Goal: Task Accomplishment & Management: Complete application form

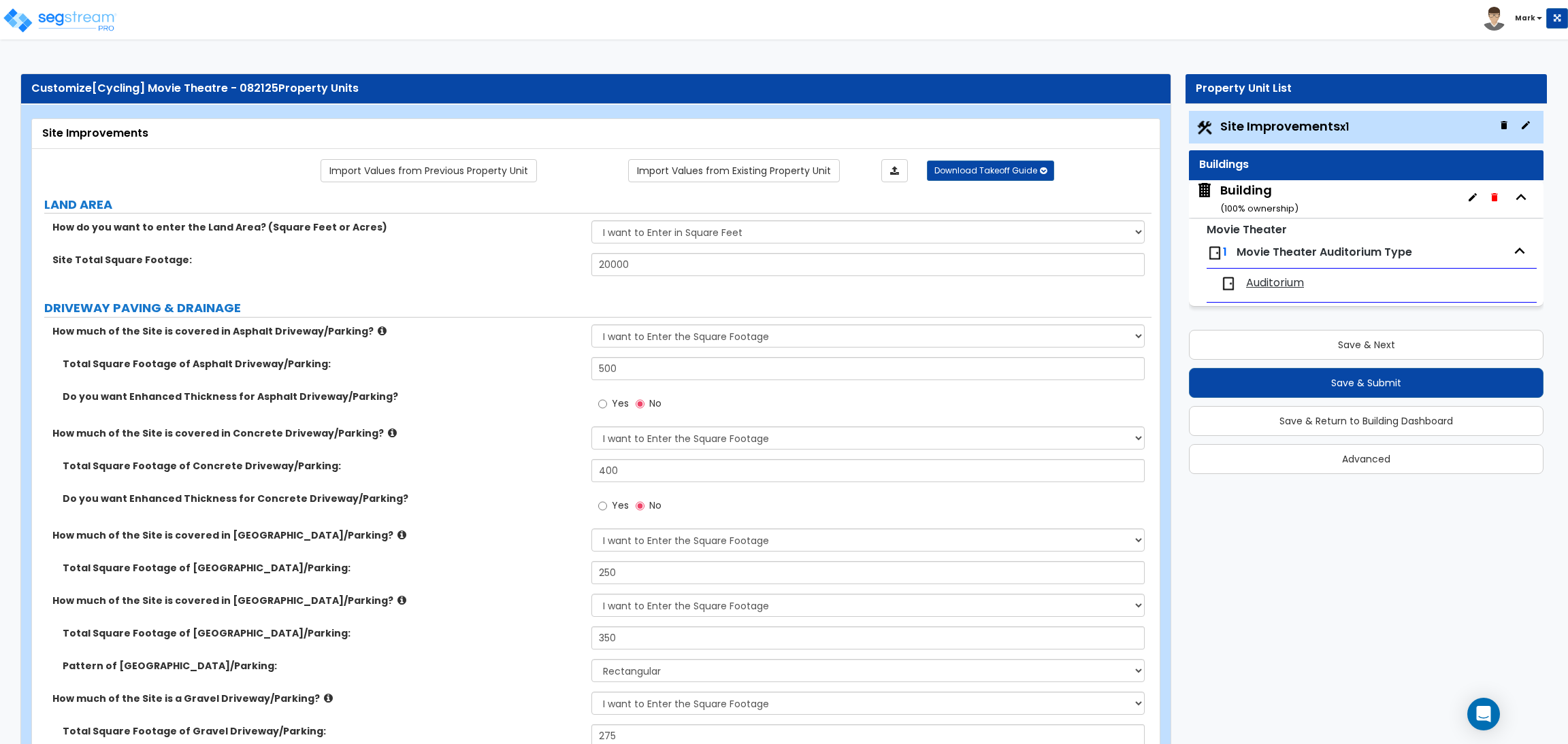
select select "2"
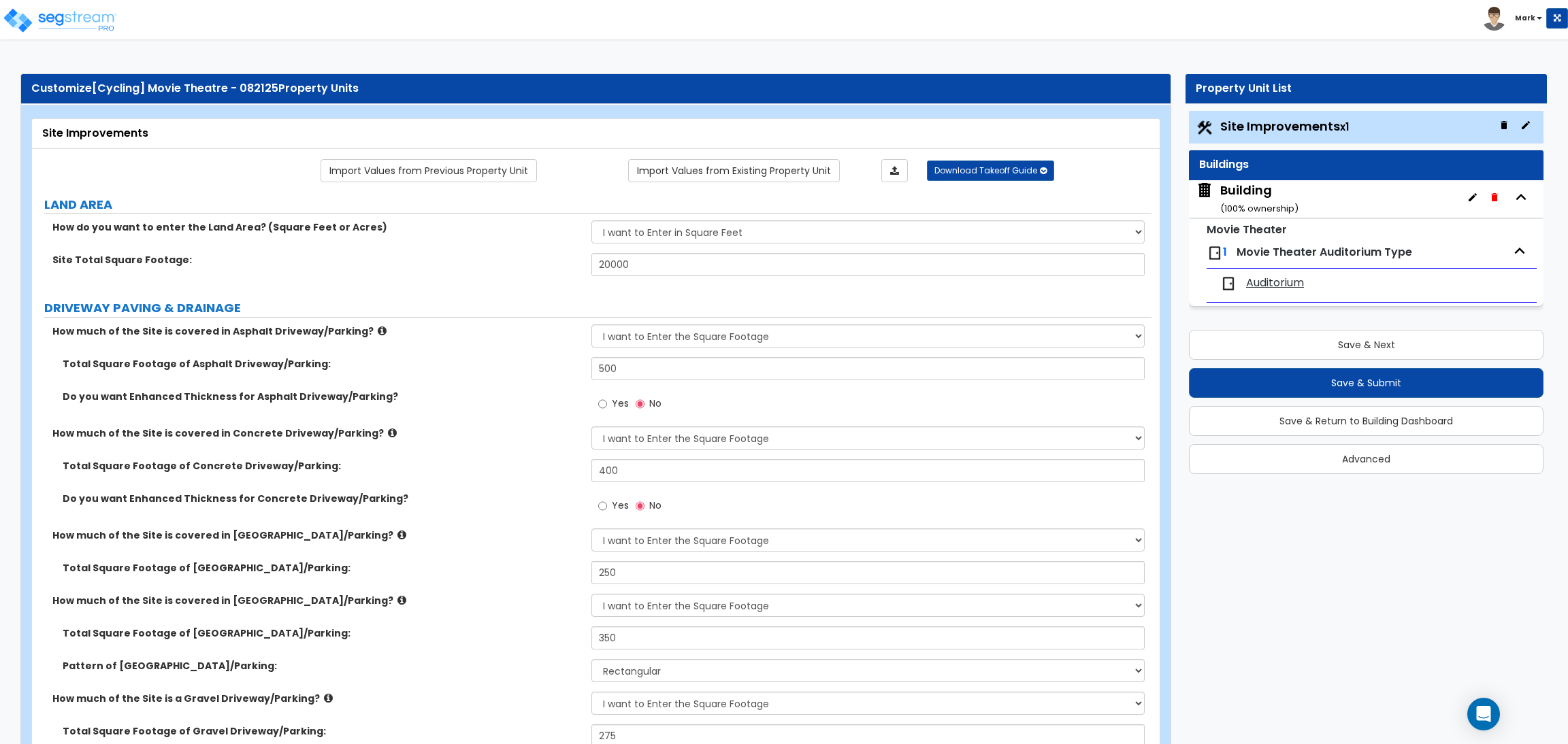
select select "2"
select select "1"
select select "2"
select select "1"
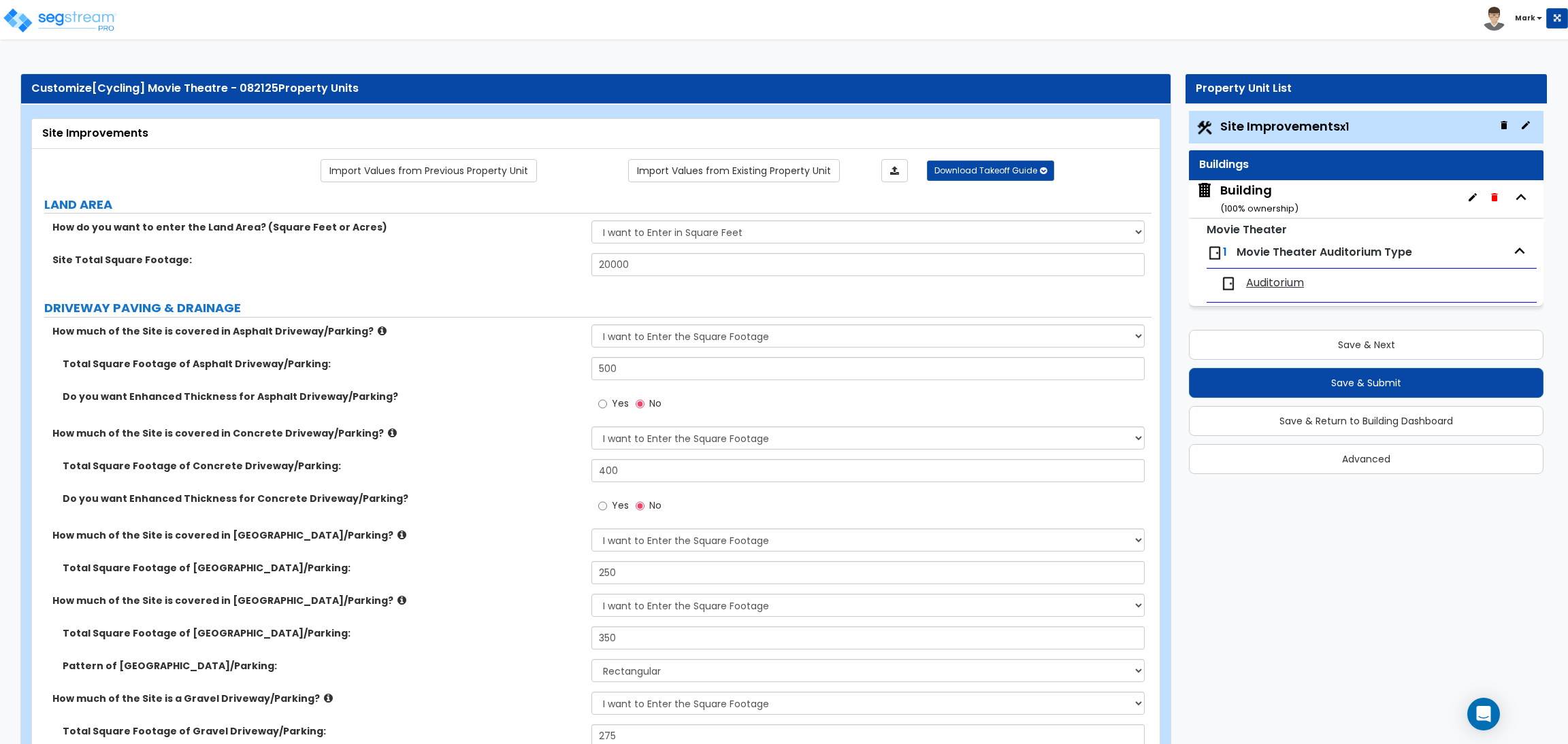
select select "1"
select select "2"
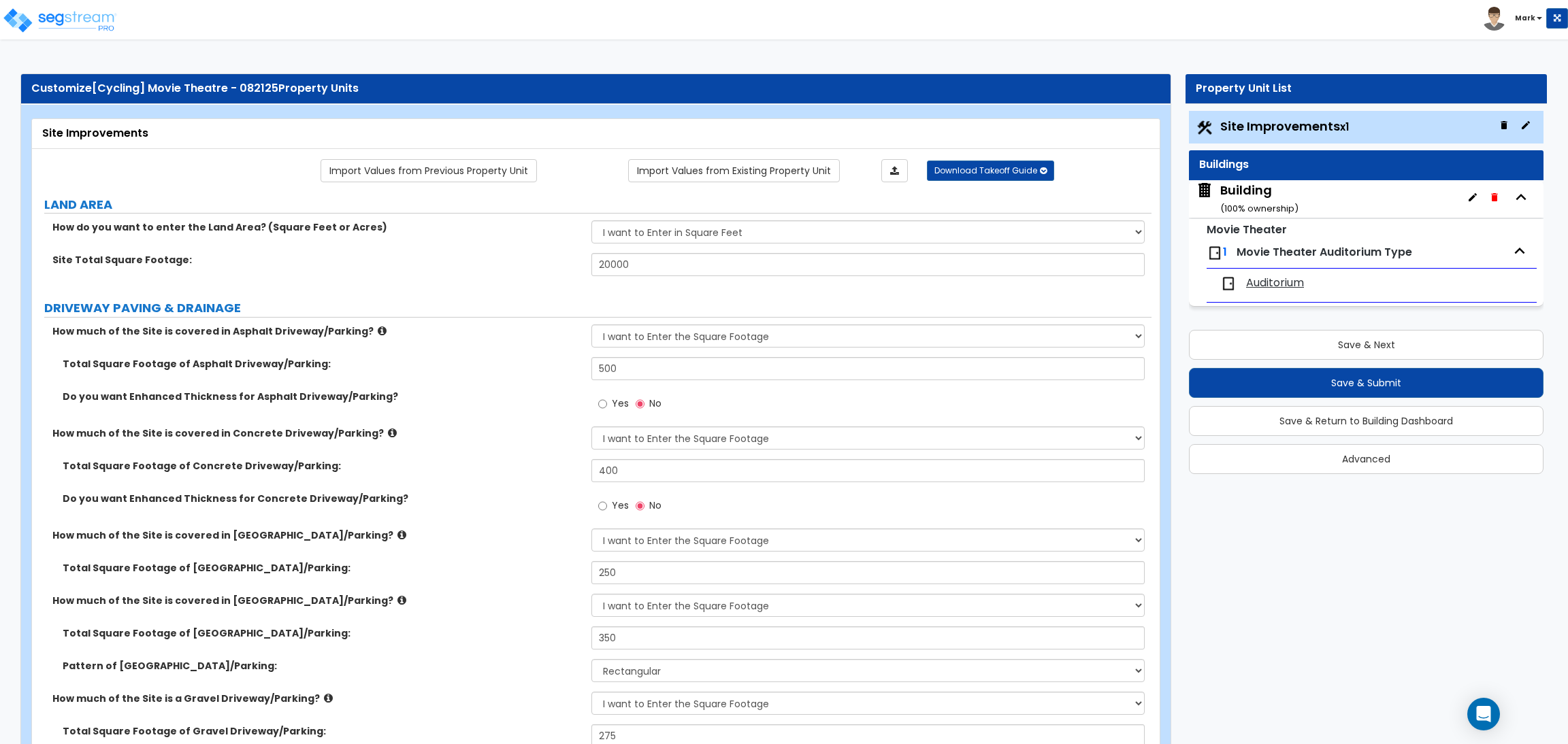
select select "2"
select select "1"
select select "10"
select select "1"
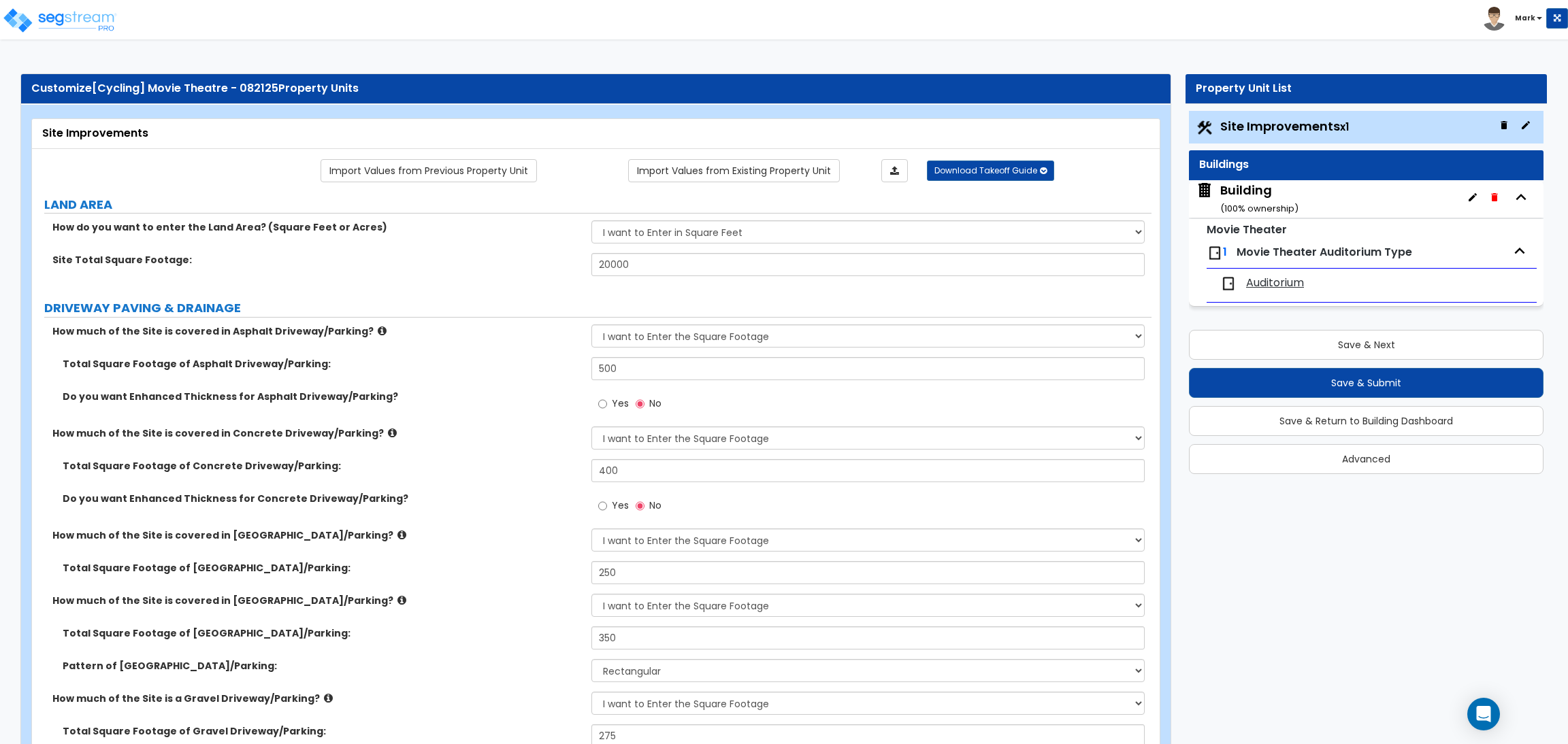
select select "1"
select select "3"
select select "2"
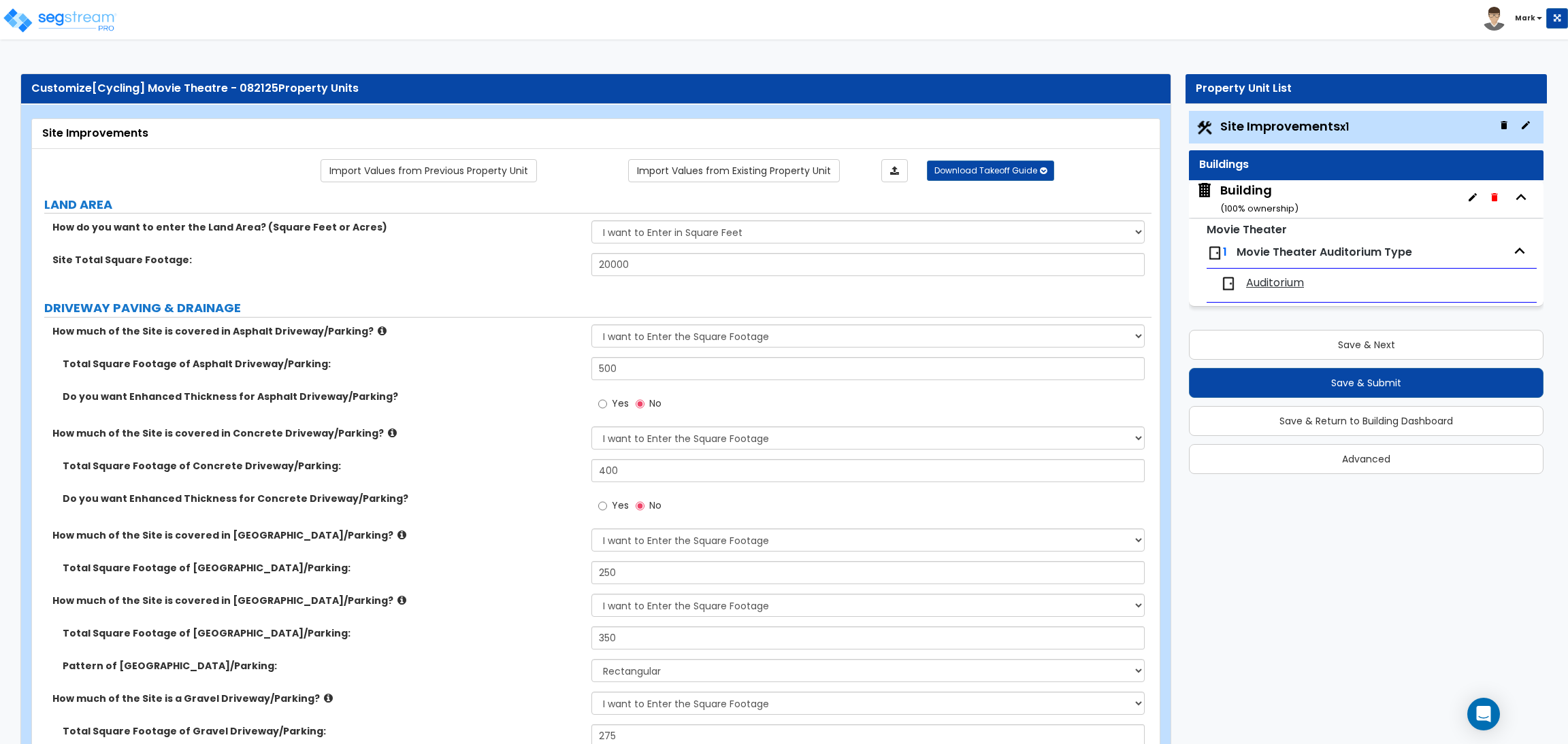
select select "4"
select select "1"
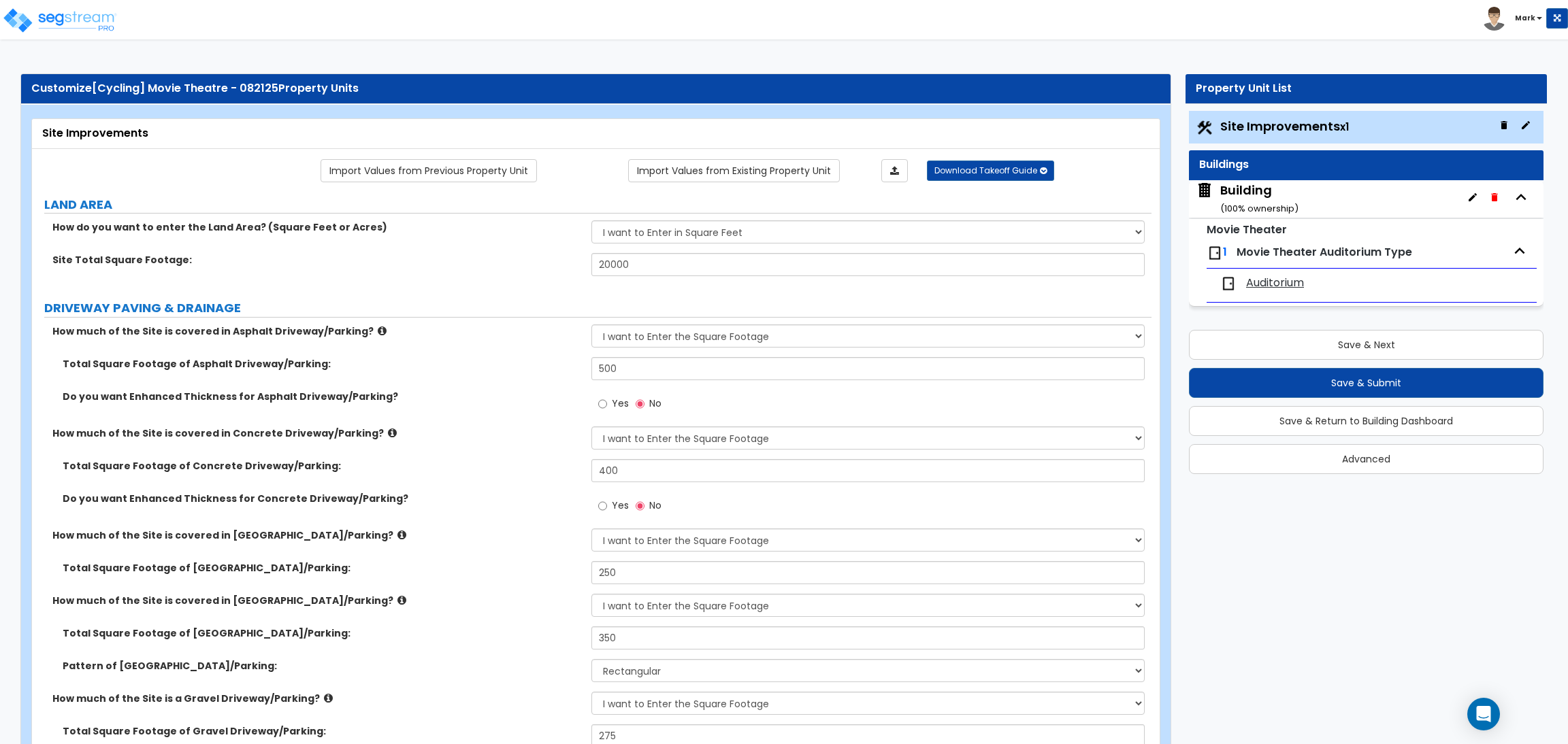
select select "6"
select select "2"
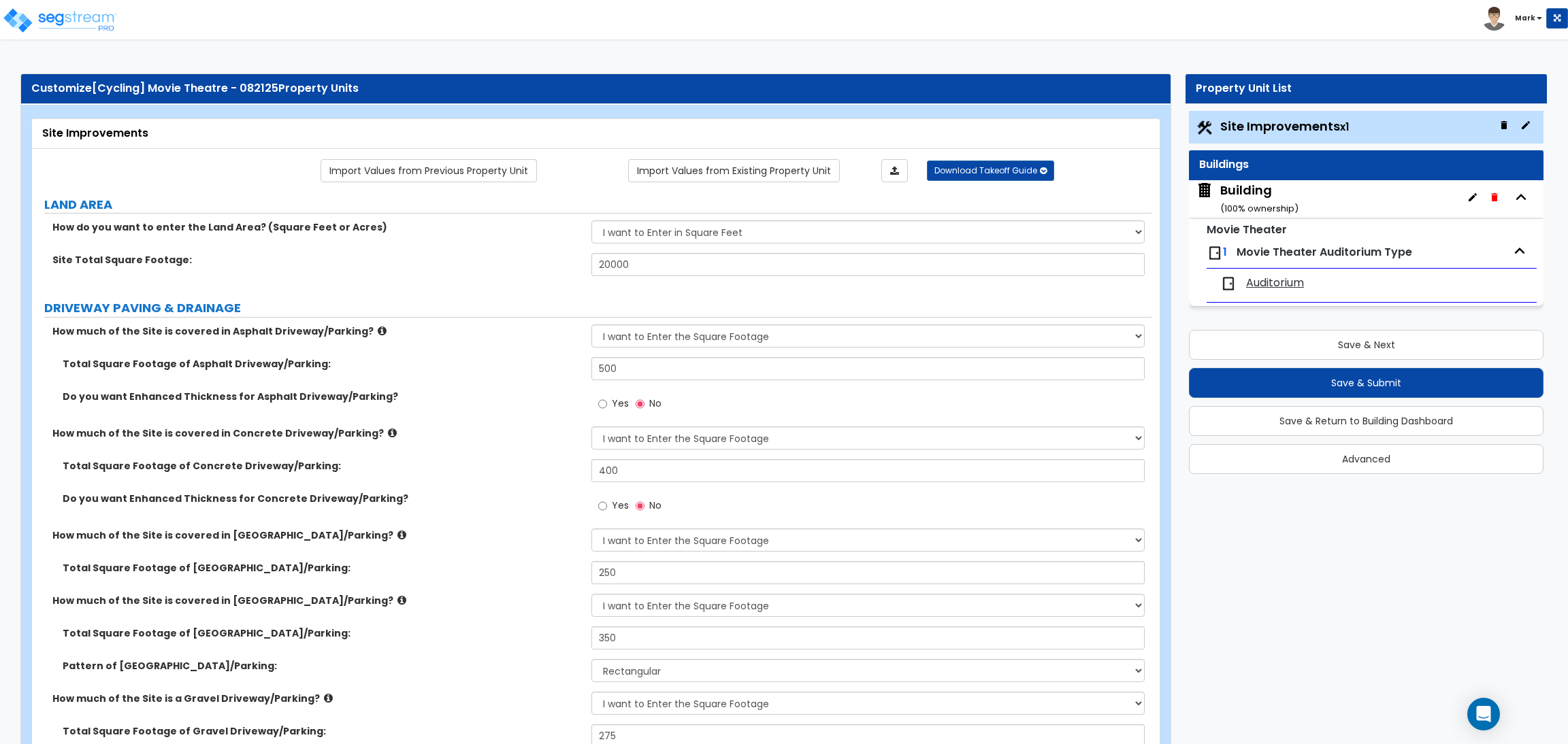
select select "2"
select select "1"
select select "2"
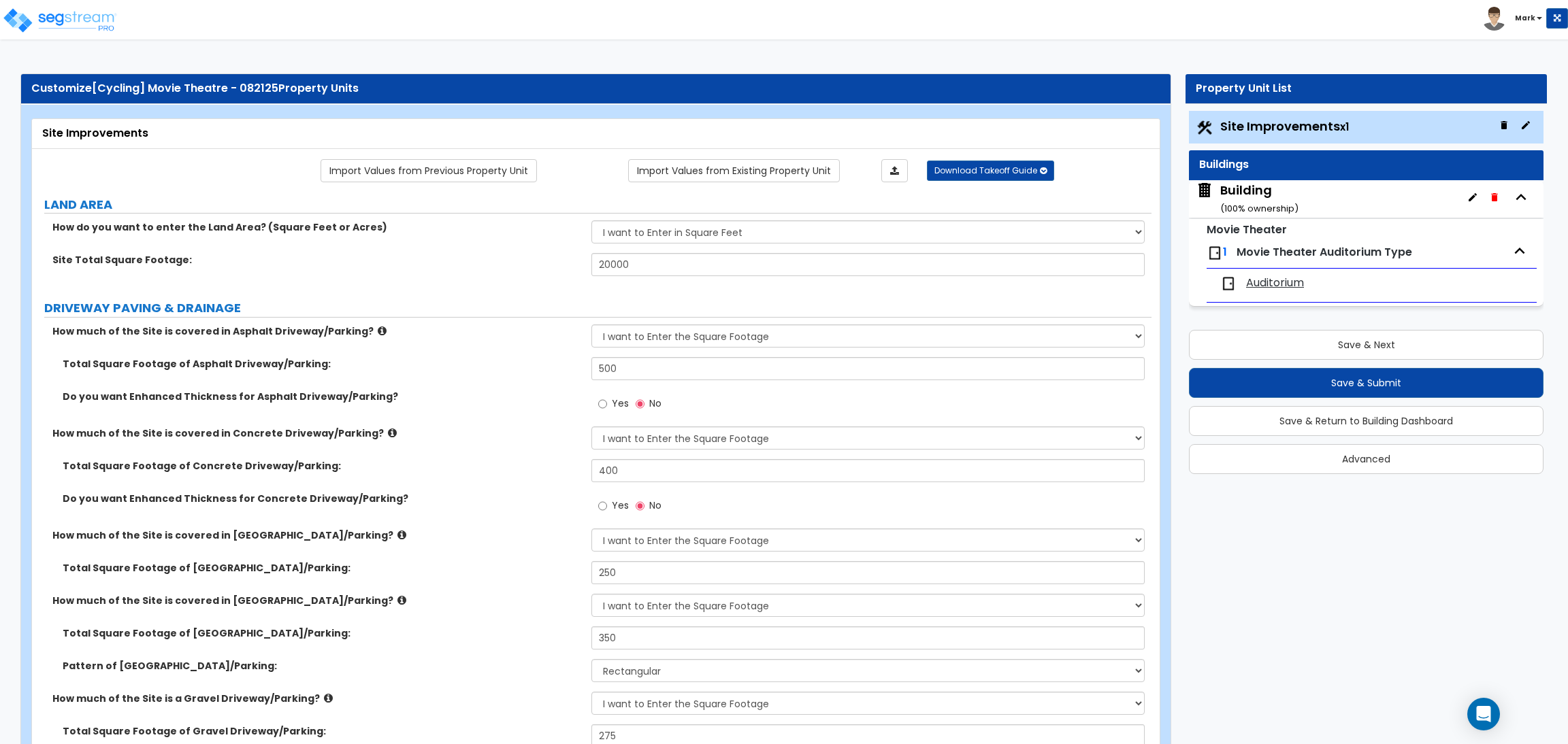
select select "1"
select select "8"
select select "2"
select select "4"
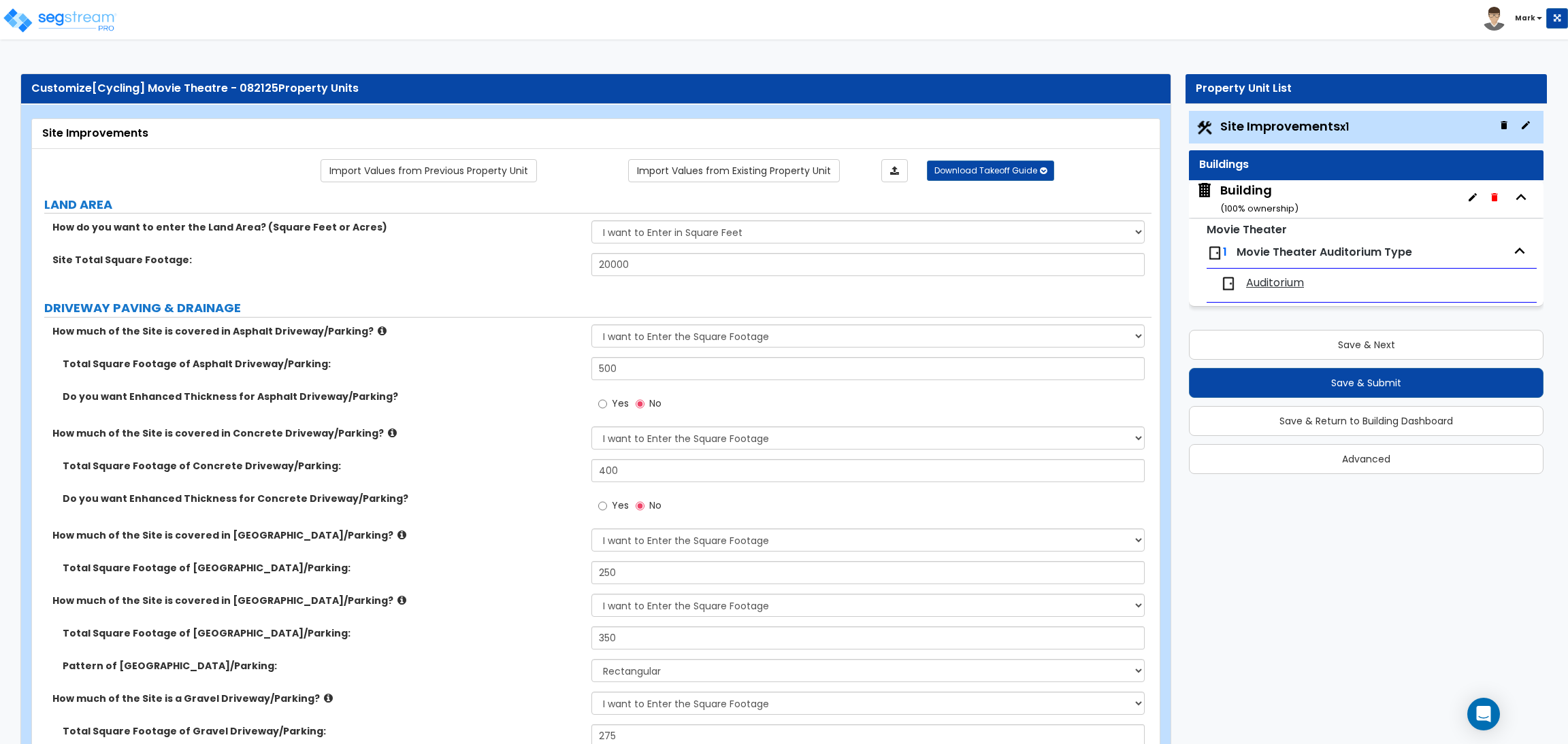
select select "1"
select select "20"
select select "2"
select select "5"
select select "3"
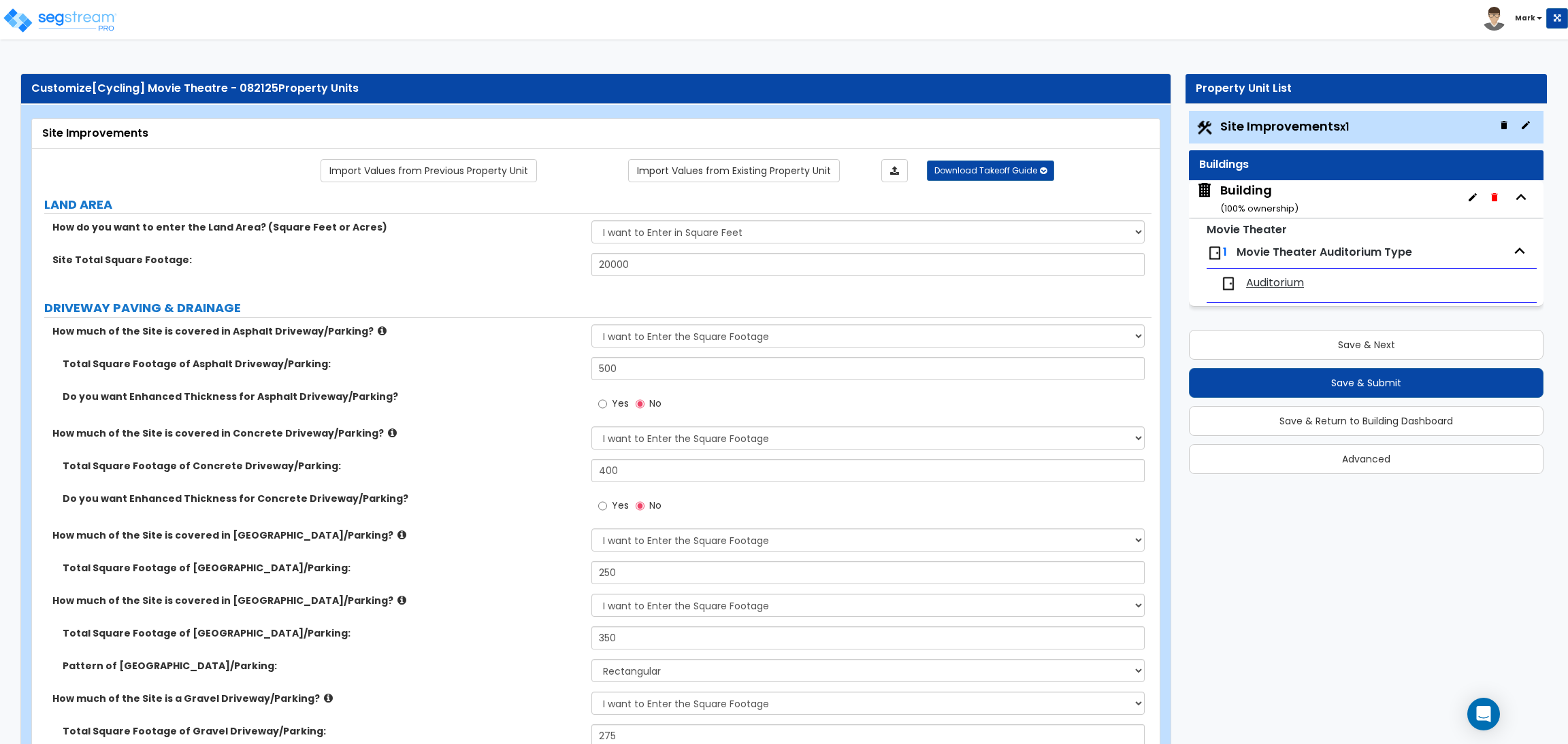
select select "1"
select select "2"
select select "1"
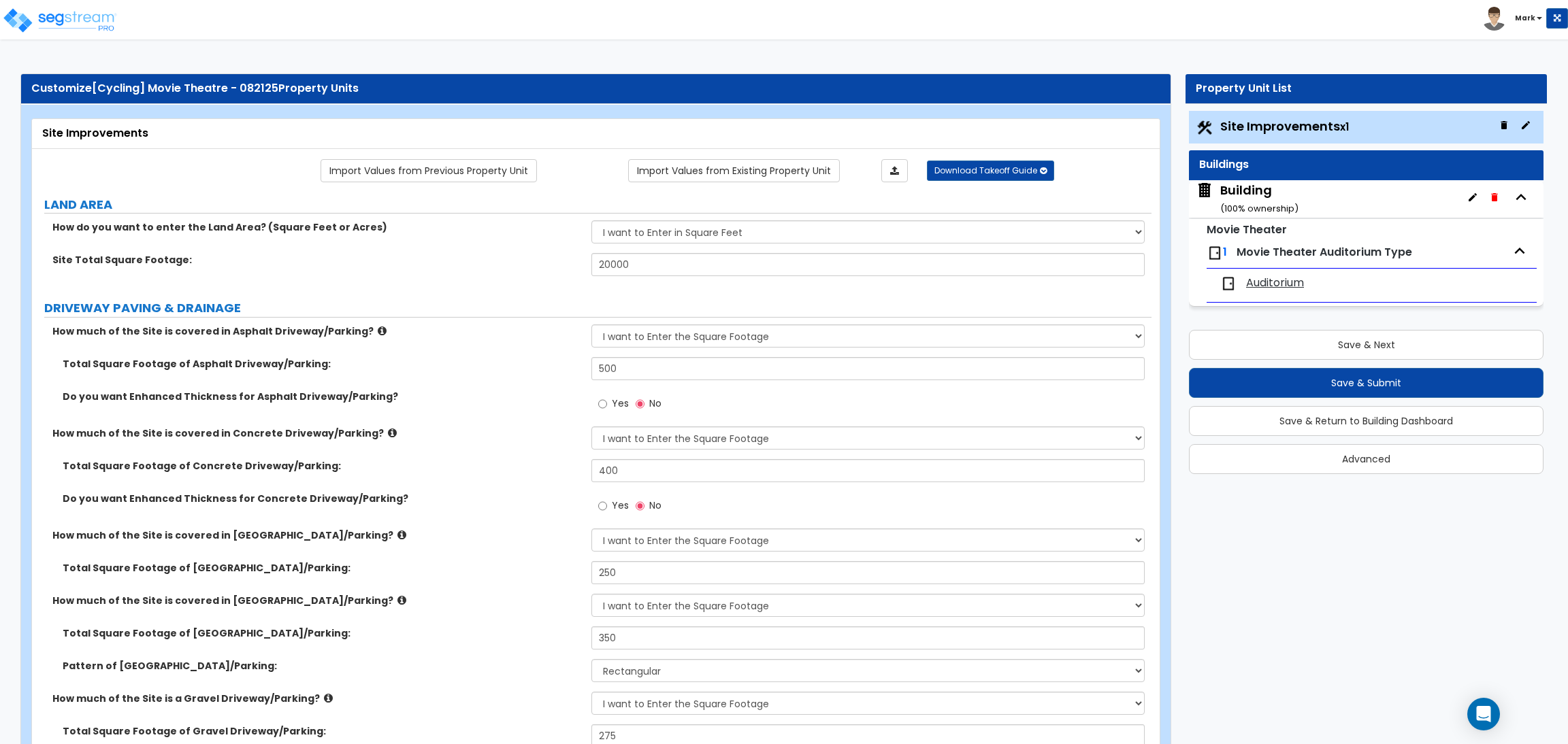
select select "4"
select select "2"
select select "1"
select select "2"
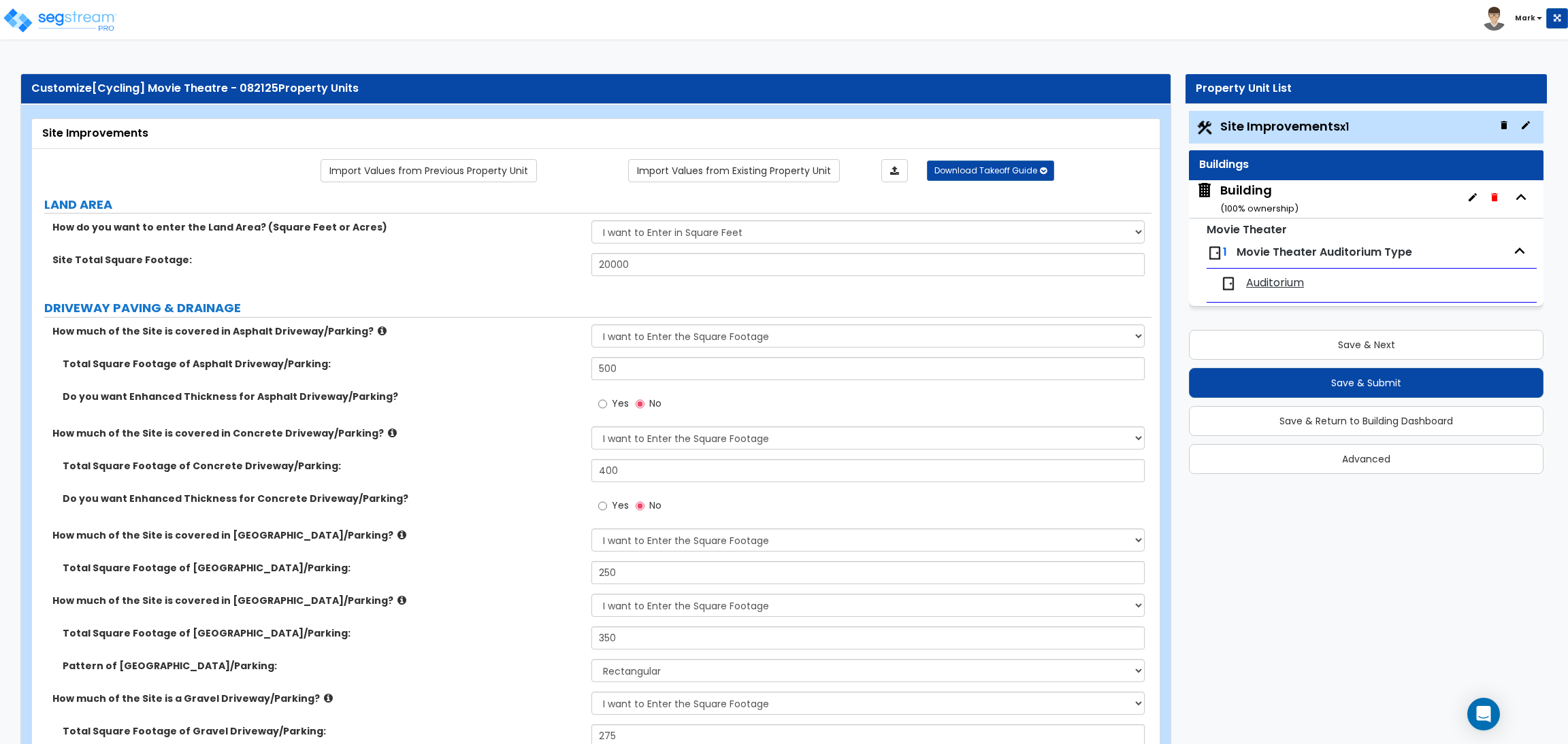
select select "1"
select select "2"
select select "6"
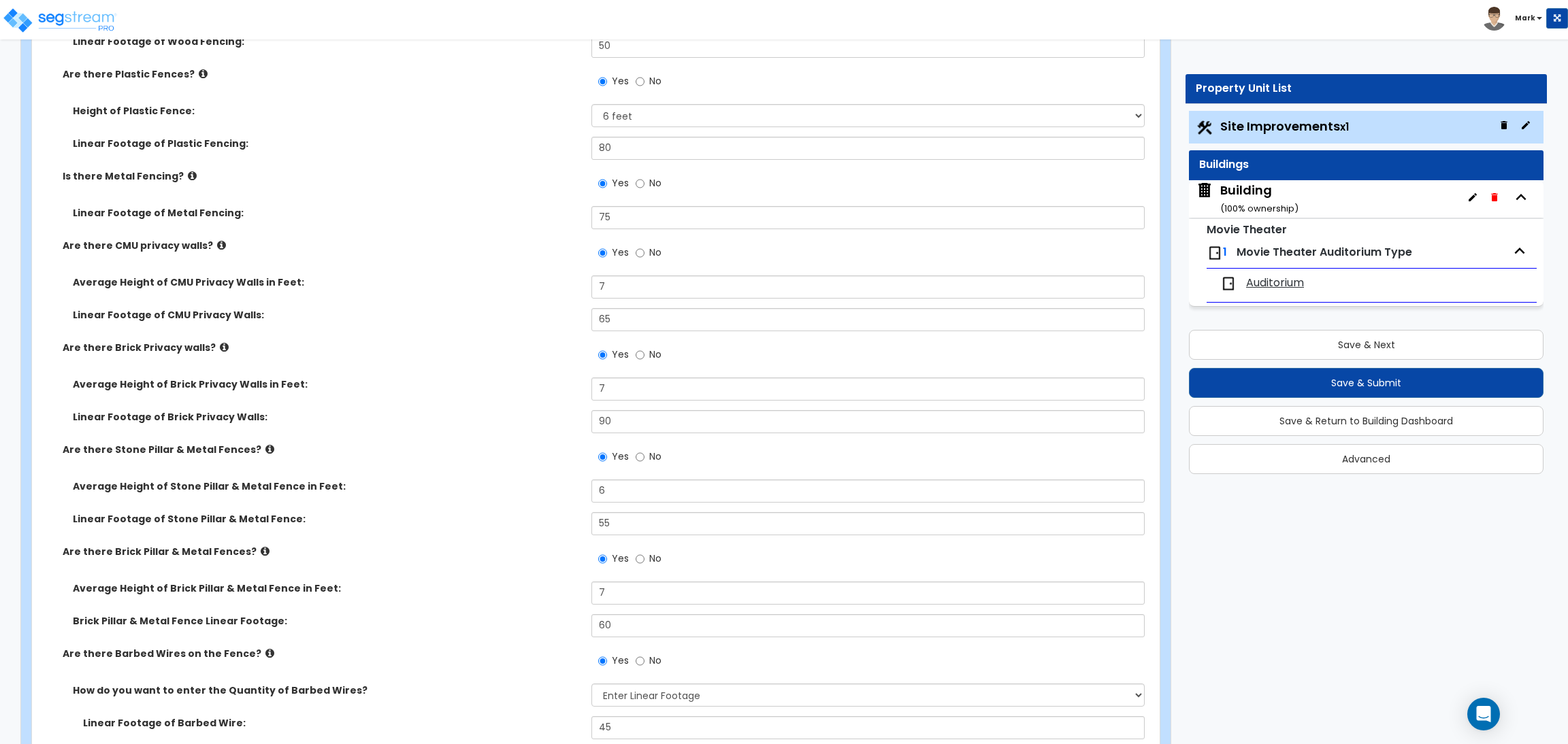
click at [1269, 186] on div "Building ( 100 % ownership)" at bounding box center [1259, 199] width 78 height 34
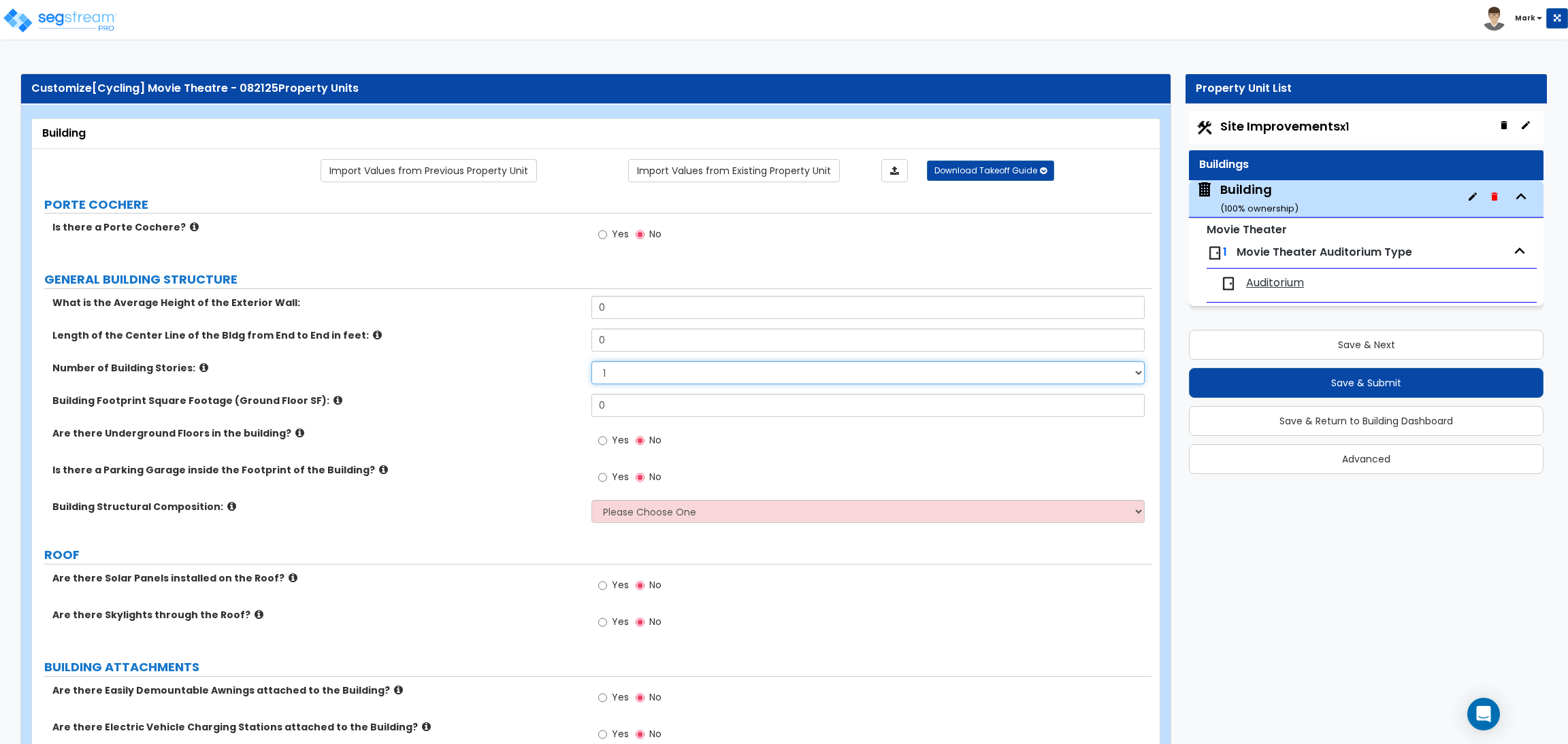
drag, startPoint x: 651, startPoint y: 376, endPoint x: 651, endPoint y: 368, distance: 8.0
click at [651, 376] on select "1 2 3 4 5" at bounding box center [868, 372] width 552 height 23
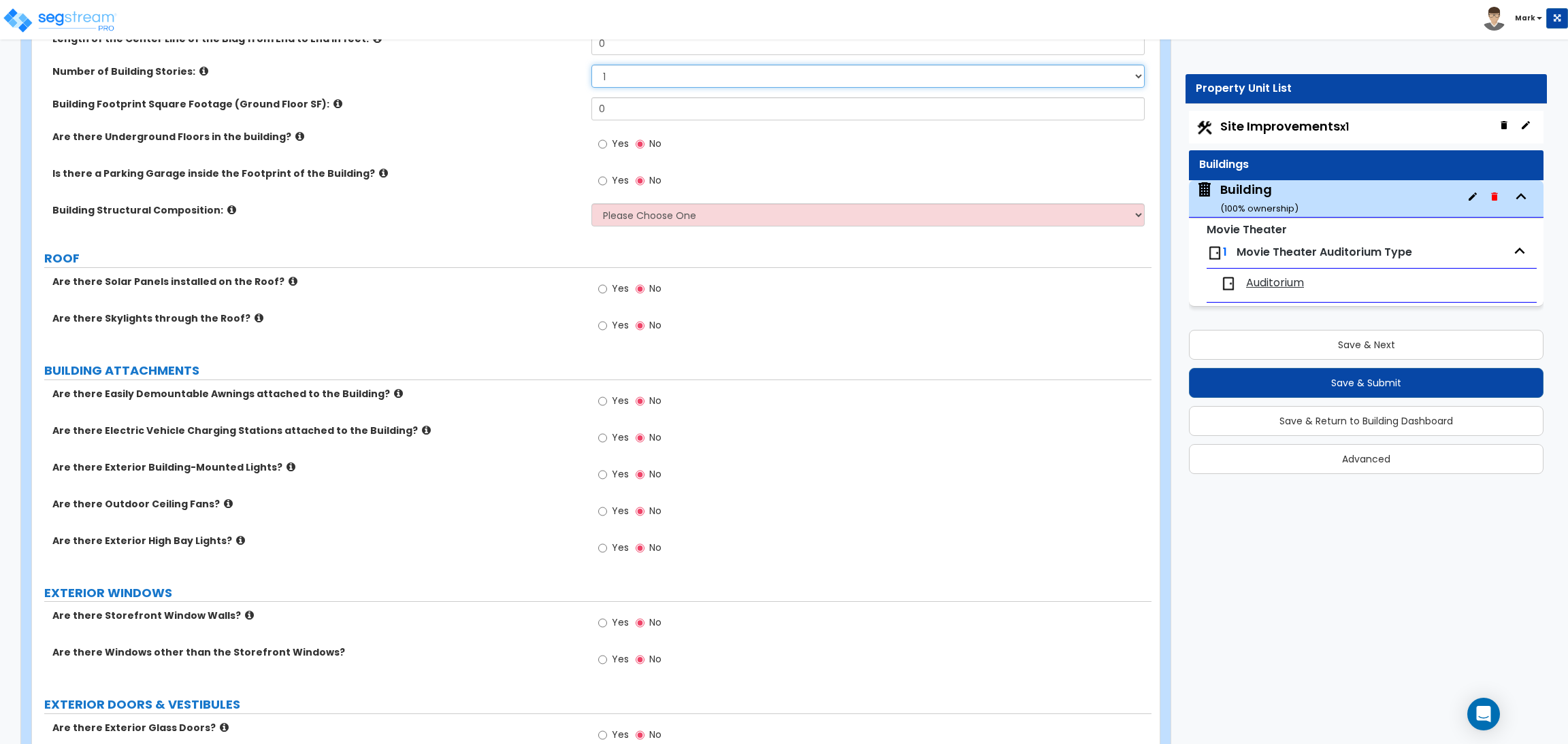
scroll to position [305, 0]
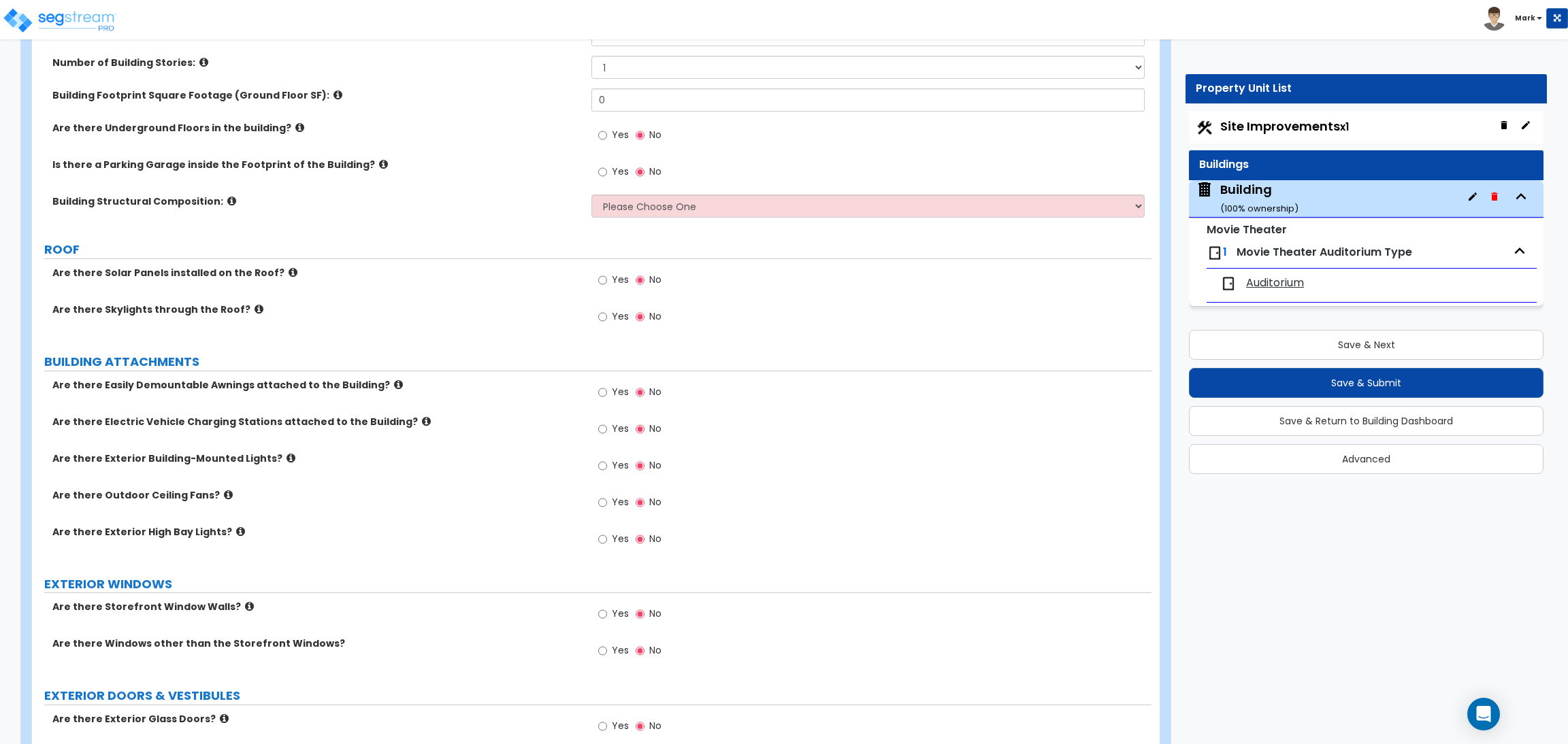
click at [526, 368] on label "BUILDING ATTACHMENTS" at bounding box center [597, 361] width 1107 height 18
drag, startPoint x: 512, startPoint y: 277, endPoint x: 512, endPoint y: 286, distance: 9.0
click at [512, 286] on div "Are there Solar Panels installed on the Roof? Yes No" at bounding box center [591, 284] width 1119 height 37
drag, startPoint x: 473, startPoint y: 259, endPoint x: 486, endPoint y: 282, distance: 26.4
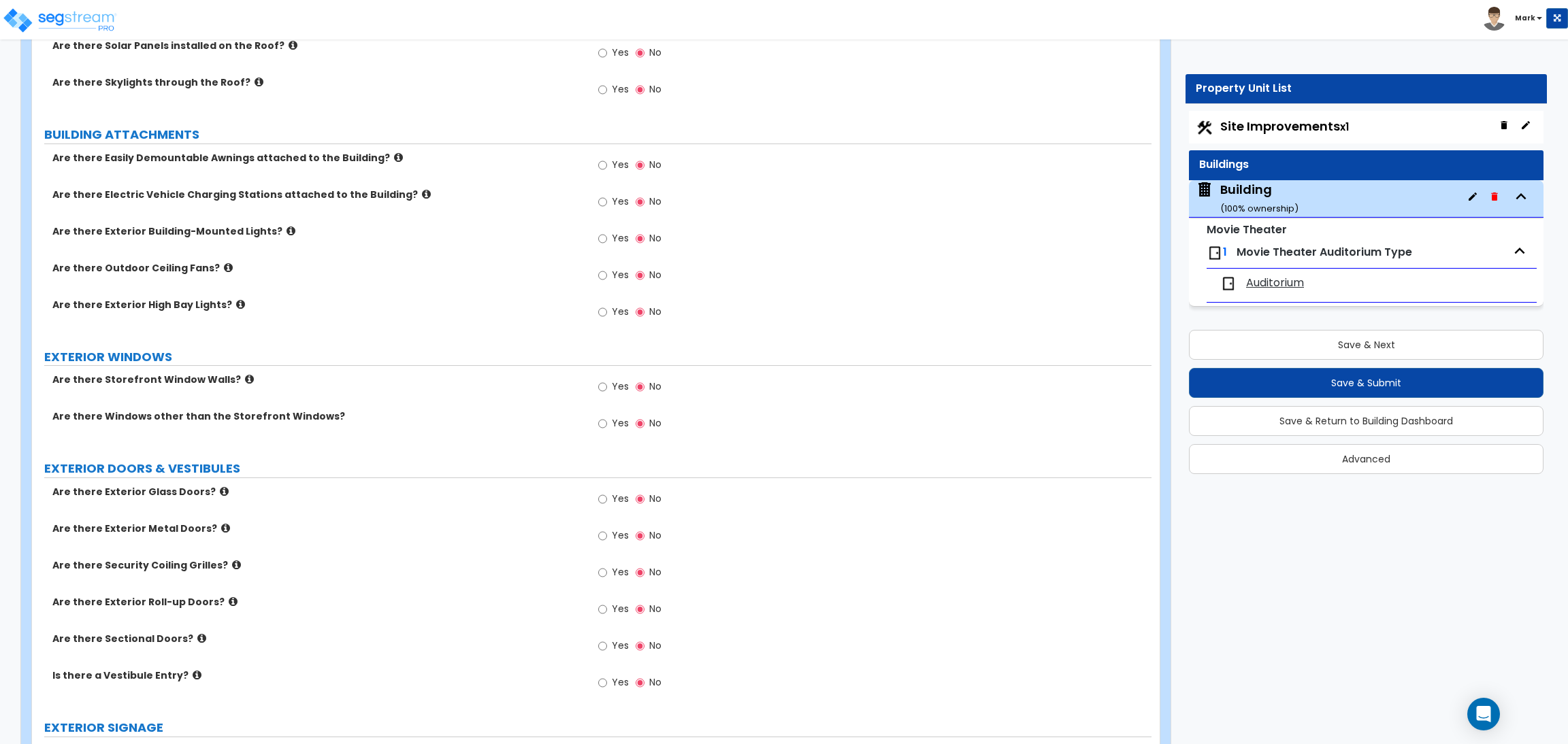
scroll to position [510, 0]
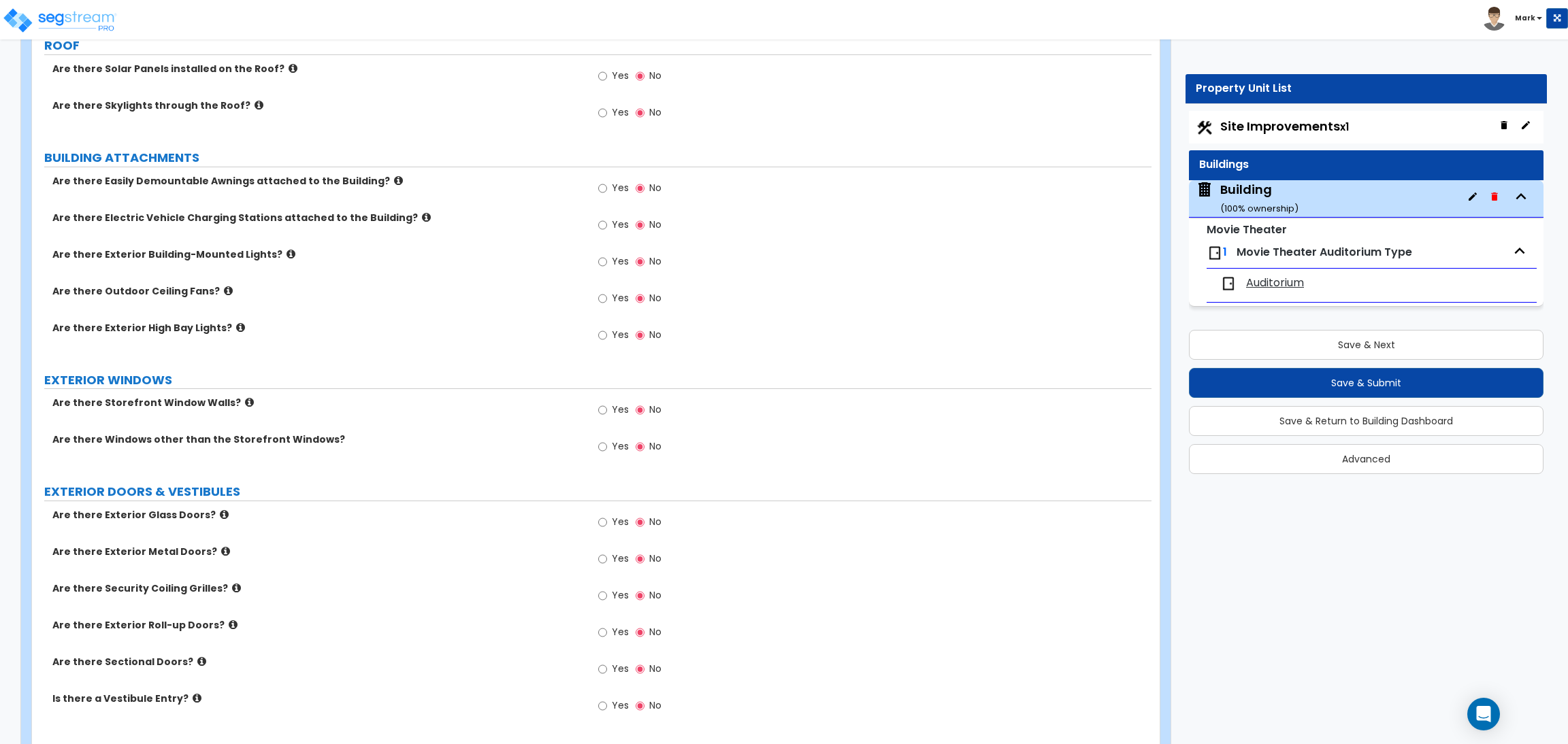
click at [1261, 284] on span "Auditorium" at bounding box center [1275, 283] width 58 height 16
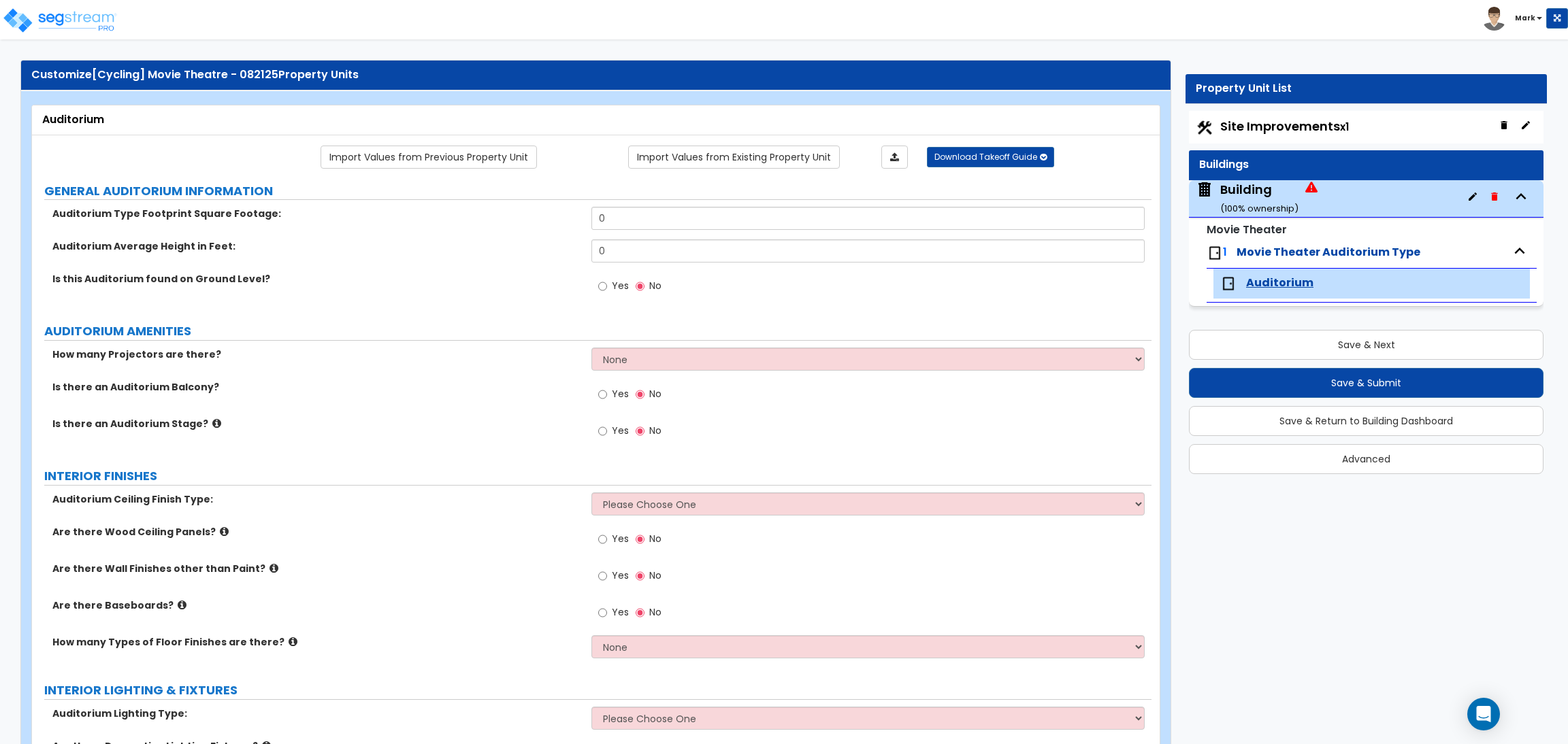
scroll to position [0, 0]
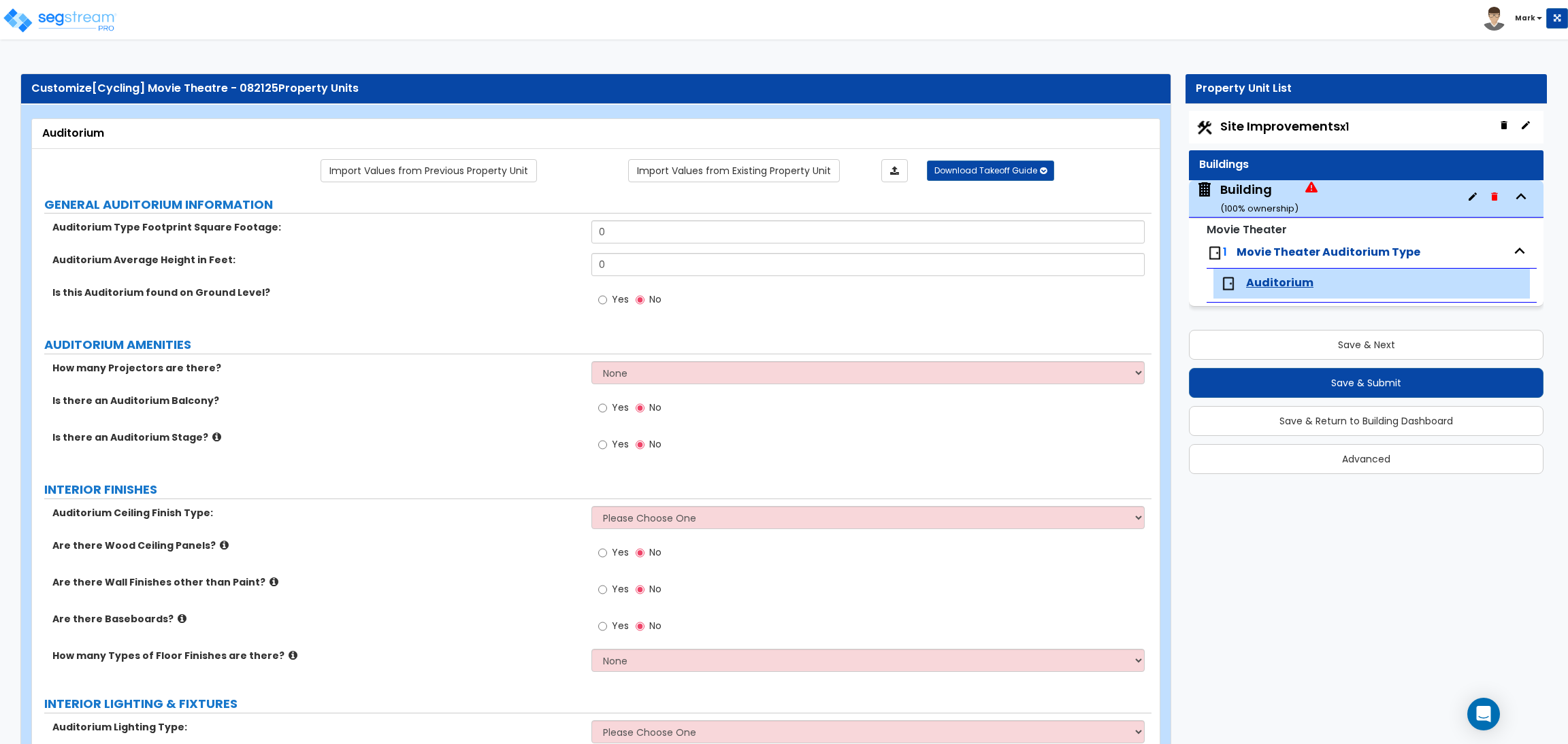
click at [1215, 251] on img at bounding box center [1214, 252] width 16 height 16
click at [1259, 190] on div "Building ( 100 % ownership)" at bounding box center [1259, 198] width 78 height 34
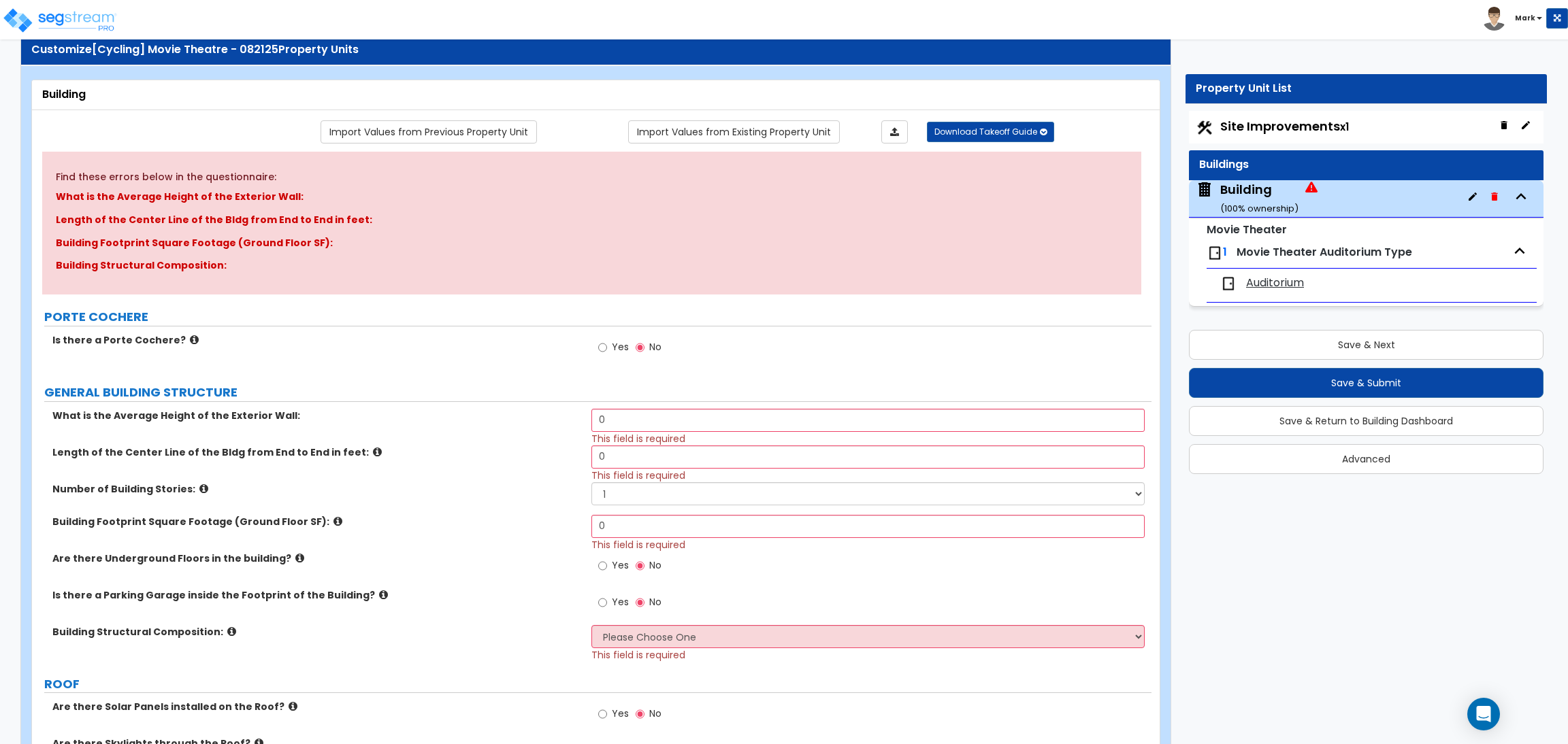
scroll to position [102, 0]
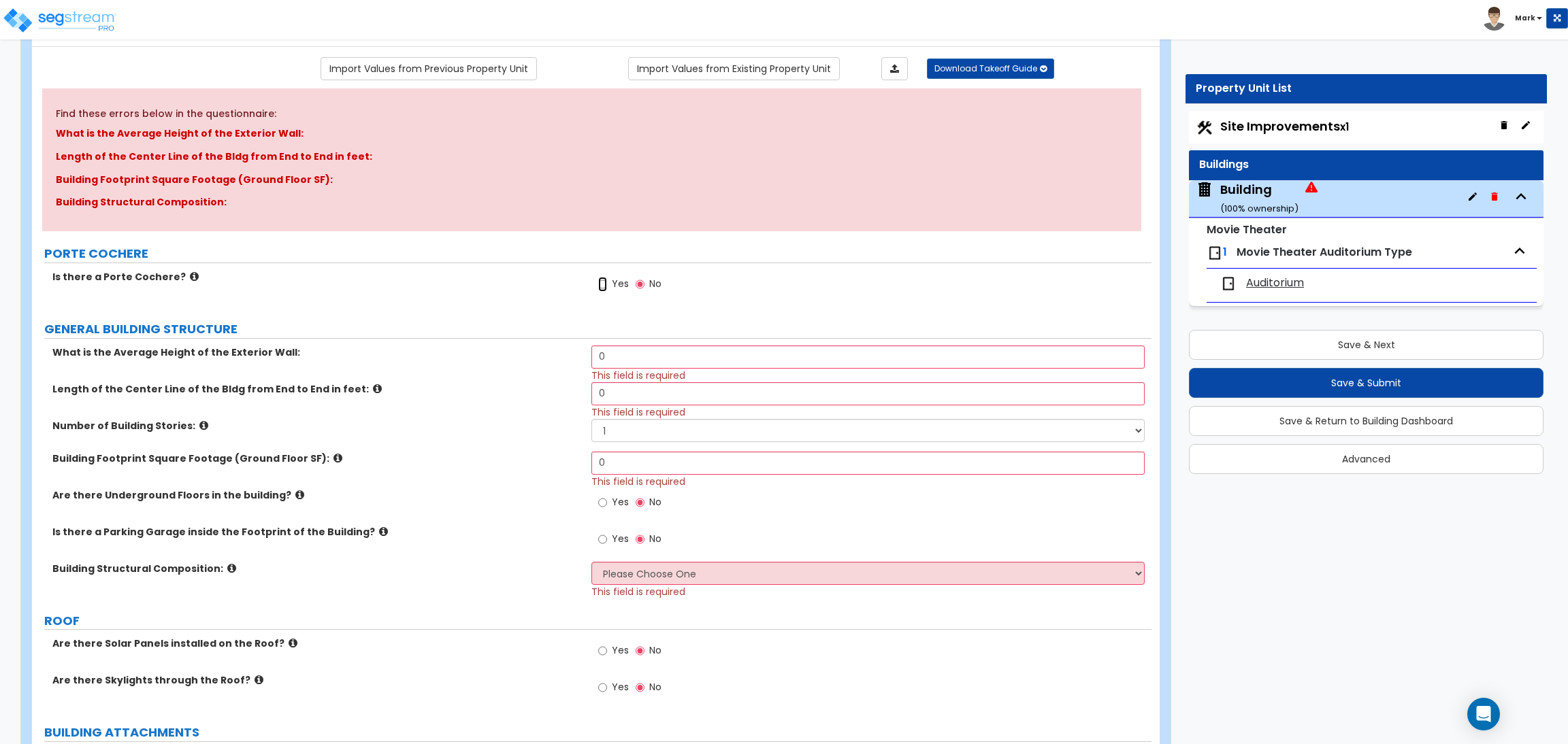
click at [603, 289] on input "Yes" at bounding box center [602, 284] width 9 height 15
radio input "true"
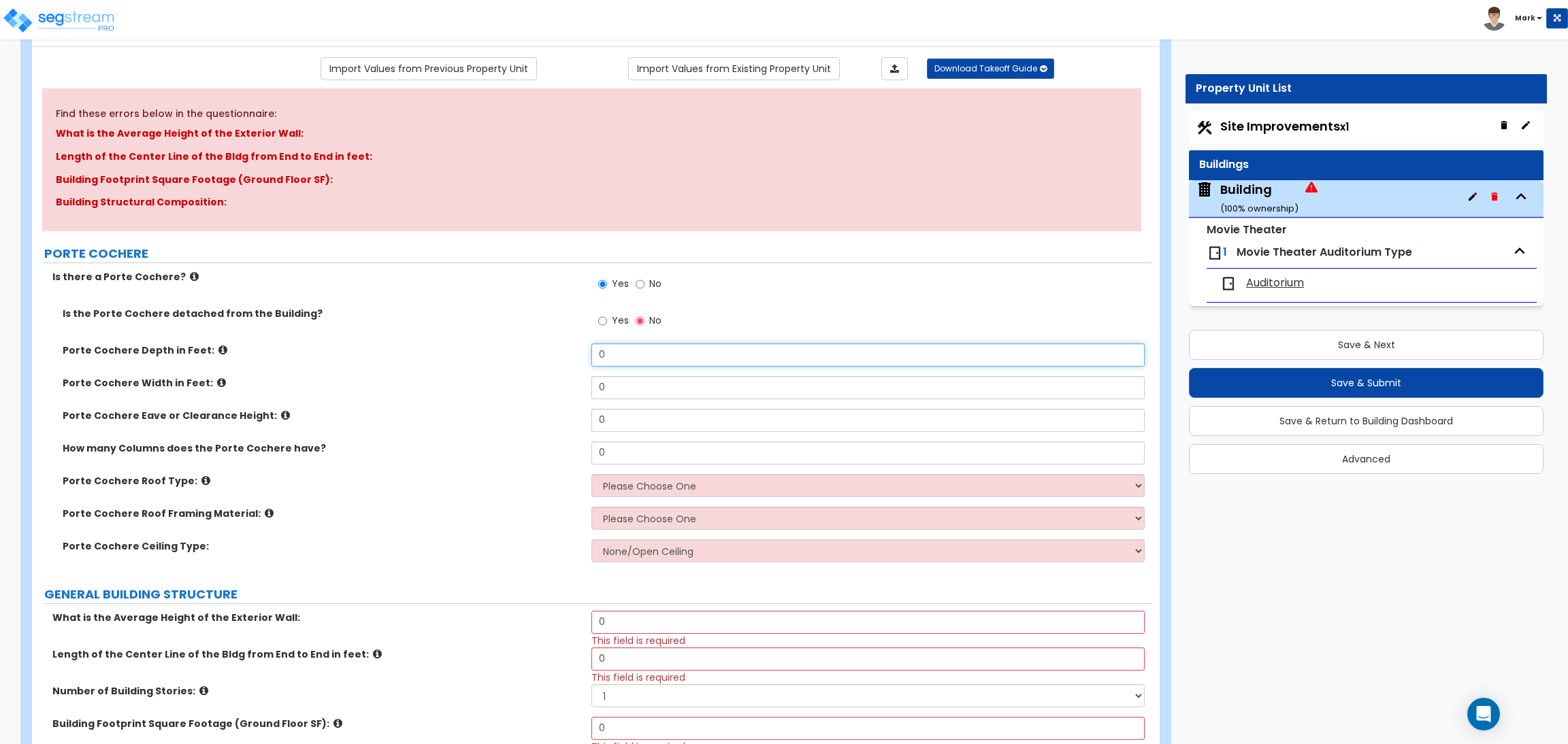
drag, startPoint x: 620, startPoint y: 361, endPoint x: 595, endPoint y: 361, distance: 25.0
click at [597, 362] on input "0" at bounding box center [868, 354] width 552 height 23
type input "10"
drag, startPoint x: 612, startPoint y: 387, endPoint x: 595, endPoint y: 394, distance: 18.4
click at [594, 387] on input "0" at bounding box center [868, 387] width 552 height 23
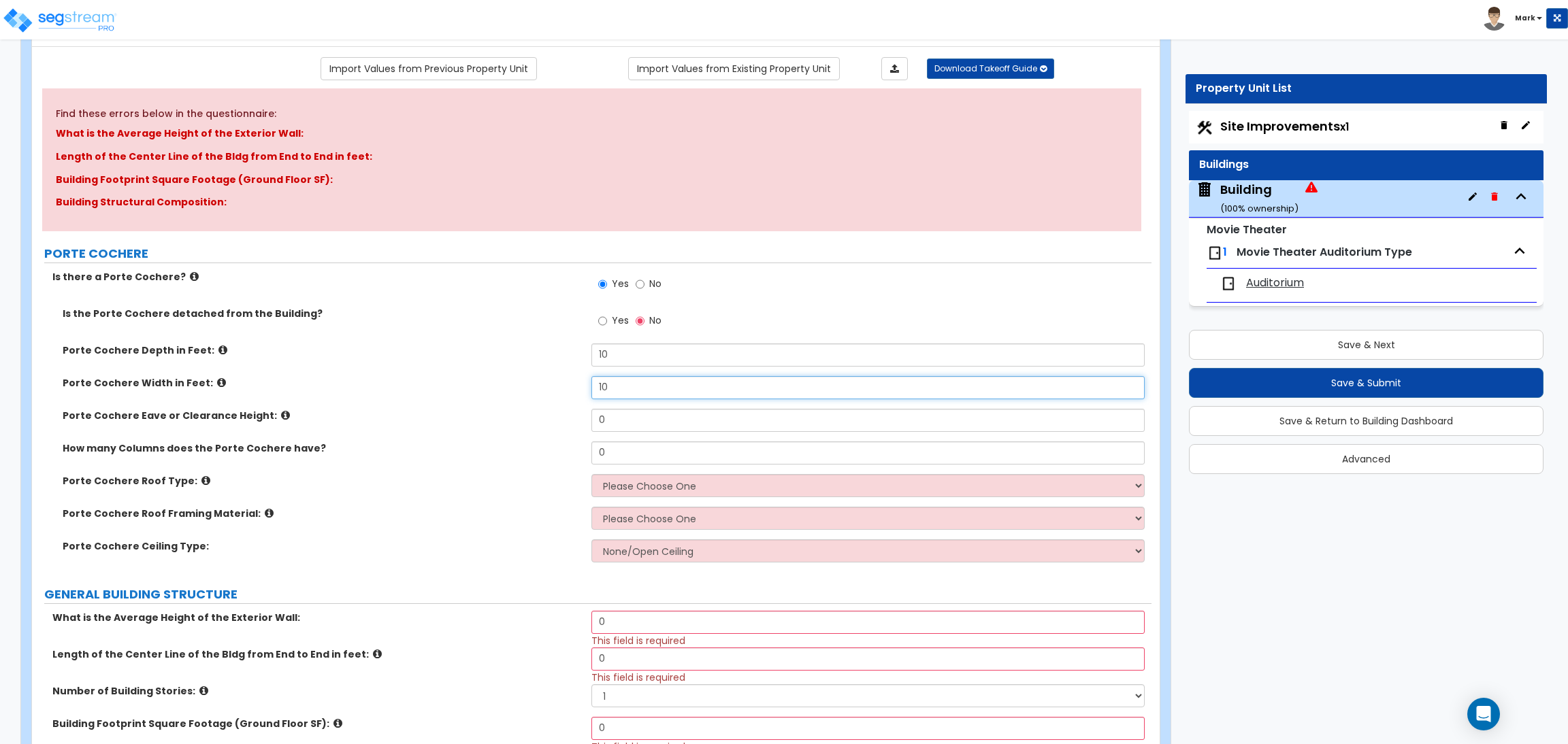
type input "10"
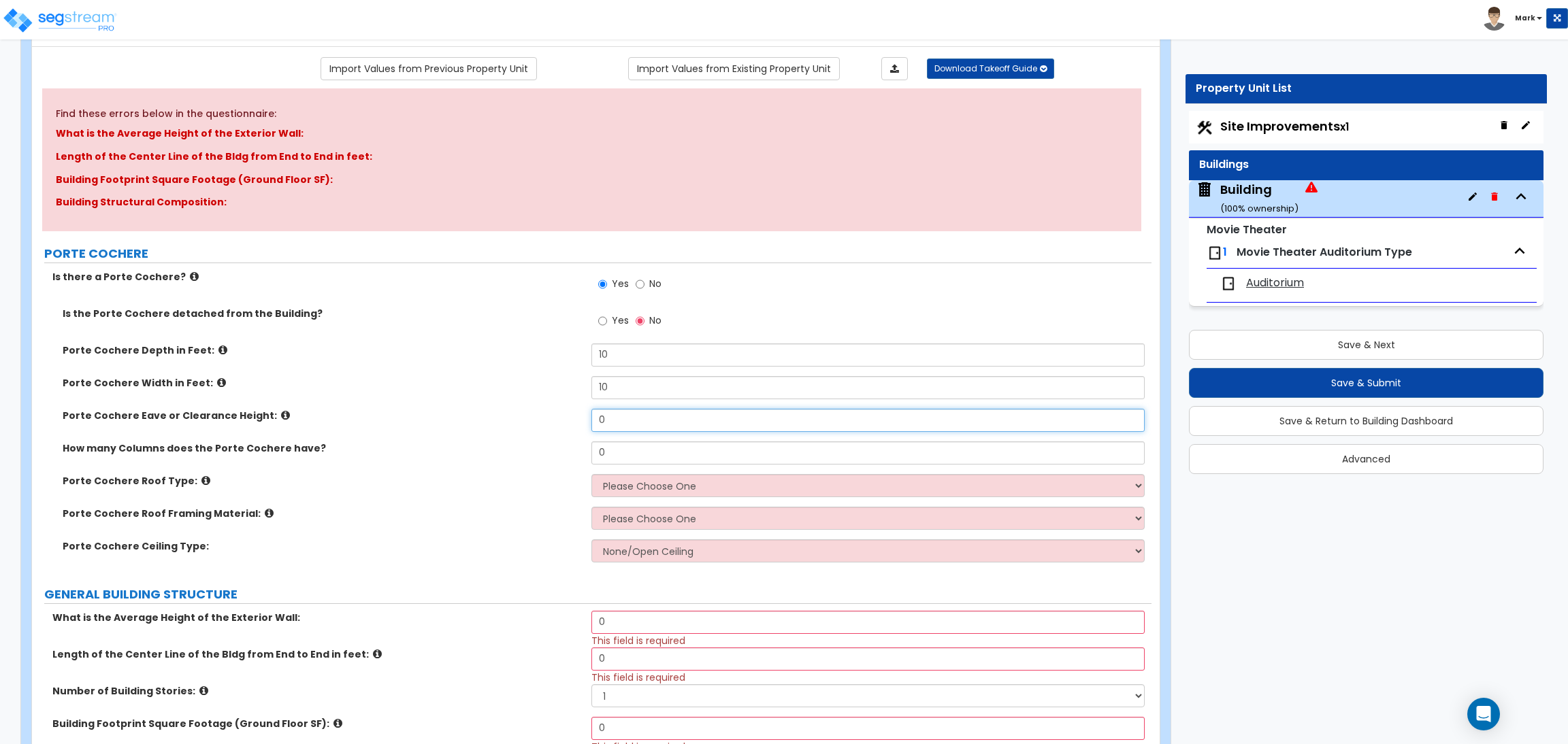
drag, startPoint x: 602, startPoint y: 414, endPoint x: 591, endPoint y: 413, distance: 11.0
click at [598, 414] on input "0" at bounding box center [868, 419] width 552 height 23
type input "12"
drag, startPoint x: 608, startPoint y: 454, endPoint x: 589, endPoint y: 452, distance: 19.1
click at [589, 452] on div "How many Columns does the Porte Cochere have? 0" at bounding box center [591, 458] width 1119 height 33
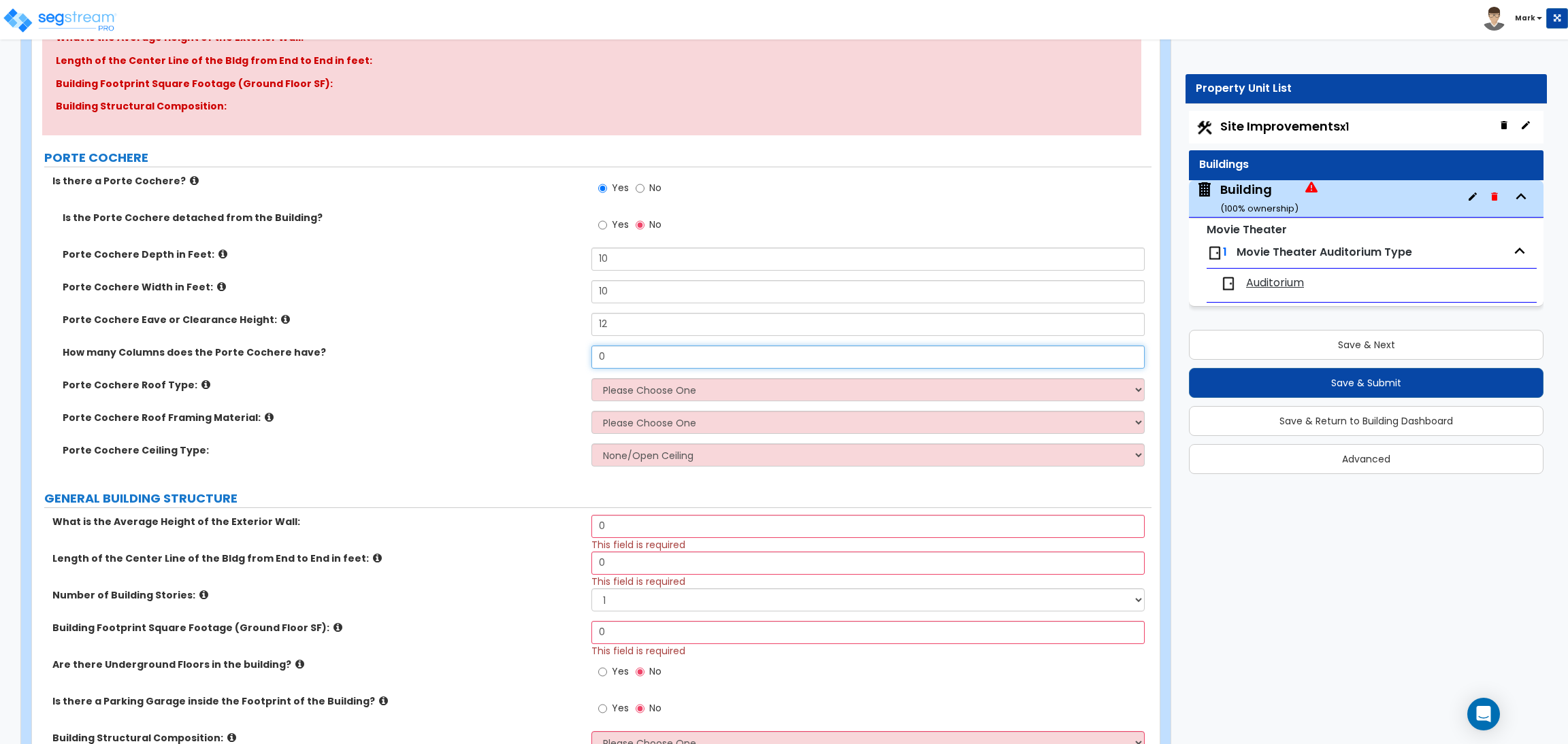
scroll to position [204, 0]
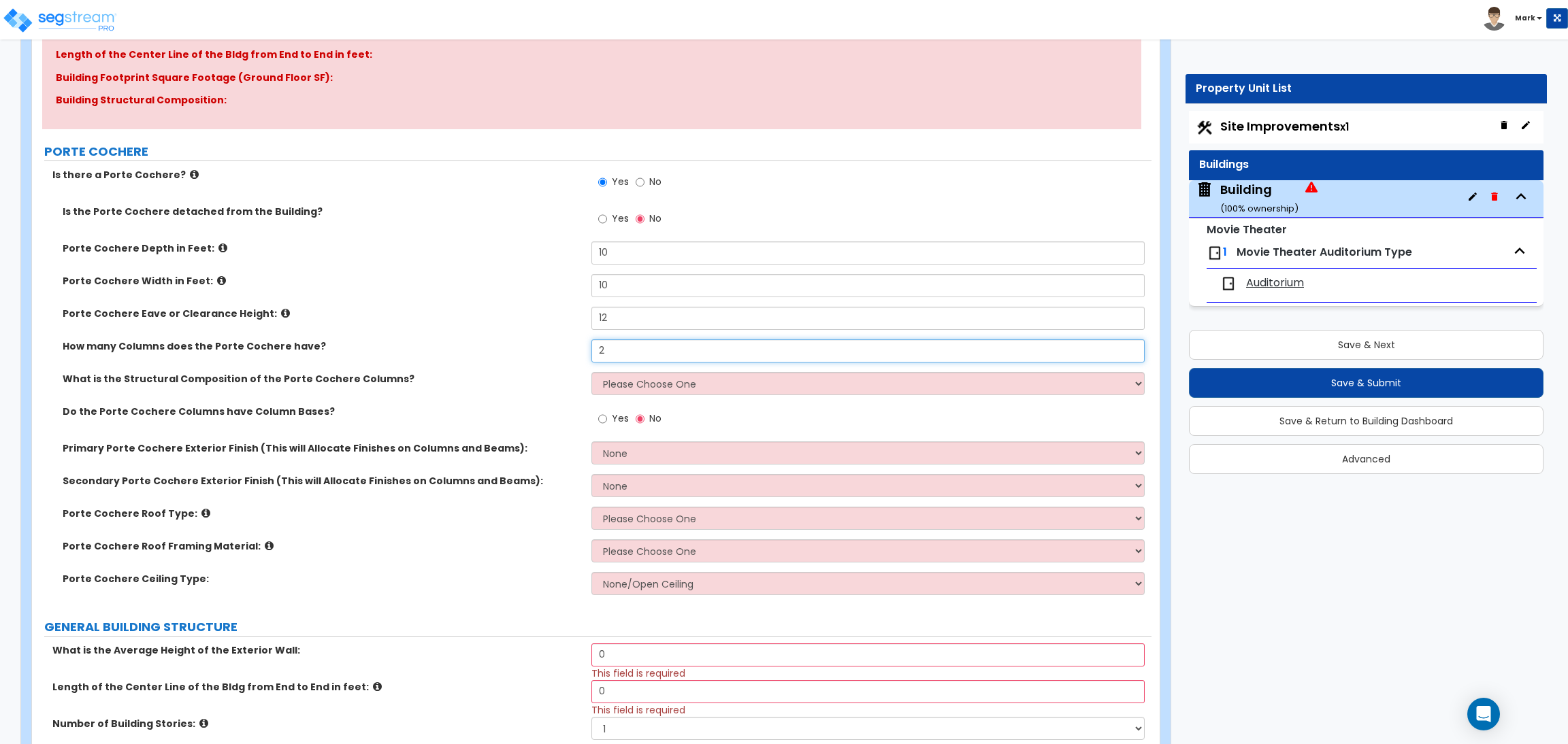
type input "2"
click at [625, 387] on select "Please Choose One Wood Steel Concrete" at bounding box center [868, 383] width 552 height 23
select select "3"
click at [591, 372] on select "Please Choose One Wood Steel Concrete" at bounding box center [868, 383] width 552 height 23
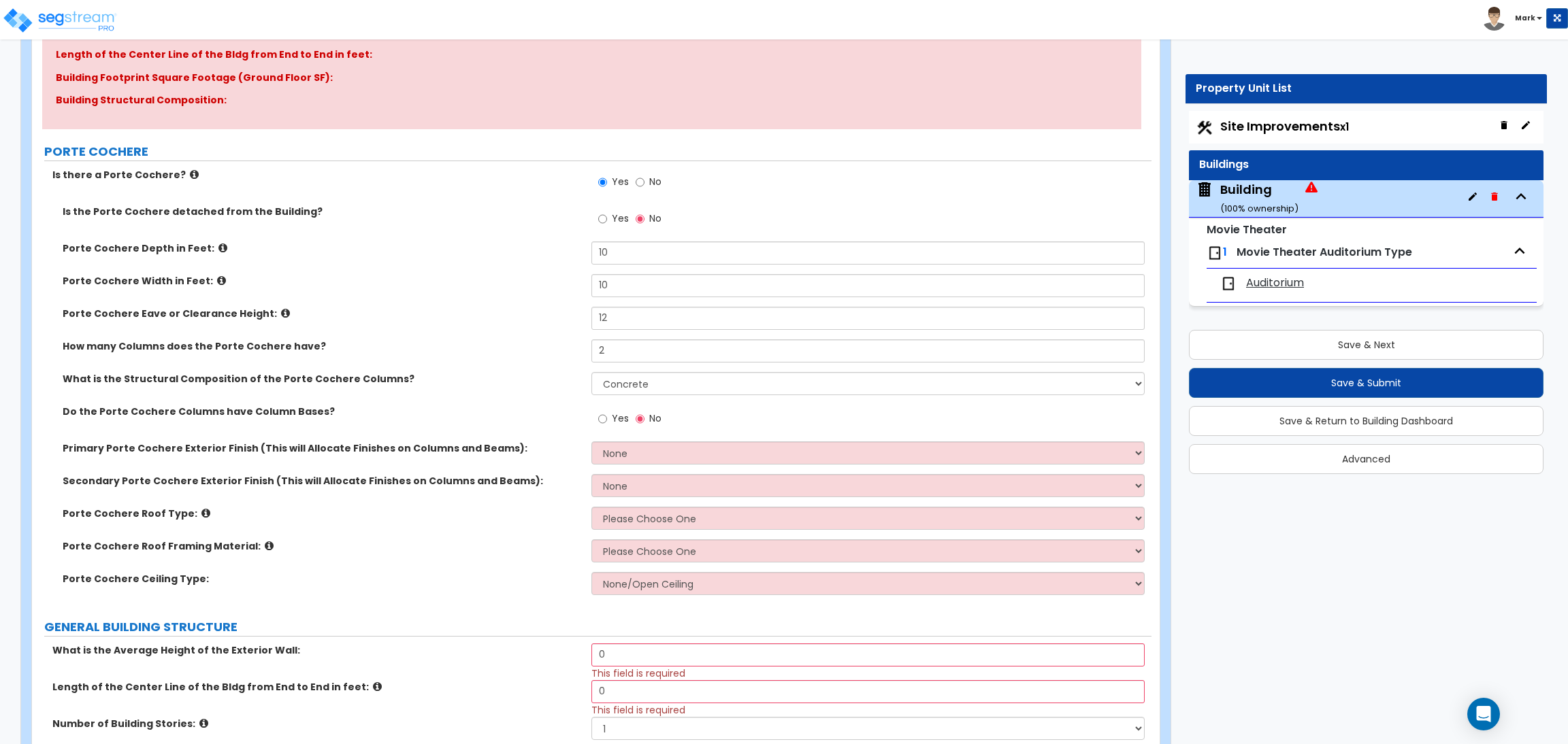
click at [609, 418] on label "Yes" at bounding box center [613, 419] width 31 height 23
click at [607, 418] on input "Yes" at bounding box center [602, 419] width 9 height 15
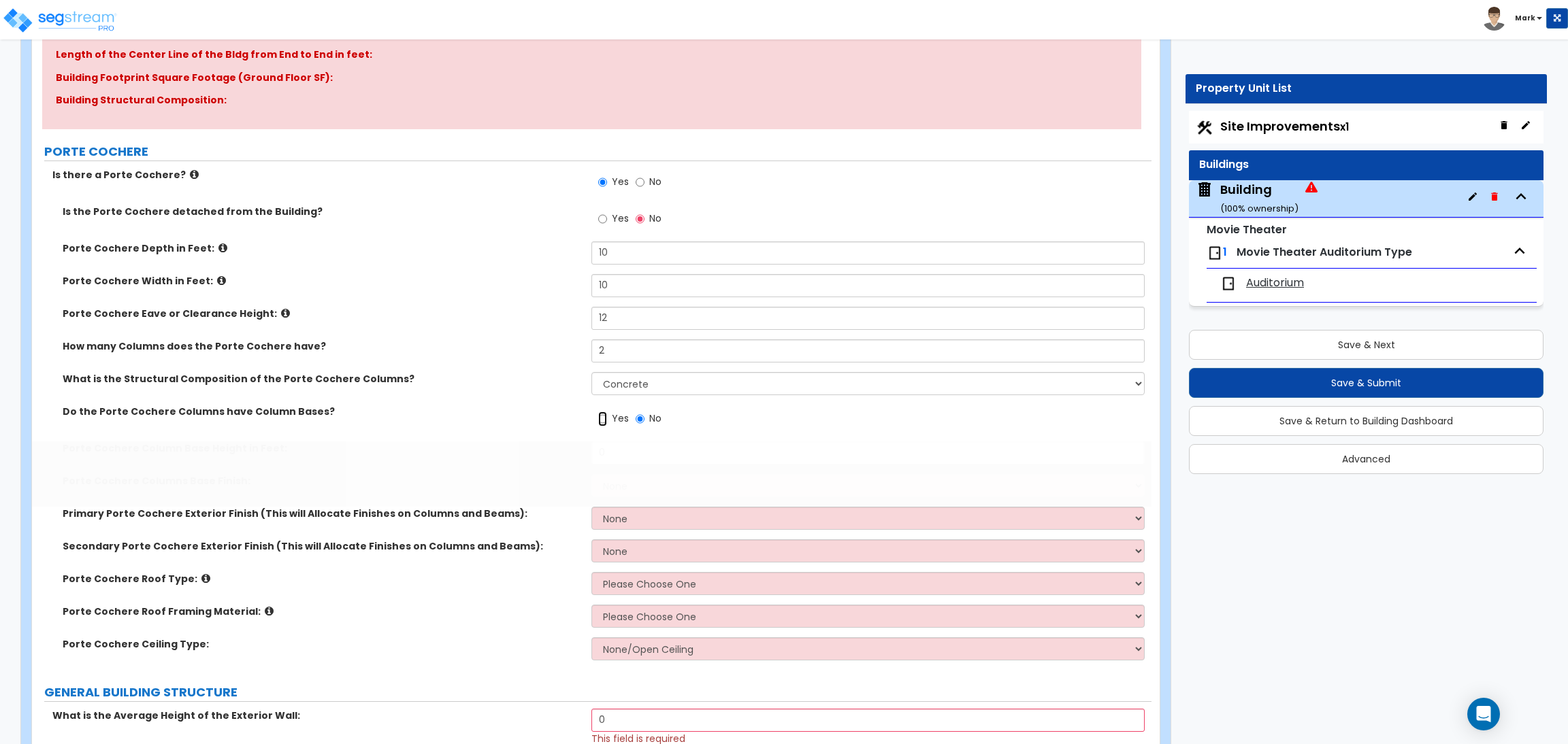
radio input "true"
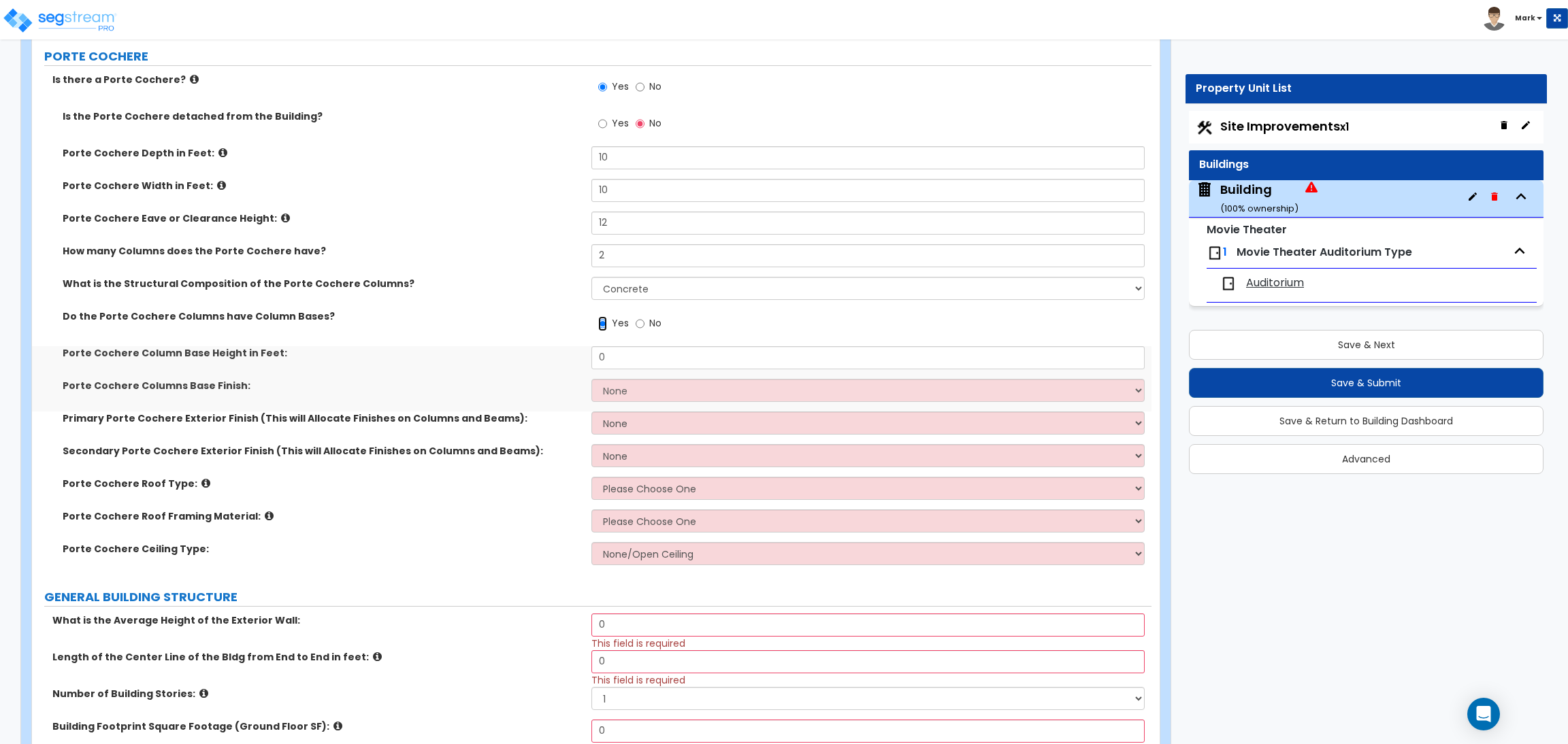
scroll to position [305, 0]
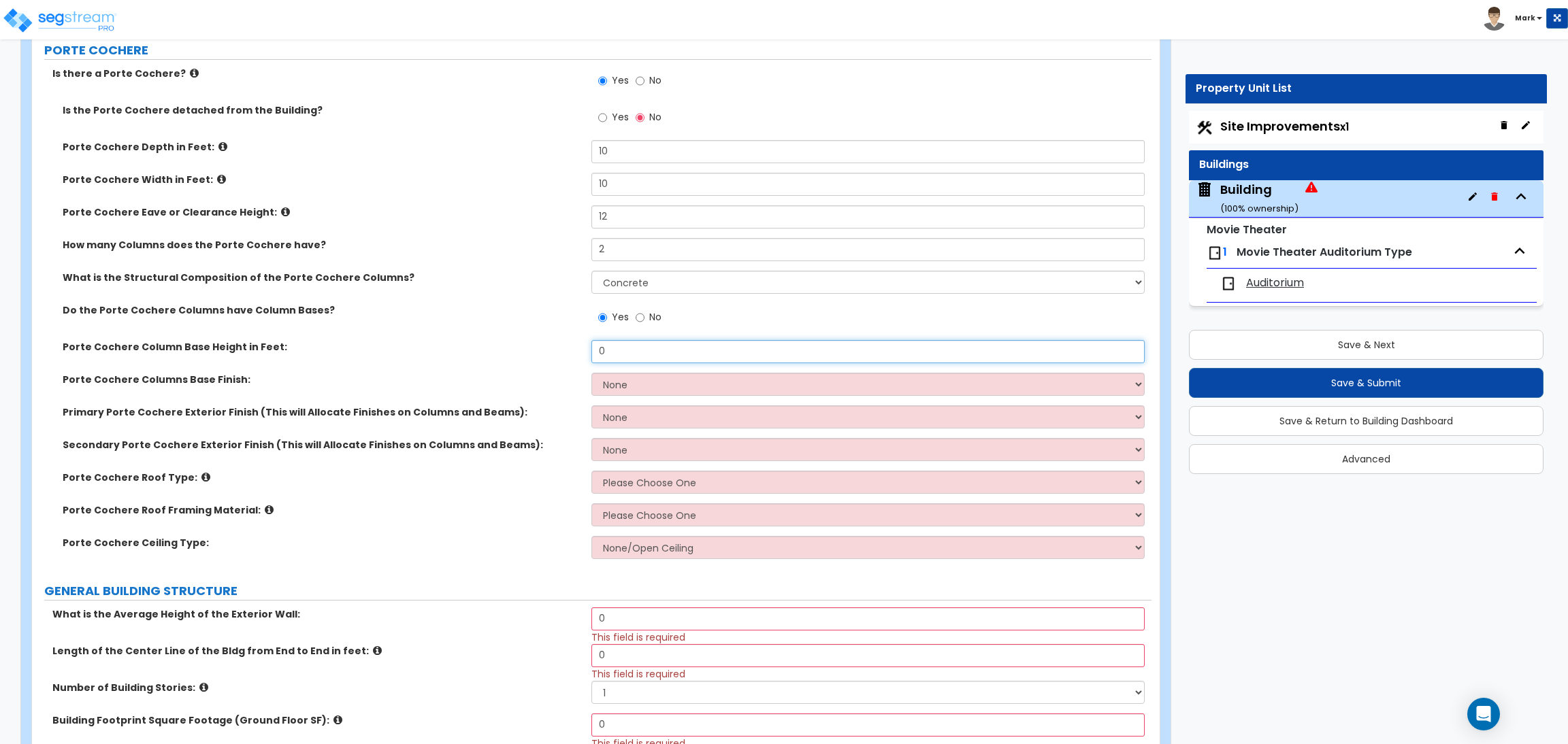
drag, startPoint x: 617, startPoint y: 357, endPoint x: 585, endPoint y: 348, distance: 33.2
click at [585, 348] on div "Porte Cochere Column Base Height in Feet: 0" at bounding box center [591, 357] width 1119 height 33
type input "3"
click at [607, 390] on select "None Paint Finish Stucco Finish Tile Finish Brick Veneer Stone Veneer Metal Com…" at bounding box center [868, 383] width 552 height 23
select select "2"
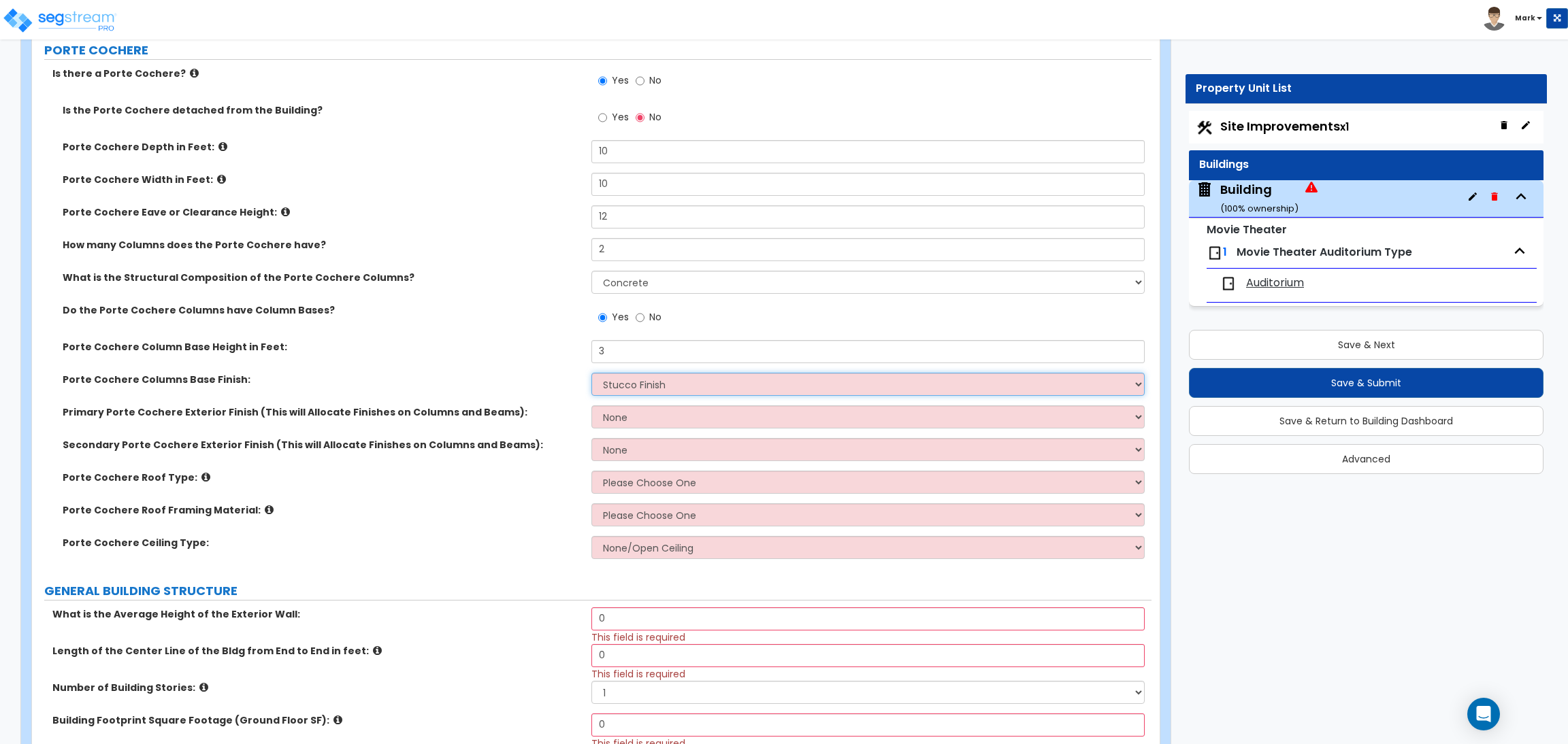
click at [591, 372] on select "None Paint Finish Stucco Finish Tile Finish Brick Veneer Stone Veneer Metal Com…" at bounding box center [868, 383] width 552 height 23
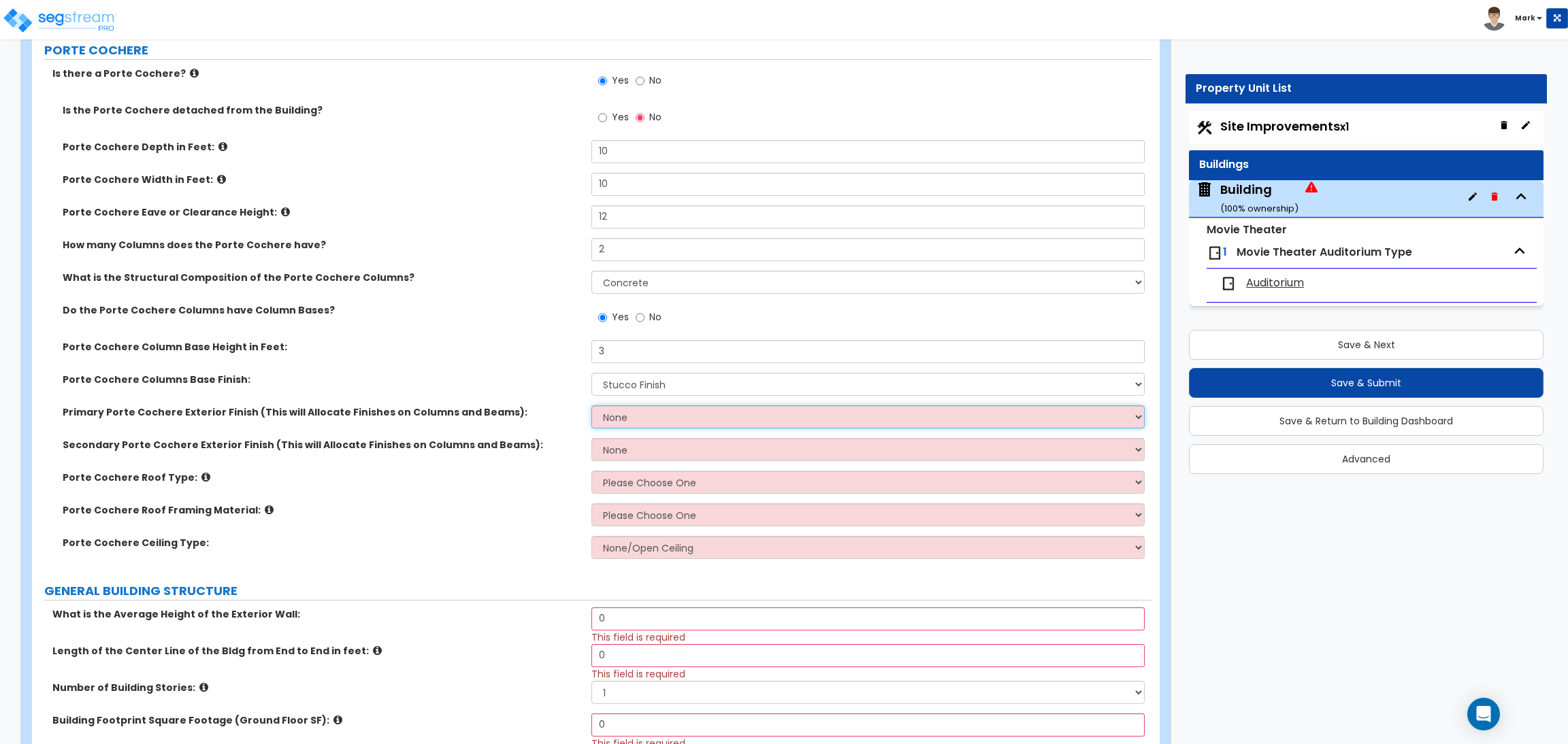
click at [613, 412] on select "None Paint Finish Stucco Finish Tile Finish Brick Veneer Stone Veneer Metal Com…" at bounding box center [868, 416] width 552 height 23
select select "1"
click at [591, 405] on select "None Paint Finish Stucco Finish Tile Finish Brick Veneer Stone Veneer Metal Com…" at bounding box center [868, 416] width 552 height 23
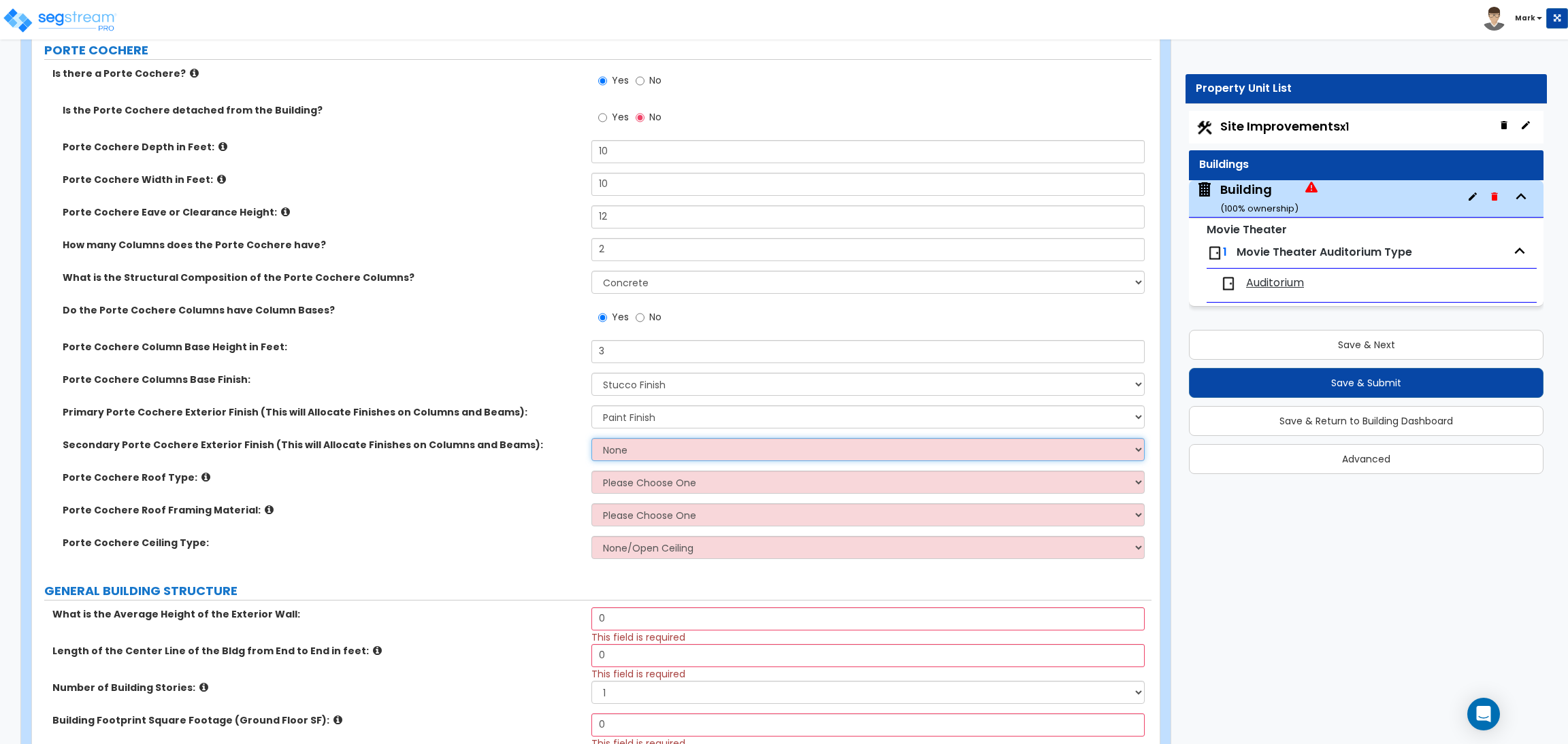
click at [619, 455] on select "None Paint Finish Stucco Finish Tile Finish Brick Veneer Stone Veneer Metal Com…" at bounding box center [868, 449] width 552 height 23
select select "1"
click at [591, 438] on select "None Paint Finish Stucco Finish Tile Finish Brick Veneer Stone Veneer Metal Com…" at bounding box center [868, 449] width 552 height 23
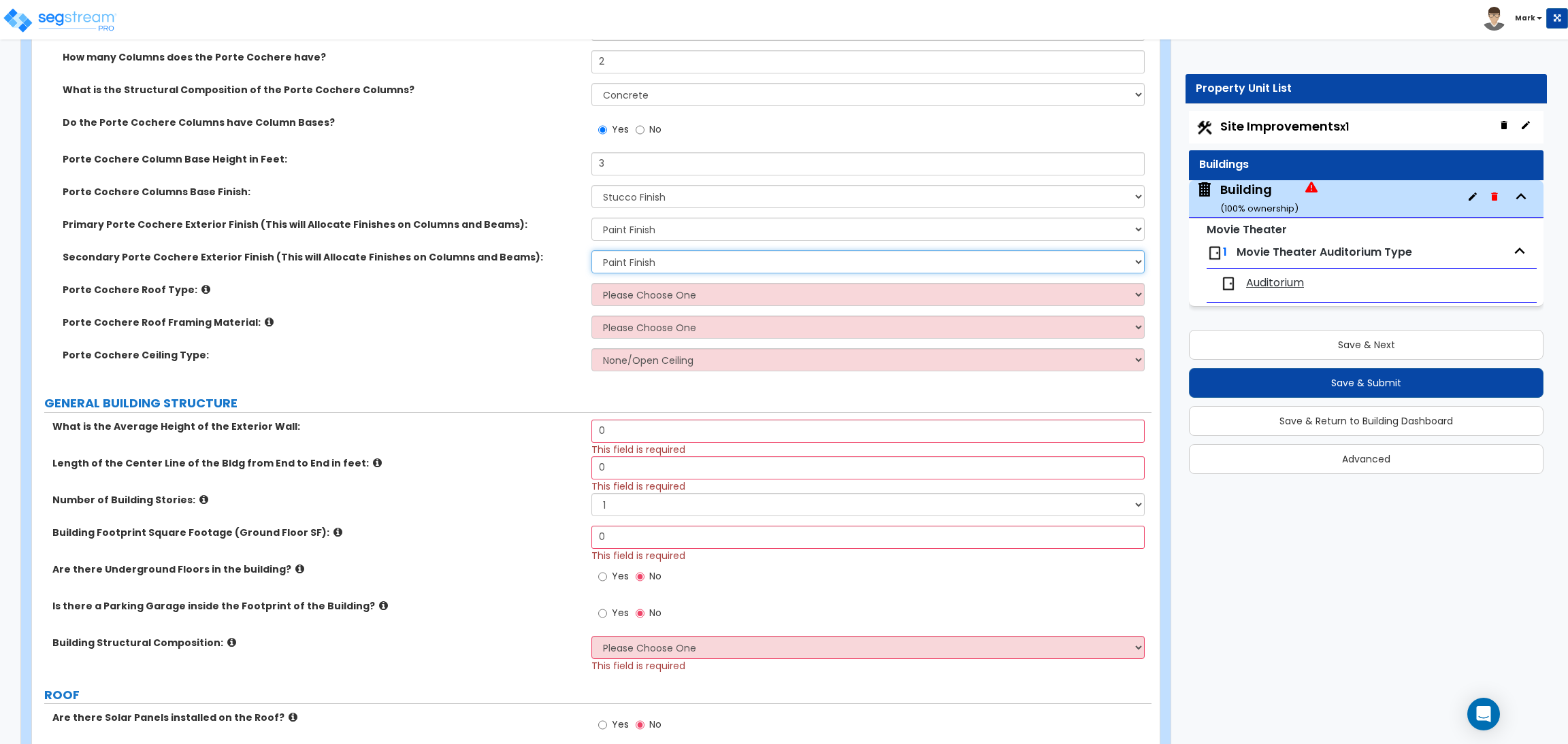
scroll to position [510, 0]
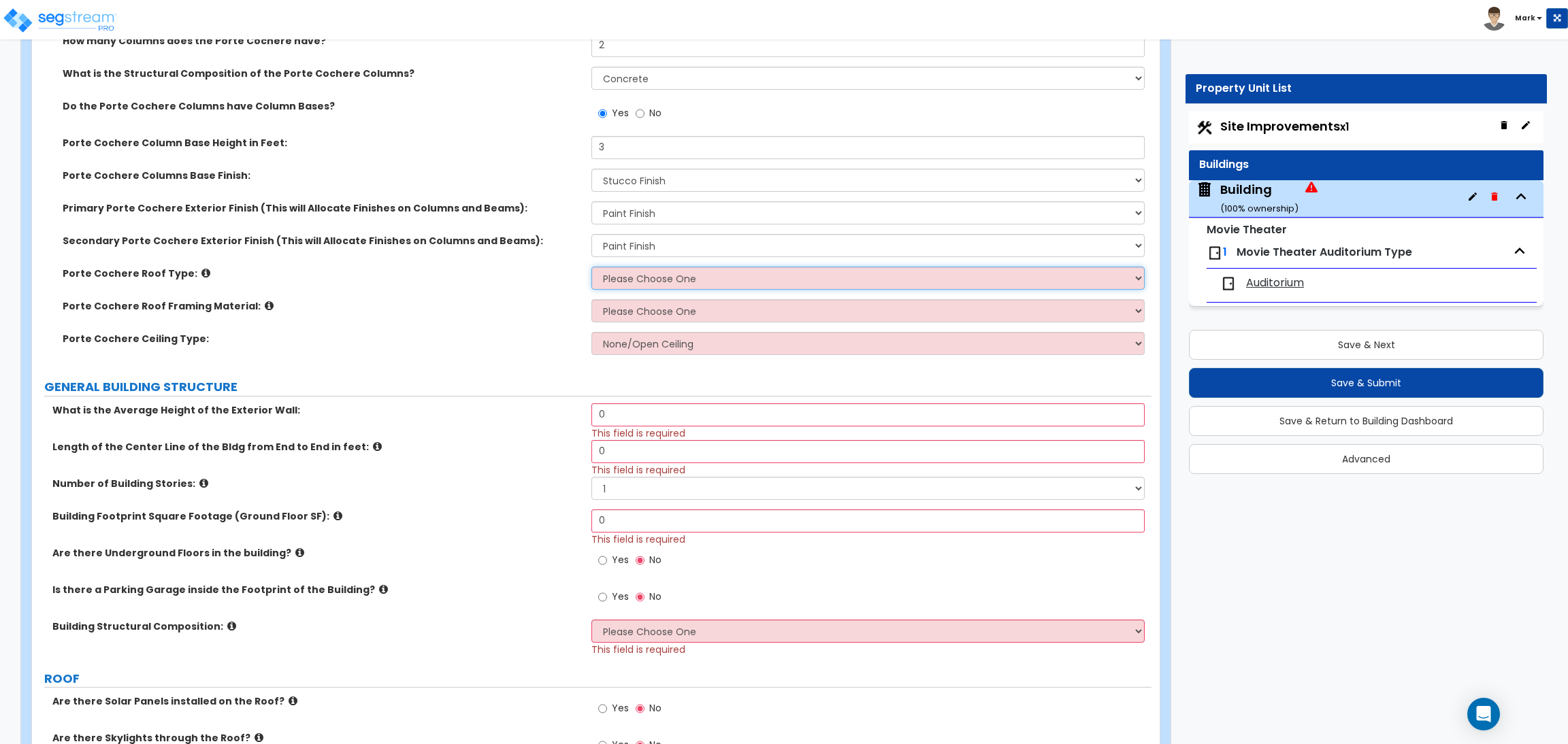
click at [628, 275] on select "Please Choose One Gabled Roof Flat Roof" at bounding box center [868, 278] width 552 height 23
select select "2"
click at [591, 267] on select "Please Choose One Gabled Roof Flat Roof" at bounding box center [868, 278] width 552 height 23
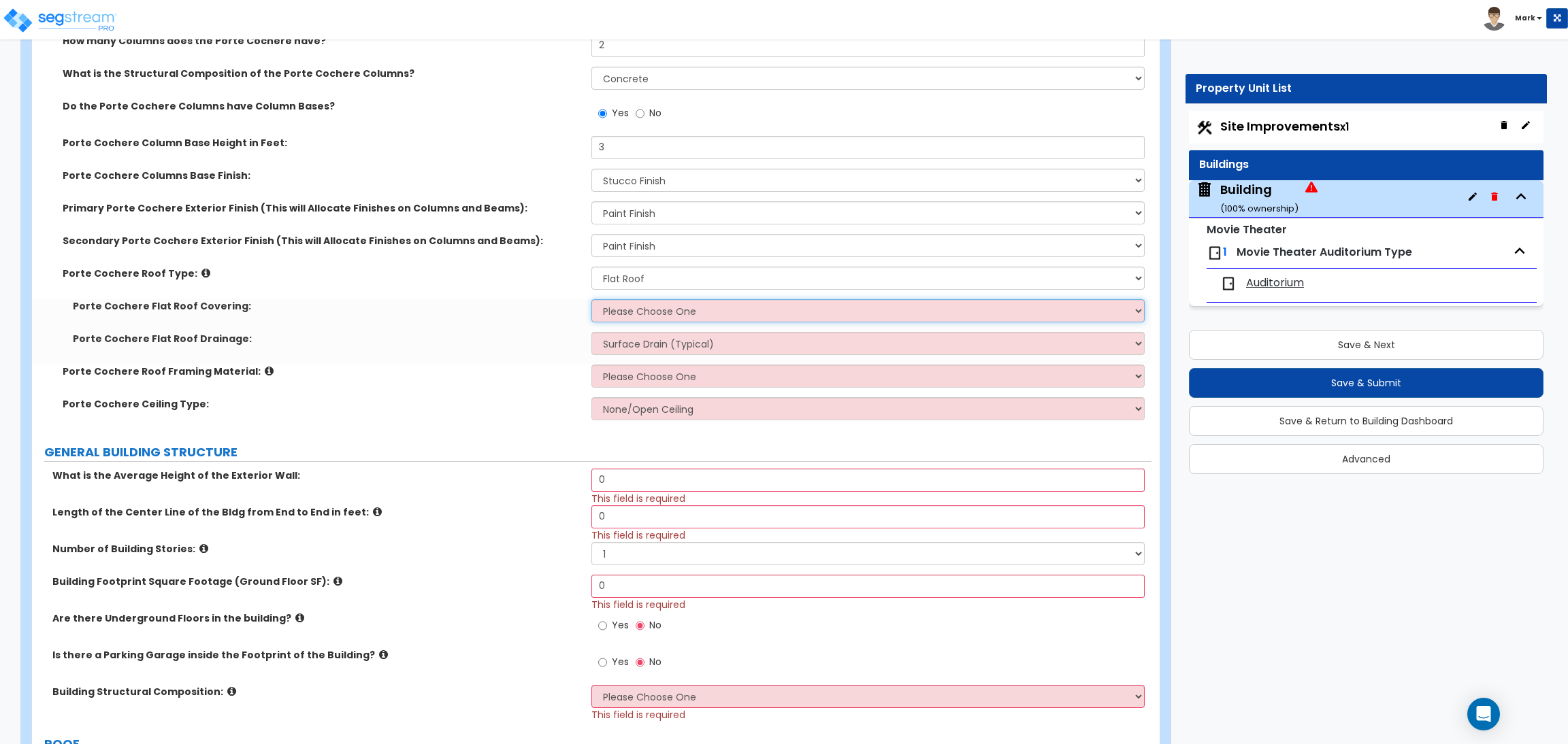
click at [624, 311] on select "Please Choose One Rolled Asphalt Plastic Membrane Asphalt Flood Coat" at bounding box center [868, 310] width 552 height 23
select select "1"
click at [591, 299] on select "Please Choose One Rolled Asphalt Plastic Membrane Asphalt Flood Coat" at bounding box center [868, 310] width 552 height 23
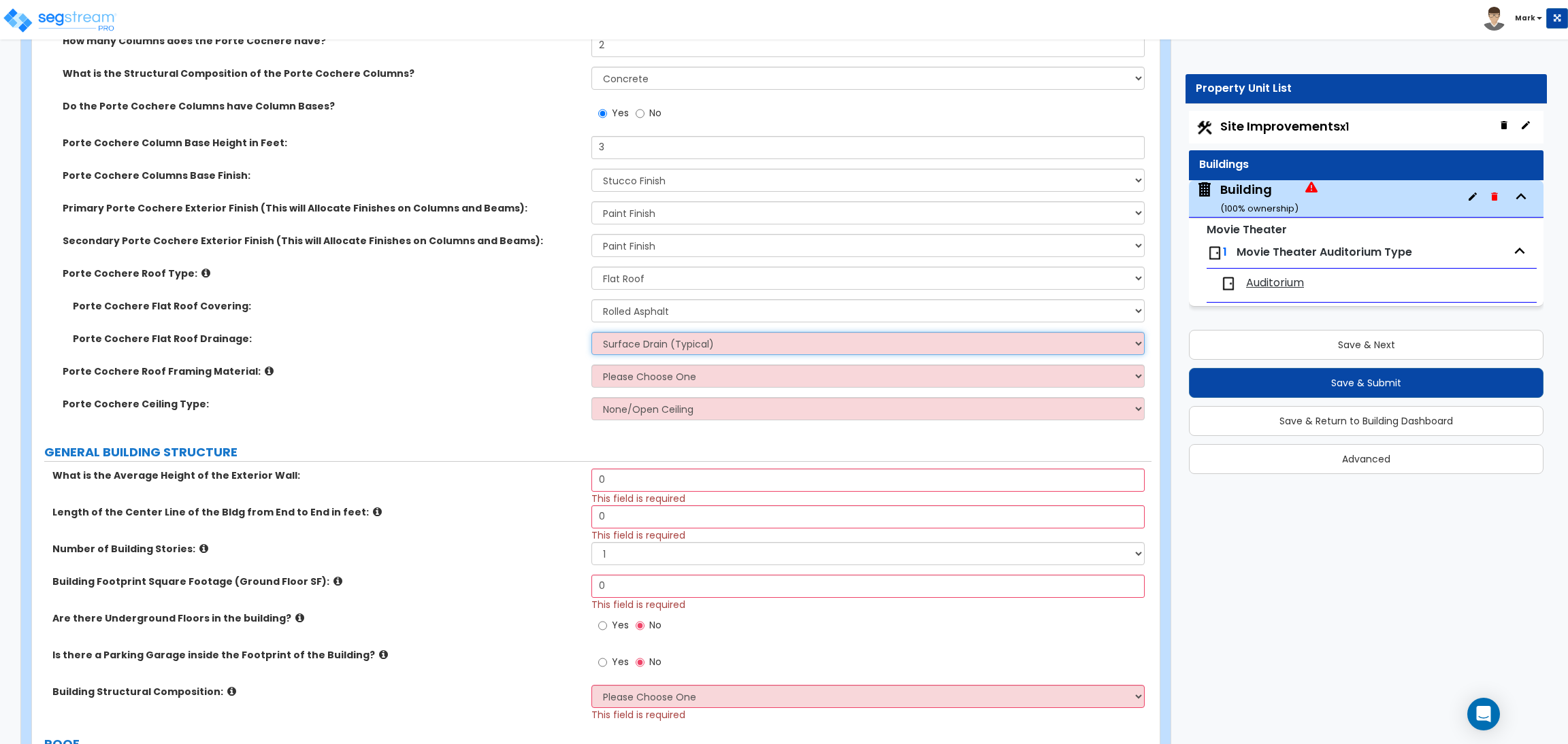
click at [624, 343] on select "Surface Drain (Typical) Gutters" at bounding box center [868, 343] width 552 height 23
select select "1"
click at [591, 332] on select "Surface Drain (Typical) Gutters" at bounding box center [868, 343] width 552 height 23
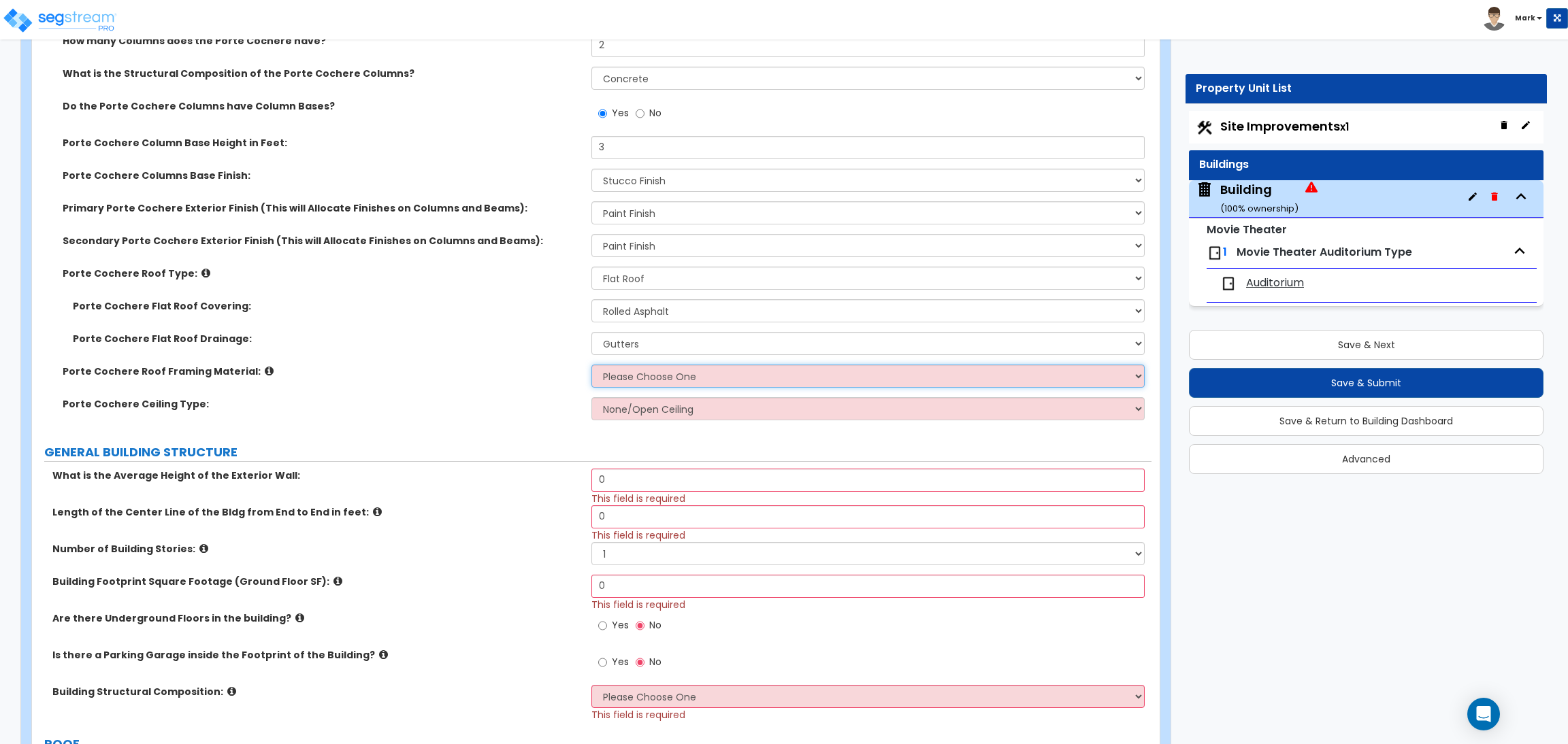
click at [624, 373] on select "Please Choose One Wood Metal" at bounding box center [868, 376] width 552 height 23
select select "2"
click at [591, 365] on select "Please Choose One Wood Metal" at bounding box center [868, 376] width 552 height 23
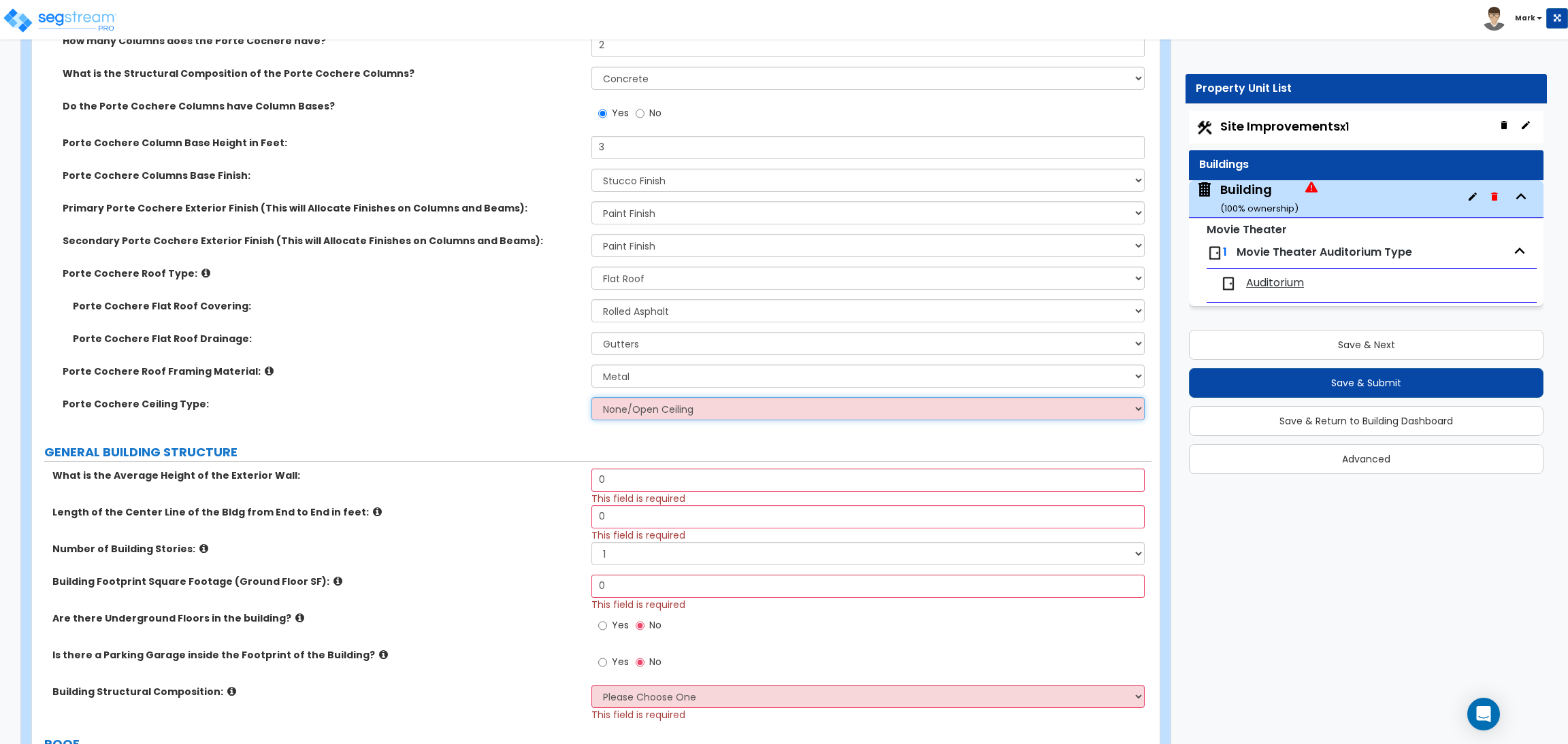
click at [617, 416] on select "None/Open Ceiling Drywall Ceiling Suspended Metal Ceiling" at bounding box center [868, 408] width 552 height 23
click at [591, 397] on select "None/Open Ceiling Drywall Ceiling Suspended Metal Ceiling" at bounding box center [868, 408] width 552 height 23
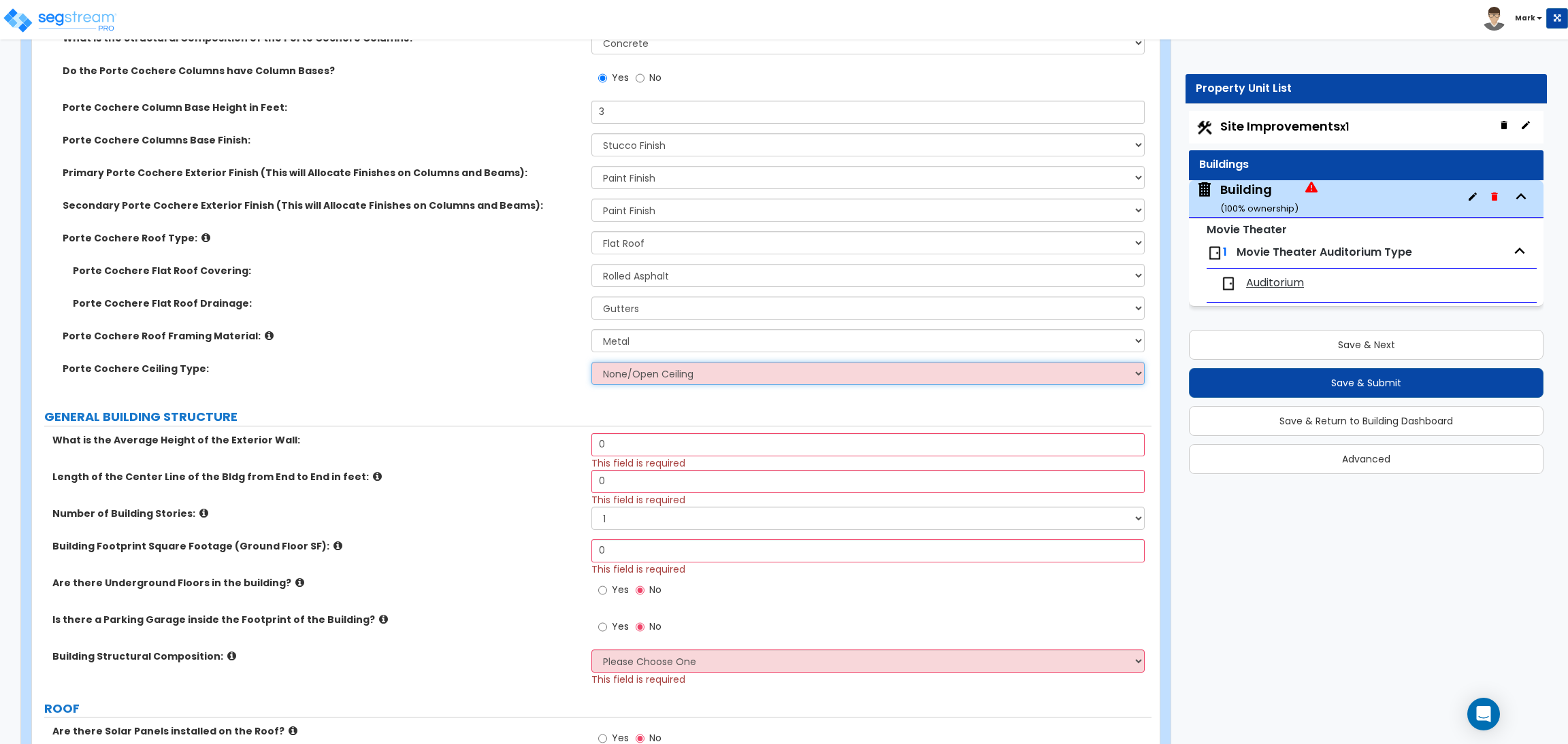
scroll to position [612, 0]
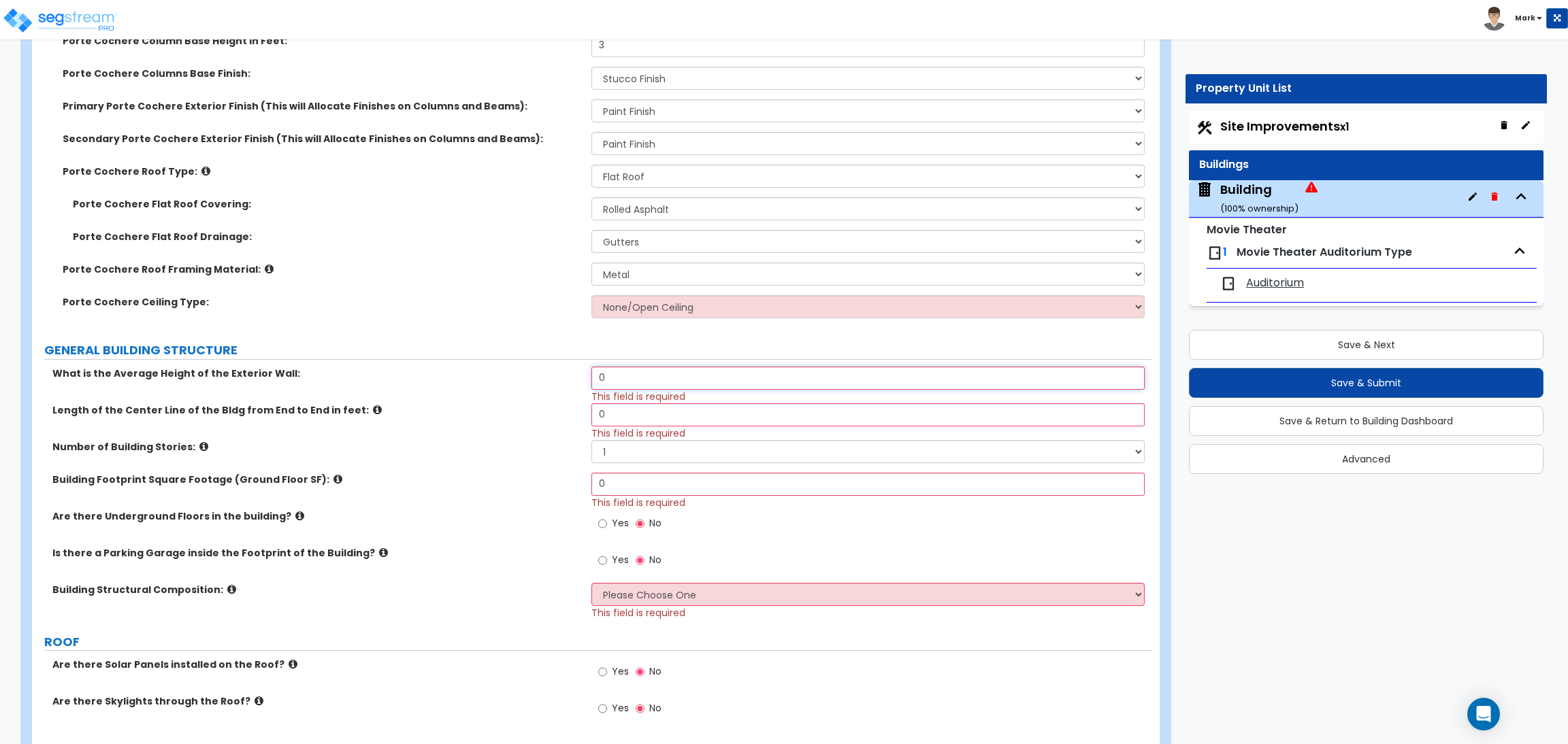
drag, startPoint x: 622, startPoint y: 379, endPoint x: 588, endPoint y: 375, distance: 34.2
click at [590, 375] on div "What is the Average Height of the Exterior Wall: 0 This field is required" at bounding box center [591, 385] width 1119 height 37
click at [609, 367] on input "0" at bounding box center [868, 378] width 552 height 23
drag, startPoint x: 619, startPoint y: 376, endPoint x: 588, endPoint y: 377, distance: 31.0
click at [588, 377] on div "What is the Average Height of the Exterior Wall: 0 This field is required" at bounding box center [591, 385] width 1119 height 37
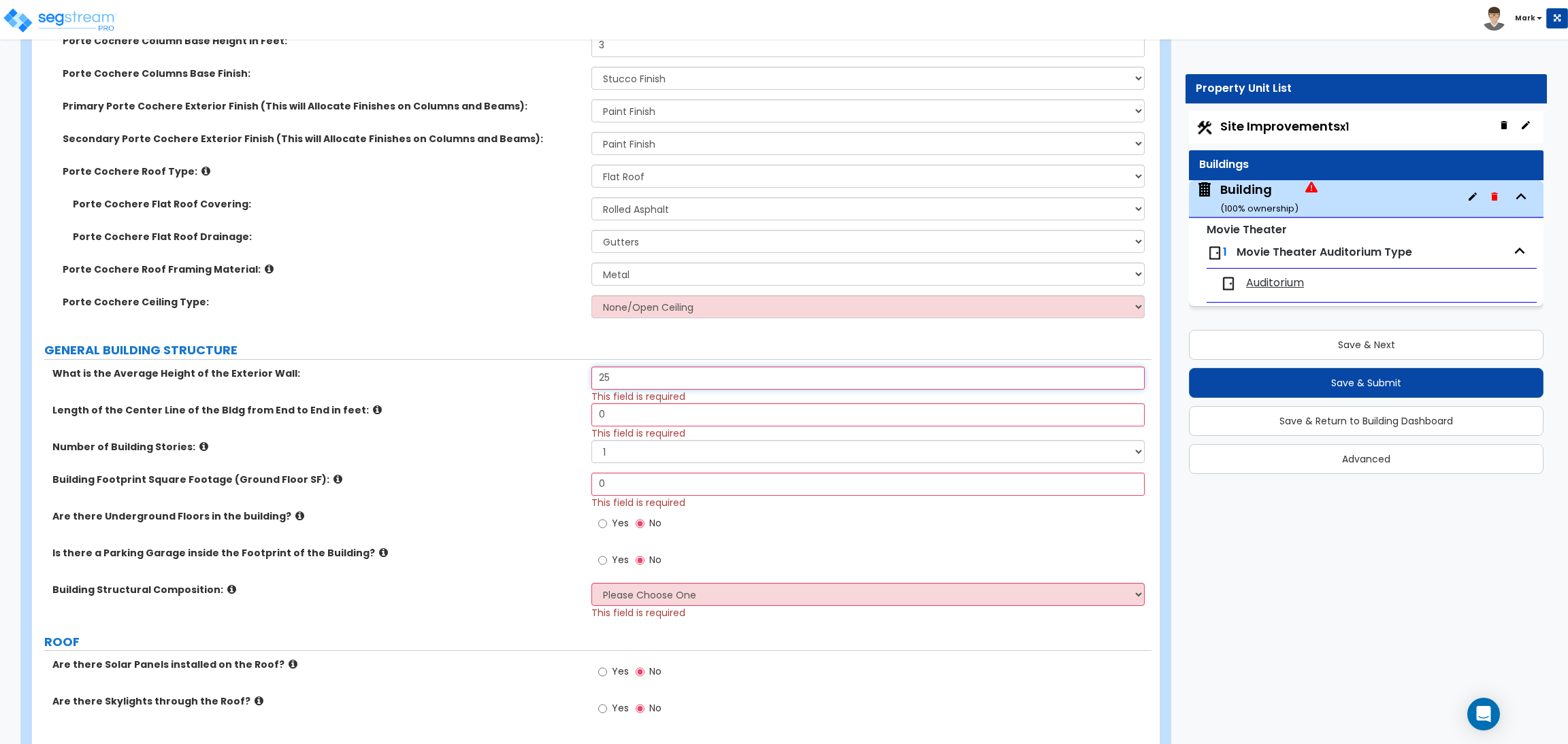
type input "25"
drag, startPoint x: 621, startPoint y: 412, endPoint x: 578, endPoint y: 412, distance: 43.0
click at [578, 412] on div "Length of the Center Line of the Bldg from End to End in feet: 0 This field is …" at bounding box center [591, 421] width 1119 height 37
drag, startPoint x: 629, startPoint y: 419, endPoint x: 569, endPoint y: 408, distance: 61.0
click at [569, 408] on div "Length of the Center Line of the Bldg from End to End in feet: 1,000 This field…" at bounding box center [591, 421] width 1119 height 37
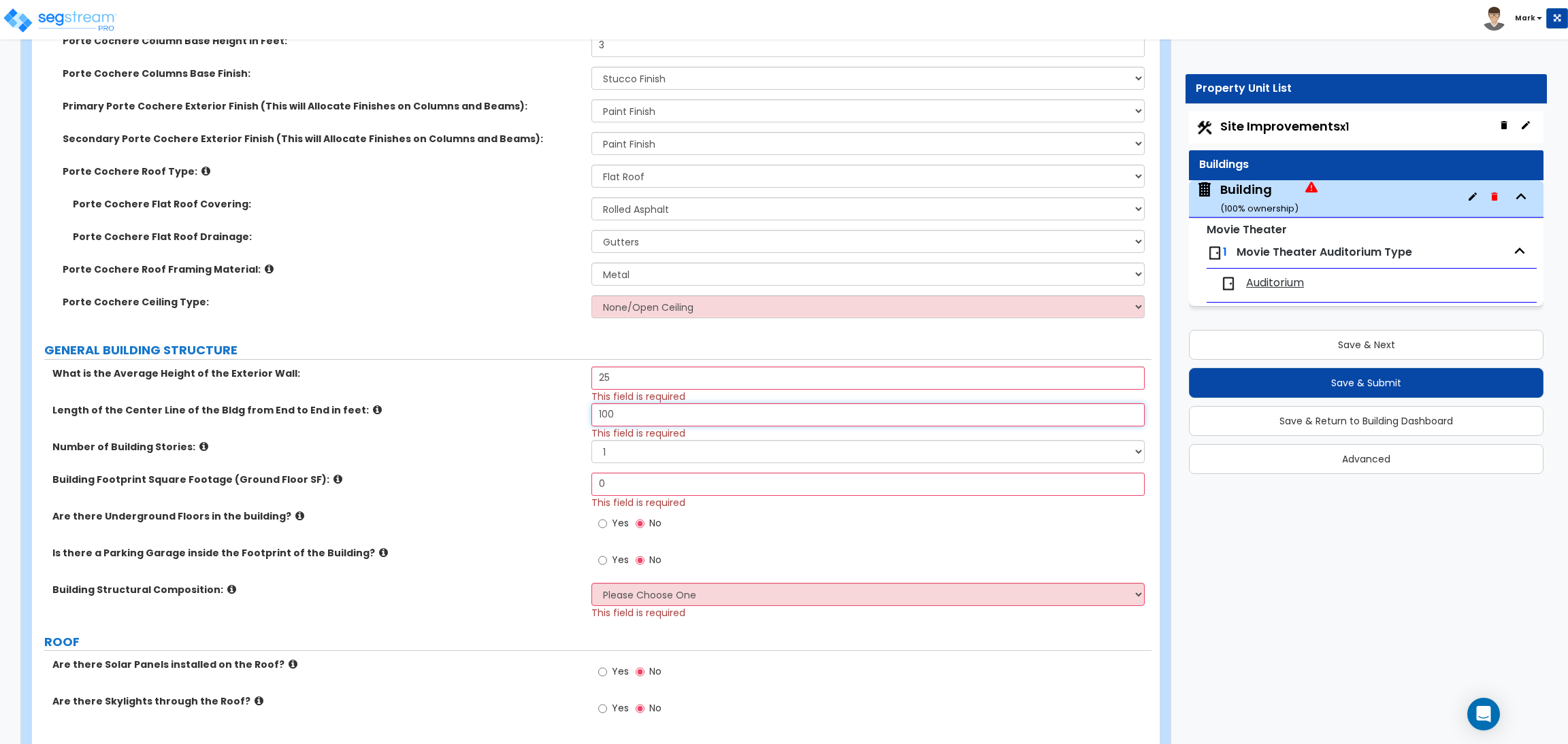
type input "100"
click at [613, 449] on select "1 2 3 4 5" at bounding box center [868, 451] width 552 height 23
click at [591, 440] on select "1 2 3 4 5" at bounding box center [868, 451] width 552 height 23
drag, startPoint x: 622, startPoint y: 494, endPoint x: 582, endPoint y: 485, distance: 41.0
click at [582, 485] on div "Building Footprint Square Footage (Ground Floor SF): 0 This field is required" at bounding box center [591, 491] width 1119 height 37
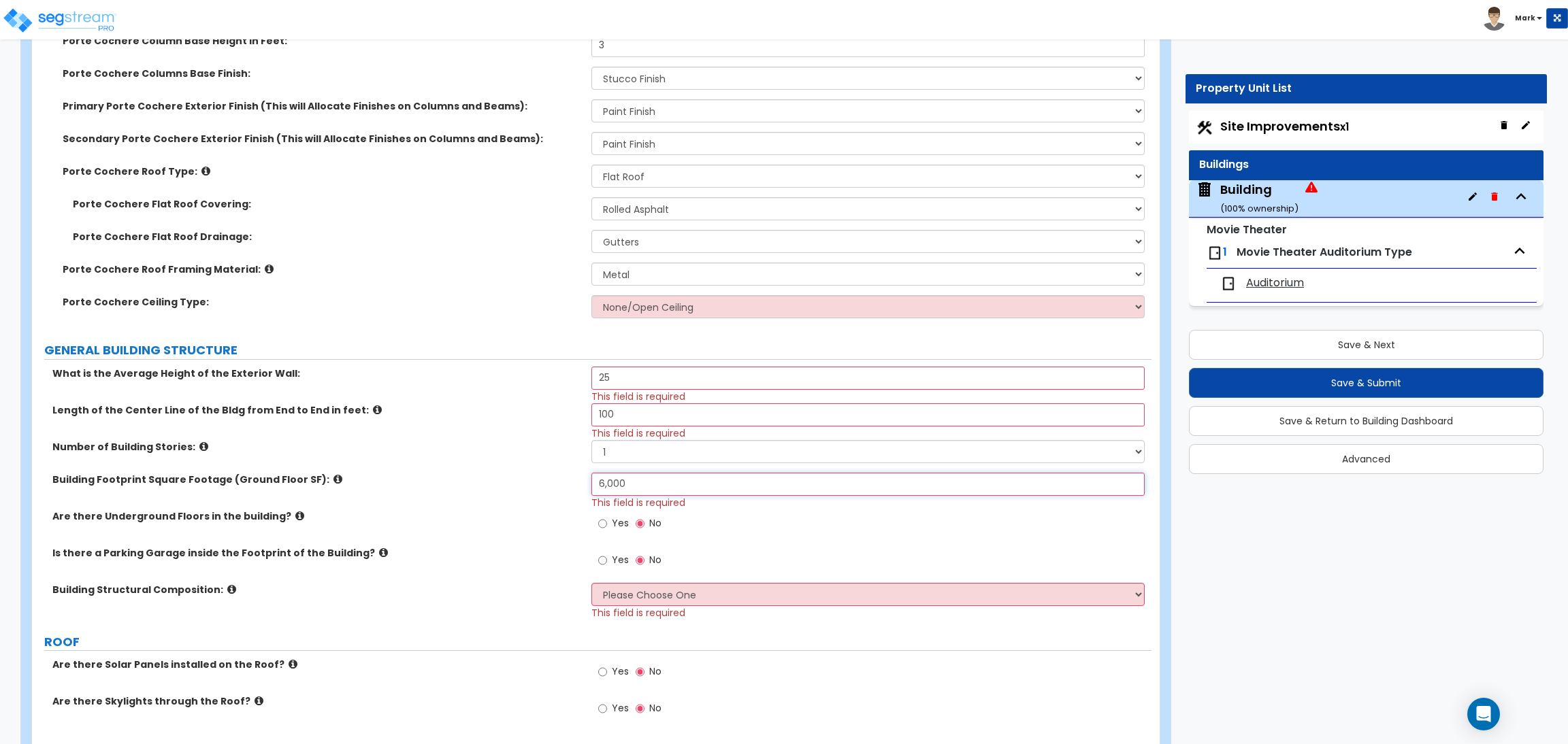
type input "6,000"
click at [616, 521] on span "Yes" at bounding box center [620, 522] width 17 height 13
click at [607, 521] on input "Yes" at bounding box center [602, 523] width 9 height 15
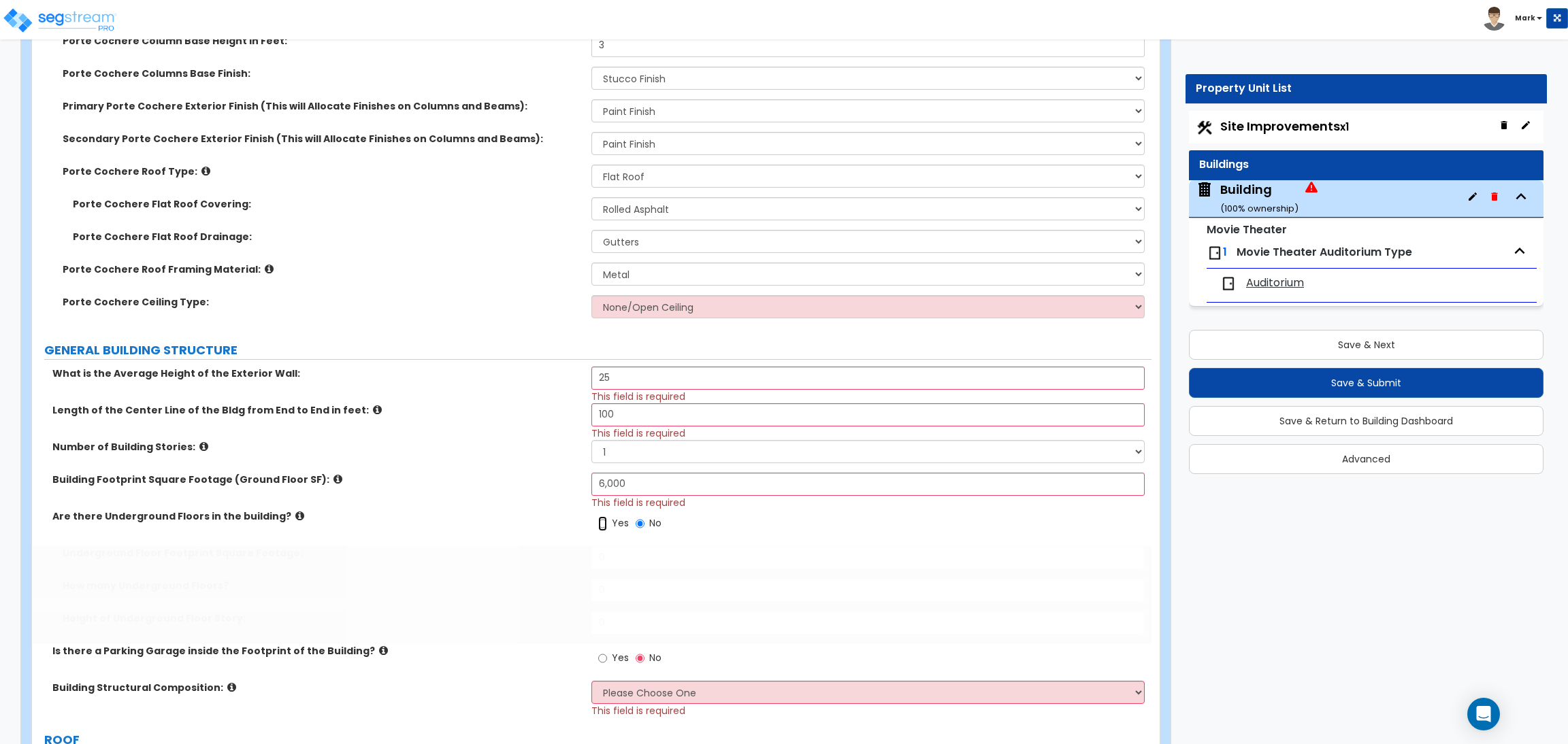
radio input "true"
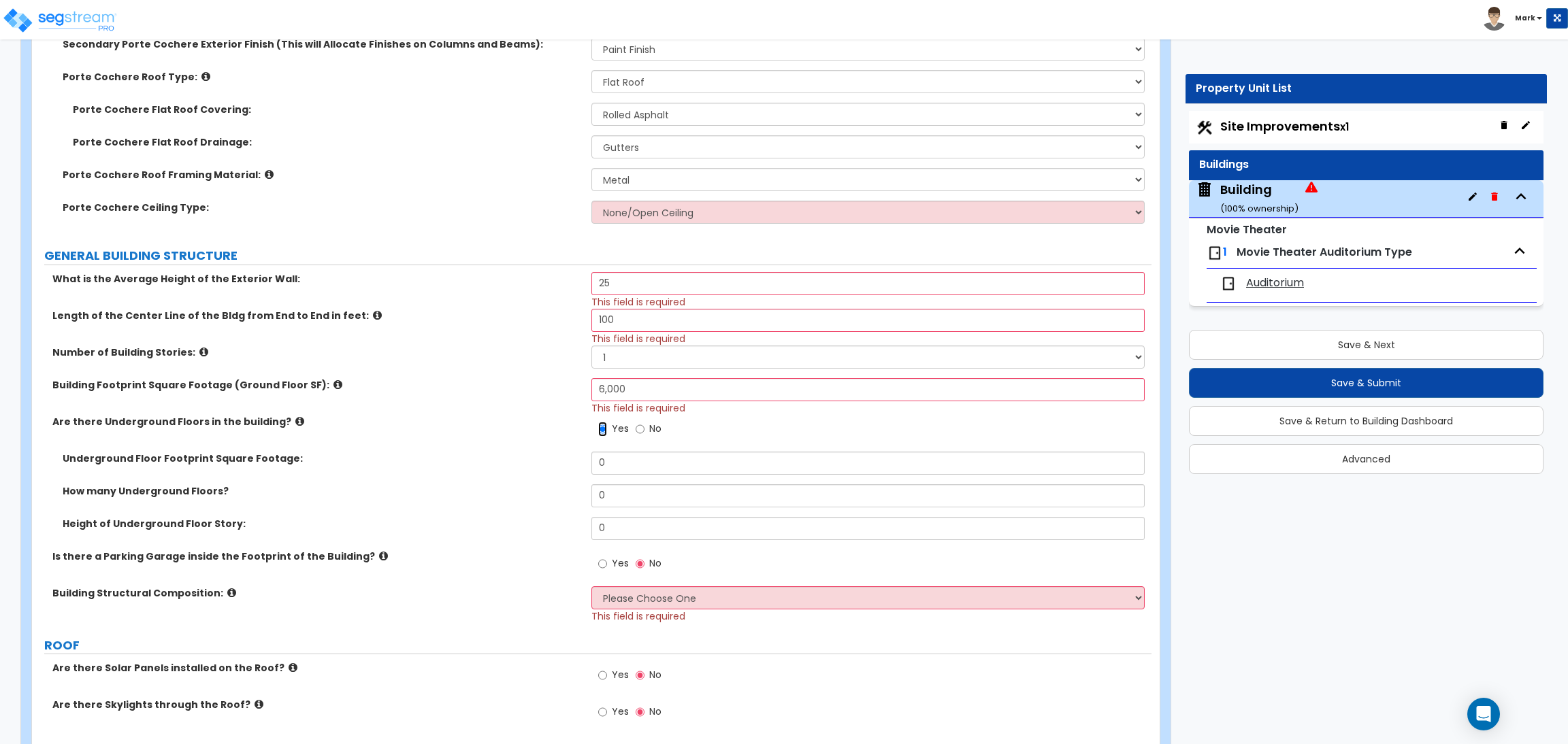
scroll to position [714, 0]
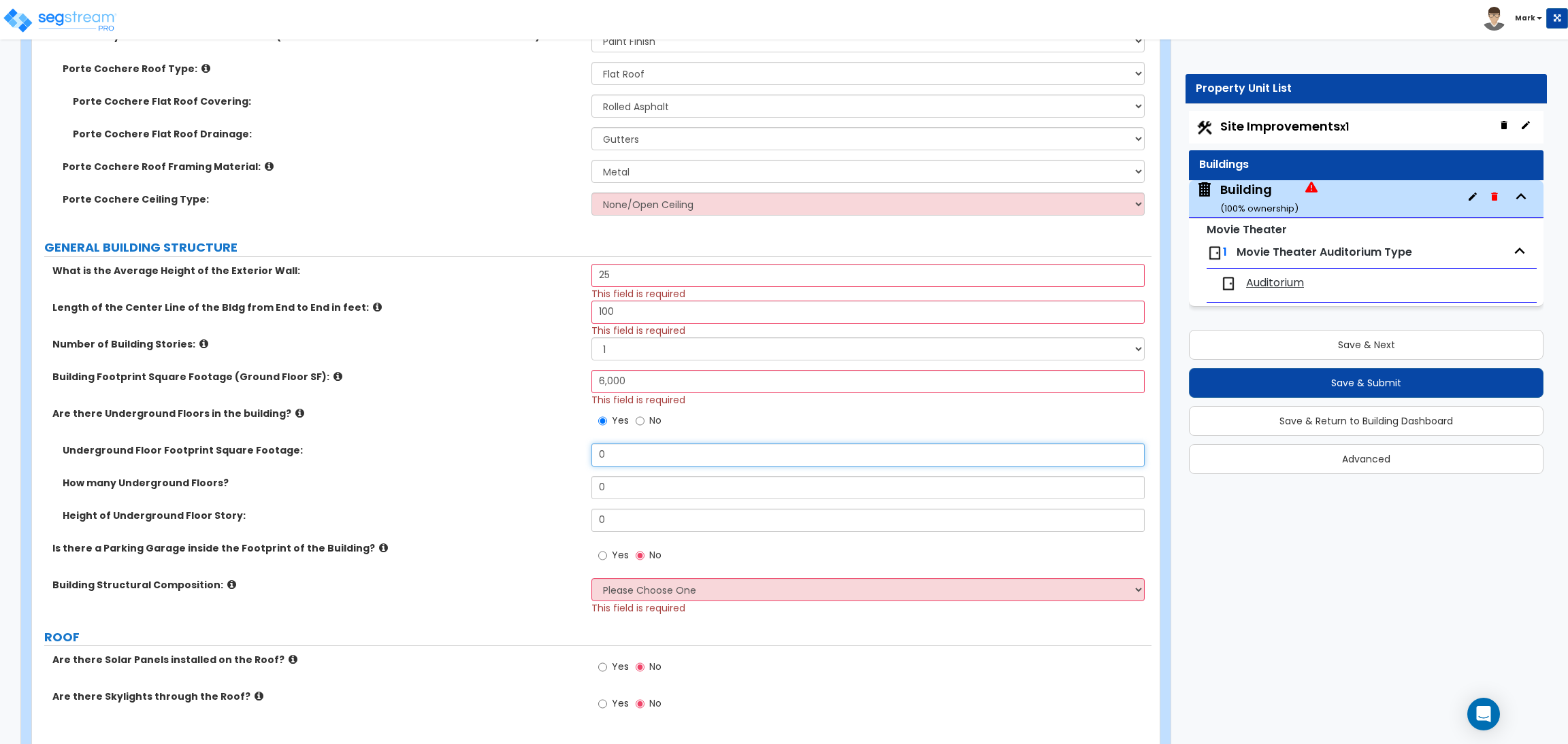
drag, startPoint x: 616, startPoint y: 455, endPoint x: 602, endPoint y: 454, distance: 14.0
click at [602, 454] on input "0" at bounding box center [868, 455] width 552 height 23
click at [634, 455] on input "0" at bounding box center [868, 455] width 552 height 23
drag, startPoint x: 621, startPoint y: 459, endPoint x: 594, endPoint y: 457, distance: 27.1
click at [594, 457] on input "0" at bounding box center [868, 455] width 552 height 23
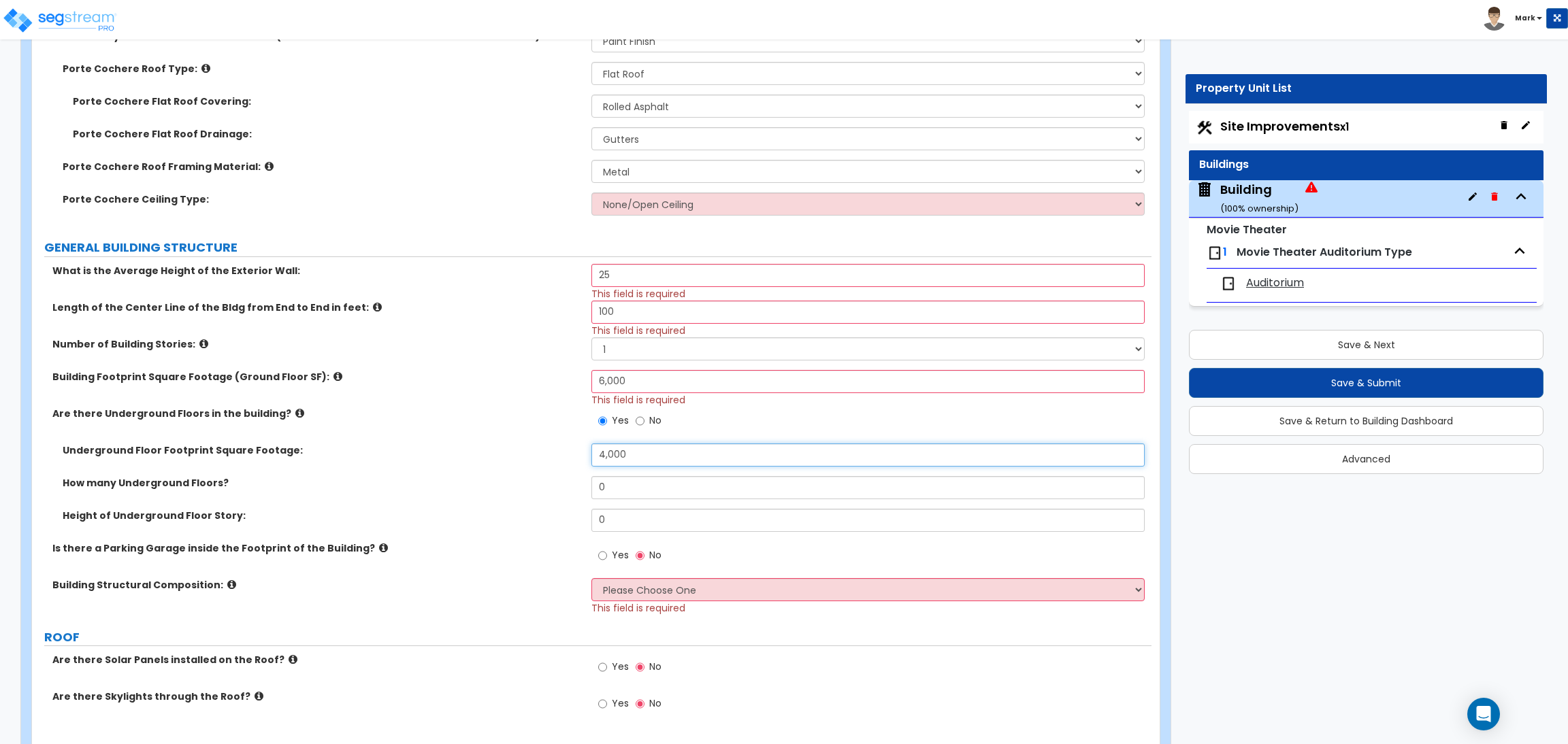
type input "4,000"
drag, startPoint x: 616, startPoint y: 484, endPoint x: 598, endPoint y: 481, distance: 18.2
click at [598, 481] on input "0" at bounding box center [868, 487] width 552 height 23
type input "1"
click at [609, 551] on label "Yes" at bounding box center [613, 557] width 31 height 23
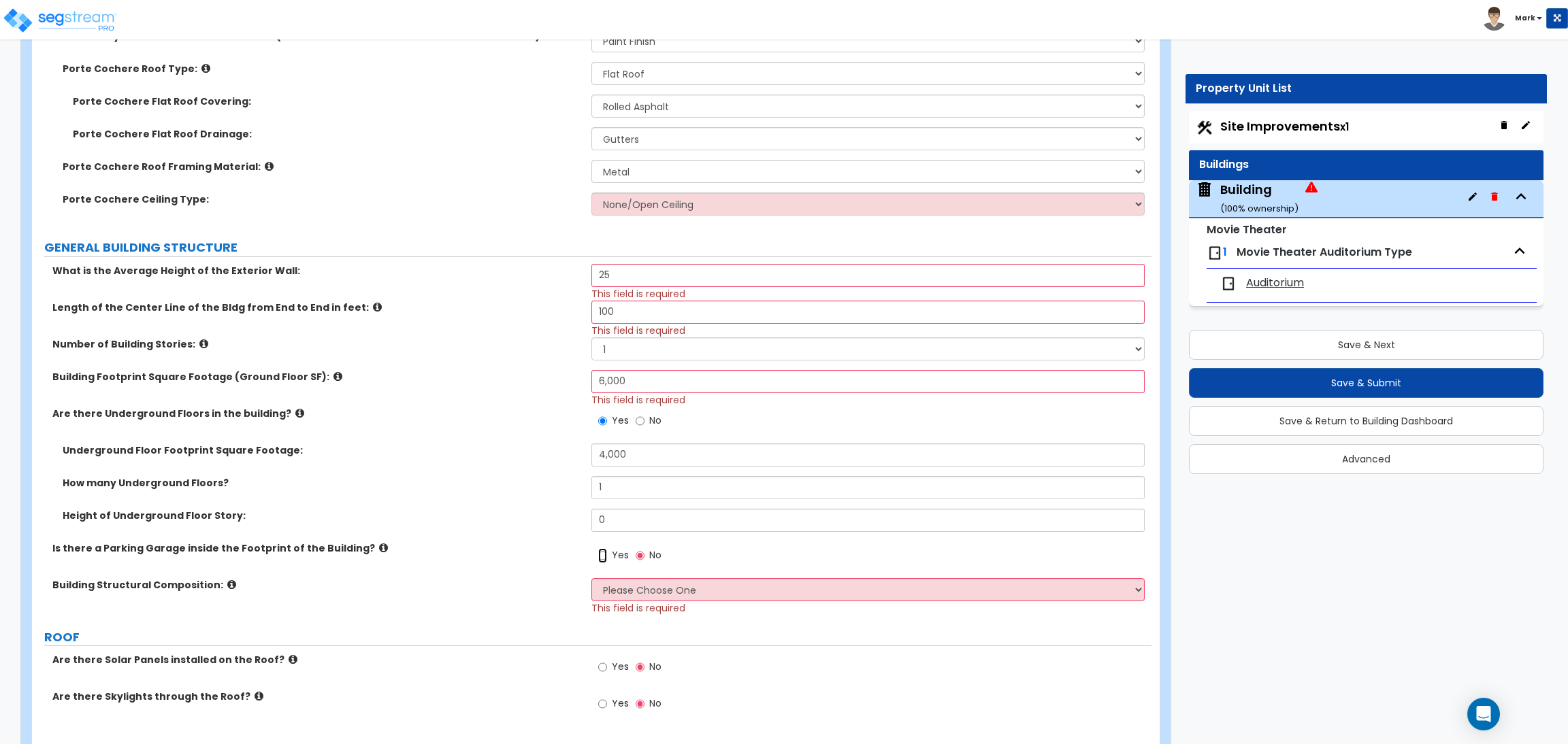
click at [607, 551] on input "Yes" at bounding box center [602, 555] width 9 height 15
radio input "true"
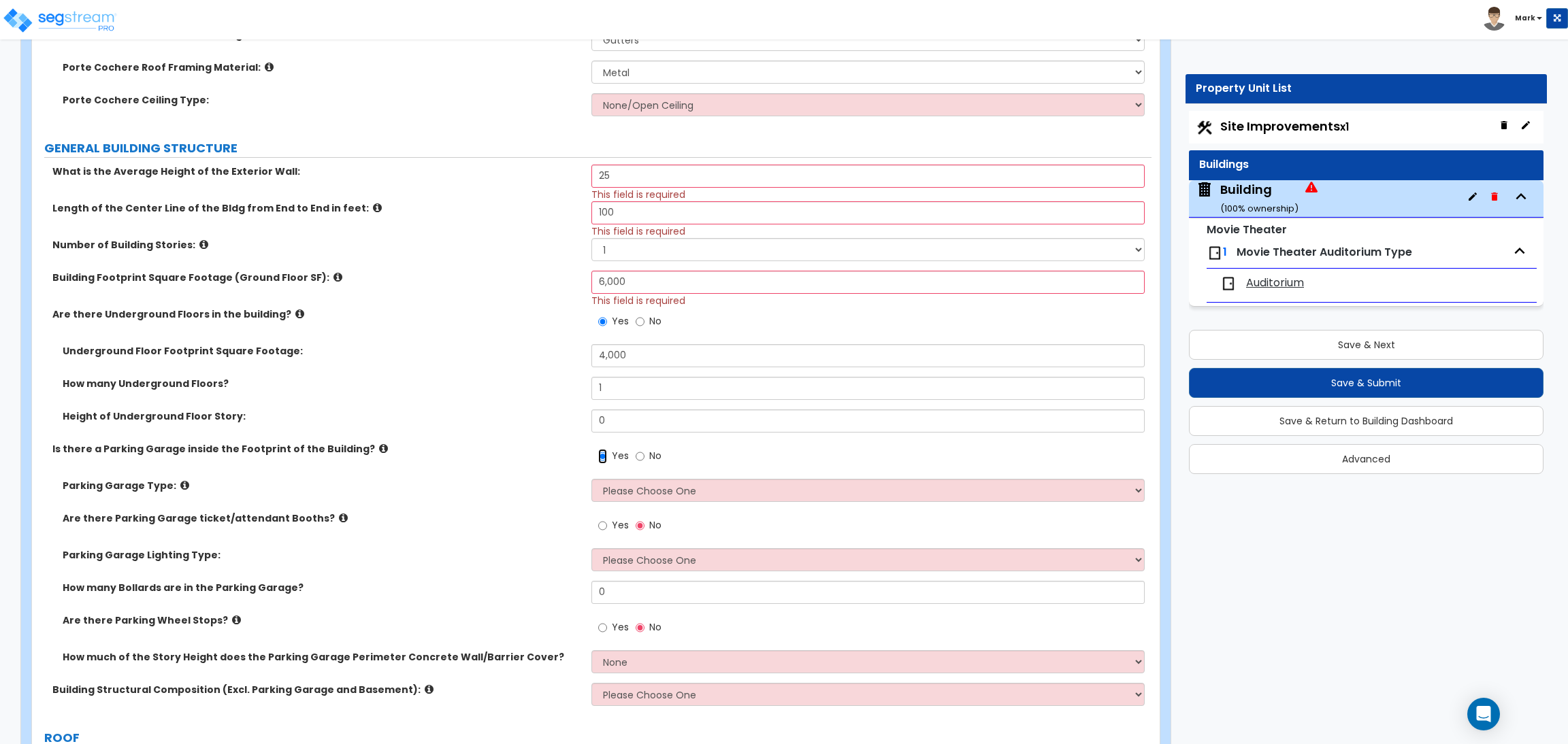
scroll to position [816, 0]
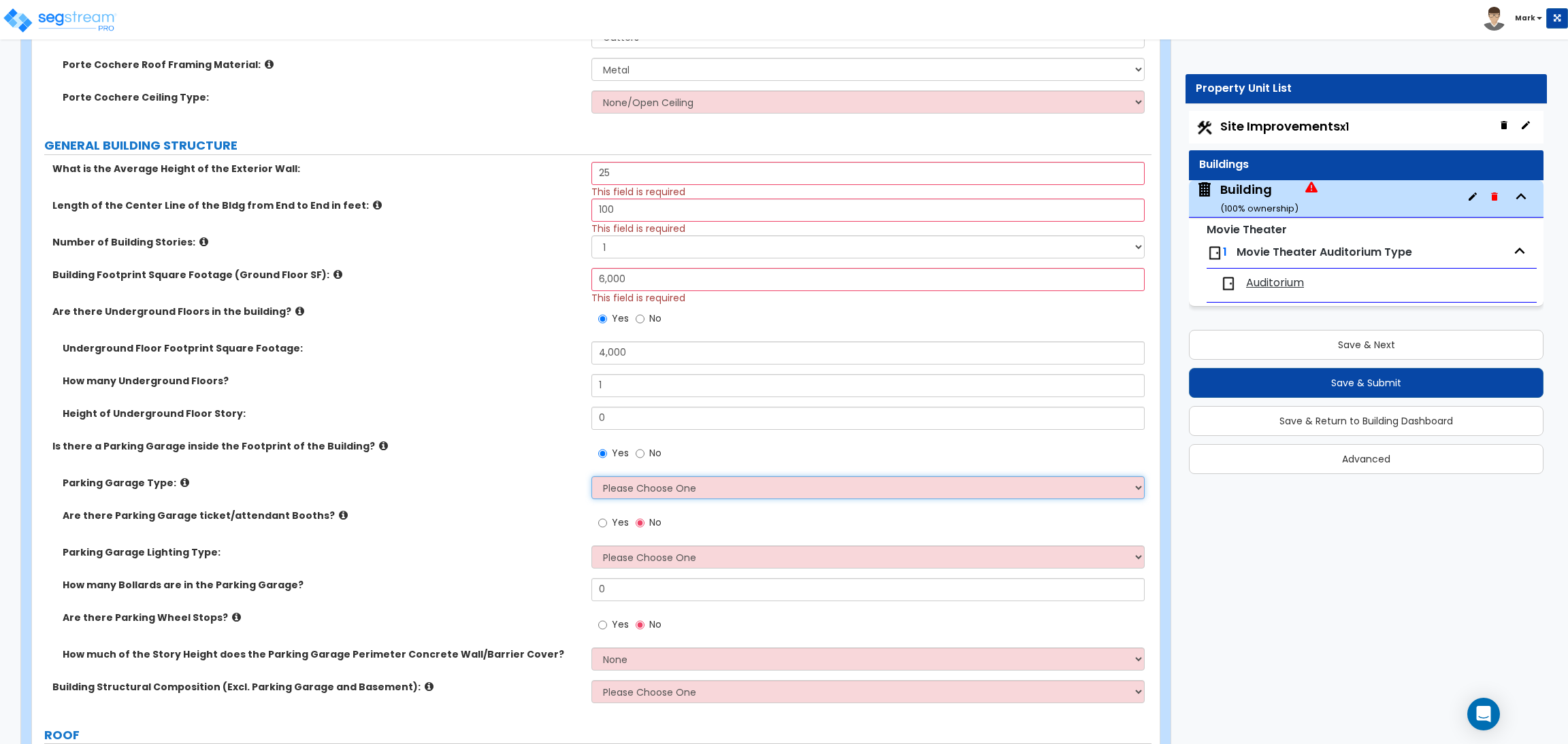
click at [619, 487] on select "Please Choose One Concrete Parking Stilt Parking Rooftop Parking" at bounding box center [868, 487] width 552 height 23
select select "1"
click at [591, 477] on select "Please Choose One Concrete Parking Stilt Parking Rooftop Parking" at bounding box center [868, 487] width 552 height 23
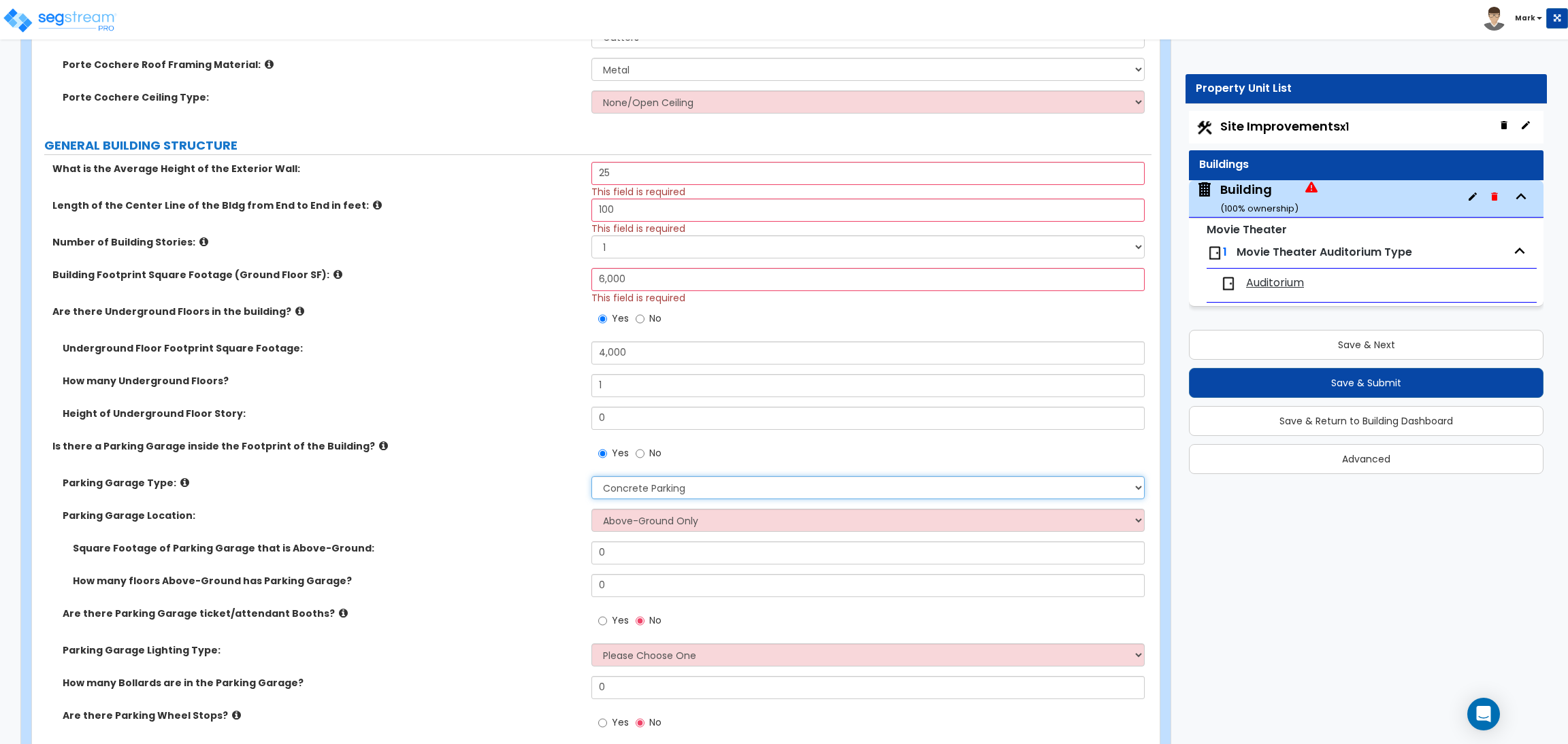
click at [614, 490] on select "Please Choose One Concrete Parking Stilt Parking Rooftop Parking" at bounding box center [868, 487] width 552 height 23
click at [504, 494] on div "Parking Garage Type: Please Choose One Concrete Parking Stilt Parking Rooftop P…" at bounding box center [591, 492] width 1119 height 33
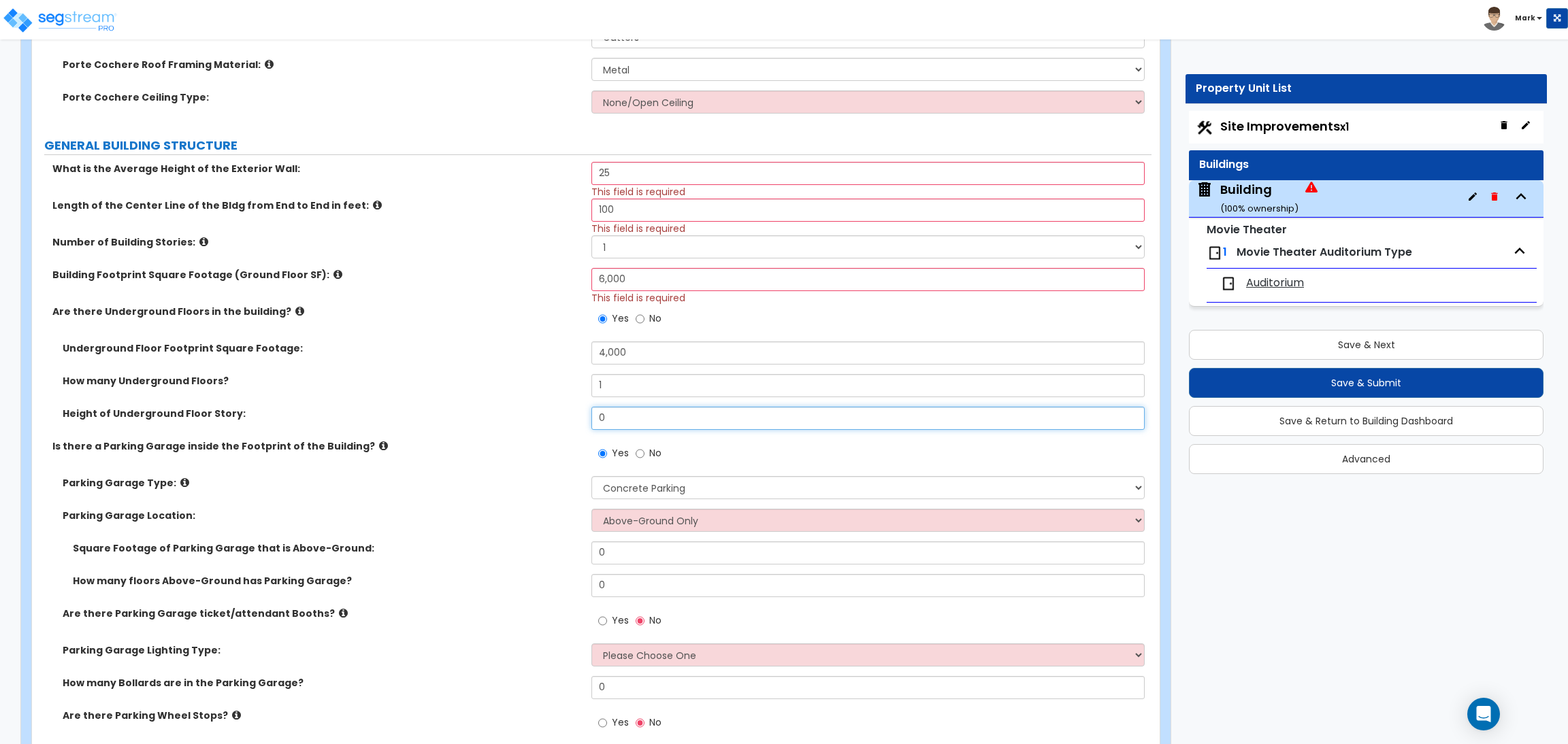
drag, startPoint x: 636, startPoint y: 413, endPoint x: 594, endPoint y: 405, distance: 42.8
click at [594, 405] on div "Underground Floor Footprint Square Footage: 4,000 How many Underground Floors? …" at bounding box center [591, 390] width 1099 height 98
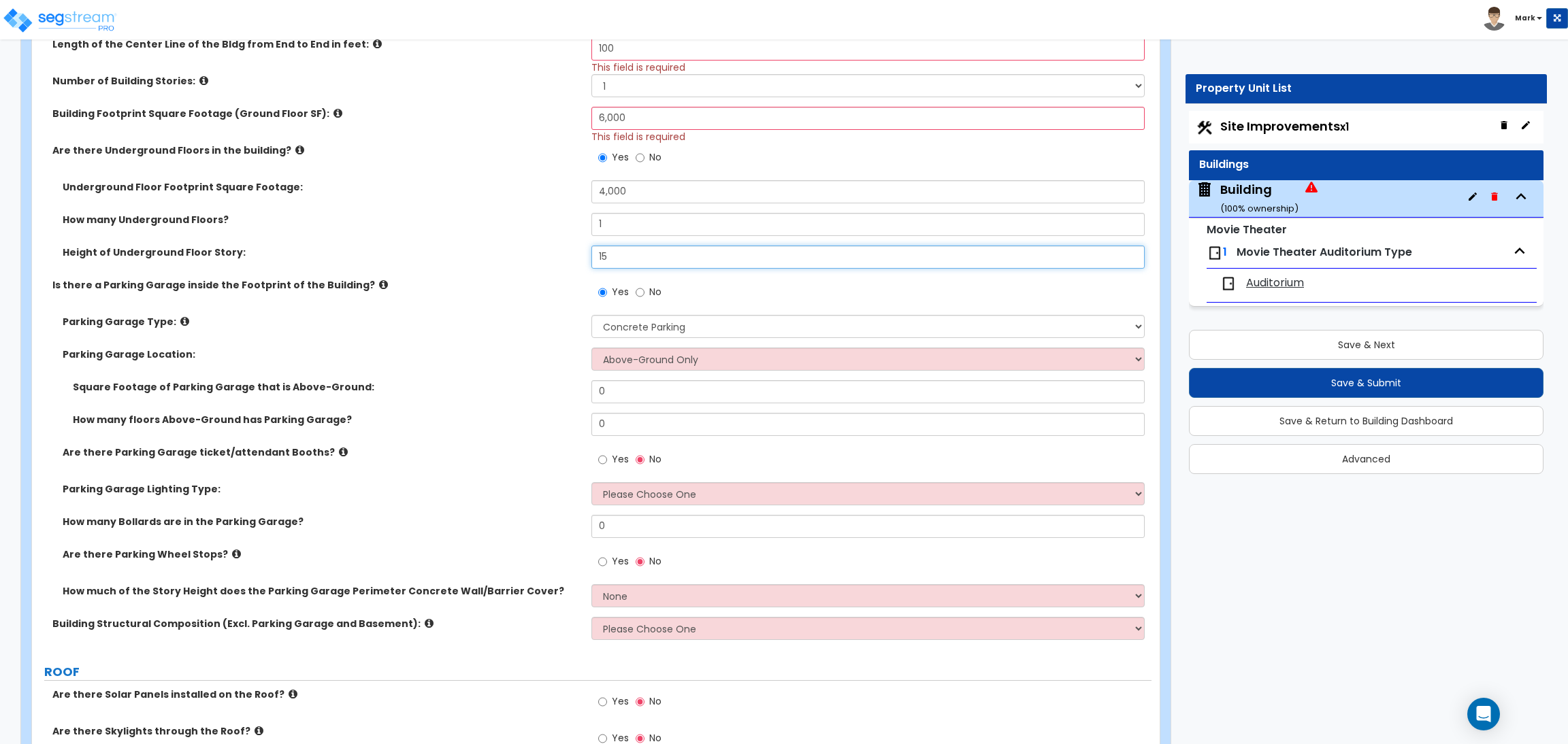
scroll to position [1019, 0]
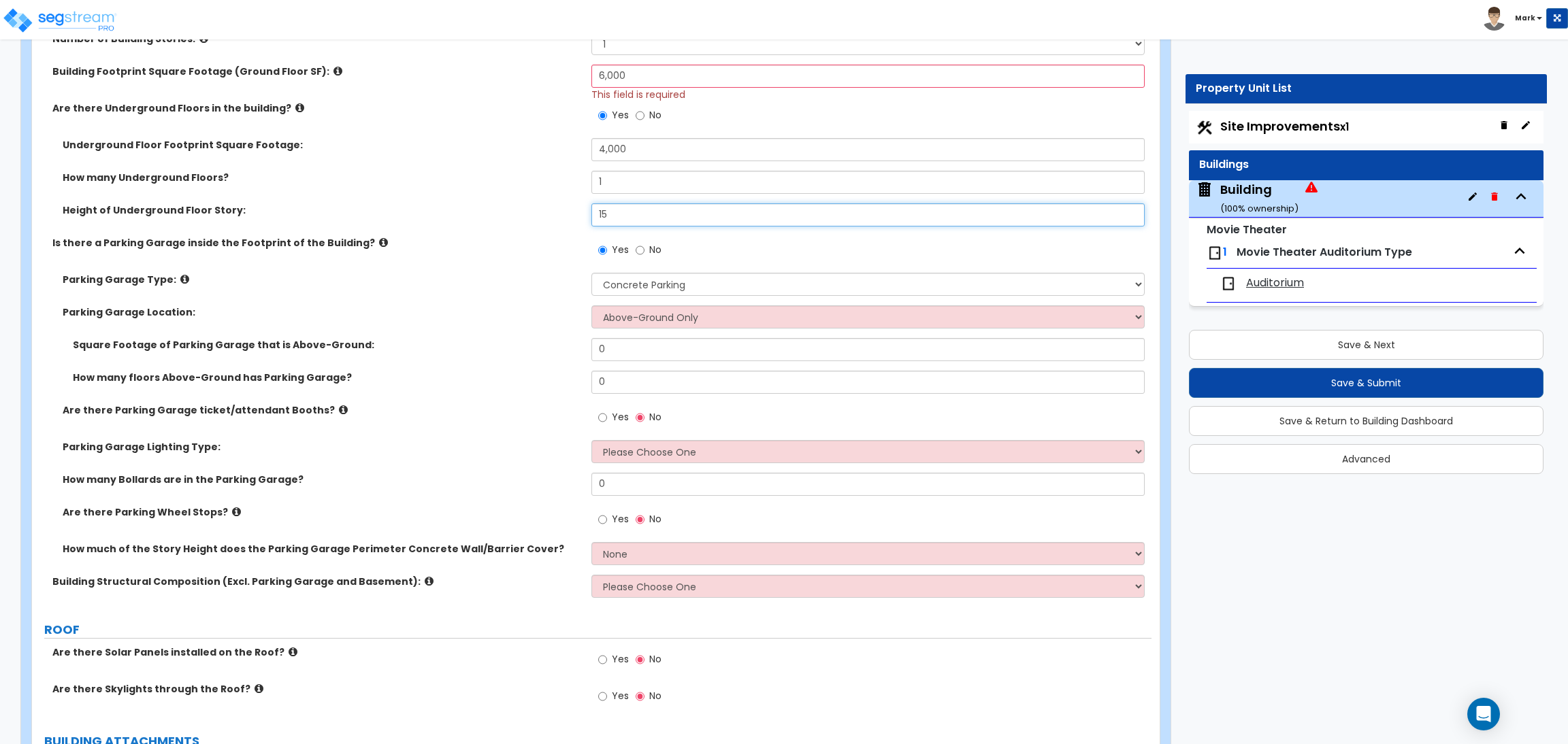
type input "15"
click at [635, 321] on select "Above-Ground Only Underground Only Both" at bounding box center [868, 316] width 552 height 23
select select "1"
click at [591, 305] on select "Above-Ground Only Underground Only Both" at bounding box center [868, 316] width 552 height 23
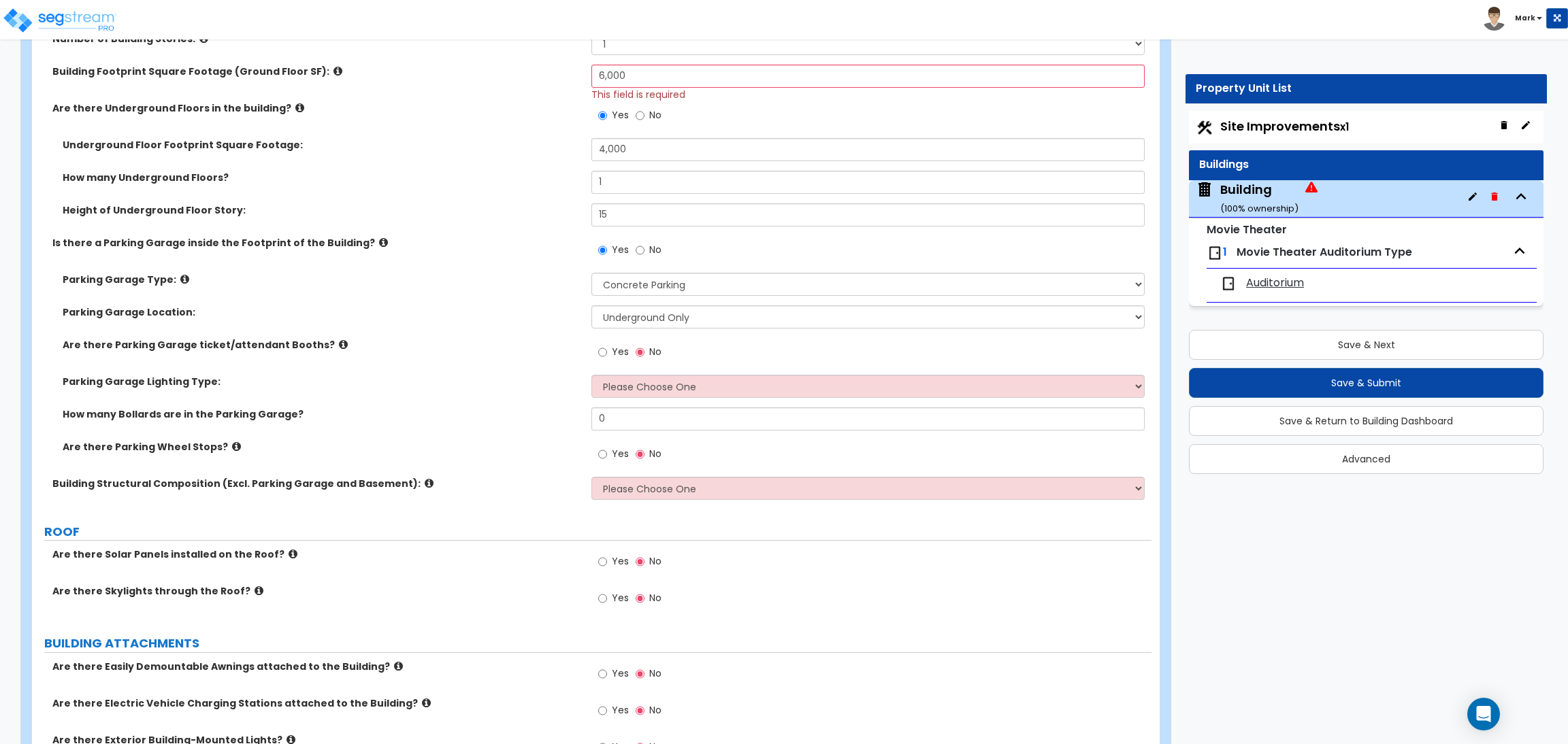
click at [614, 350] on span "Yes" at bounding box center [620, 351] width 17 height 13
click at [607, 350] on input "Yes" at bounding box center [602, 352] width 9 height 15
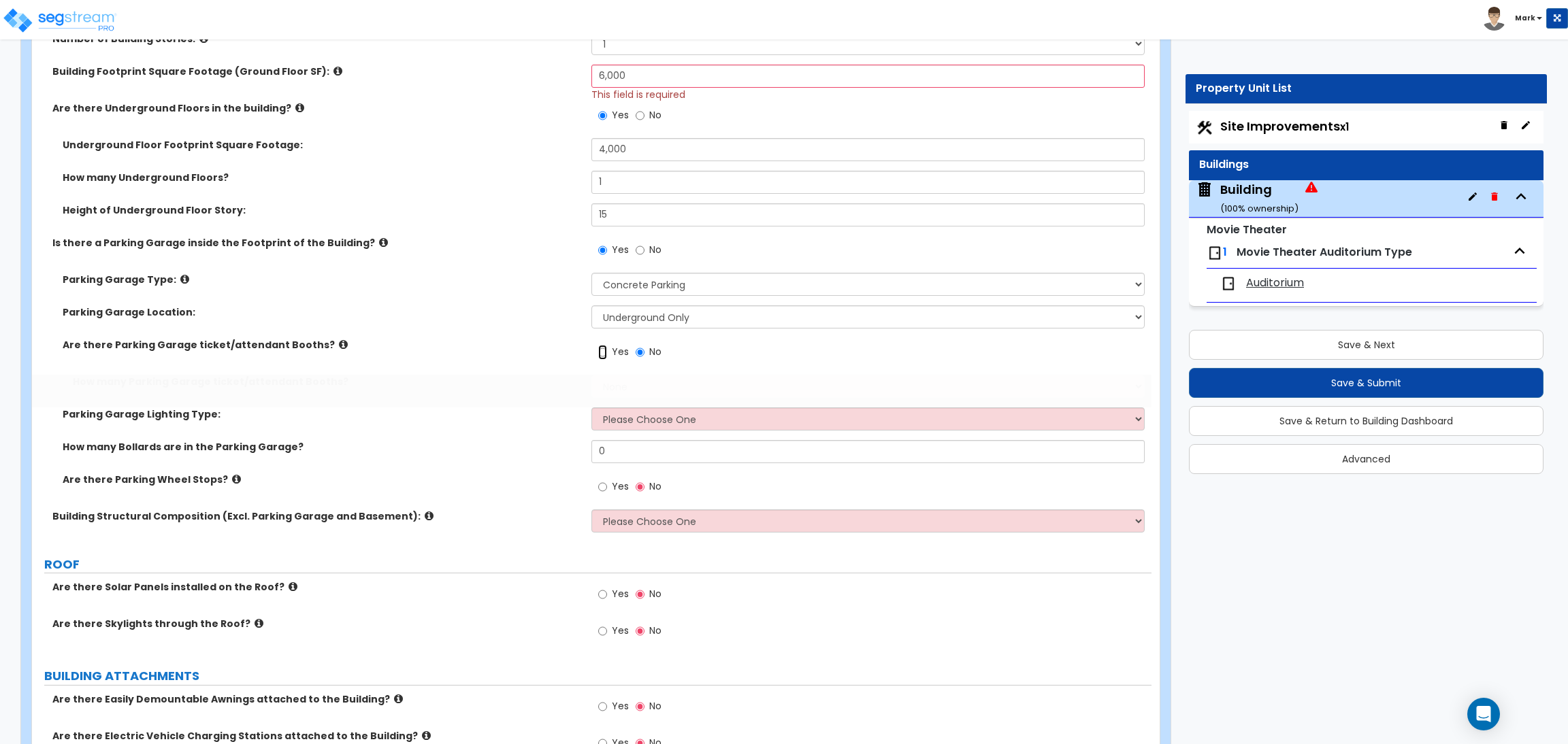
radio input "true"
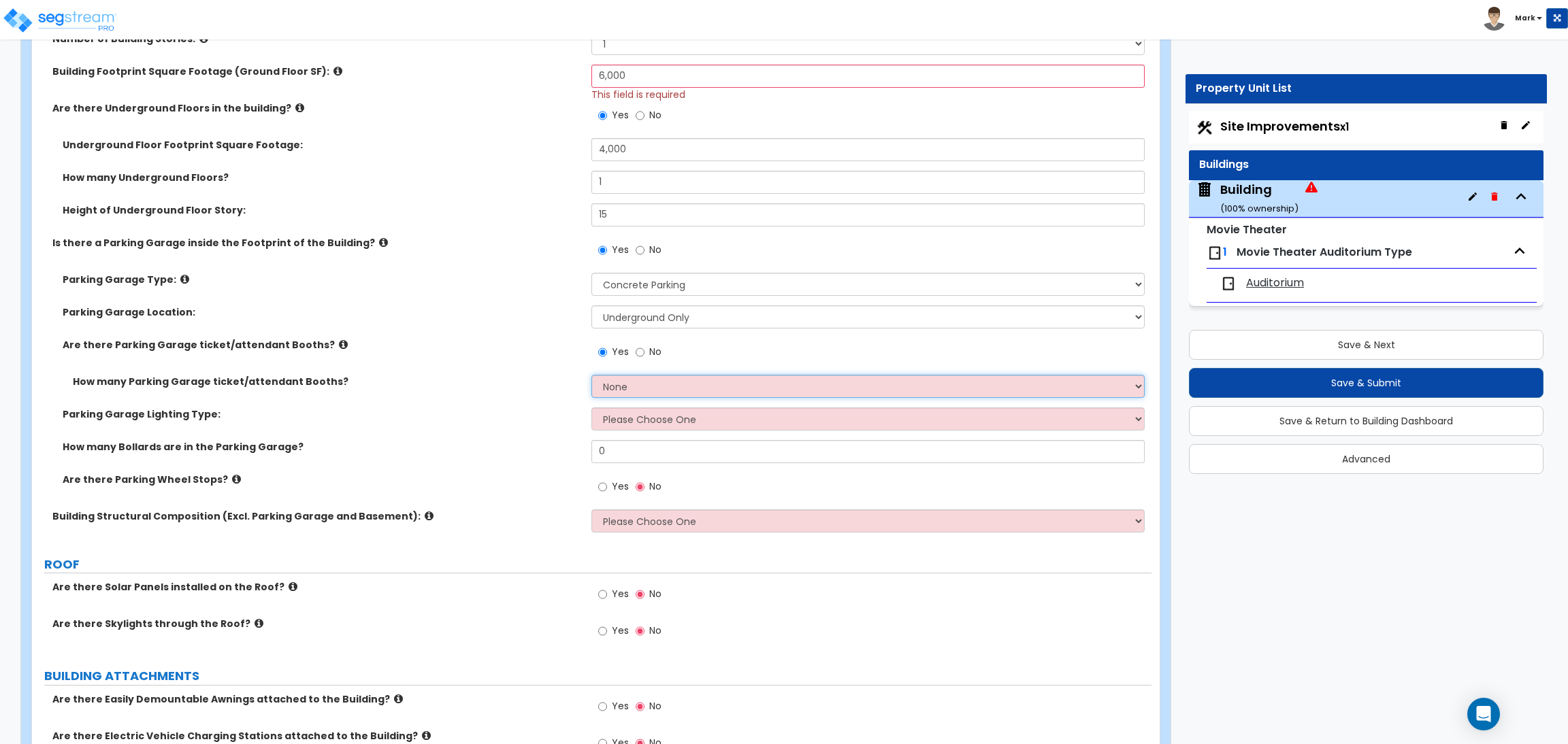
click at [610, 376] on select "None 1 2 3 4 5" at bounding box center [868, 386] width 552 height 23
select select "2"
click at [591, 375] on select "None 1 2 3 4 5" at bounding box center [868, 386] width 552 height 23
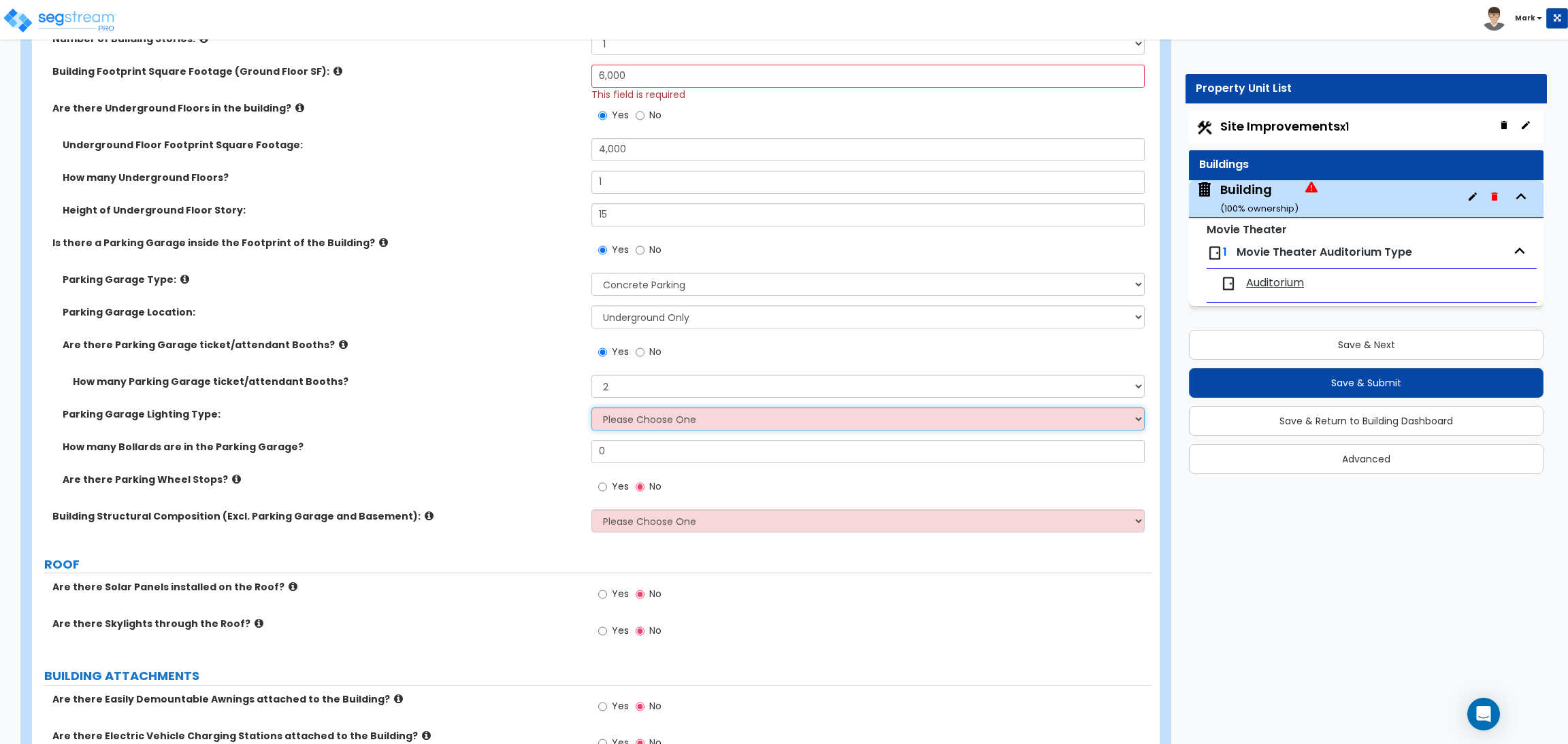
click at [616, 423] on select "Please Choose One Bay Lighting Strip Lighting" at bounding box center [868, 419] width 552 height 23
select select "1"
click at [591, 408] on select "Please Choose One Bay Lighting Strip Lighting" at bounding box center [868, 419] width 552 height 23
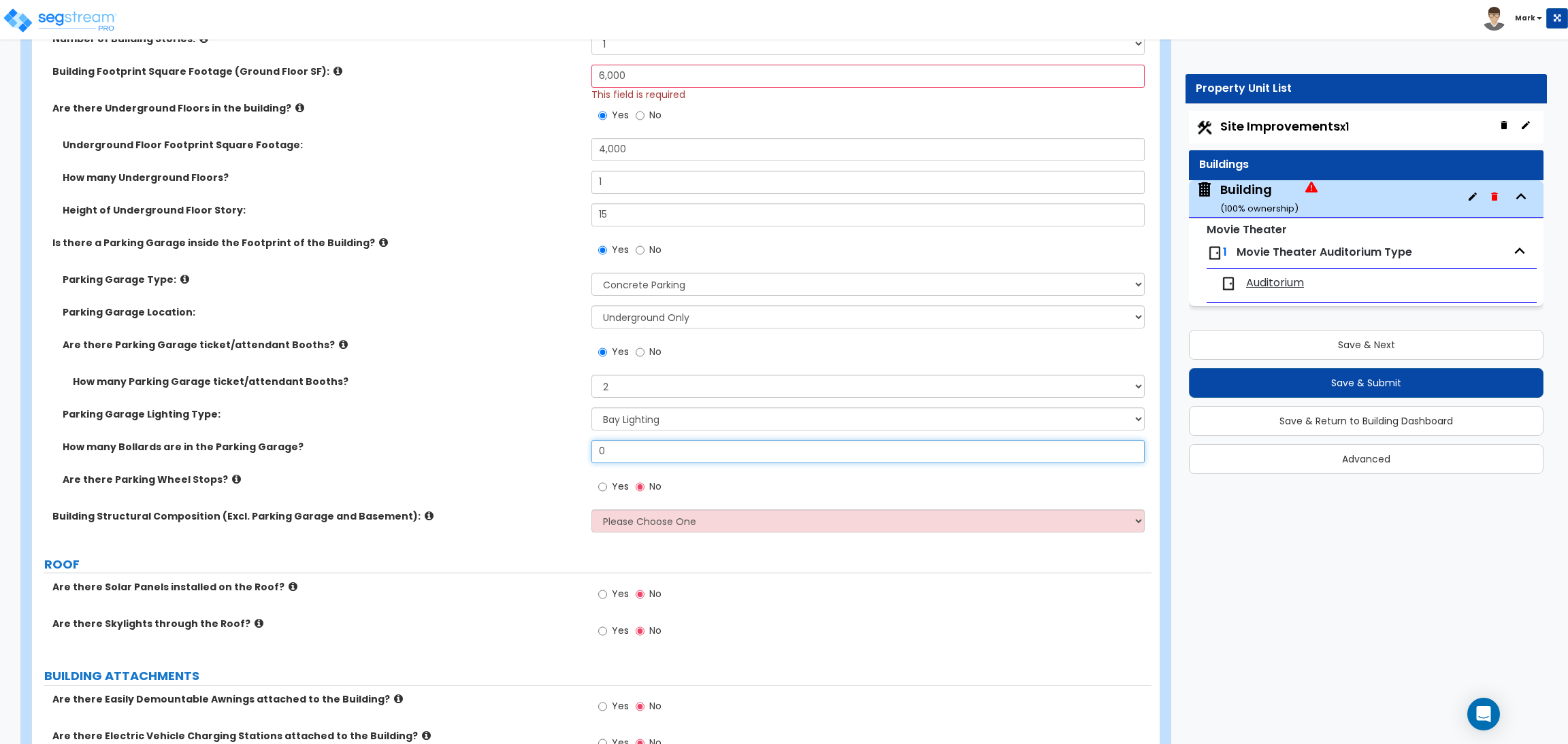
drag, startPoint x: 634, startPoint y: 453, endPoint x: 586, endPoint y: 451, distance: 48.0
click at [586, 451] on div "How many Bollards are in the Parking Garage? 0" at bounding box center [591, 456] width 1119 height 33
type input "30"
click at [613, 487] on span "Yes" at bounding box center [620, 486] width 17 height 13
click at [607, 487] on input "Yes" at bounding box center [602, 487] width 9 height 15
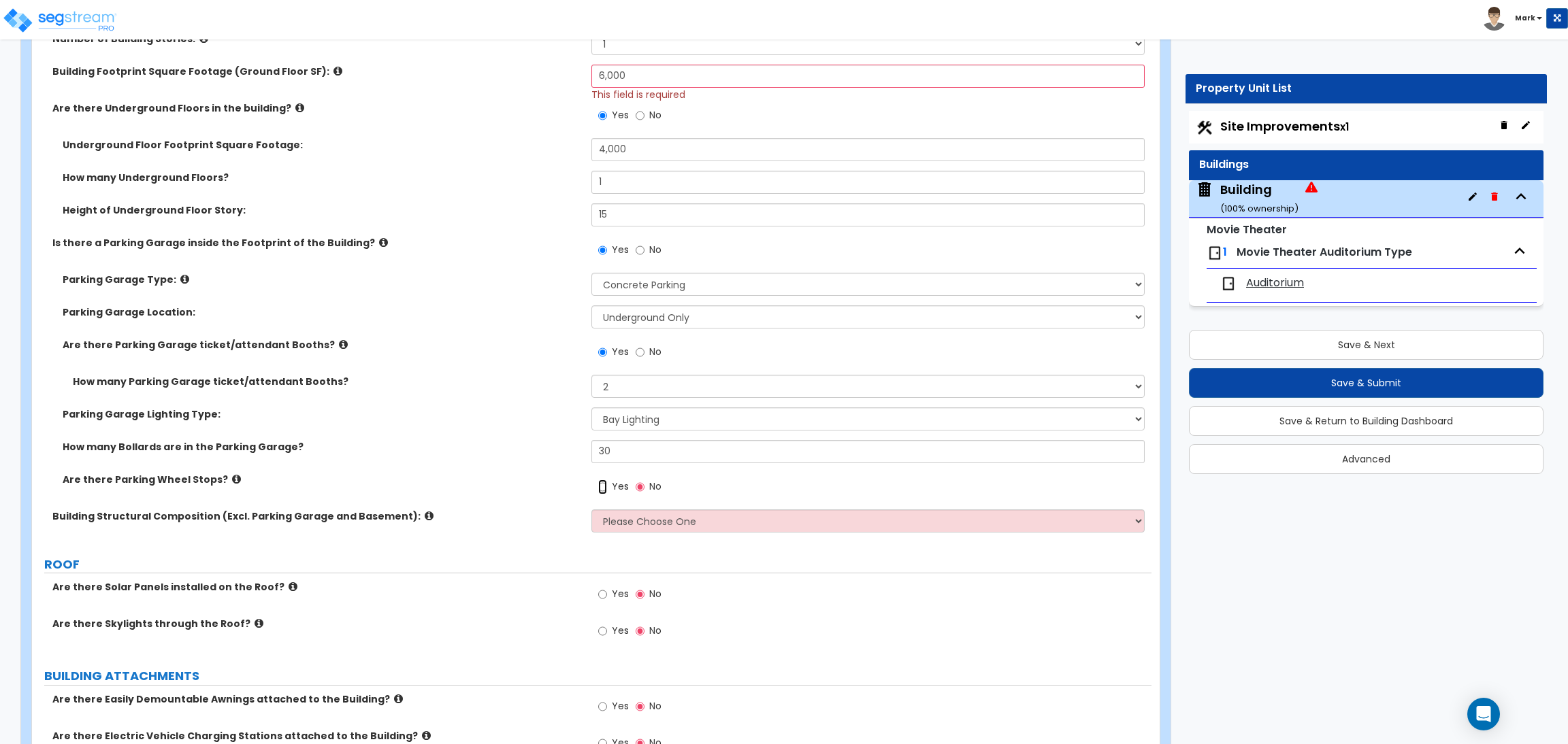
radio input "true"
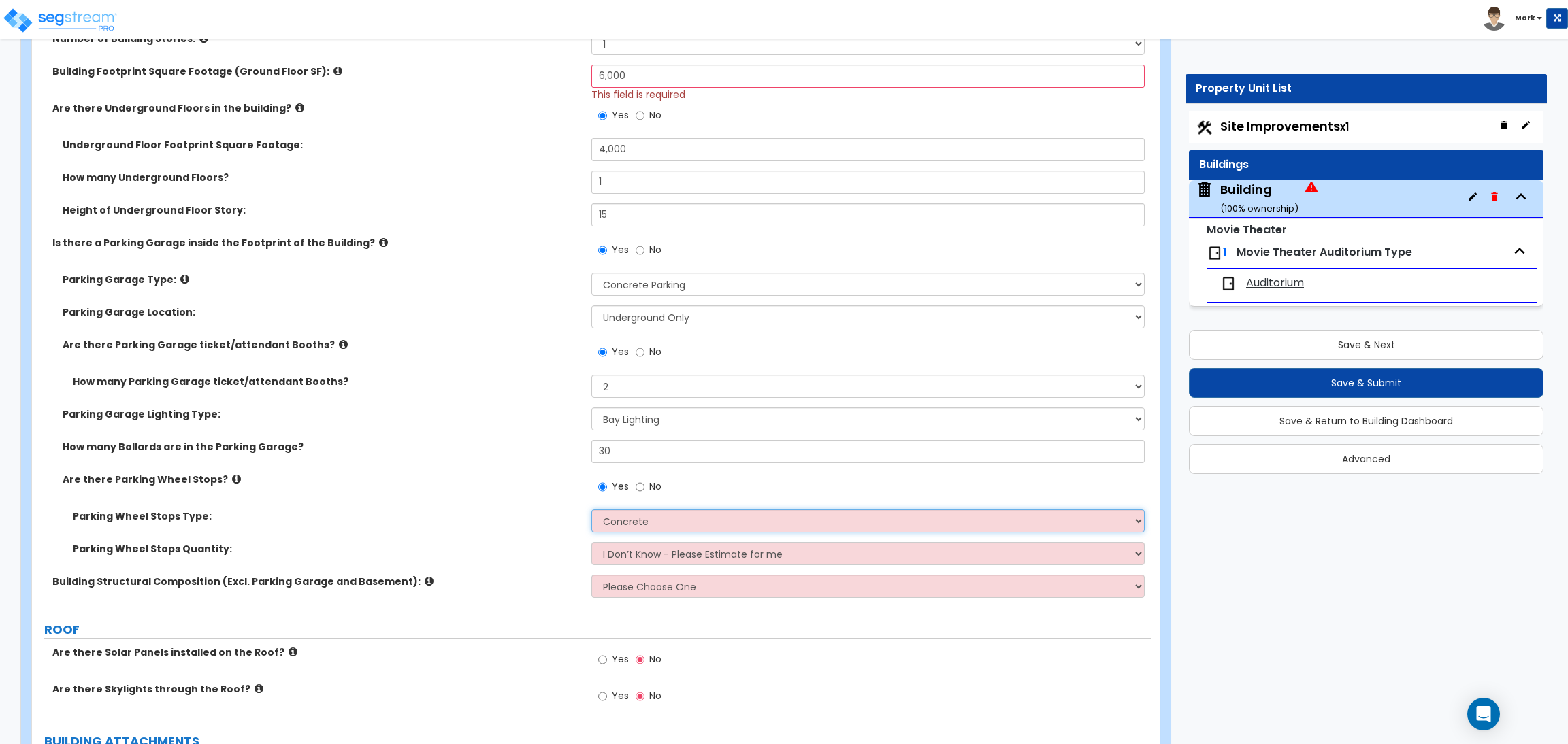
click at [624, 520] on select "Concrete Rubber/Plastic" at bounding box center [868, 521] width 552 height 23
select select "1"
click at [591, 510] on select "Concrete Rubber/Plastic" at bounding box center [868, 521] width 552 height 23
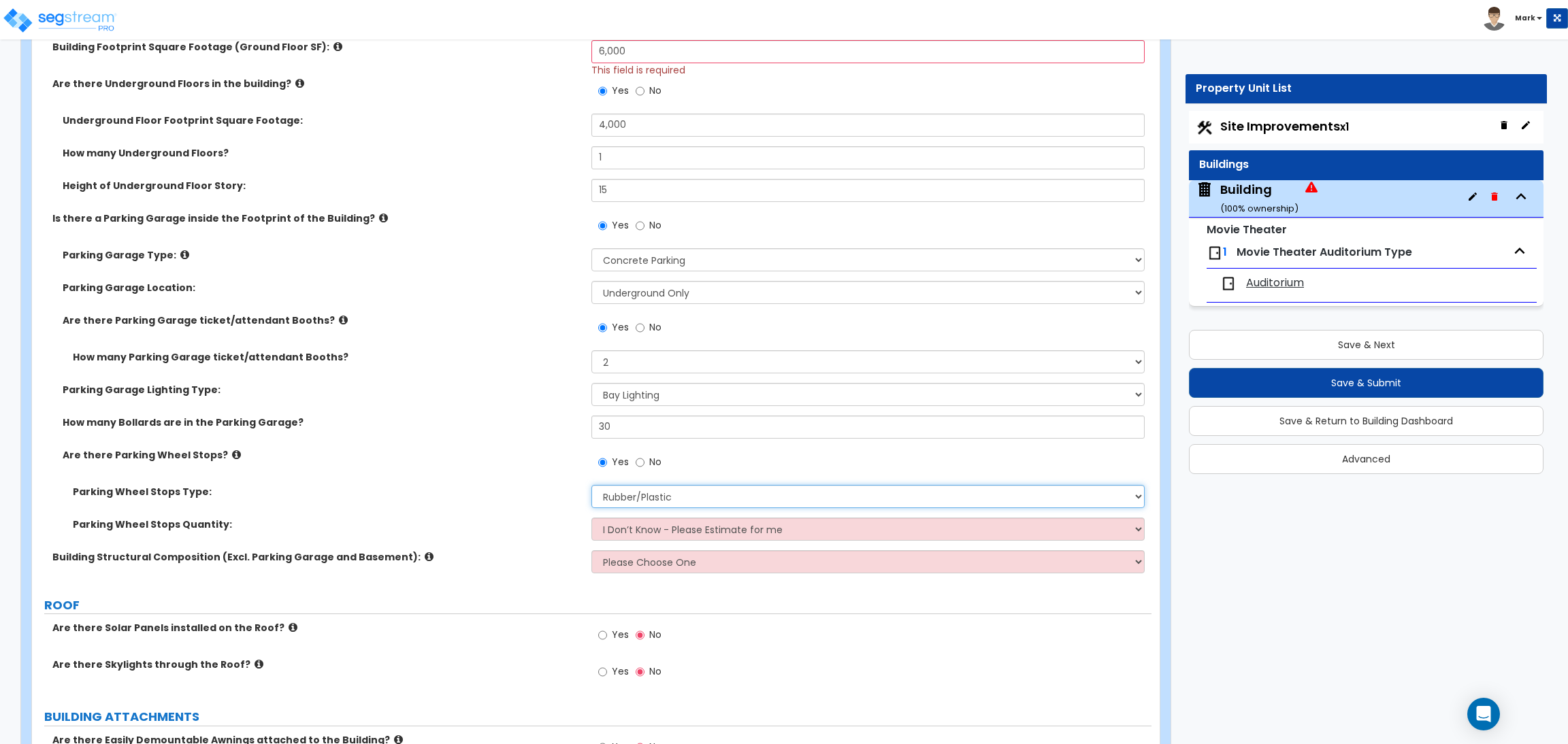
scroll to position [1121, 0]
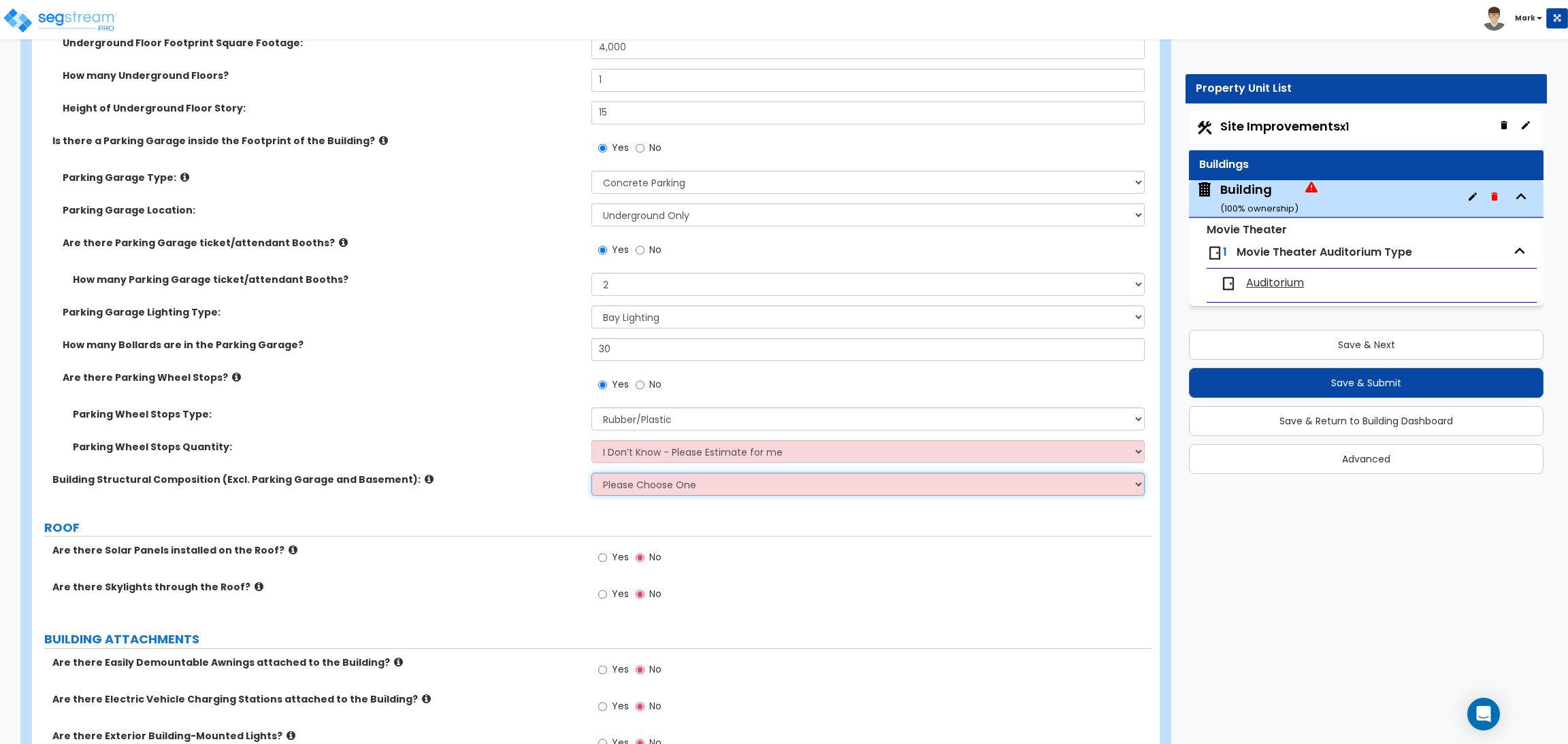
click at [644, 485] on select "Please Choose One Tilt-up Wall Construction Reinforced Concrete Structural Stee…" at bounding box center [868, 484] width 552 height 23
click at [424, 480] on icon at bounding box center [428, 479] width 9 height 10
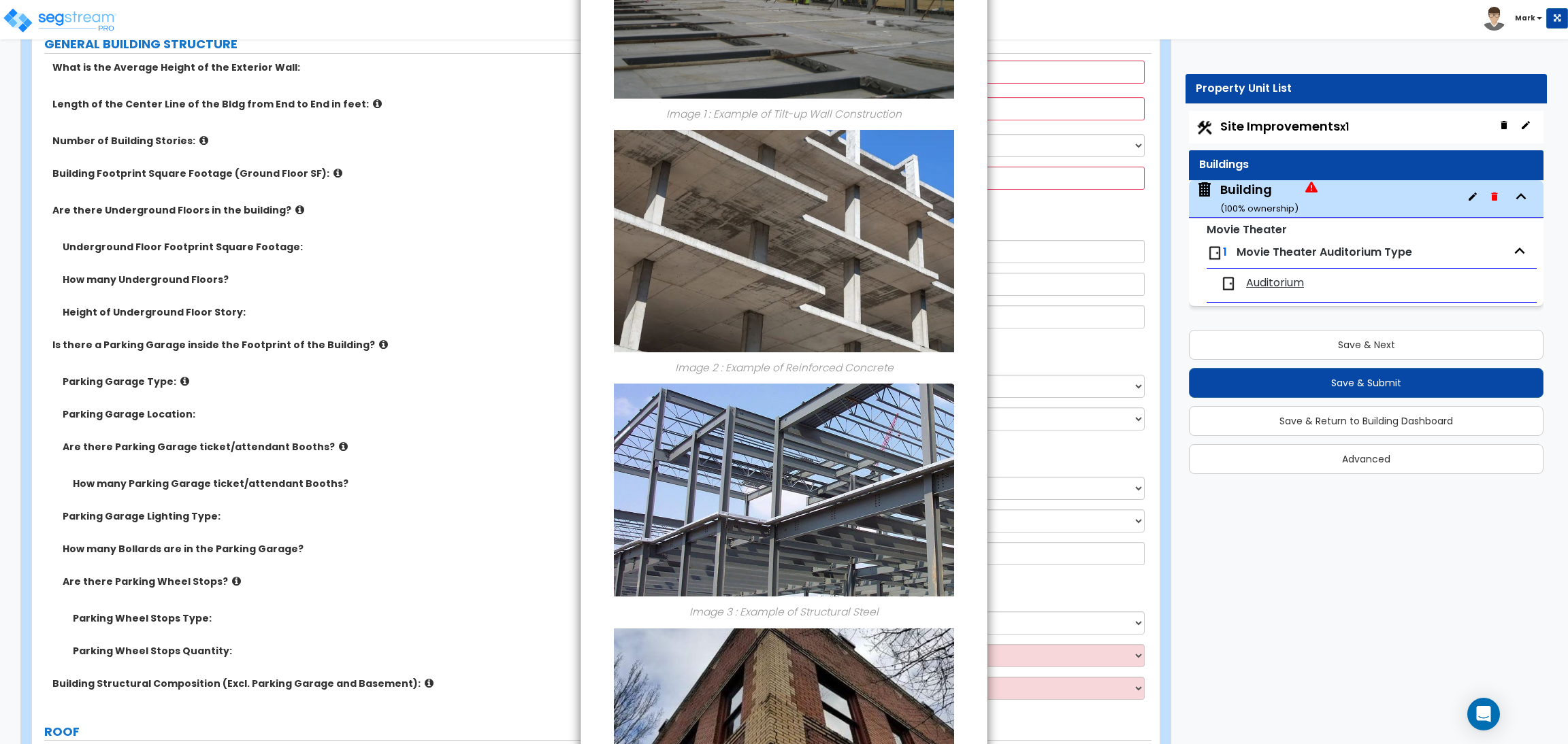
scroll to position [0, 0]
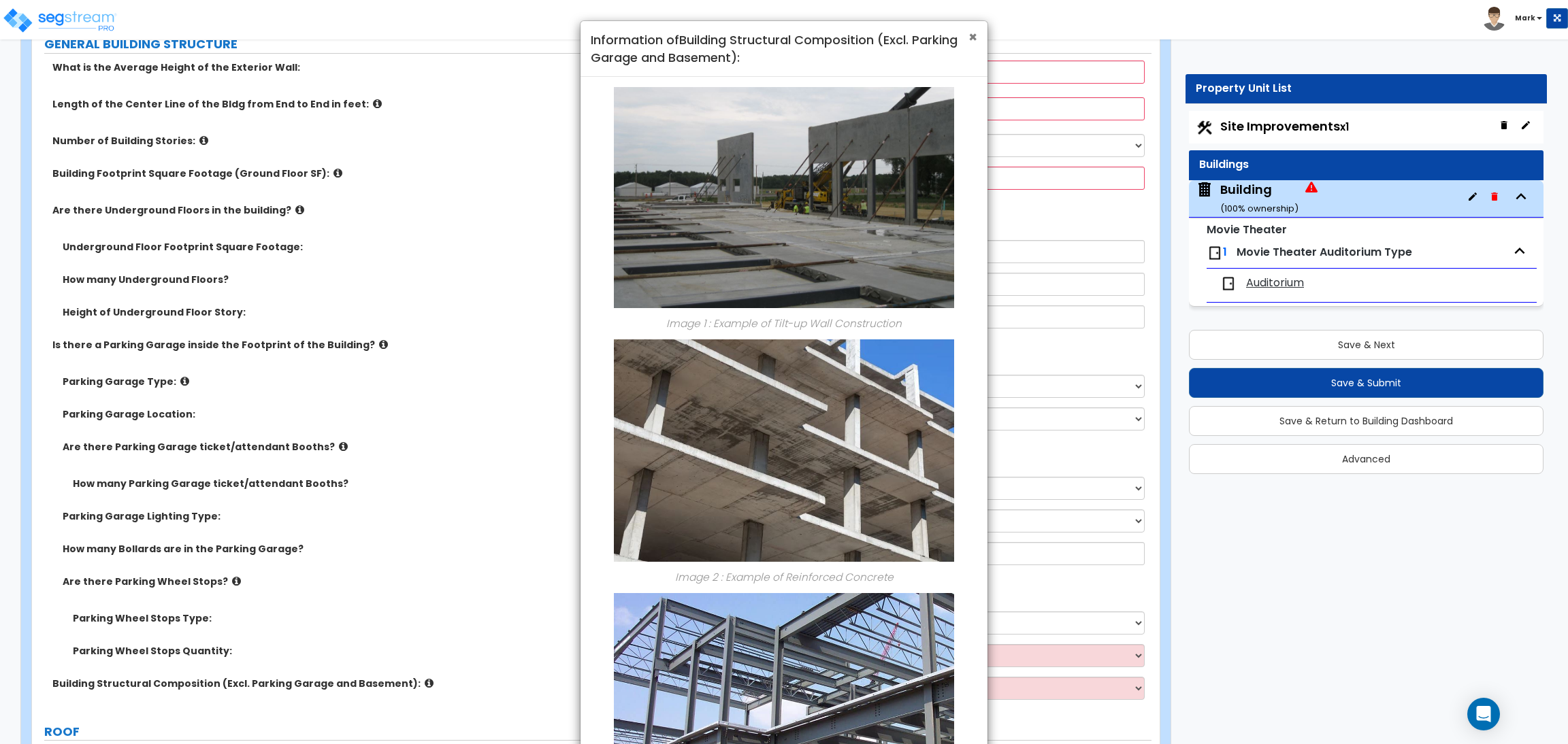
click at [973, 31] on span "×" at bounding box center [972, 37] width 9 height 20
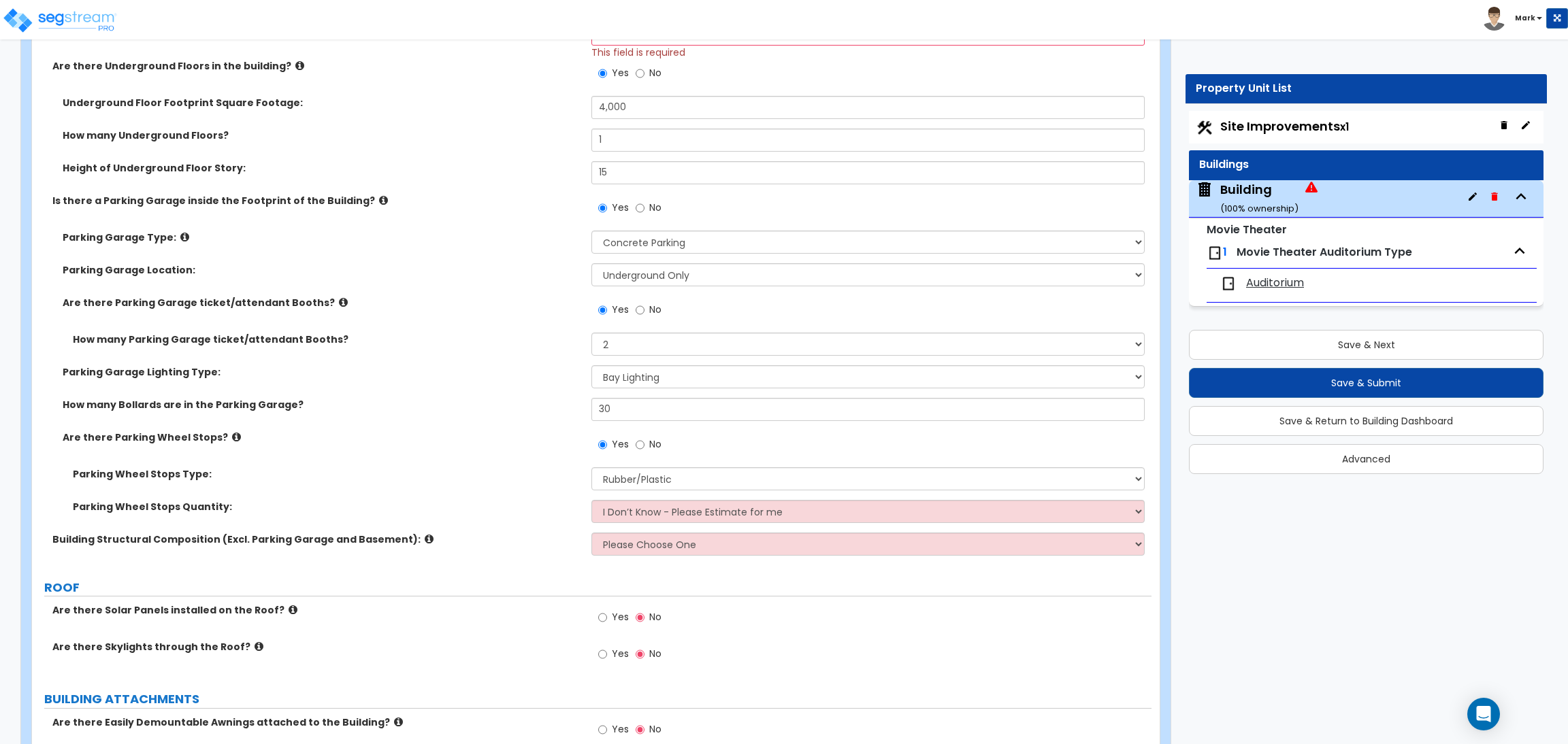
scroll to position [1224, 0]
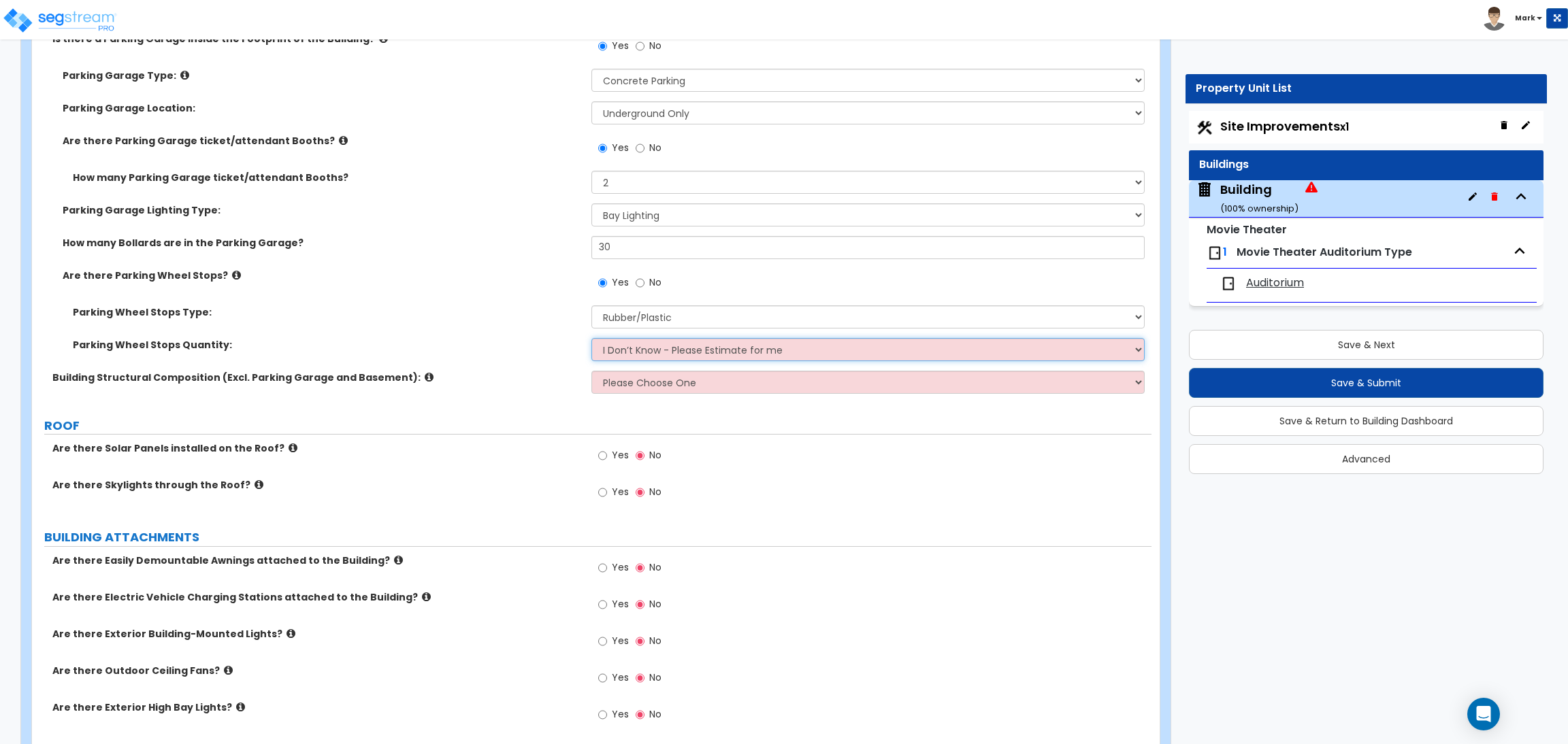
click at [624, 350] on select "I Don’t Know - Please Estimate for me I Want to Enter the Number of Wheel Stops" at bounding box center [868, 349] width 552 height 23
click at [591, 338] on select "I Don’t Know - Please Estimate for me I Want to Enter the Number of Wheel Stops" at bounding box center [868, 349] width 552 height 23
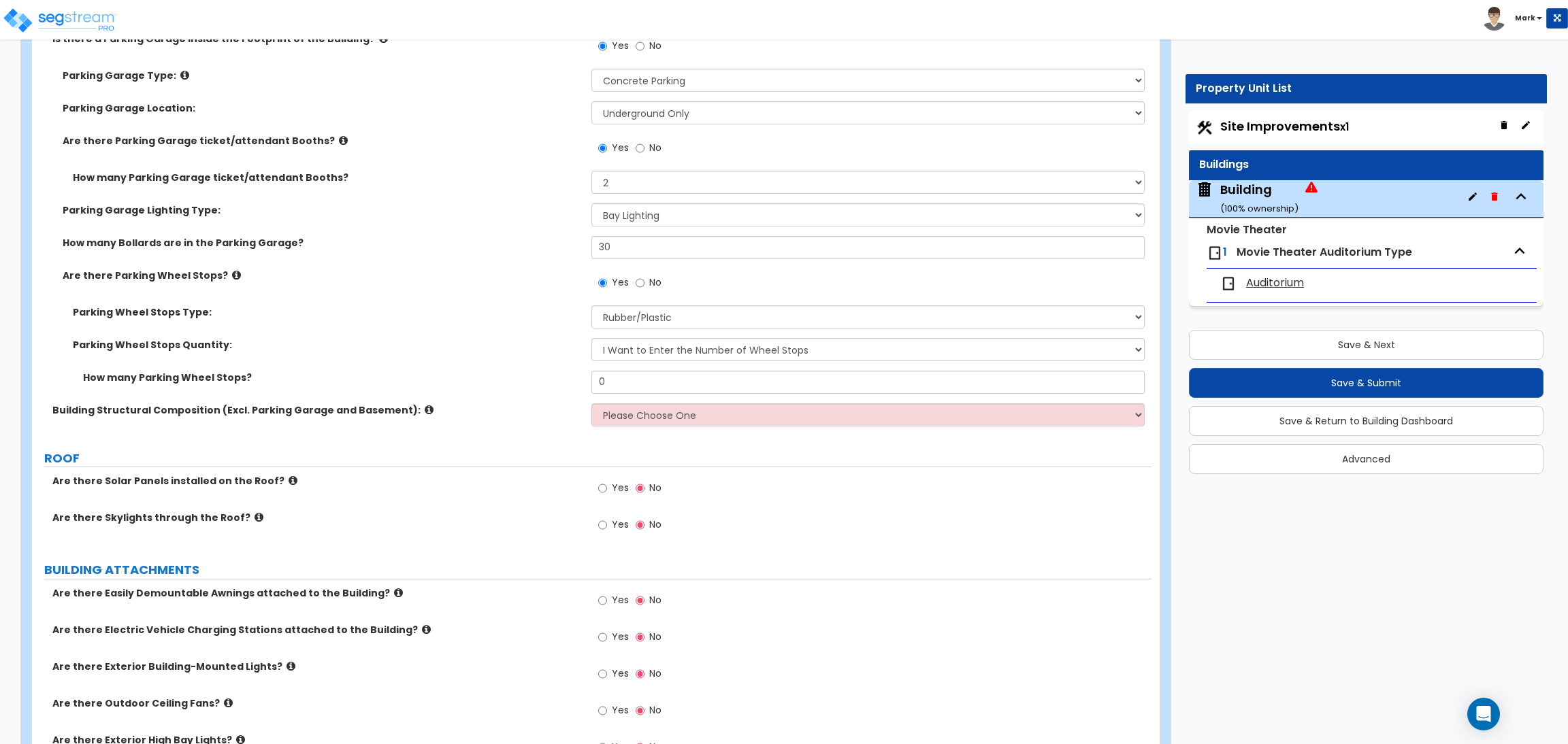
click at [655, 361] on div "Parking Wheel Stops Quantity: I Don’t Know - Please Estimate for me I Want to E…" at bounding box center [591, 354] width 1119 height 33
click at [656, 350] on select "I Don’t Know - Please Estimate for me I Want to Enter the Number of Wheel Stops" at bounding box center [868, 349] width 552 height 23
select select "0"
click at [591, 338] on select "I Don’t Know - Please Estimate for me I Want to Enter the Number of Wheel Stops" at bounding box center [868, 349] width 552 height 23
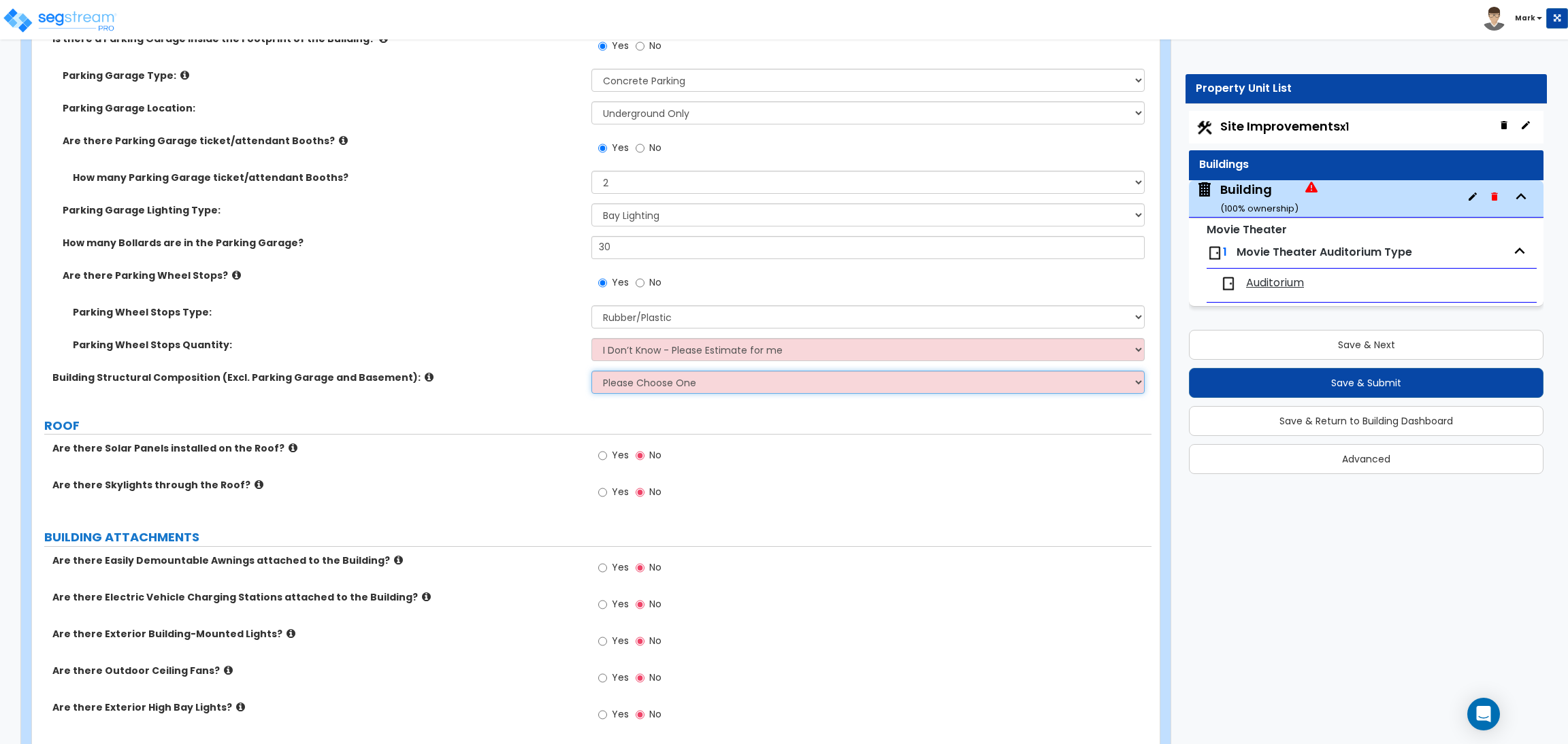
click at [651, 384] on select "Please Choose One Tilt-up Wall Construction Reinforced Concrete Structural Stee…" at bounding box center [868, 382] width 552 height 23
select select "3"
click at [591, 371] on select "Please Choose One Tilt-up Wall Construction Reinforced Concrete Structural Stee…" at bounding box center [868, 382] width 552 height 23
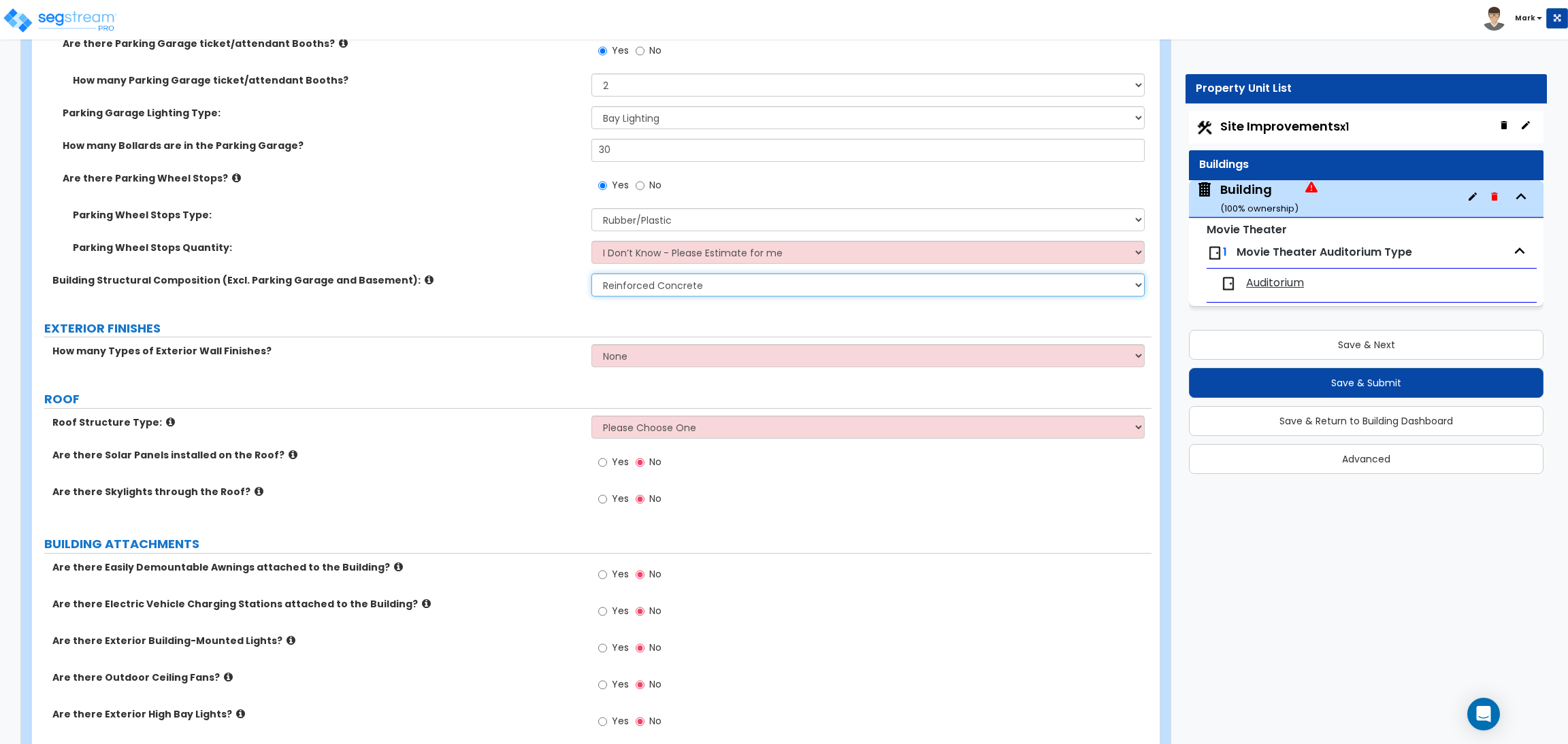
scroll to position [1326, 0]
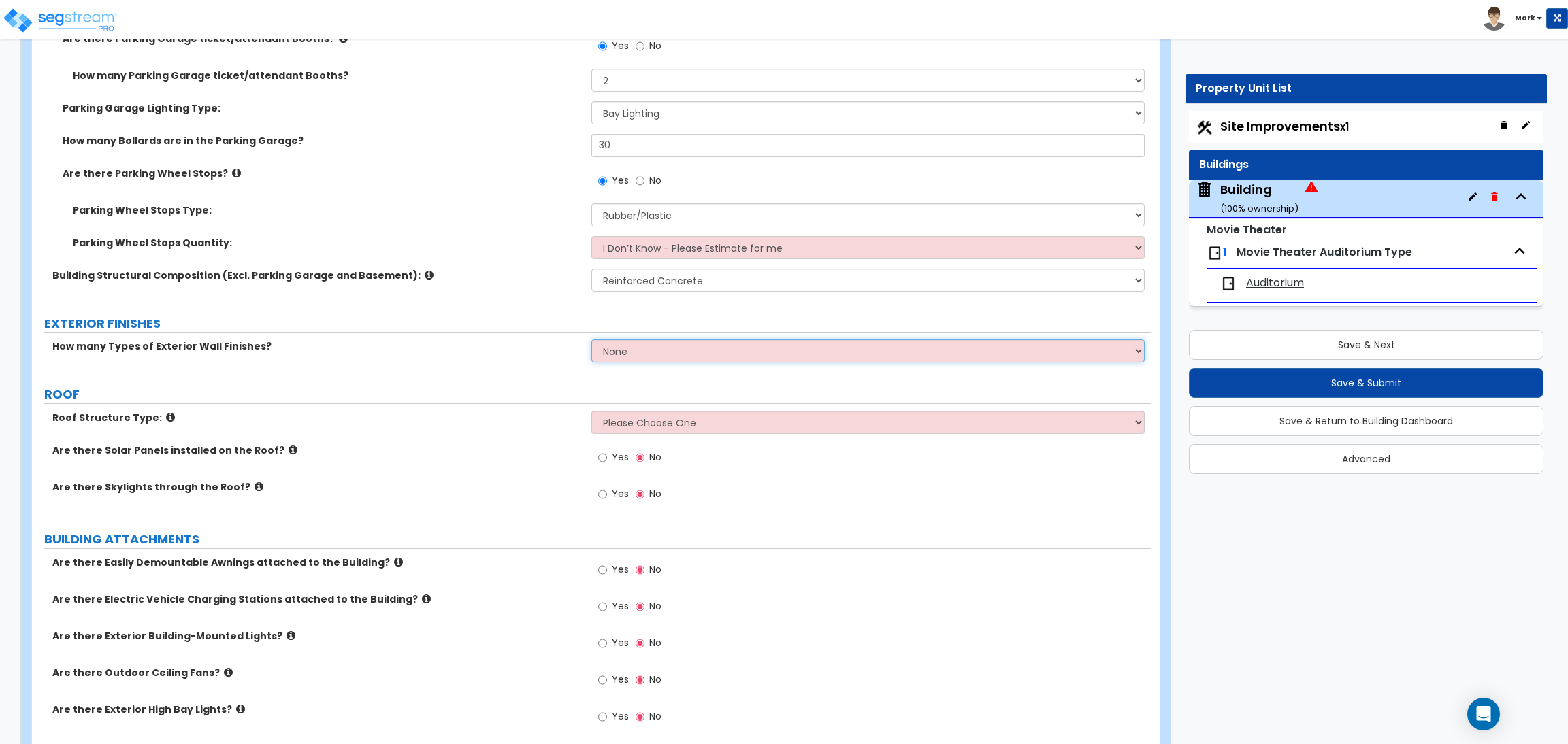
click at [653, 354] on select "None 1 2 3" at bounding box center [868, 350] width 552 height 23
click at [591, 339] on select "None 1 2 3" at bounding box center [868, 350] width 552 height 23
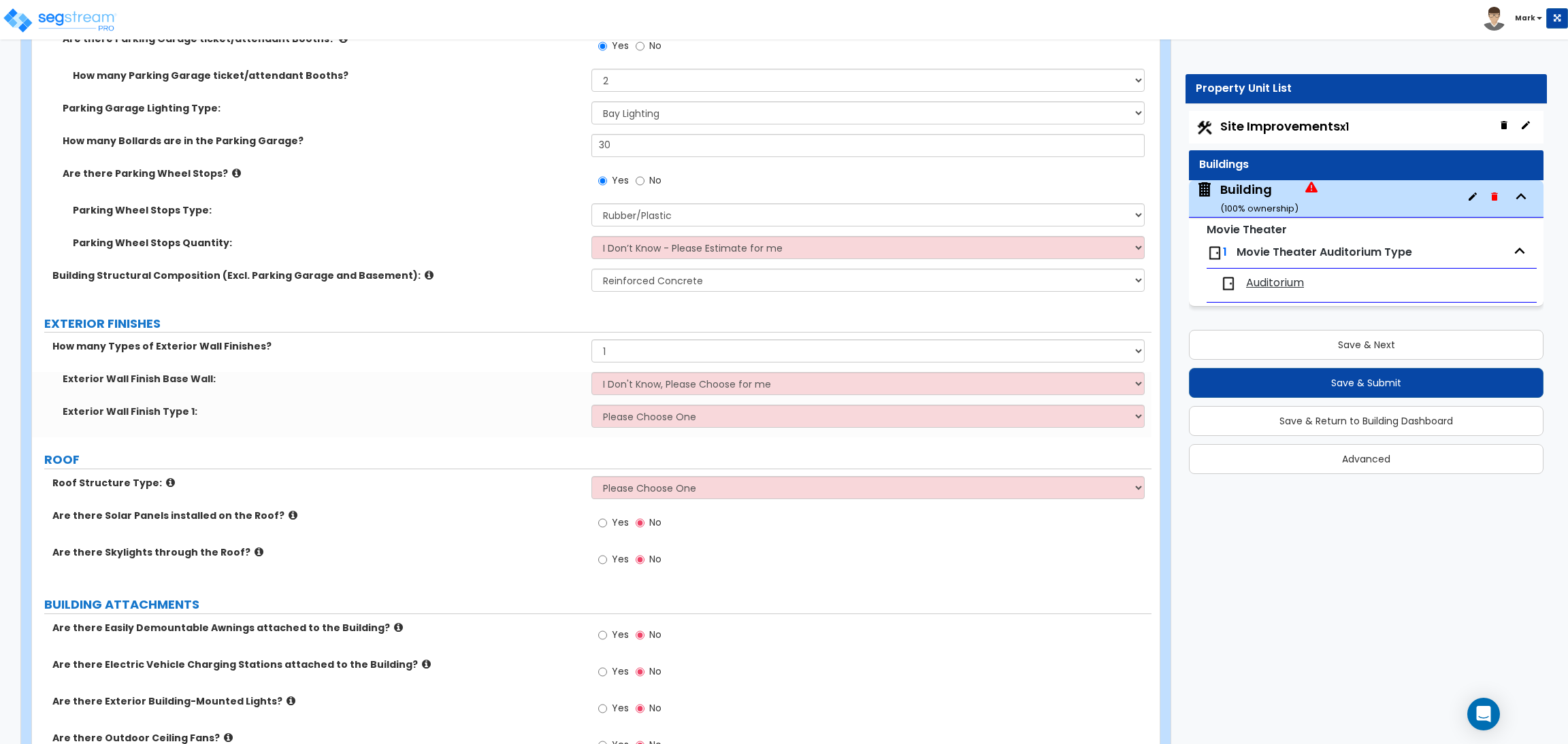
click at [556, 399] on div "Exterior Wall Finish Base Wall: I Don't Know, Please Choose for me Concrete Mas…" at bounding box center [591, 388] width 1119 height 33
click at [632, 352] on select "None 1 2 3" at bounding box center [868, 350] width 552 height 23
select select "2"
click at [591, 339] on select "None 1 2 3" at bounding box center [868, 350] width 552 height 23
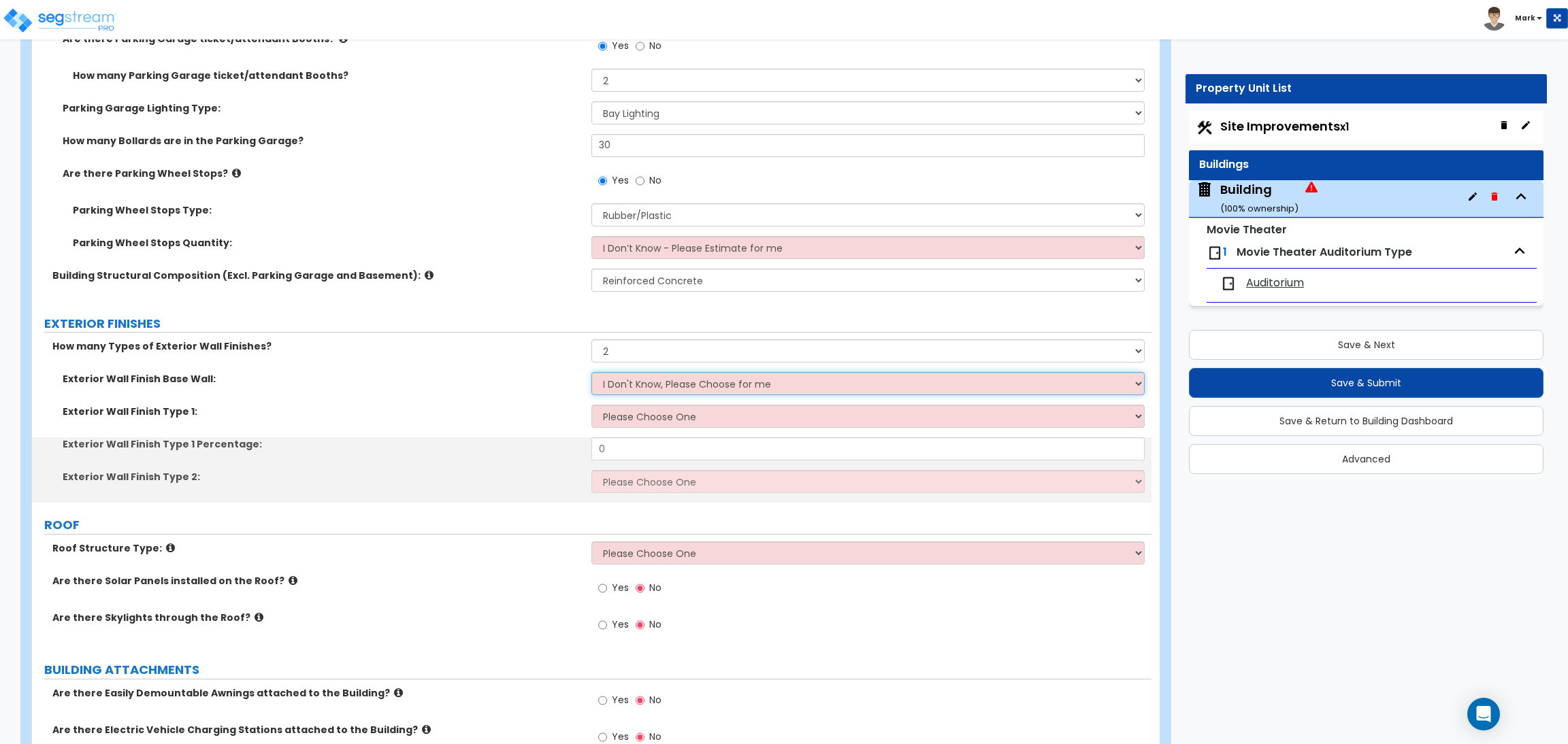
click at [628, 390] on select "I Don't Know, Please Choose for me Concrete Masonry Units (CMU) Cast-in-Place C…" at bounding box center [868, 383] width 552 height 23
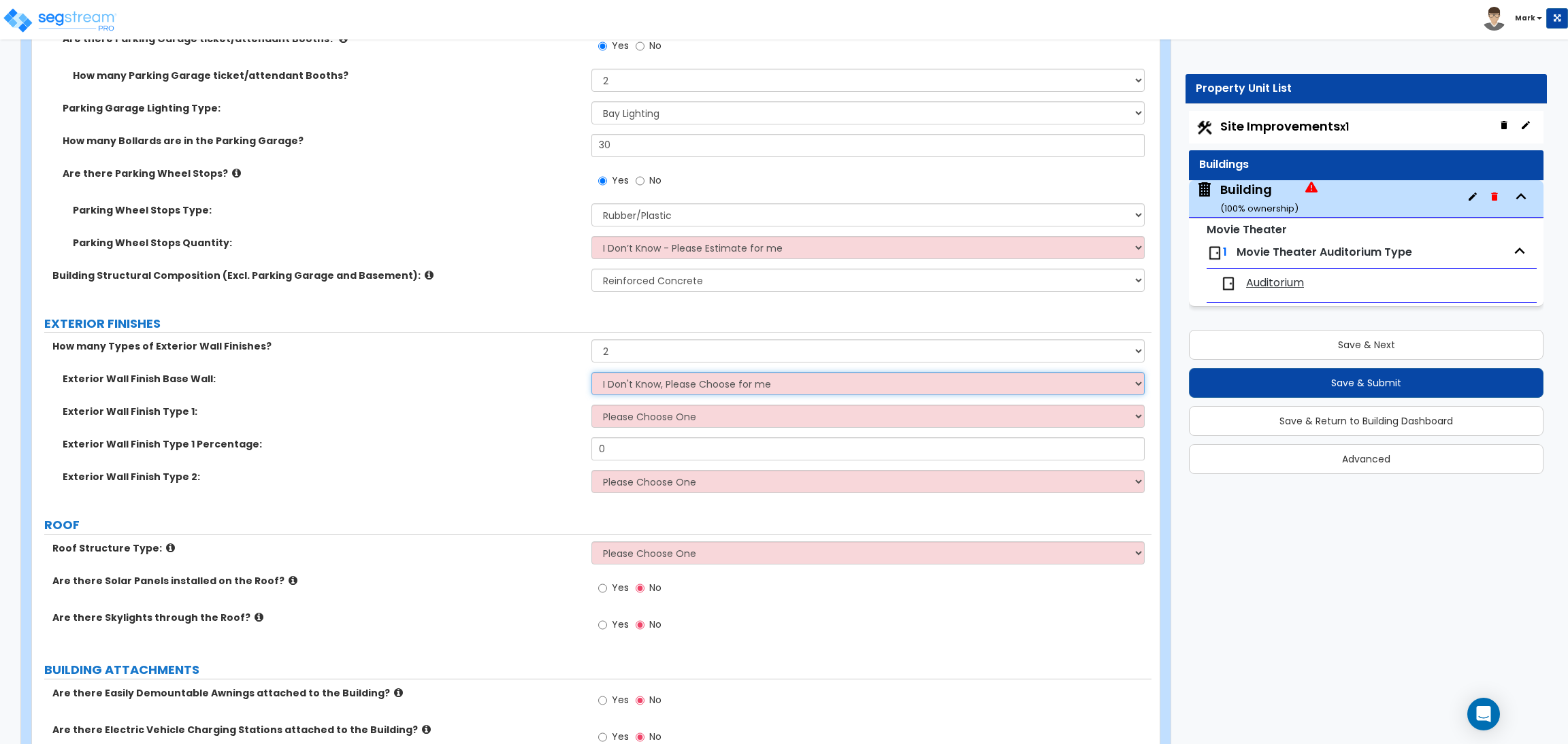
select select "1"
click at [591, 372] on select "I Don't Know, Please Choose for me Concrete Masonry Units (CMU) Cast-in-Place C…" at bounding box center [868, 383] width 552 height 23
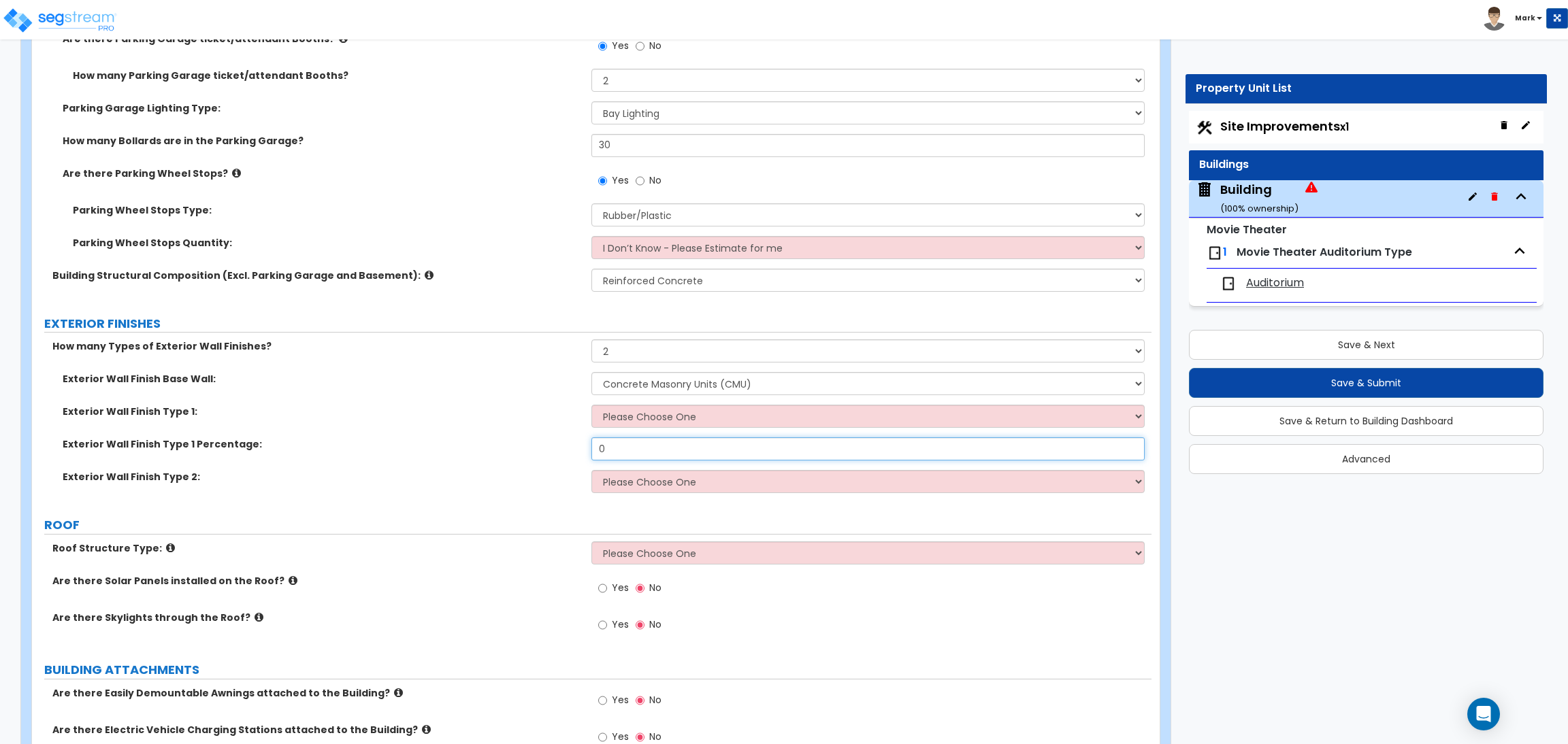
click at [609, 445] on input "0" at bounding box center [868, 448] width 552 height 23
click at [621, 418] on select "Please Choose One No Finish/Shared Wall No Wall Brick Veneer Stone Veneer Wood …" at bounding box center [868, 416] width 552 height 23
select select "10"
click at [591, 405] on select "Please Choose One No Finish/Shared Wall No Wall Brick Veneer Stone Veneer Wood …" at bounding box center [868, 416] width 552 height 23
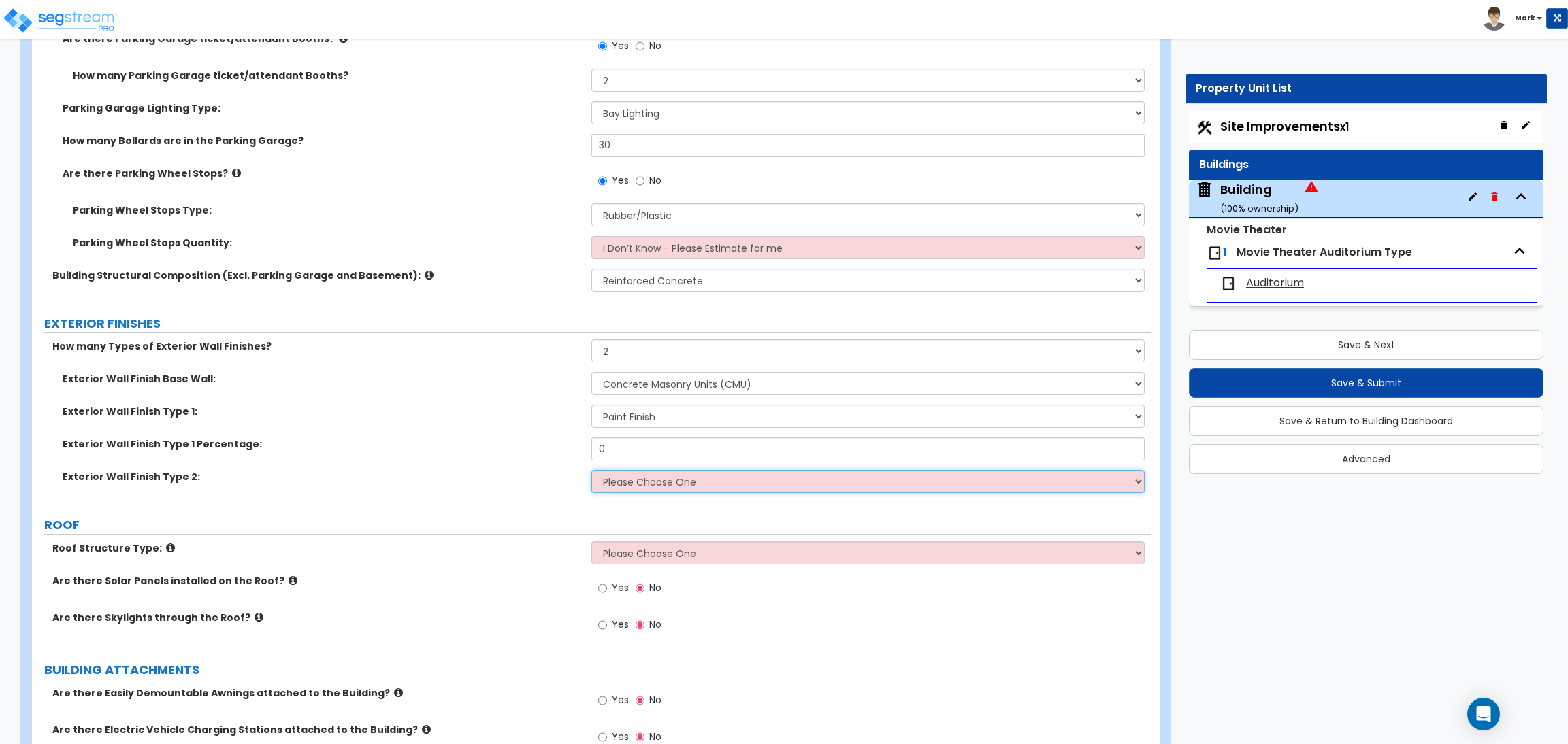
click at [629, 481] on select "Please Choose One No Finish/Shared Wall No Wall Brick Veneer Stone Veneer Wood …" at bounding box center [868, 481] width 552 height 23
select select "5"
click at [591, 470] on select "Please Choose One No Finish/Shared Wall No Wall Brick Veneer Stone Veneer Wood …" at bounding box center [868, 481] width 552 height 23
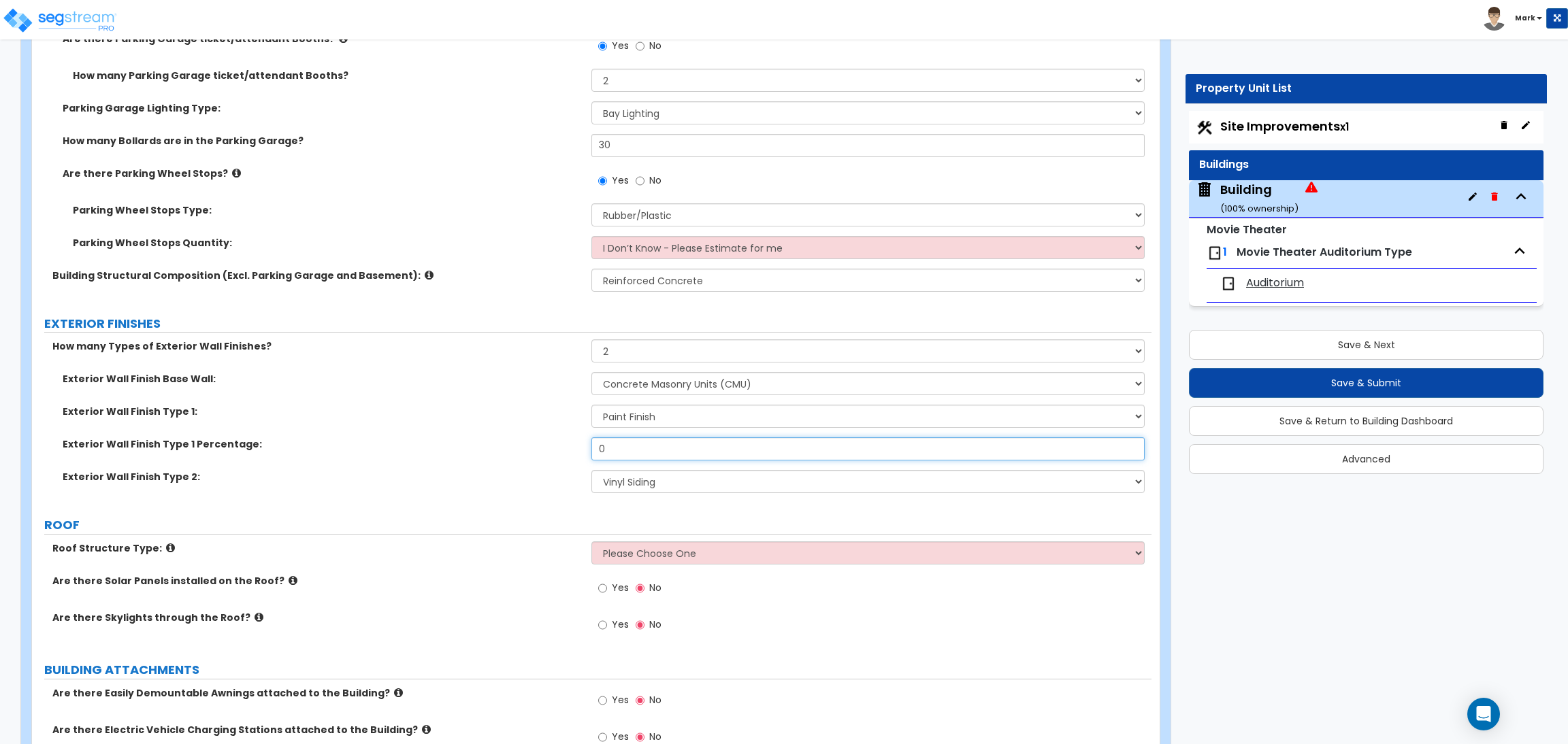
drag, startPoint x: 630, startPoint y: 450, endPoint x: 545, endPoint y: 445, distance: 85.1
click at [549, 441] on div "Exterior Wall Finish Type 1 Percentage: 0" at bounding box center [591, 454] width 1119 height 33
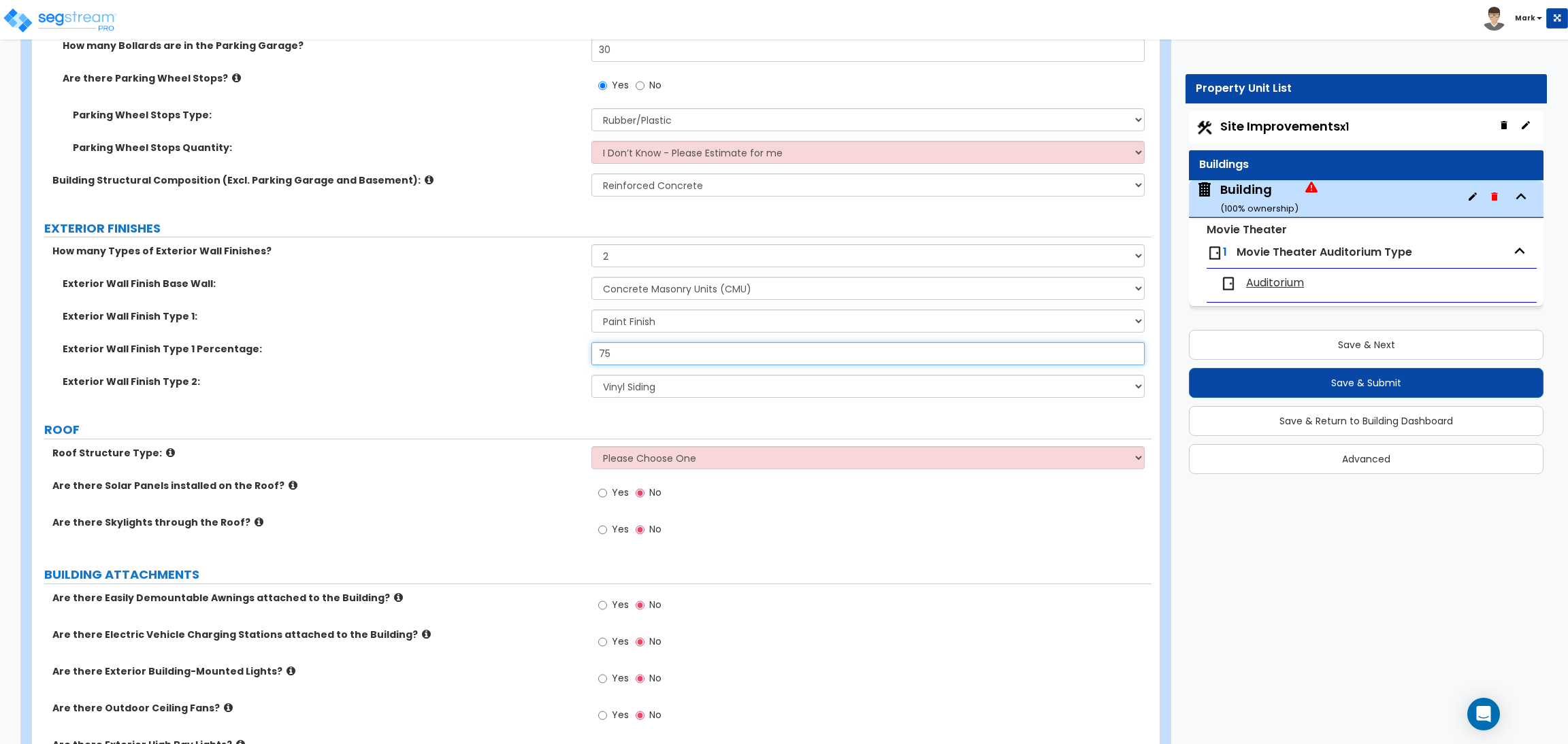
scroll to position [1428, 0]
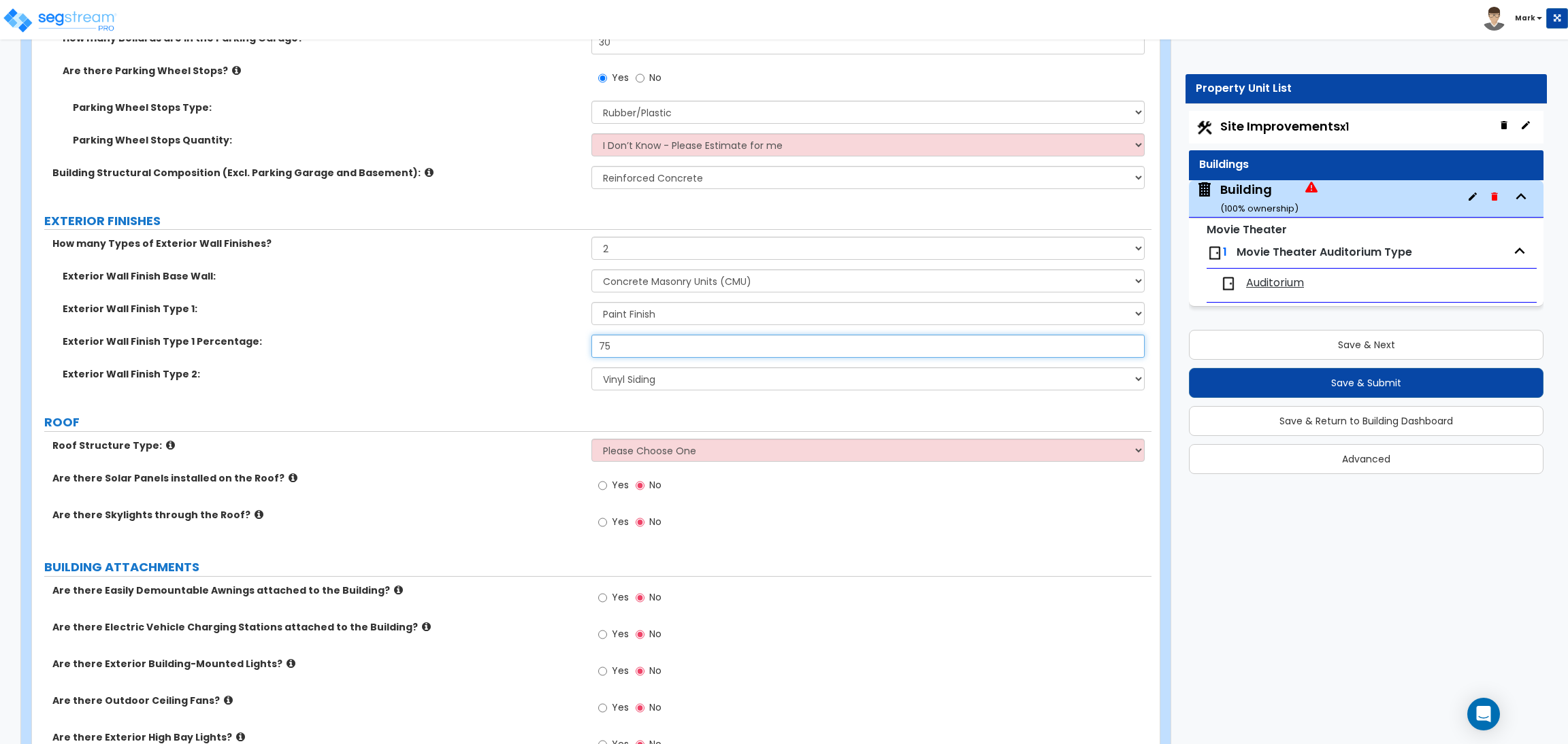
type input "75"
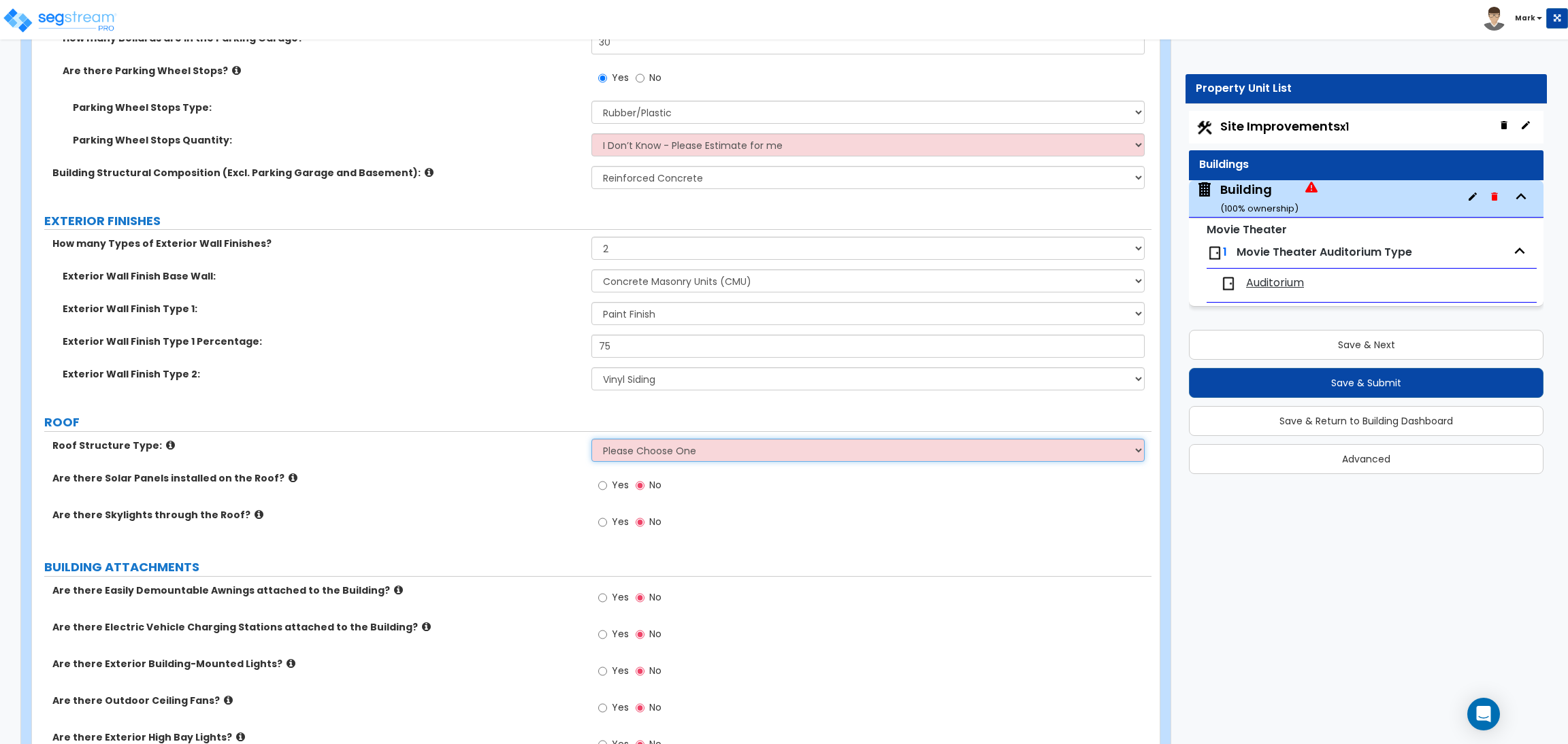
click at [612, 445] on select "Please Choose One Gable Roof Flat Roof Hybrid Gable & Flat Roof" at bounding box center [868, 450] width 552 height 23
click at [542, 441] on label "Roof Structure Type:" at bounding box center [317, 445] width 529 height 13
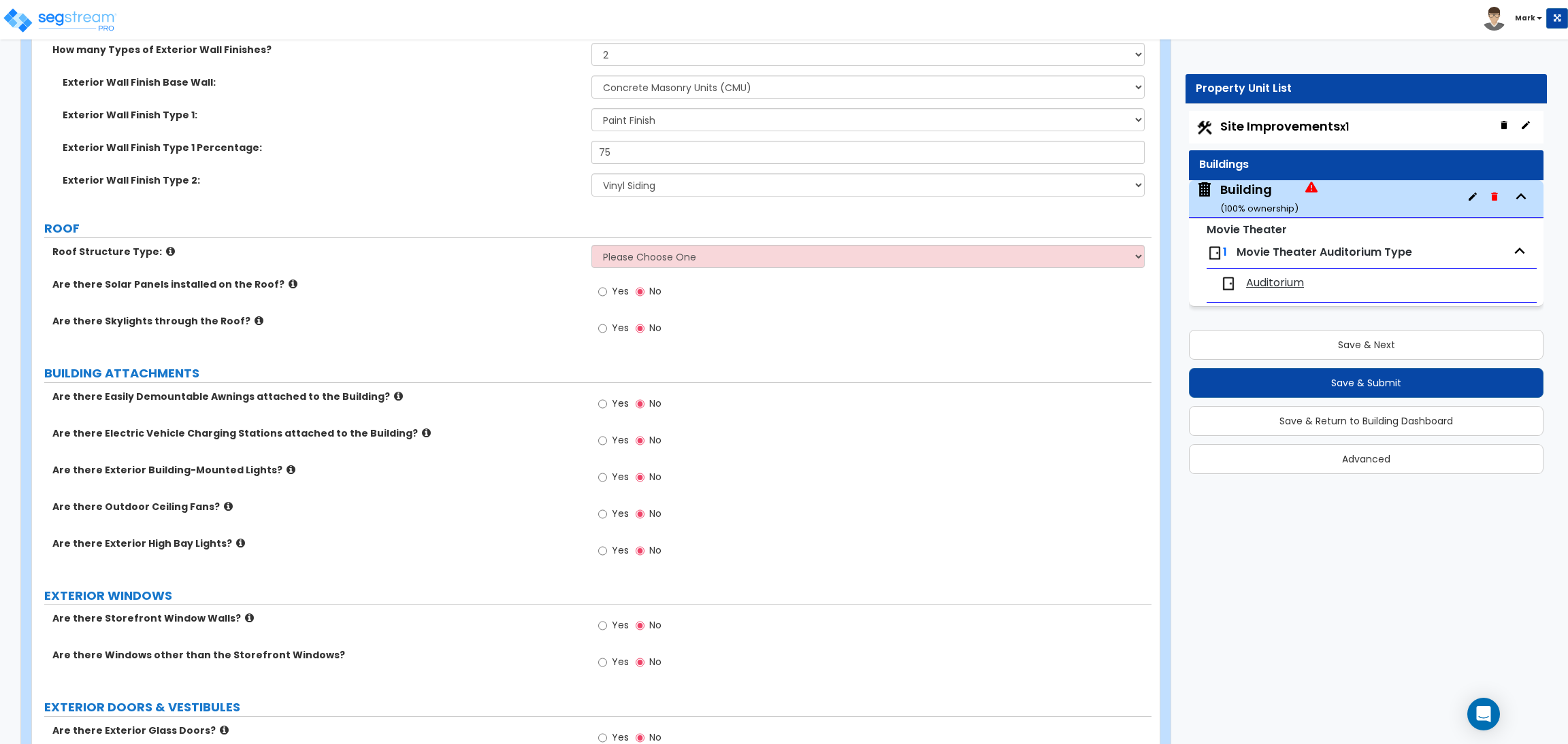
scroll to position [1632, 0]
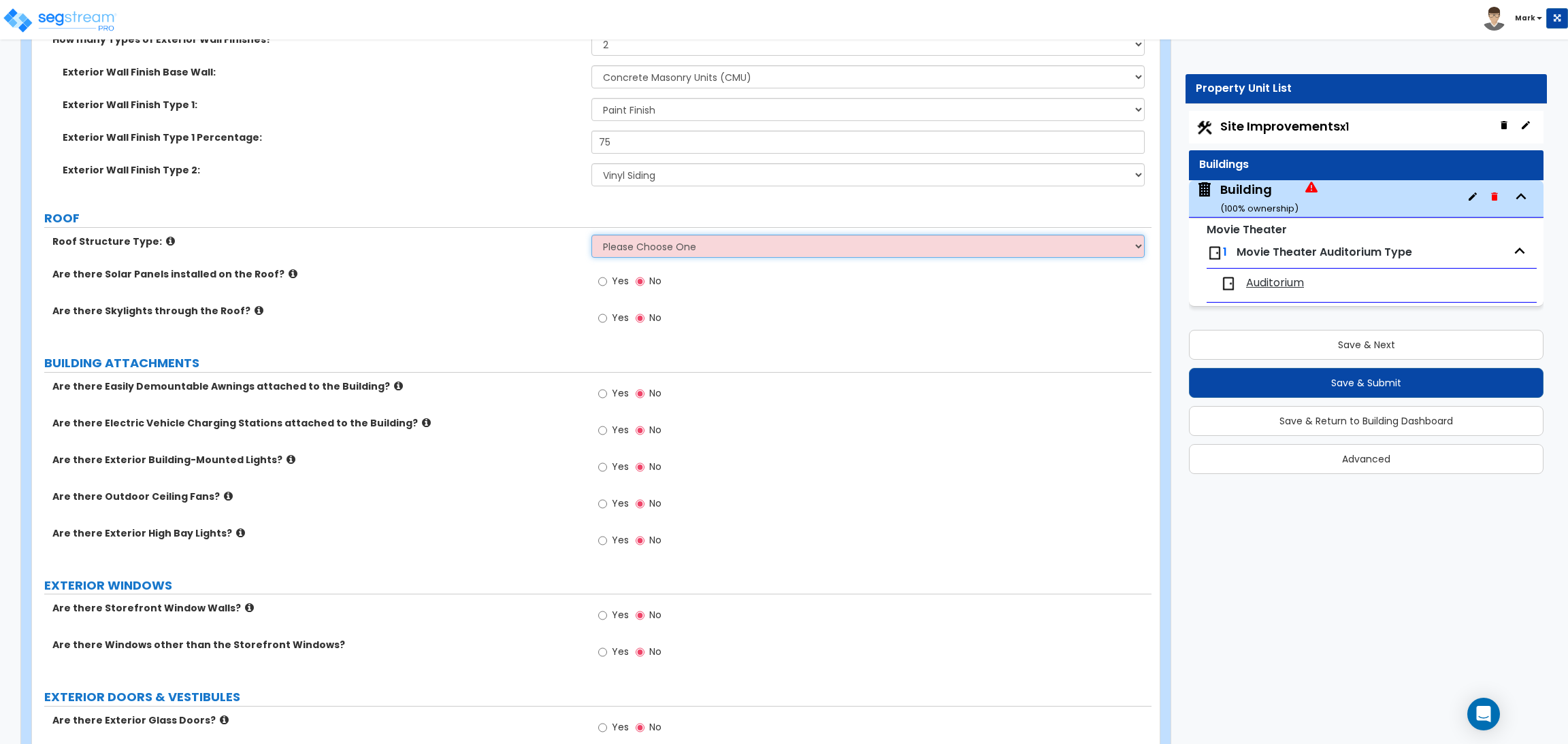
click at [612, 250] on select "Please Choose One Gable Roof Flat Roof Hybrid Gable & Flat Roof" at bounding box center [868, 245] width 552 height 23
select select "2"
click at [591, 235] on select "Please Choose One Gable Roof Flat Roof Hybrid Gable & Flat Roof" at bounding box center [868, 245] width 552 height 23
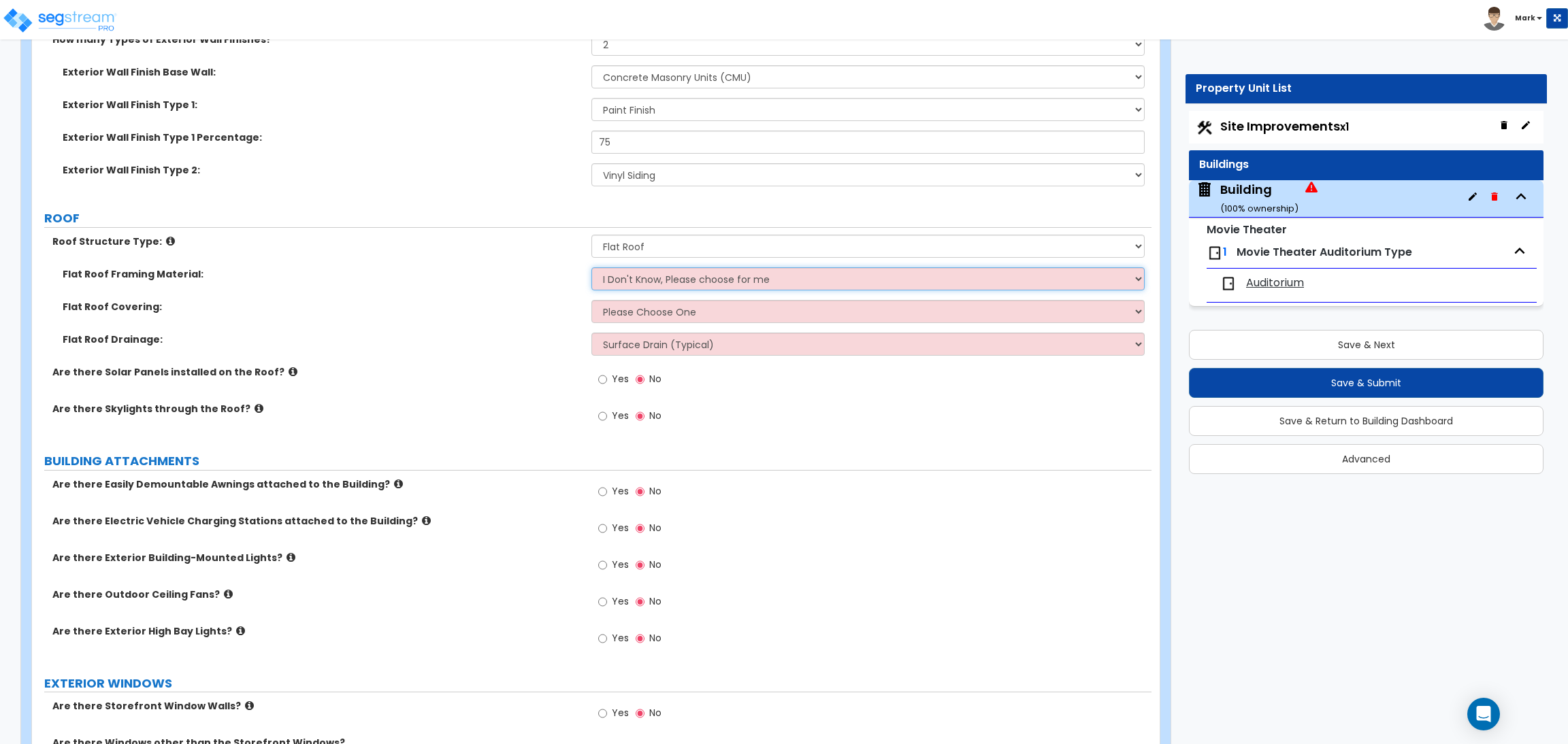
click at [619, 278] on select "I Don't Know, Please choose for me Metal Wood Concrete" at bounding box center [868, 278] width 552 height 23
select select "1"
click at [591, 268] on select "I Don't Know, Please choose for me Metal Wood Concrete" at bounding box center [868, 278] width 552 height 23
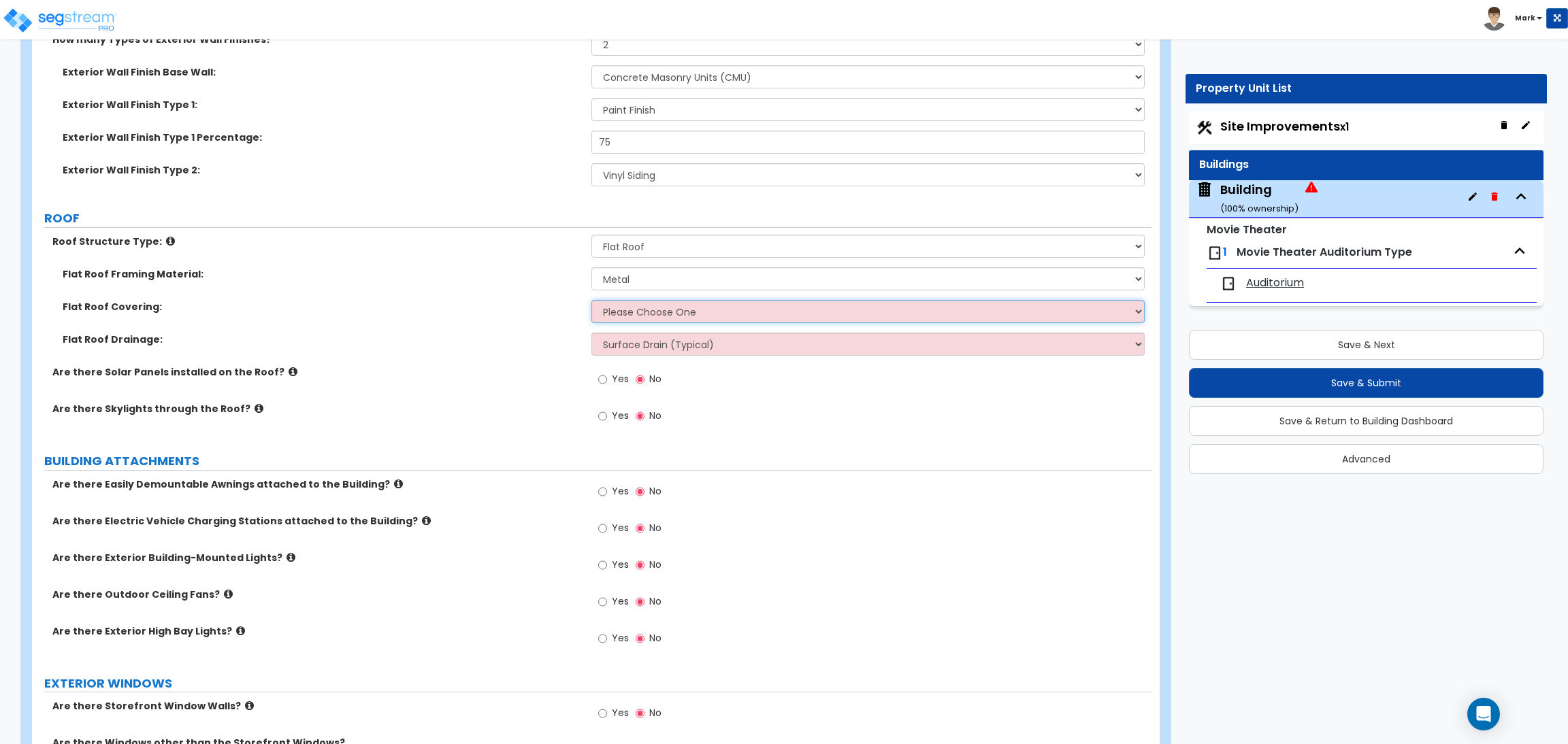
click at [634, 315] on select "Please Choose One Rolled Asphalt PVC Membrane Plastic (EPDM) Membrane Asphalt F…" at bounding box center [868, 311] width 552 height 23
select select "1"
click at [591, 300] on select "Please Choose One Rolled Asphalt PVC Membrane Plastic (EPDM) Membrane Asphalt F…" at bounding box center [868, 311] width 552 height 23
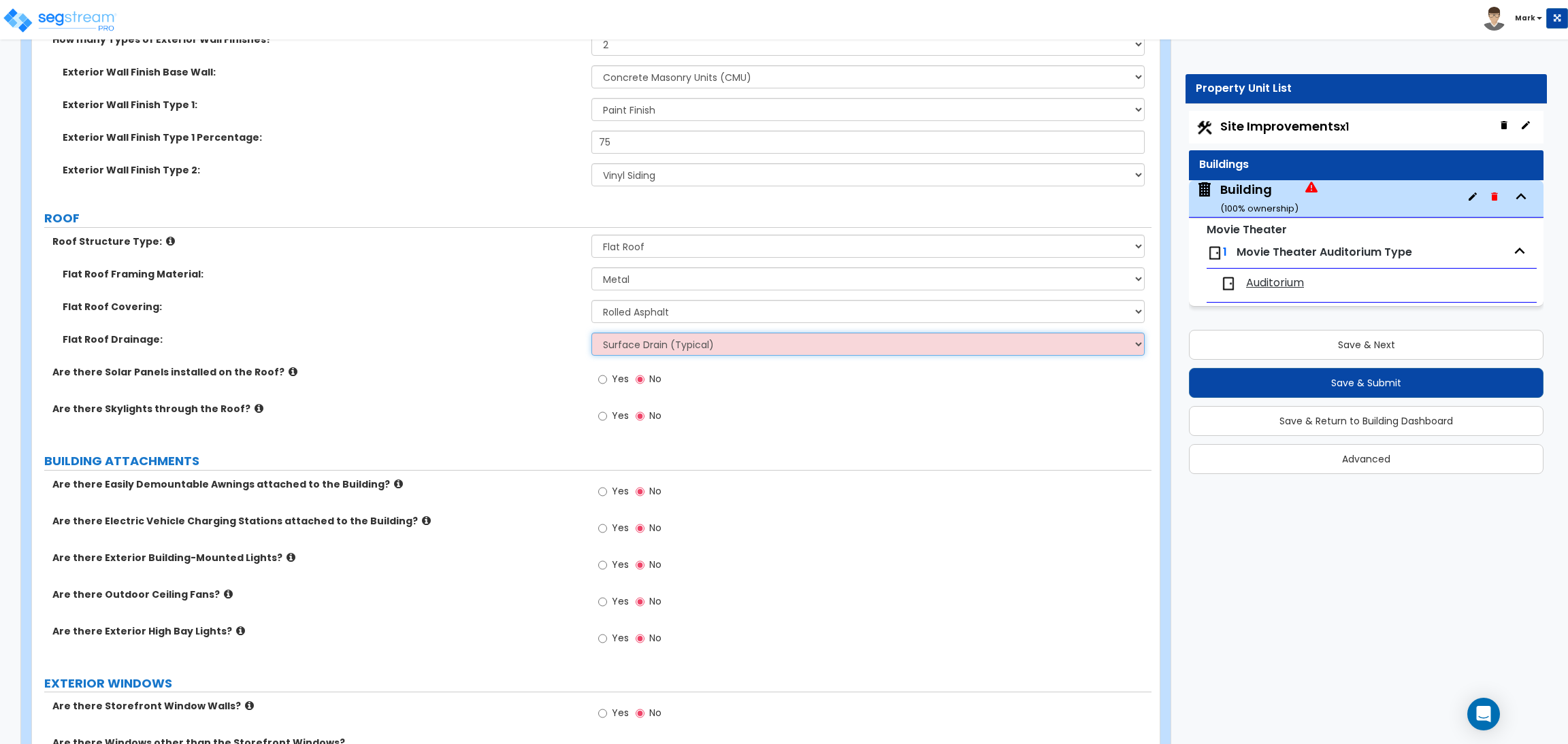
click at [644, 343] on select "Surface Drain (Typical) Gutters Downspout Only" at bounding box center [868, 343] width 552 height 23
click at [530, 372] on label "Are there Solar Panels installed on the Roof?" at bounding box center [317, 372] width 529 height 13
click at [619, 351] on select "Surface Drain (Typical) Gutters Downspout Only" at bounding box center [868, 343] width 552 height 23
select select "1"
click at [591, 333] on select "Surface Drain (Typical) Gutters Downspout Only" at bounding box center [868, 343] width 552 height 23
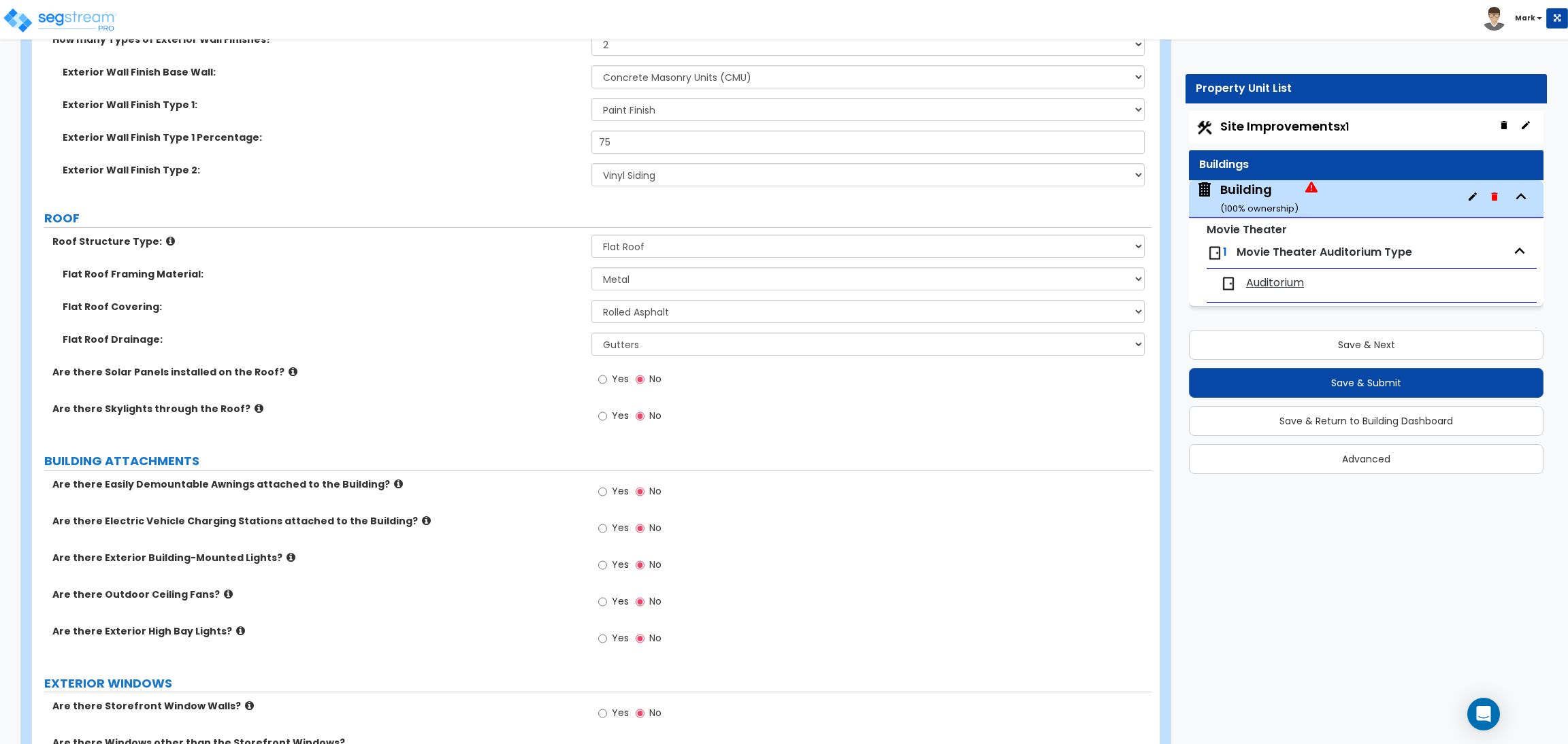
click at [619, 380] on span "Yes" at bounding box center [620, 378] width 17 height 13
click at [607, 380] on input "Yes" at bounding box center [602, 379] width 9 height 15
radio input "true"
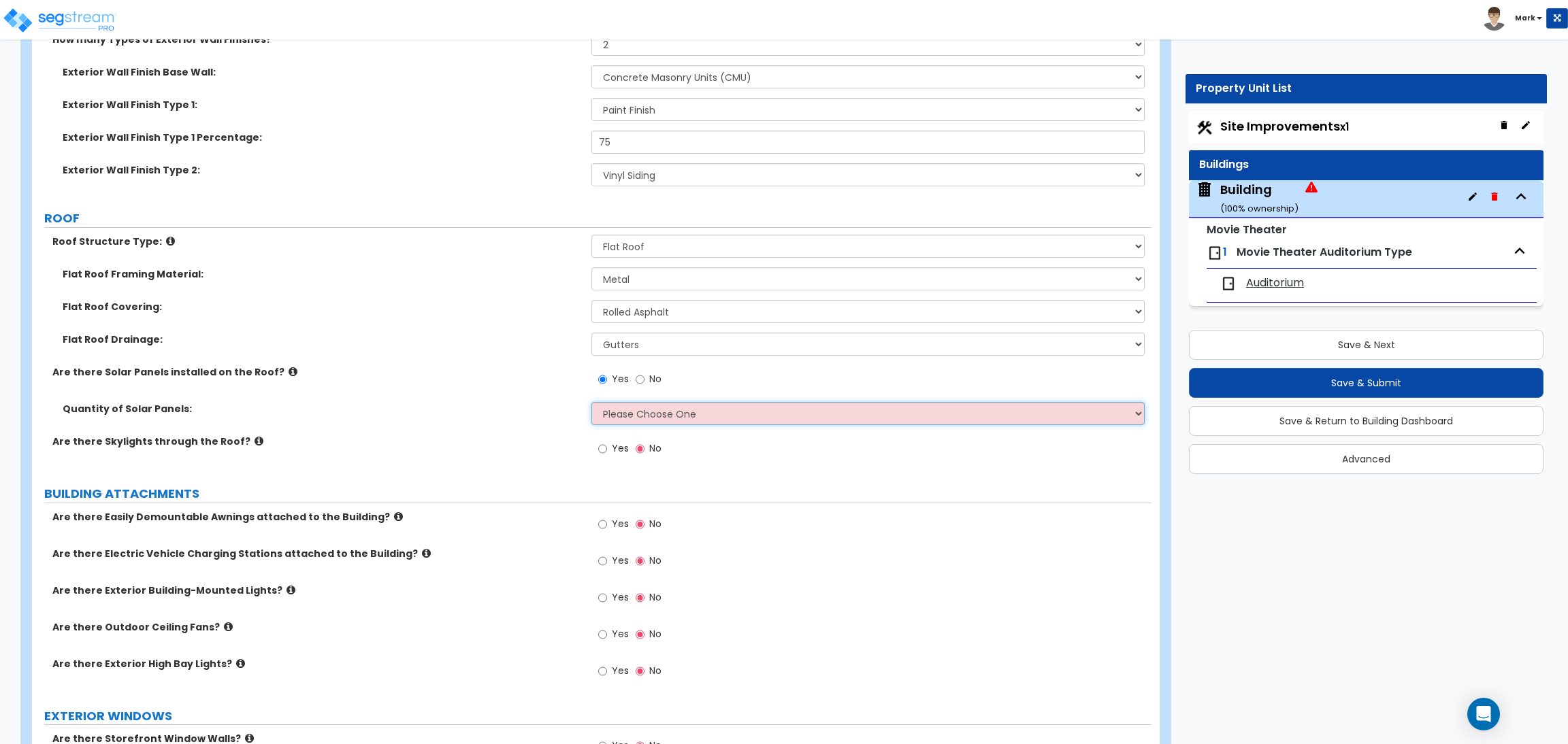
click at [624, 413] on select "Please Choose One Enter the Percentage of Roof Covered by Solar Panels Enter th…" at bounding box center [868, 413] width 552 height 23
select select "1"
click at [591, 403] on select "Please Choose One Enter the Percentage of Roof Covered by Solar Panels Enter th…" at bounding box center [868, 413] width 552 height 23
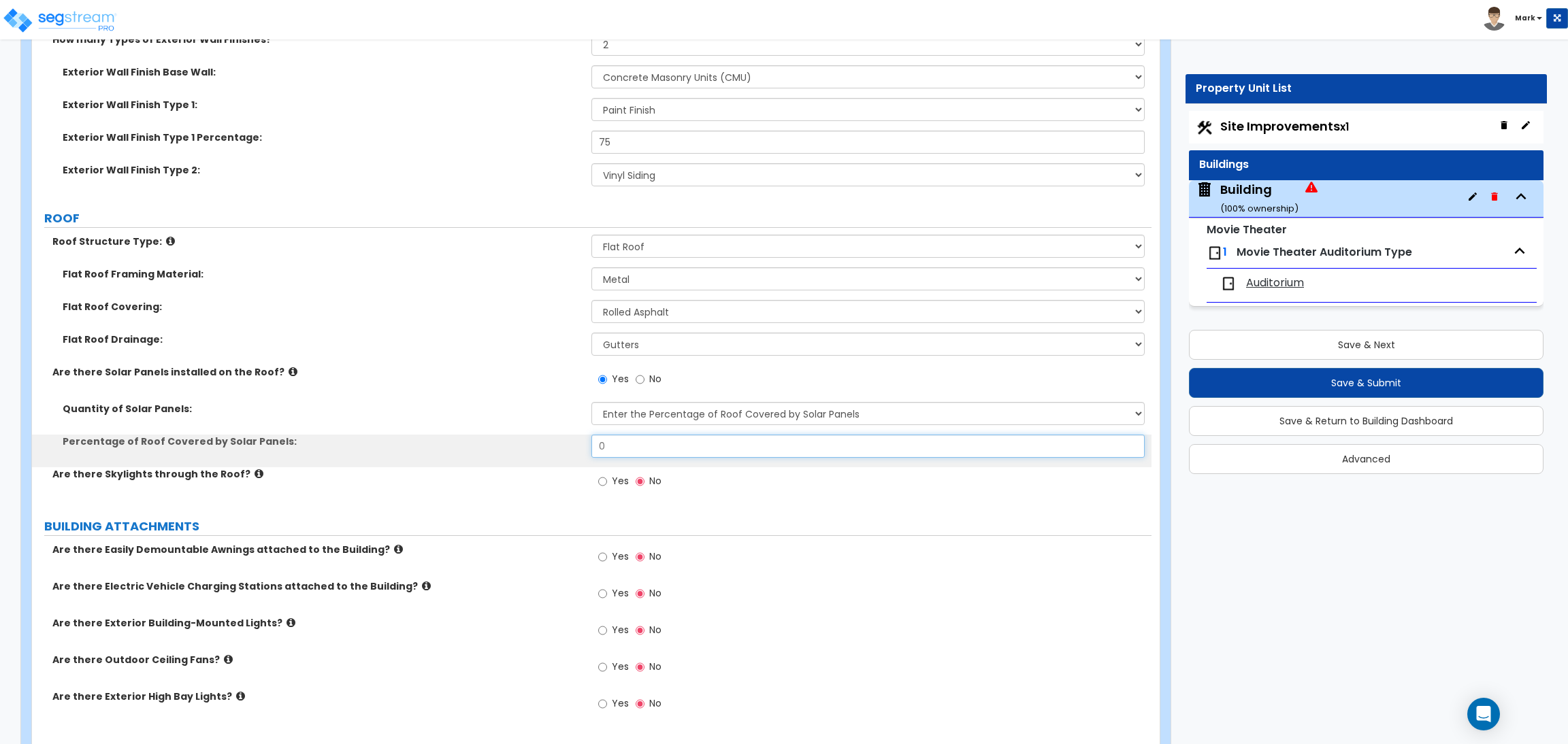
drag, startPoint x: 621, startPoint y: 443, endPoint x: 577, endPoint y: 438, distance: 44.3
click at [577, 438] on div "Percentage of Roof Covered by Solar Panels: 0" at bounding box center [591, 451] width 1119 height 33
drag, startPoint x: 615, startPoint y: 448, endPoint x: 565, endPoint y: 441, distance: 50.5
click at [566, 441] on div "Percentage of Roof Covered by Solar Panels: 12" at bounding box center [591, 451] width 1119 height 33
type input "15"
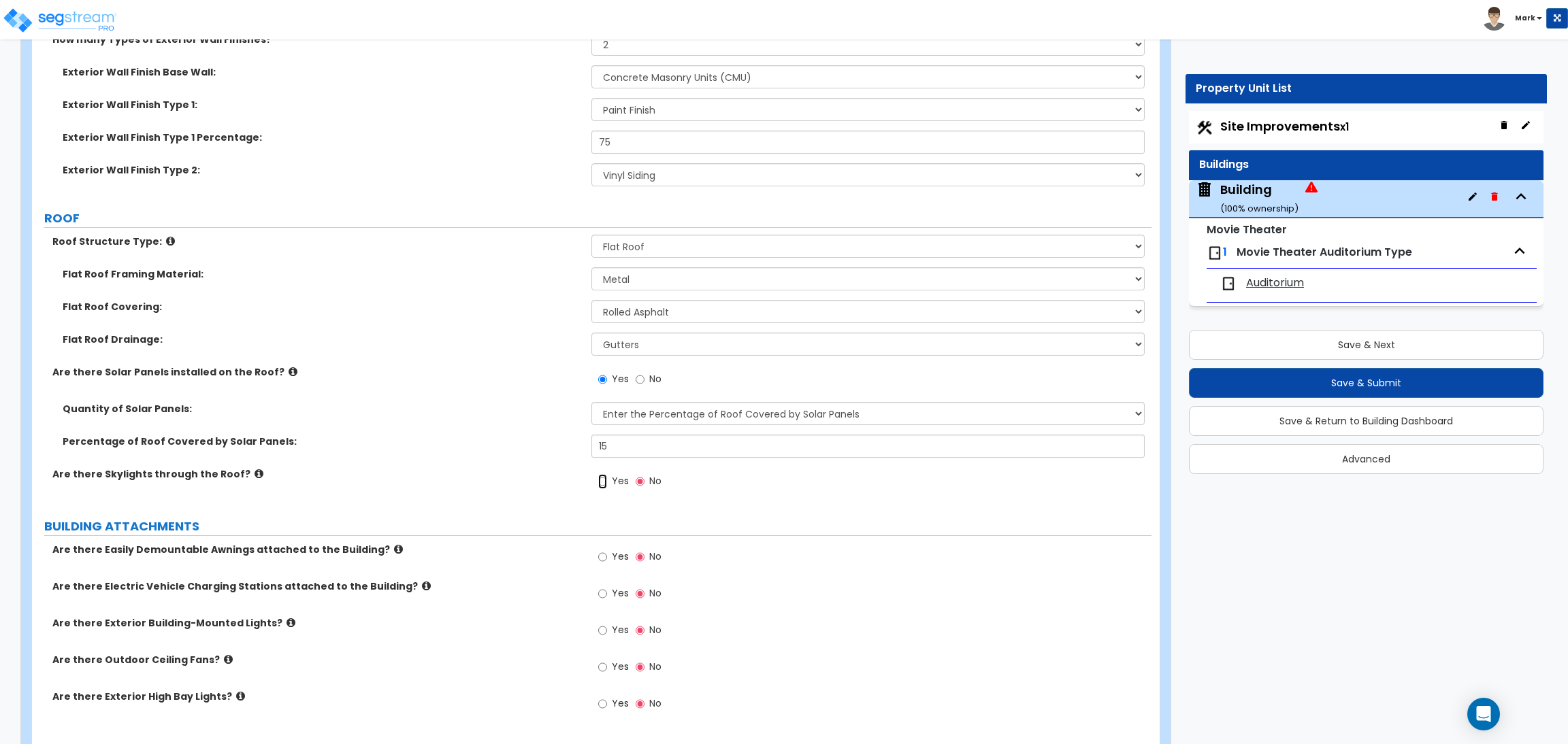
click at [606, 479] on input "Yes" at bounding box center [602, 481] width 9 height 15
radio input "true"
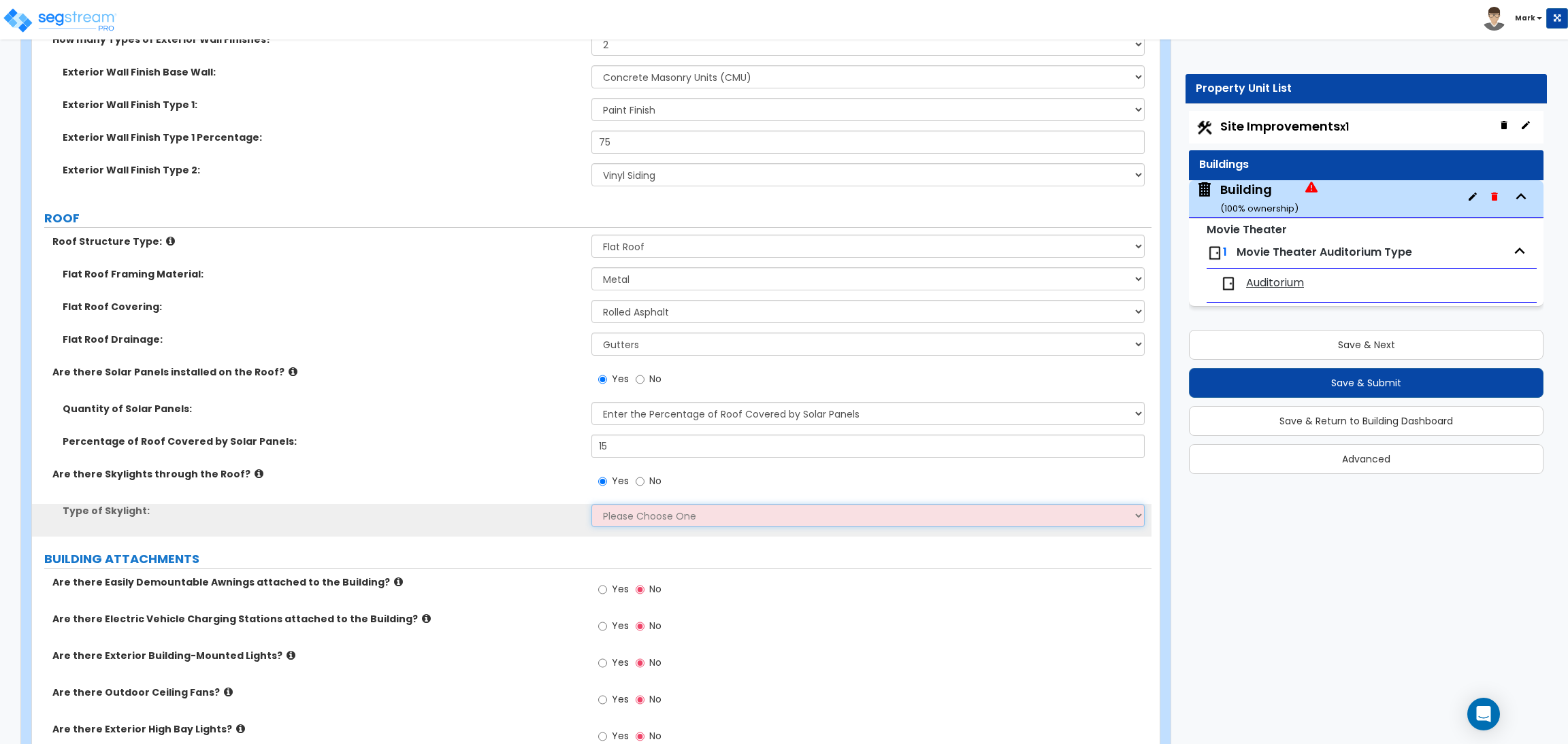
click at [624, 510] on select "Please Choose One Sandwich Panels Fixed Rectangular Glass Barrel Vault Dome Squ…" at bounding box center [868, 515] width 552 height 23
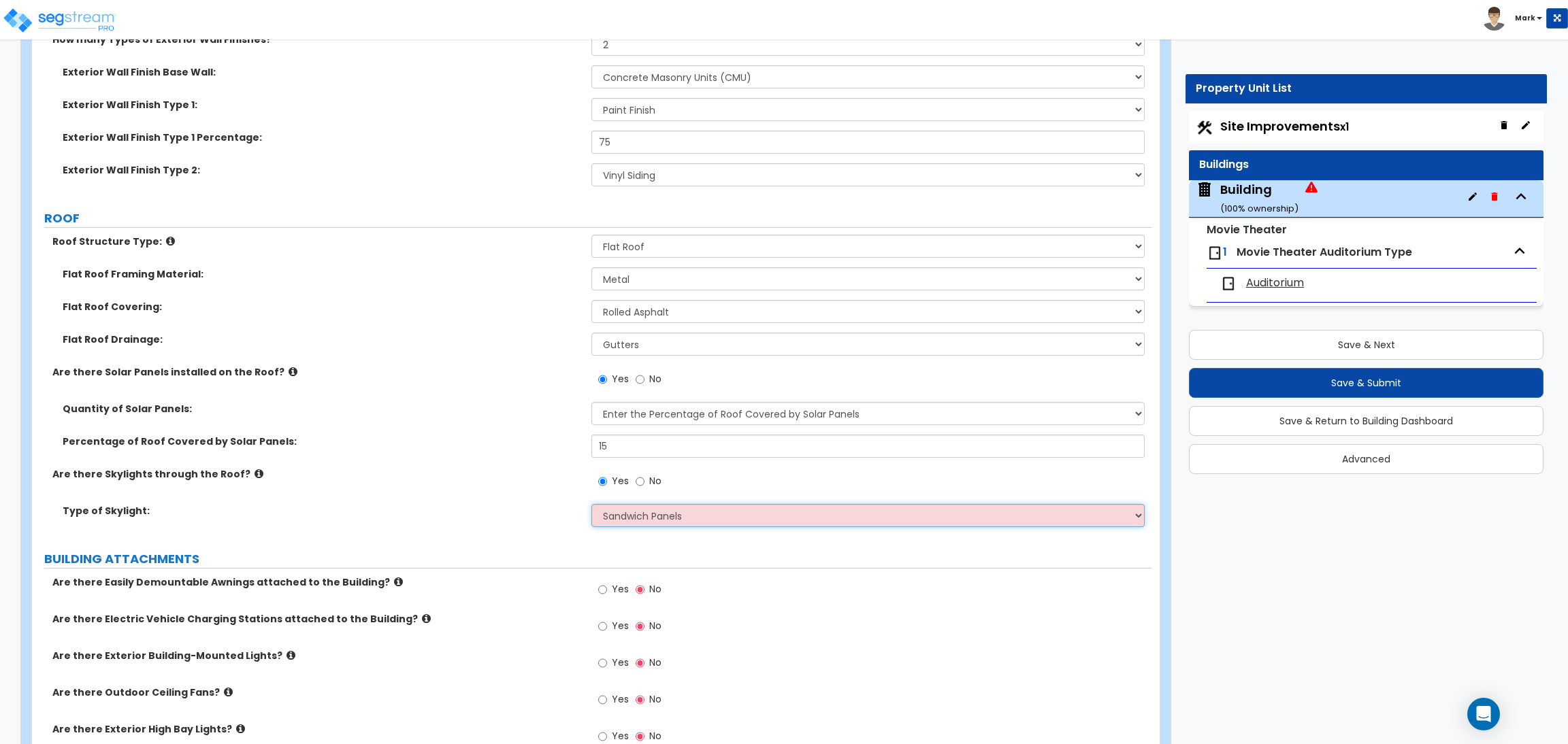
click at [591, 505] on select "Please Choose One Sandwich Panels Fixed Rectangular Glass Barrel Vault Dome Squ…" at bounding box center [868, 515] width 552 height 23
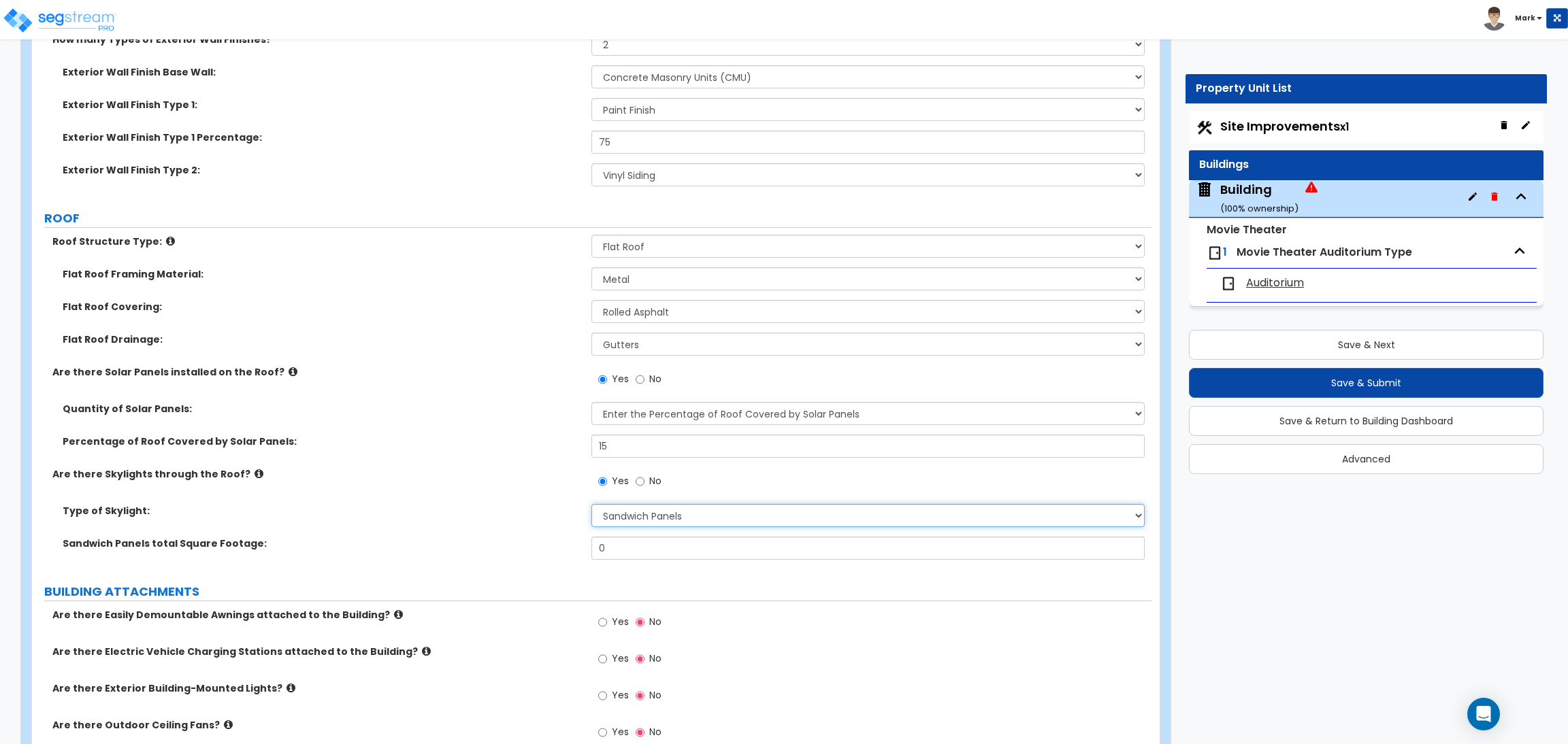
click at [639, 510] on select "Please Choose One Sandwich Panels Fixed Rectangular Glass Barrel Vault Dome Squ…" at bounding box center [868, 515] width 552 height 23
select select "2"
click at [591, 505] on select "Please Choose One Sandwich Panels Fixed Rectangular Glass Barrel Vault Dome Squ…" at bounding box center [868, 515] width 552 height 23
click at [254, 471] on icon at bounding box center [258, 474] width 9 height 10
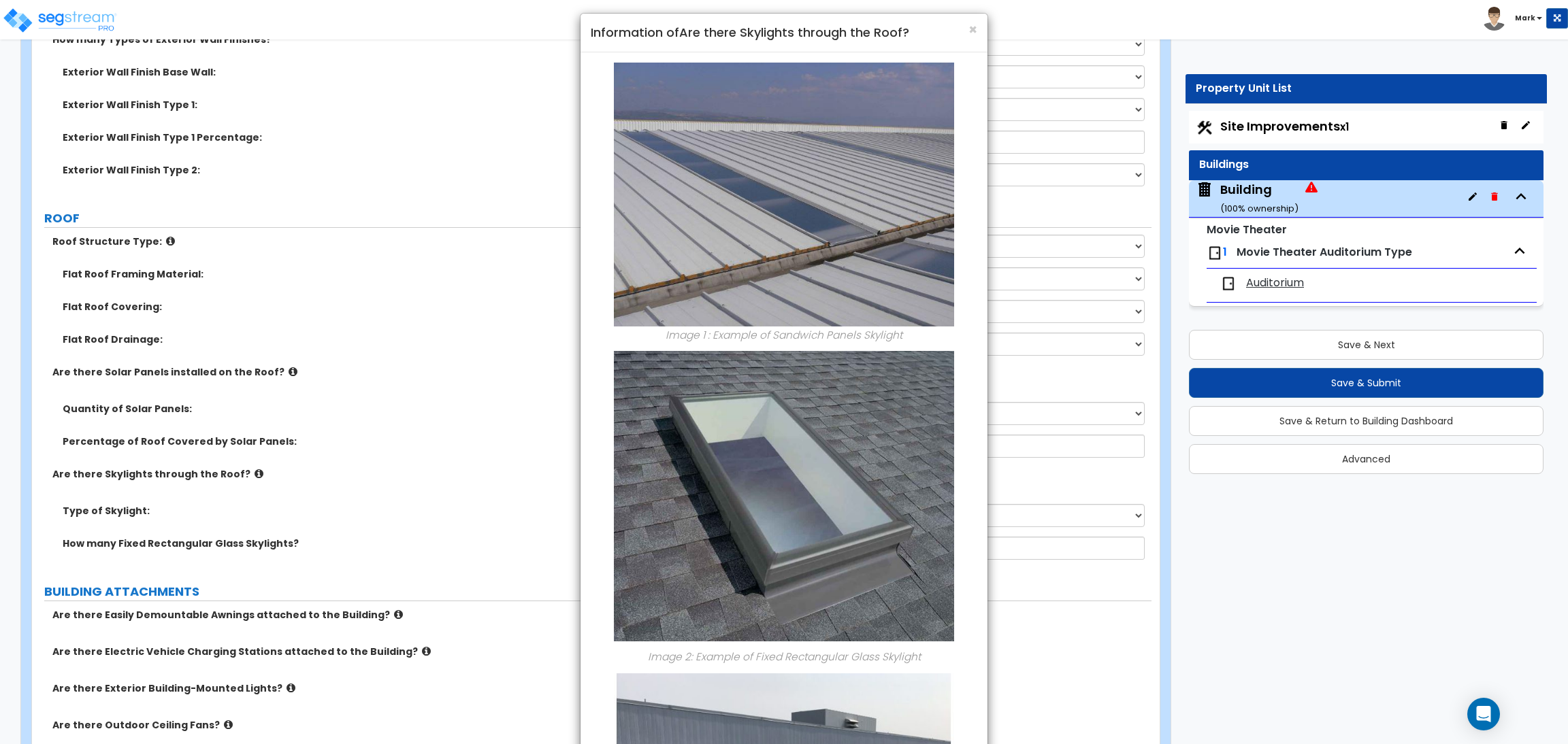
scroll to position [0, 0]
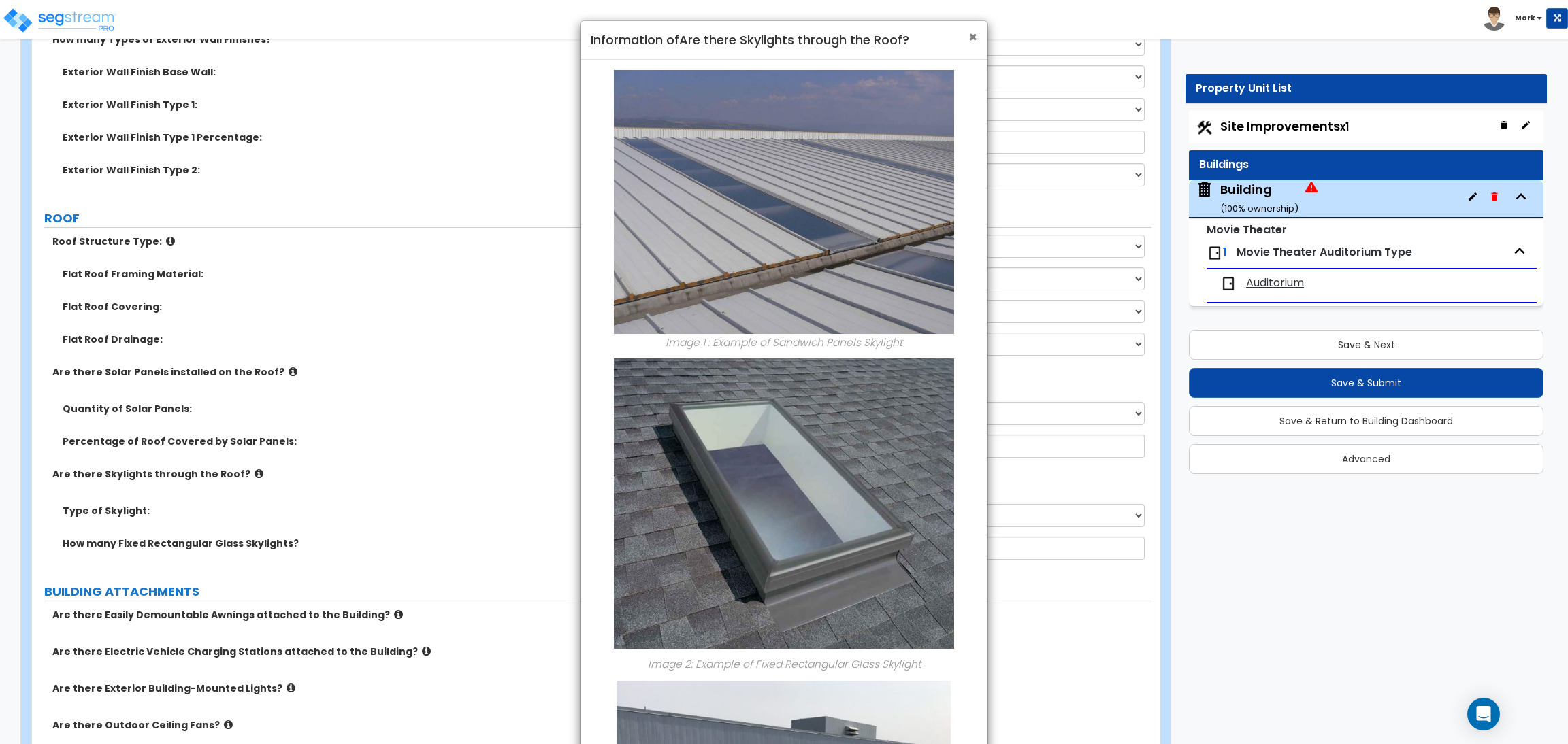
click at [968, 34] on span "×" at bounding box center [972, 37] width 9 height 20
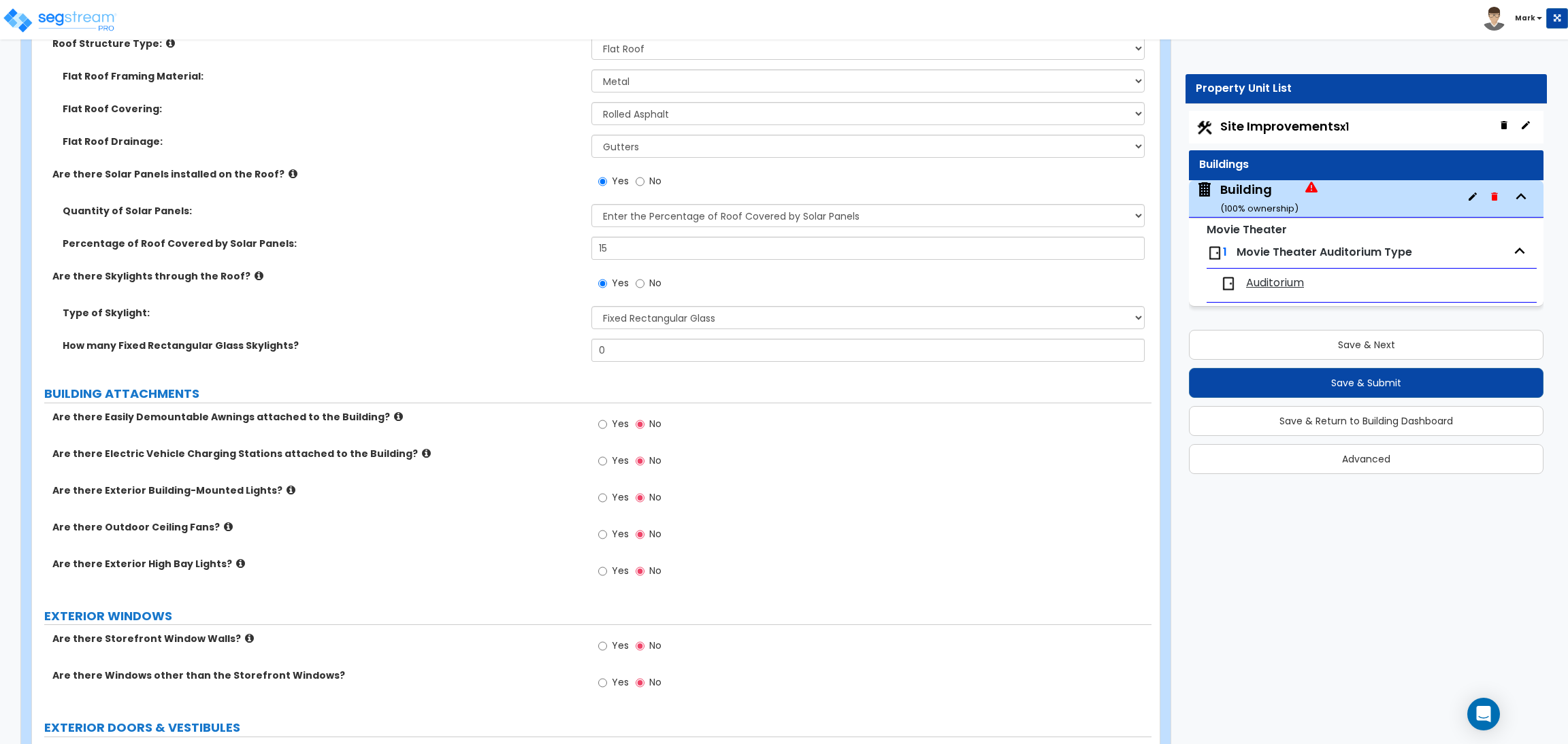
scroll to position [1835, 0]
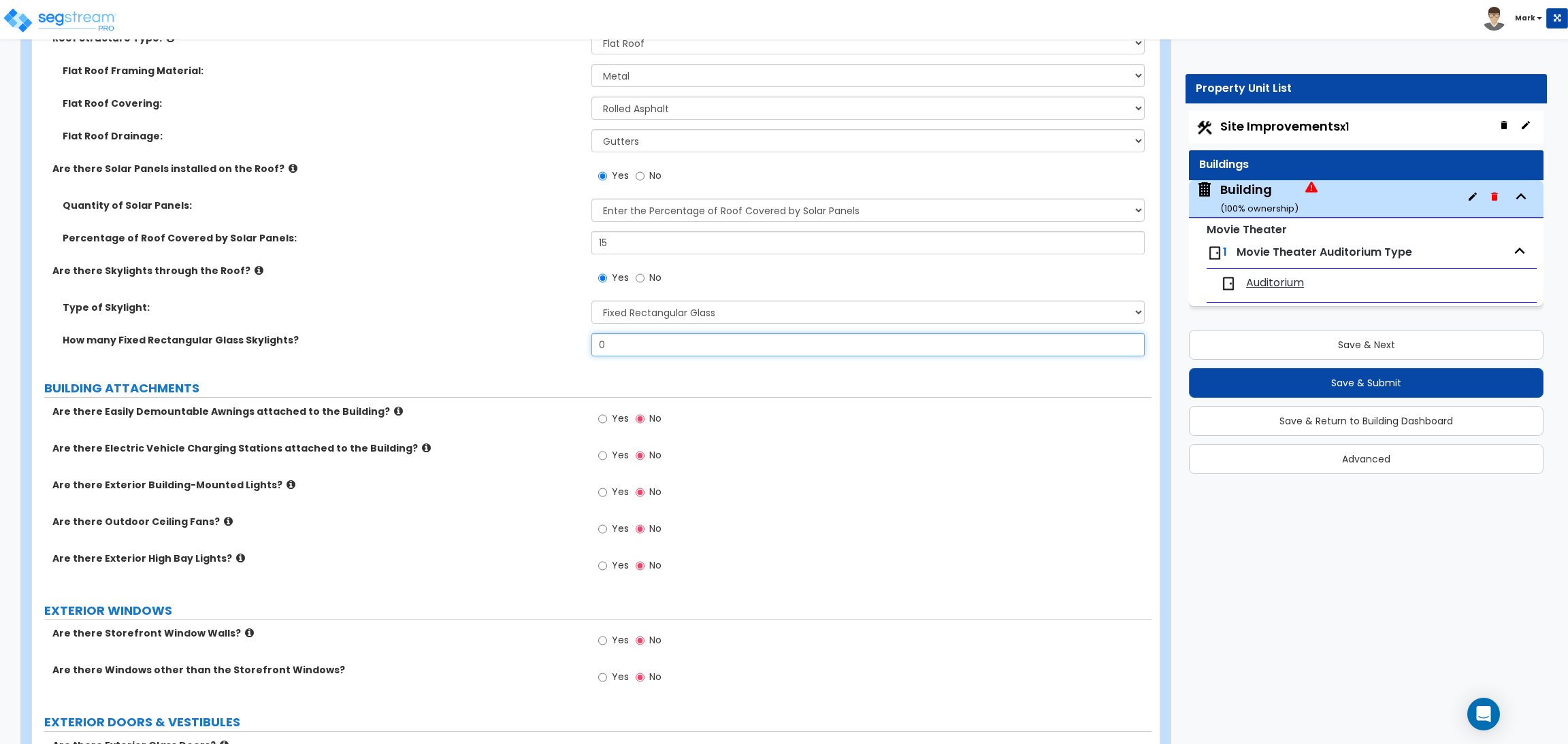
drag, startPoint x: 606, startPoint y: 351, endPoint x: 564, endPoint y: 343, distance: 42.8
click at [564, 343] on div "How many Fixed Rectangular Glass Skylights? 0" at bounding box center [591, 350] width 1119 height 33
click at [517, 310] on label "Type of Skylight:" at bounding box center [322, 307] width 518 height 13
drag, startPoint x: 642, startPoint y: 334, endPoint x: 577, endPoint y: 336, distance: 65.0
click at [578, 336] on div "How many Fixed Rectangular Glass Skylights? 0" at bounding box center [591, 350] width 1119 height 33
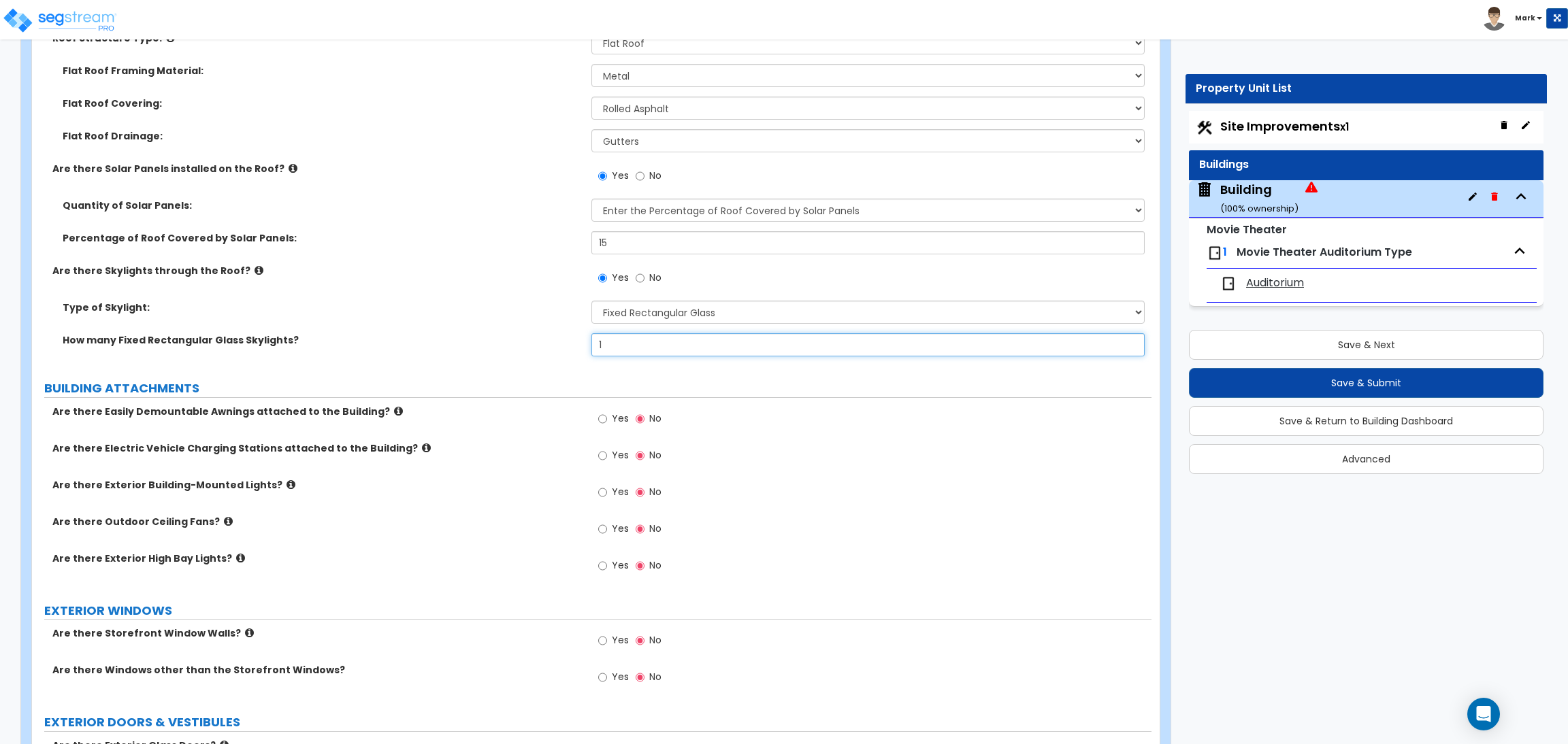
drag, startPoint x: 620, startPoint y: 343, endPoint x: 574, endPoint y: 343, distance: 46.0
click at [575, 343] on div "How many Fixed Rectangular Glass Skylights? 1" at bounding box center [591, 350] width 1119 height 33
type input "4"
click at [612, 369] on div "Find these errors below in the questionnaire: What is the Average Height of the…" at bounding box center [591, 387] width 1099 height 4063
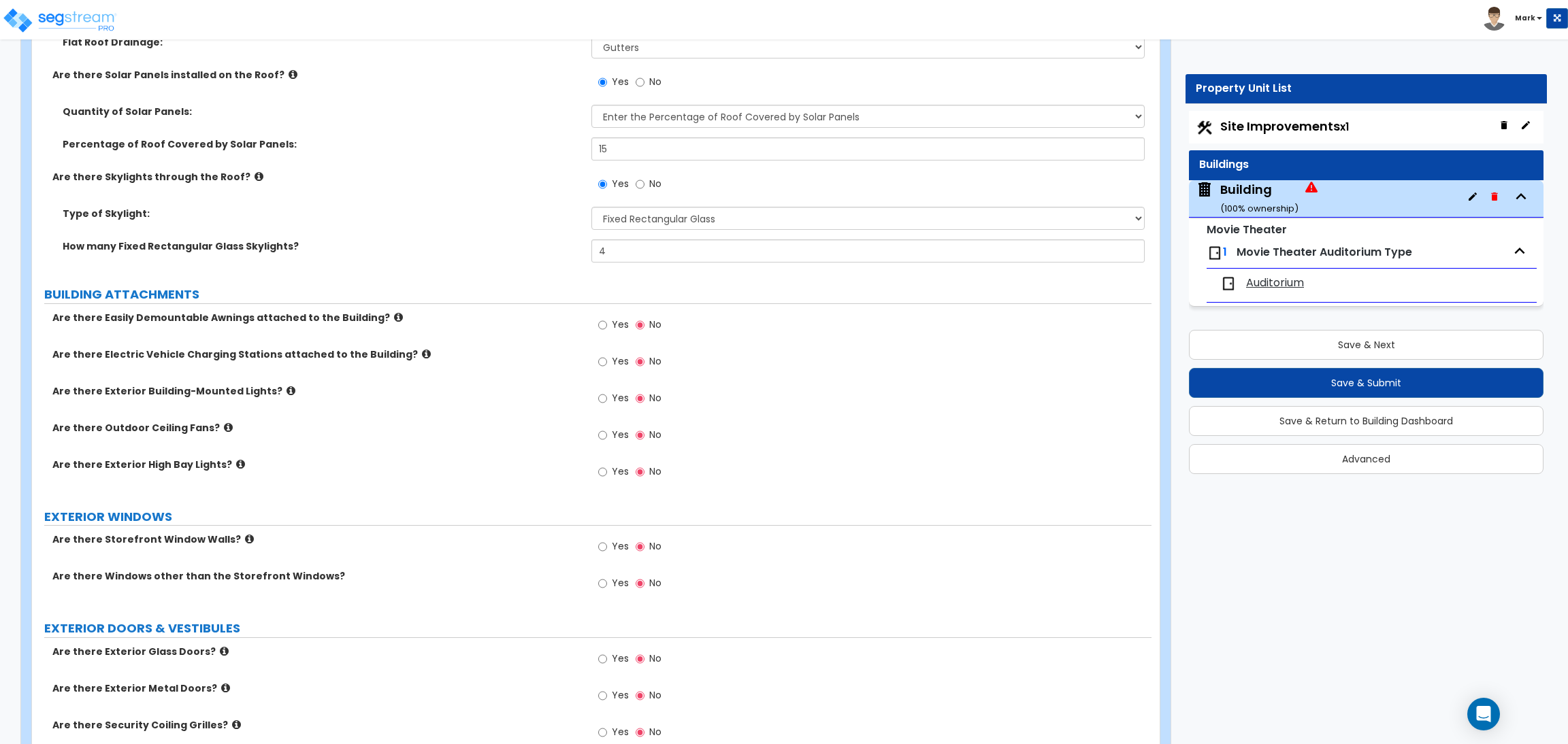
scroll to position [1937, 0]
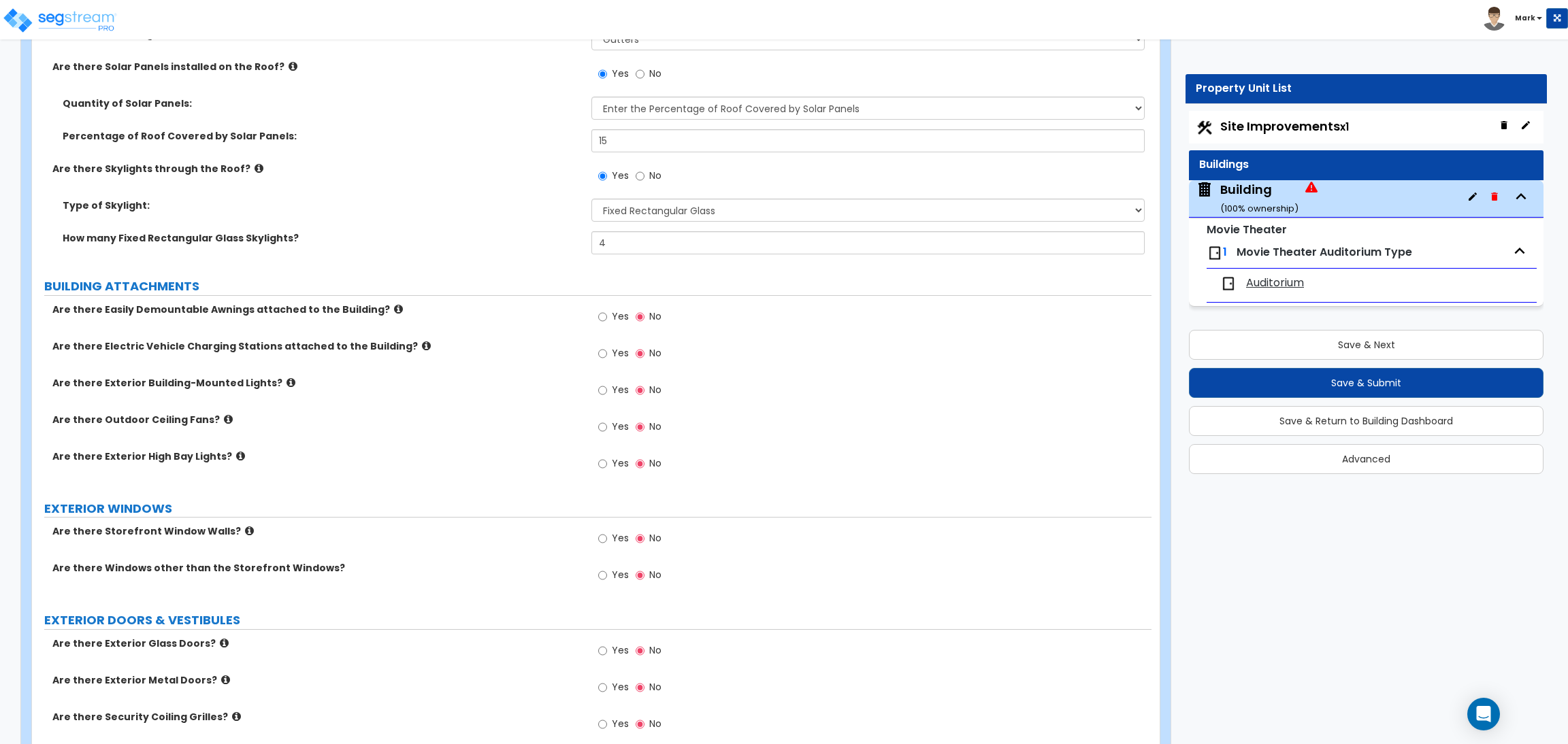
click at [614, 314] on span "Yes" at bounding box center [620, 316] width 17 height 13
click at [607, 314] on input "Yes" at bounding box center [602, 317] width 9 height 15
radio input "true"
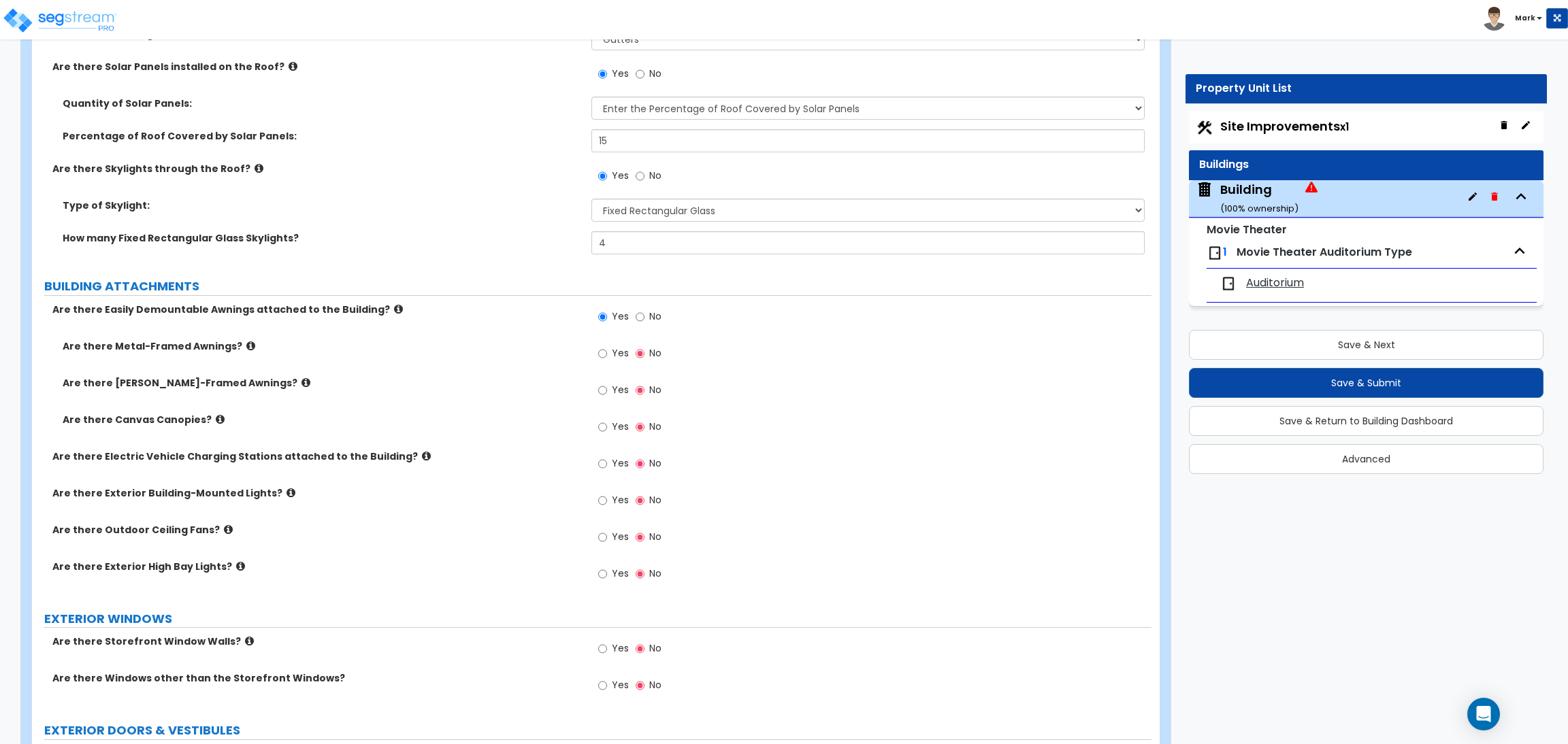
click at [610, 354] on label "Yes" at bounding box center [613, 354] width 31 height 23
click at [607, 354] on input "Yes" at bounding box center [602, 354] width 9 height 15
radio input "true"
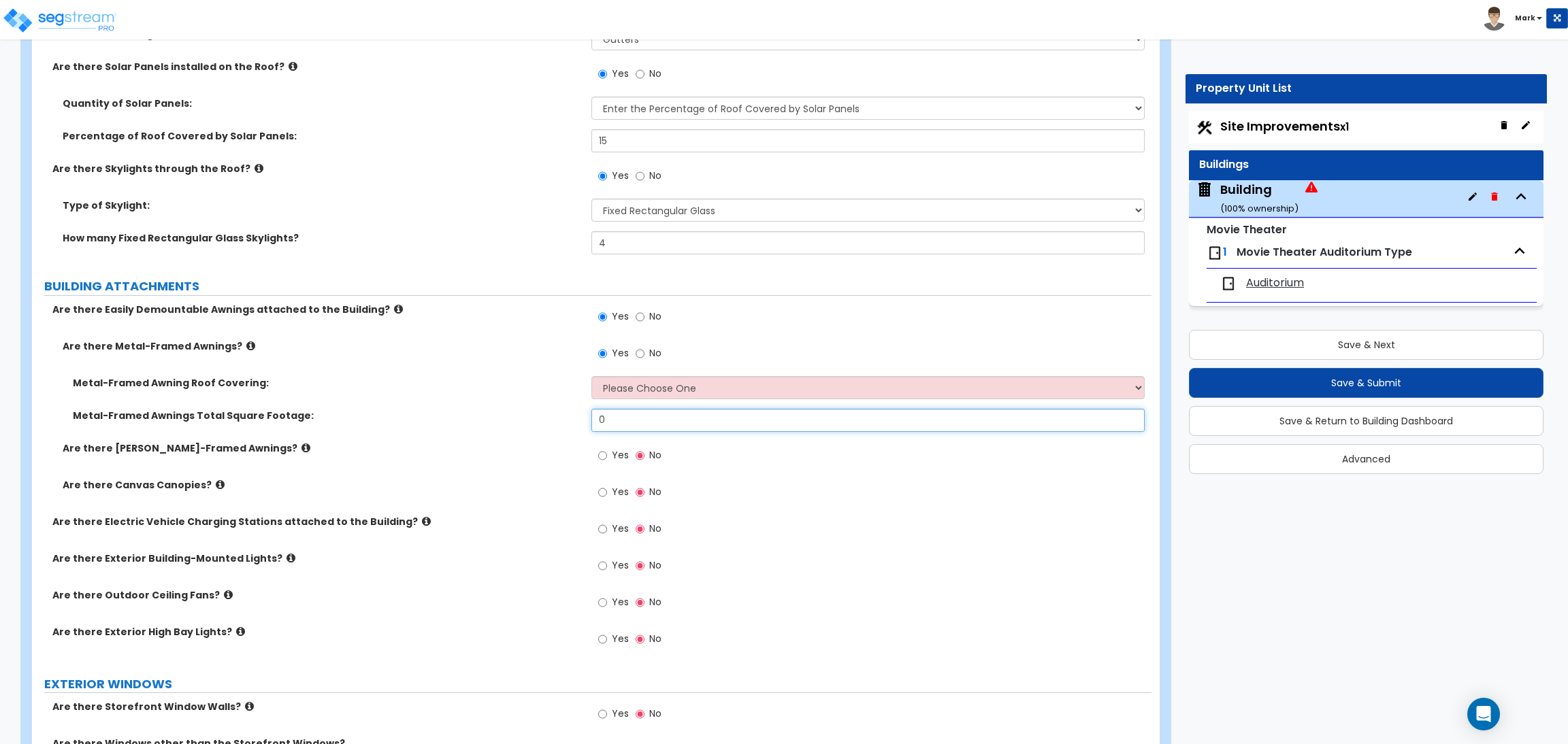
drag, startPoint x: 624, startPoint y: 421, endPoint x: 593, endPoint y: 421, distance: 31.0
click at [595, 421] on input "0" at bounding box center [868, 419] width 552 height 23
type input "100"
click at [628, 386] on select "Please Choose One Plastic Metal Glass" at bounding box center [868, 387] width 552 height 23
select select "2"
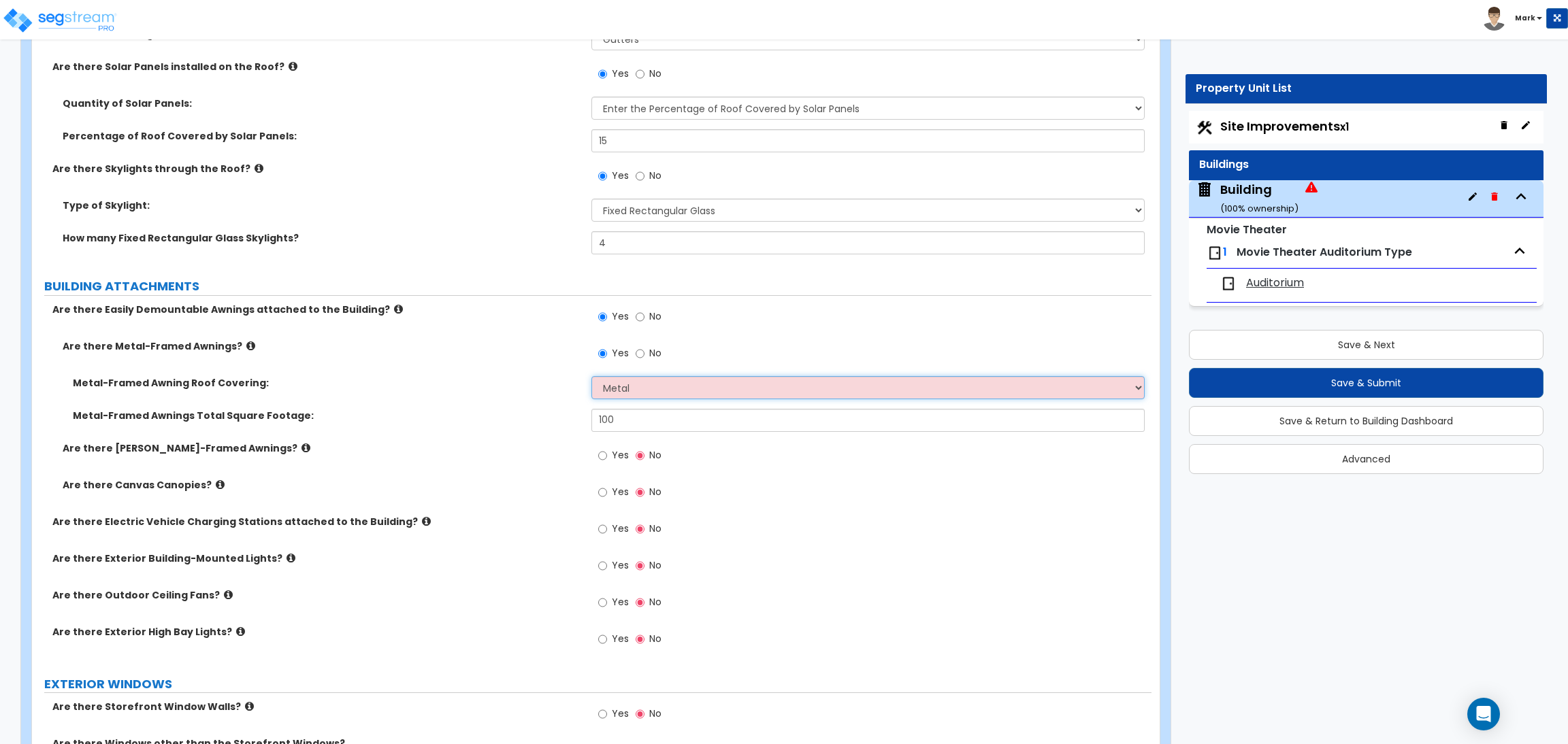
click at [591, 376] on select "Please Choose One Plastic Metal Glass" at bounding box center [868, 387] width 552 height 23
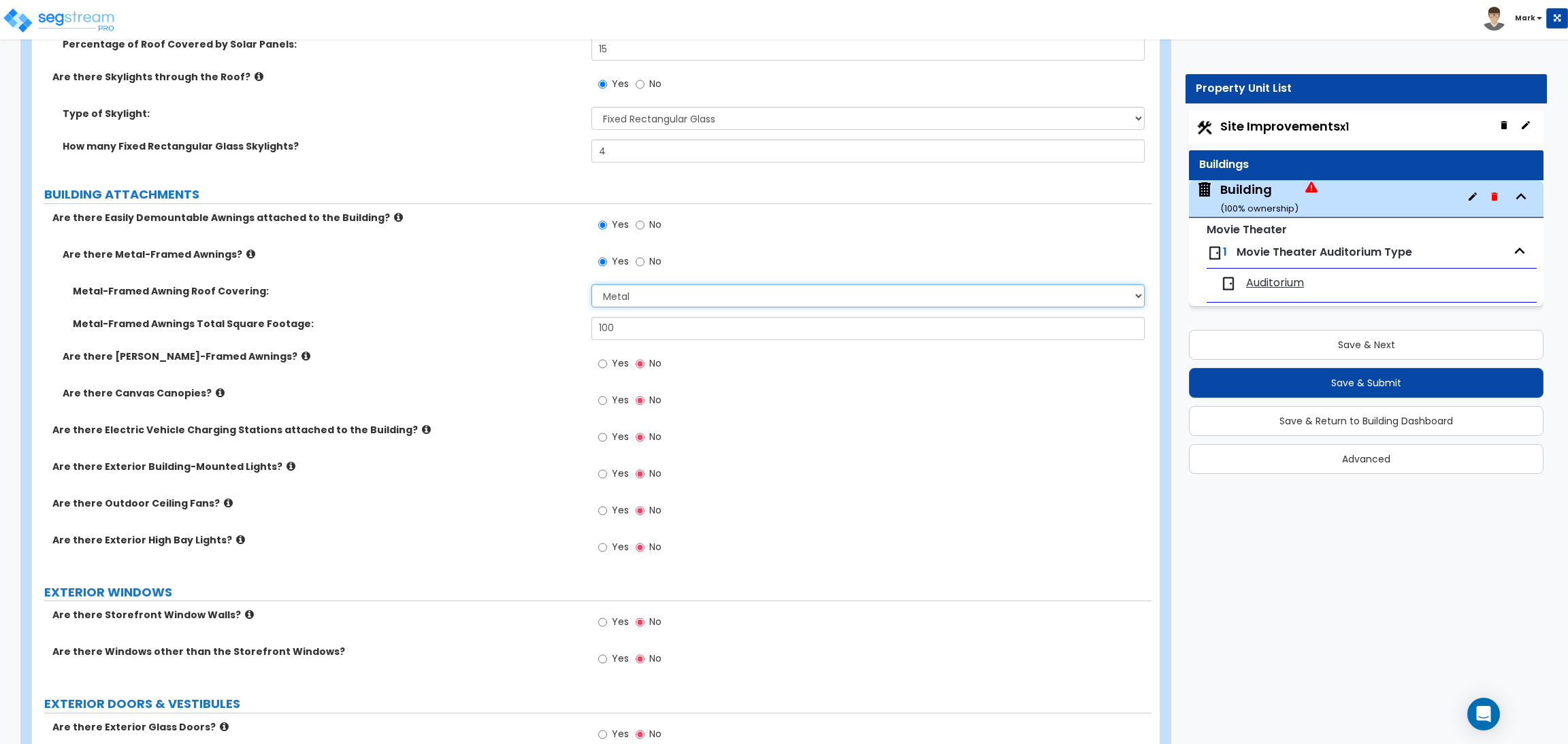
scroll to position [2039, 0]
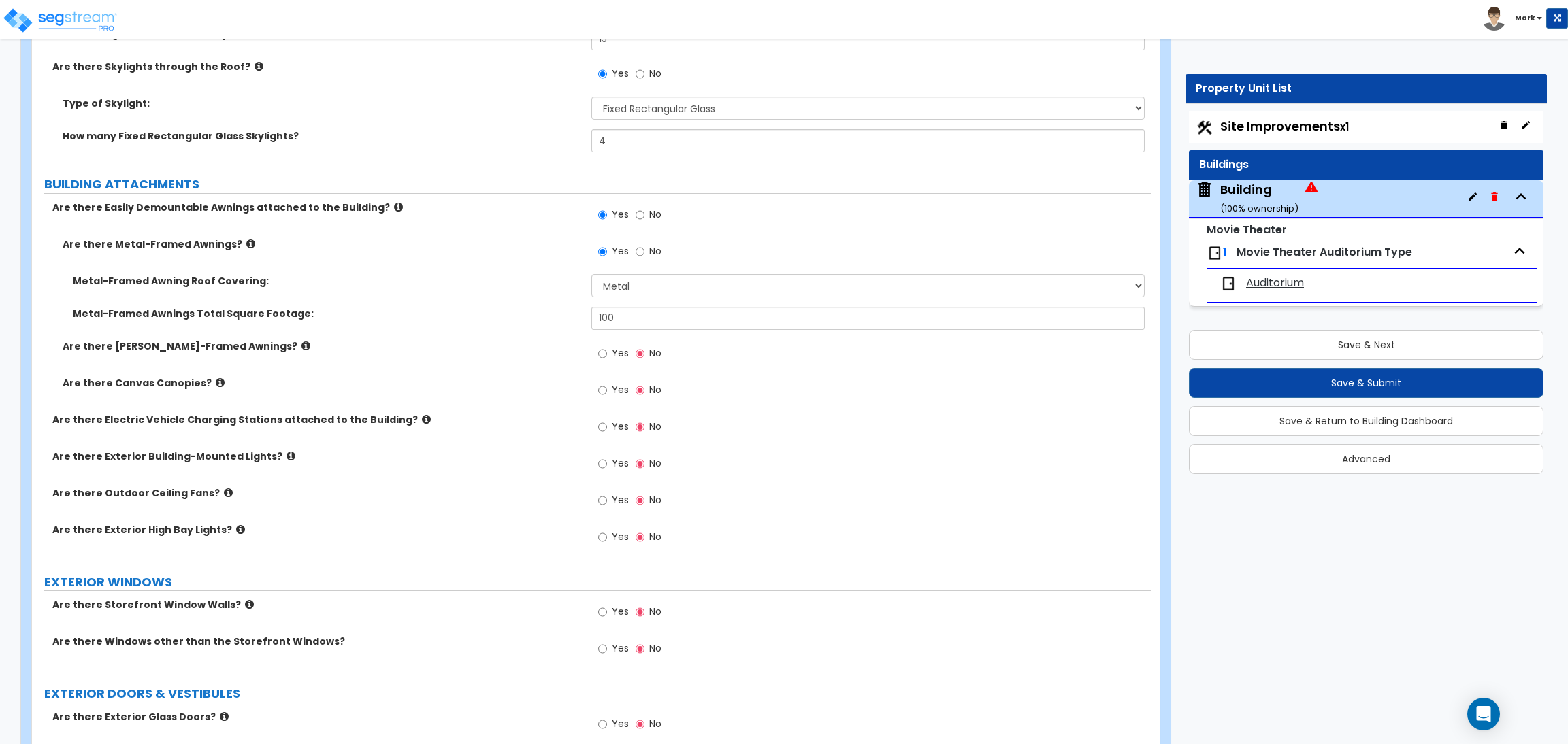
click at [609, 357] on label "Yes" at bounding box center [613, 354] width 31 height 23
click at [607, 357] on input "Yes" at bounding box center [602, 354] width 9 height 15
radio input "true"
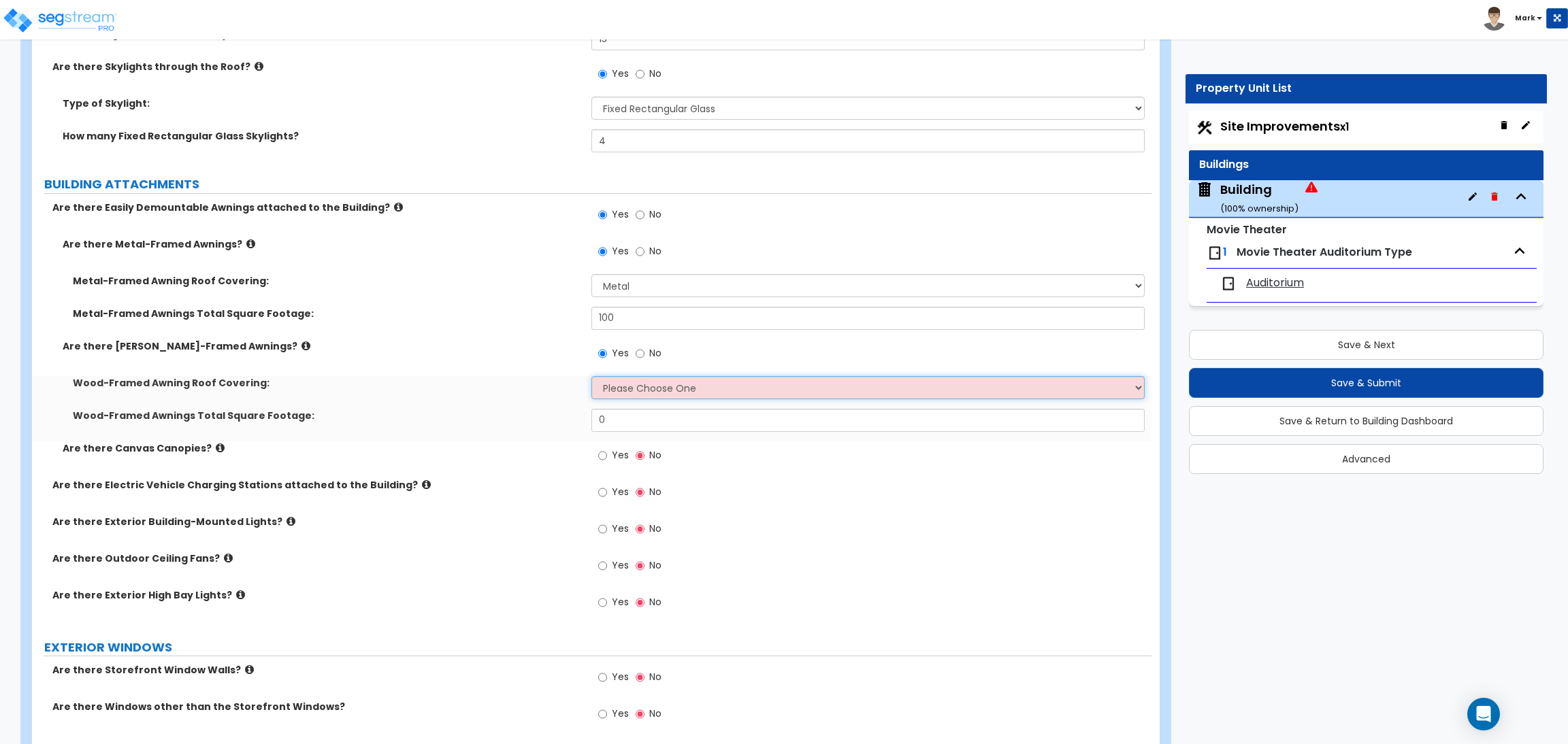
click at [616, 391] on select "Please Choose One Asphalt Shingle Clay Tile Wood Shingle Metal Shingle Standing…" at bounding box center [868, 387] width 552 height 23
select select "3"
click at [591, 376] on select "Please Choose One Asphalt Shingle Clay Tile Wood Shingle Metal Shingle Standing…" at bounding box center [868, 387] width 552 height 23
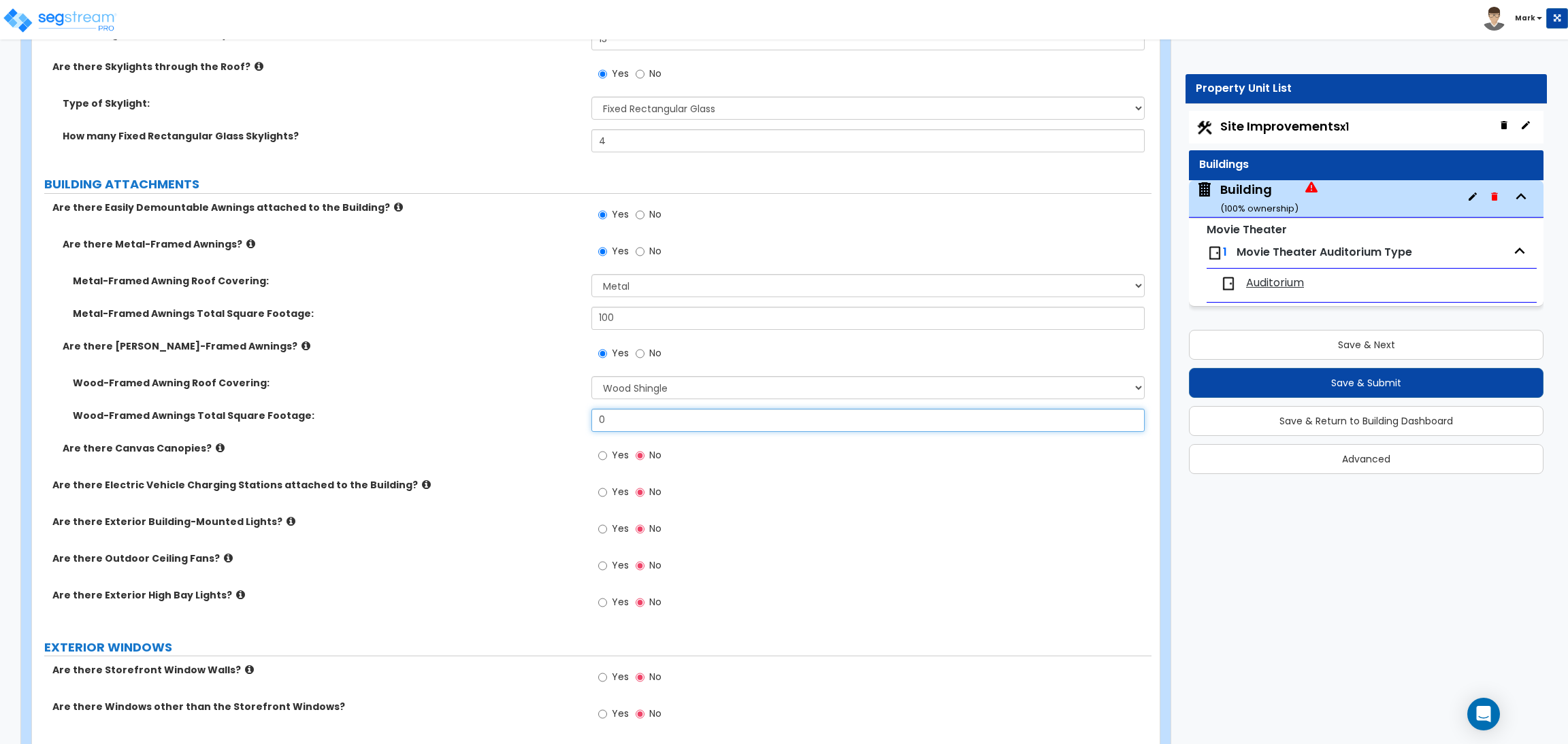
drag, startPoint x: 619, startPoint y: 426, endPoint x: 571, endPoint y: 416, distance: 49.0
click at [571, 416] on div "Wood-Framed Awnings Total Square Footage: 0" at bounding box center [591, 425] width 1119 height 33
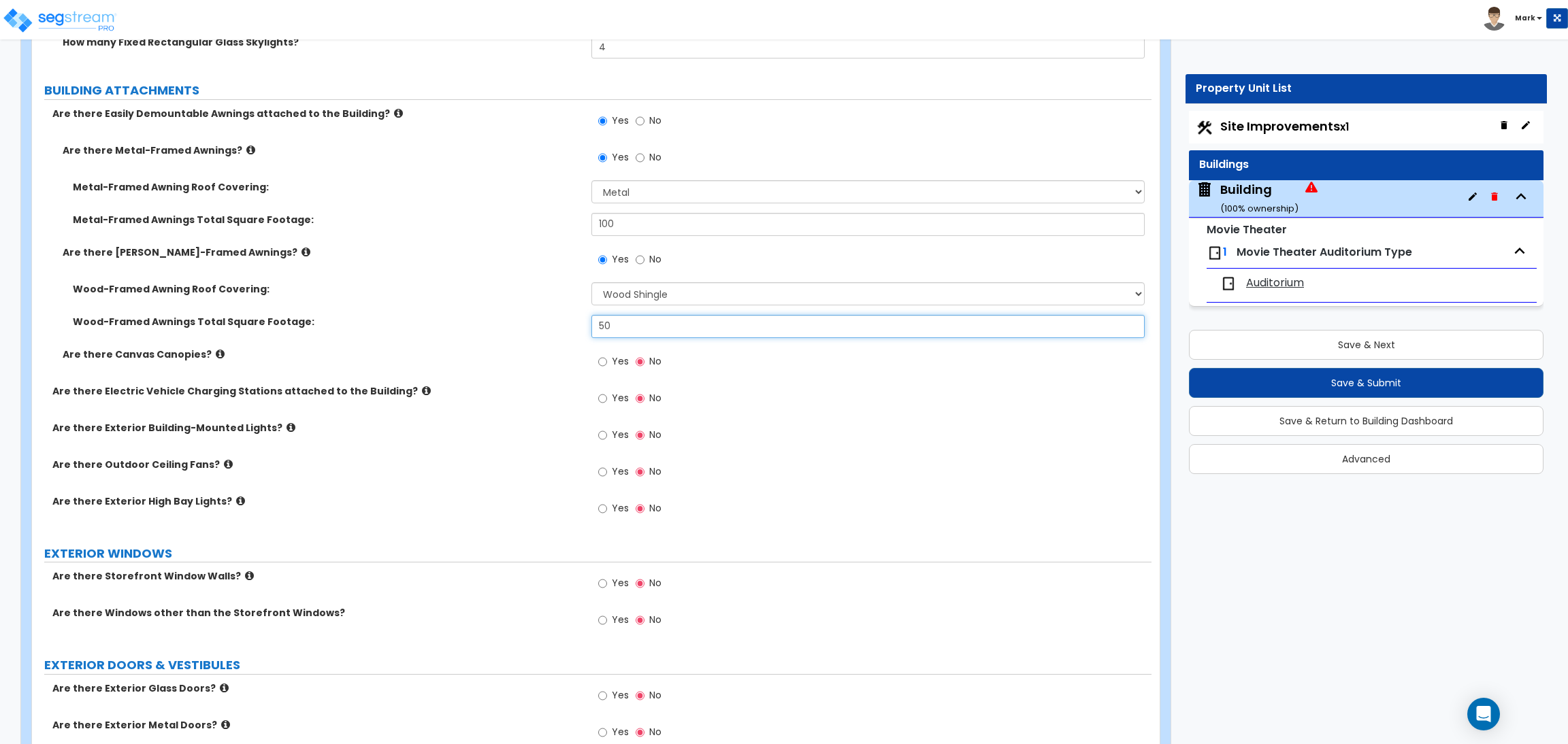
scroll to position [2142, 0]
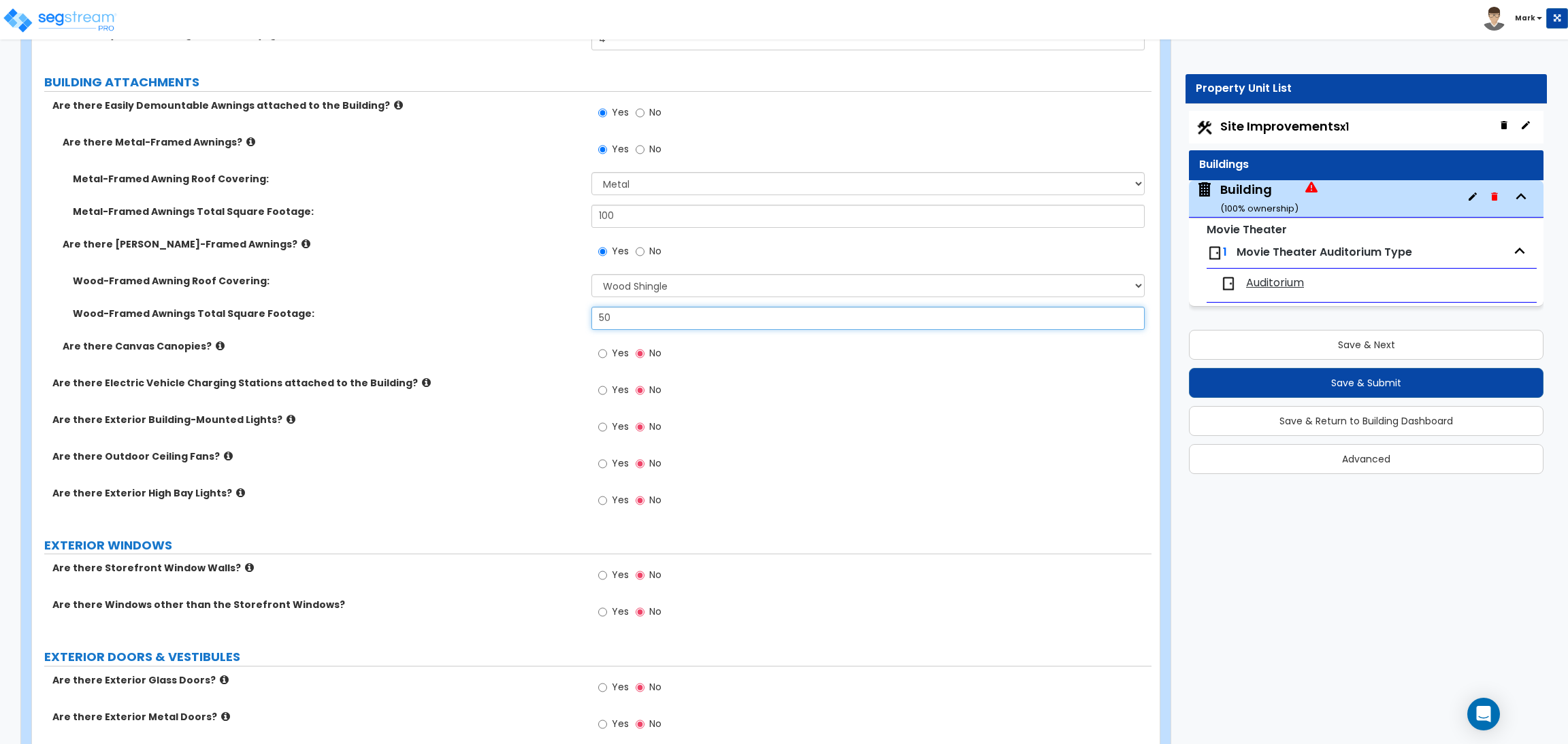
type input "50"
click at [617, 353] on span "Yes" at bounding box center [620, 353] width 17 height 13
click at [607, 353] on input "Yes" at bounding box center [602, 354] width 9 height 15
radio input "true"
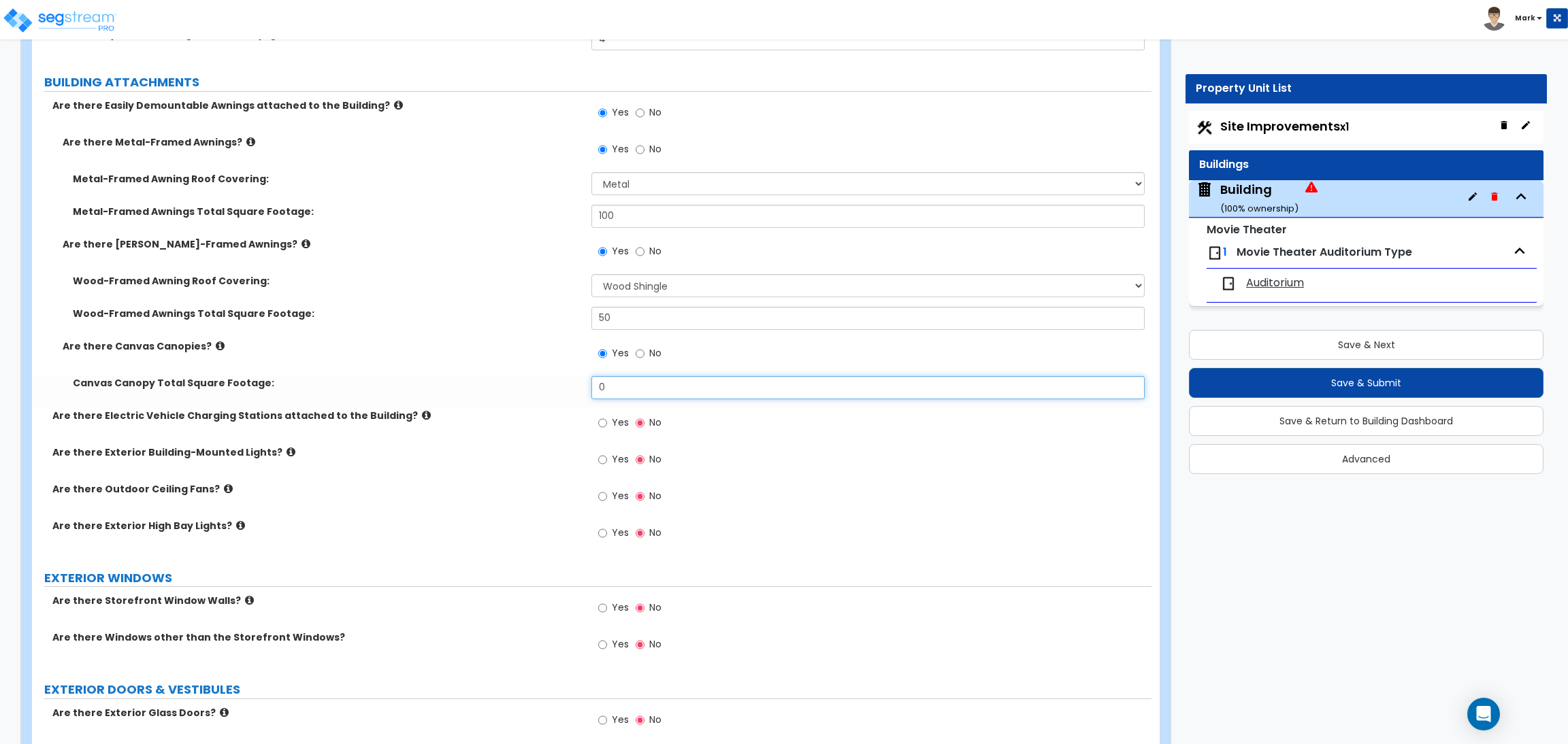
drag, startPoint x: 621, startPoint y: 377, endPoint x: 573, endPoint y: 383, distance: 48.4
click at [573, 383] on div "Canvas Canopy Total Square Footage: 0" at bounding box center [591, 393] width 1119 height 33
type input "100"
click at [610, 418] on label "Yes" at bounding box center [613, 424] width 31 height 23
click at [607, 418] on input "Yes" at bounding box center [602, 423] width 9 height 15
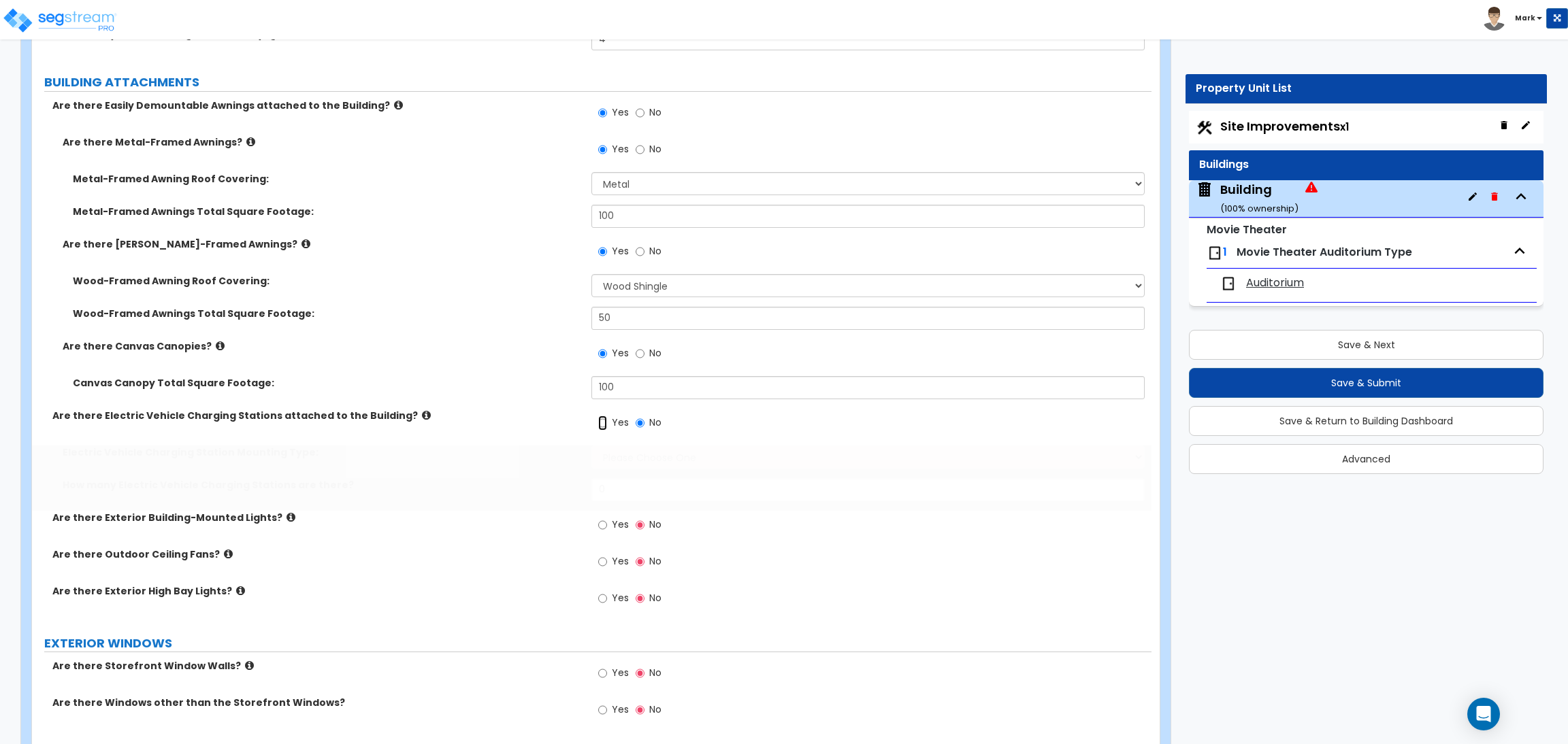
radio input "true"
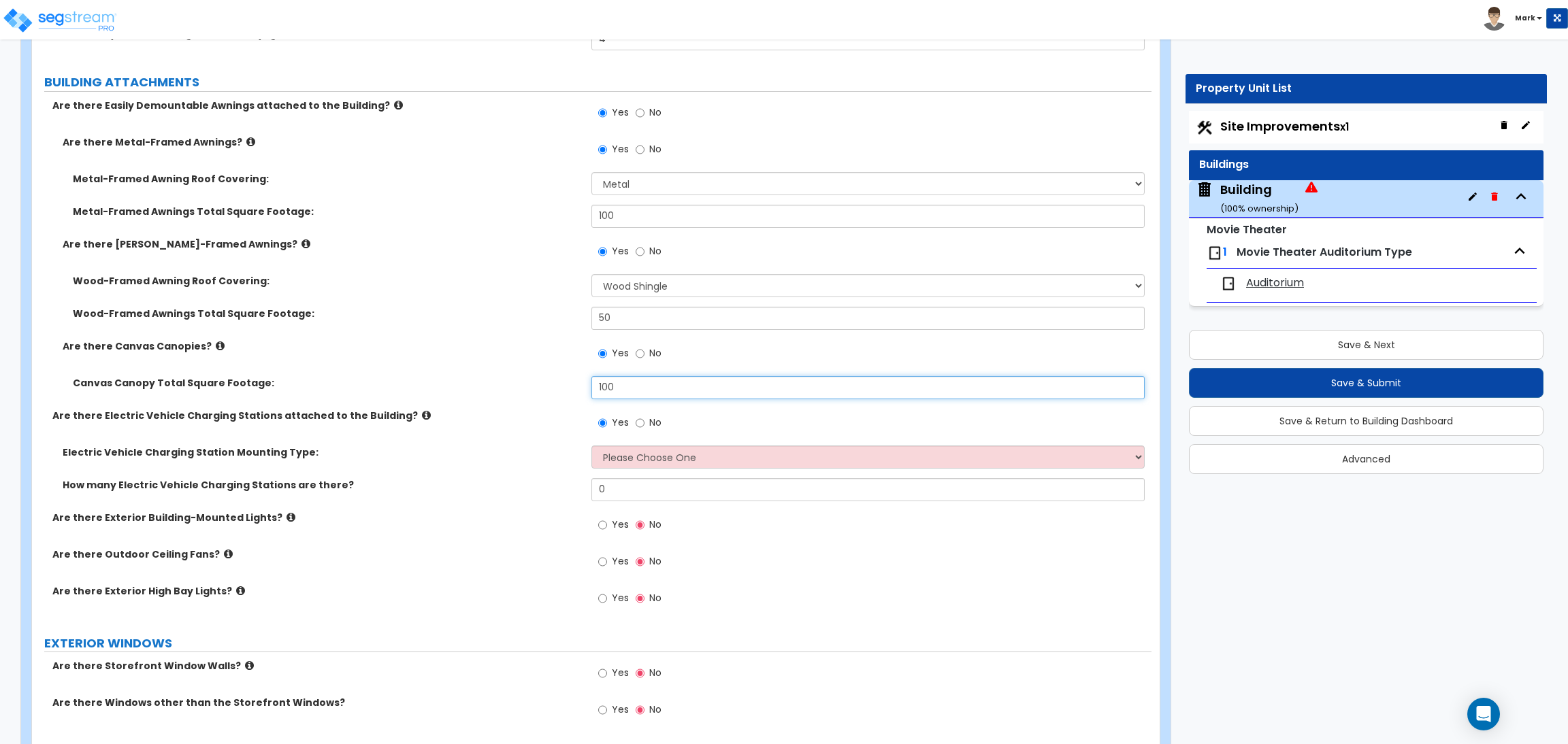
drag, startPoint x: 623, startPoint y: 387, endPoint x: 593, endPoint y: 385, distance: 30.1
click at [593, 385] on input "100" at bounding box center [868, 387] width 552 height 23
type input "75"
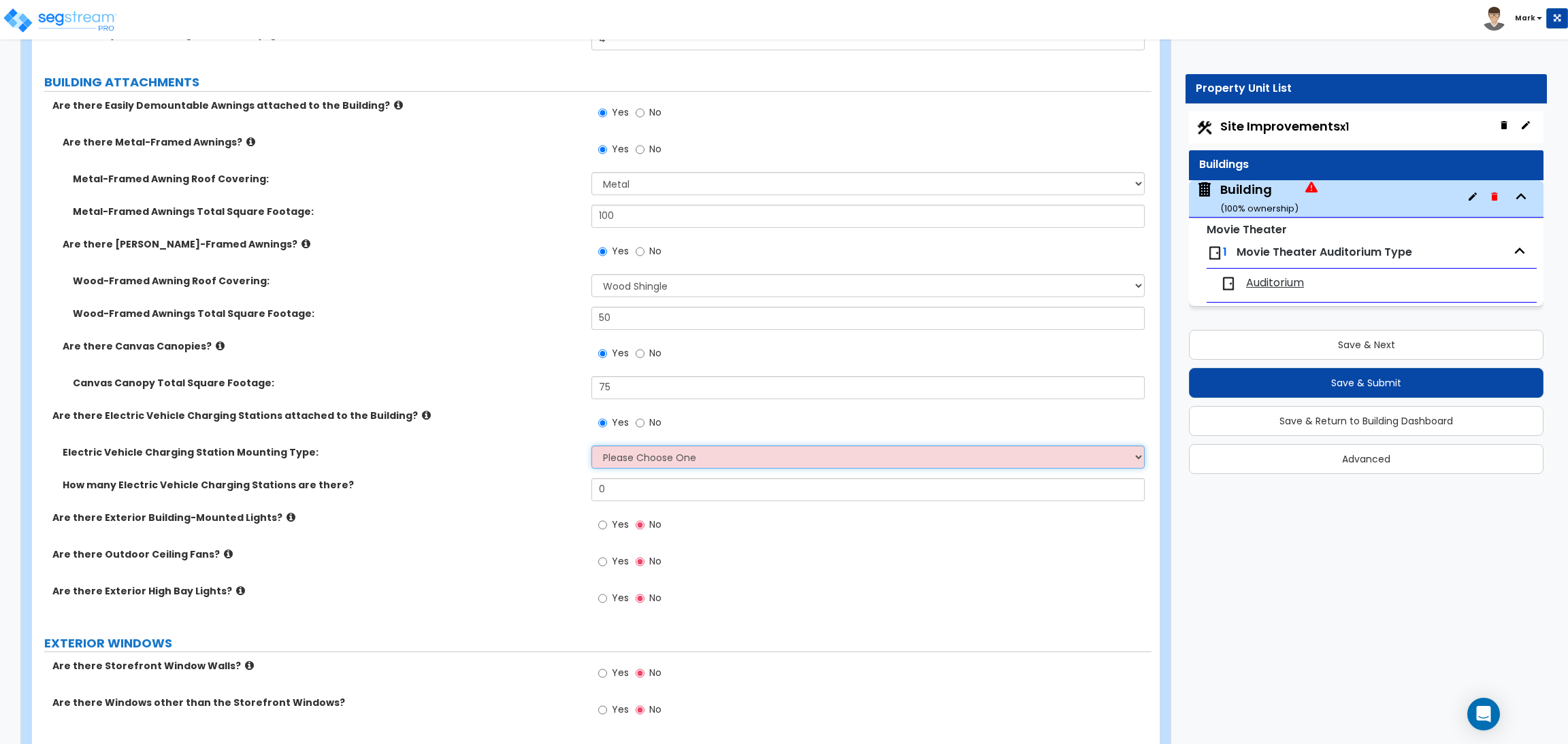
click at [620, 455] on select "Please Choose One Freestanding Wall-mounted" at bounding box center [868, 456] width 552 height 23
select select "1"
click at [591, 445] on select "Please Choose One Freestanding Wall-mounted" at bounding box center [868, 456] width 552 height 23
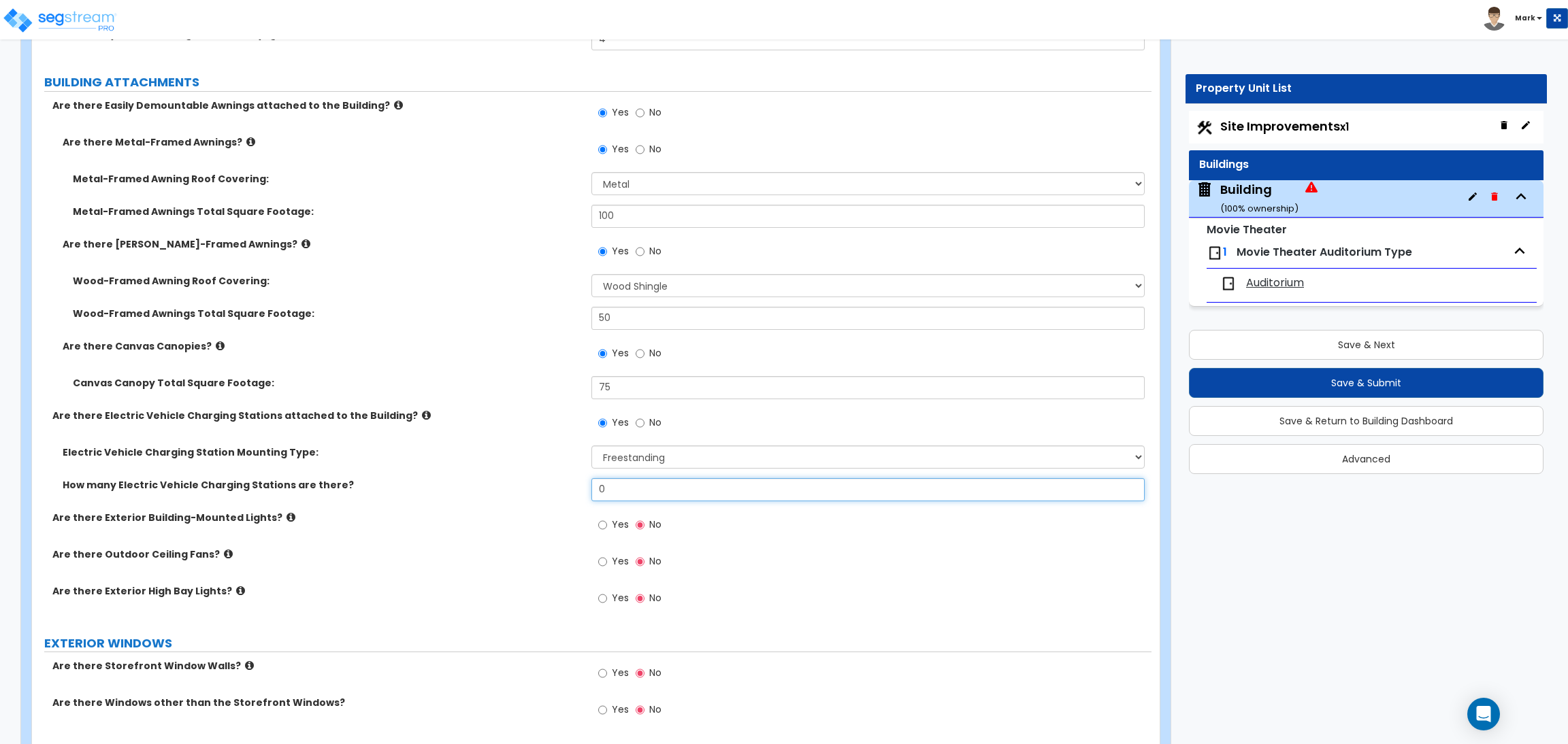
drag, startPoint x: 620, startPoint y: 486, endPoint x: 580, endPoint y: 487, distance: 40.0
click at [580, 487] on div "How many Electric Vehicle Charging Stations are there? 0" at bounding box center [591, 495] width 1119 height 33
type input "3"
click at [613, 520] on span "Yes" at bounding box center [620, 524] width 17 height 13
click at [607, 520] on input "Yes" at bounding box center [602, 524] width 9 height 15
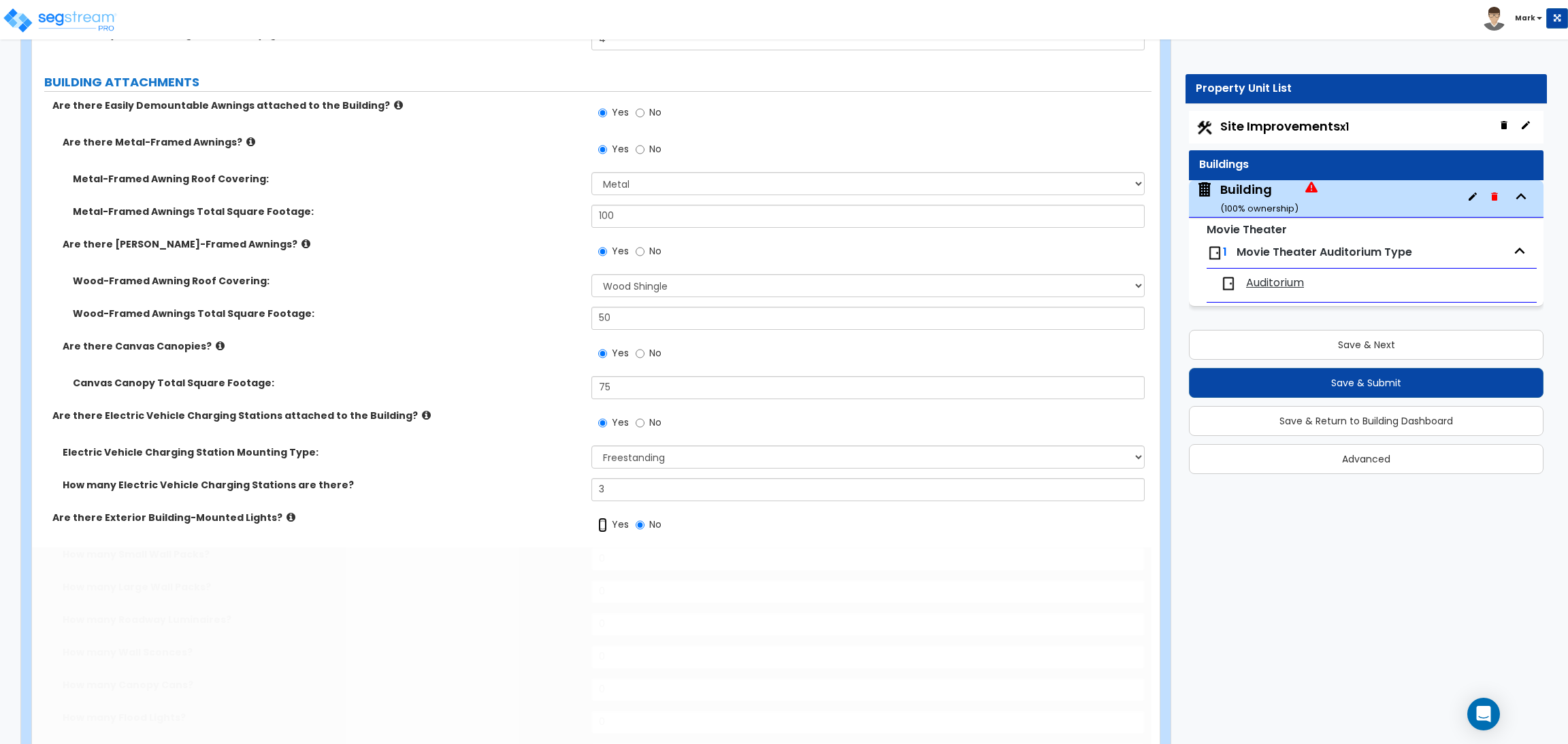
radio input "true"
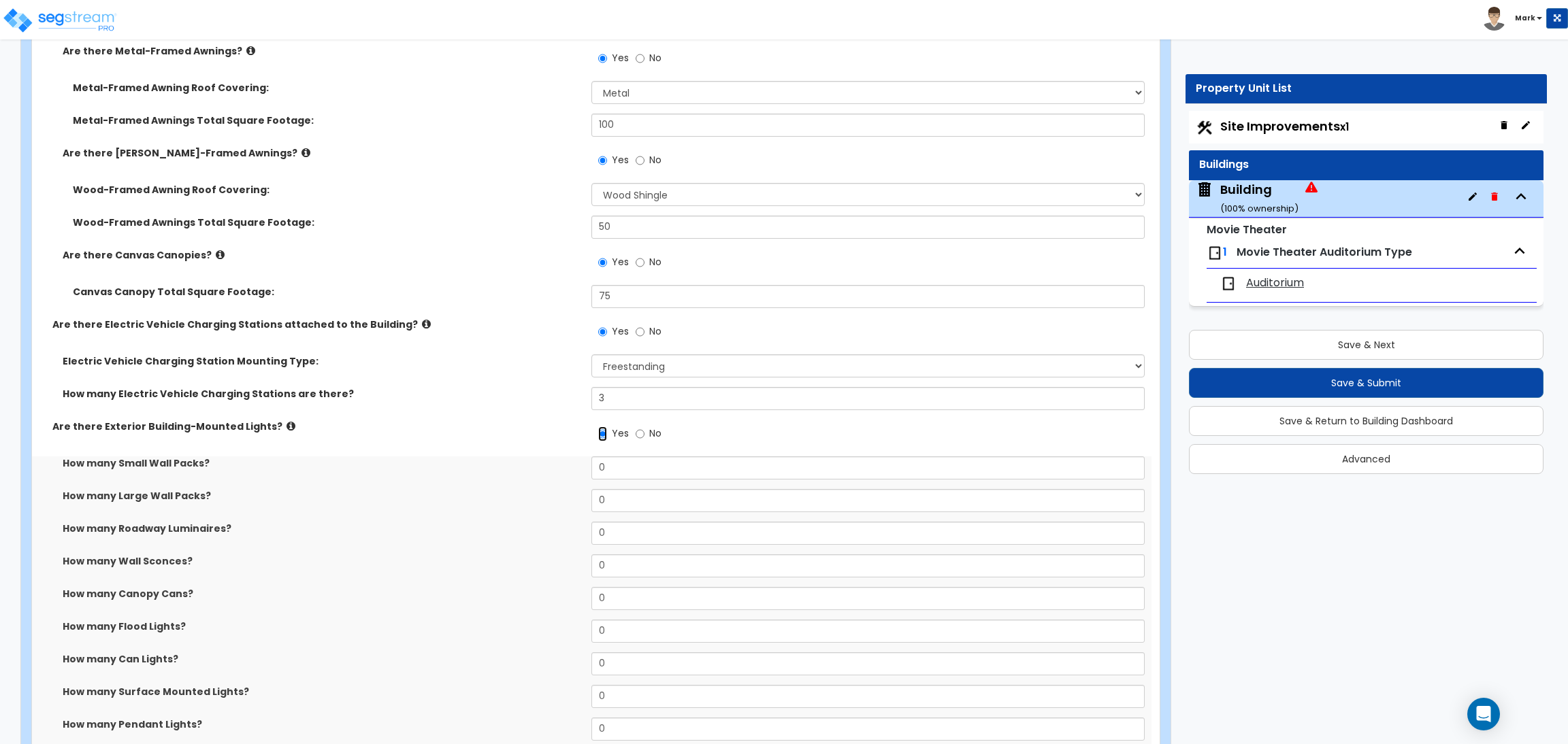
scroll to position [2244, 0]
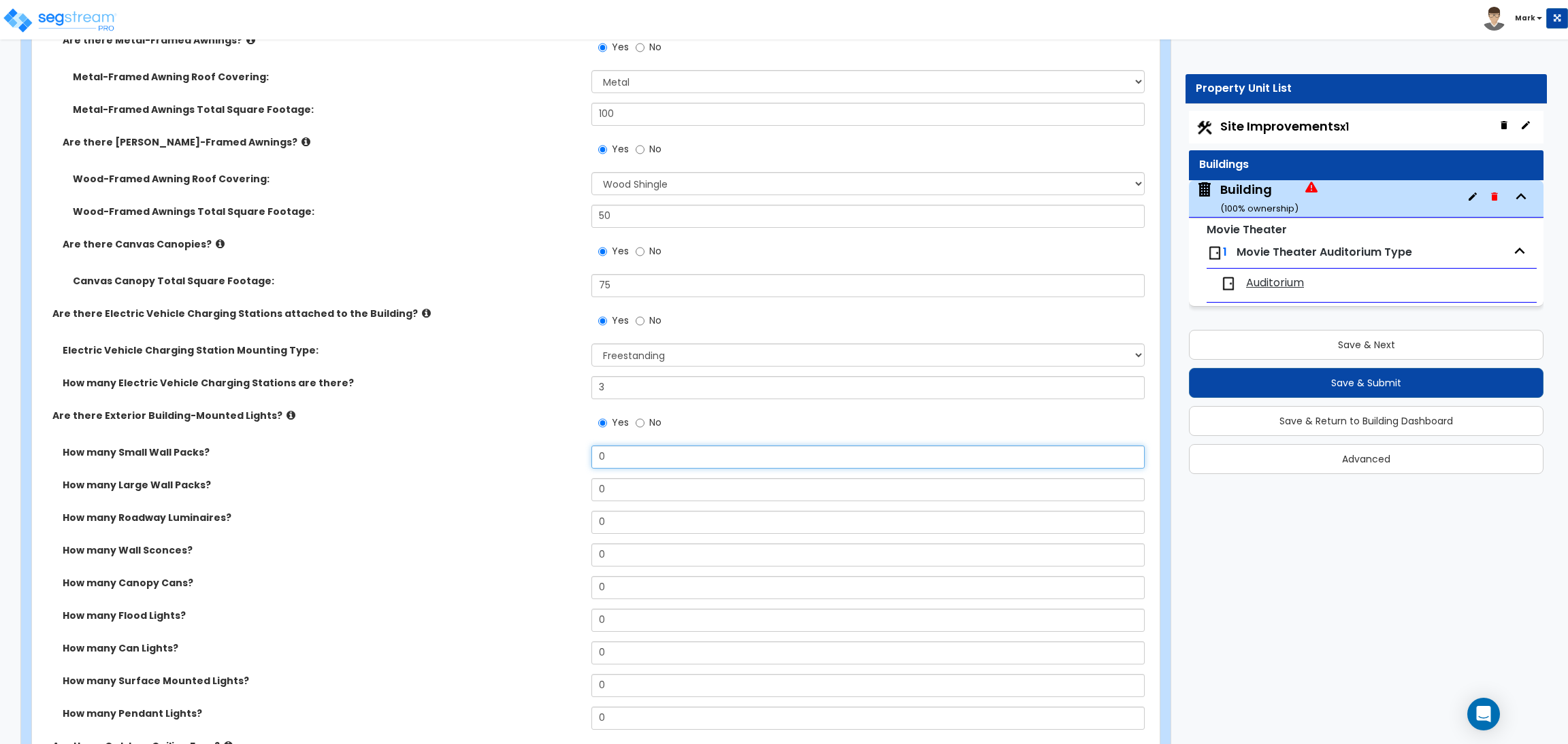
drag, startPoint x: 629, startPoint y: 457, endPoint x: 597, endPoint y: 454, distance: 32.1
click at [597, 454] on input "0" at bounding box center [868, 456] width 552 height 23
type input "4"
drag, startPoint x: 626, startPoint y: 487, endPoint x: 580, endPoint y: 485, distance: 46.0
click at [580, 485] on div "How many Large Wall Packs? 0" at bounding box center [591, 495] width 1119 height 33
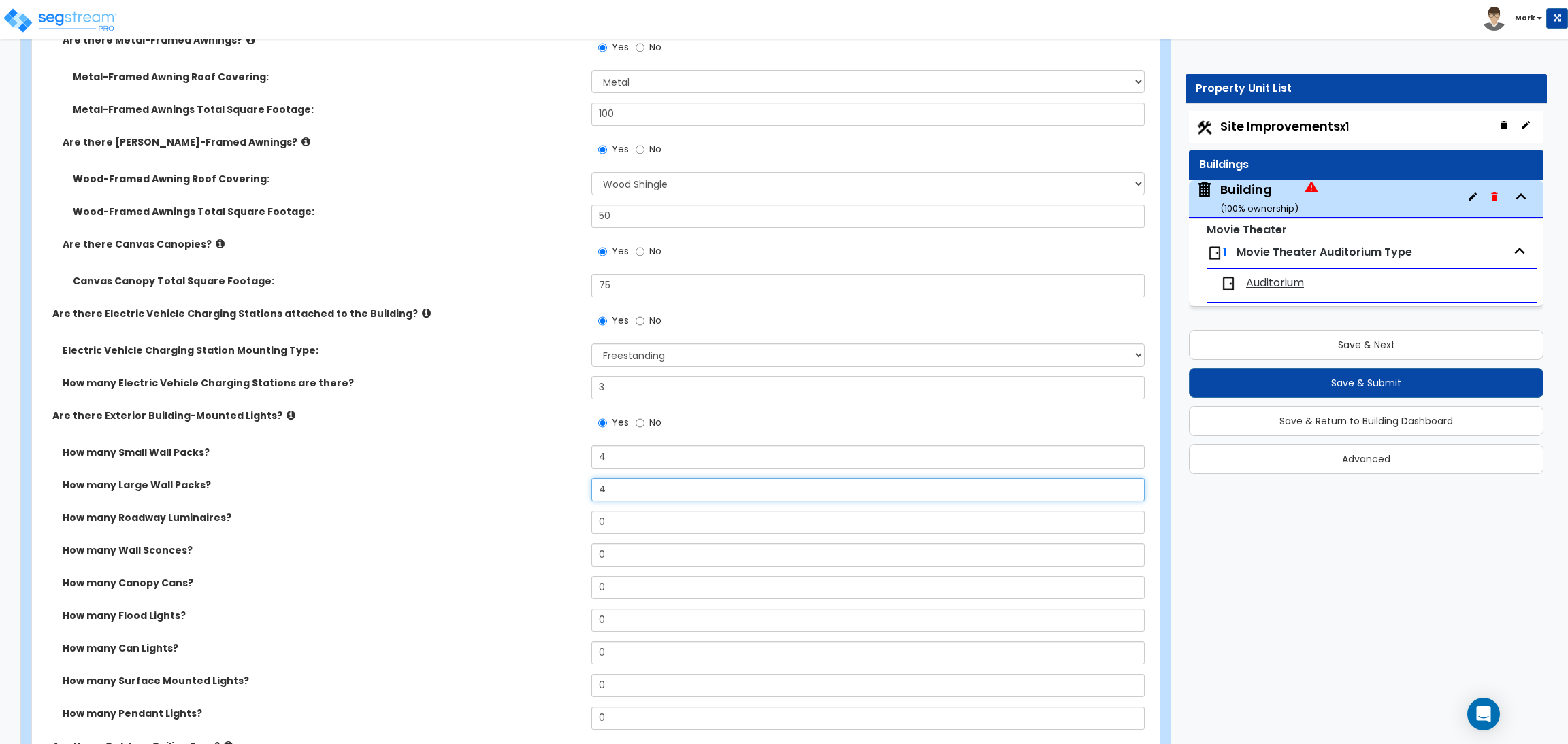
type input "4"
drag, startPoint x: 587, startPoint y: 522, endPoint x: 569, endPoint y: 518, distance: 18.4
click at [569, 518] on div "How many Roadway Luminaires? 0" at bounding box center [591, 527] width 1119 height 33
type input "2"
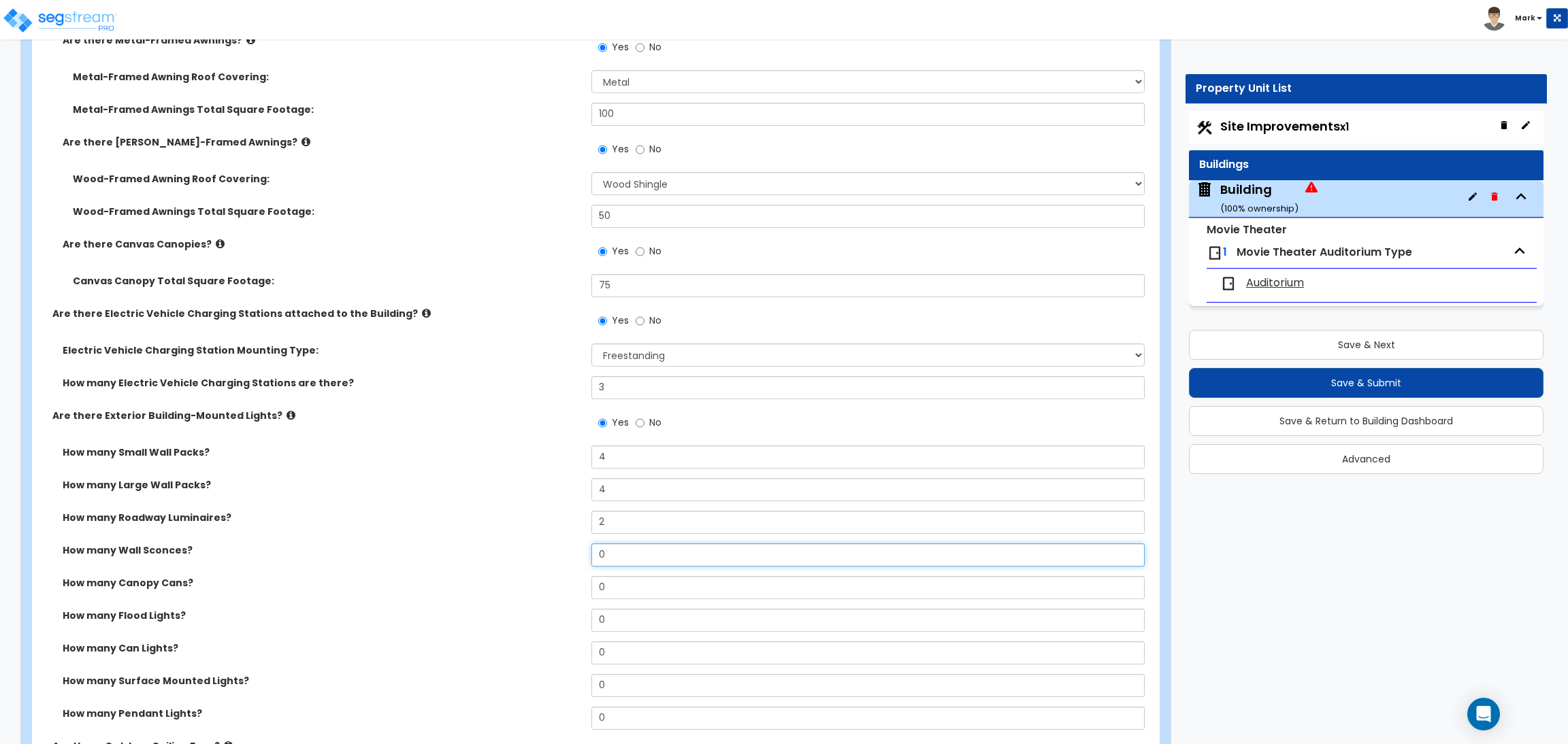
drag, startPoint x: 618, startPoint y: 546, endPoint x: 591, endPoint y: 546, distance: 27.0
click at [591, 546] on input "0" at bounding box center [868, 554] width 552 height 23
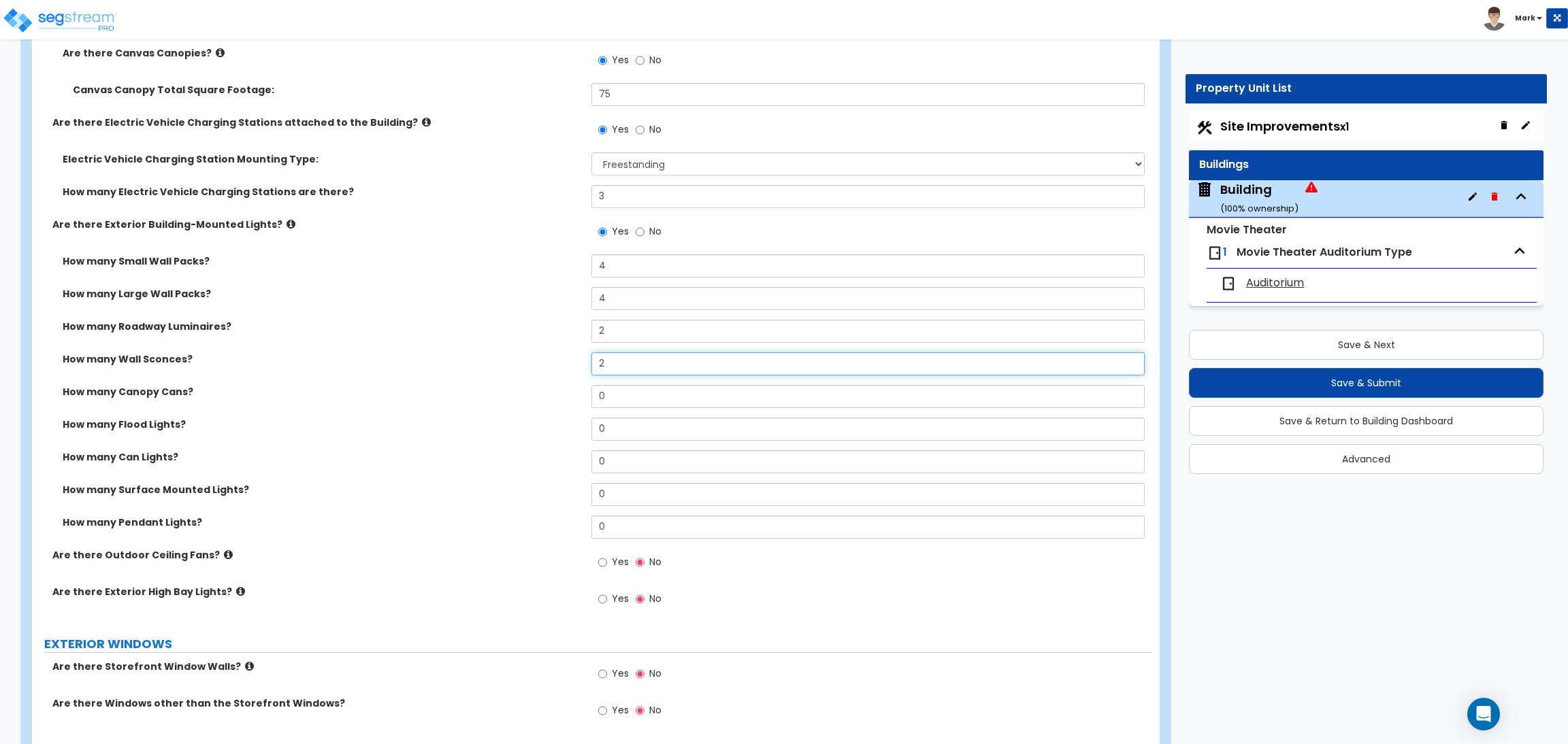
scroll to position [2448, 0]
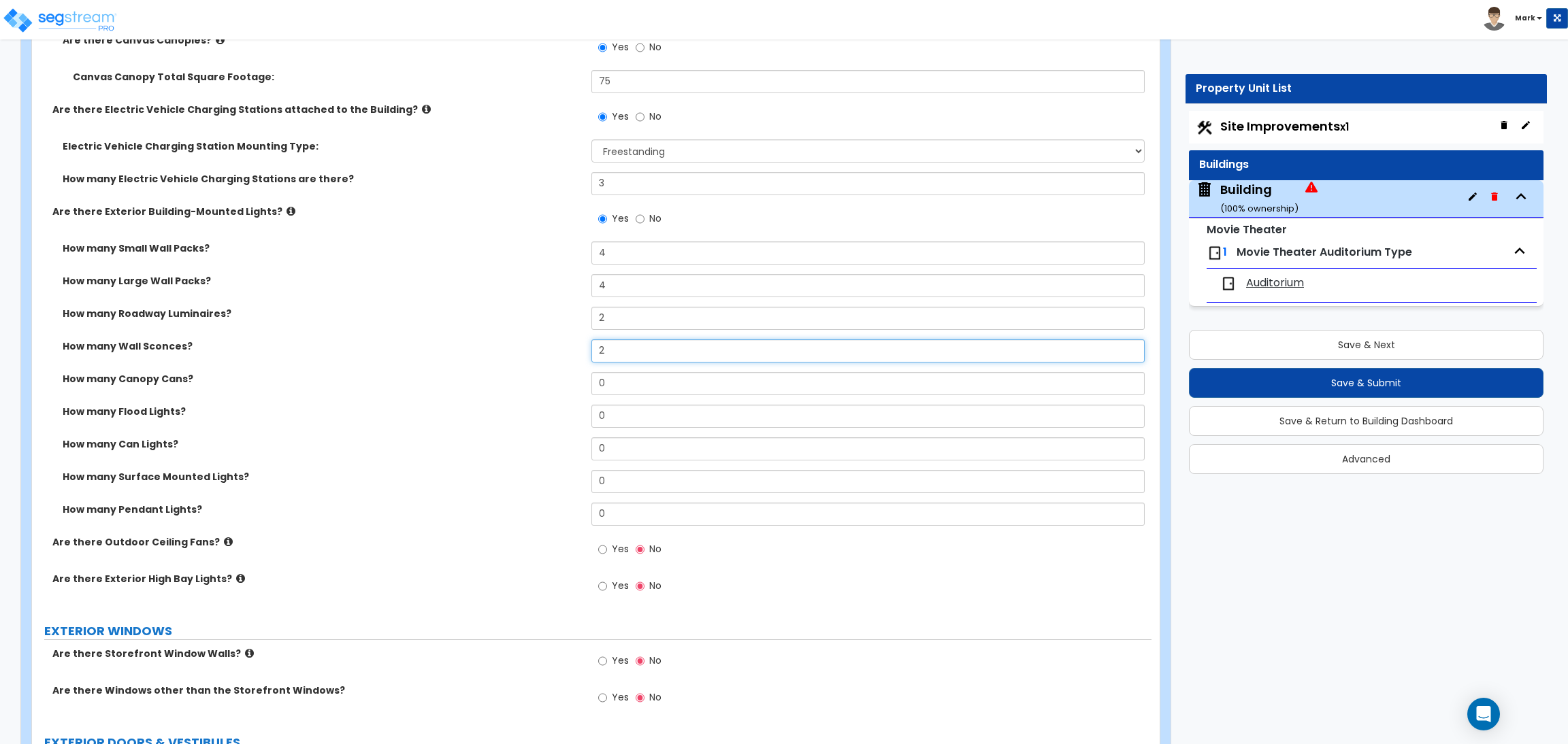
type input "2"
drag, startPoint x: 611, startPoint y: 376, endPoint x: 551, endPoint y: 376, distance: 60.0
click at [588, 377] on div "How many Canopy Cans? 0" at bounding box center [591, 388] width 1119 height 33
type input "2"
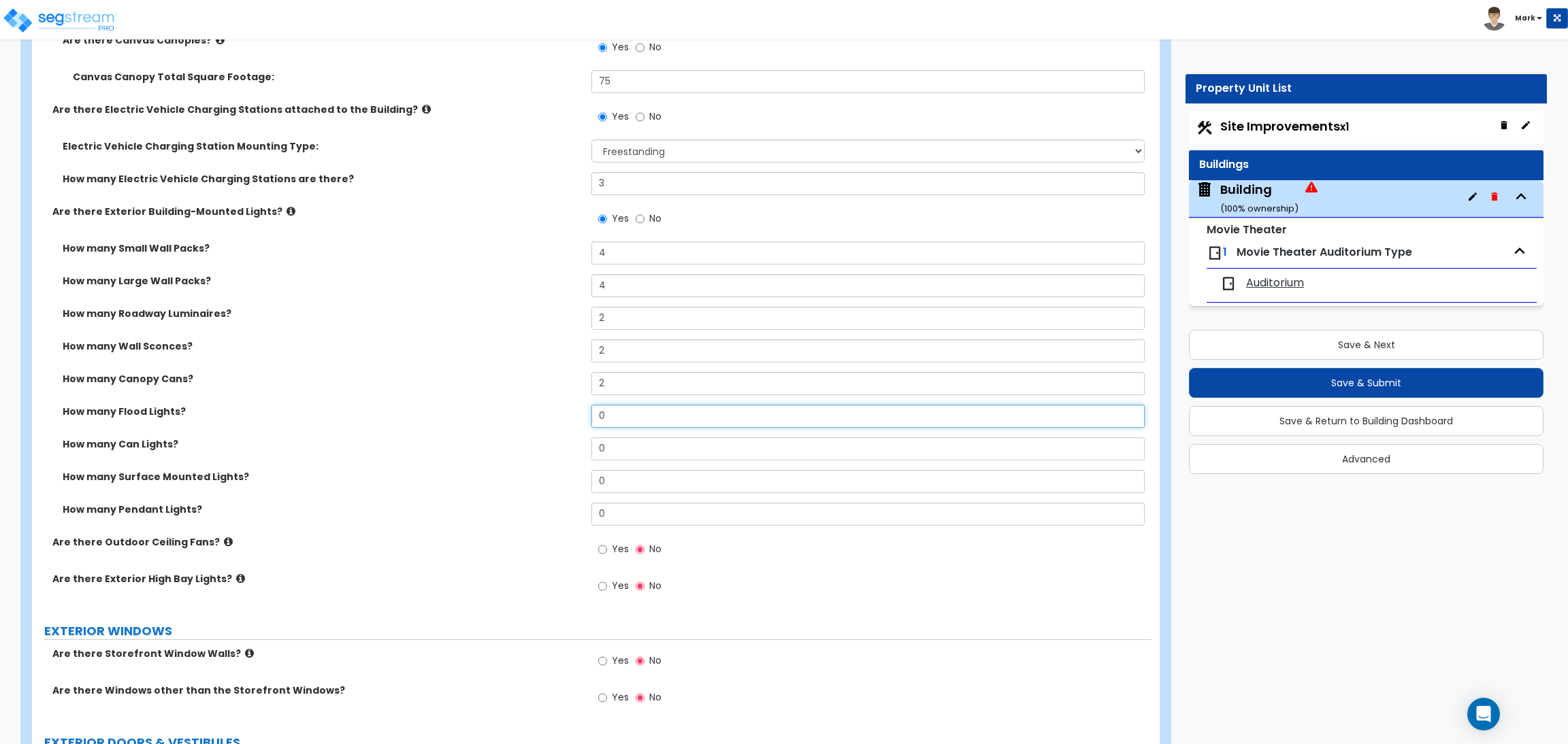
drag, startPoint x: 613, startPoint y: 420, endPoint x: 577, endPoint y: 416, distance: 36.2
click at [577, 416] on div "How many Flood Lights? 0" at bounding box center [591, 421] width 1119 height 33
type input "2"
drag, startPoint x: 609, startPoint y: 441, endPoint x: 593, endPoint y: 443, distance: 16.1
click at [593, 443] on input "0" at bounding box center [868, 448] width 552 height 23
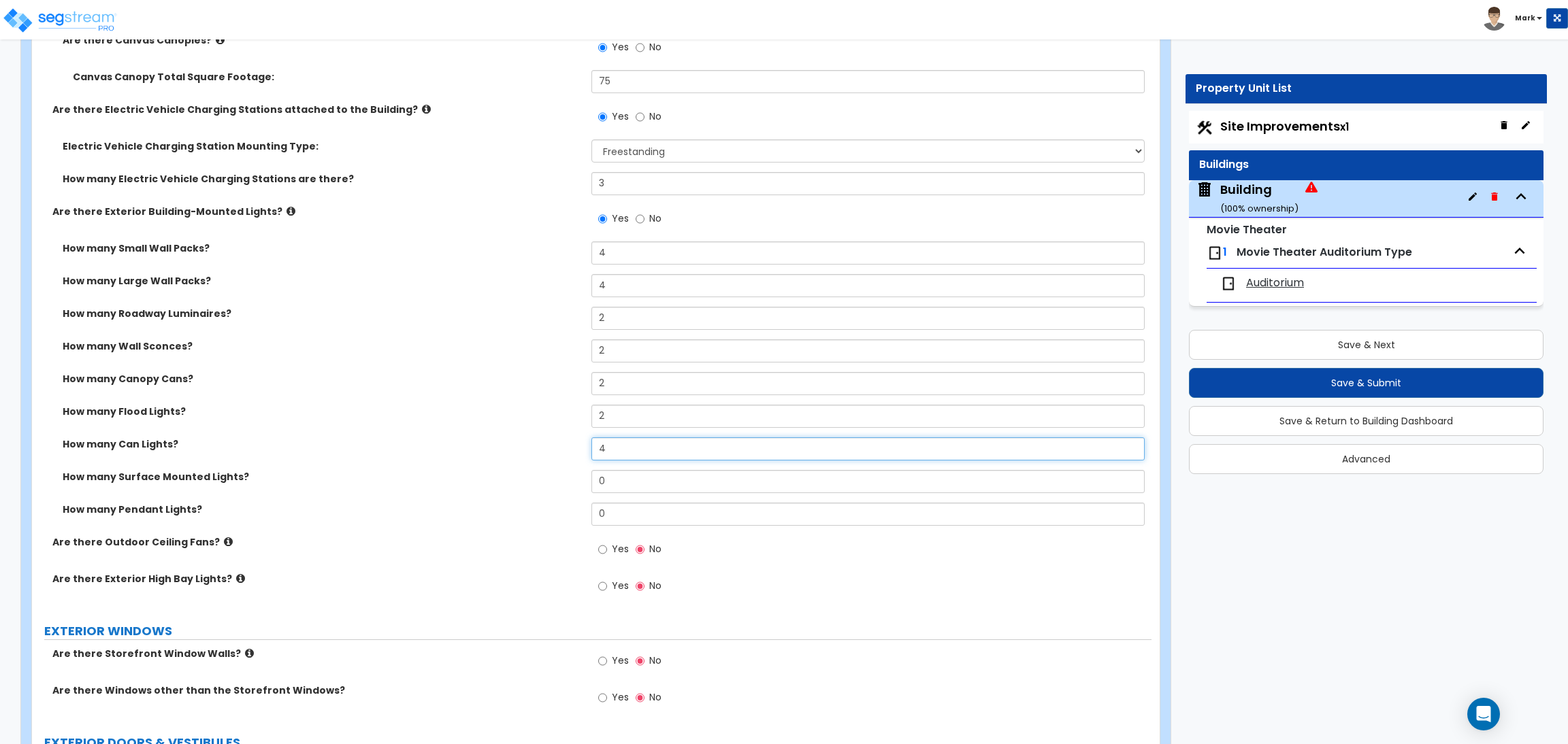
type input "4"
click at [613, 477] on input "0" at bounding box center [868, 481] width 552 height 23
type input "2"
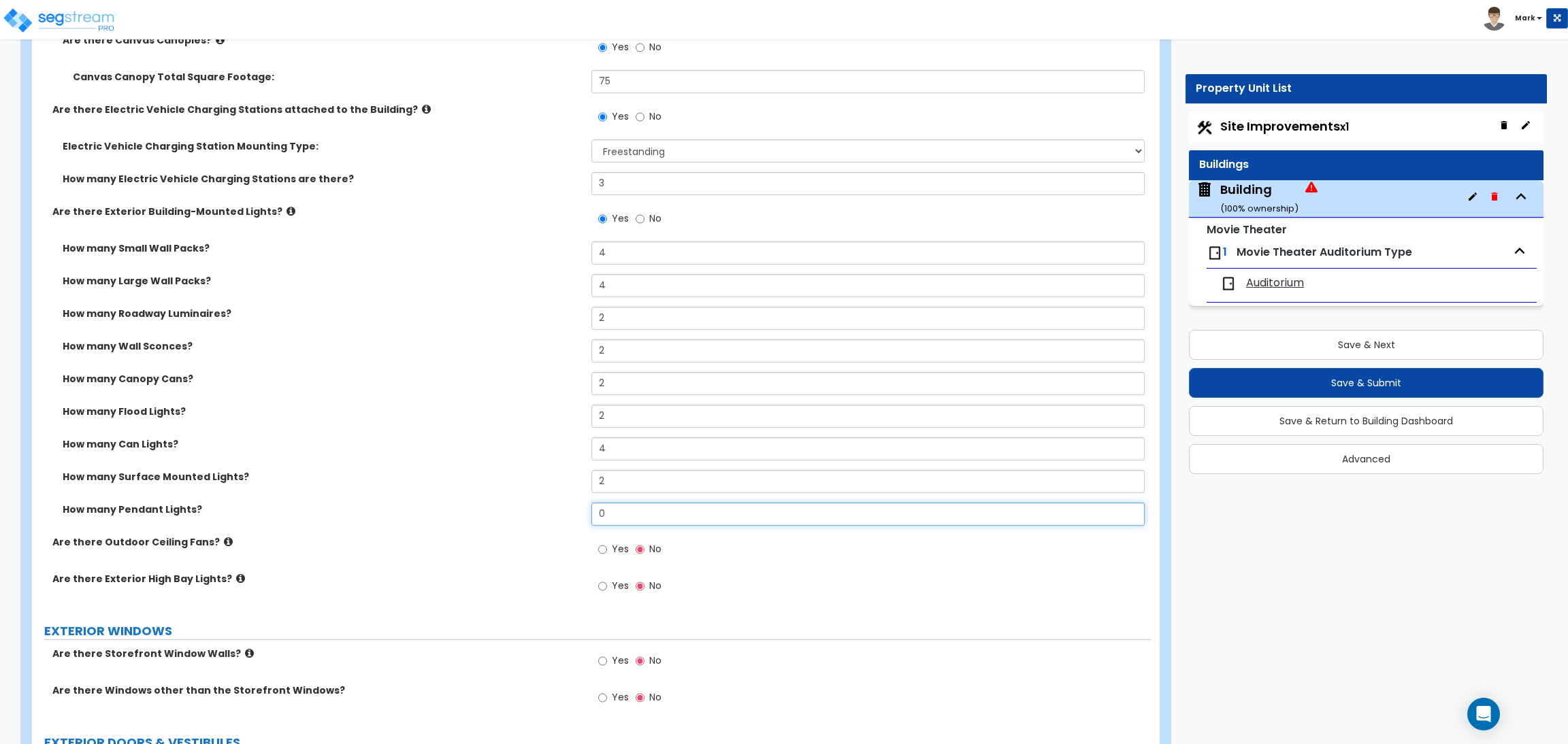
drag, startPoint x: 619, startPoint y: 503, endPoint x: 599, endPoint y: 504, distance: 20.0
click at [599, 504] on input "0" at bounding box center [868, 514] width 552 height 23
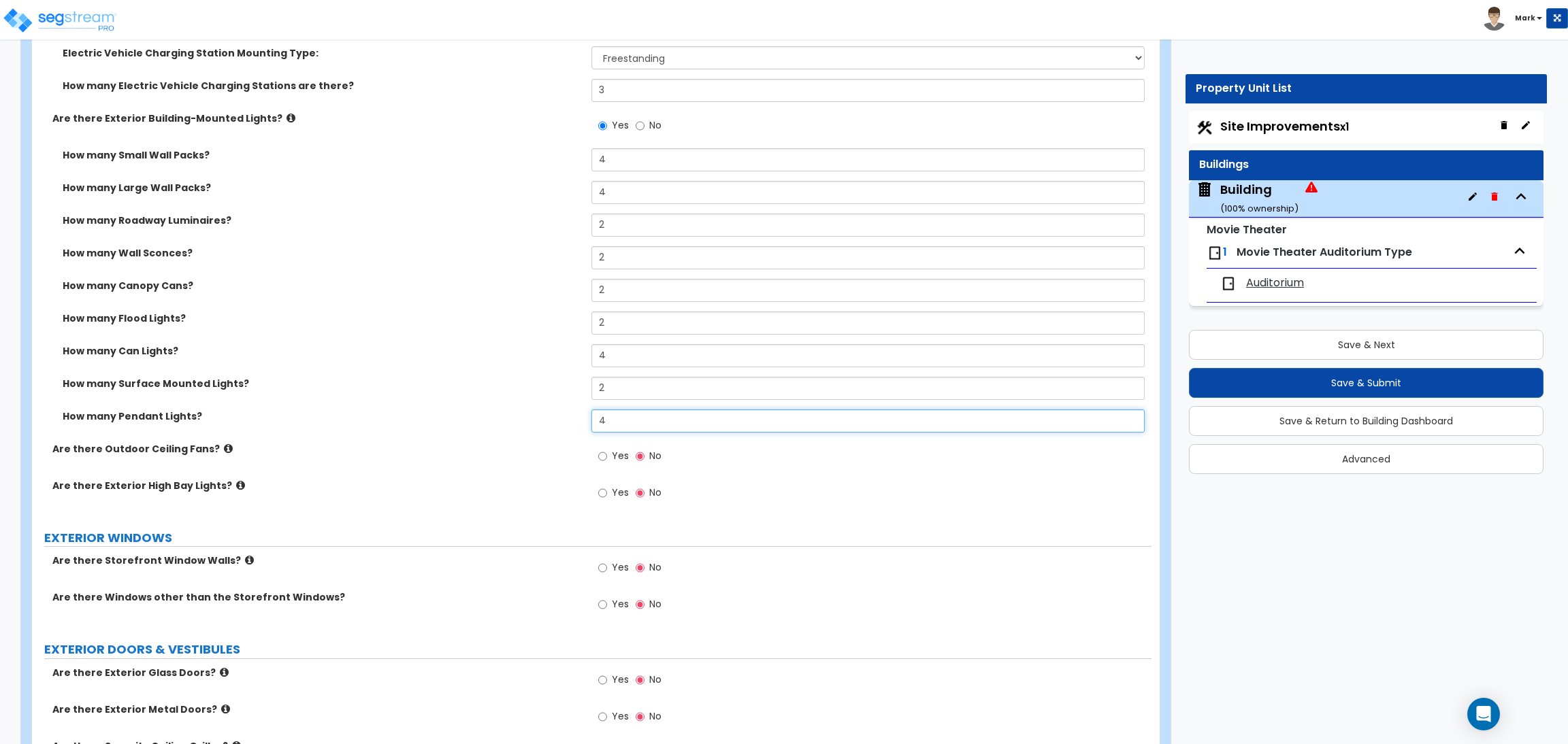
scroll to position [2550, 0]
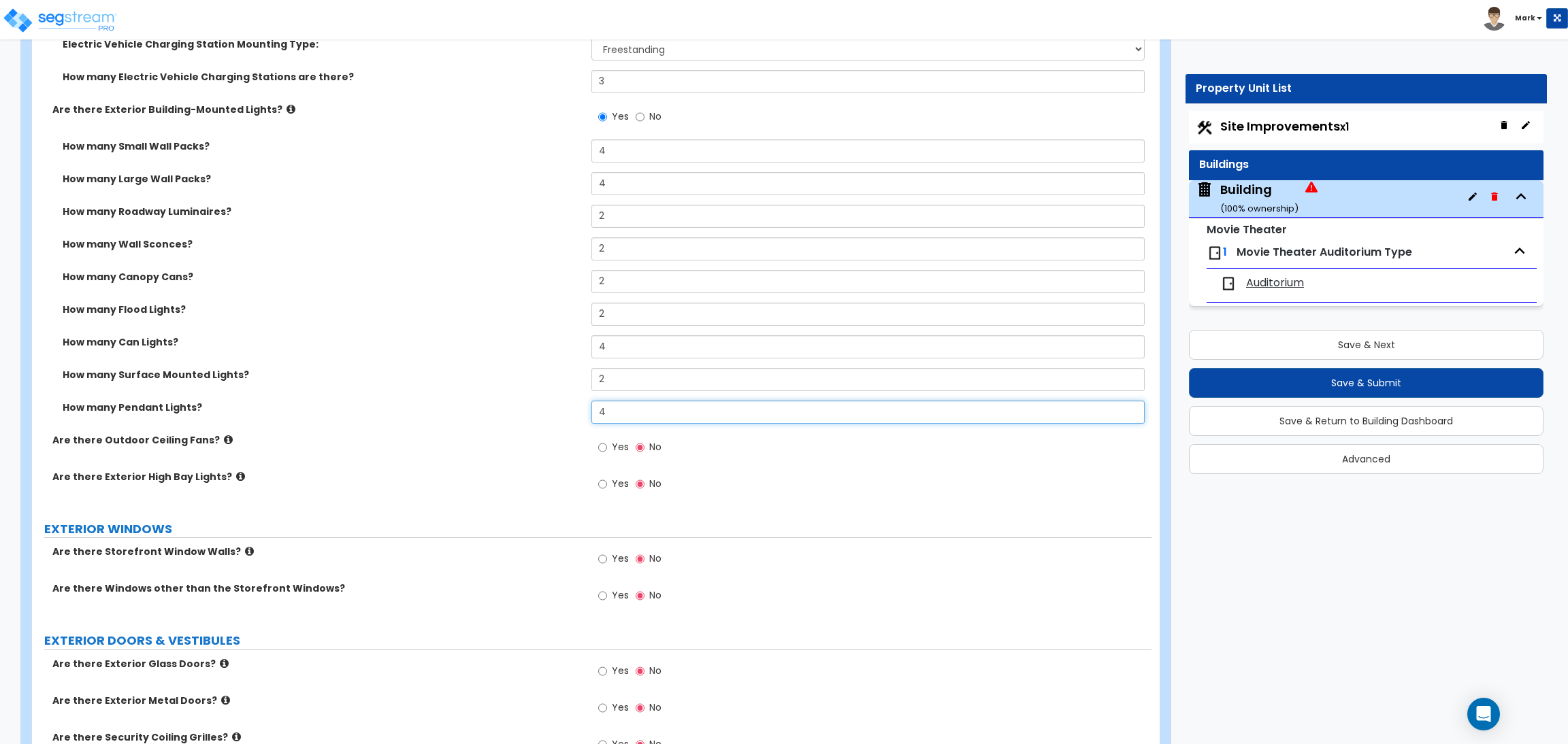
type input "4"
click at [618, 440] on span "Yes" at bounding box center [620, 446] width 17 height 13
click at [607, 440] on input "Yes" at bounding box center [602, 447] width 9 height 15
radio input "true"
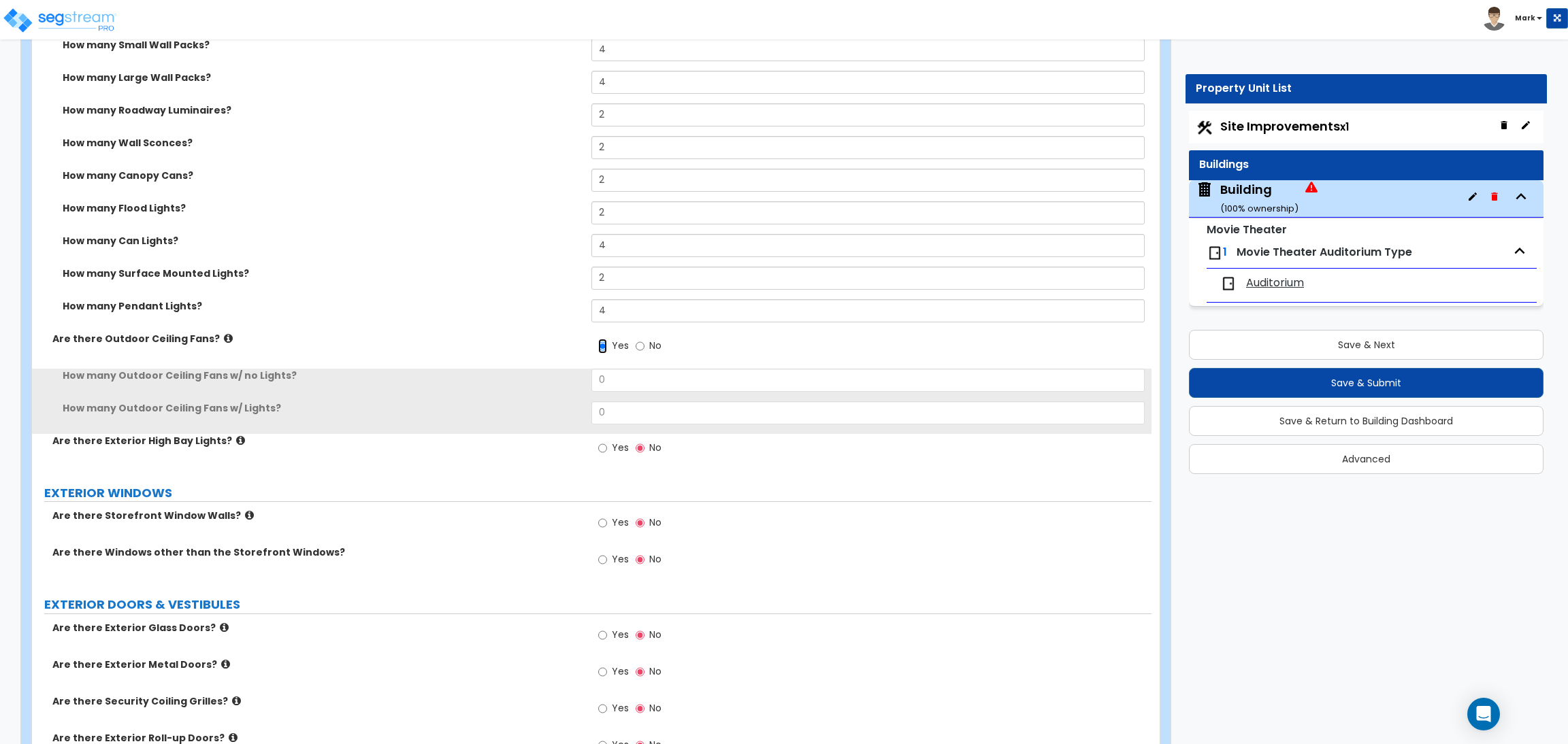
scroll to position [2651, 0]
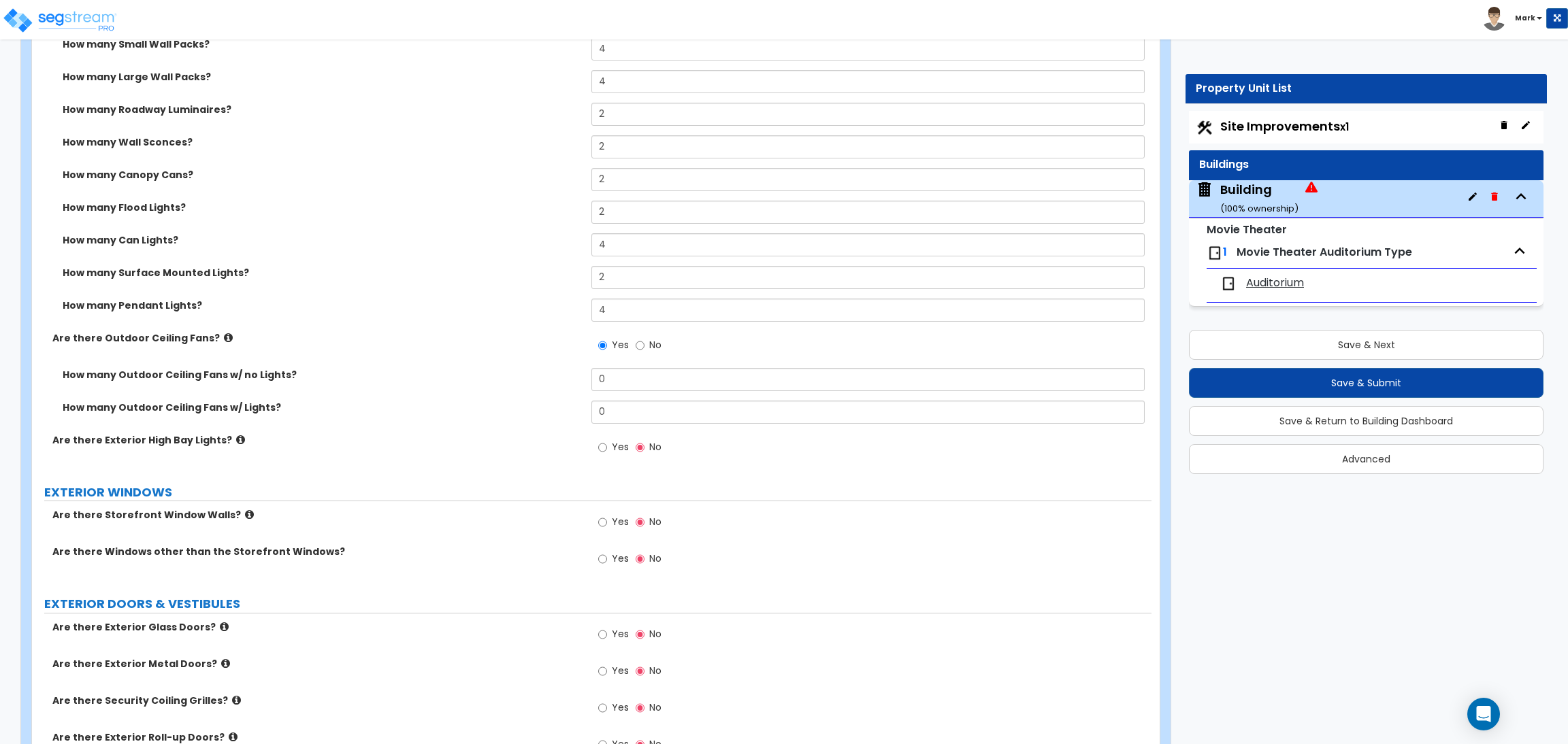
click at [614, 438] on label "Yes" at bounding box center [613, 448] width 31 height 23
click at [607, 440] on input "Yes" at bounding box center [602, 447] width 9 height 15
radio input "true"
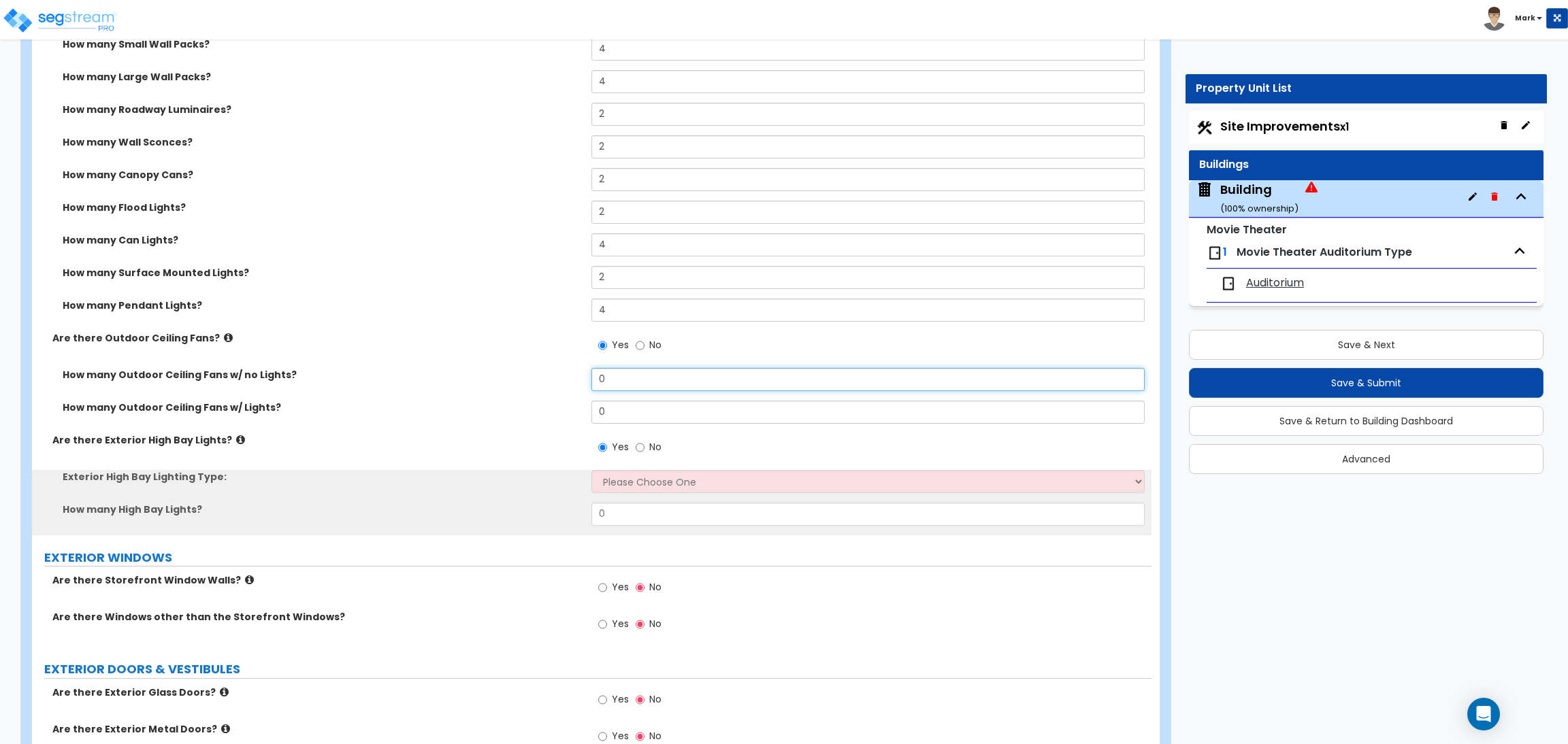
drag, startPoint x: 606, startPoint y: 384, endPoint x: 588, endPoint y: 383, distance: 18.0
click at [593, 383] on input "0" at bounding box center [868, 379] width 552 height 23
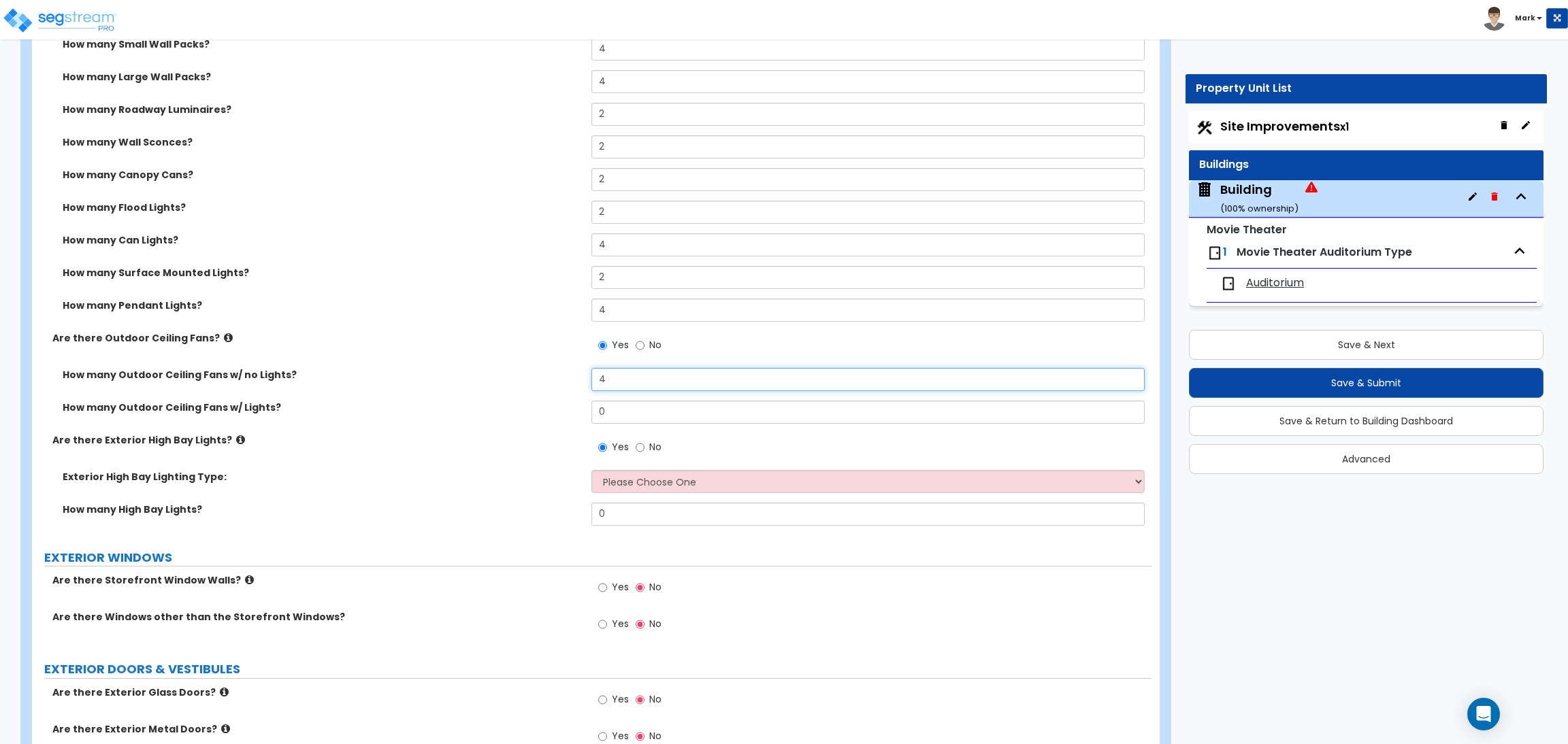
type input "4"
drag, startPoint x: 617, startPoint y: 416, endPoint x: 570, endPoint y: 403, distance: 48.8
click at [570, 403] on div "How many Outdoor Ceiling Fans w/ Lights? 0" at bounding box center [591, 417] width 1119 height 33
type input "4"
click at [616, 477] on select "Please Choose One High Intensity Discharge (HID) Lighting High Bay LED High Bay…" at bounding box center [868, 481] width 552 height 23
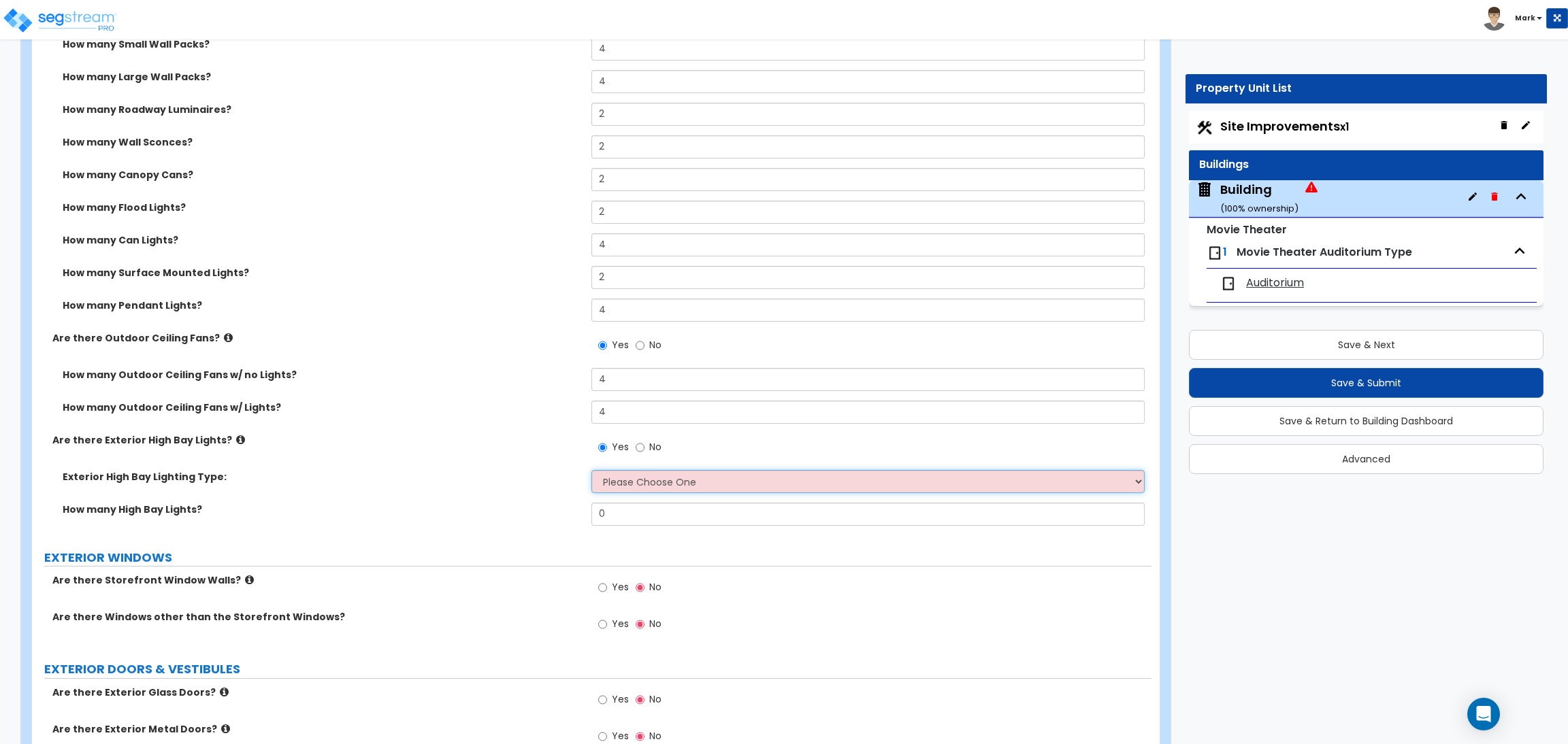
select select "2"
click at [591, 470] on select "Please Choose One High Intensity Discharge (HID) Lighting High Bay LED High Bay…" at bounding box center [868, 481] width 552 height 23
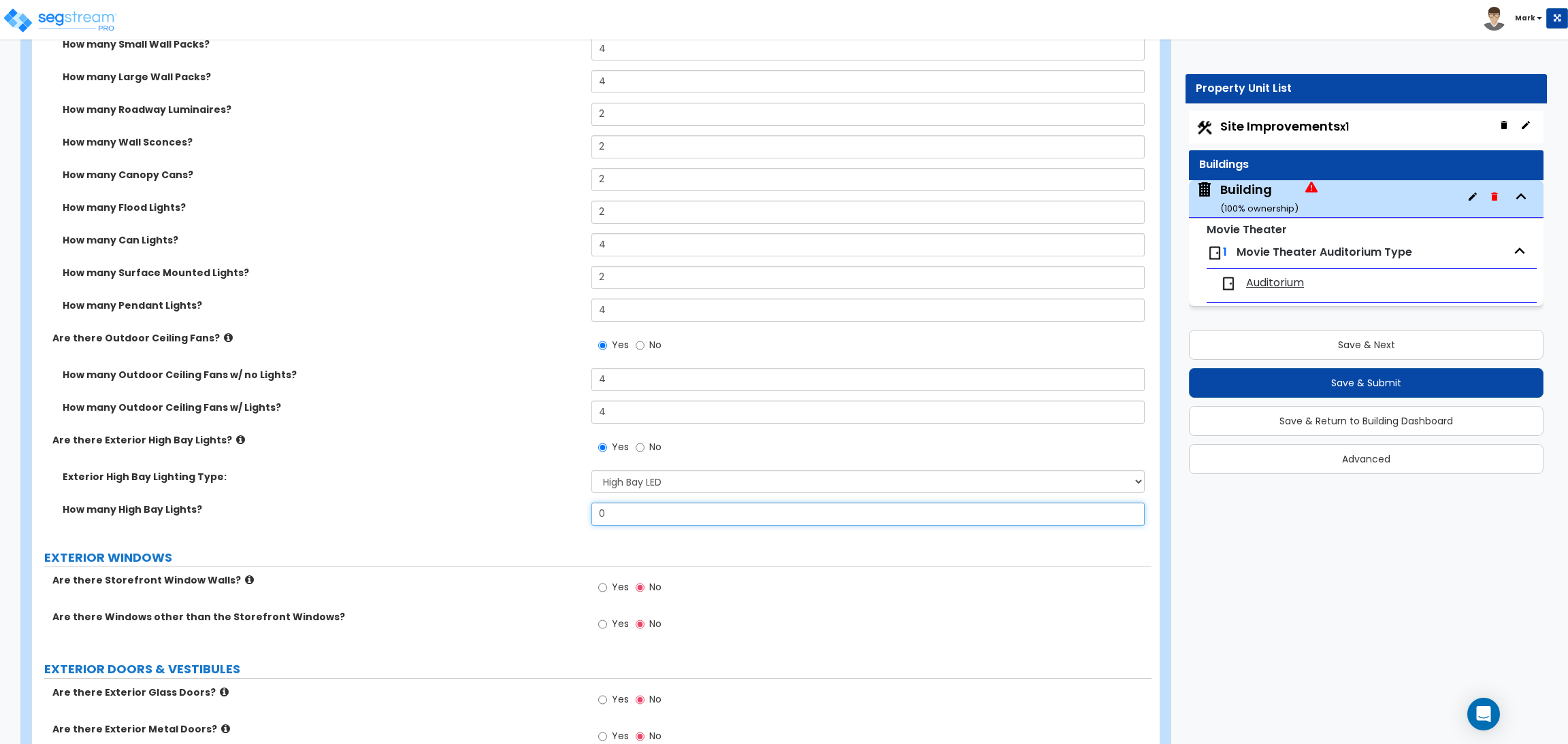
drag, startPoint x: 624, startPoint y: 516, endPoint x: 569, endPoint y: 516, distance: 55.0
click at [573, 516] on div "How many High Bay Lights? 0" at bounding box center [591, 519] width 1119 height 33
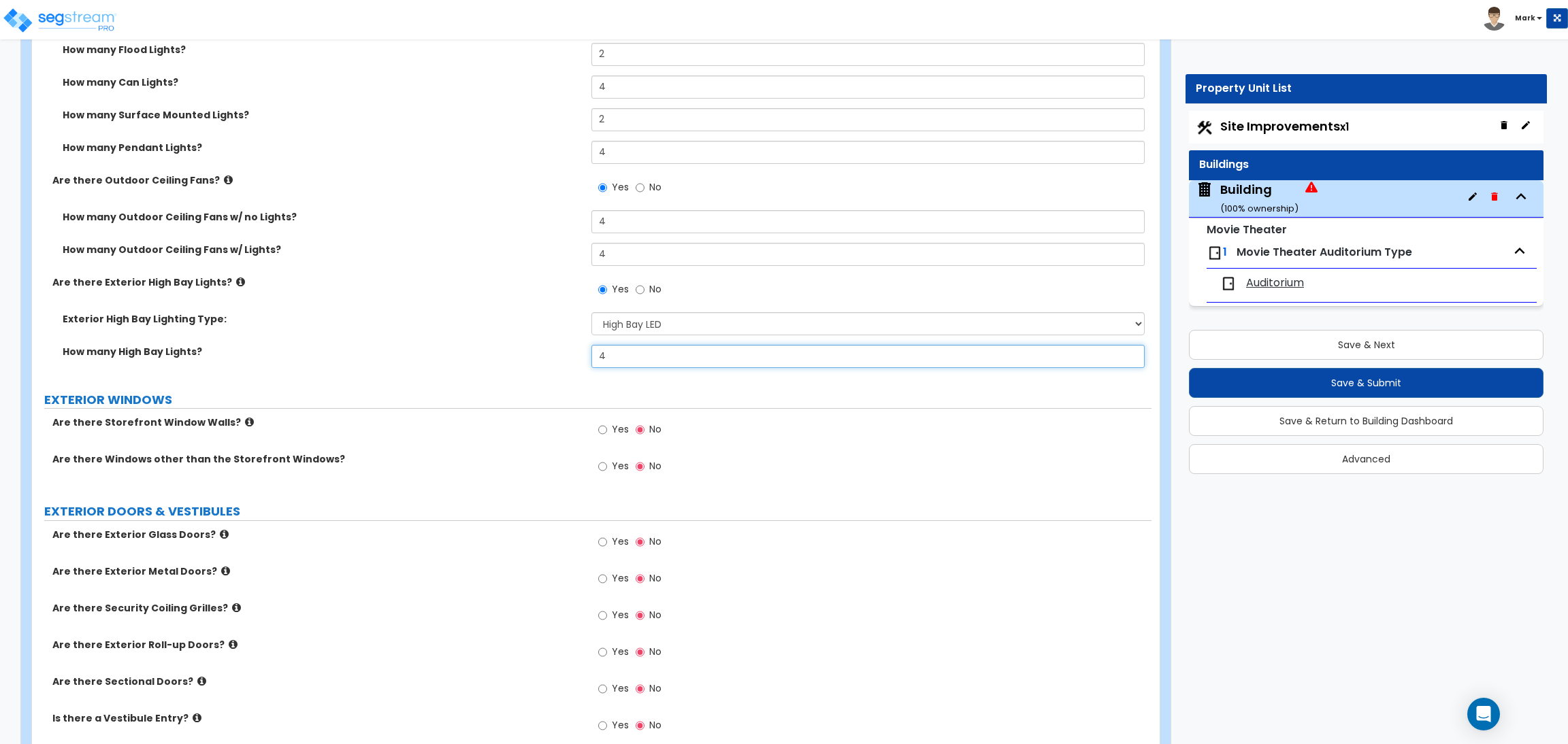
scroll to position [2856, 0]
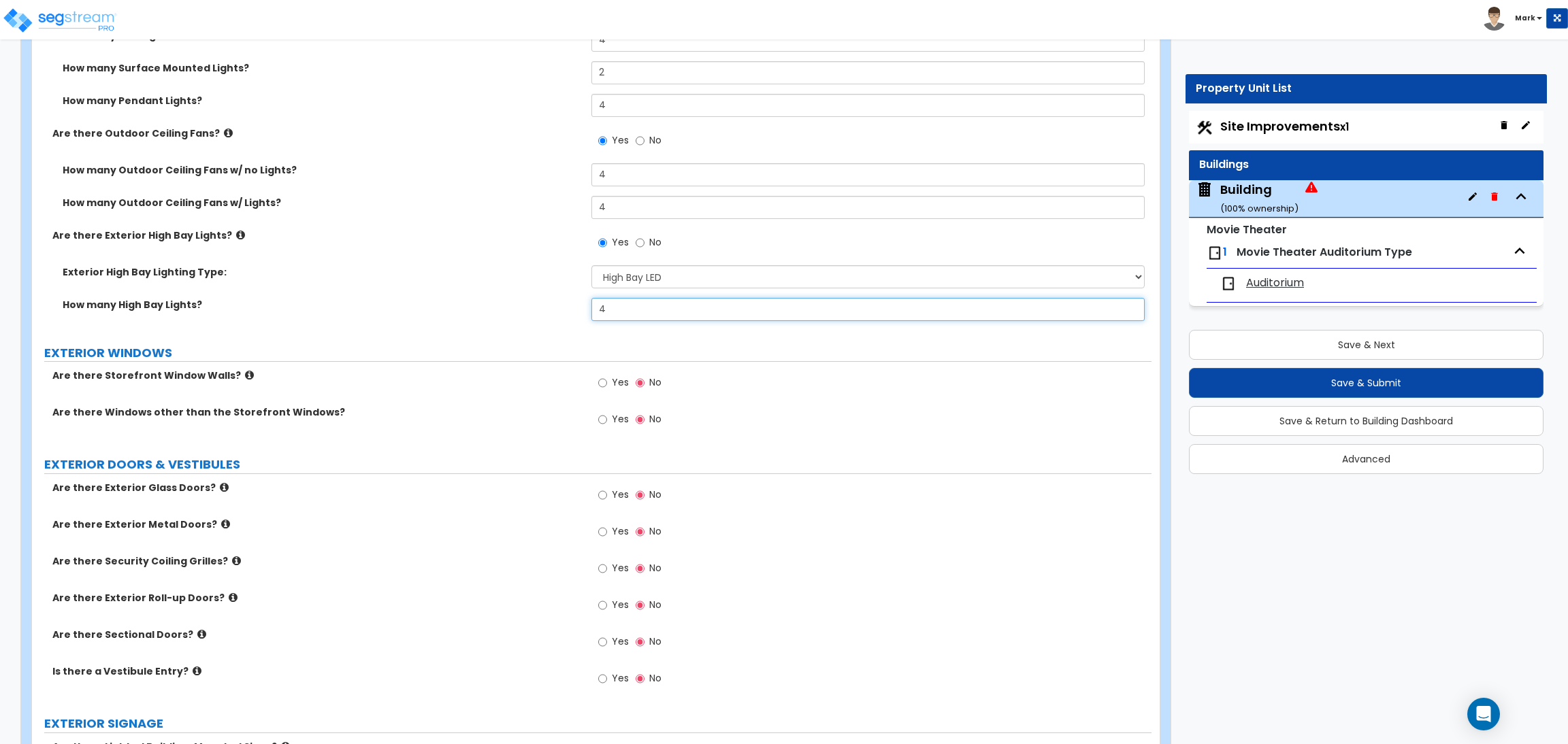
type input "4"
click at [614, 394] on label "Yes" at bounding box center [613, 383] width 31 height 23
click at [607, 390] on input "Yes" at bounding box center [602, 383] width 9 height 15
radio input "true"
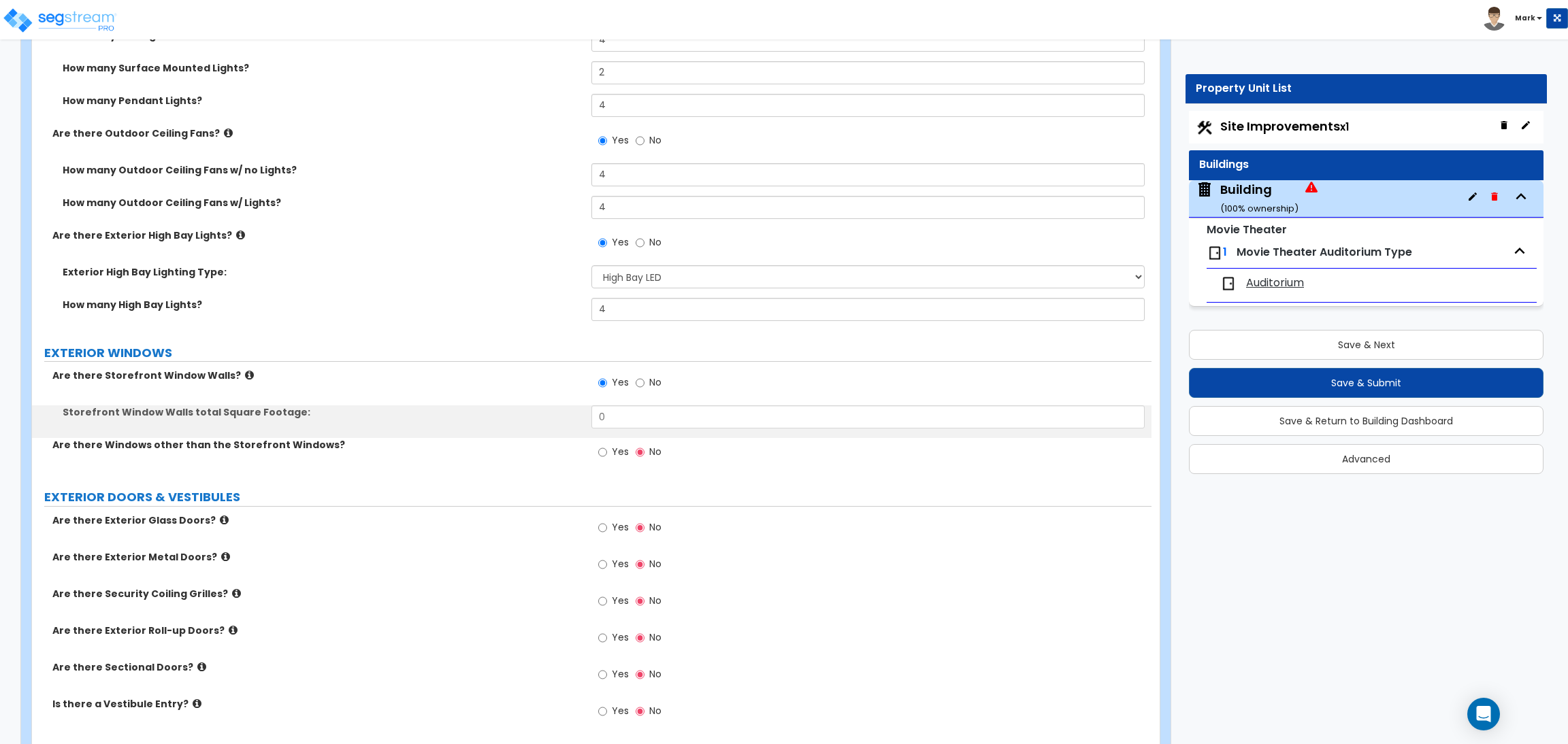
click at [613, 457] on span "Yes" at bounding box center [620, 451] width 17 height 13
click at [607, 457] on input "Yes" at bounding box center [602, 452] width 9 height 15
radio input "true"
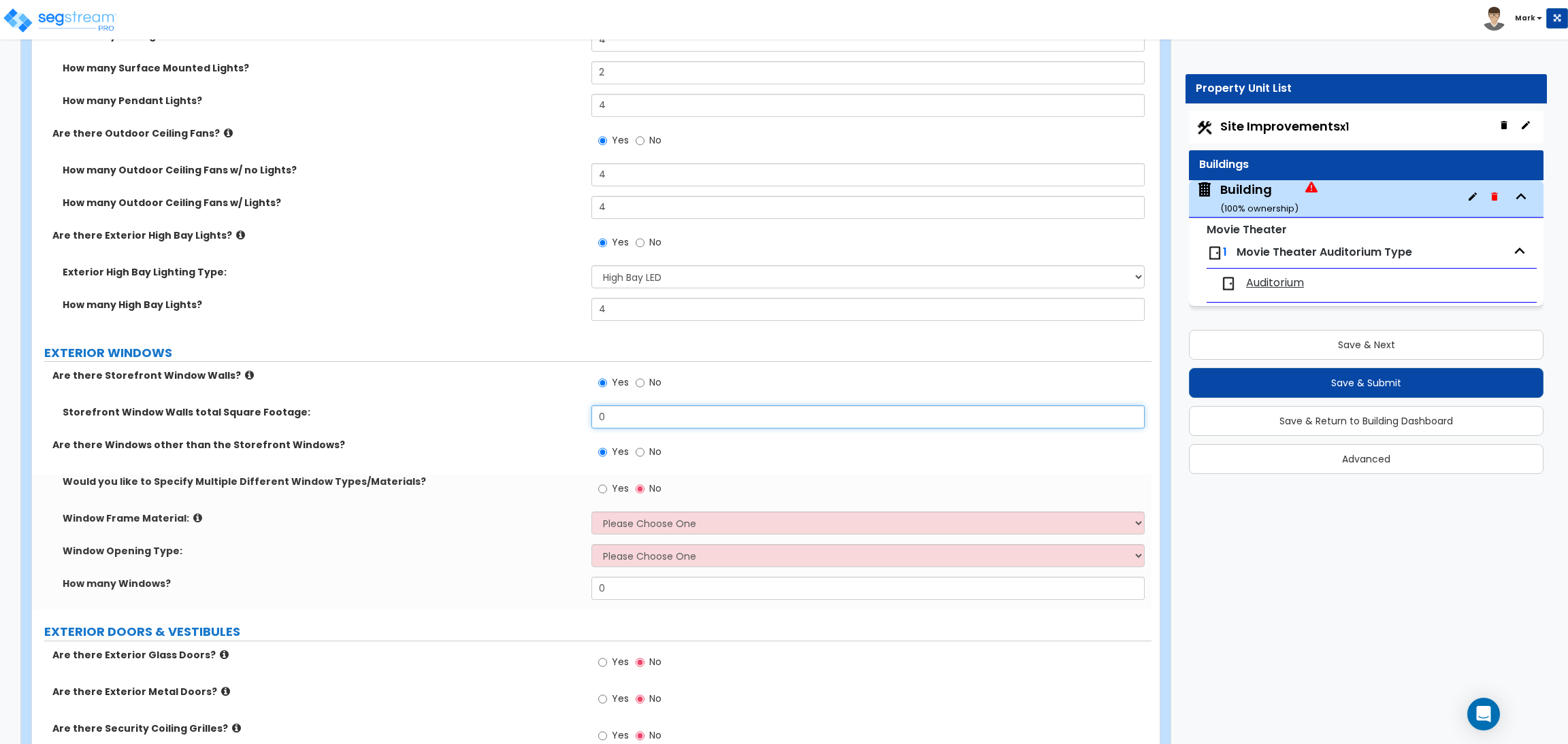
drag, startPoint x: 629, startPoint y: 421, endPoint x: 570, endPoint y: 418, distance: 59.1
click at [570, 418] on div "Storefront Window Walls total Square Footage: 0" at bounding box center [591, 422] width 1119 height 33
type input "250"
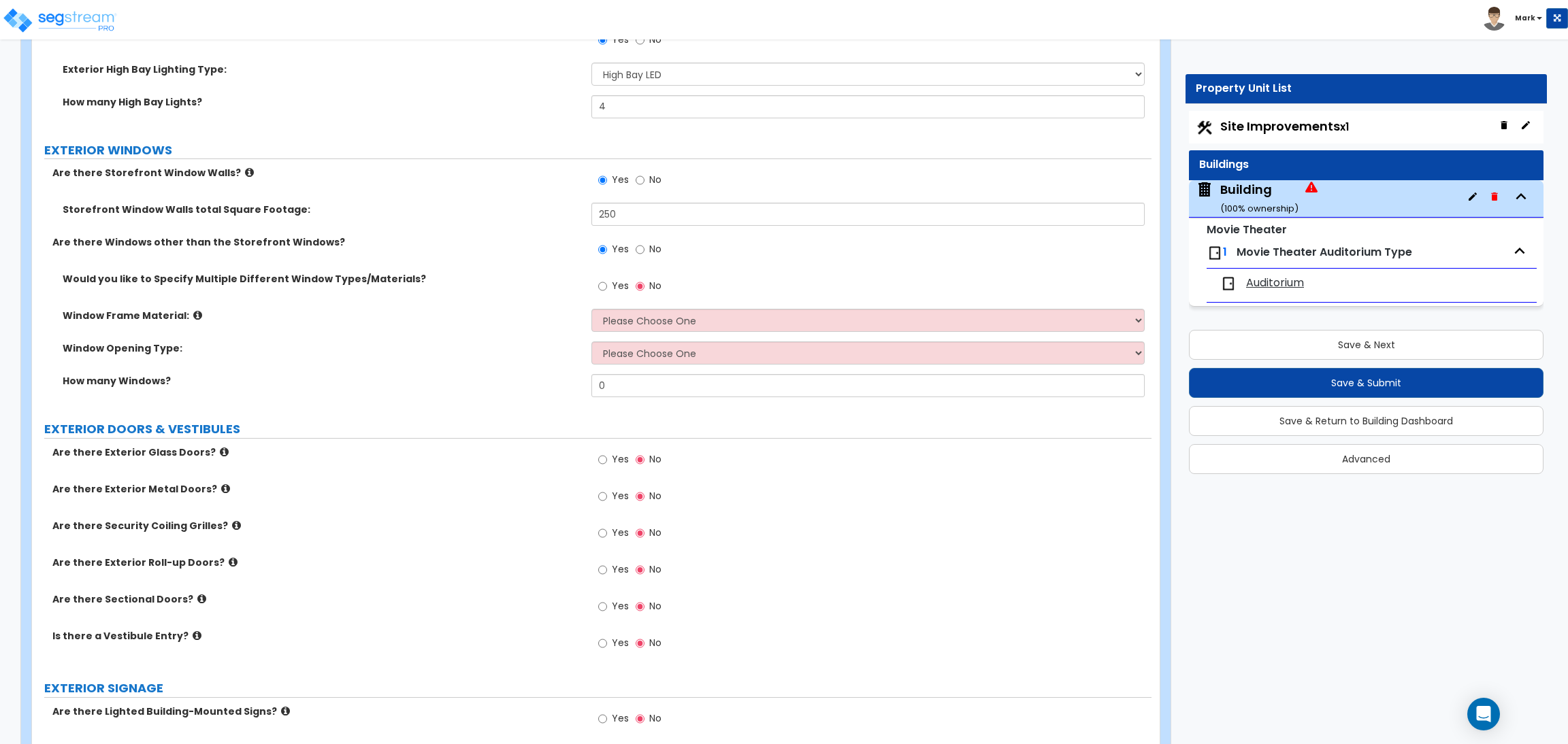
scroll to position [3060, 0]
click at [606, 285] on input "Yes" at bounding box center [602, 285] width 9 height 15
radio input "true"
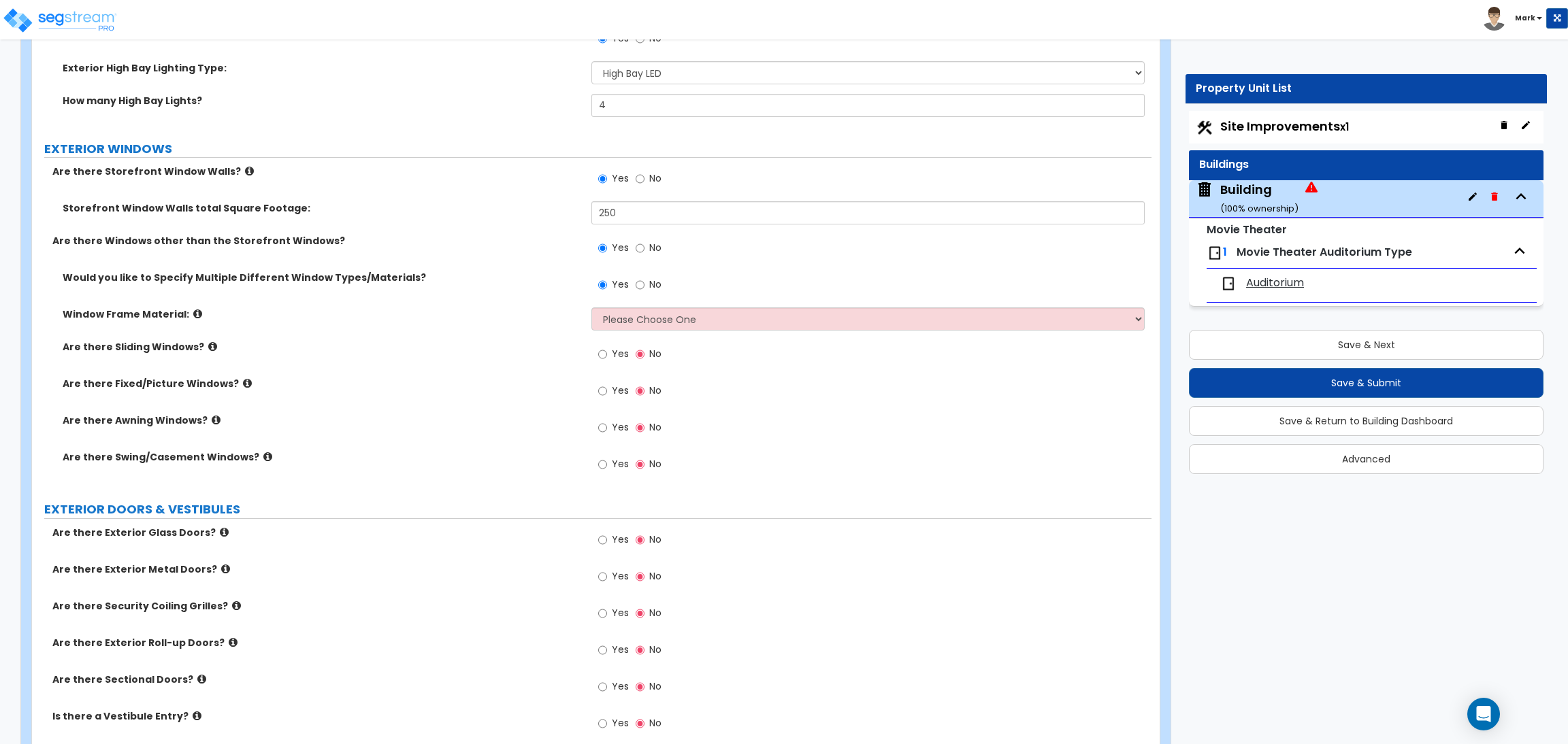
click at [607, 353] on label "Yes" at bounding box center [613, 355] width 31 height 23
click at [607, 353] on input "Yes" at bounding box center [602, 354] width 9 height 15
radio input "true"
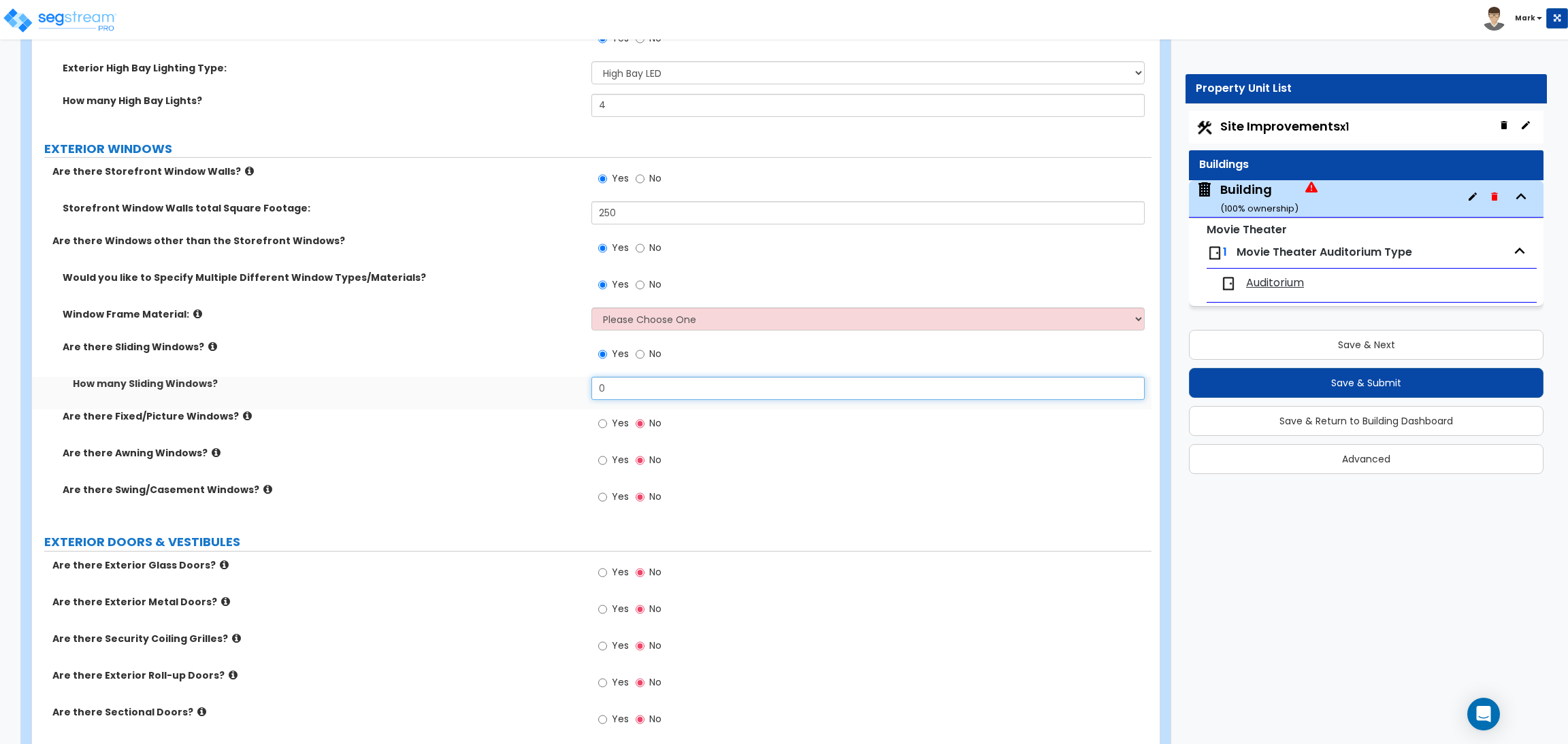
drag, startPoint x: 617, startPoint y: 392, endPoint x: 566, endPoint y: 385, distance: 51.5
click at [566, 385] on div "How many Sliding Windows? 0" at bounding box center [591, 394] width 1119 height 33
type input "1"
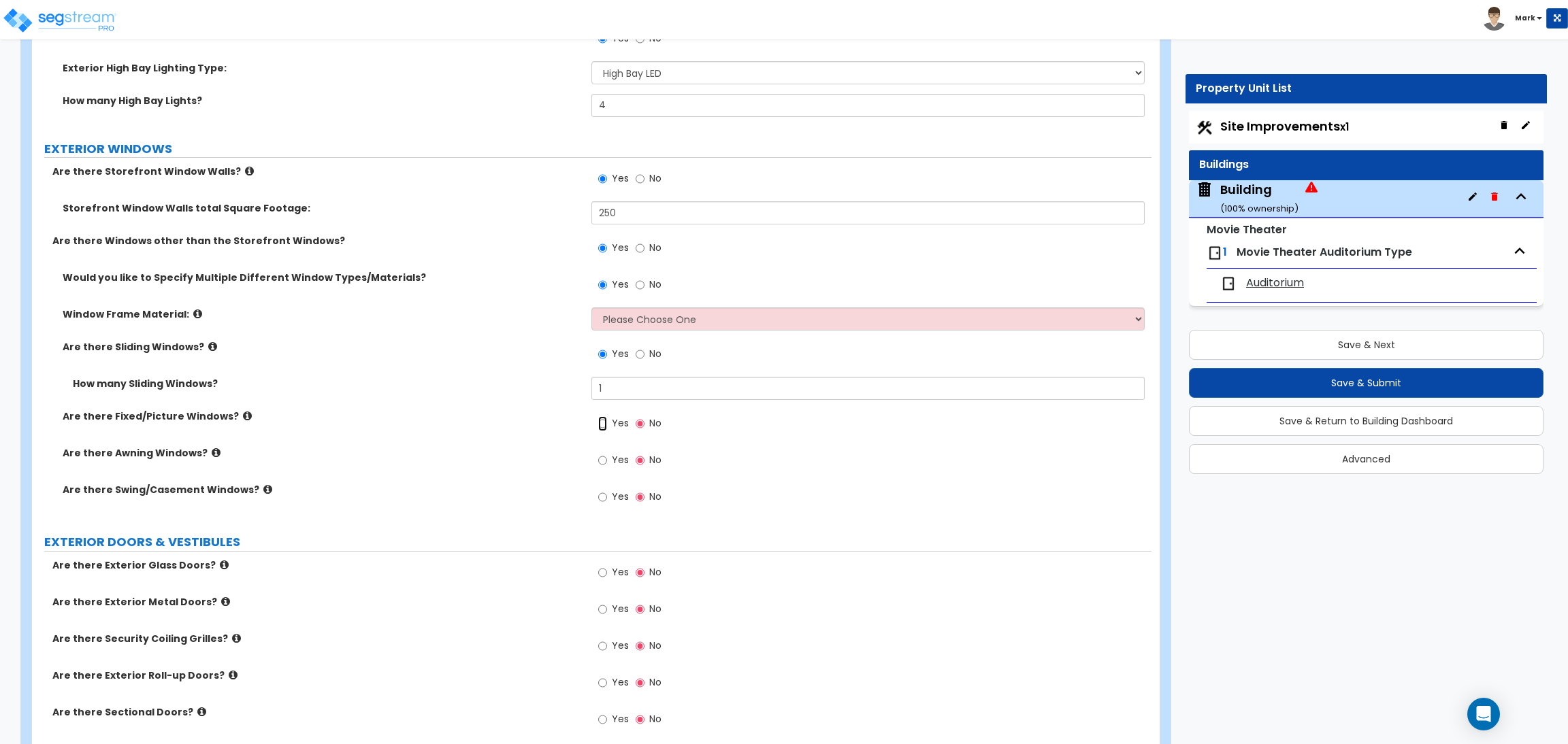
click at [603, 418] on input "Yes" at bounding box center [602, 423] width 9 height 15
radio input "true"
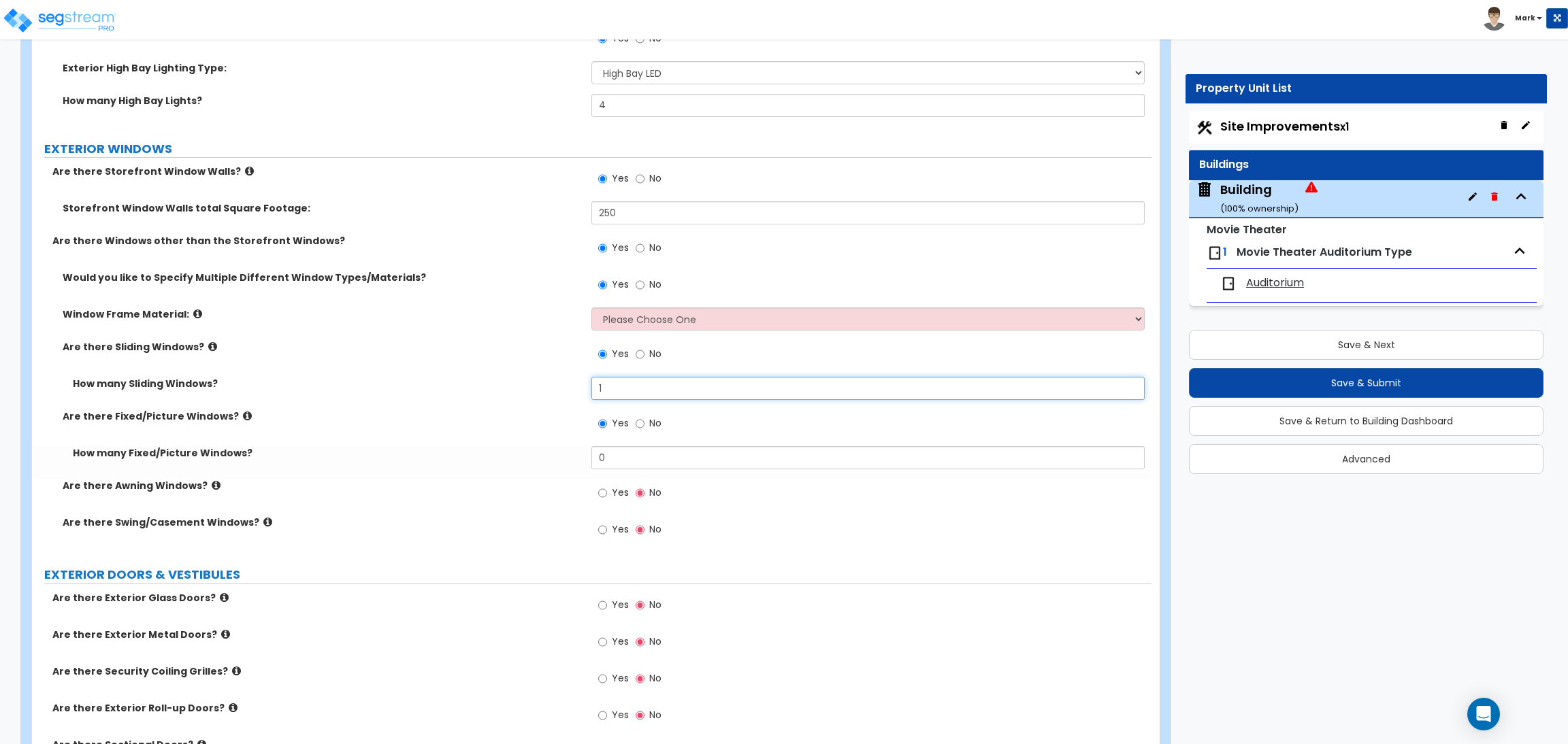
drag, startPoint x: 624, startPoint y: 389, endPoint x: 591, endPoint y: 387, distance: 33.1
click at [591, 387] on input "1" at bounding box center [868, 388] width 552 height 23
type input "2"
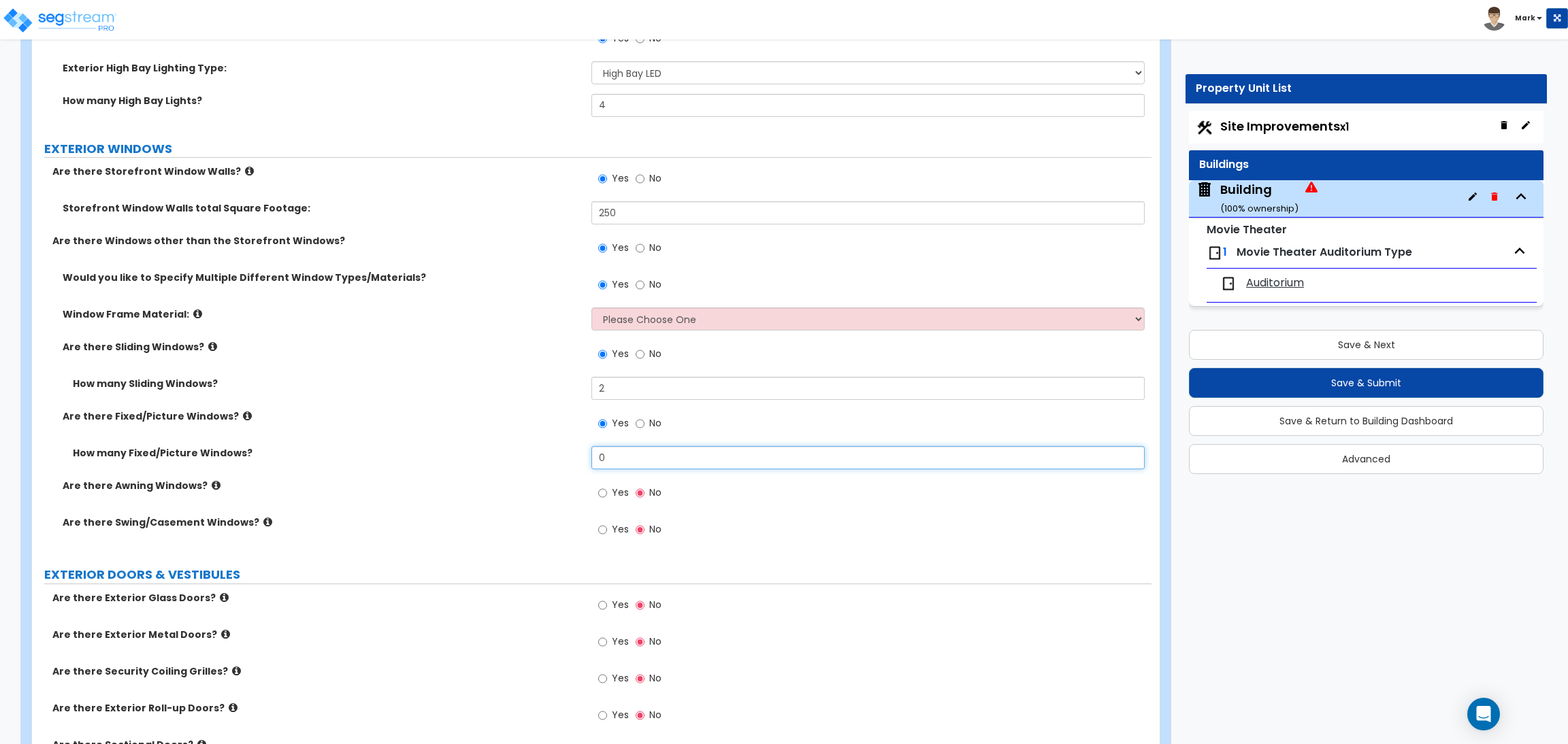
drag, startPoint x: 619, startPoint y: 463, endPoint x: 589, endPoint y: 459, distance: 30.3
click at [589, 459] on div "How many Fixed/Picture Windows? 0" at bounding box center [591, 463] width 1119 height 33
type input "2"
click at [617, 490] on span "Yes" at bounding box center [620, 492] width 17 height 13
click at [607, 490] on input "Yes" at bounding box center [602, 492] width 9 height 15
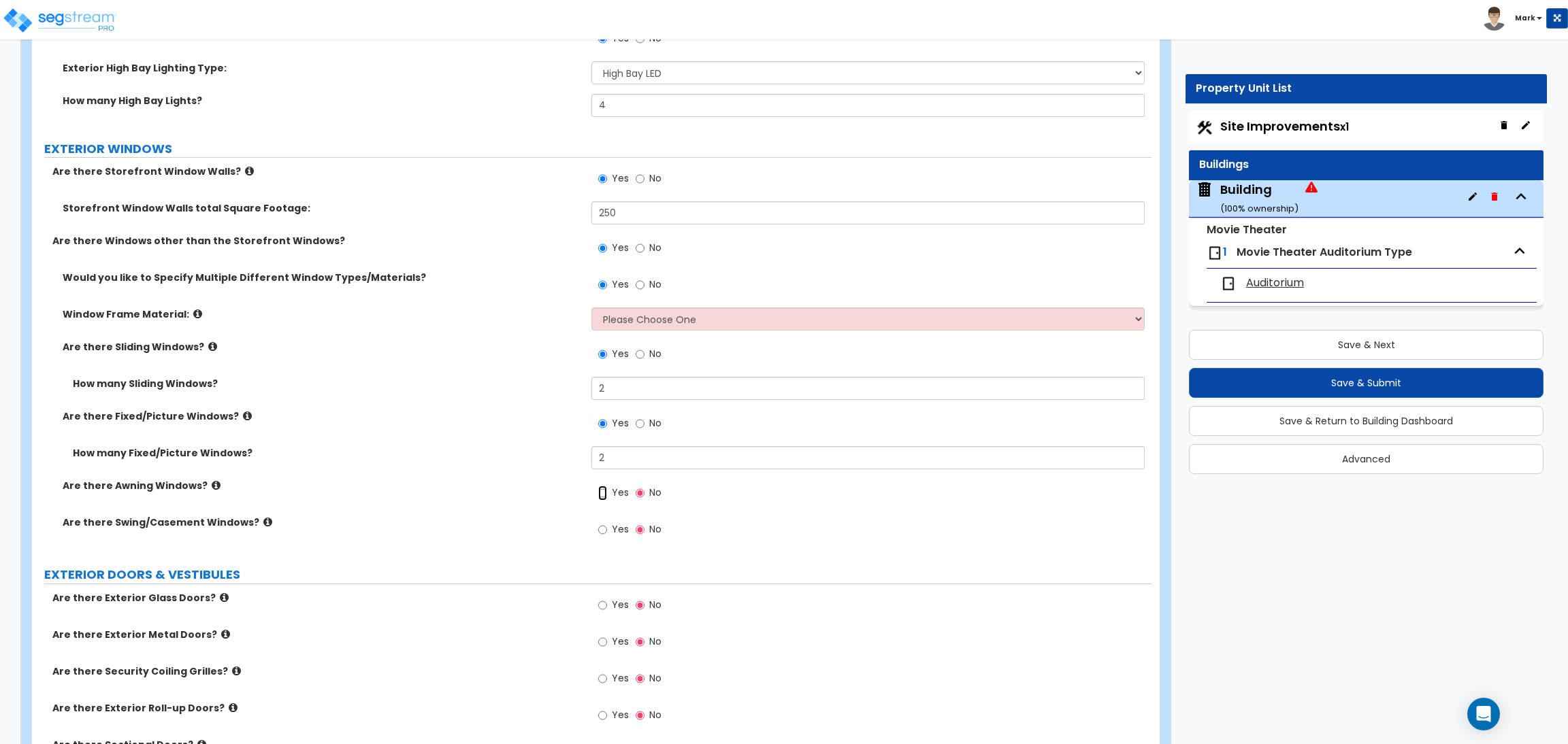
radio input "true"
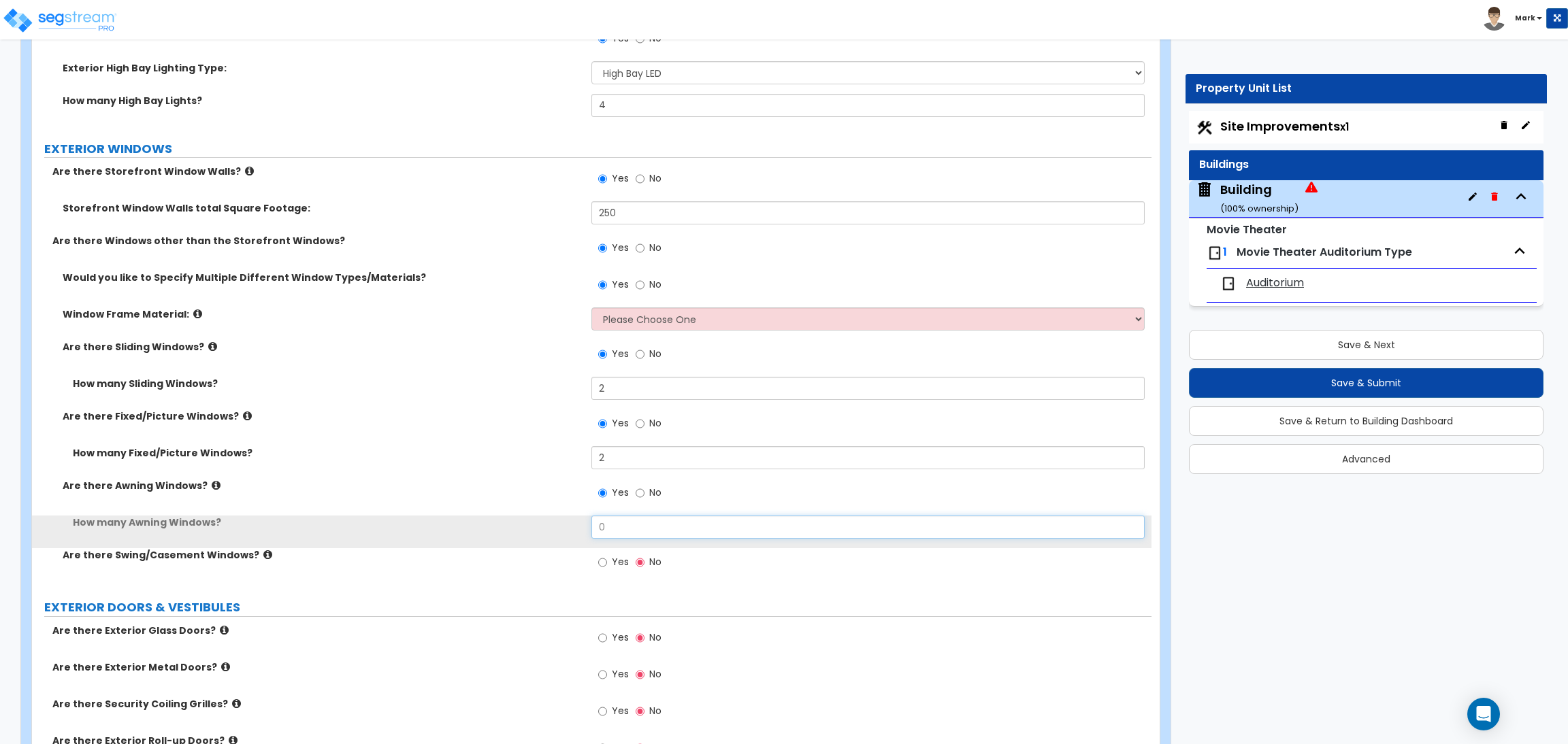
drag, startPoint x: 621, startPoint y: 516, endPoint x: 591, endPoint y: 524, distance: 31.0
click at [591, 524] on input "0" at bounding box center [868, 527] width 552 height 23
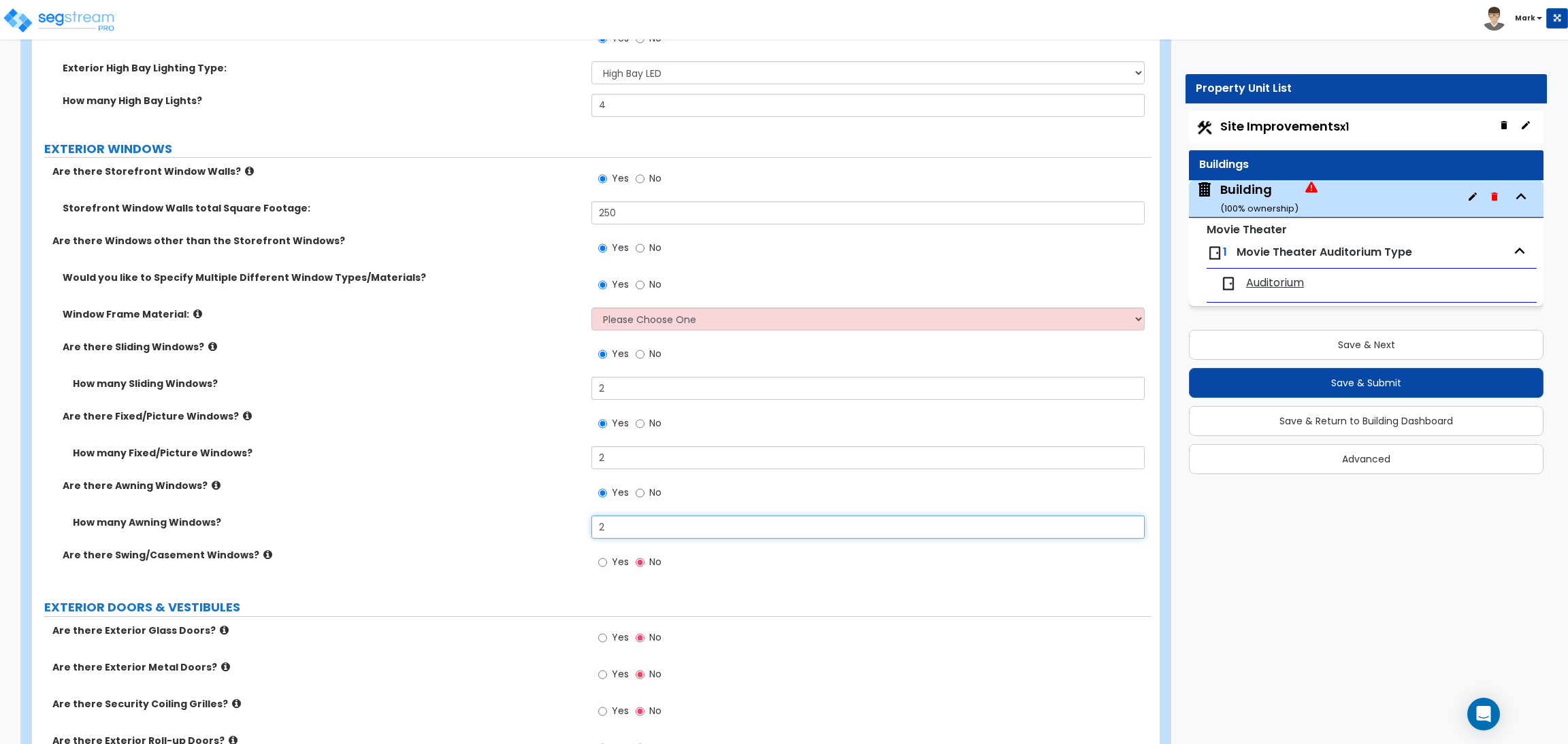
type input "2"
click at [618, 559] on span "Yes" at bounding box center [620, 561] width 17 height 13
click at [607, 559] on input "Yes" at bounding box center [602, 562] width 9 height 15
radio input "true"
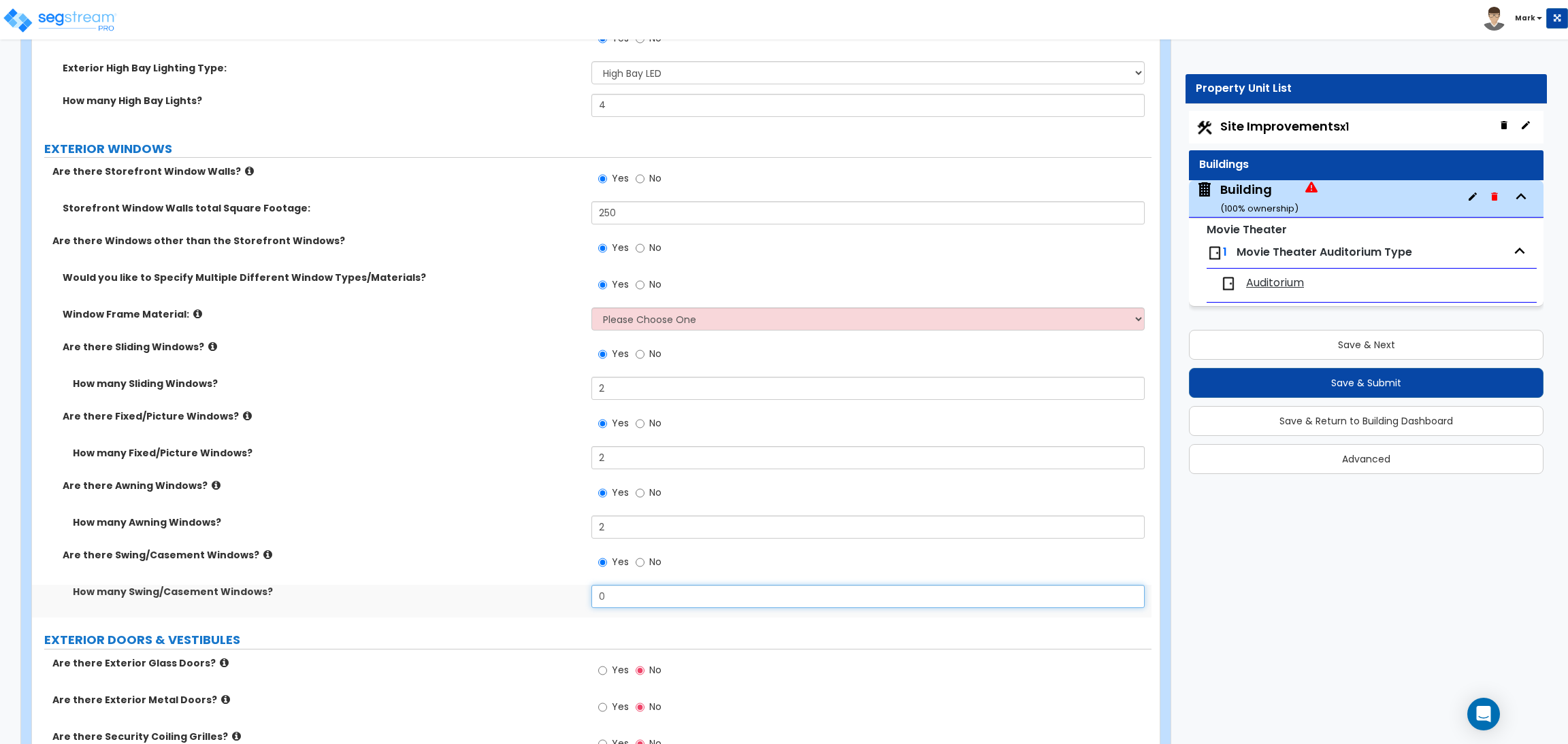
click at [614, 590] on input "0" at bounding box center [868, 596] width 552 height 23
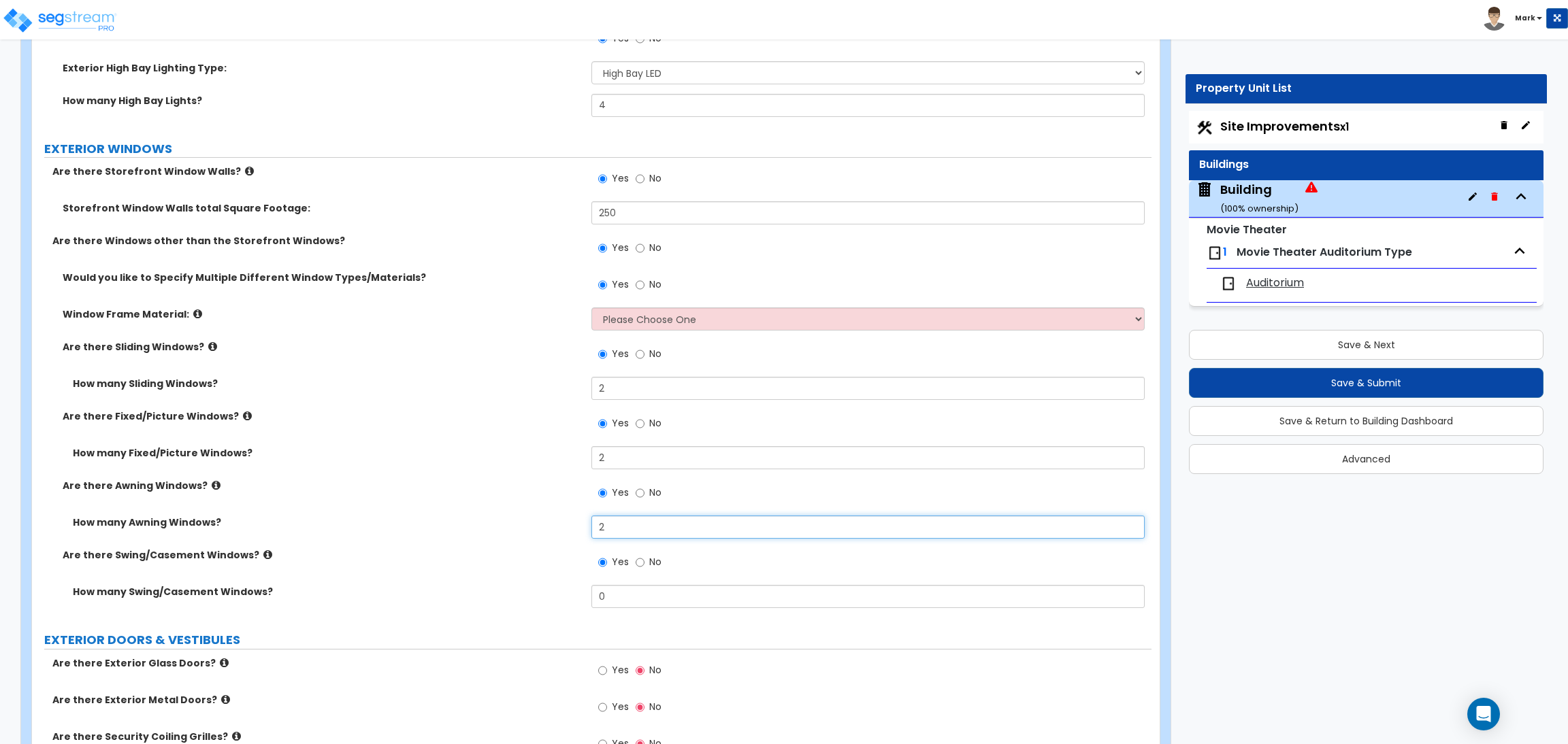
drag, startPoint x: 627, startPoint y: 535, endPoint x: 557, endPoint y: 517, distance: 72.3
click at [568, 520] on div "How many Awning Windows? 2" at bounding box center [591, 532] width 1119 height 33
type input "5"
drag, startPoint x: 612, startPoint y: 596, endPoint x: 589, endPoint y: 596, distance: 23.0
click at [589, 596] on div "How many Swing/Casement Windows? 0" at bounding box center [591, 601] width 1119 height 33
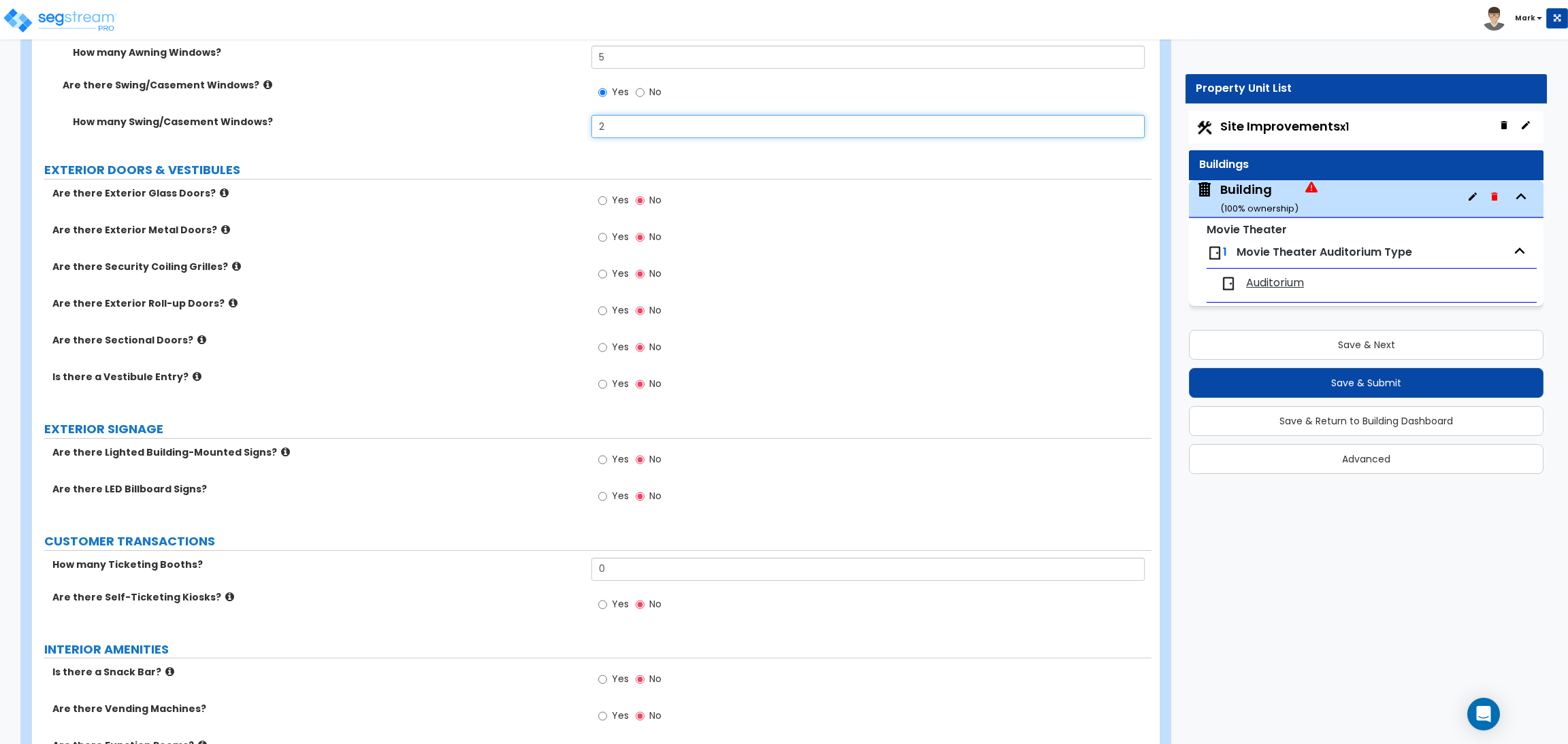
scroll to position [3569, 0]
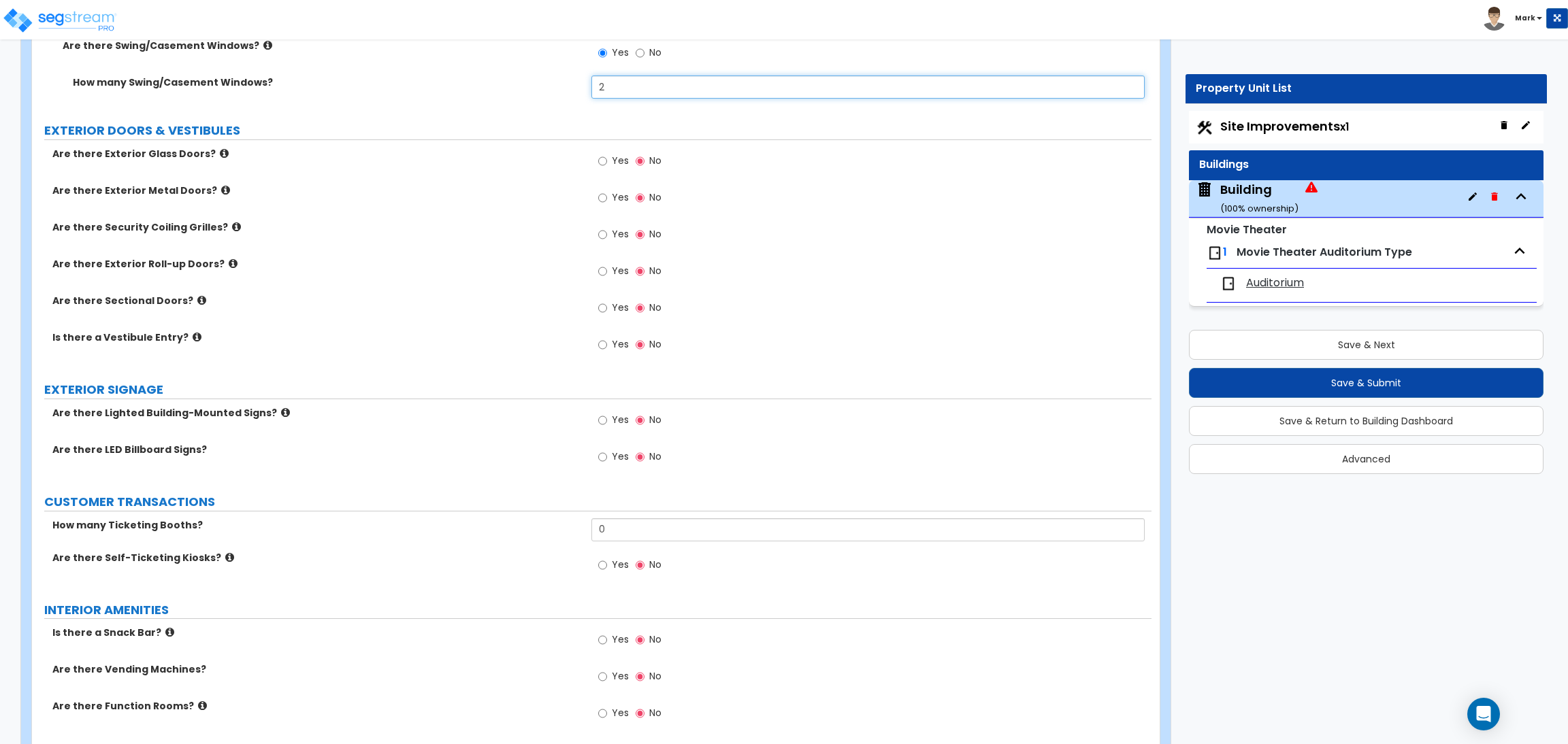
type input "2"
click at [603, 159] on input "Yes" at bounding box center [602, 161] width 9 height 15
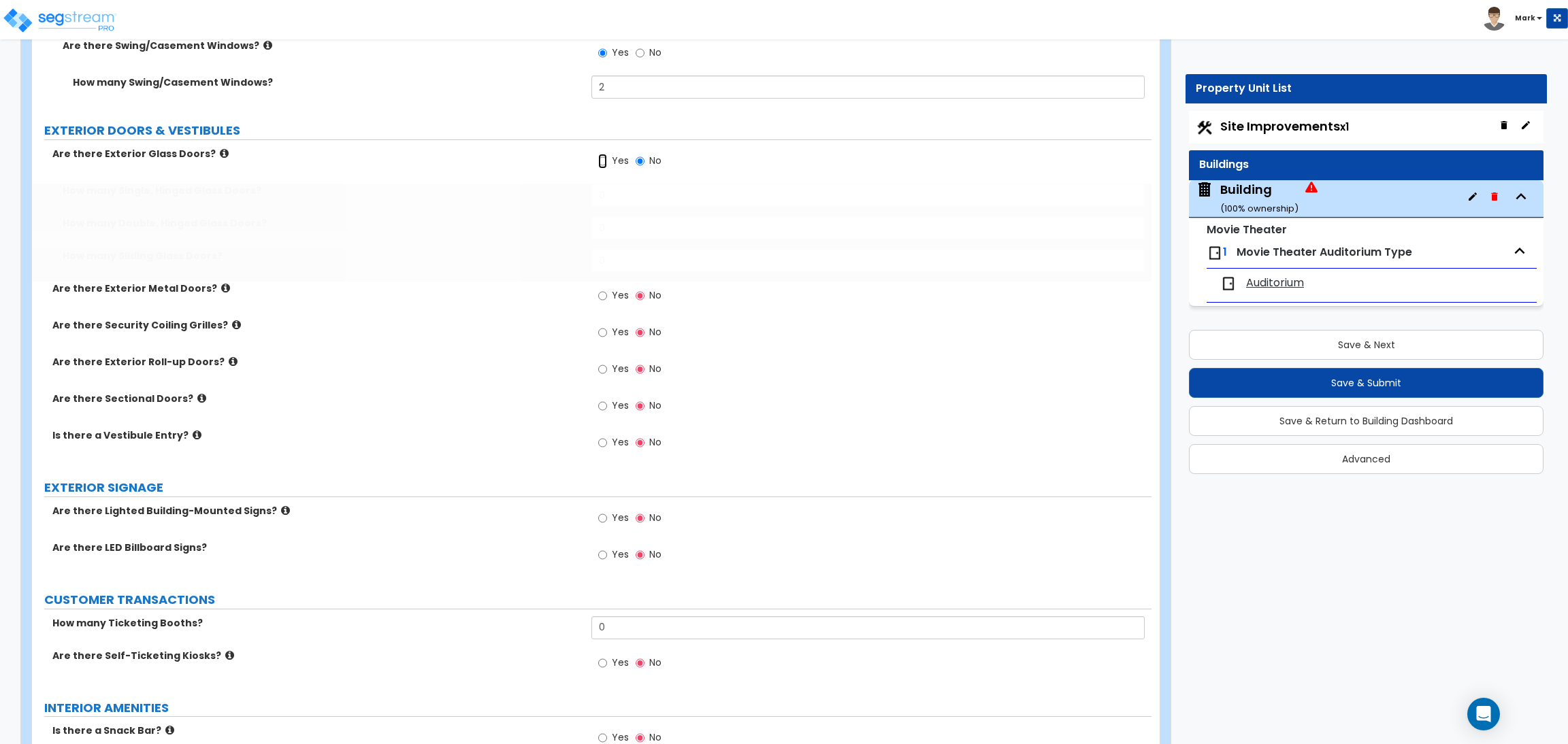
radio input "true"
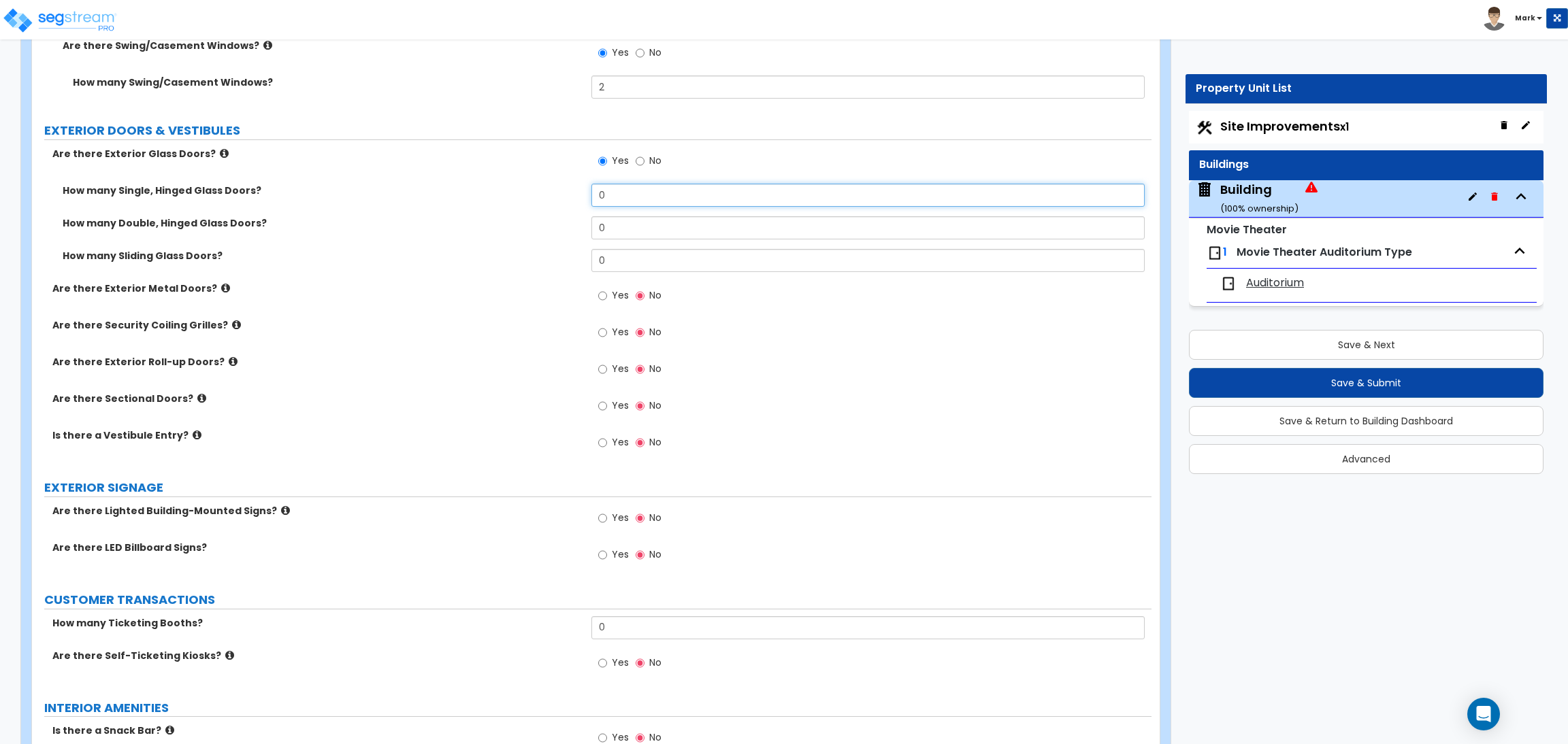
drag, startPoint x: 609, startPoint y: 198, endPoint x: 584, endPoint y: 198, distance: 25.0
click at [584, 198] on div "How many Single, Hinged Glass Doors? 0" at bounding box center [591, 200] width 1119 height 33
type input "1"
drag, startPoint x: 617, startPoint y: 224, endPoint x: 598, endPoint y: 218, distance: 19.9
click at [603, 220] on input "0" at bounding box center [868, 227] width 552 height 23
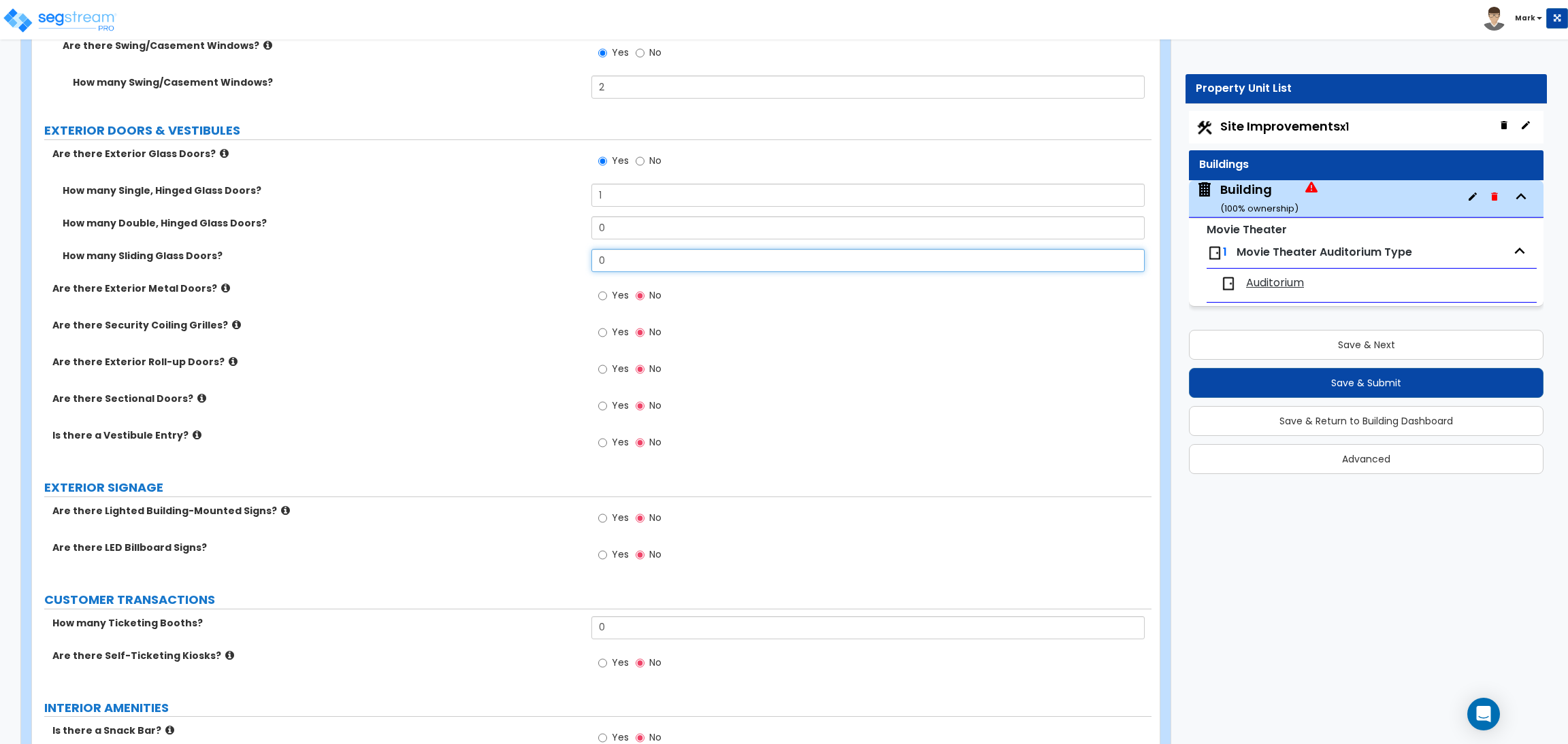
drag, startPoint x: 608, startPoint y: 254, endPoint x: 589, endPoint y: 254, distance: 19.0
click at [589, 254] on div "How many Sliding Glass Doors? 0" at bounding box center [591, 265] width 1119 height 33
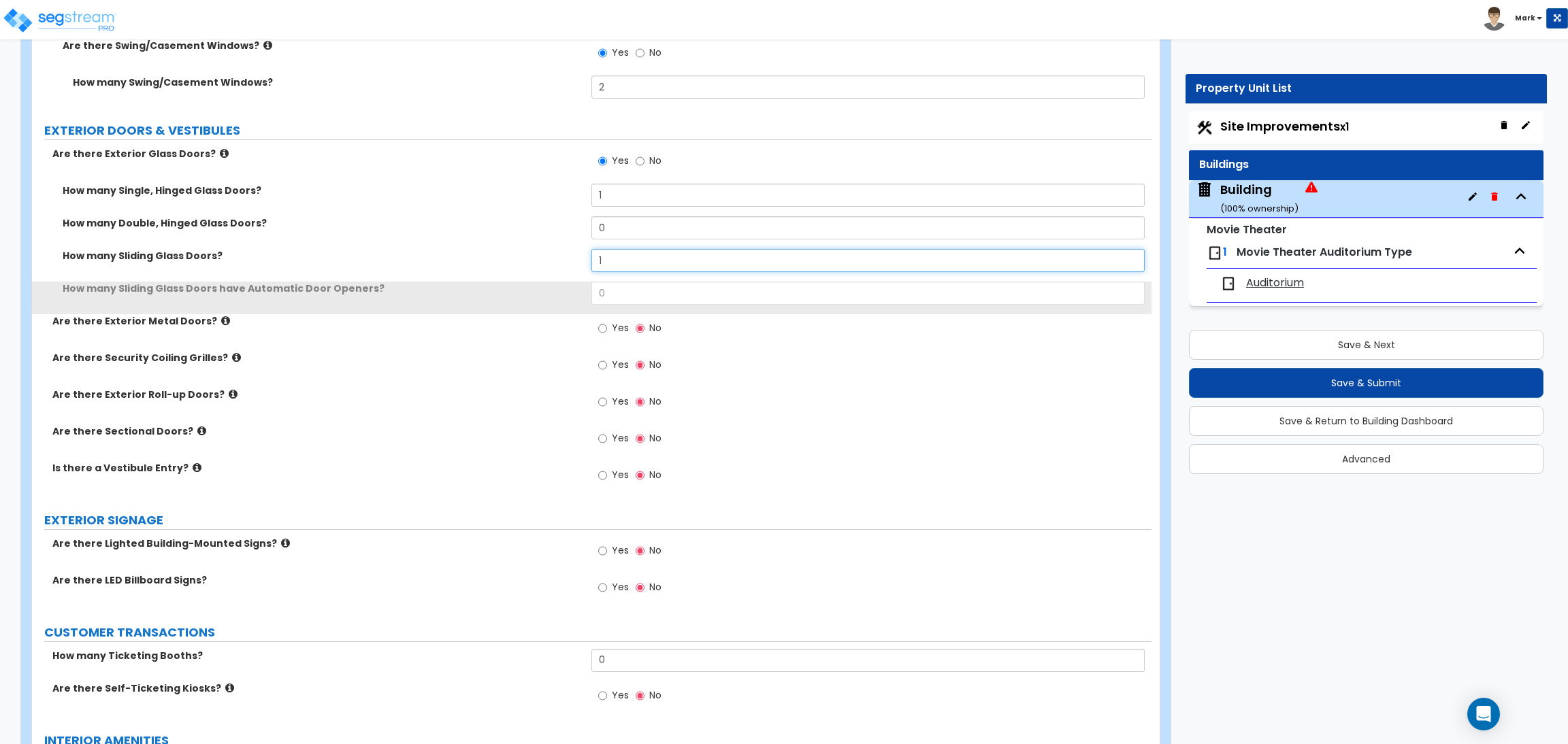
type input "1"
click at [610, 288] on input "0" at bounding box center [868, 292] width 552 height 23
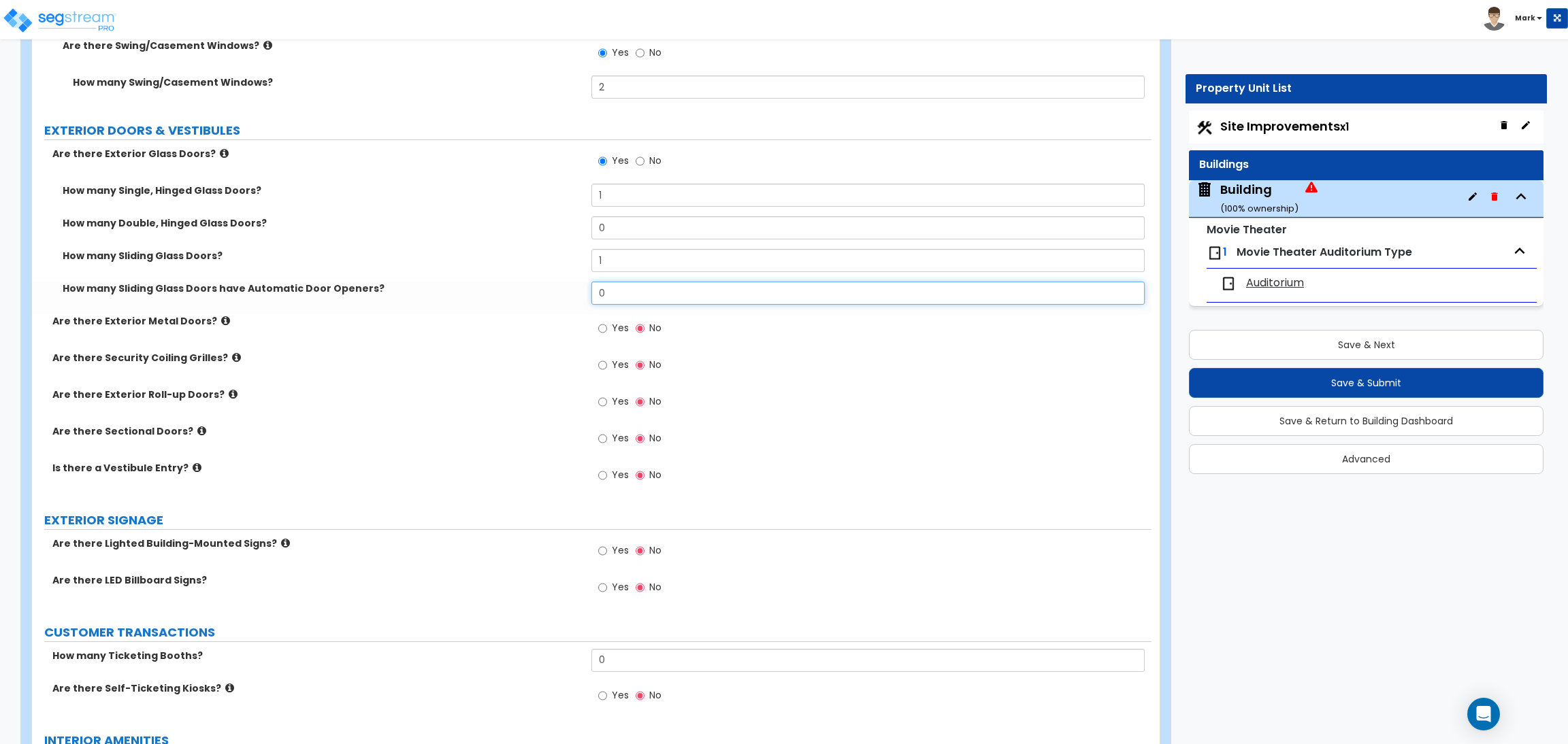
drag, startPoint x: 610, startPoint y: 288, endPoint x: 587, endPoint y: 297, distance: 24.7
click at [593, 288] on input "0" at bounding box center [868, 292] width 552 height 23
type input "1"
click at [609, 328] on label "Yes" at bounding box center [613, 329] width 31 height 23
click at [607, 328] on input "Yes" at bounding box center [602, 328] width 9 height 15
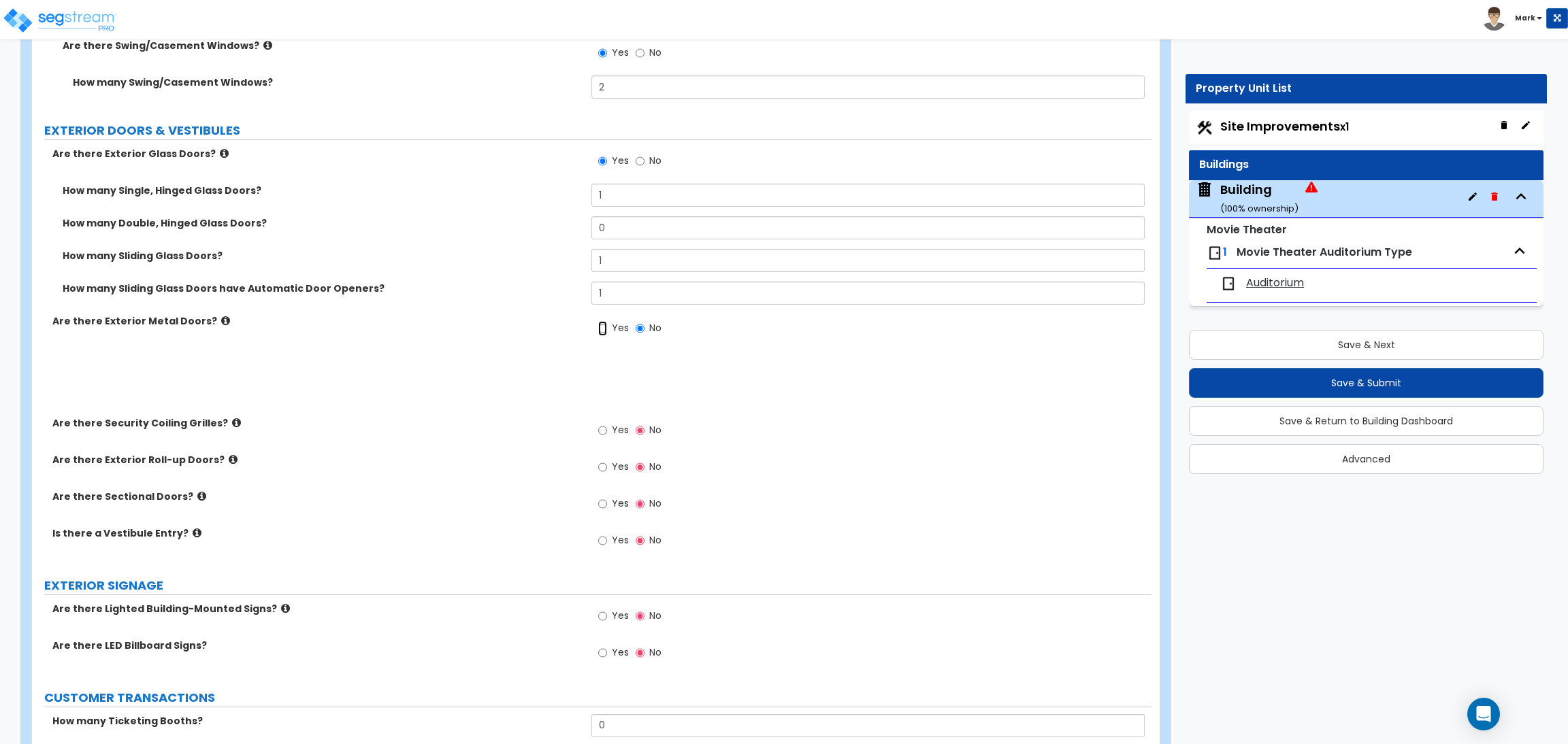
radio input "true"
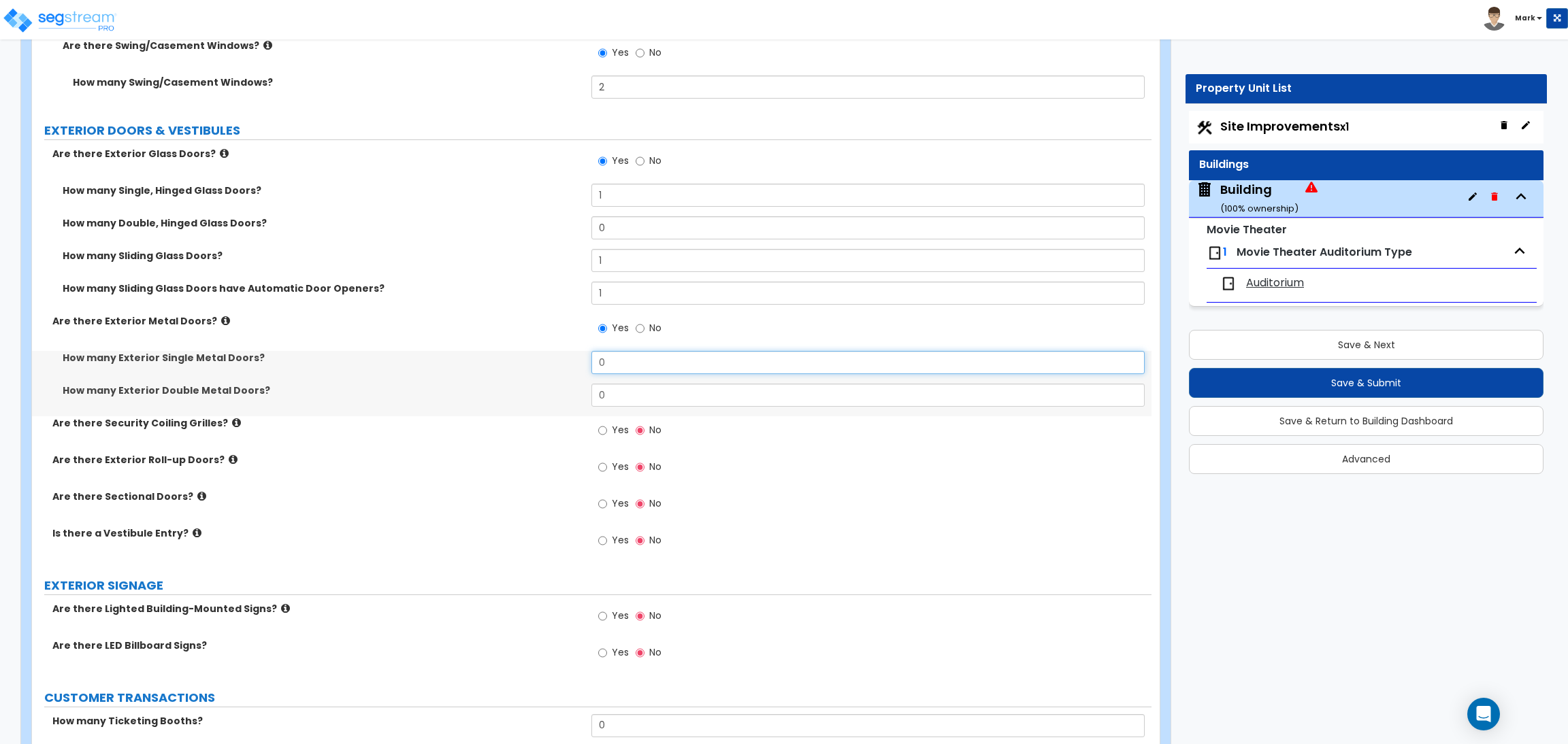
click at [595, 368] on input "0" at bounding box center [868, 362] width 552 height 23
drag, startPoint x: 615, startPoint y: 365, endPoint x: 593, endPoint y: 363, distance: 22.1
click at [595, 363] on input "1" at bounding box center [868, 362] width 552 height 23
type input "1"
drag, startPoint x: 608, startPoint y: 402, endPoint x: 594, endPoint y: 393, distance: 16.6
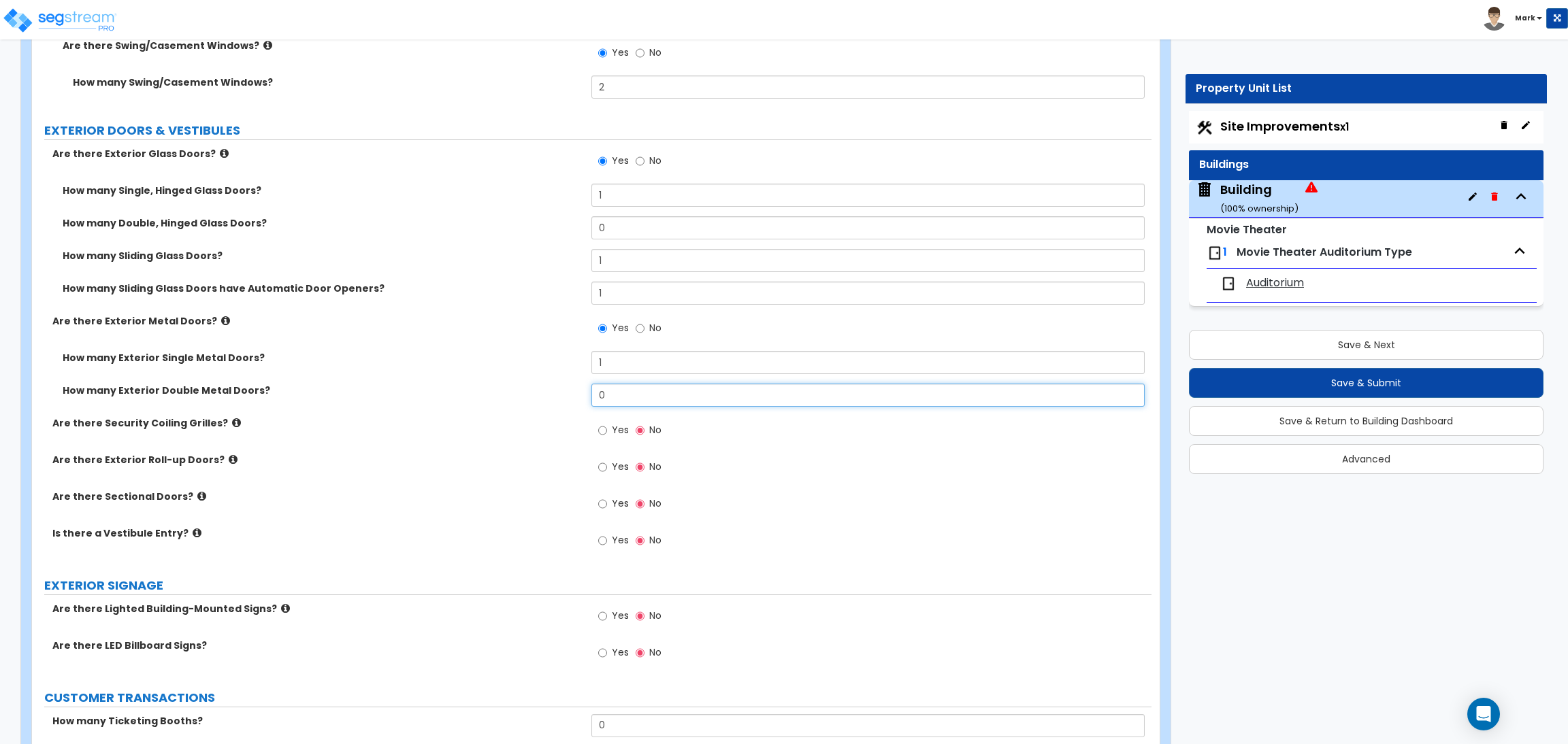
click at [598, 395] on input "0" at bounding box center [868, 394] width 552 height 23
type input "1"
click at [613, 371] on input "1" at bounding box center [868, 362] width 552 height 23
drag, startPoint x: 611, startPoint y: 229, endPoint x: 593, endPoint y: 227, distance: 18.1
click at [605, 228] on input "0" at bounding box center [868, 227] width 552 height 23
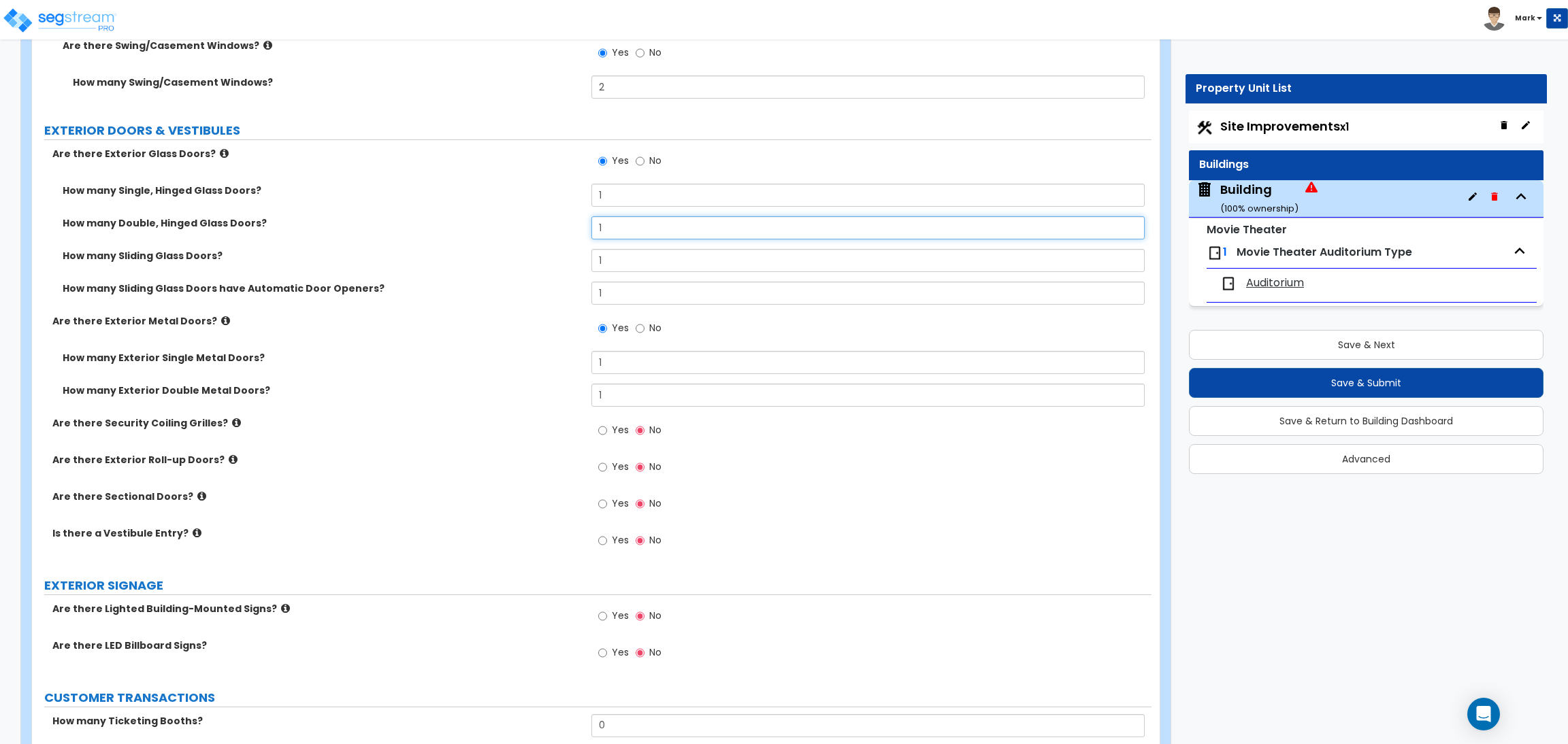
type input "1"
click at [612, 425] on span "Yes" at bounding box center [620, 430] width 17 height 13
click at [607, 425] on input "Yes" at bounding box center [602, 430] width 9 height 15
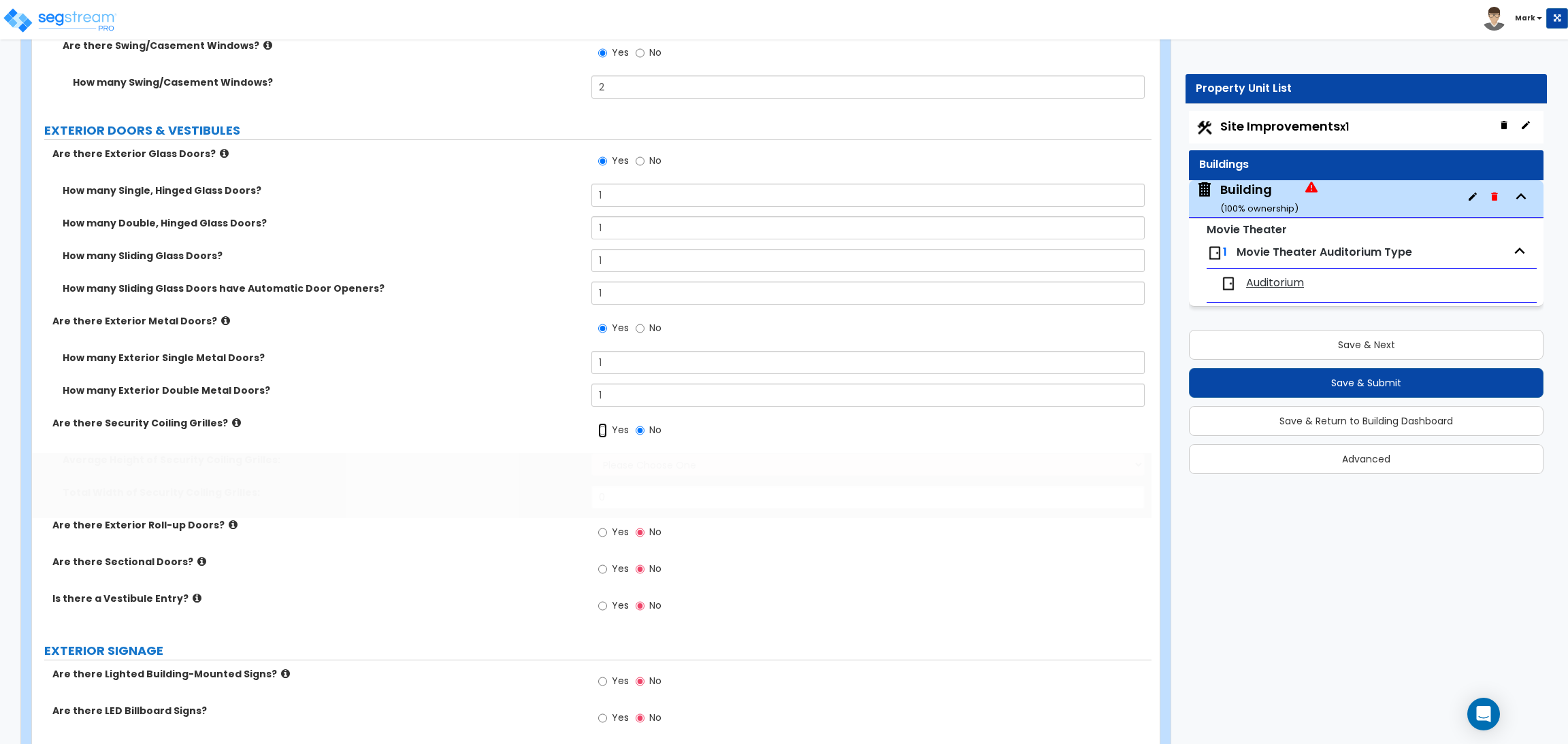
radio input "true"
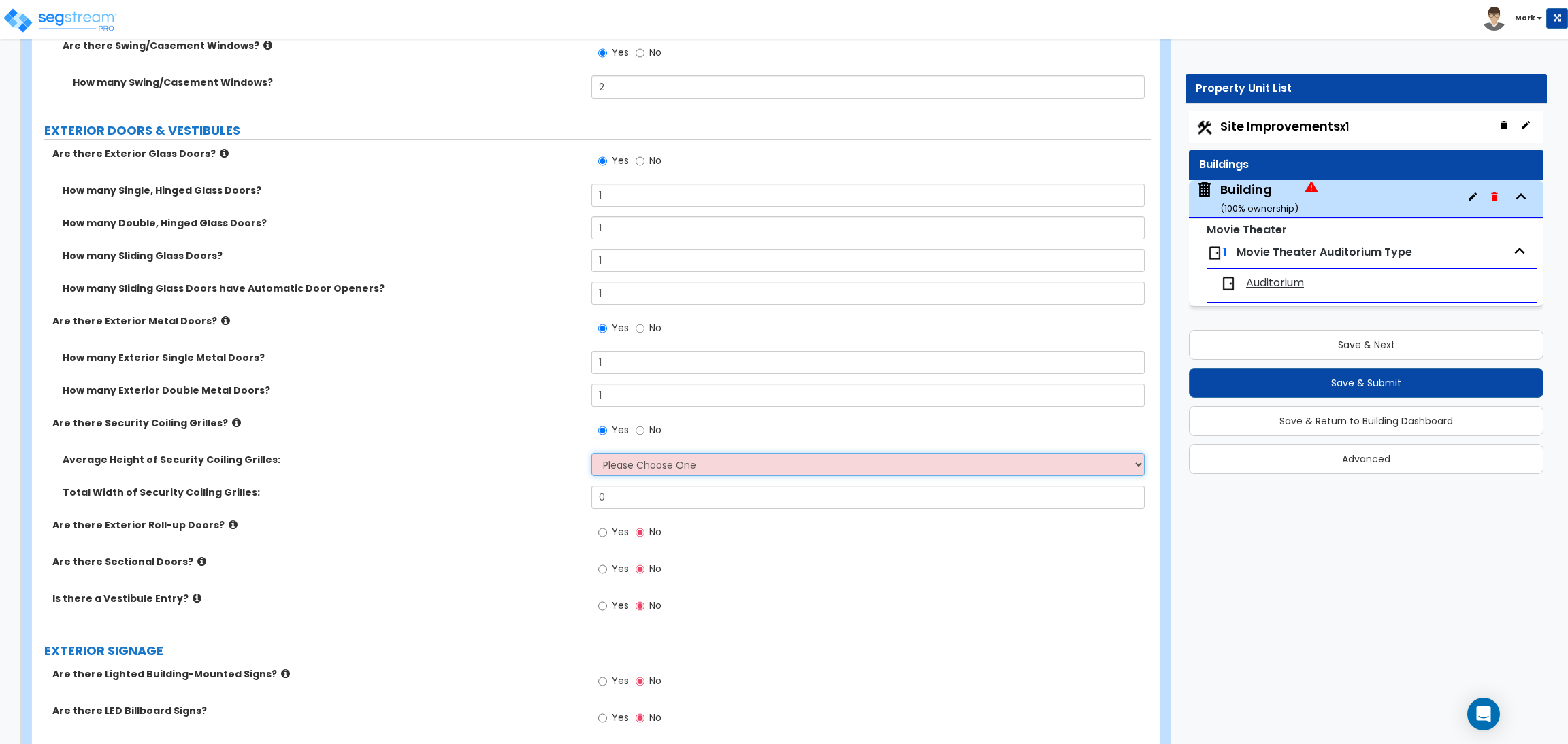
click at [617, 459] on select "Please Choose One 4 feet 6 feet 8 feet 12 feet" at bounding box center [868, 464] width 552 height 23
click at [591, 454] on select "Please Choose One 4 feet 6 feet 8 feet 12 feet" at bounding box center [868, 464] width 552 height 23
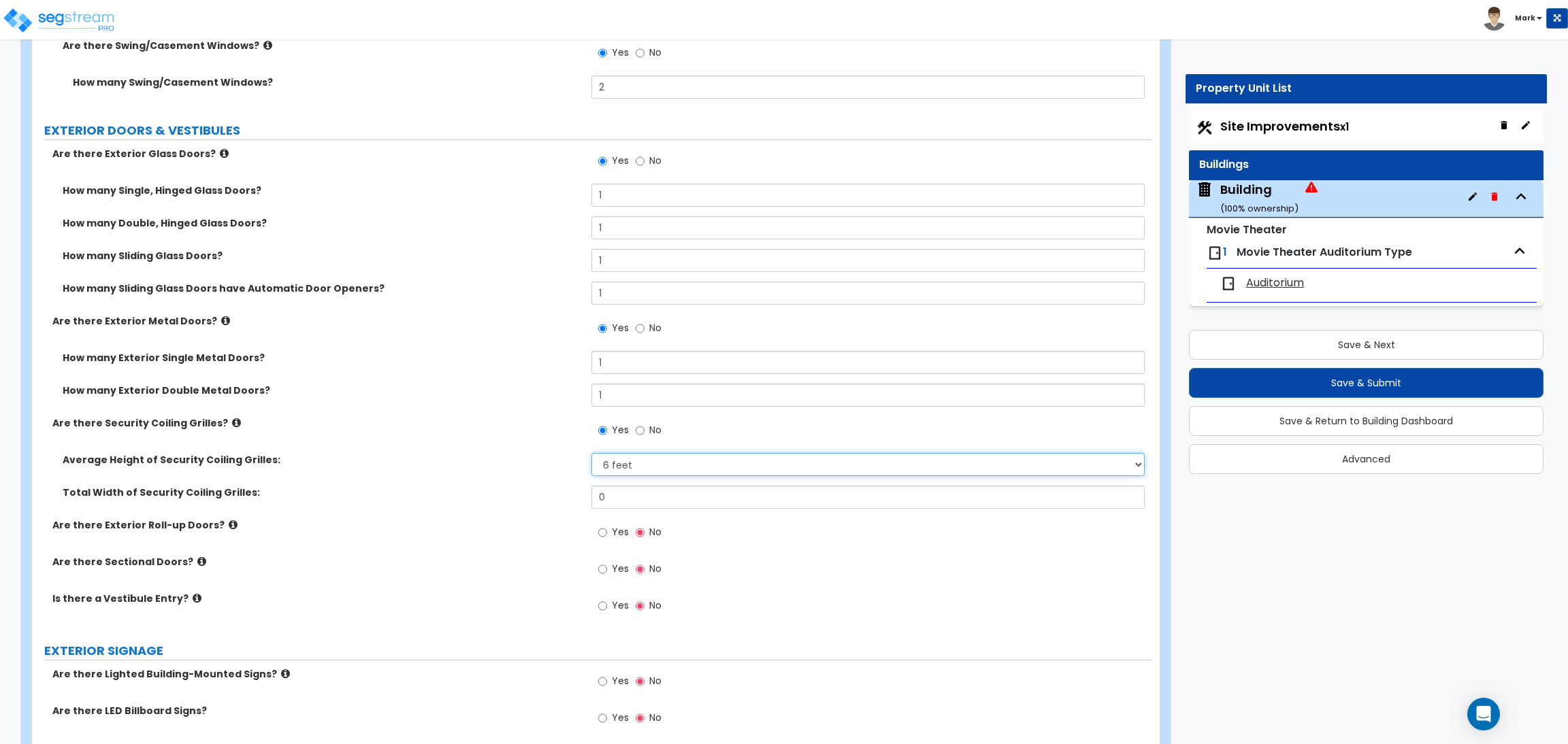
click at [620, 475] on select "Please Choose One 4 feet 6 feet 8 feet 12 feet" at bounding box center [868, 464] width 552 height 23
click at [620, 463] on select "Please Choose One 4 feet 6 feet 8 feet 12 feet" at bounding box center [868, 464] width 552 height 23
select select "3"
click at [591, 454] on select "Please Choose One 4 feet 6 feet 8 feet 12 feet" at bounding box center [868, 464] width 552 height 23
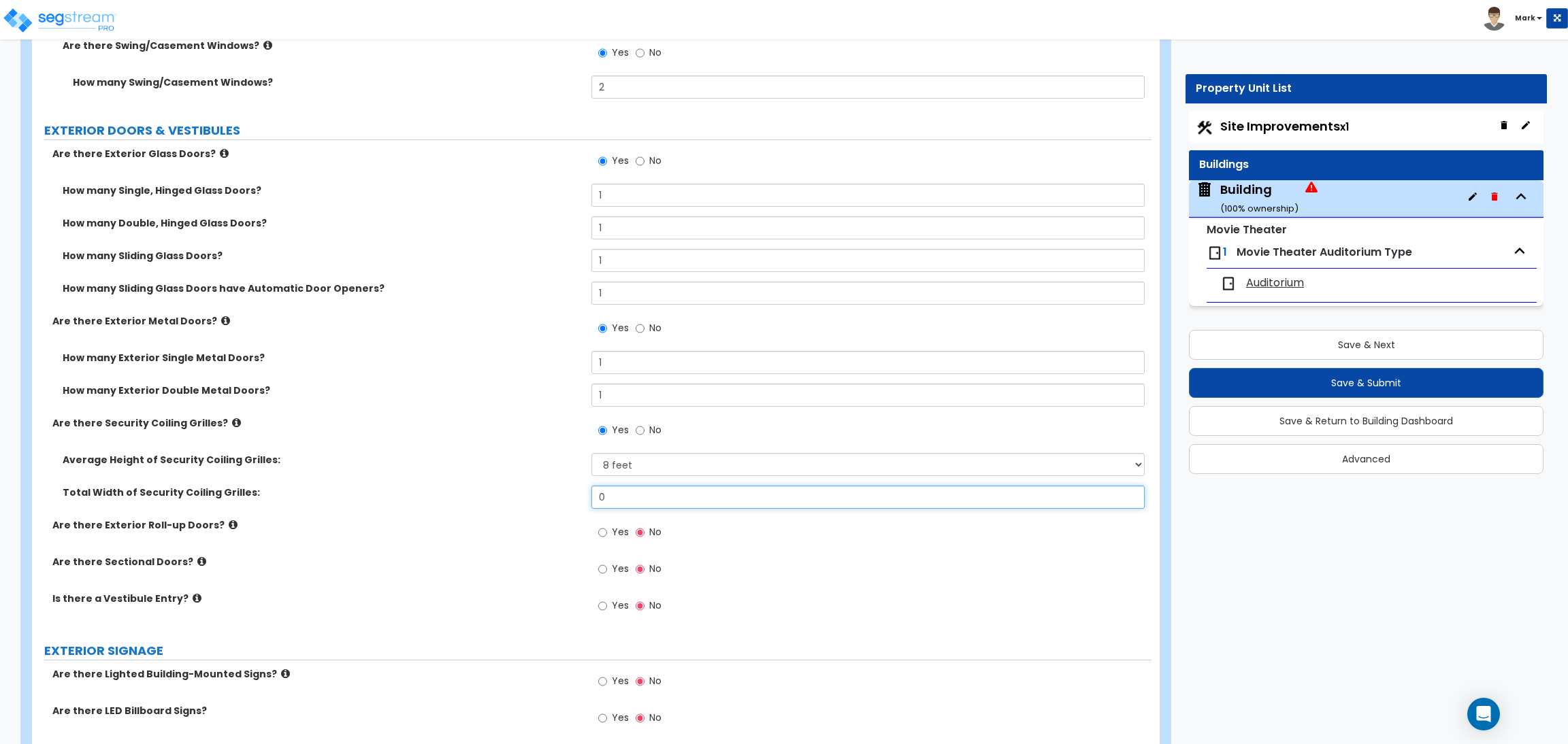
drag, startPoint x: 621, startPoint y: 504, endPoint x: 569, endPoint y: 491, distance: 53.6
click at [571, 491] on div "Total Width of Security Coiling Grilles: 0" at bounding box center [591, 502] width 1119 height 33
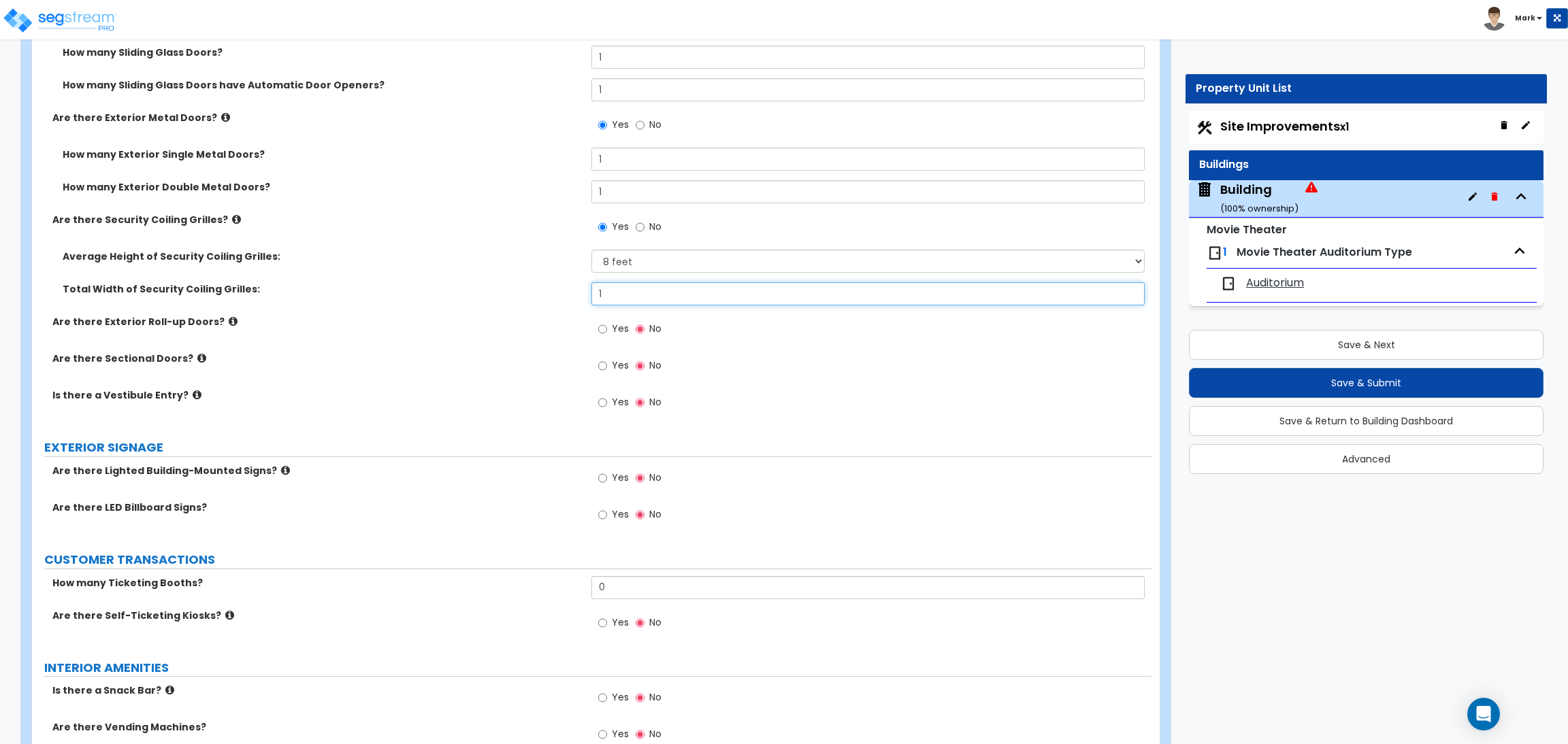
scroll to position [3773, 0]
drag, startPoint x: 623, startPoint y: 294, endPoint x: 584, endPoint y: 290, distance: 39.2
click at [584, 290] on div "Total Width of Security Coiling Grilles: 1" at bounding box center [591, 298] width 1119 height 33
type input "10"
click at [612, 328] on span "Yes" at bounding box center [620, 327] width 17 height 13
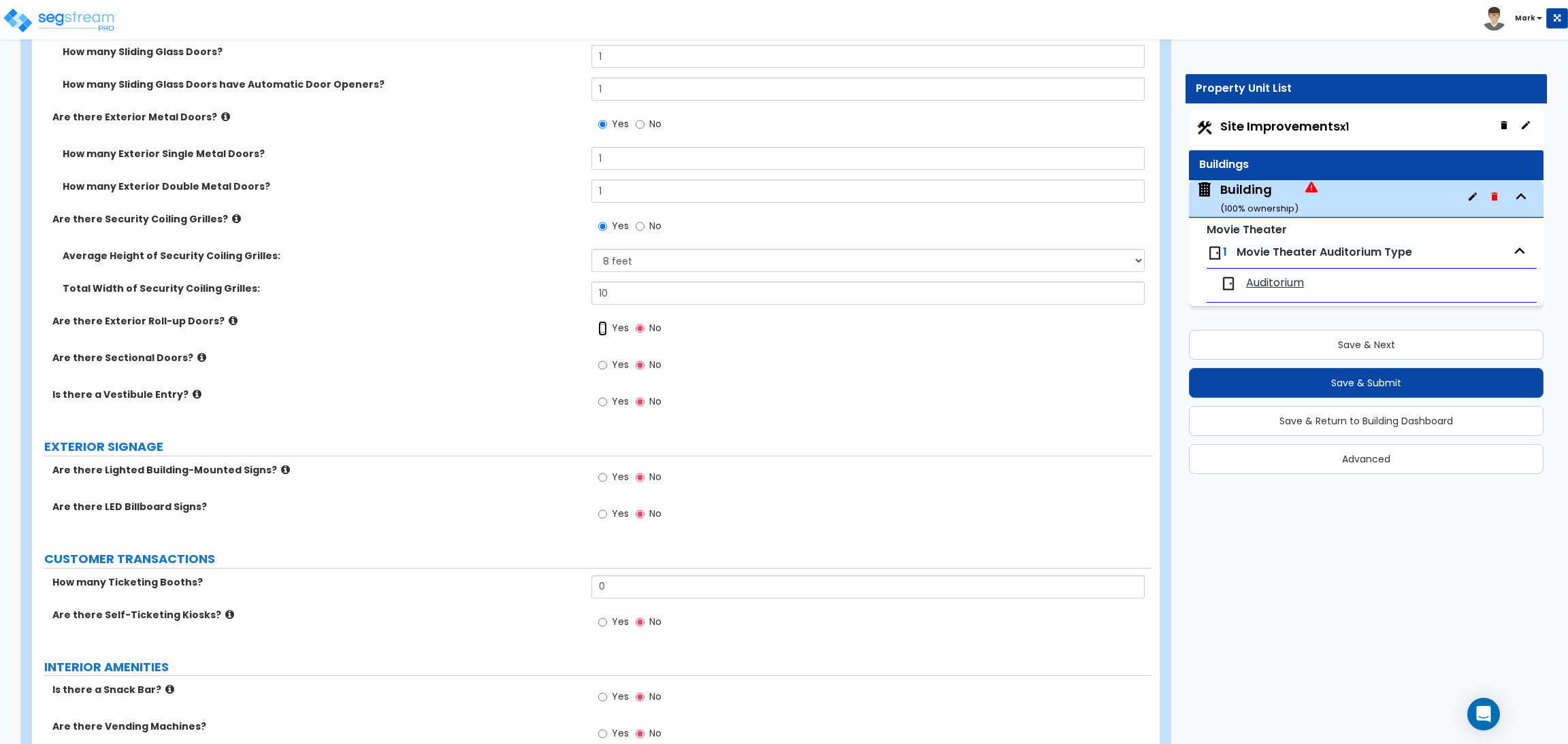
click at [607, 328] on input "Yes" at bounding box center [602, 328] width 9 height 15
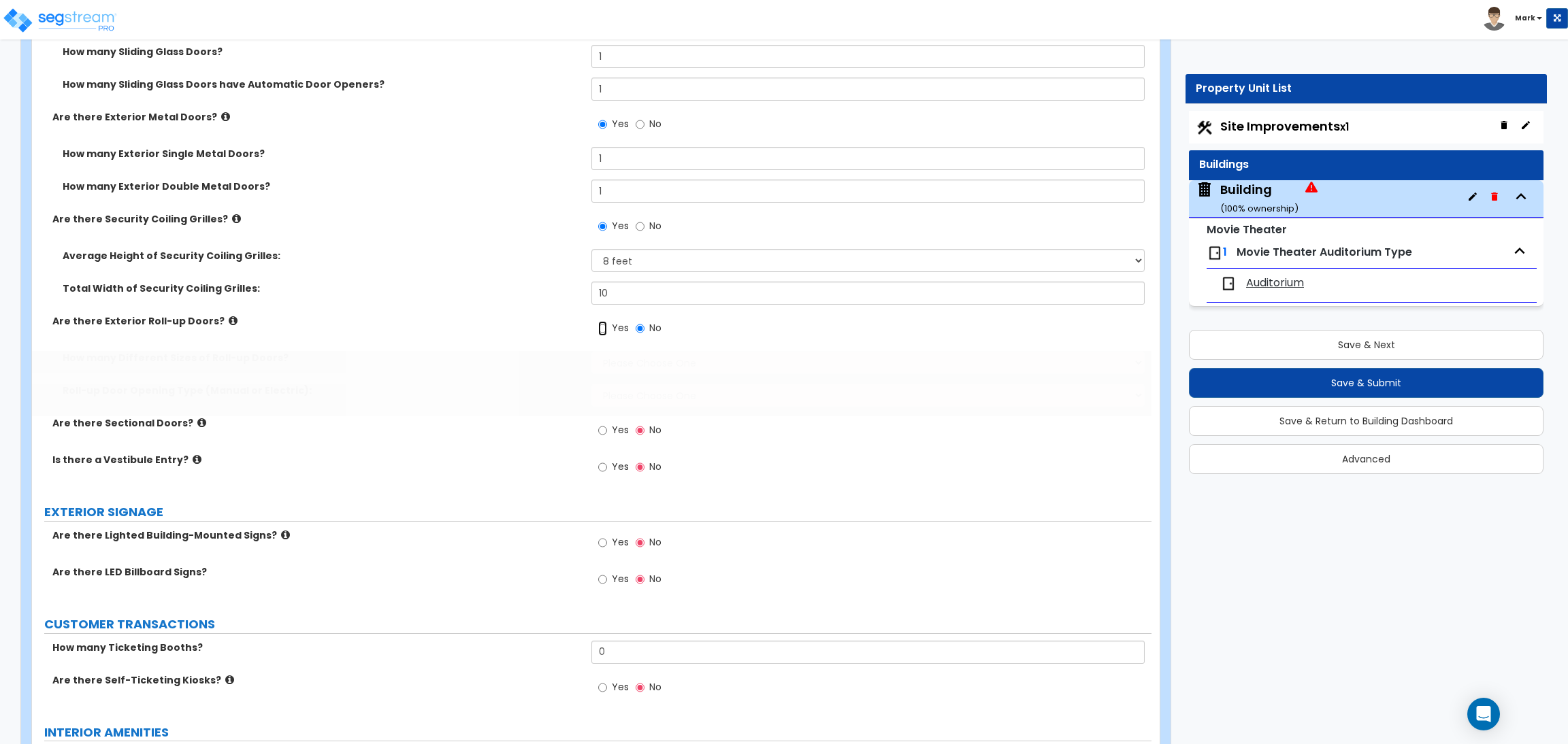
radio input "true"
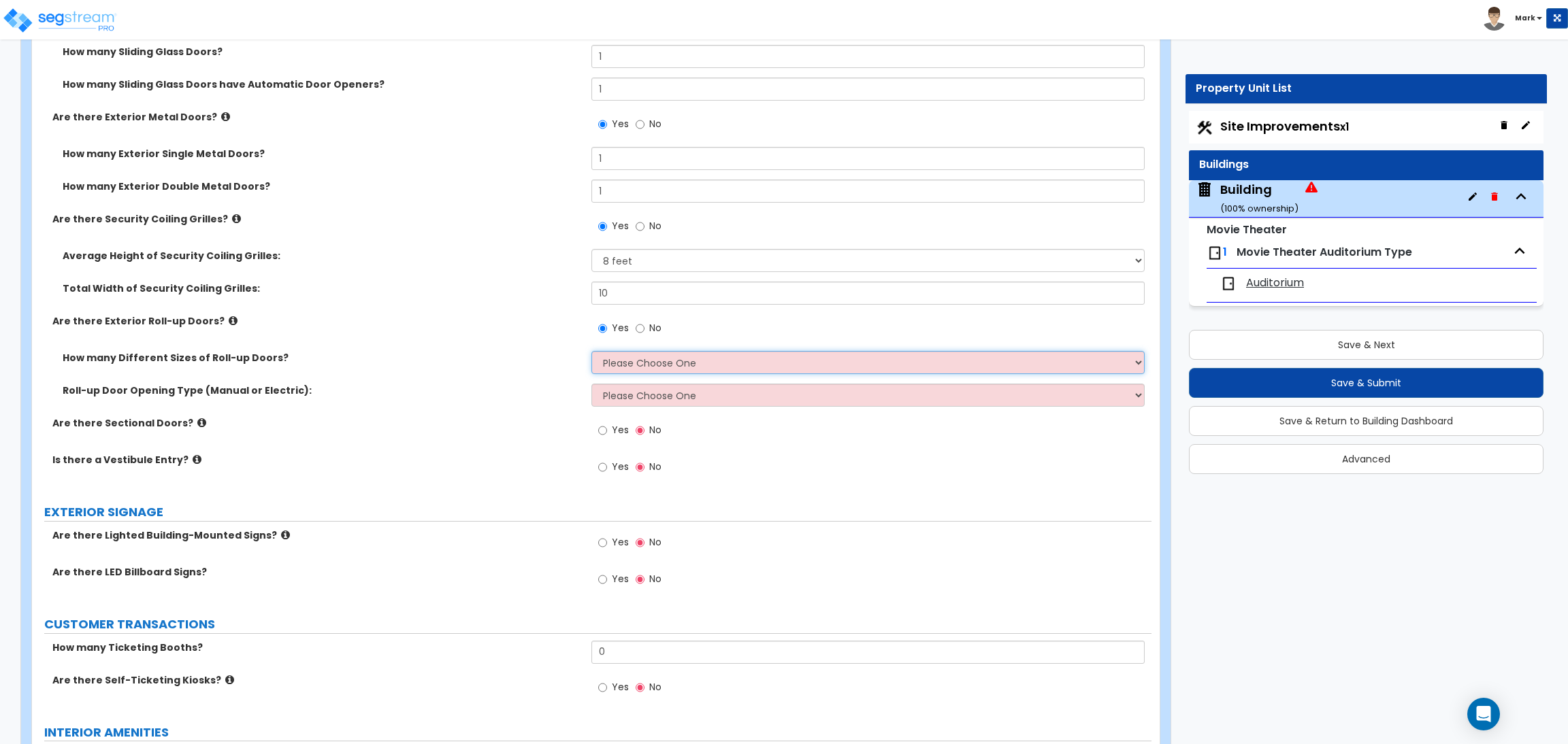
click at [615, 367] on select "Please Choose One 1 2 3" at bounding box center [868, 362] width 552 height 23
select select "1"
click at [591, 351] on select "Please Choose One 1 2 3" at bounding box center [868, 362] width 552 height 23
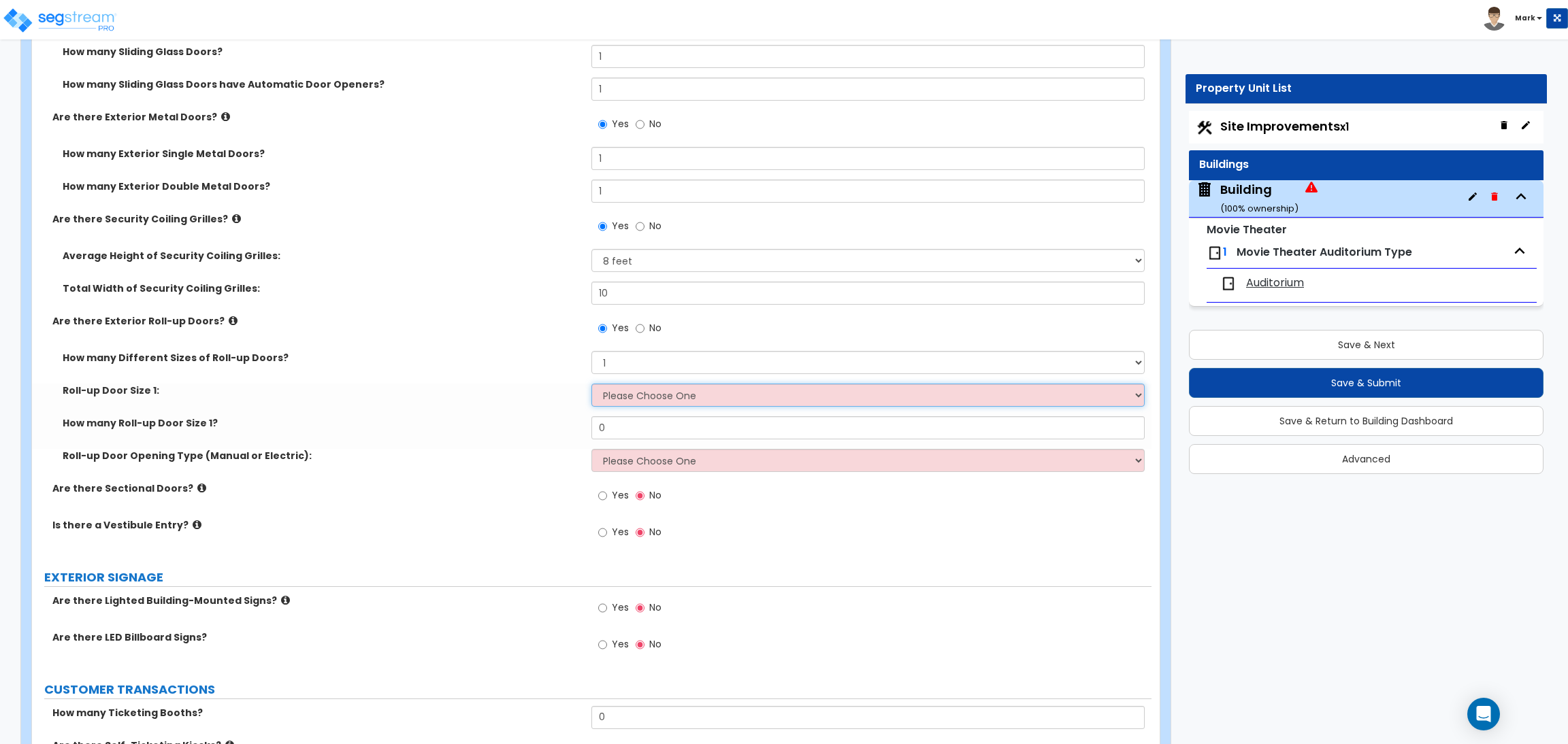
click at [619, 404] on select "Please Choose One 8' x 8' 10' x 10' 12' x 12' 14' x 14' 20' x 12' 20' x 16'" at bounding box center [868, 394] width 552 height 23
select select "2"
click at [591, 384] on select "Please Choose One 8' x 8' 10' x 10' 12' x 12' 14' x 14' 20' x 12' 20' x 16'" at bounding box center [868, 394] width 552 height 23
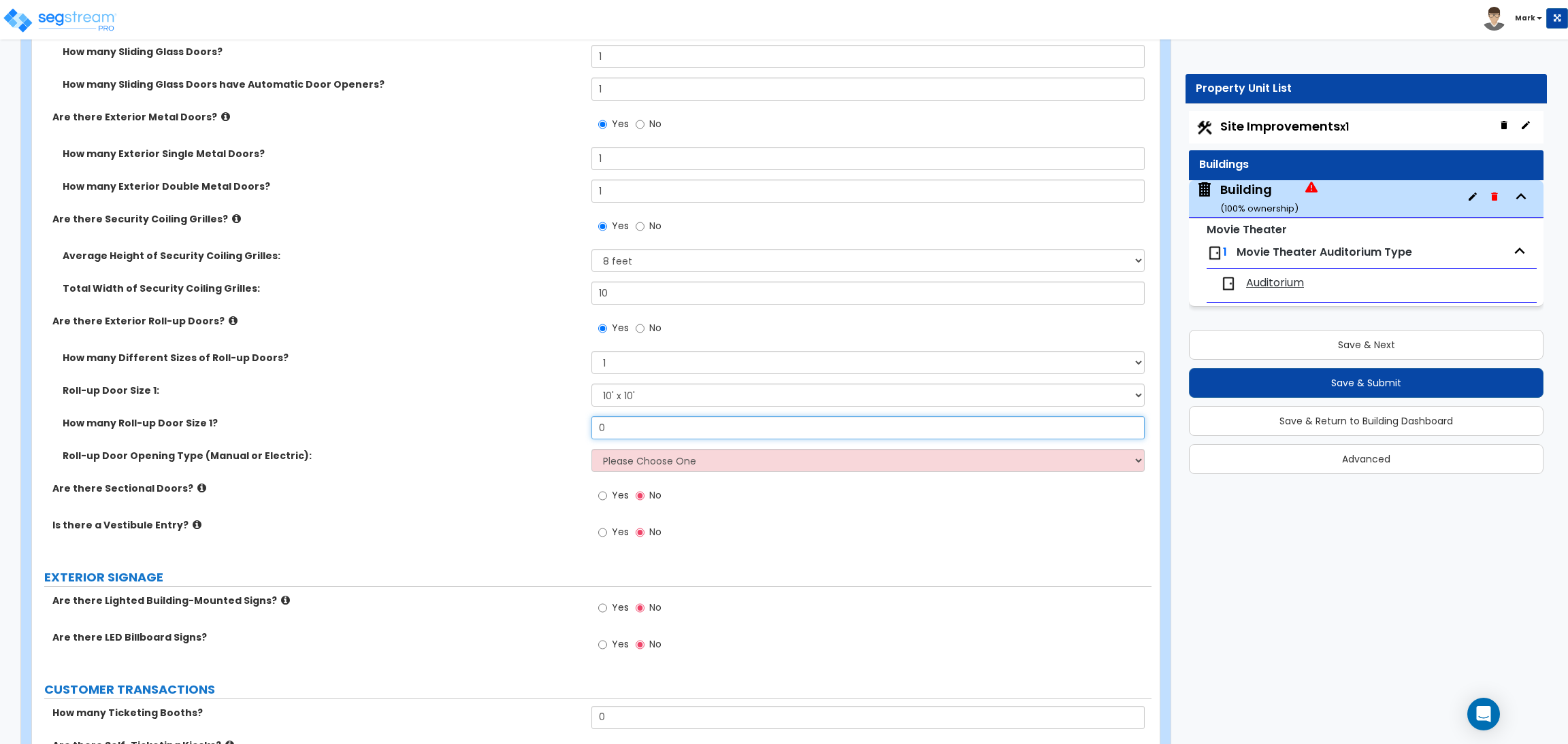
drag, startPoint x: 617, startPoint y: 437, endPoint x: 585, endPoint y: 428, distance: 33.2
click at [588, 429] on div "How many Roll-up Door Size 1? 0" at bounding box center [591, 433] width 1119 height 33
type input "1"
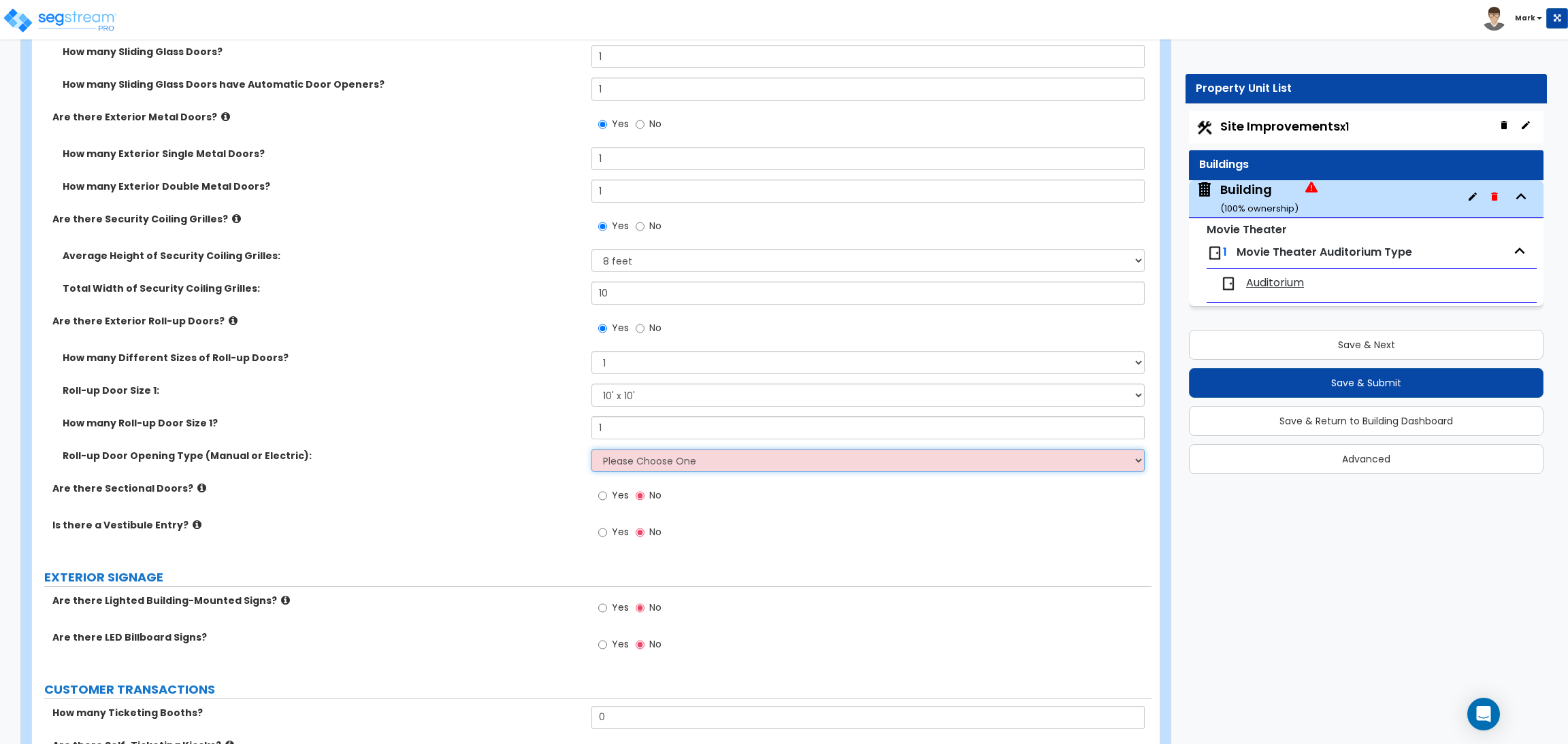
click at [619, 458] on select "Please Choose One All Manual All Motorized Some are Motorized" at bounding box center [868, 460] width 552 height 23
select select "2"
click at [591, 449] on select "Please Choose One All Manual All Motorized Some are Motorized" at bounding box center [868, 460] width 552 height 23
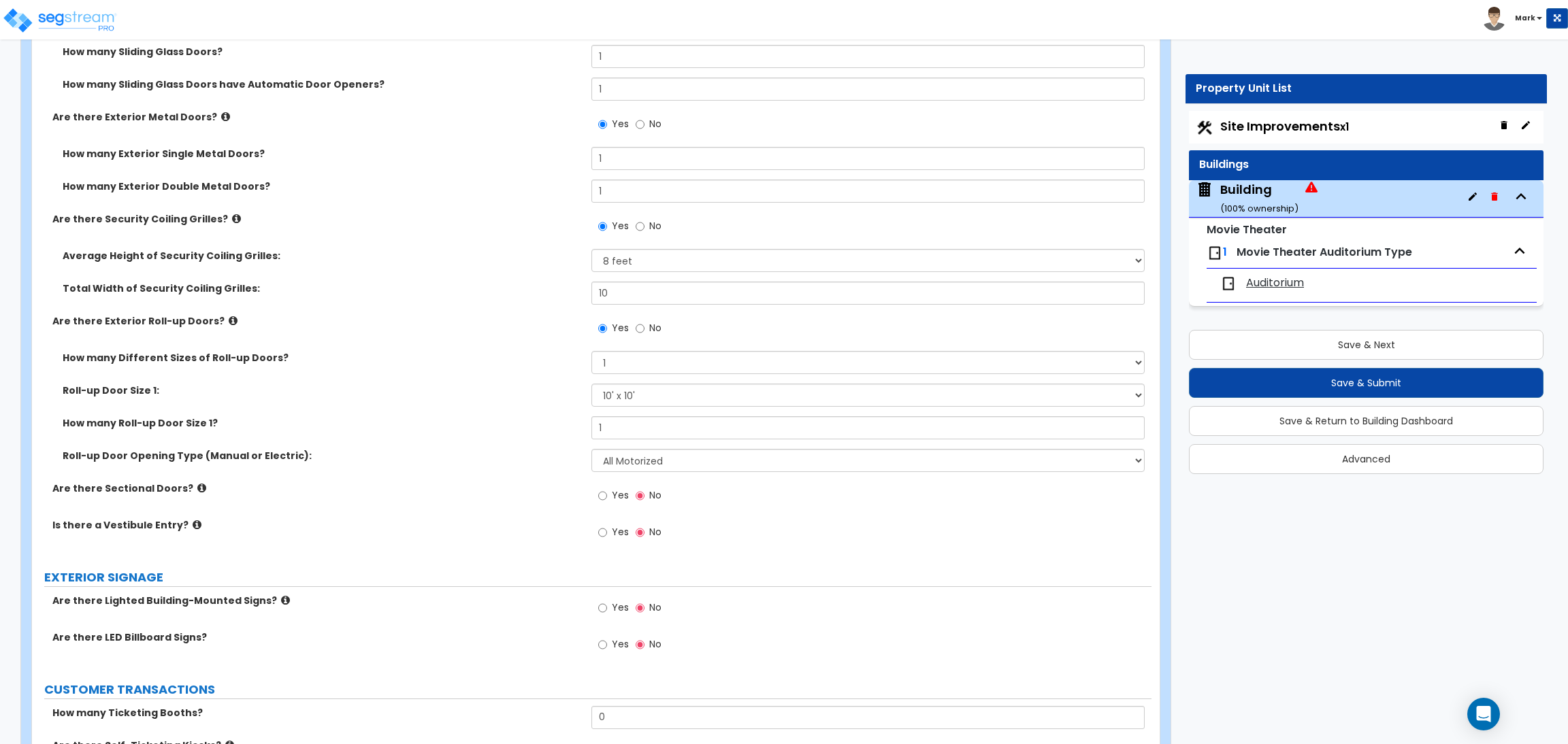
click at [615, 501] on span "Yes" at bounding box center [620, 495] width 17 height 13
click at [607, 501] on input "Yes" at bounding box center [602, 495] width 9 height 15
radio input "true"
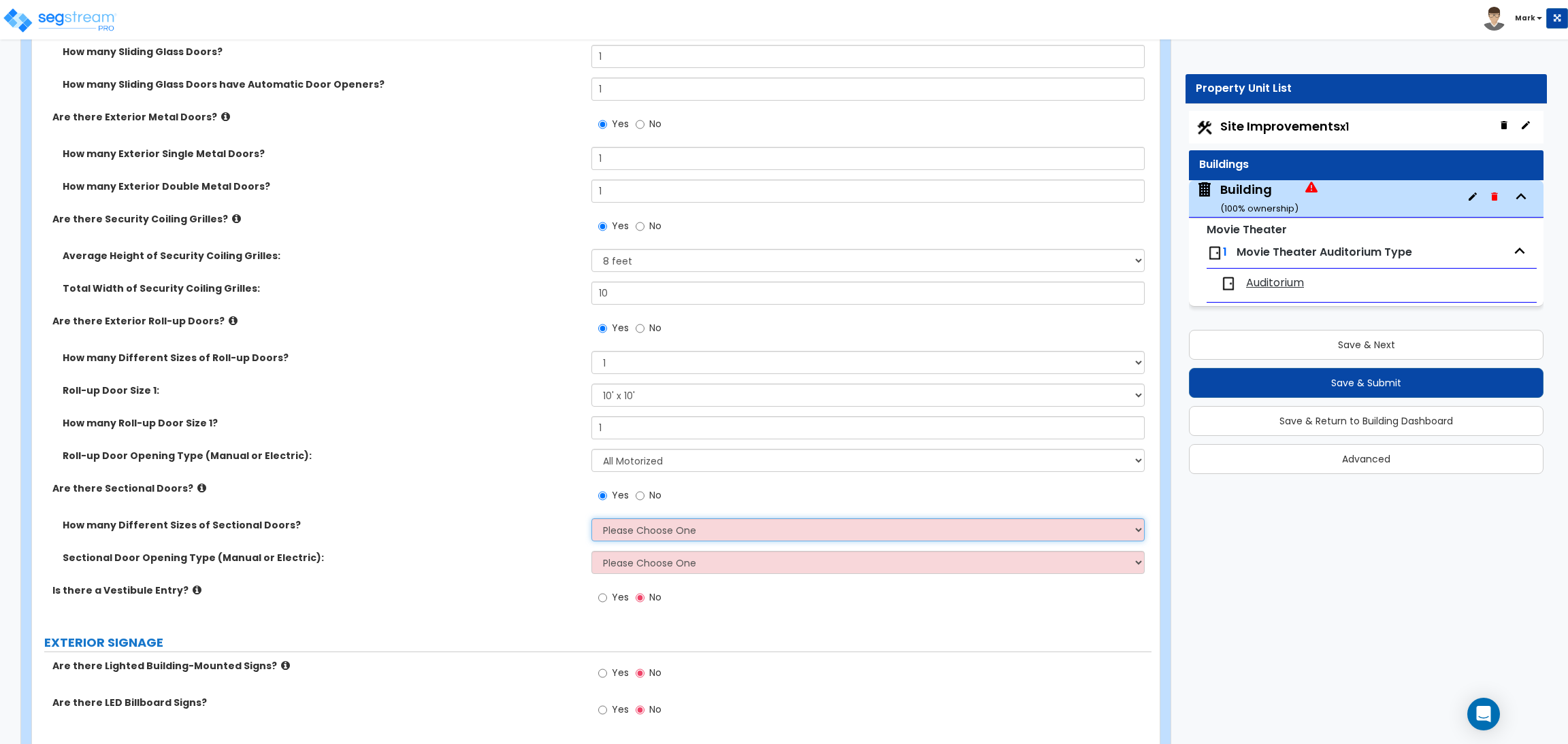
click at [628, 530] on select "Please Choose One 1 2 3" at bounding box center [868, 529] width 552 height 23
click at [591, 518] on select "Please Choose One 1 2 3" at bounding box center [868, 529] width 552 height 23
click at [624, 535] on select "Please Choose One 1 2 3" at bounding box center [868, 529] width 552 height 23
select select "1"
click at [591, 518] on select "Please Choose One 1 2 3" at bounding box center [868, 529] width 552 height 23
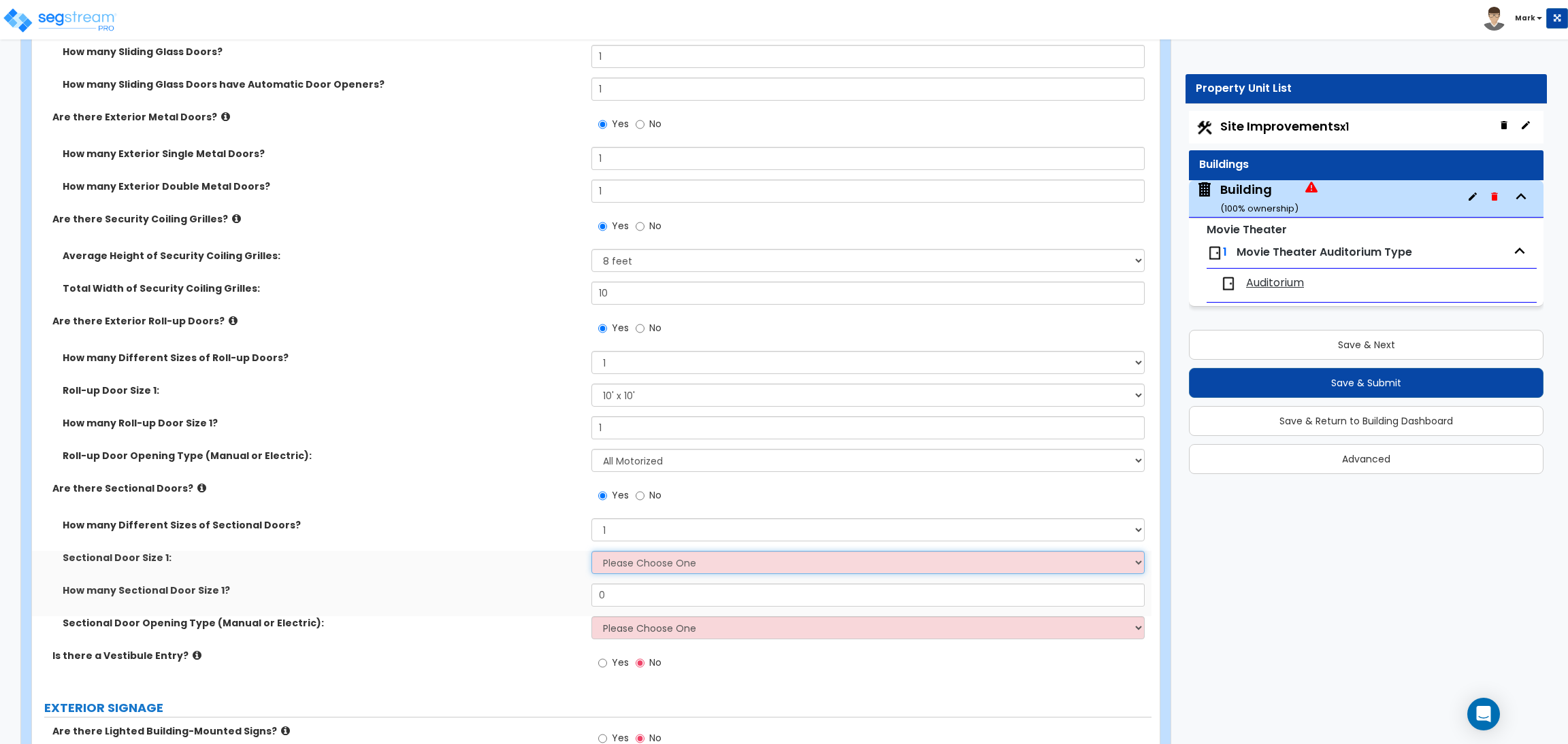
click at [623, 564] on select "Please Choose One 8' x 8' 10' x 10' 12' x 12' 20' x 14'" at bounding box center [868, 562] width 552 height 23
select select "1"
click at [591, 551] on select "Please Choose One 8' x 8' 10' x 10' 12' x 12' 20' x 14'" at bounding box center [868, 562] width 552 height 23
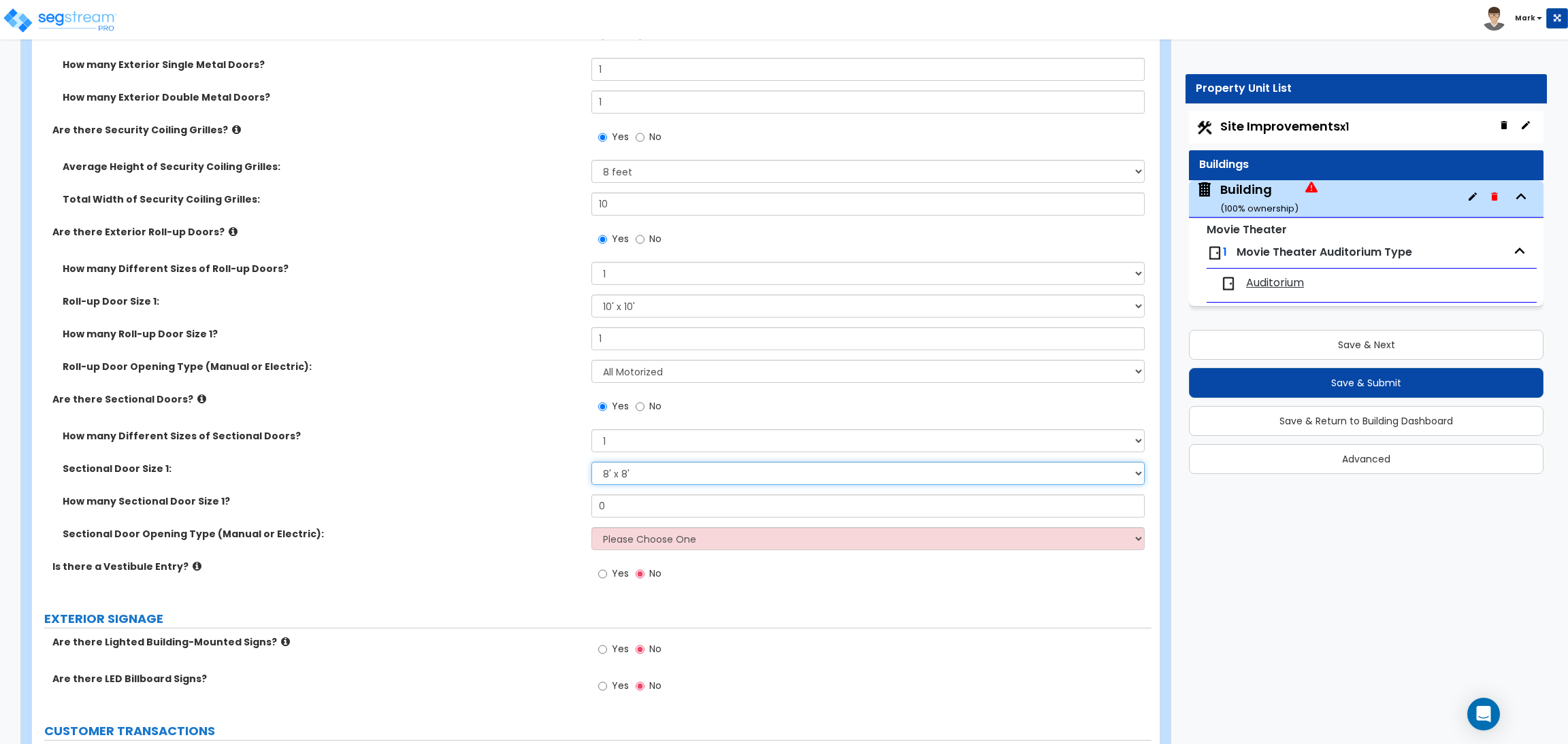
scroll to position [3876, 0]
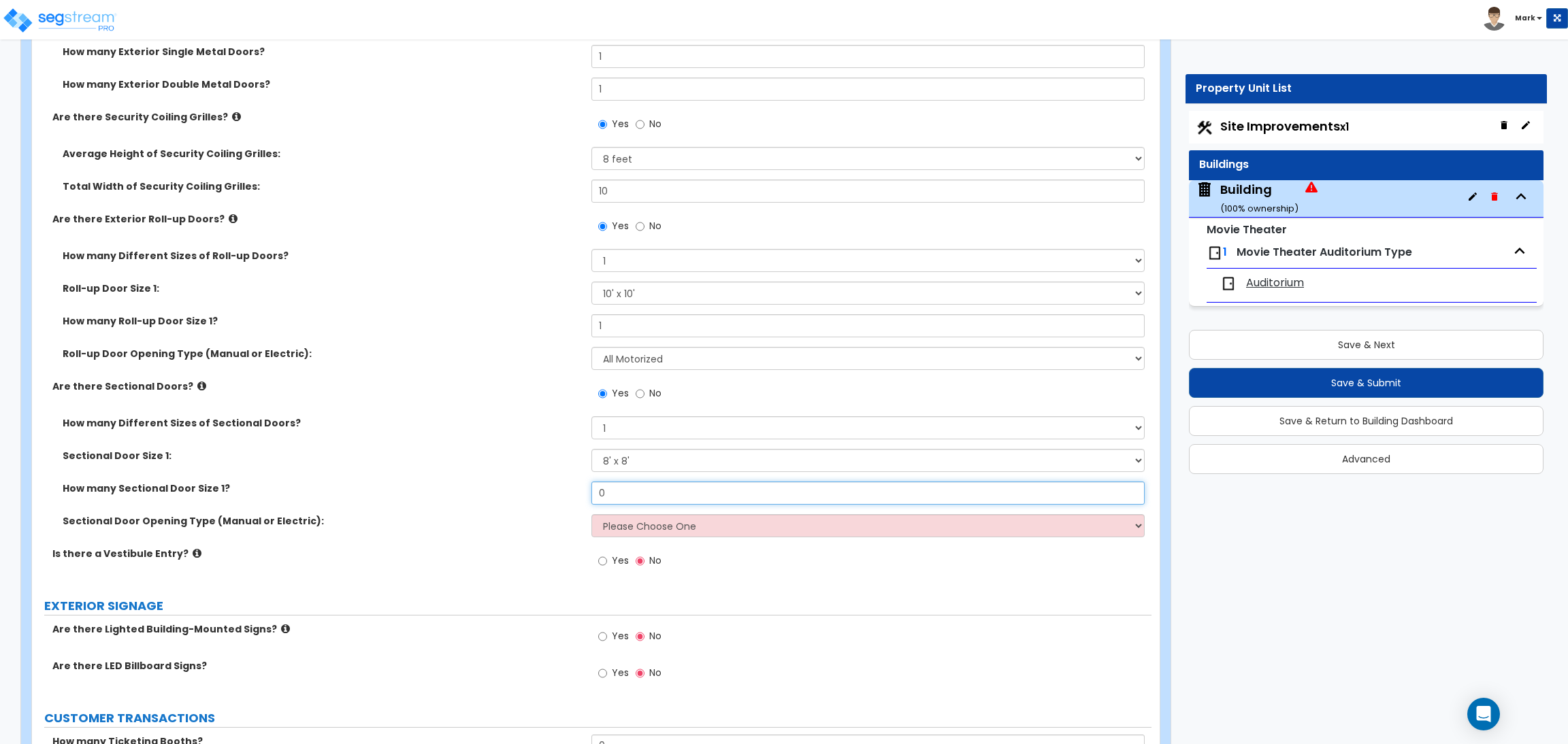
drag, startPoint x: 619, startPoint y: 490, endPoint x: 578, endPoint y: 485, distance: 41.3
click at [581, 485] on div "How many Sectional Door Size 1? 0" at bounding box center [591, 498] width 1119 height 33
type input "1"
click at [610, 526] on select "Please Choose One All Manual All Motorized Some are Motorized" at bounding box center [868, 525] width 552 height 23
select select "2"
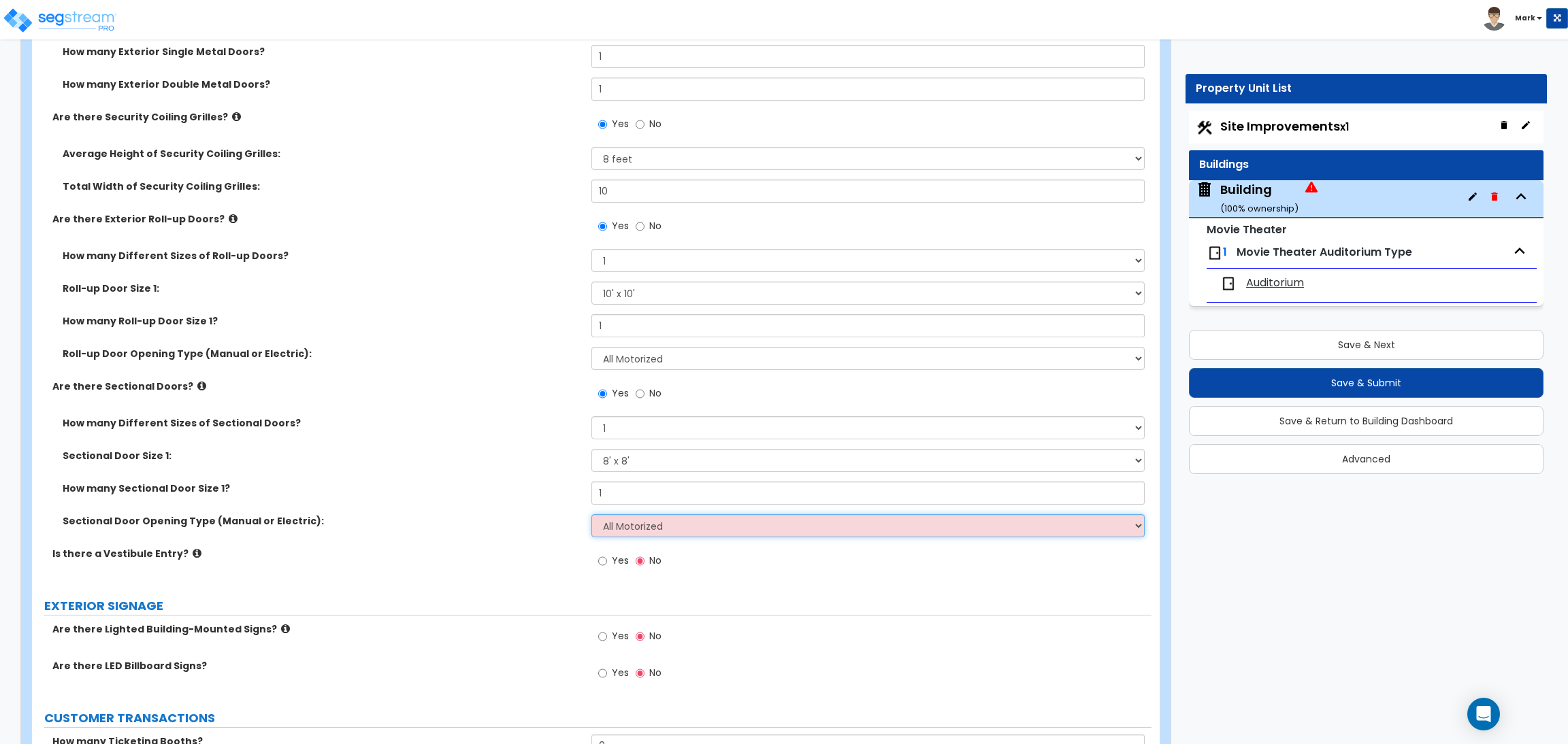
click at [591, 514] on select "Please Choose One All Manual All Motorized Some are Motorized" at bounding box center [868, 525] width 552 height 23
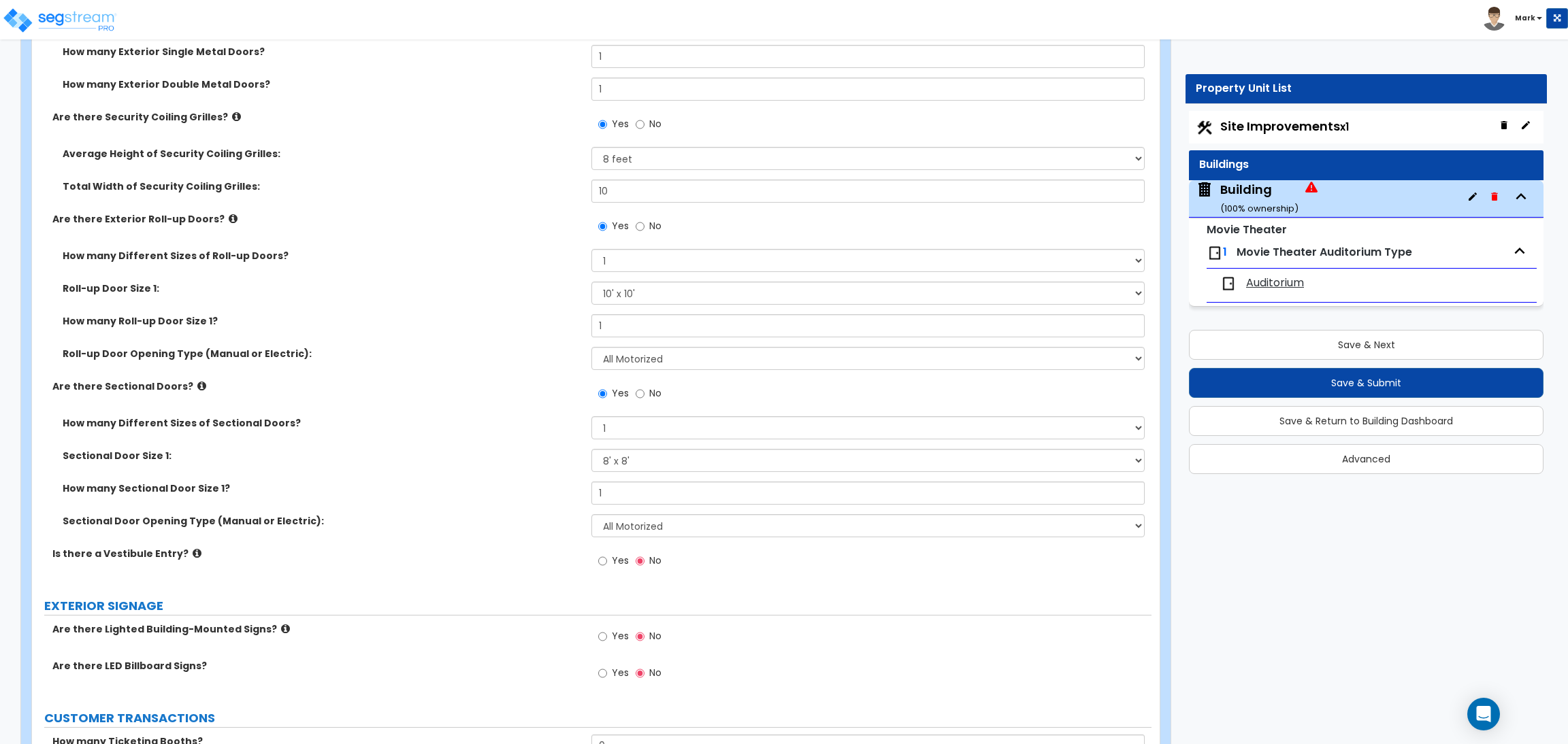
click at [613, 563] on span "Yes" at bounding box center [620, 560] width 17 height 13
click at [607, 563] on input "Yes" at bounding box center [602, 561] width 9 height 15
radio input "true"
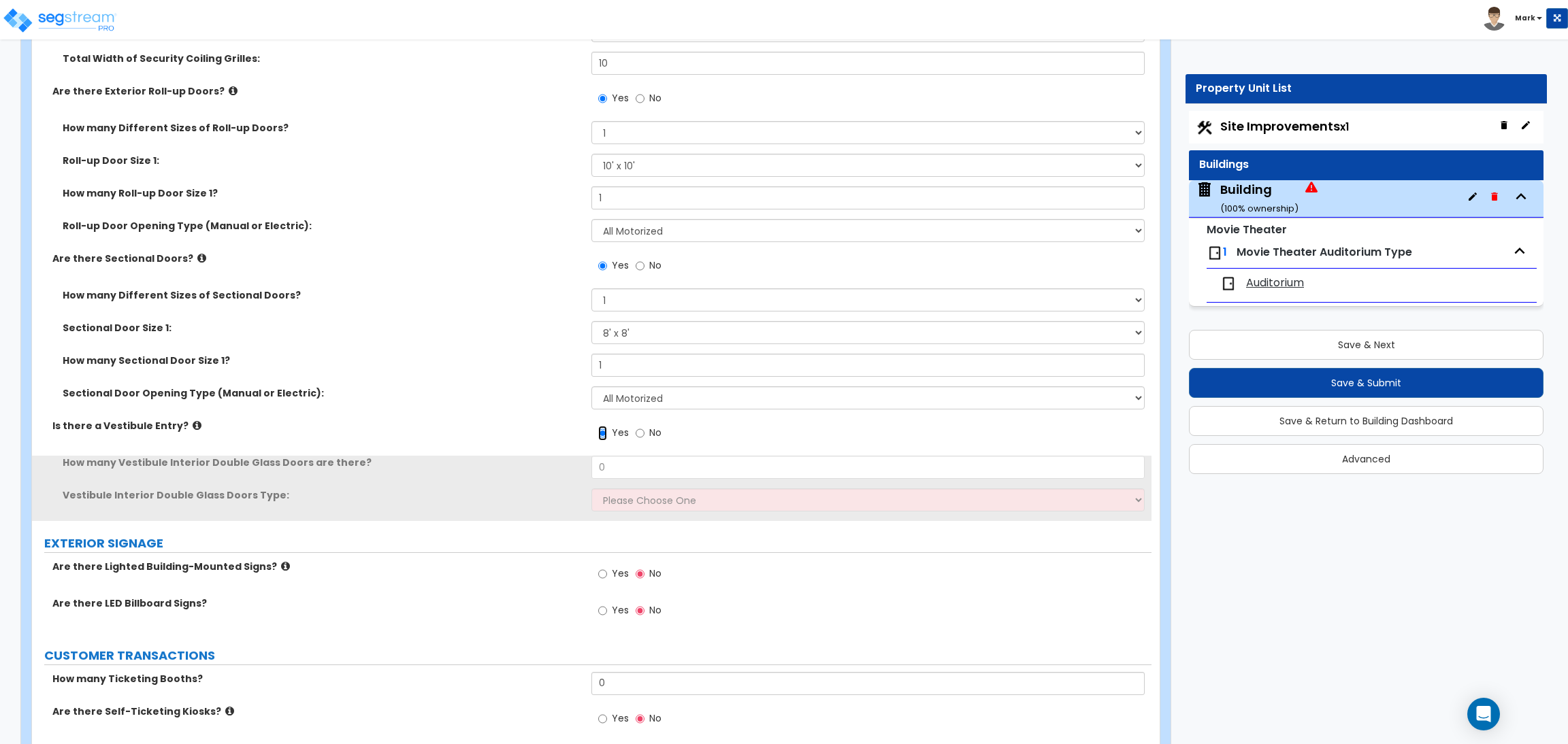
scroll to position [4080, 0]
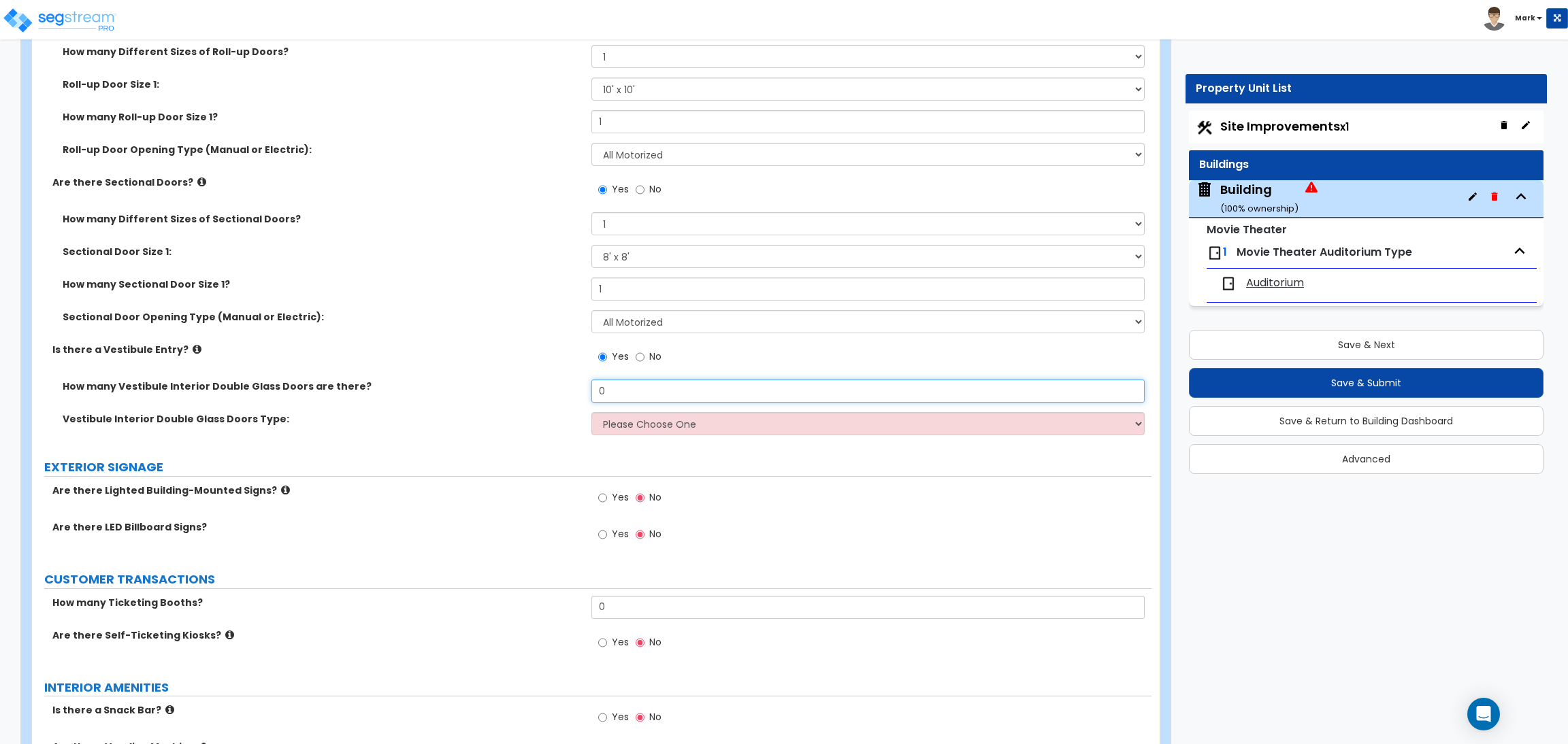
drag, startPoint x: 619, startPoint y: 387, endPoint x: 579, endPoint y: 387, distance: 40.0
click at [579, 387] on div "How many Vestibule Interior Double Glass Doors are there? 0" at bounding box center [591, 396] width 1119 height 33
type input "1"
click at [613, 424] on select "Please Choose One Hinged Sliding" at bounding box center [868, 423] width 552 height 23
select select "1"
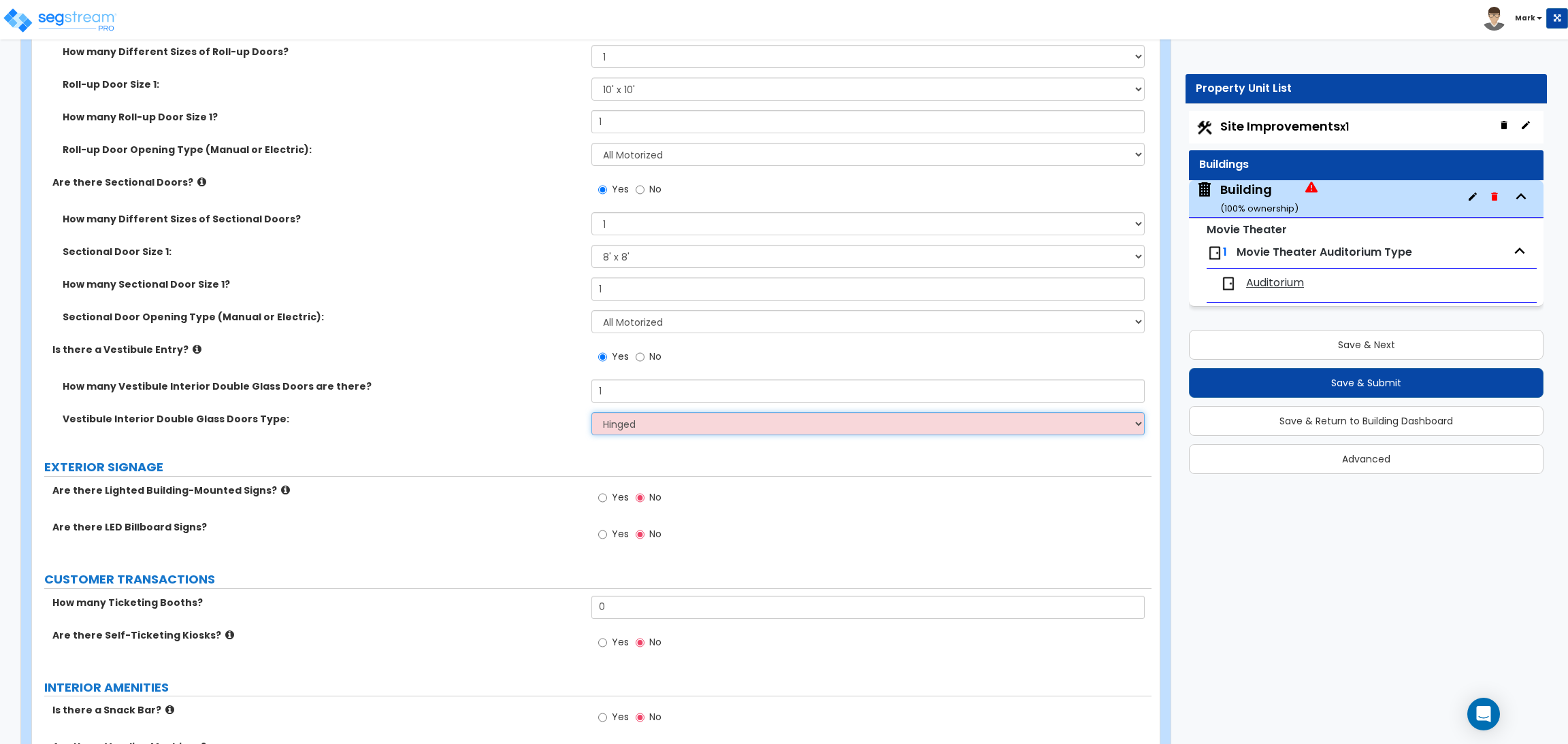
click at [591, 412] on select "Please Choose One Hinged Sliding" at bounding box center [868, 423] width 552 height 23
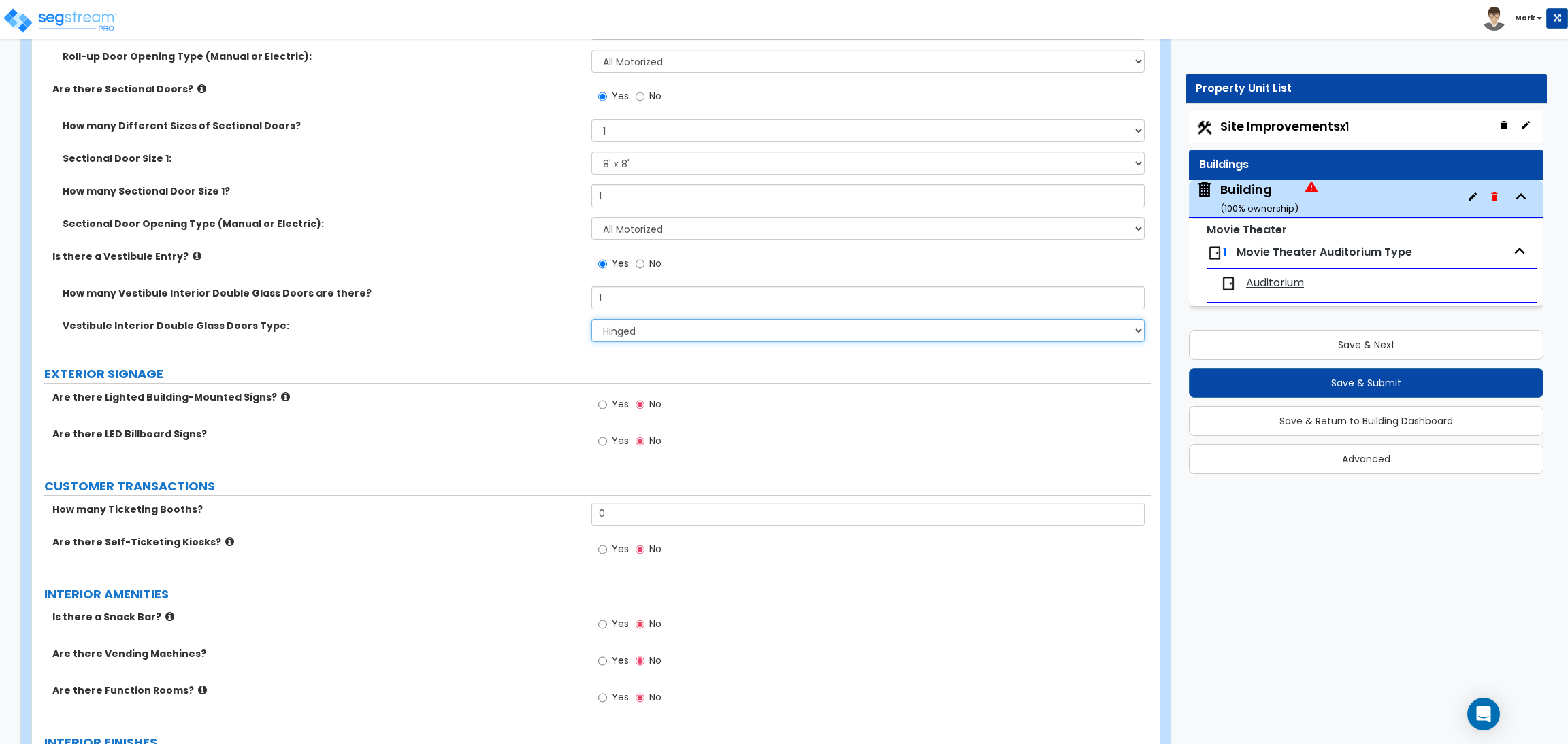
scroll to position [4182, 0]
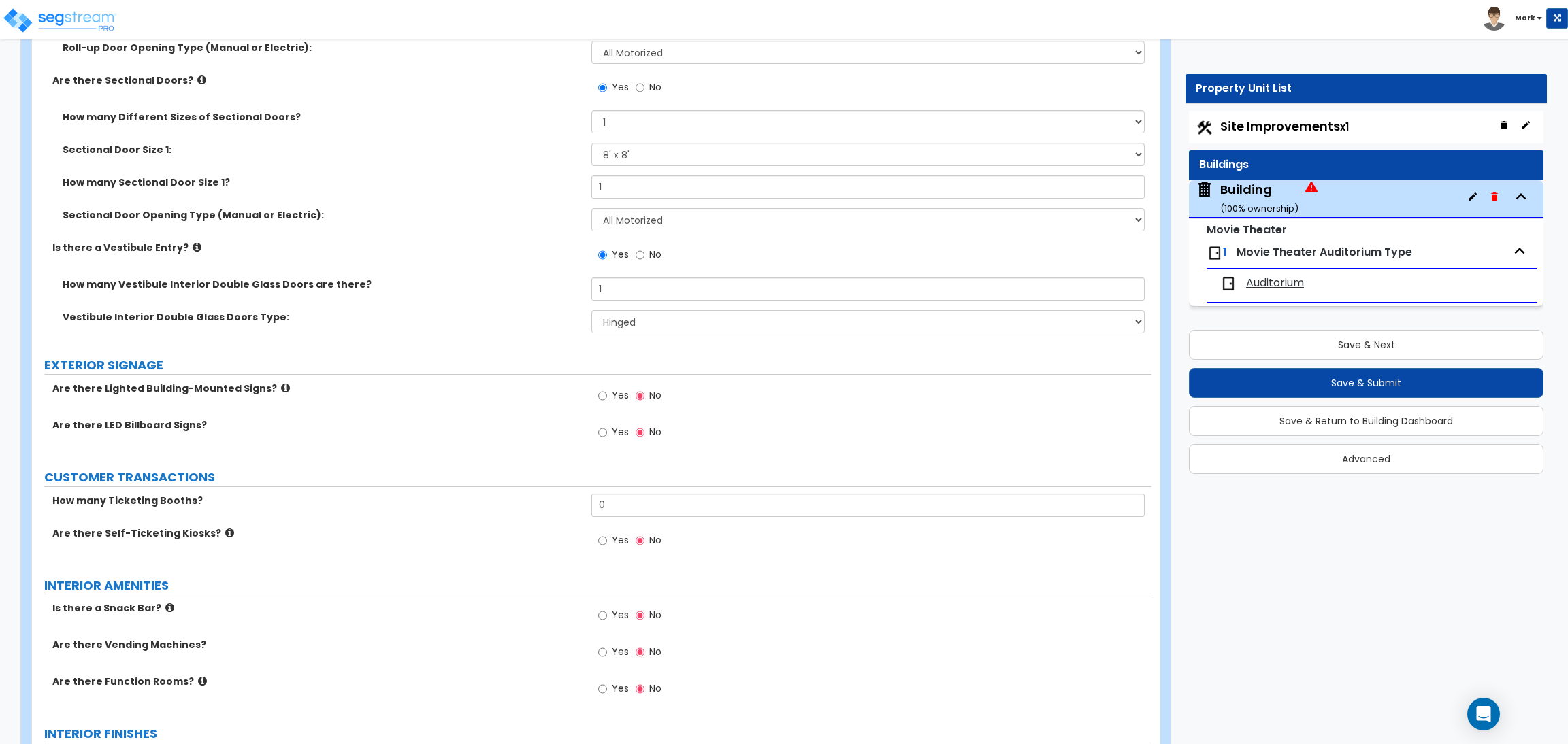
click at [628, 393] on span "Yes" at bounding box center [620, 394] width 17 height 13
click at [607, 393] on input "Yes" at bounding box center [602, 395] width 9 height 15
radio input "true"
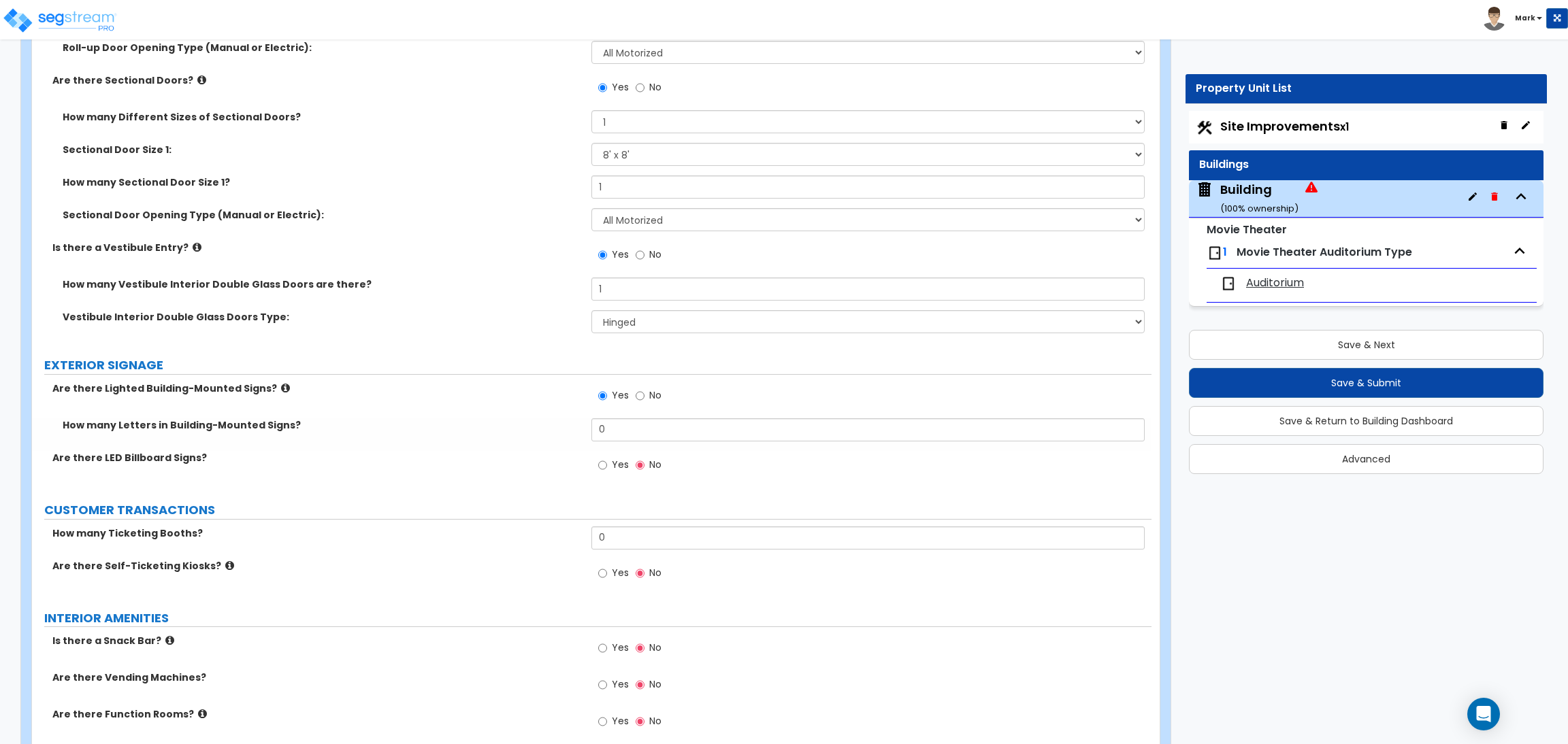
click at [621, 466] on span "Yes" at bounding box center [620, 464] width 17 height 13
click at [607, 466] on input "Yes" at bounding box center [602, 465] width 9 height 15
radio input "true"
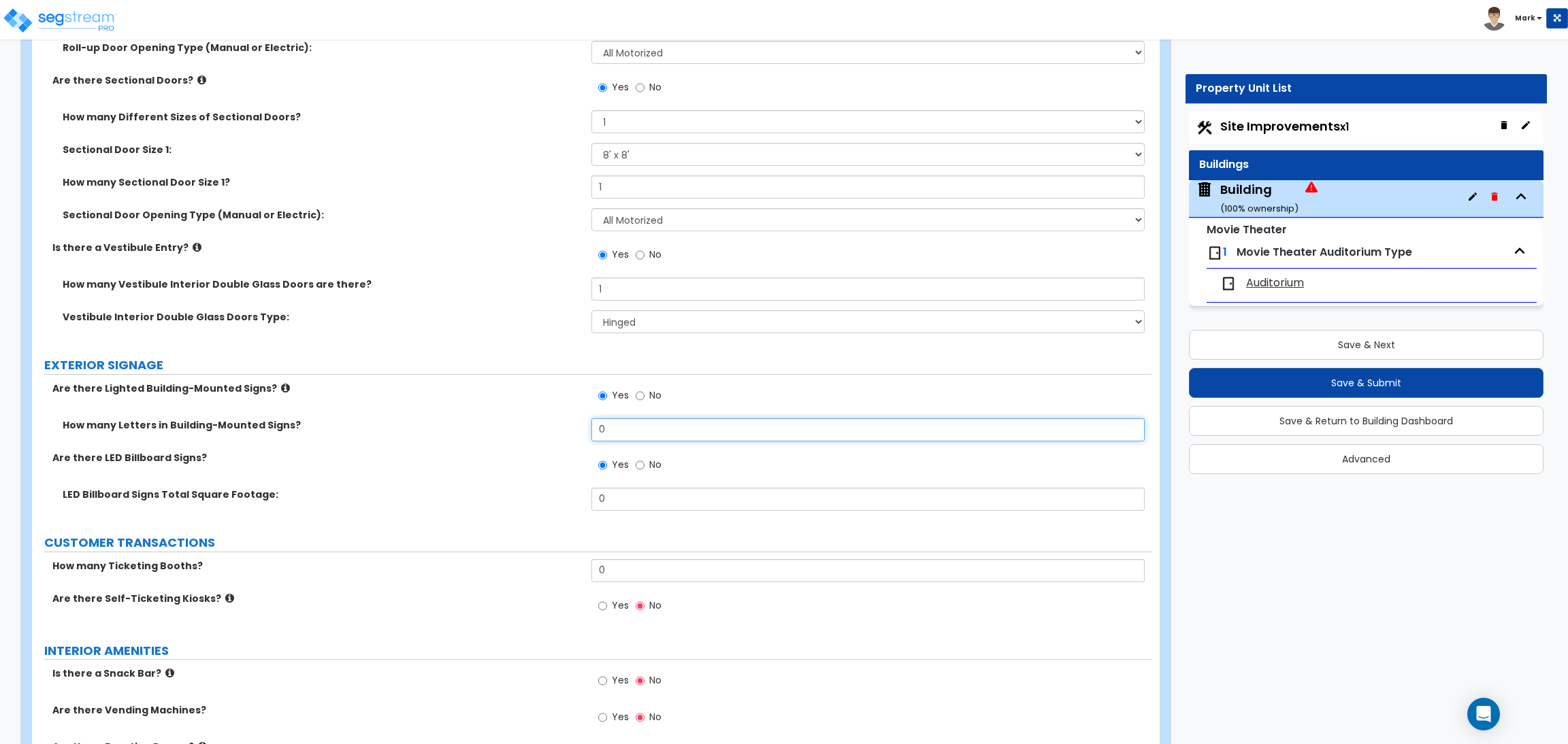
drag, startPoint x: 613, startPoint y: 430, endPoint x: 589, endPoint y: 426, distance: 24.3
click at [589, 426] on div "How many Letters in Building-Mounted Signs? 0" at bounding box center [591, 434] width 1119 height 33
drag, startPoint x: 610, startPoint y: 434, endPoint x: 589, endPoint y: 428, distance: 21.8
click at [591, 428] on input "8" at bounding box center [868, 429] width 552 height 23
type input "10"
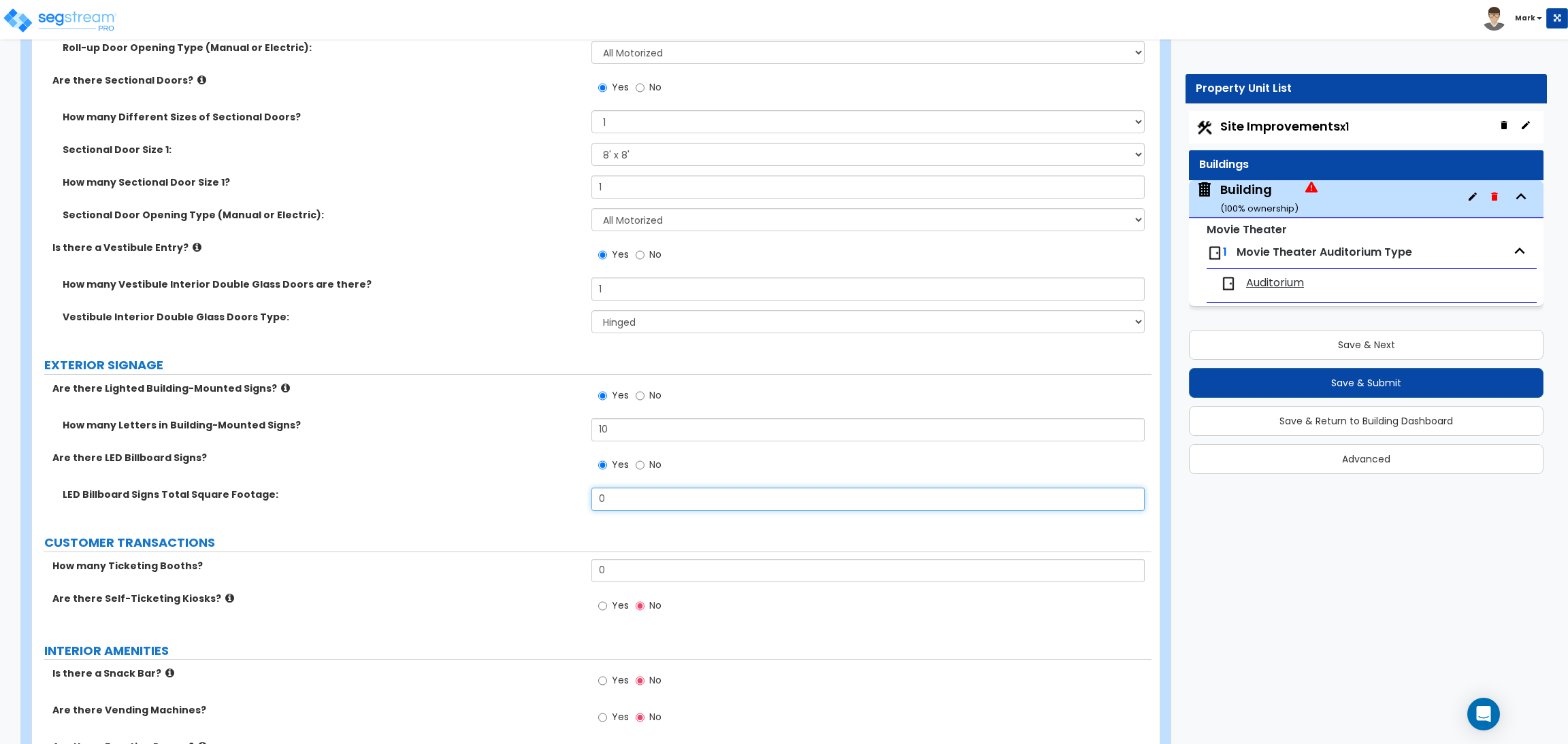
drag, startPoint x: 619, startPoint y: 495, endPoint x: 577, endPoint y: 497, distance: 42.0
click at [577, 497] on div "LED Billboard Signs Total Square Footage: 0" at bounding box center [591, 504] width 1119 height 33
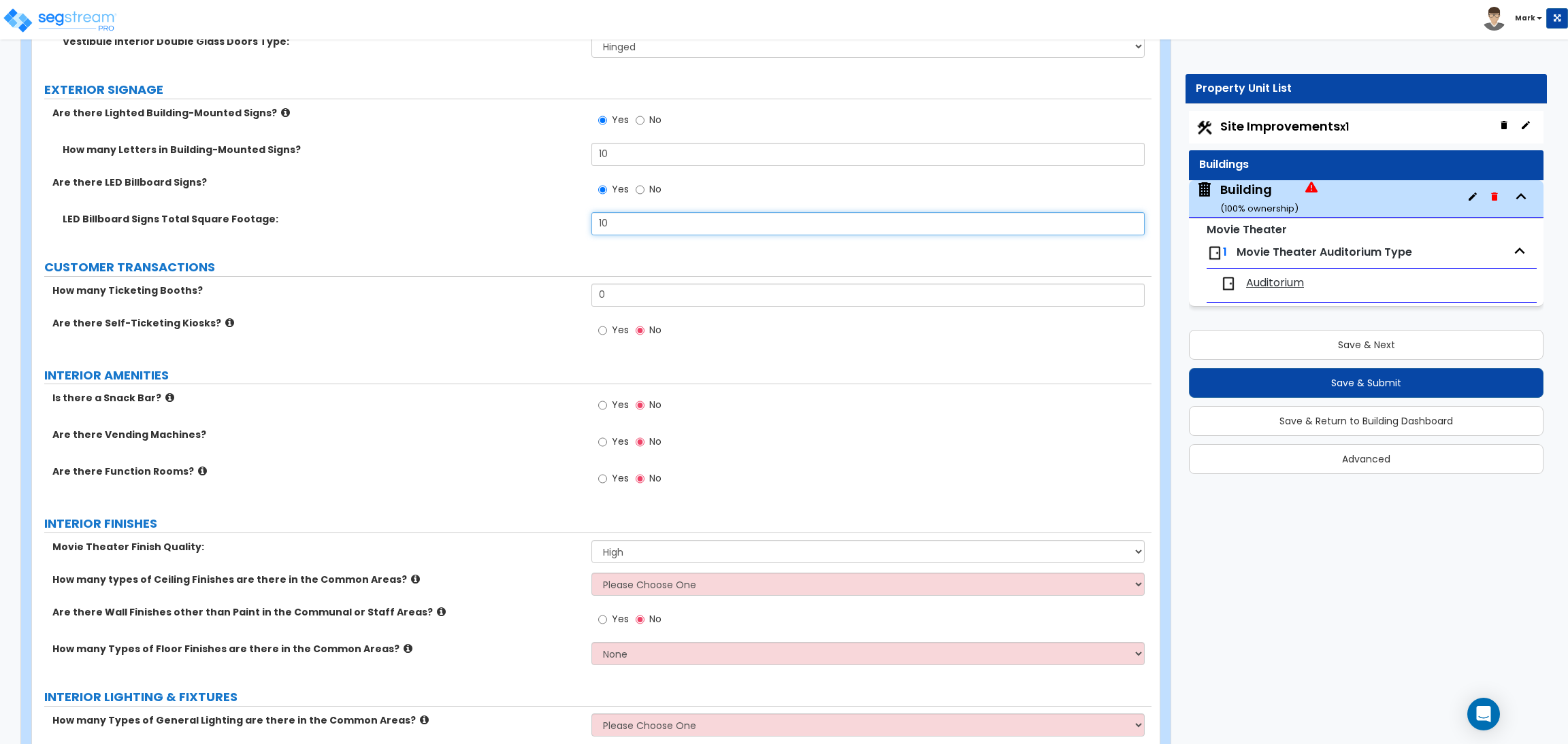
scroll to position [4488, 0]
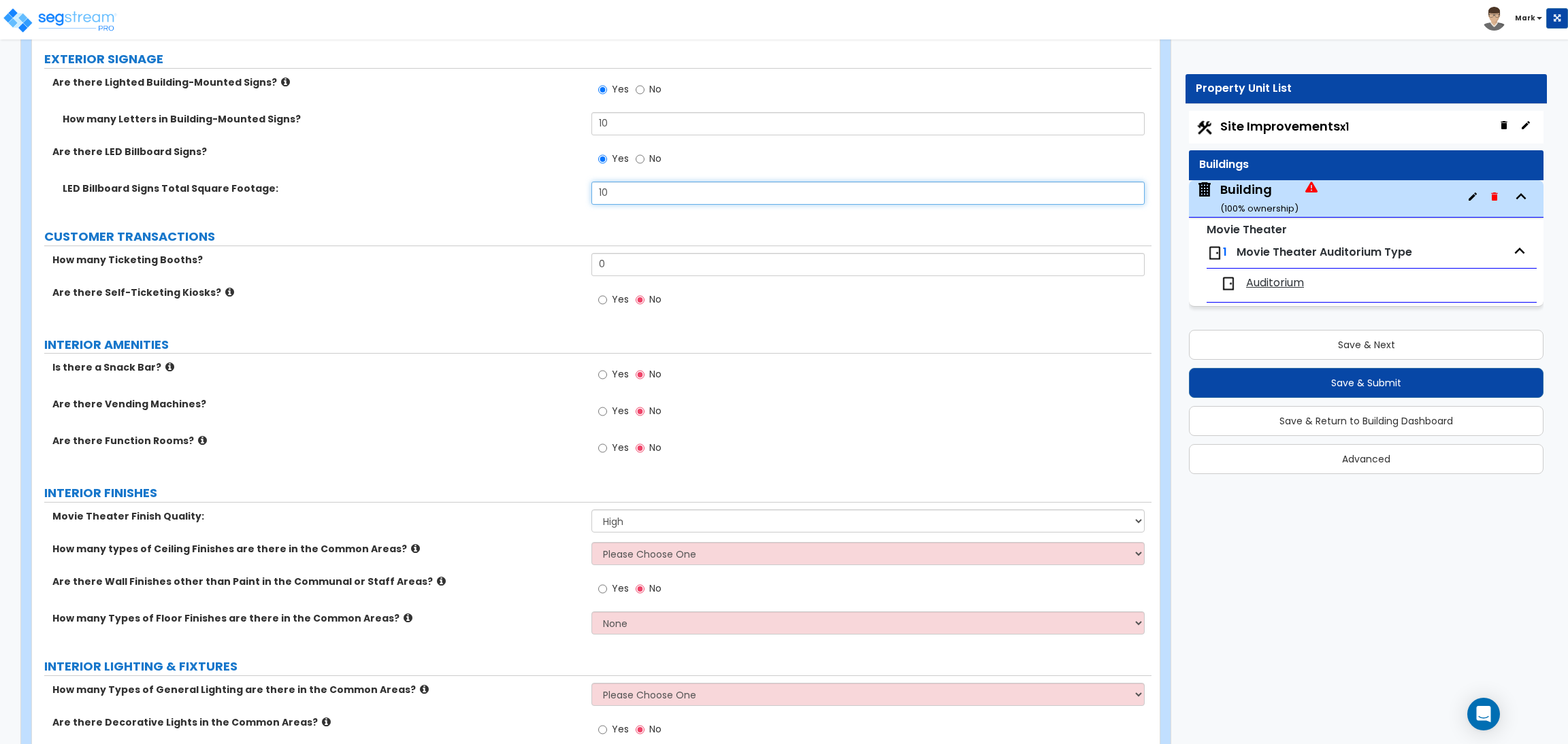
drag, startPoint x: 622, startPoint y: 199, endPoint x: 580, endPoint y: 192, distance: 42.6
click at [580, 192] on div "LED Billboard Signs Total Square Footage: 10" at bounding box center [591, 198] width 1119 height 33
type input "8"
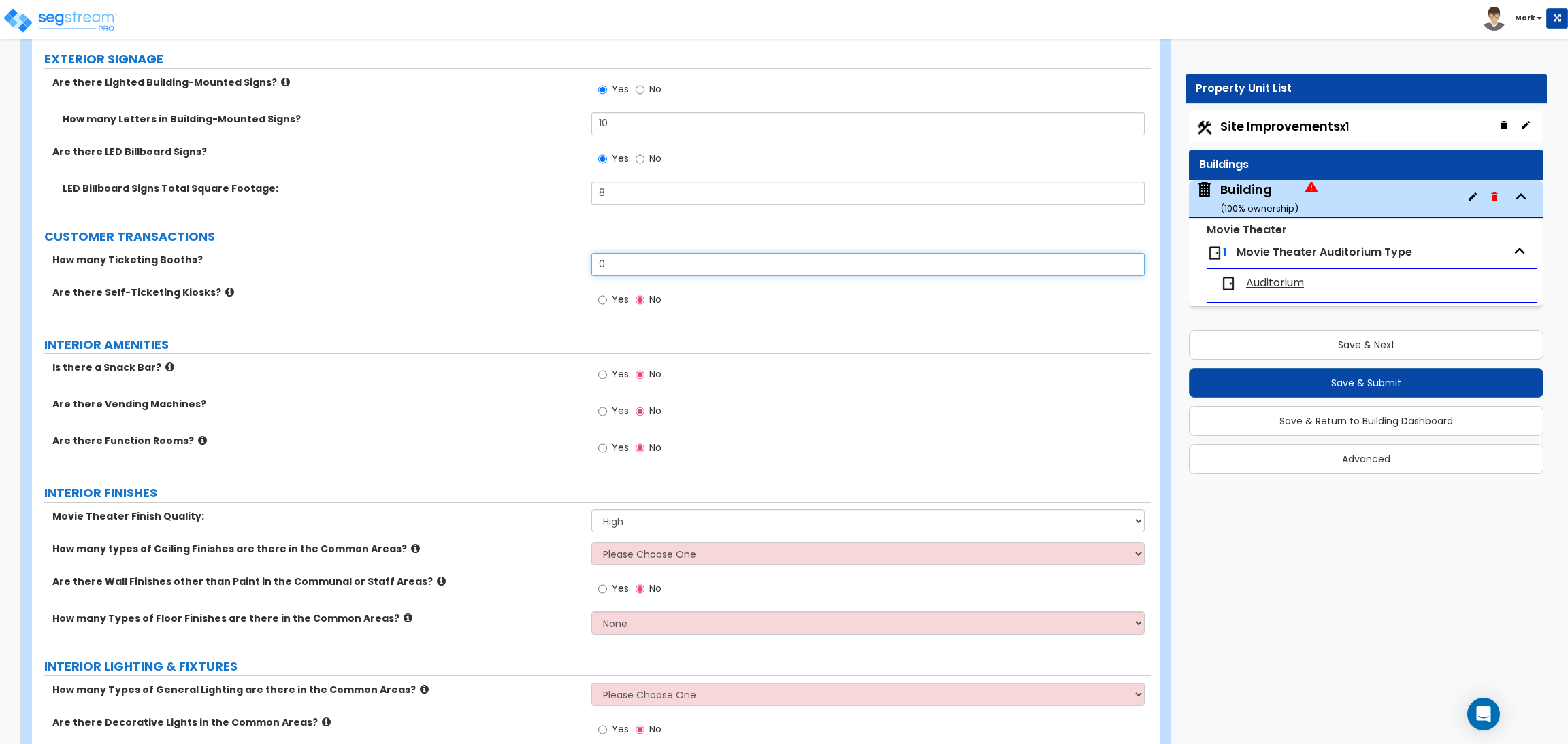
drag, startPoint x: 618, startPoint y: 259, endPoint x: 590, endPoint y: 251, distance: 29.1
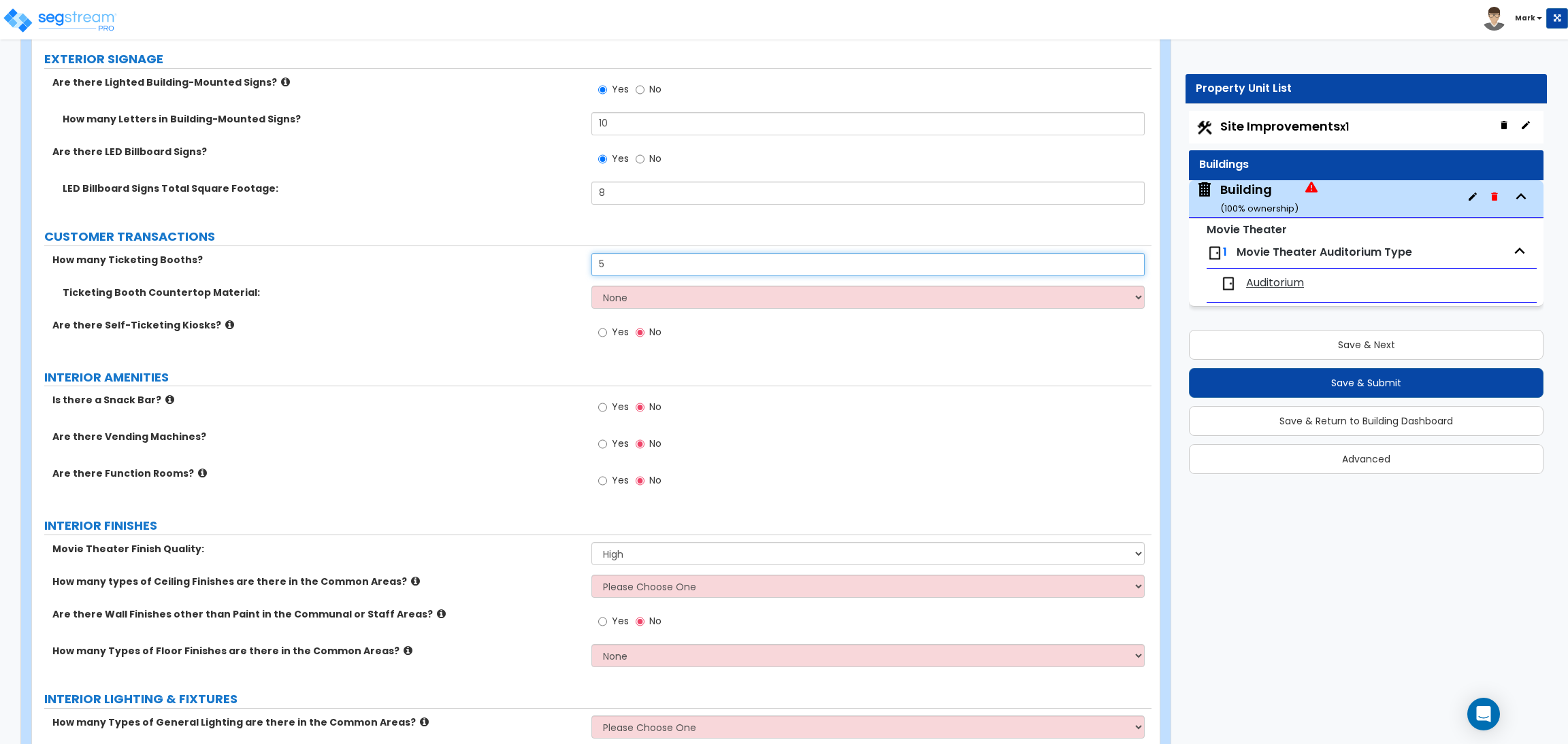
type input "5"
click at [628, 297] on select "None Plastic Laminate Solid Surface Stone Quartz Marble Tile Wood Stainless Ste…" at bounding box center [868, 296] width 552 height 23
select select "4"
click at [591, 285] on select "None Plastic Laminate Solid Surface Stone Quartz Marble Tile Wood Stainless Ste…" at bounding box center [868, 296] width 552 height 23
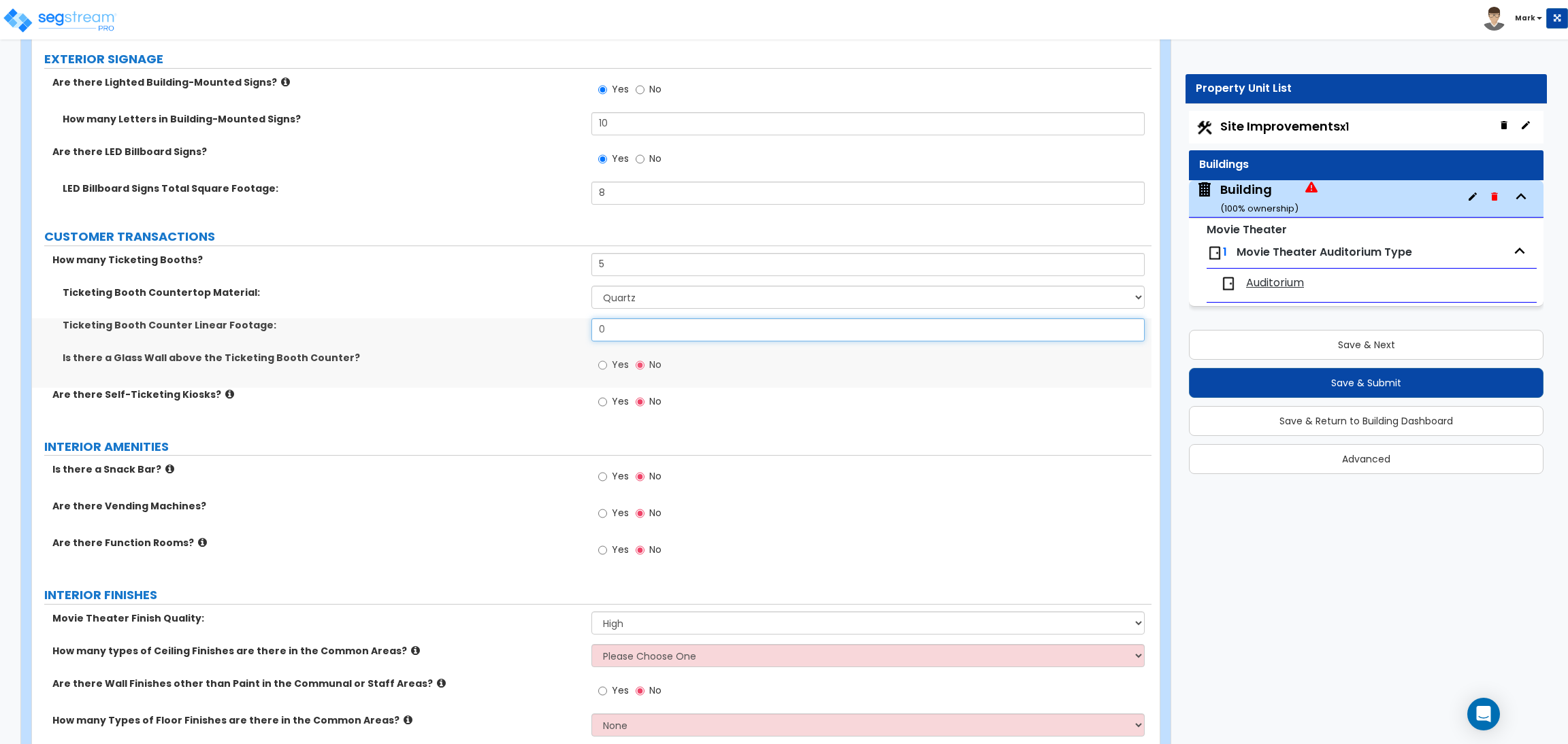
drag, startPoint x: 627, startPoint y: 331, endPoint x: 517, endPoint y: 327, distance: 110.1
click at [517, 327] on div "Ticketing Booth Counter Linear Footage: 0" at bounding box center [591, 335] width 1119 height 33
drag, startPoint x: 623, startPoint y: 331, endPoint x: 577, endPoint y: 321, distance: 47.1
click at [577, 321] on div "Ticketing Booth Counter Linear Footage: 10" at bounding box center [591, 335] width 1119 height 33
click at [624, 319] on input "20" at bounding box center [868, 329] width 552 height 23
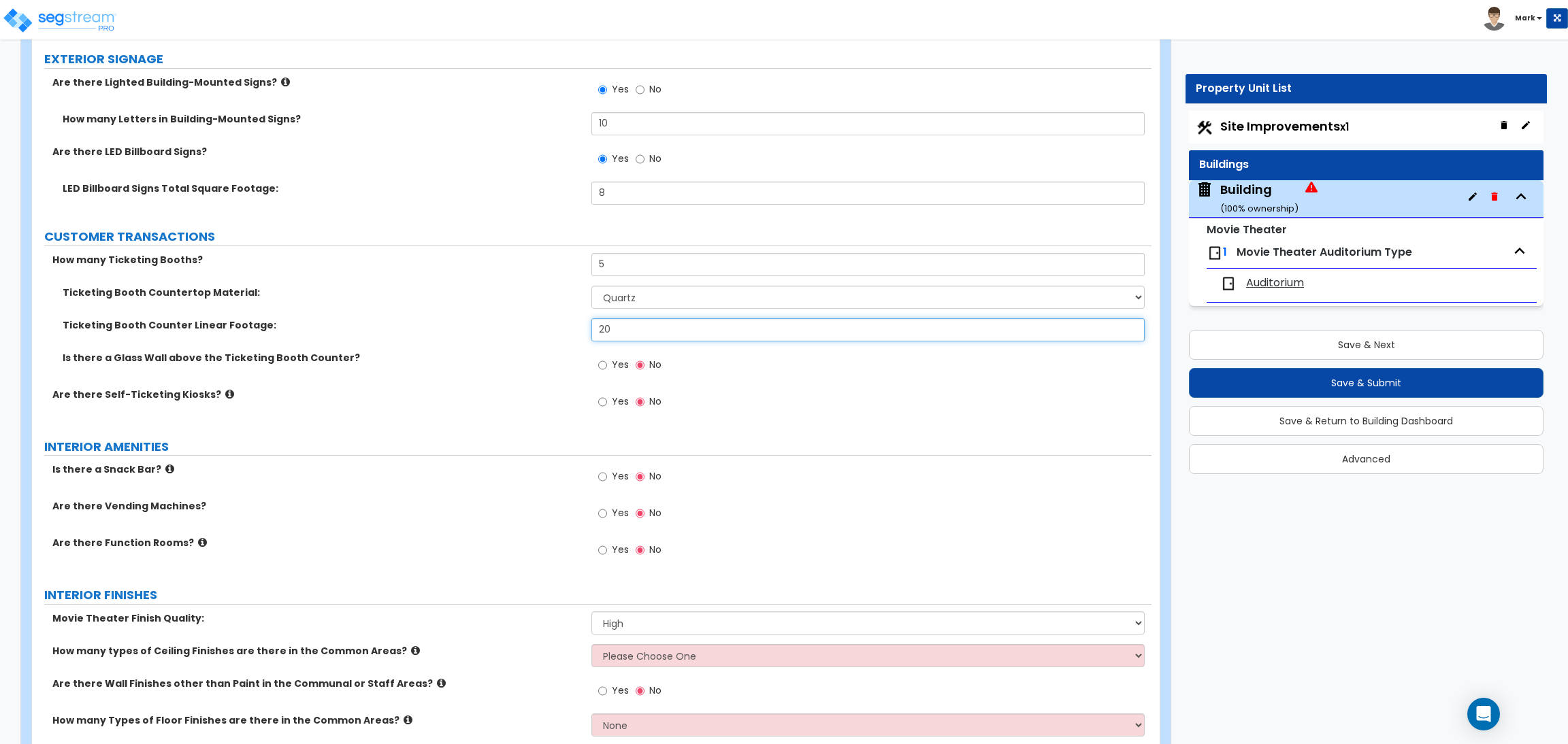
drag, startPoint x: 624, startPoint y: 328, endPoint x: 578, endPoint y: 318, distance: 47.1
click at [578, 318] on div "Ticketing Booth Counter Linear Footage: 20" at bounding box center [591, 335] width 1119 height 33
type input "10"
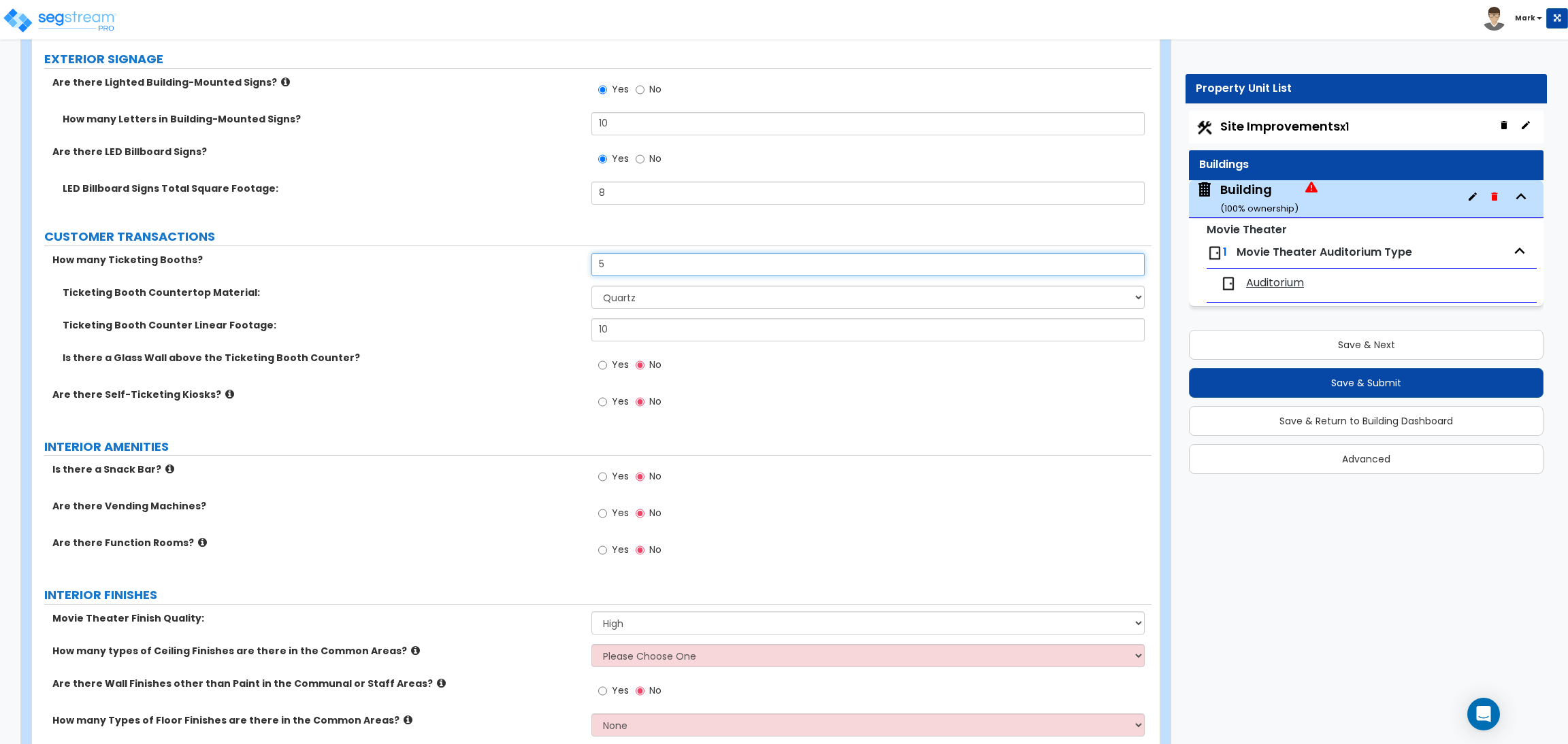
drag, startPoint x: 620, startPoint y: 265, endPoint x: 574, endPoint y: 255, distance: 47.1
click at [574, 255] on div "How many Ticketing Booths? 5" at bounding box center [591, 270] width 1119 height 33
type input "4"
click at [607, 361] on label "Yes" at bounding box center [613, 366] width 31 height 23
click at [607, 361] on input "Yes" at bounding box center [602, 365] width 9 height 15
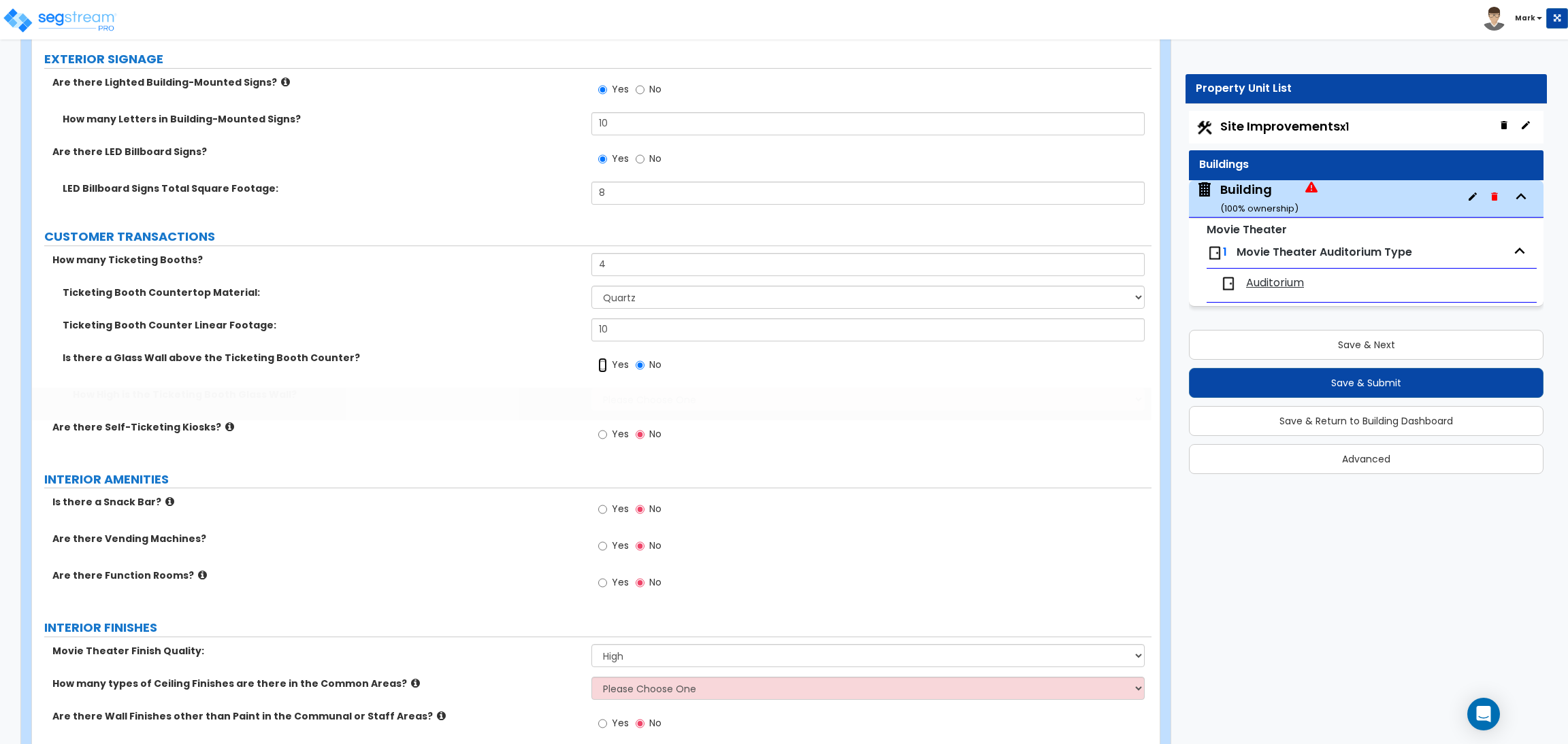
radio input "true"
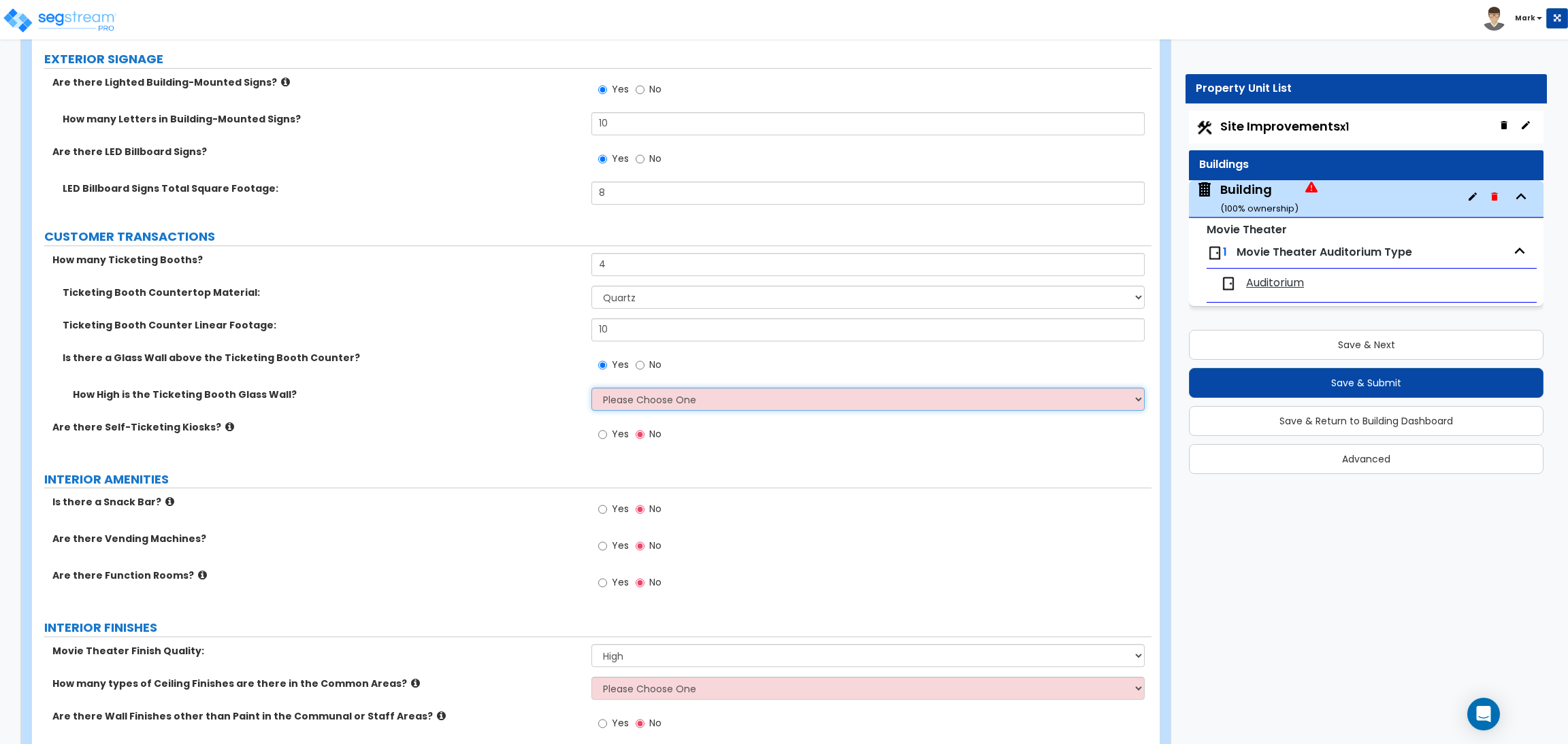
click at [627, 397] on select "Please Choose One Full Height Half of the Counter Height I want to Enter the He…" at bounding box center [868, 398] width 552 height 23
select select "2"
click at [591, 387] on select "Please Choose One Full Height Half of the Counter Height I want to Enter the He…" at bounding box center [868, 398] width 552 height 23
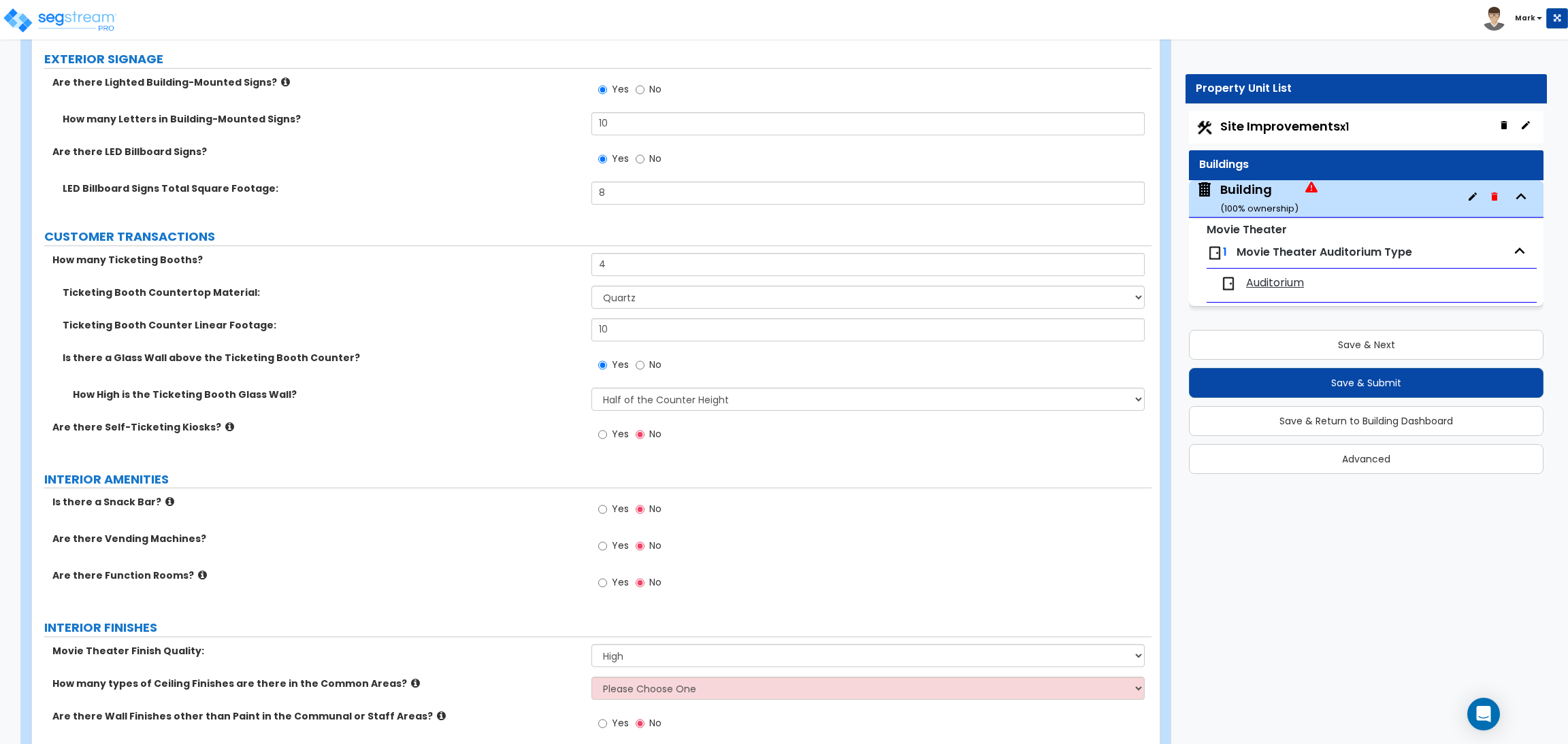
click at [623, 434] on span "Yes" at bounding box center [620, 434] width 17 height 13
click at [607, 434] on input "Yes" at bounding box center [602, 434] width 9 height 15
radio input "true"
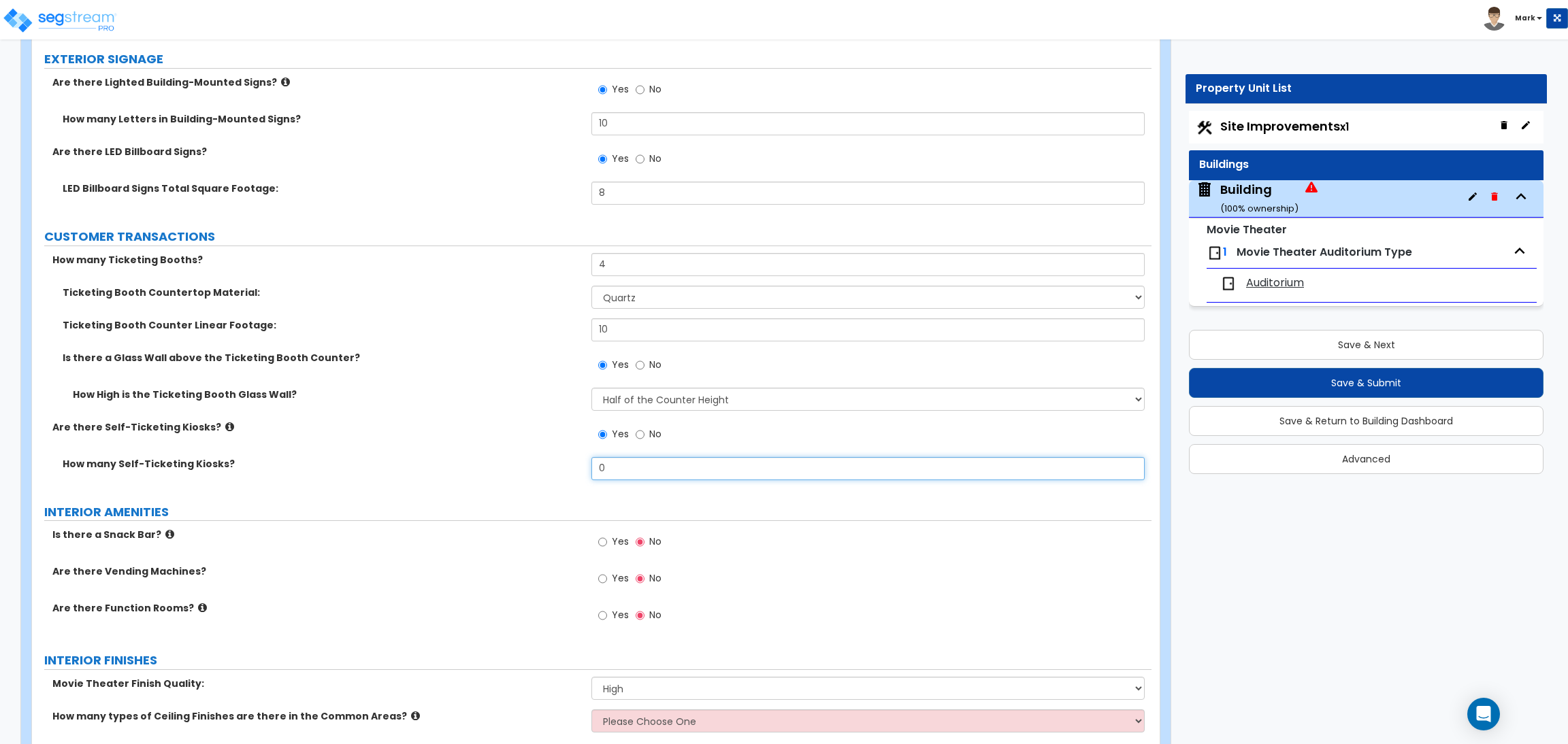
drag, startPoint x: 619, startPoint y: 471, endPoint x: 587, endPoint y: 463, distance: 33.0
click at [591, 463] on input "0" at bounding box center [868, 468] width 552 height 23
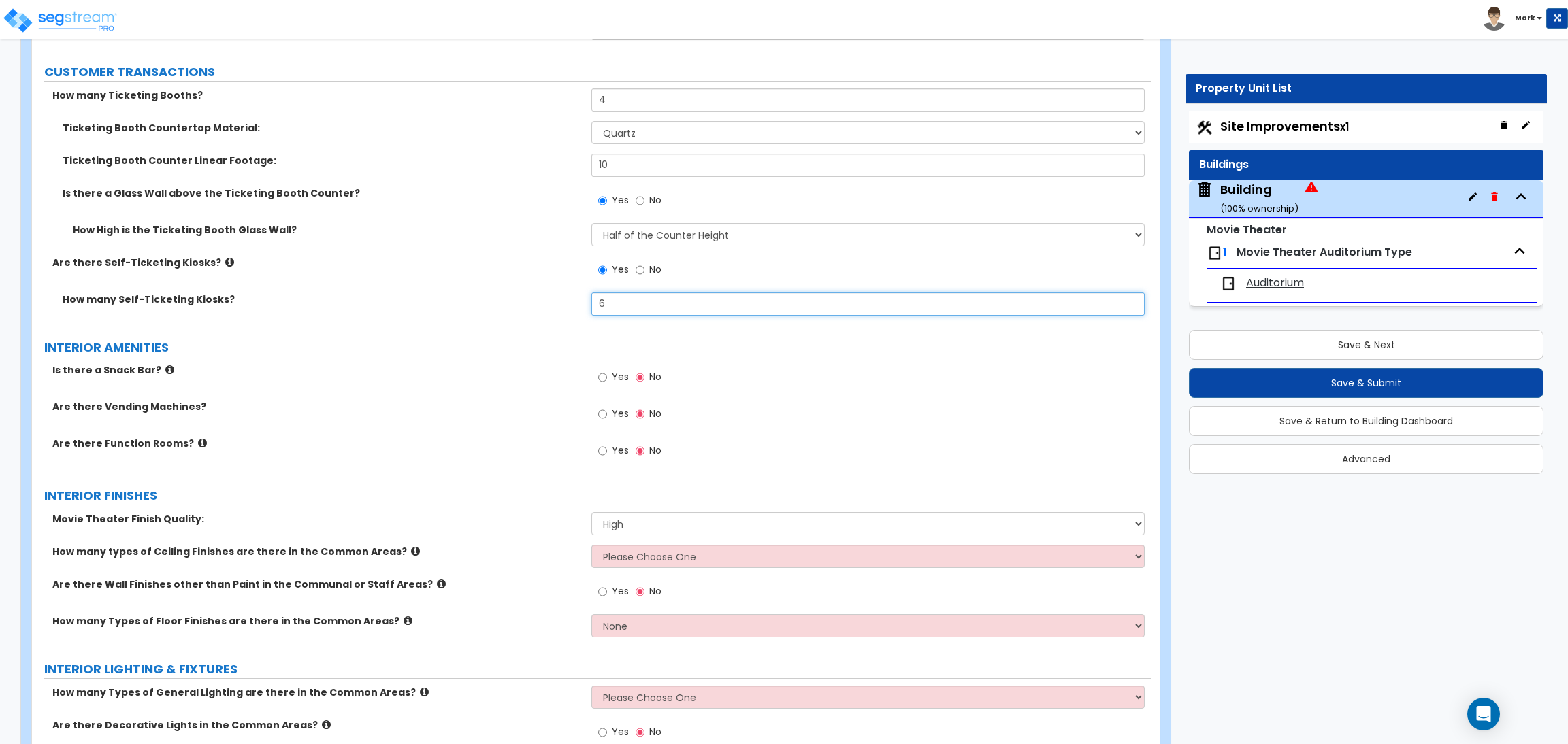
scroll to position [4691, 0]
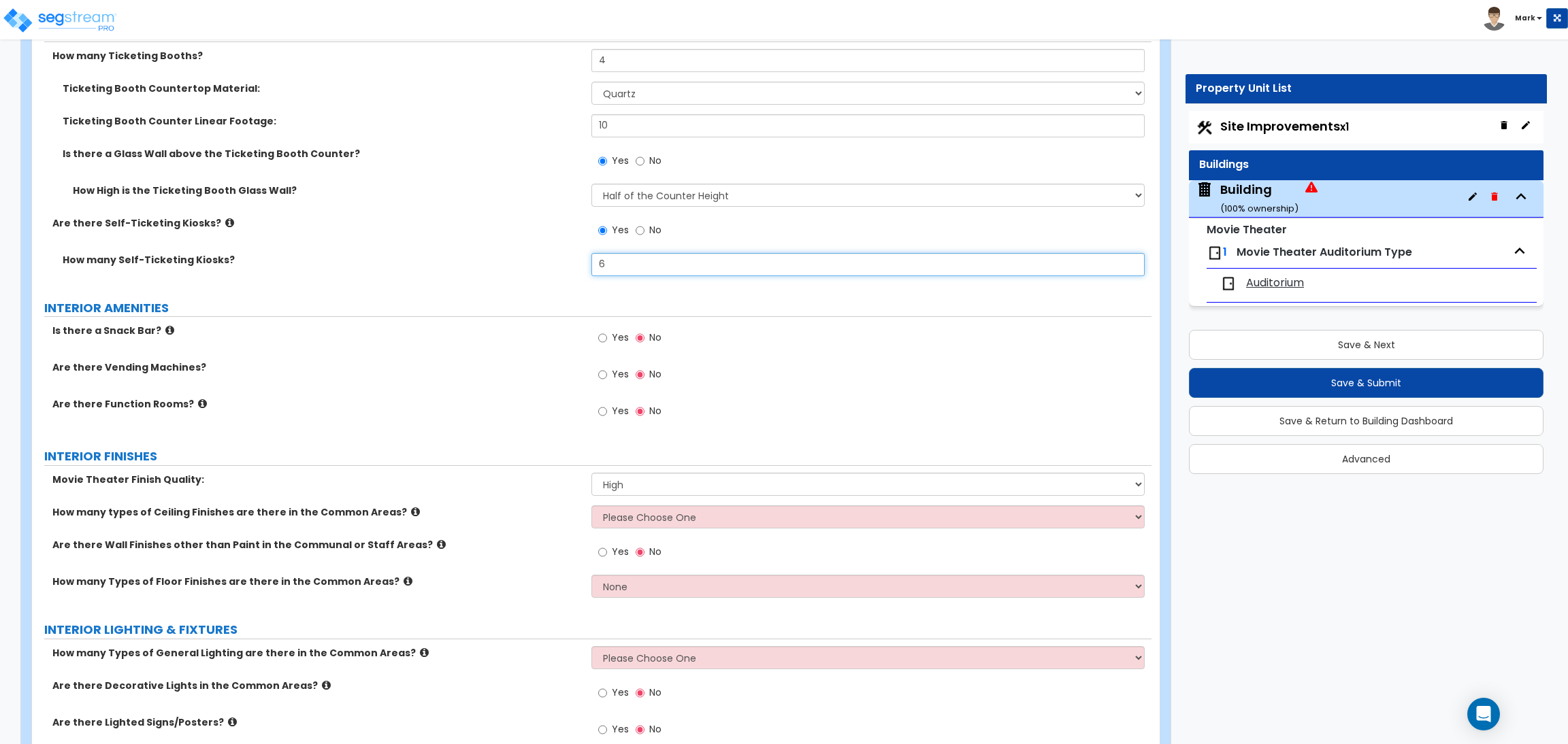
type input "6"
click at [613, 340] on span "Yes" at bounding box center [620, 337] width 17 height 13
click at [607, 340] on input "Yes" at bounding box center [602, 338] width 9 height 15
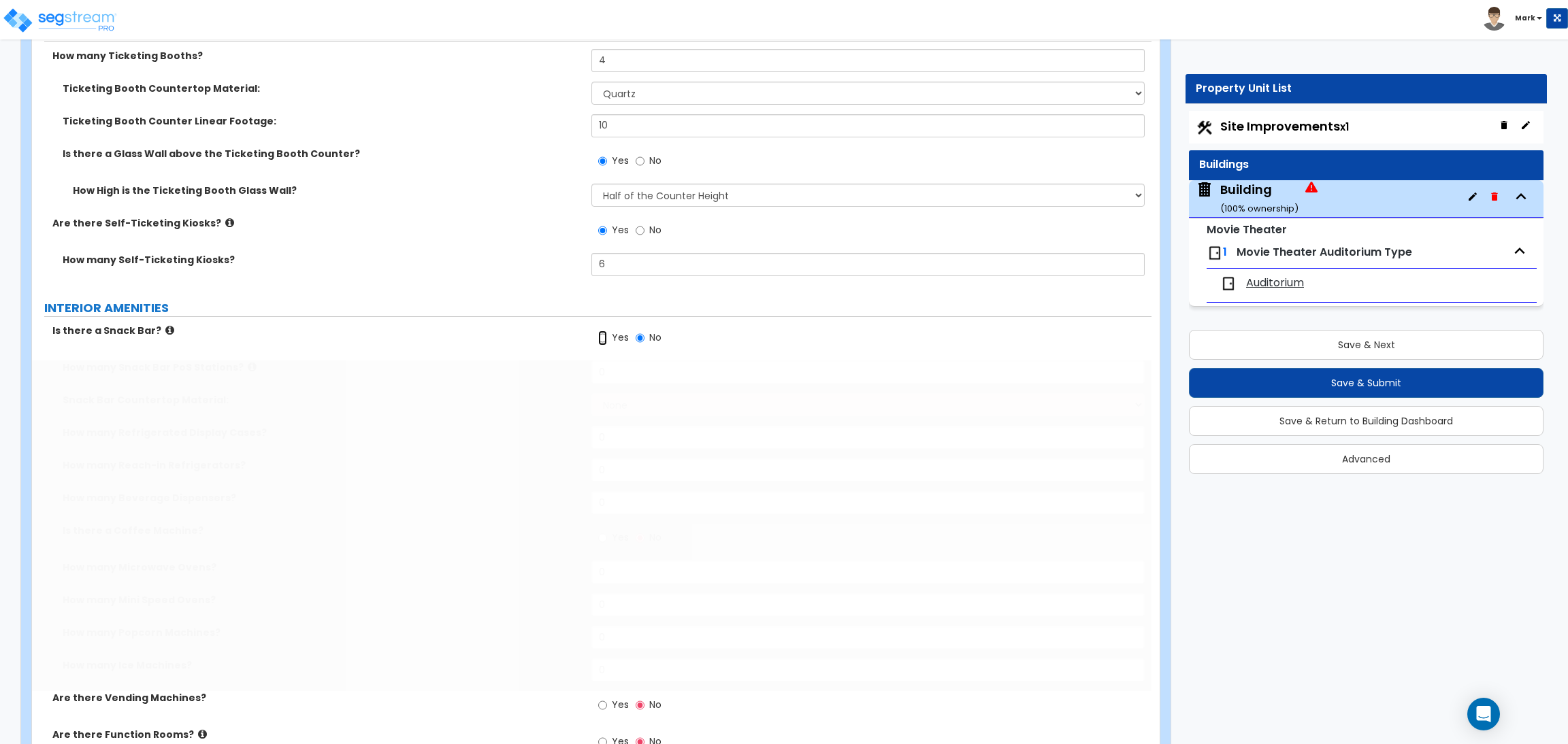
radio input "true"
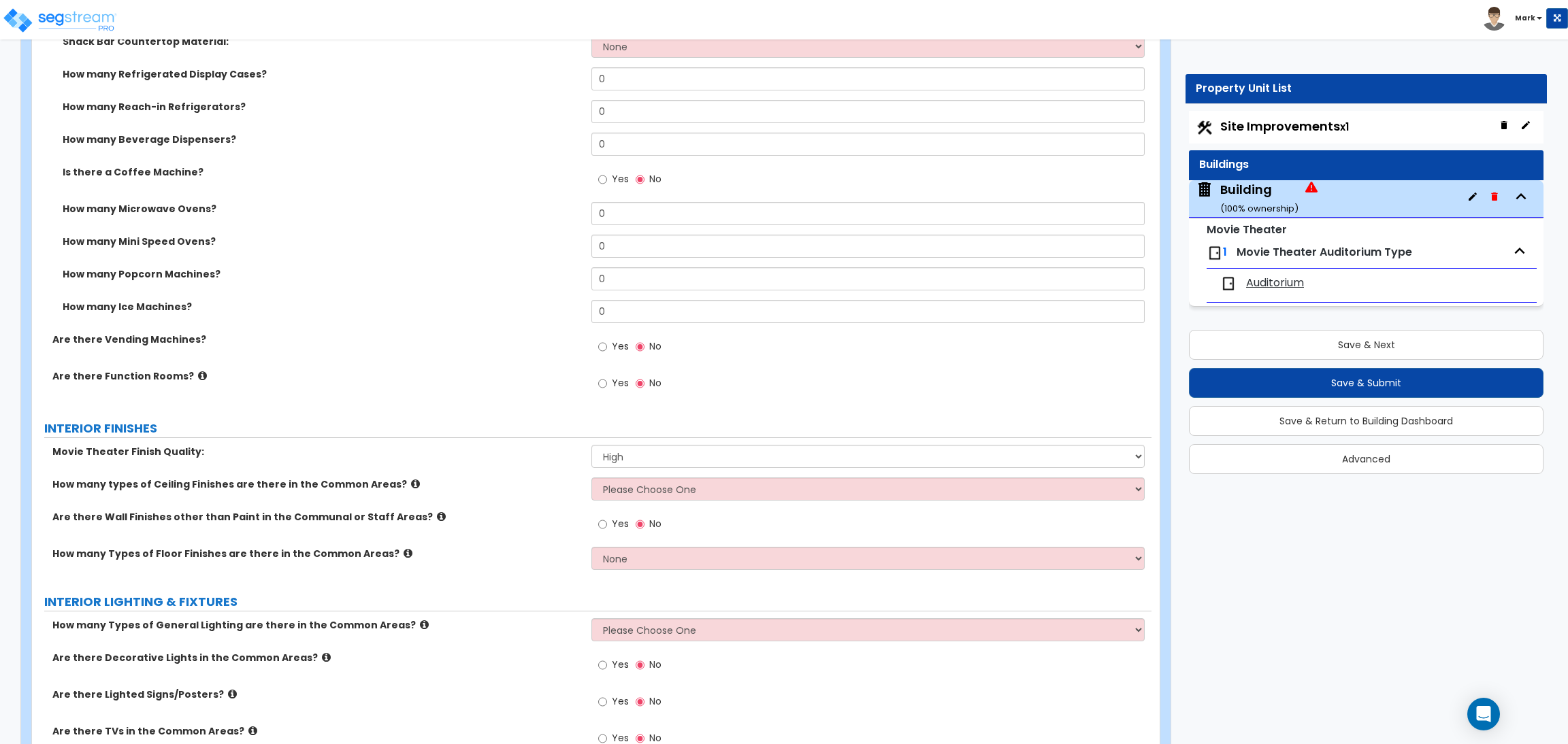
scroll to position [4744, 0]
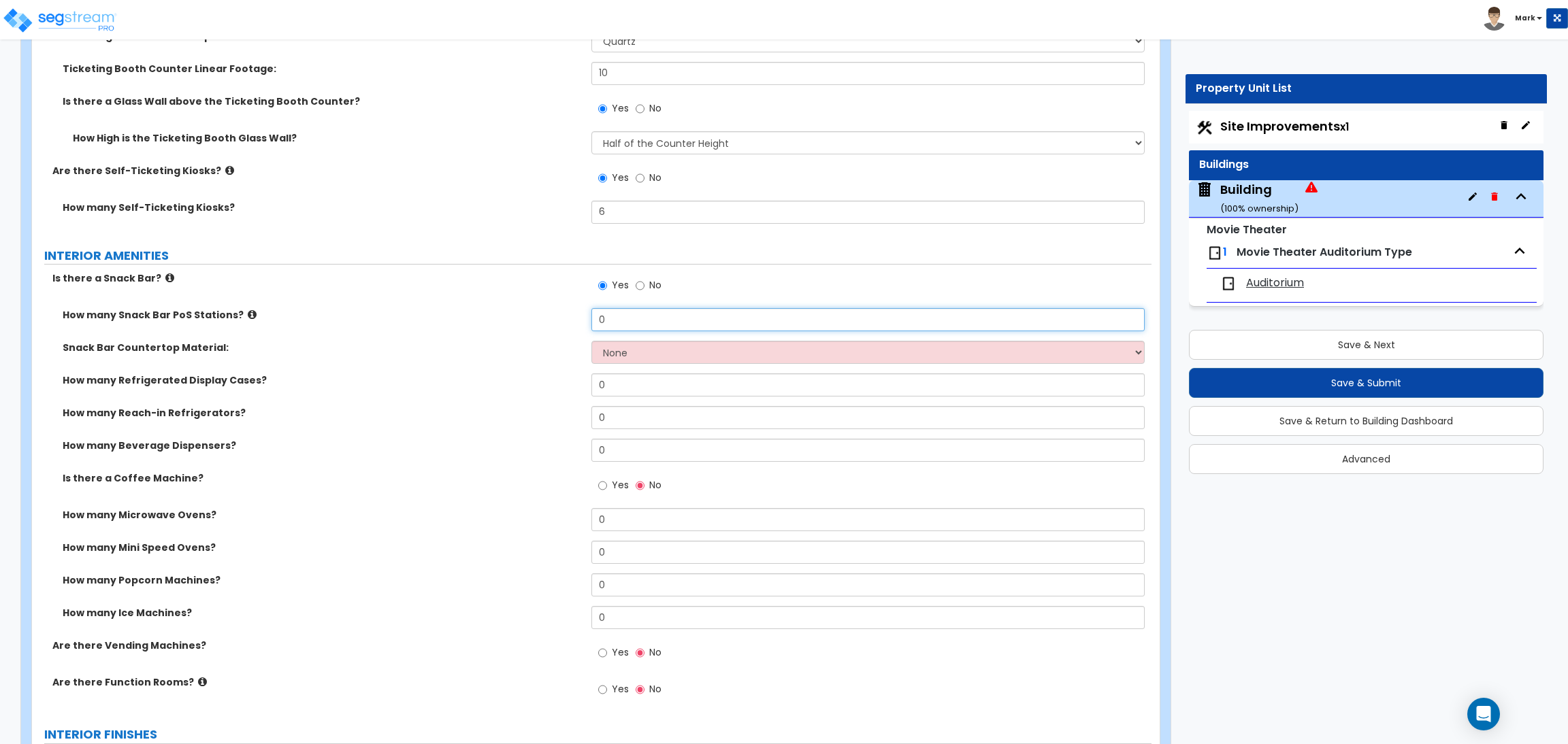
drag, startPoint x: 636, startPoint y: 321, endPoint x: 540, endPoint y: 321, distance: 96.0
click at [540, 321] on div "How many Snack Bar PoS Stations? 0" at bounding box center [591, 325] width 1119 height 33
type input "3"
click at [619, 356] on select "None Plastic Laminate Solid Surface Stone Quartz Marble Tile Wood Stainless Ste…" at bounding box center [868, 352] width 552 height 23
select select "4"
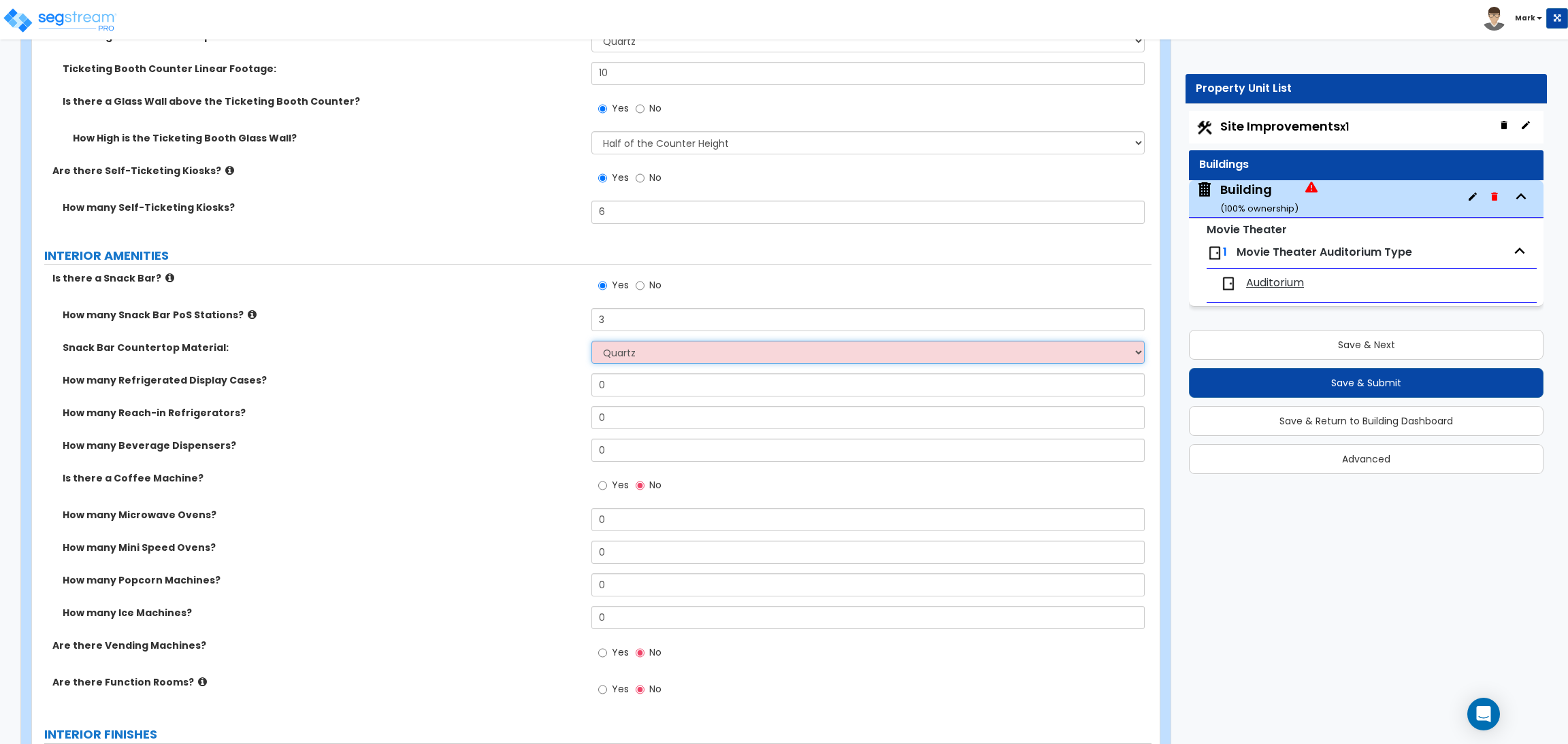
click at [591, 341] on select "None Plastic Laminate Solid Surface Stone Quartz Marble Tile Wood Stainless Ste…" at bounding box center [868, 352] width 552 height 23
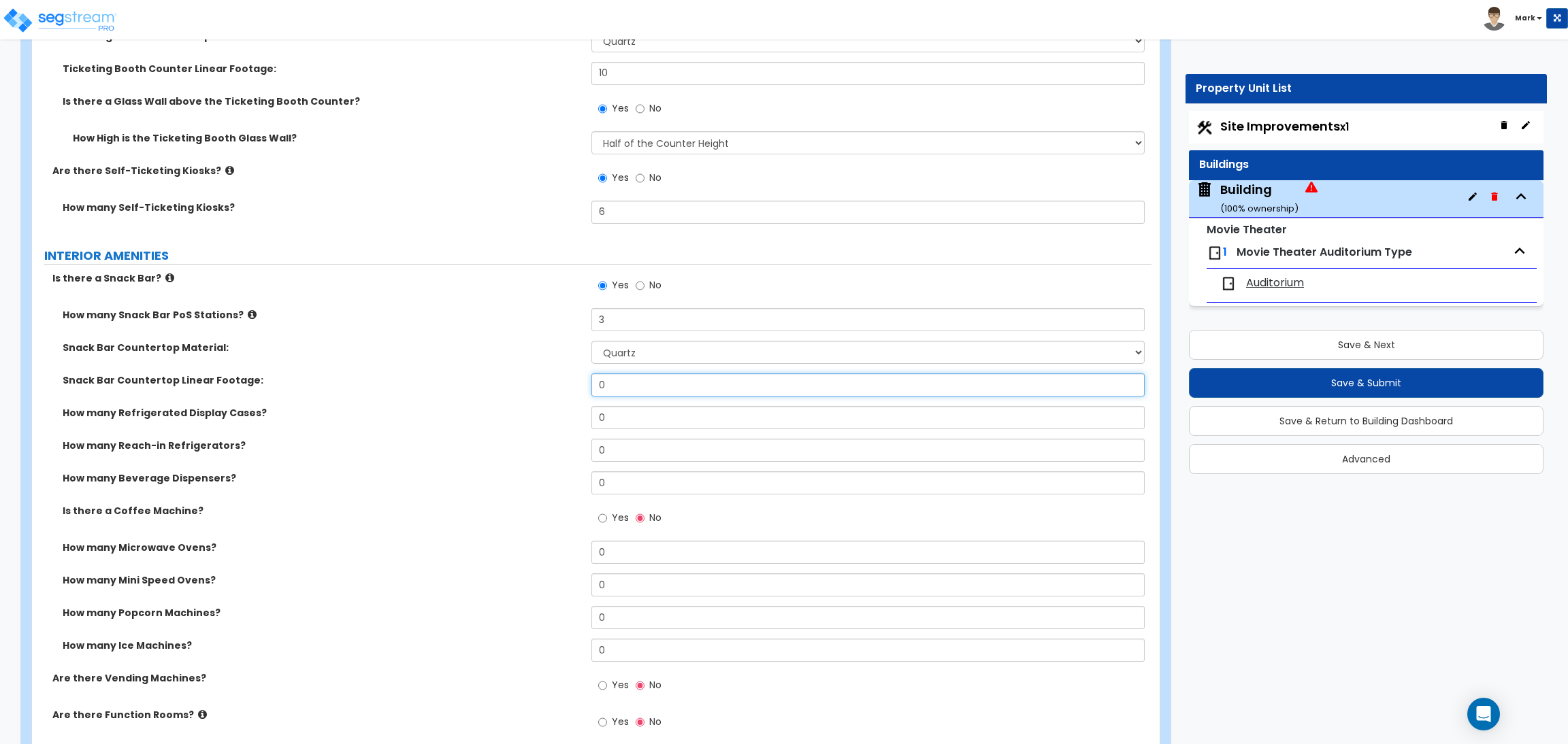
drag, startPoint x: 627, startPoint y: 377, endPoint x: 581, endPoint y: 385, distance: 46.7
click at [581, 385] on div "Snack Bar Countertop Linear Footage: 0" at bounding box center [591, 390] width 1119 height 33
type input "8"
drag, startPoint x: 612, startPoint y: 420, endPoint x: 589, endPoint y: 420, distance: 23.0
click at [589, 420] on div "How many Refrigerated Display Cases? 0" at bounding box center [591, 423] width 1119 height 33
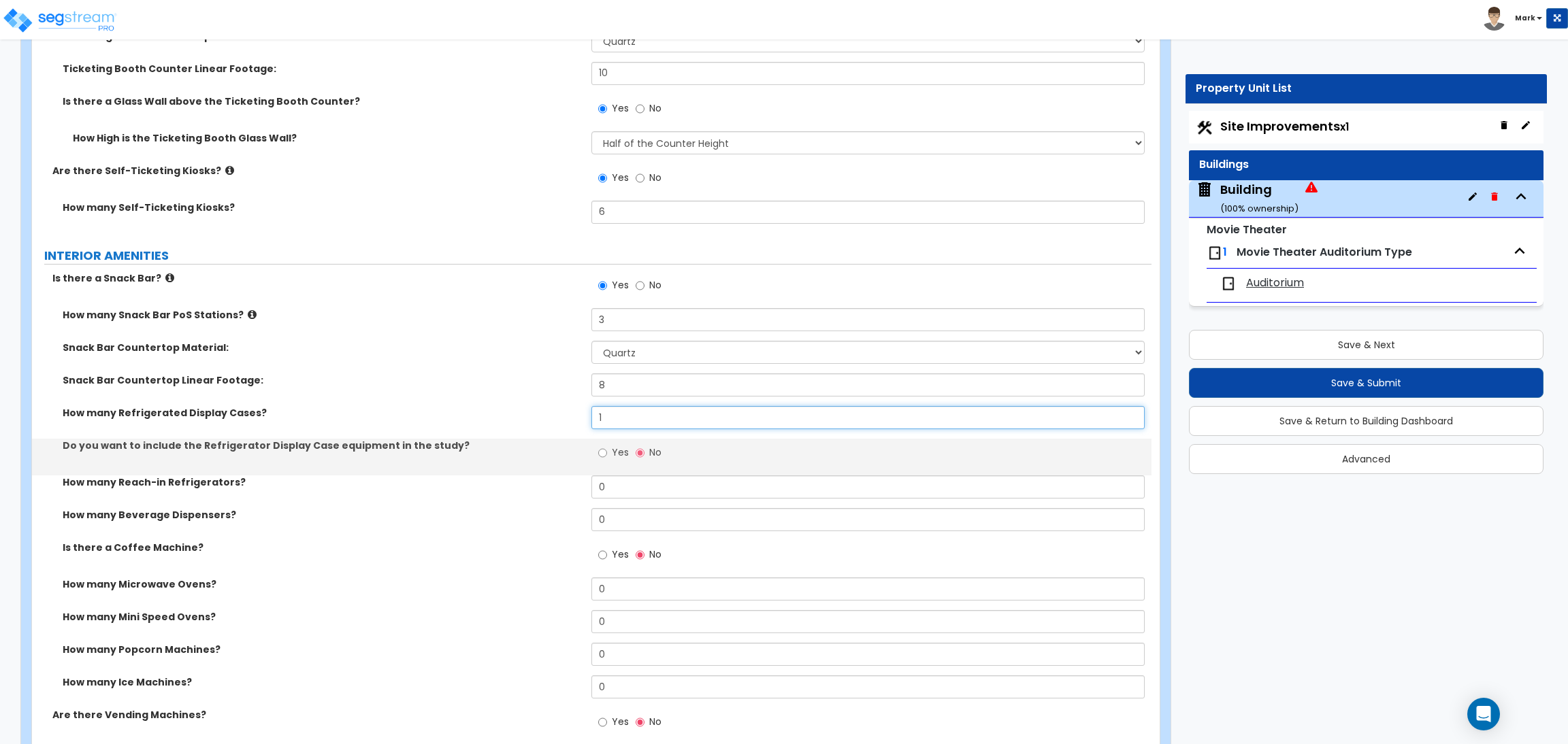
type input "1"
click at [609, 450] on label "Yes" at bounding box center [613, 454] width 31 height 23
click at [607, 450] on input "Yes" at bounding box center [602, 452] width 9 height 15
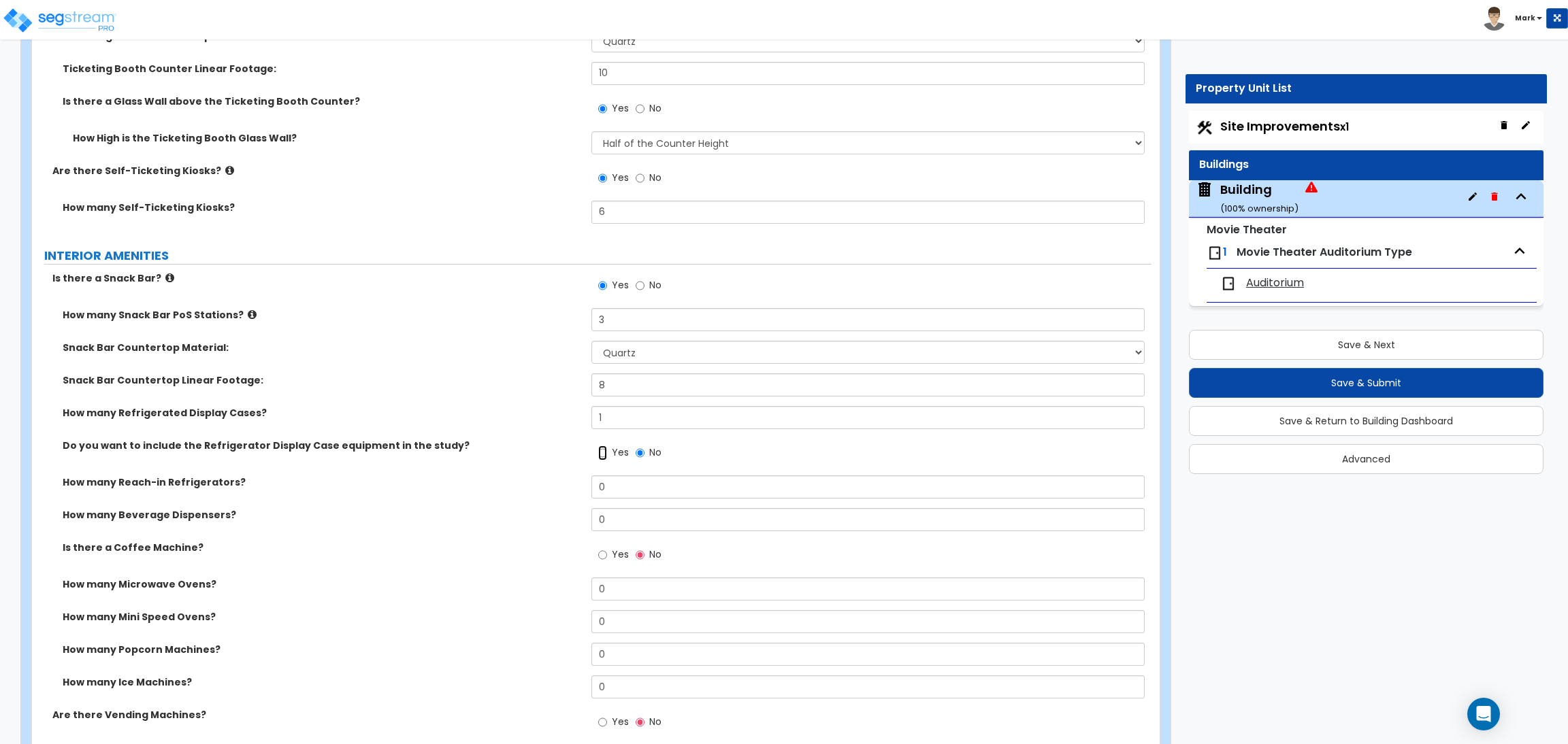
radio input "true"
click at [616, 485] on input "0" at bounding box center [868, 486] width 552 height 23
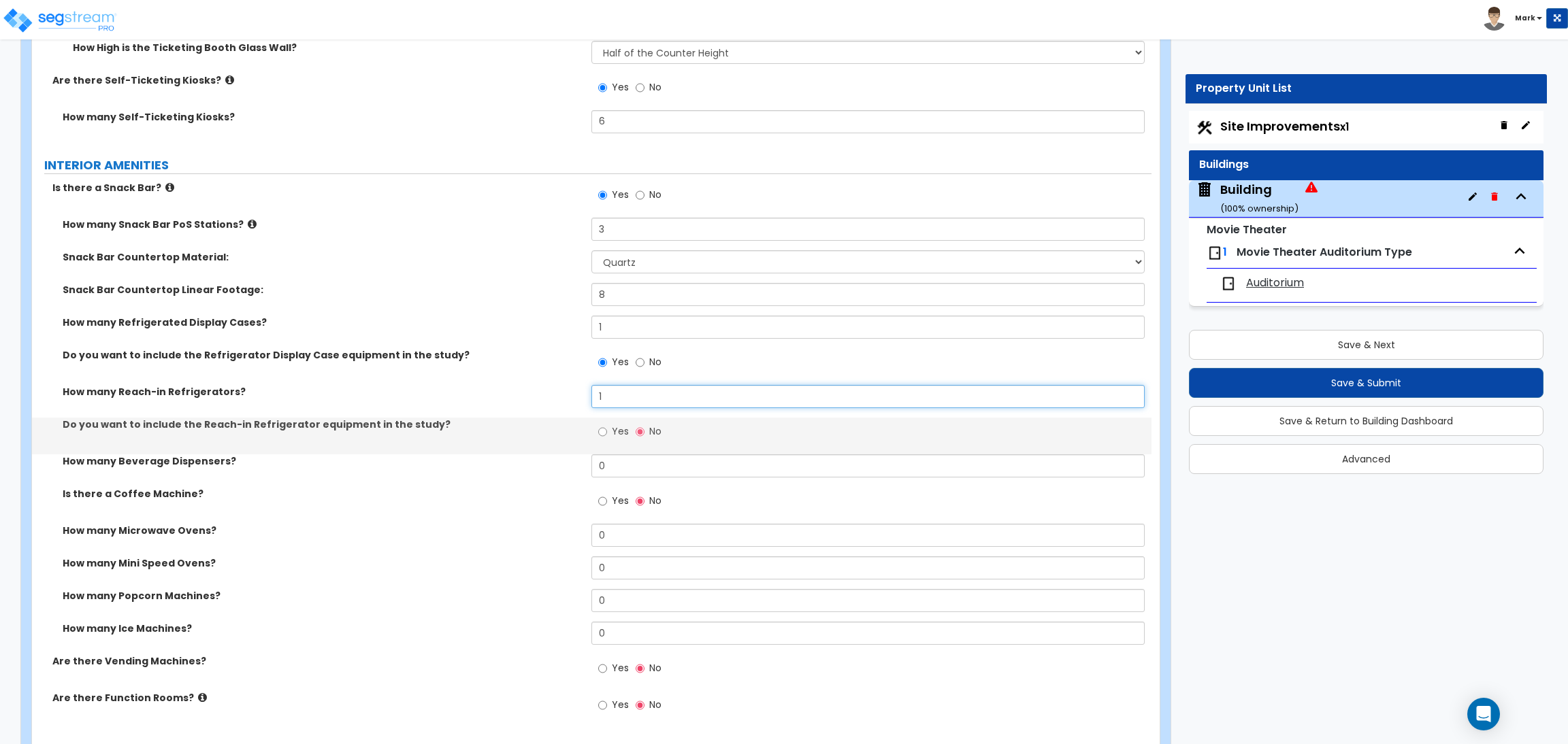
scroll to position [4846, 0]
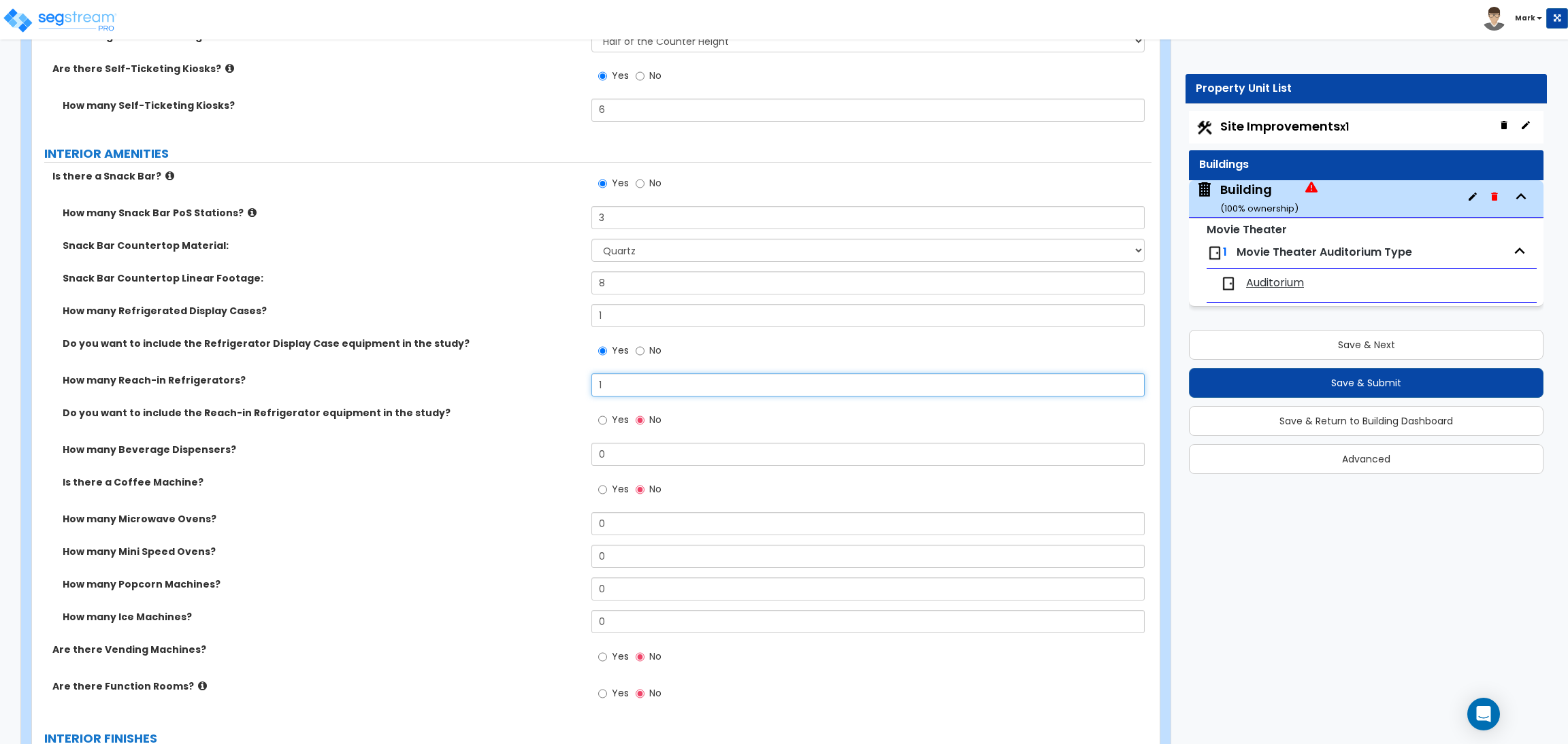
type input "1"
click at [607, 425] on label "Yes" at bounding box center [613, 421] width 31 height 23
click at [607, 425] on input "Yes" at bounding box center [602, 420] width 9 height 15
radio input "true"
click at [609, 449] on input "0" at bounding box center [868, 454] width 552 height 23
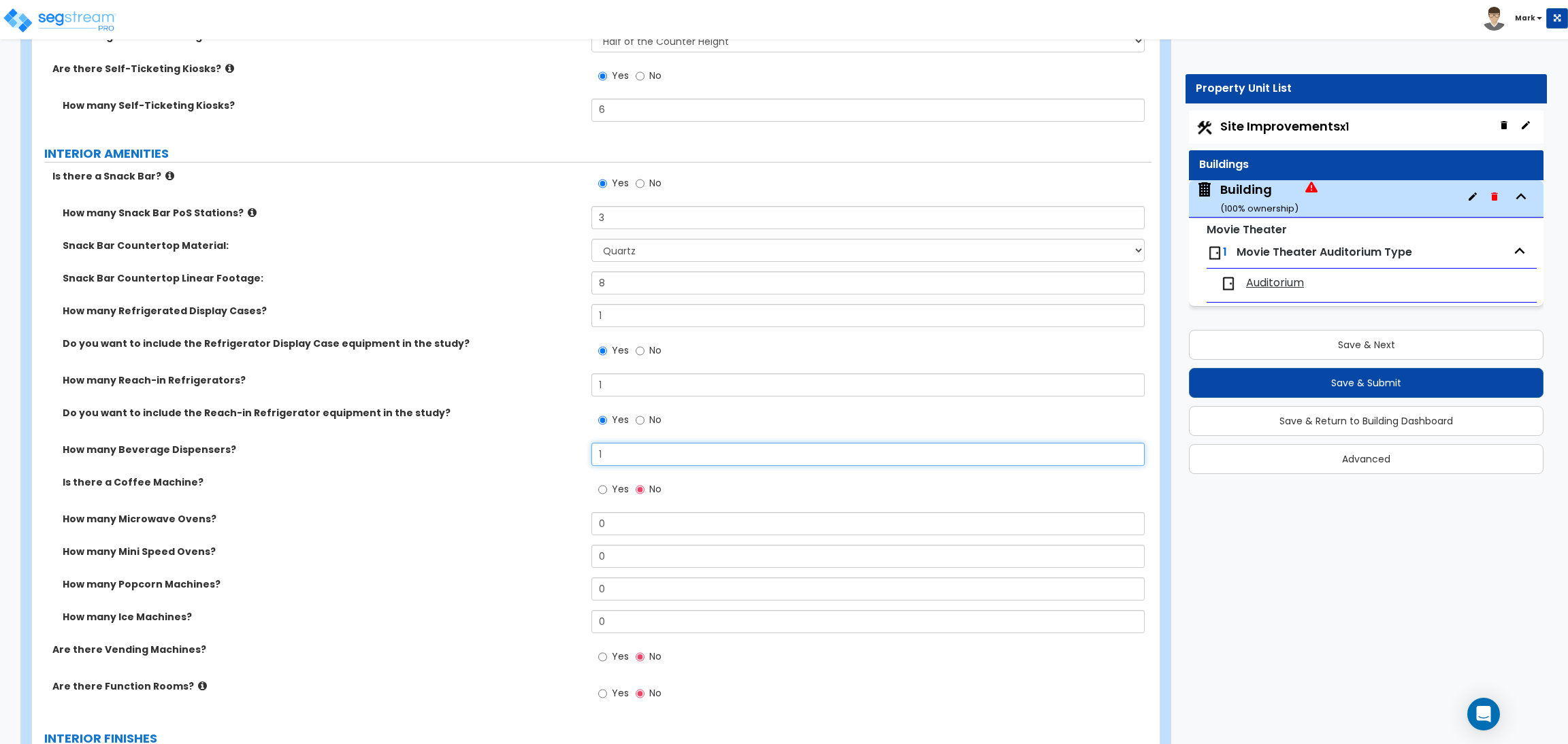
type input "1"
click at [603, 486] on input "Yes" at bounding box center [602, 489] width 9 height 15
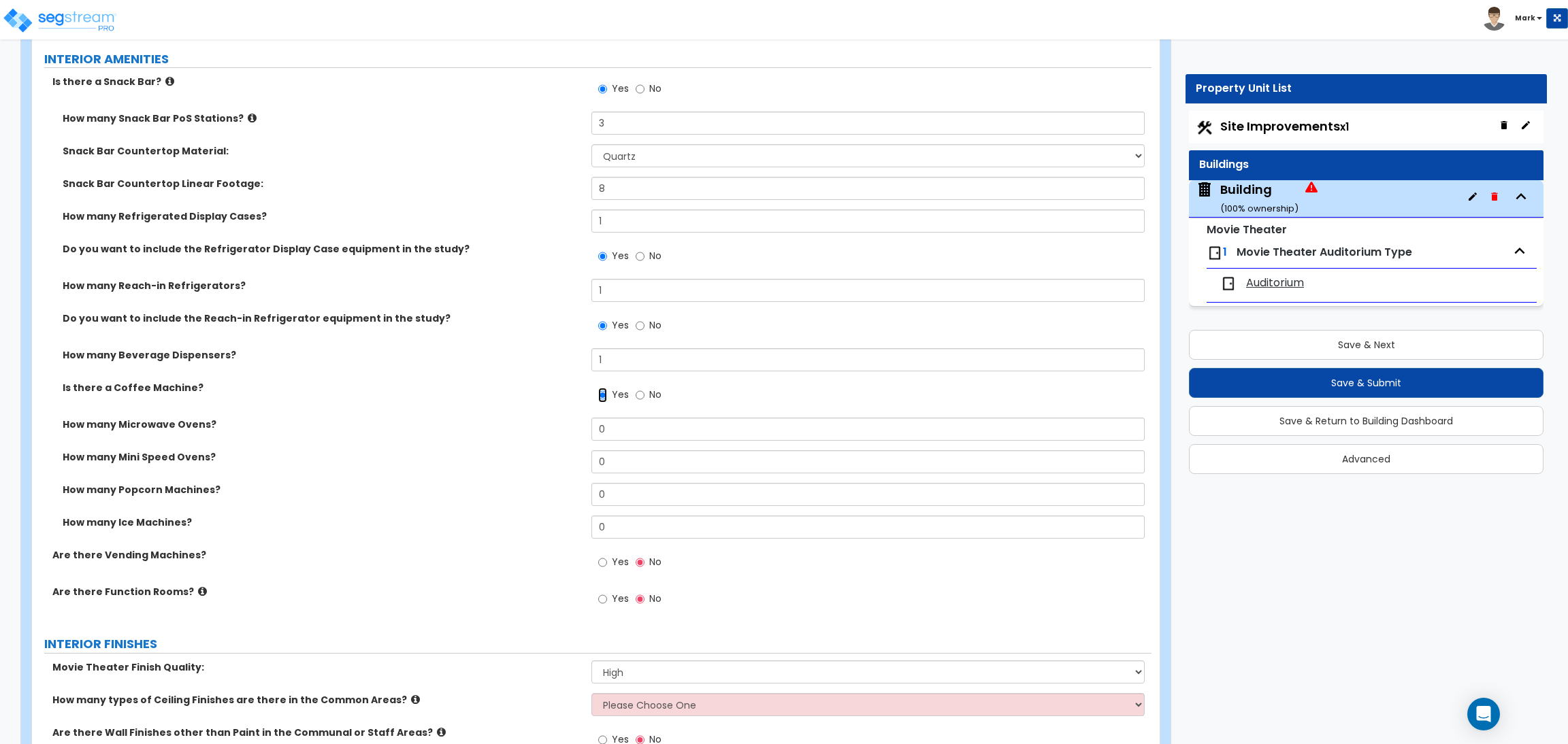
scroll to position [4949, 0]
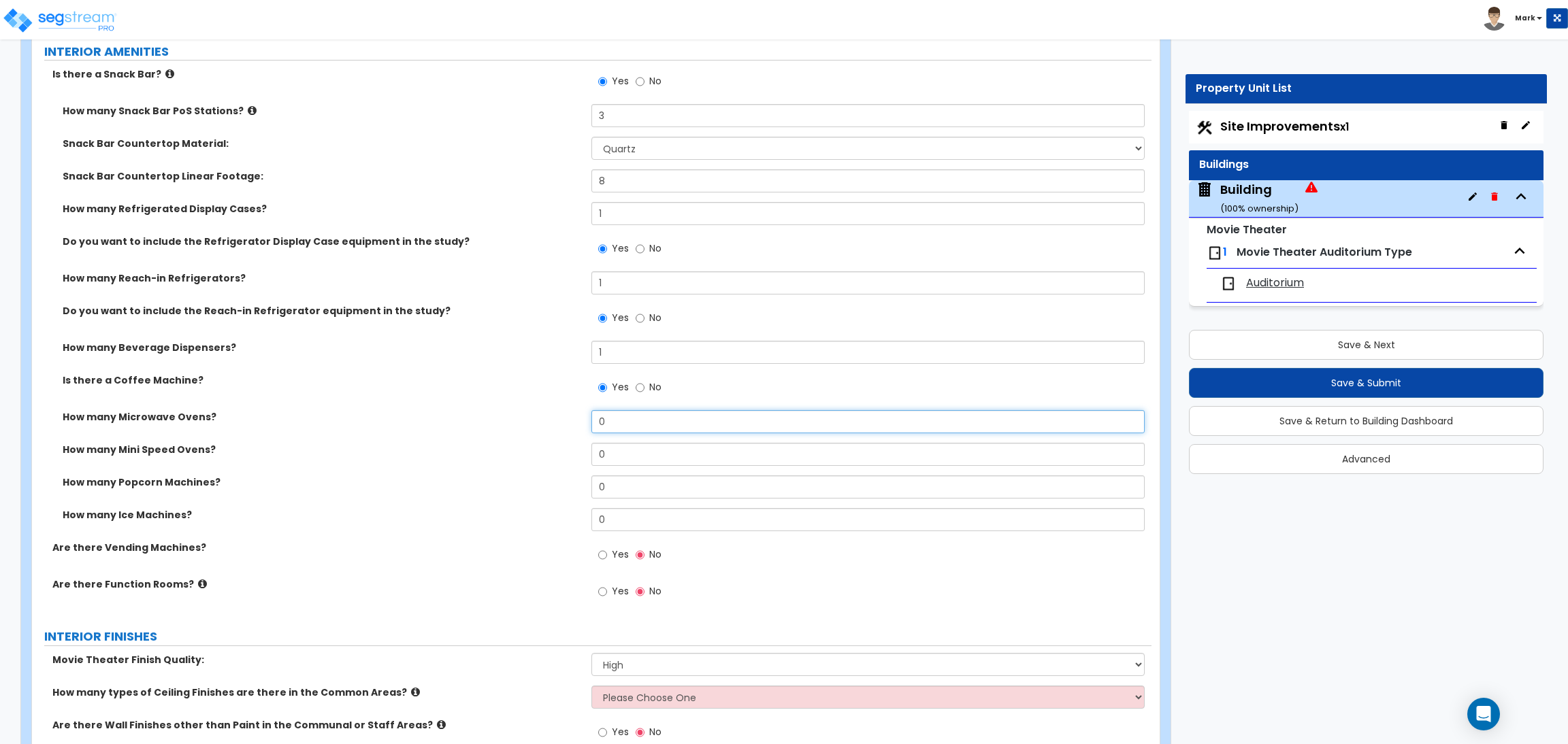
drag, startPoint x: 614, startPoint y: 420, endPoint x: 593, endPoint y: 418, distance: 21.1
click at [593, 418] on input "0" at bounding box center [868, 421] width 552 height 23
drag, startPoint x: 583, startPoint y: 449, endPoint x: 575, endPoint y: 449, distance: 8.0
click at [575, 449] on div "How many Mini Speed Ovens? 0" at bounding box center [591, 459] width 1119 height 33
drag, startPoint x: 606, startPoint y: 487, endPoint x: 588, endPoint y: 493, distance: 19.0
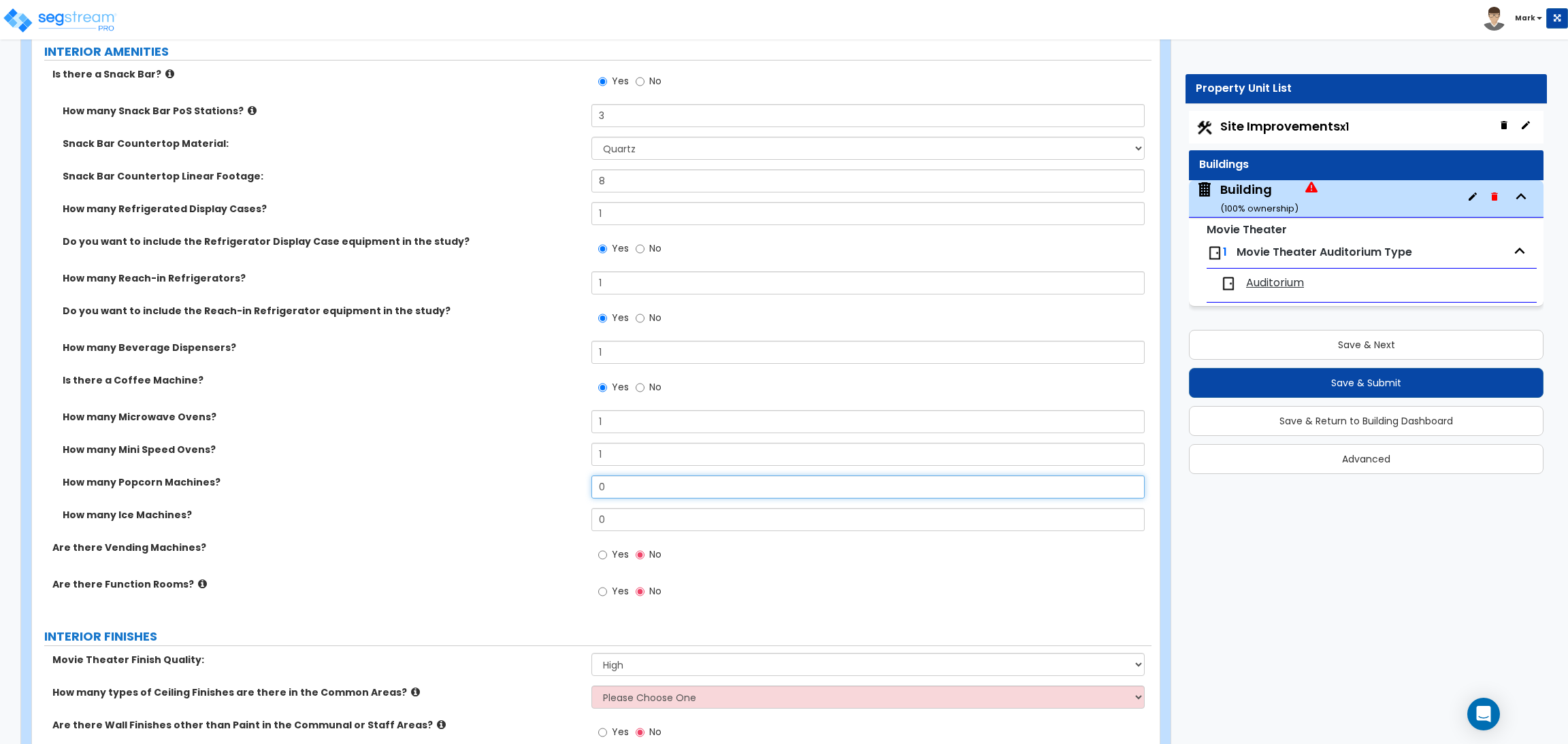
click at [588, 487] on div "How many Popcorn Machines? 0" at bounding box center [591, 492] width 1119 height 33
drag, startPoint x: 611, startPoint y: 521, endPoint x: 585, endPoint y: 519, distance: 26.1
click at [588, 520] on div "How many Ice Machines? 0" at bounding box center [591, 524] width 1119 height 33
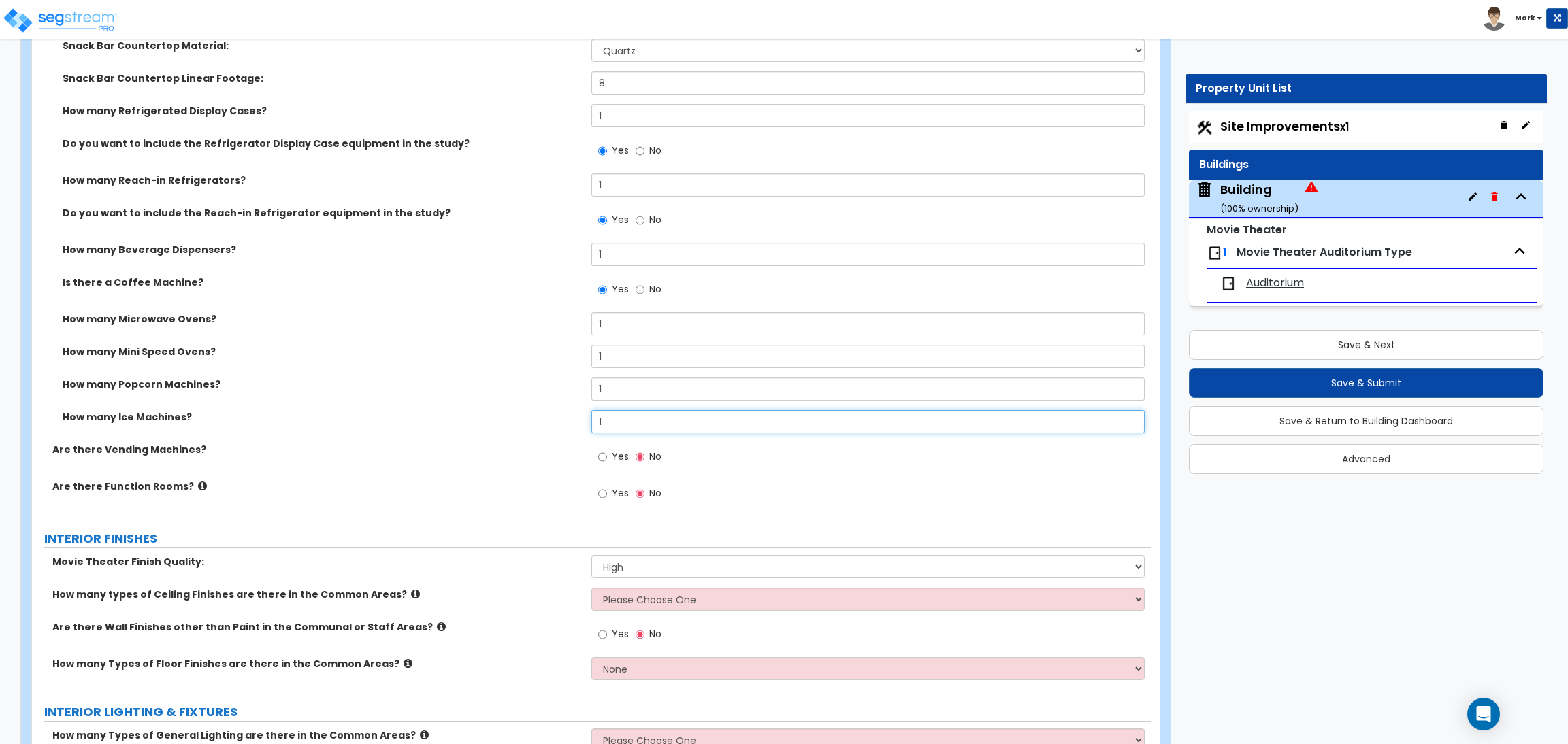
scroll to position [5050, 0]
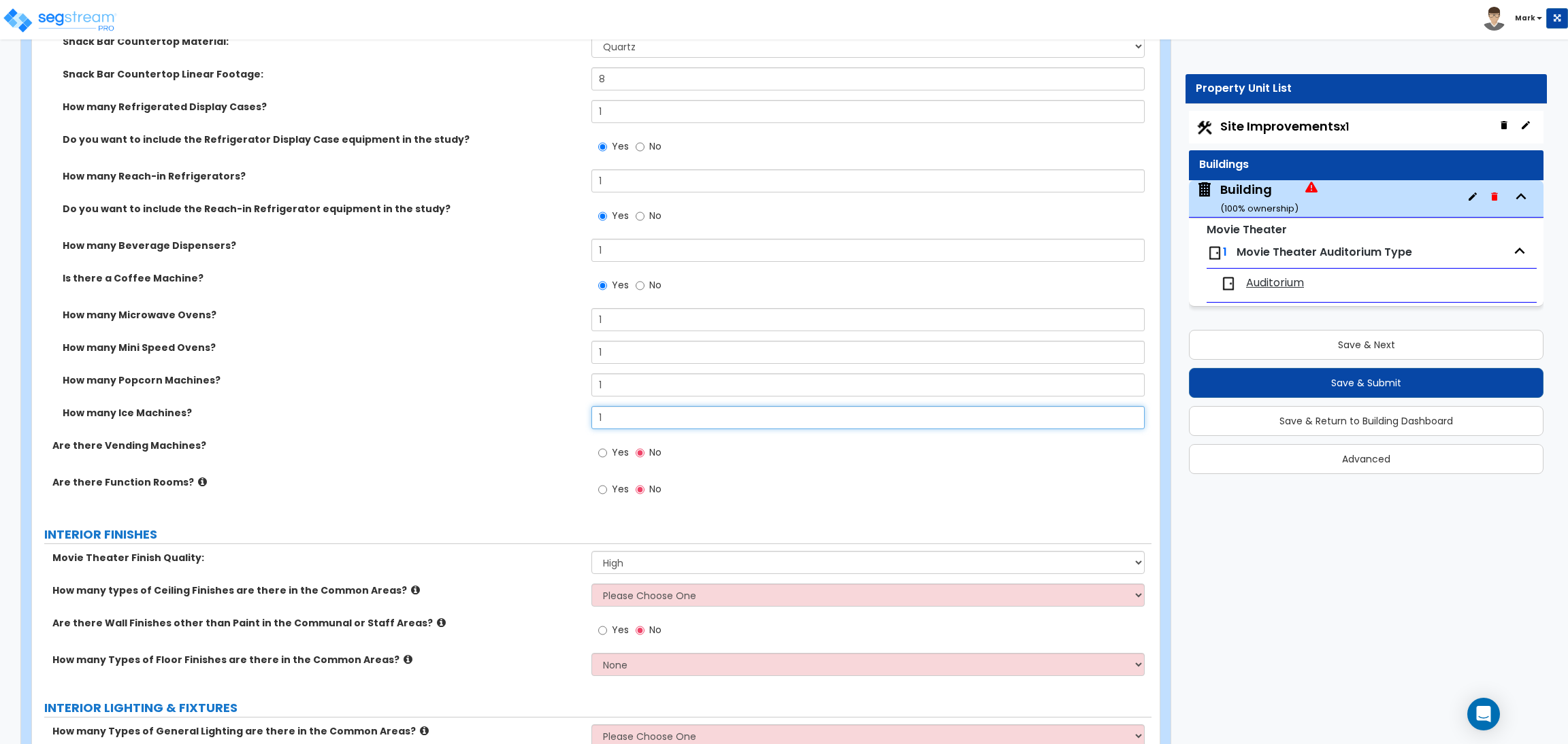
drag, startPoint x: 619, startPoint y: 426, endPoint x: 591, endPoint y: 419, distance: 28.9
click at [591, 419] on input "1" at bounding box center [868, 417] width 552 height 23
click at [601, 456] on input "Yes" at bounding box center [602, 452] width 9 height 15
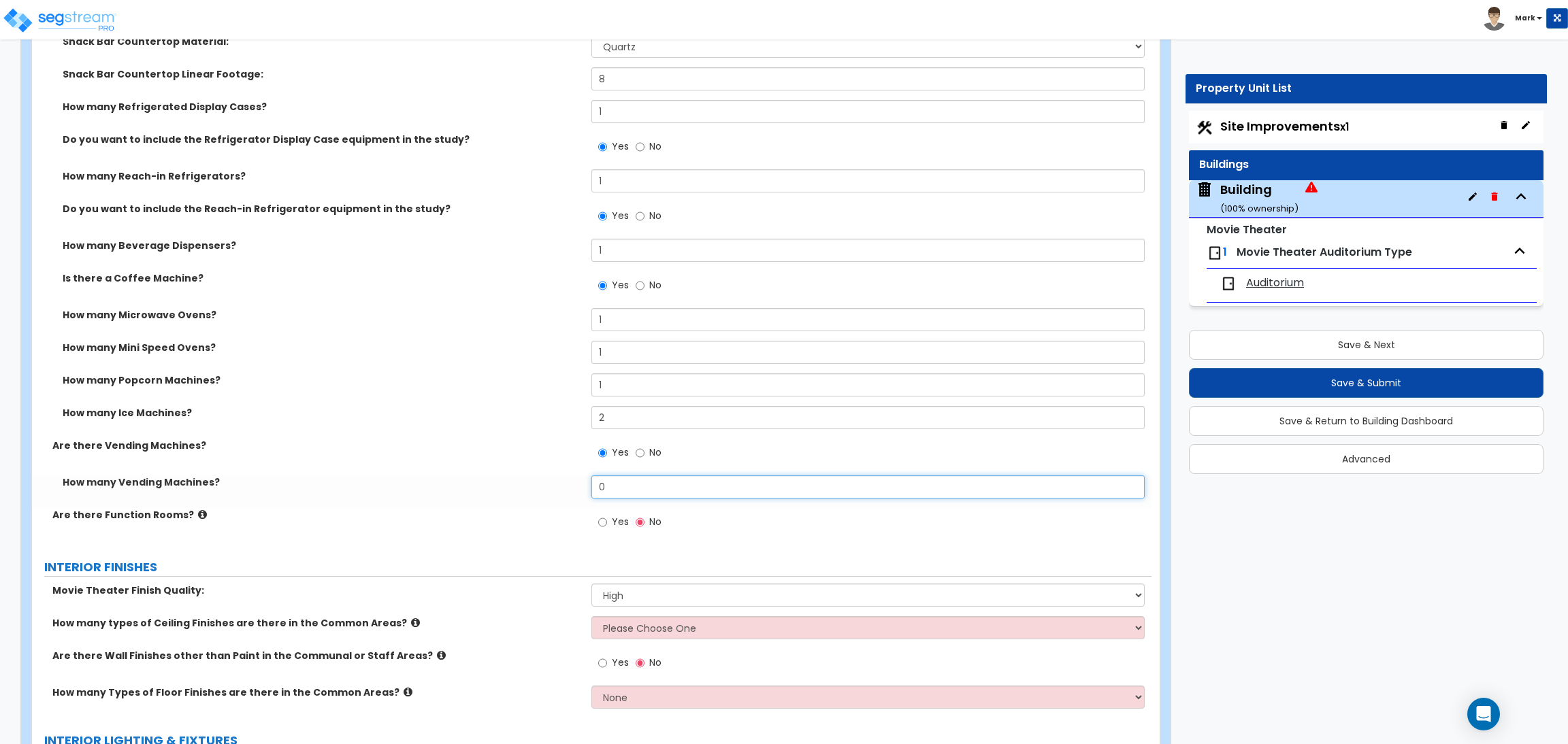
drag, startPoint x: 621, startPoint y: 482, endPoint x: 570, endPoint y: 483, distance: 51.0
click at [570, 483] on div "How many Vending Machines? 0" at bounding box center [591, 492] width 1119 height 33
click at [614, 516] on span "Yes" at bounding box center [620, 521] width 17 height 13
click at [607, 516] on input "Yes" at bounding box center [602, 522] width 9 height 15
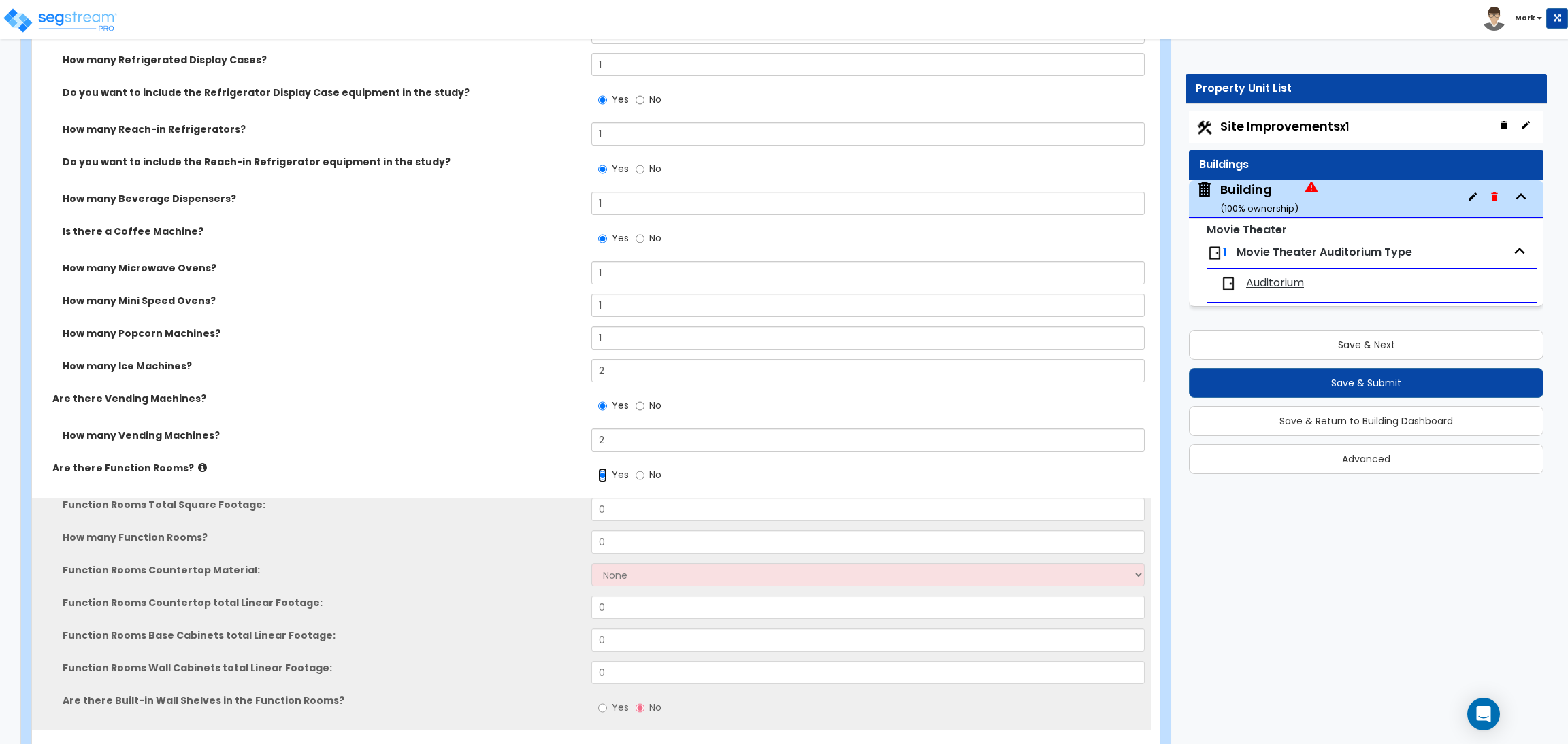
scroll to position [5254, 0]
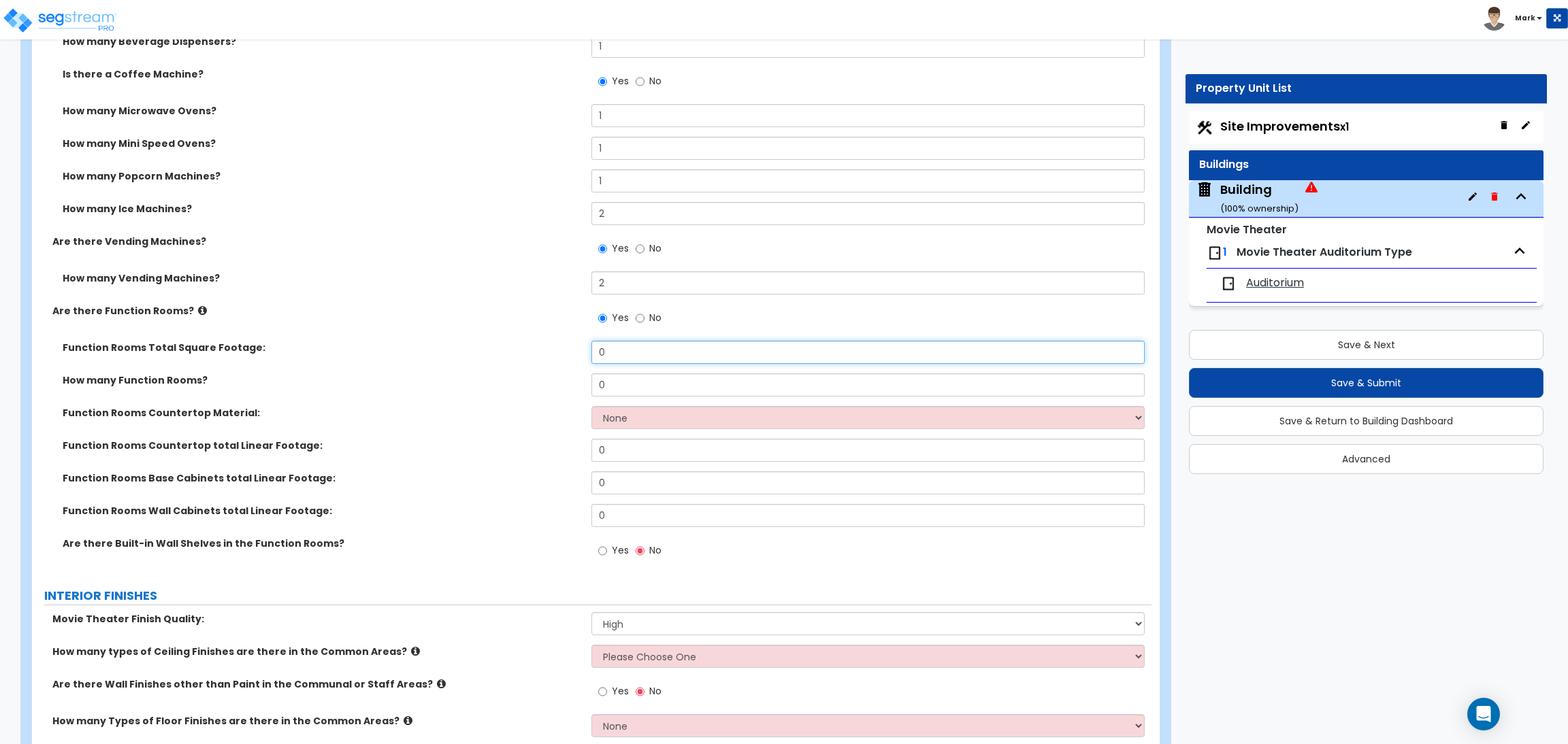
drag, startPoint x: 614, startPoint y: 353, endPoint x: 578, endPoint y: 360, distance: 36.7
click at [578, 360] on div "Function Rooms Total Square Footage: 0" at bounding box center [591, 357] width 1119 height 33
click at [616, 382] on input "0" at bounding box center [868, 384] width 552 height 23
drag, startPoint x: 624, startPoint y: 391, endPoint x: 591, endPoint y: 388, distance: 33.1
click at [593, 388] on input "0" at bounding box center [868, 384] width 552 height 23
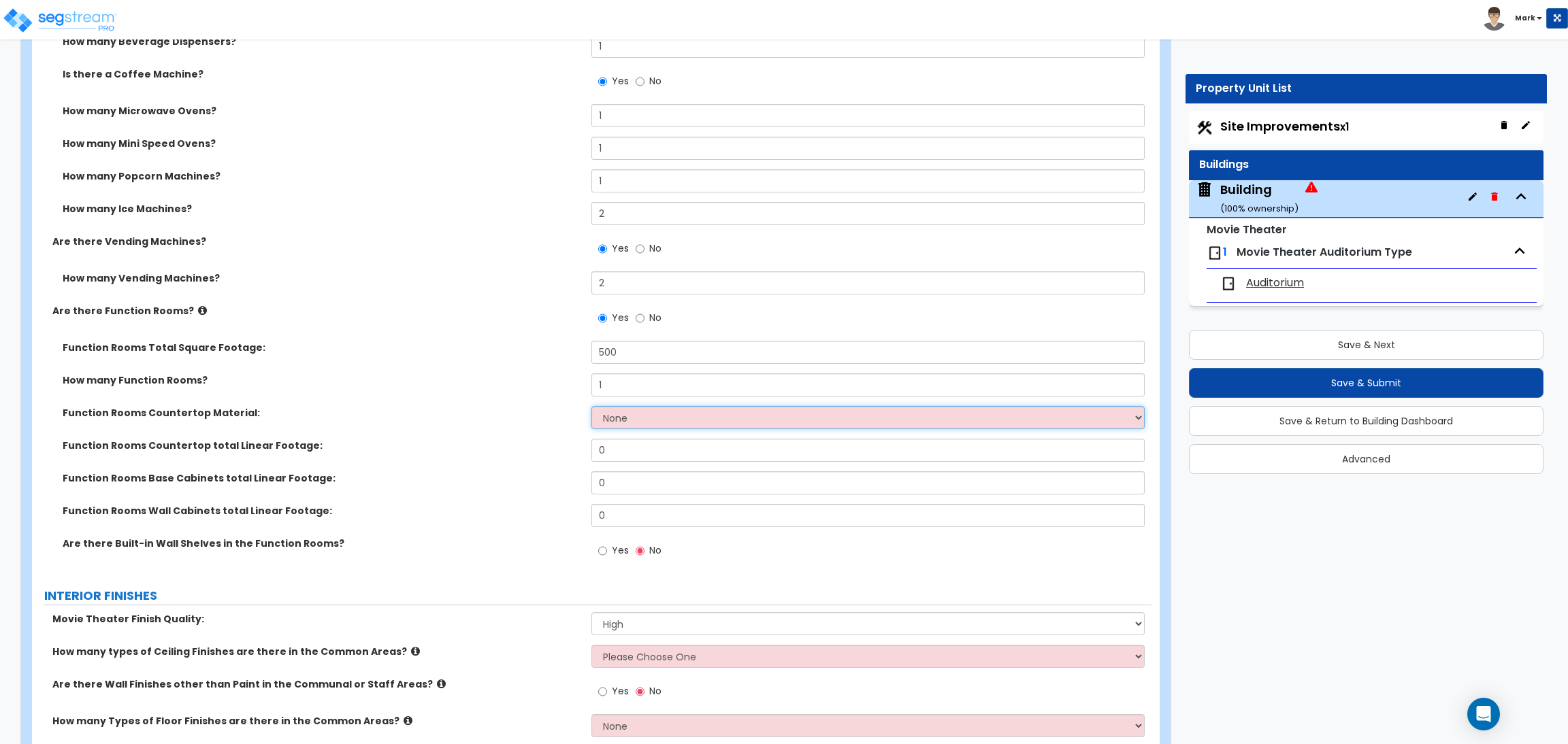
click at [611, 410] on select "None Plastic Laminate Solid Surface Stone Quartz Marble Tile Wood Stainless Ste…" at bounding box center [868, 417] width 552 height 23
click at [591, 407] on select "None Plastic Laminate Solid Surface Stone Quartz Marble Tile Wood Stainless Ste…" at bounding box center [868, 417] width 552 height 23
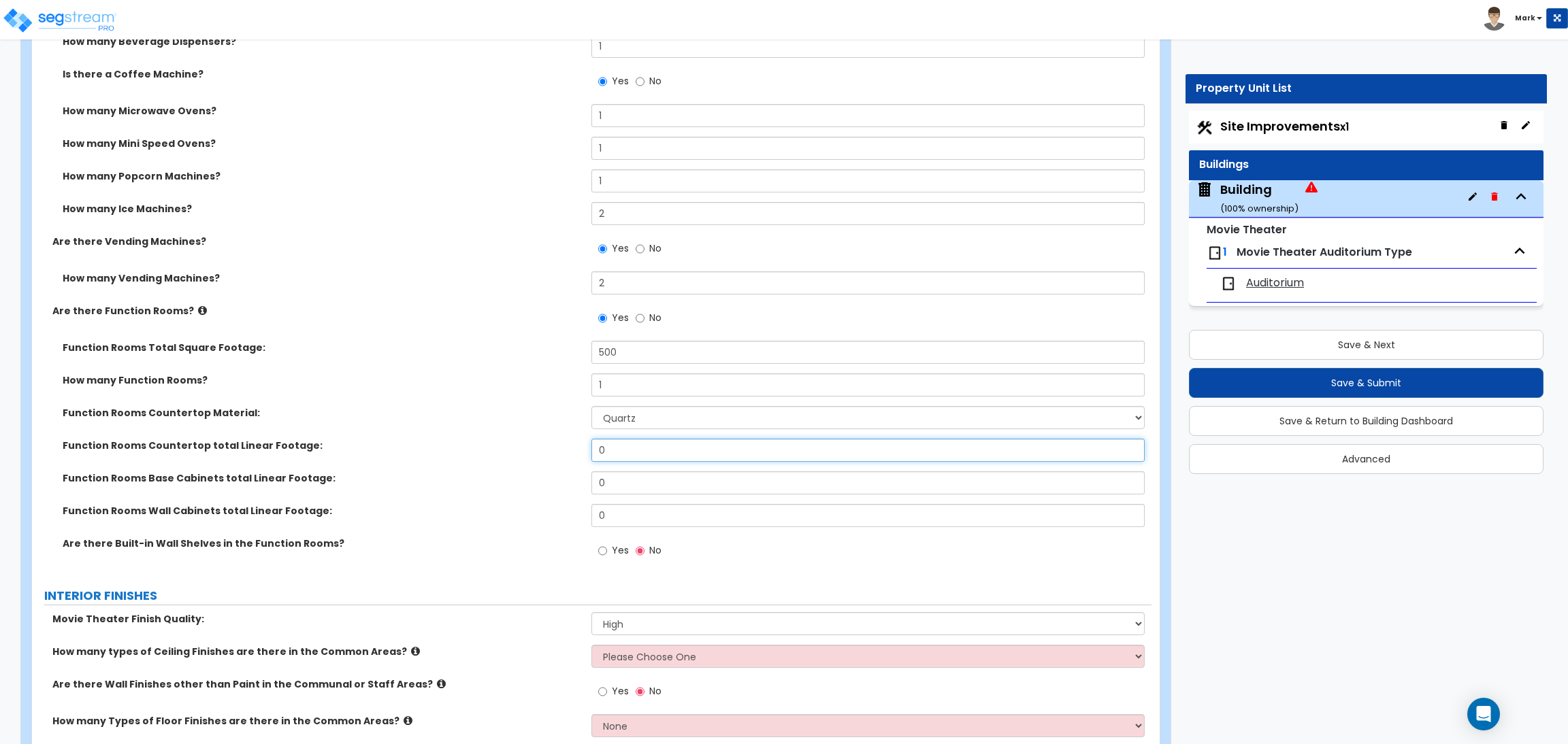
drag, startPoint x: 624, startPoint y: 460, endPoint x: 575, endPoint y: 455, distance: 49.3
click at [575, 455] on div "Function Rooms Countertop total Linear Footage: 0" at bounding box center [591, 455] width 1119 height 33
click at [621, 481] on input "0" at bounding box center [868, 482] width 552 height 23
drag, startPoint x: 620, startPoint y: 484, endPoint x: 573, endPoint y: 486, distance: 47.0
click at [573, 486] on div "Function Rooms Base Cabinets total Linear Footage: 0" at bounding box center [591, 488] width 1119 height 33
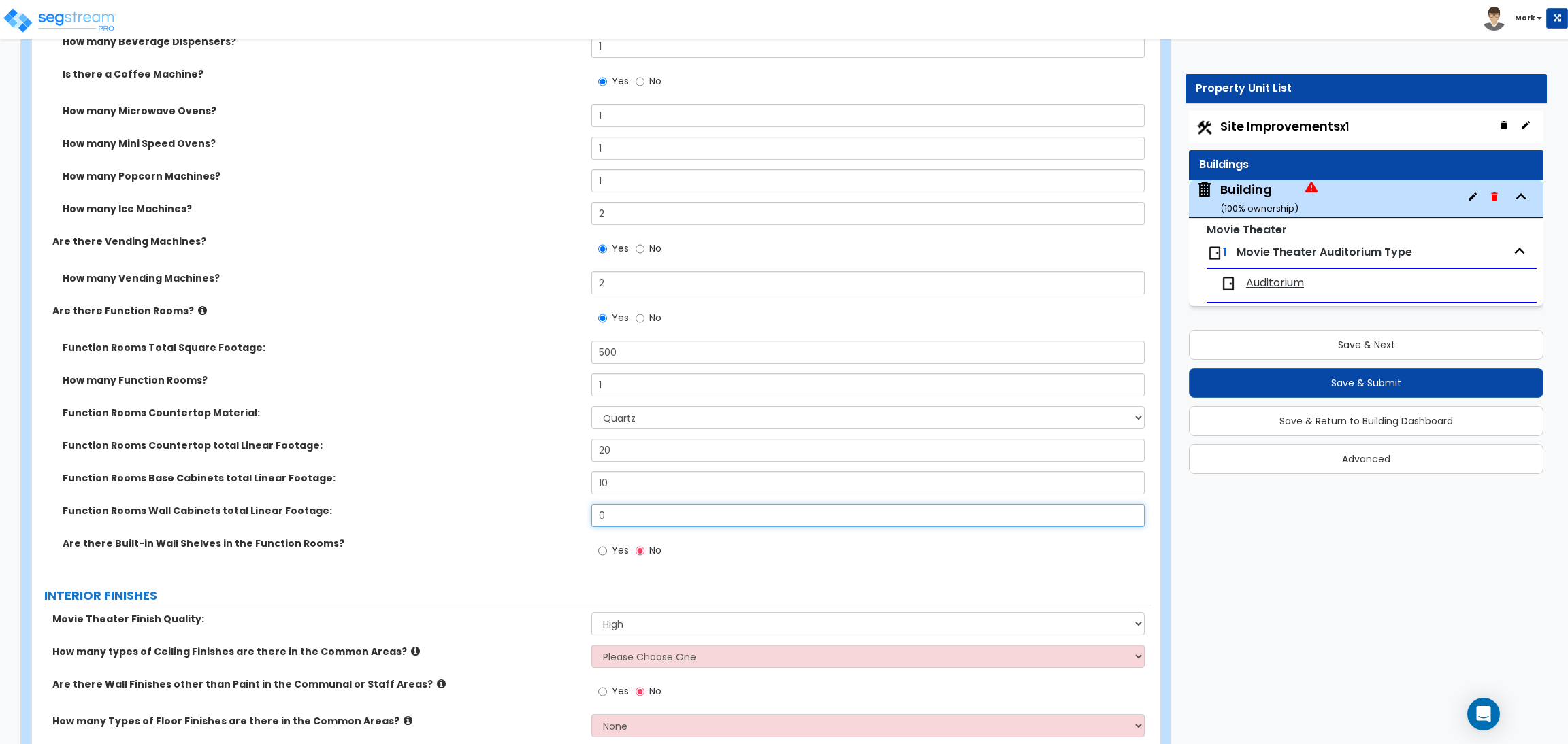
drag, startPoint x: 625, startPoint y: 511, endPoint x: 583, endPoint y: 510, distance: 42.0
click at [583, 510] on div "Function Rooms Wall Cabinets total Linear Footage: 0" at bounding box center [591, 521] width 1119 height 33
drag, startPoint x: 619, startPoint y: 482, endPoint x: 595, endPoint y: 482, distance: 24.0
click at [595, 482] on input "10" at bounding box center [868, 482] width 552 height 23
drag, startPoint x: 623, startPoint y: 521, endPoint x: 578, endPoint y: 516, distance: 45.3
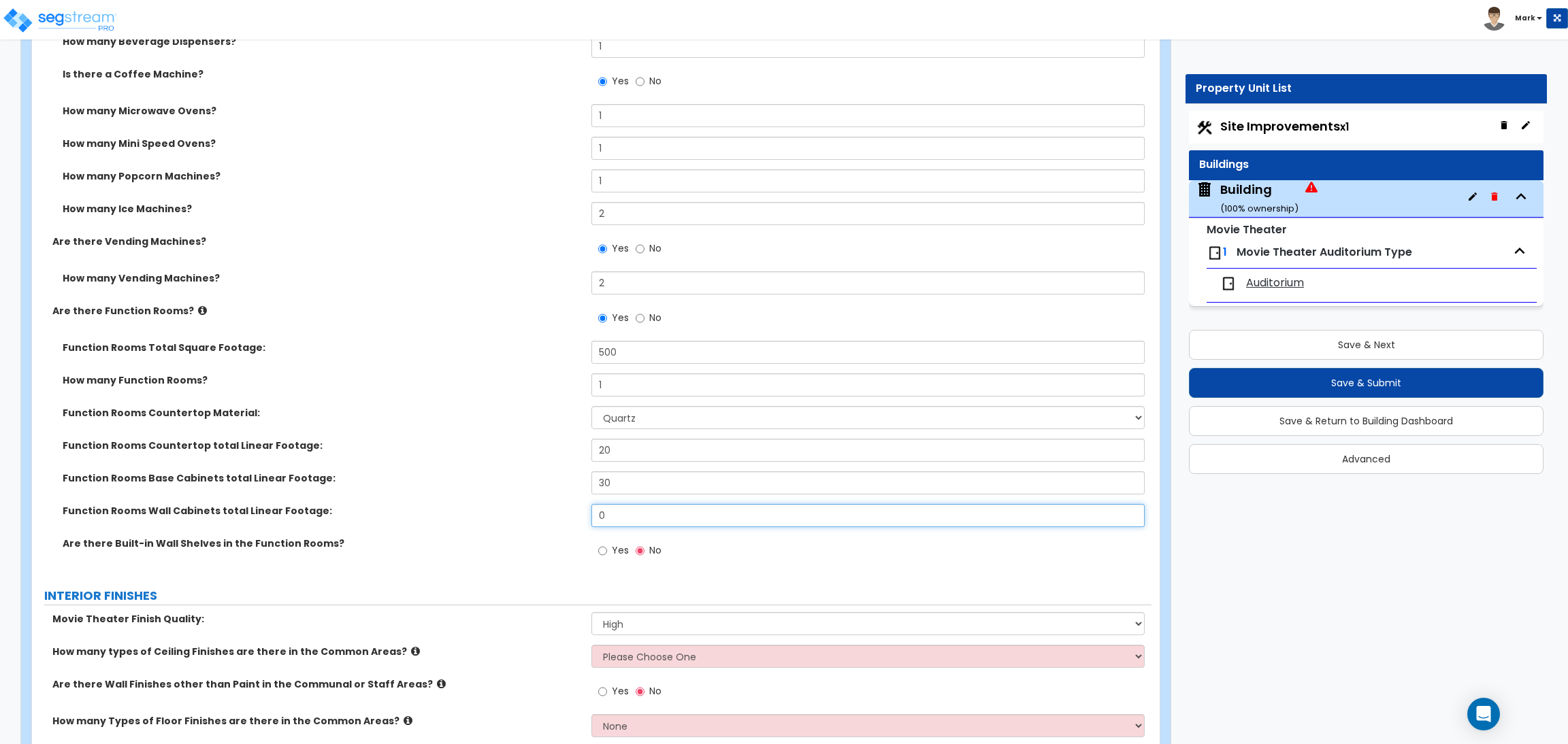
click at [581, 517] on div "Function Rooms Wall Cabinets total Linear Footage: 0" at bounding box center [591, 521] width 1119 height 33
click at [610, 548] on label "Yes" at bounding box center [613, 552] width 31 height 23
click at [607, 548] on input "Yes" at bounding box center [602, 550] width 9 height 15
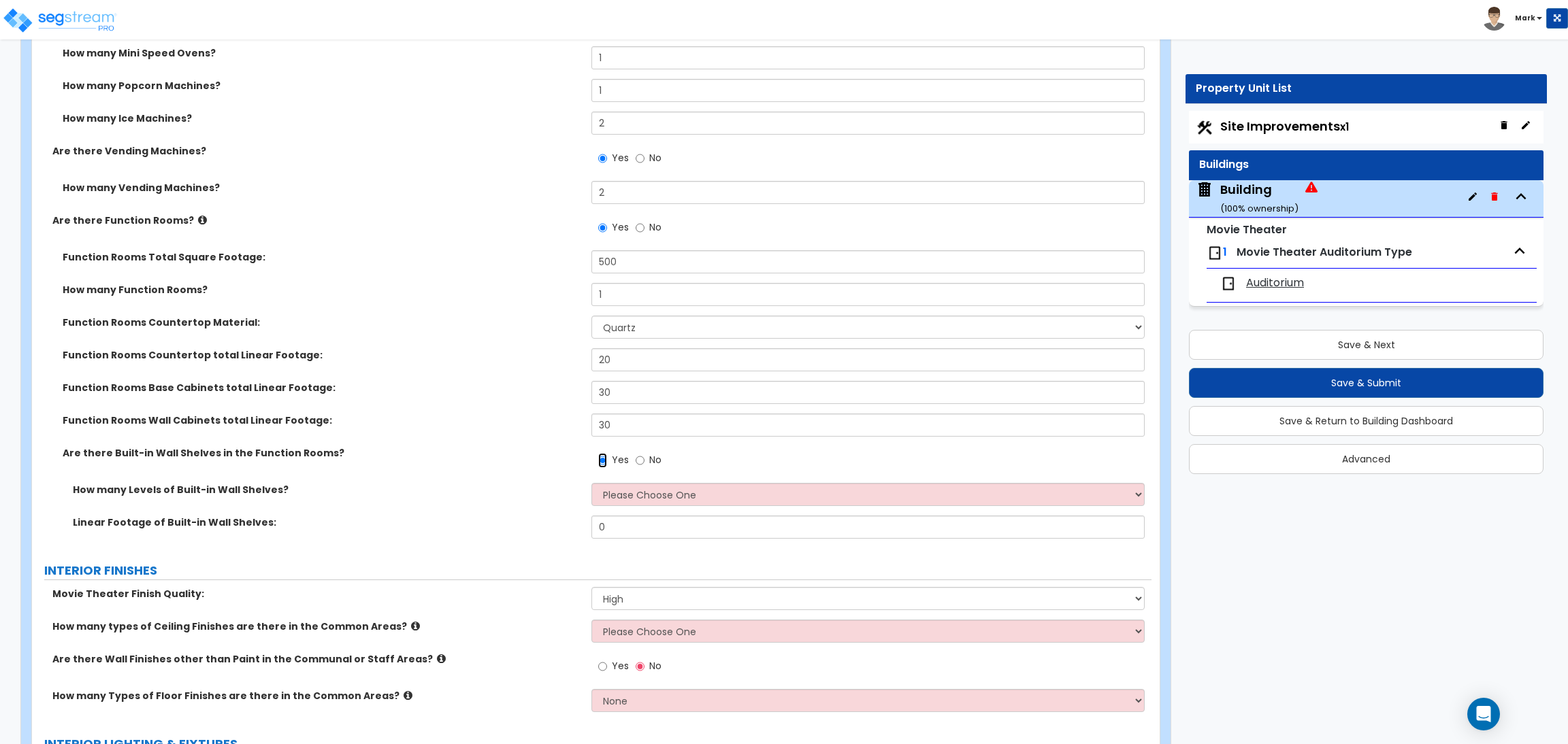
scroll to position [5356, 0]
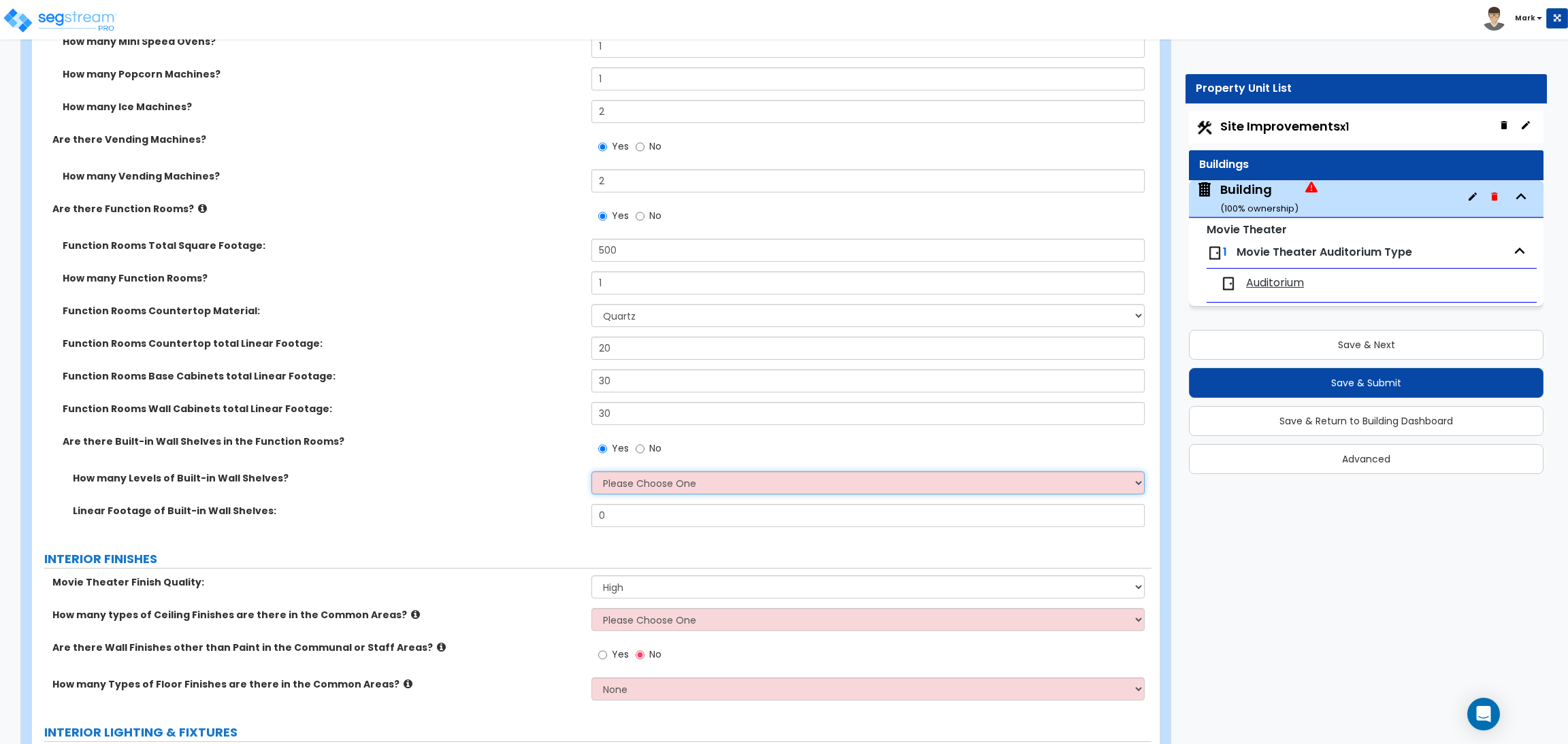
click at [626, 485] on select "Please Choose One 1 2 3 4 5" at bounding box center [868, 482] width 552 height 23
click at [591, 472] on select "Please Choose One 1 2 3 4 5" at bounding box center [868, 482] width 552 height 23
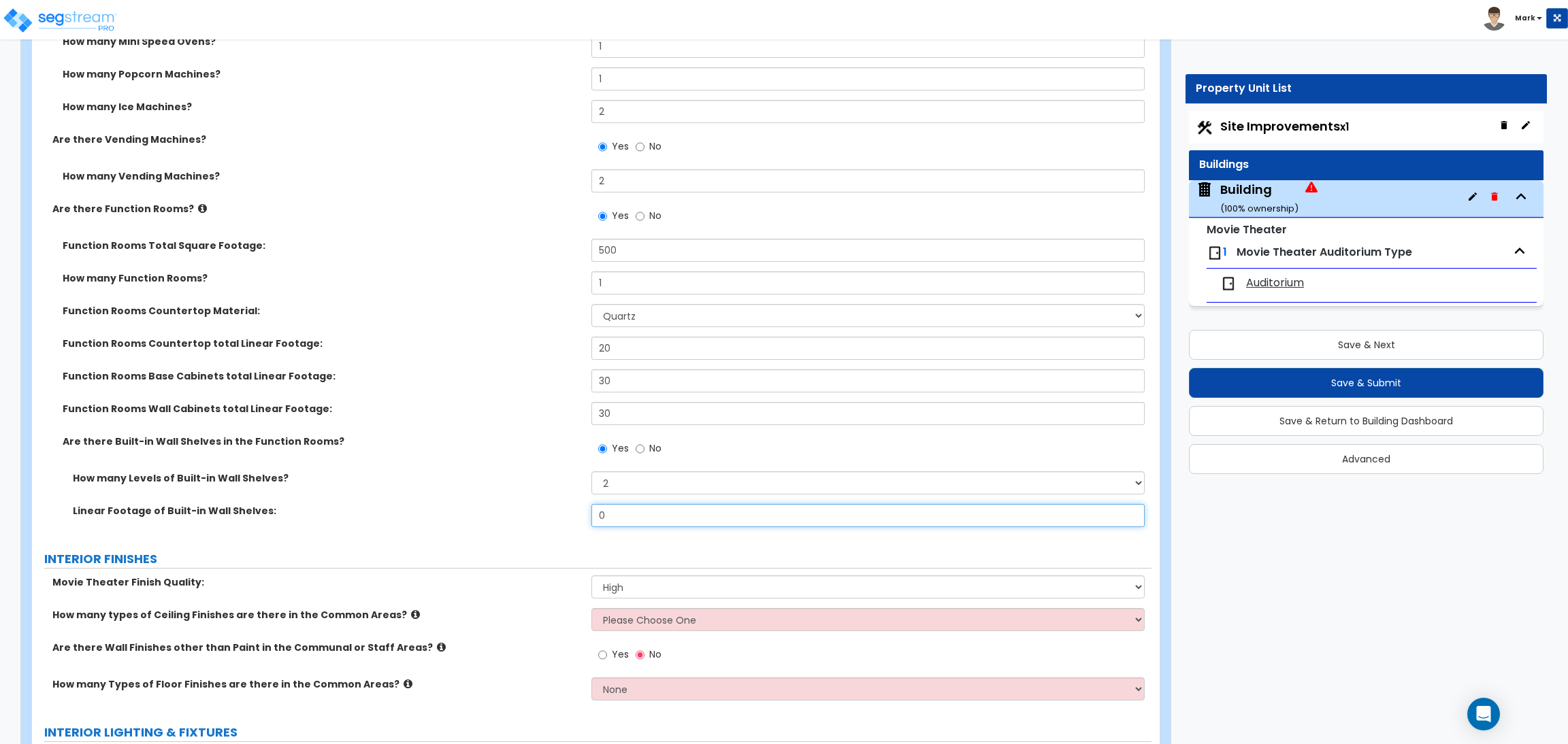
click at [583, 520] on div "Linear Footage of Built-in Wall Shelves: 0" at bounding box center [591, 521] width 1119 height 33
drag, startPoint x: 607, startPoint y: 518, endPoint x: 584, endPoint y: 514, distance: 23.3
click at [584, 514] on div "Linear Footage of Built-in Wall Shelves: 110" at bounding box center [591, 521] width 1119 height 33
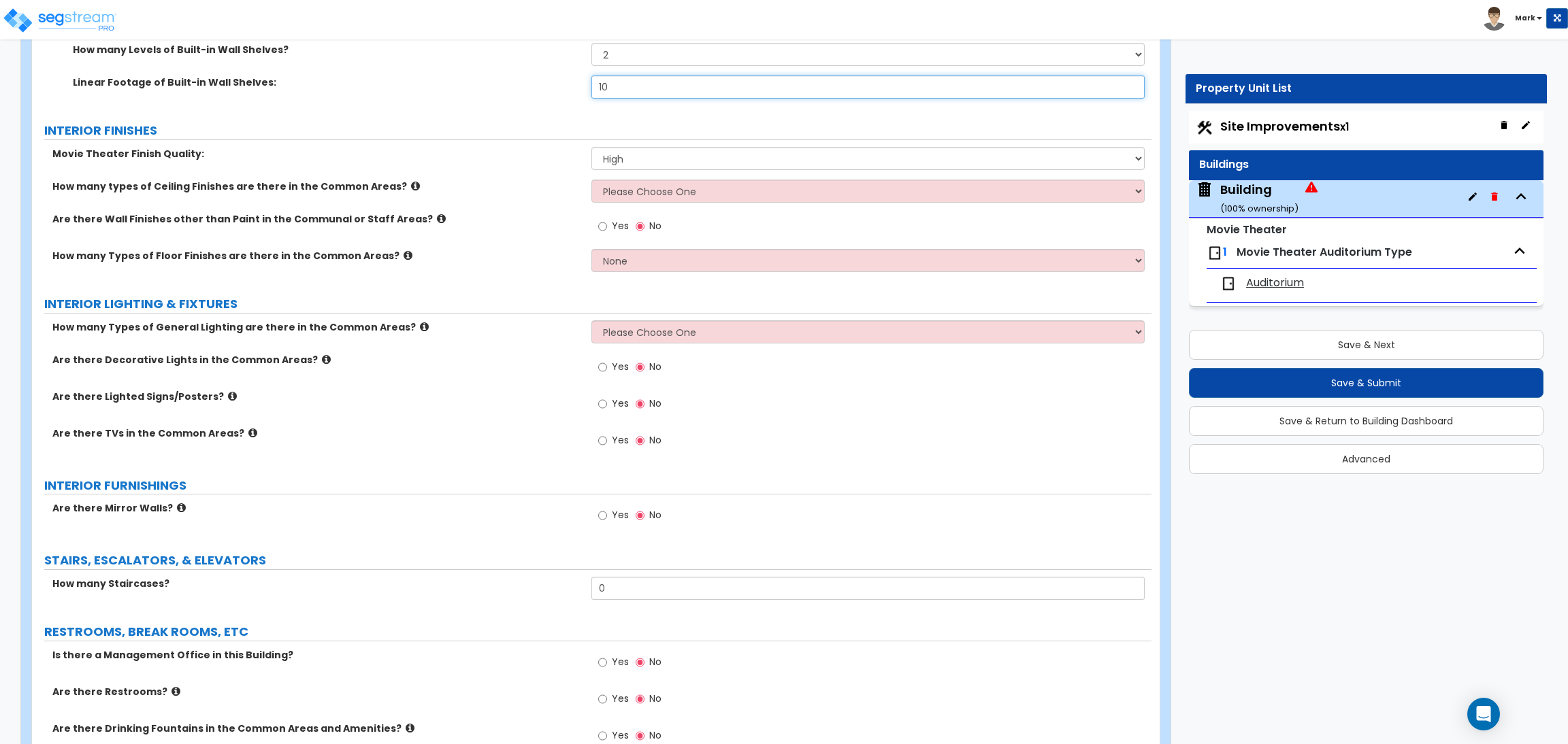
scroll to position [5793, 0]
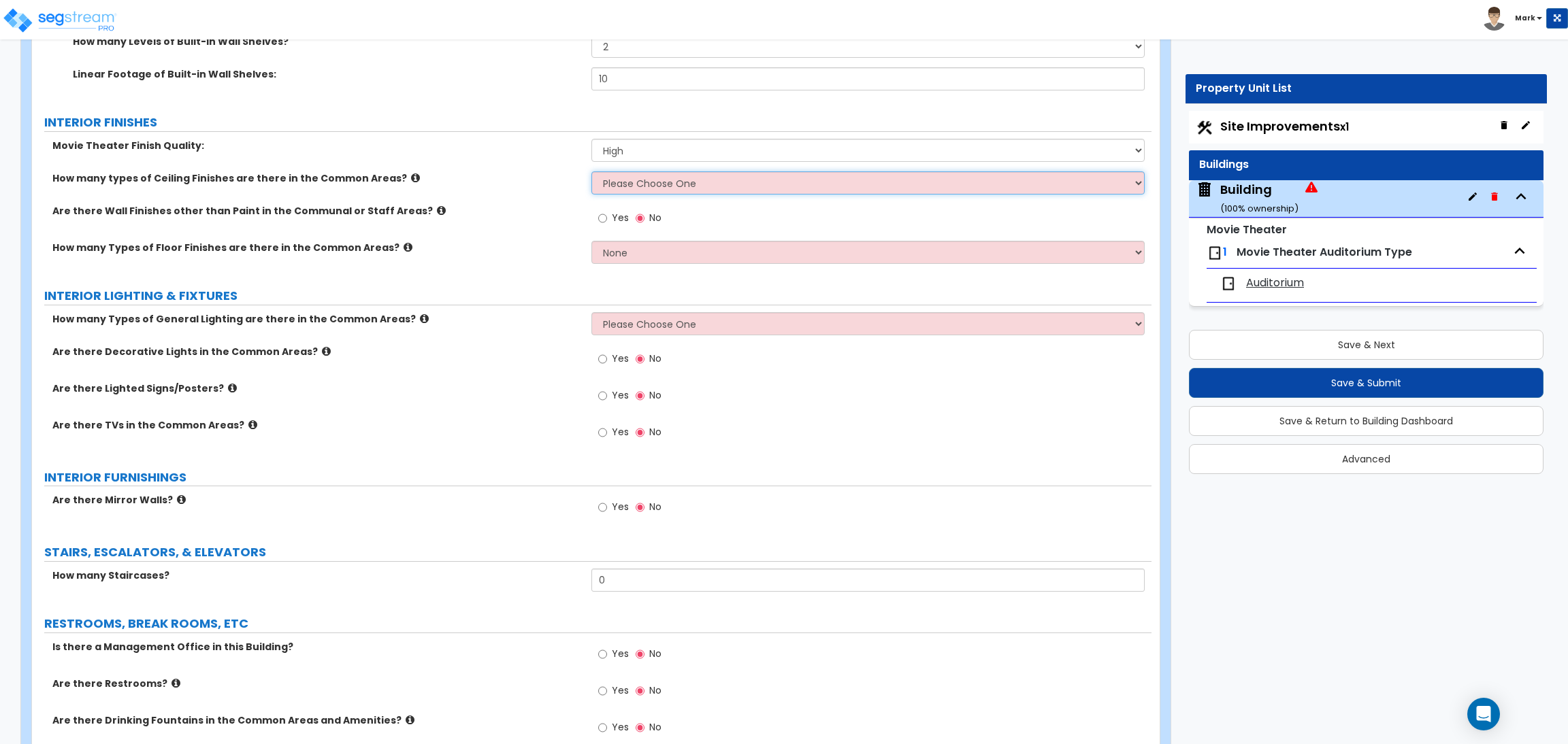
click at [638, 186] on select "Please Choose One 1 2 3" at bounding box center [868, 183] width 552 height 23
click at [591, 172] on select "Please Choose One 1 2 3" at bounding box center [868, 183] width 552 height 23
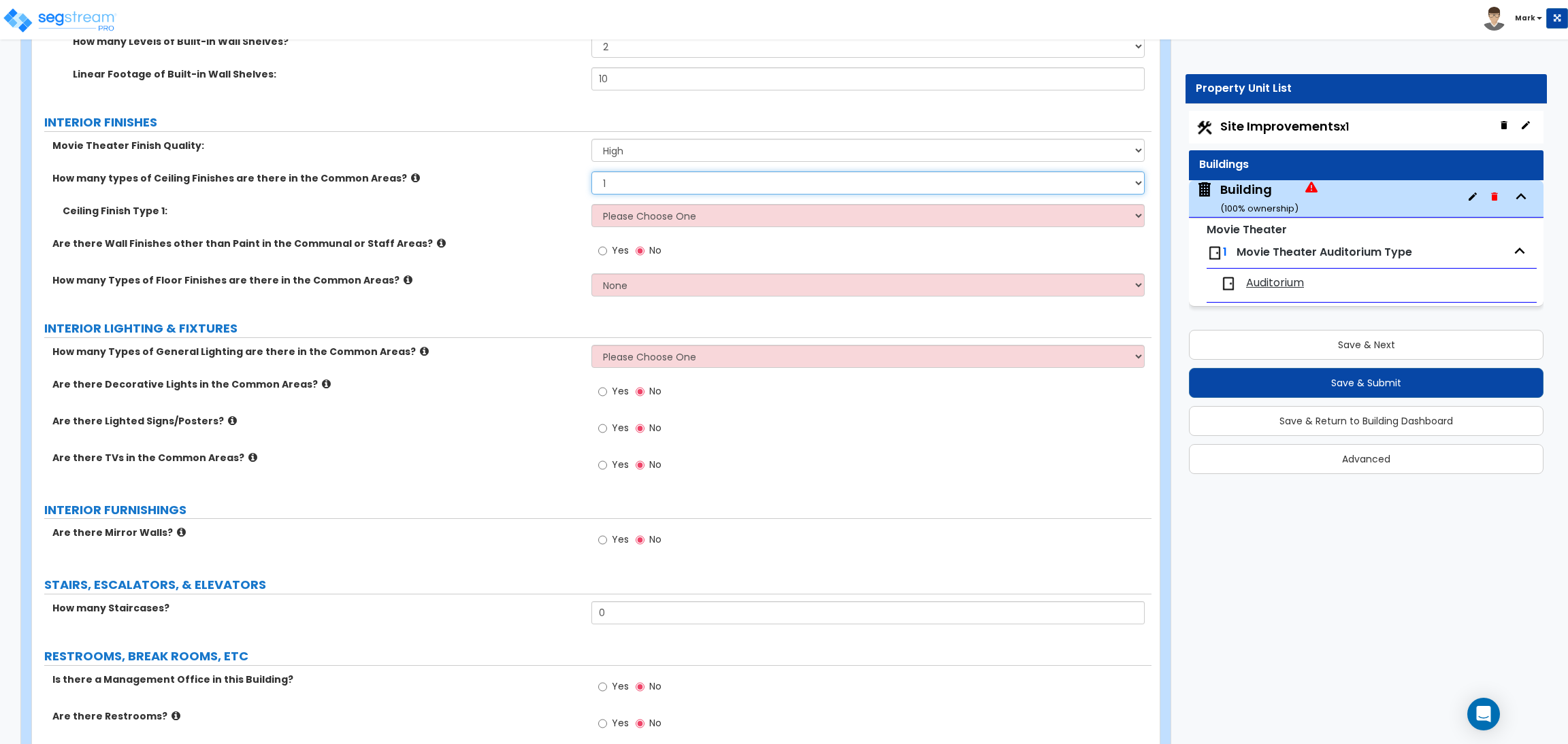
click at [627, 185] on select "Please Choose One 1 2 3" at bounding box center [868, 183] width 552 height 23
click at [591, 172] on select "Please Choose One 1 2 3" at bounding box center [868, 183] width 552 height 23
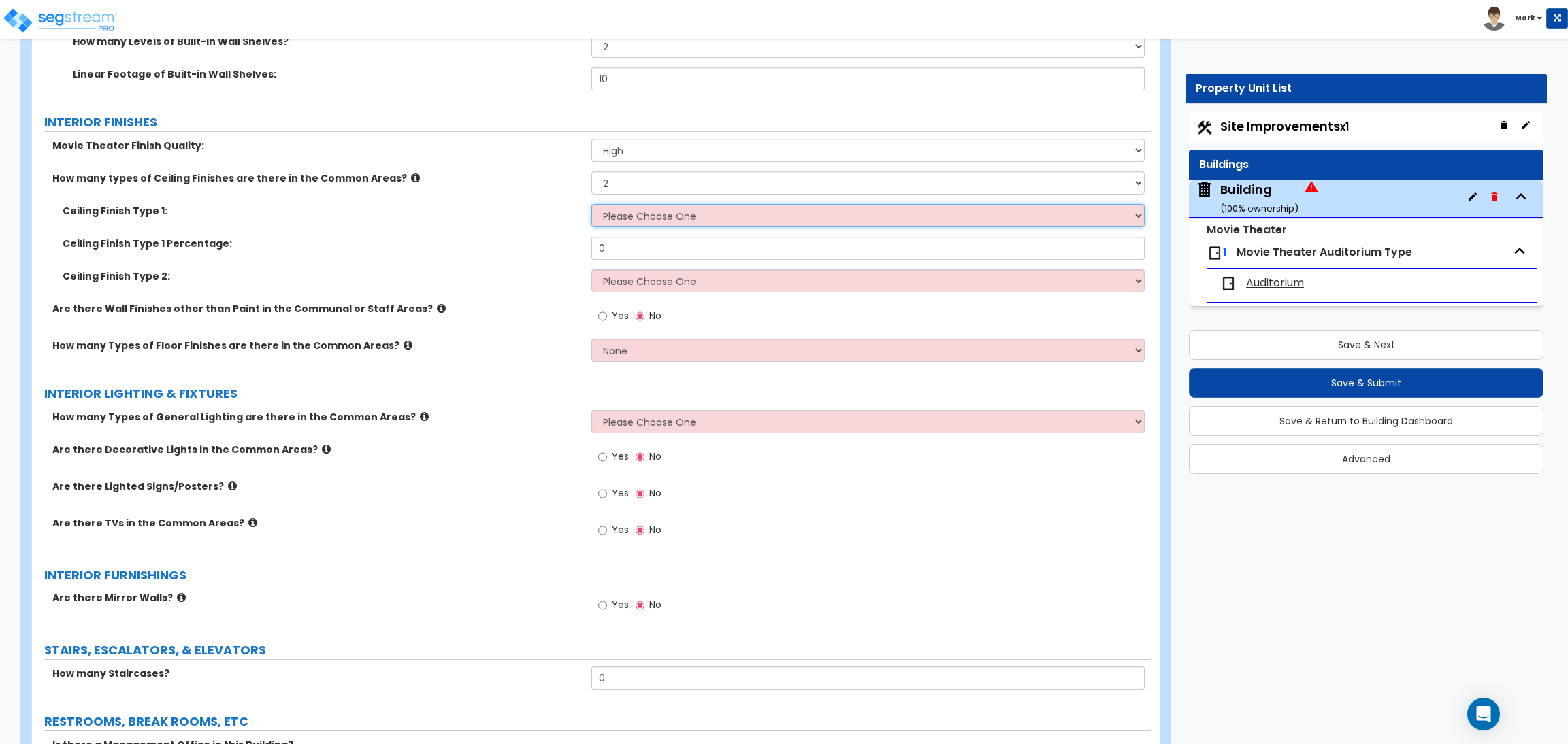
click at [629, 221] on select "Please Choose One Drop Ceiling Drywall Ceiling Open Ceiling" at bounding box center [868, 215] width 552 height 23
click at [591, 205] on select "Please Choose One Drop Ceiling Drywall Ceiling Open Ceiling" at bounding box center [868, 215] width 552 height 23
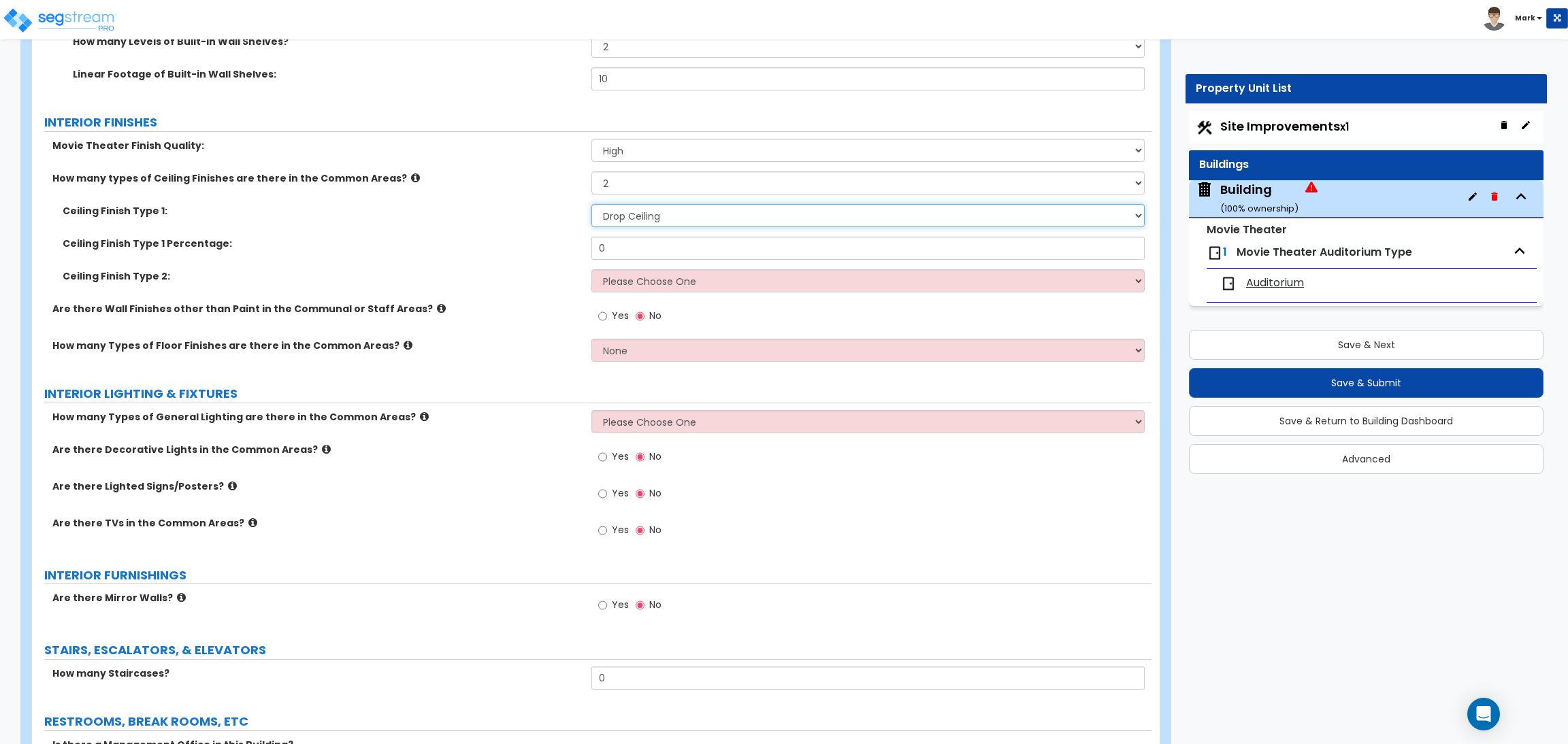
click at [628, 222] on select "Please Choose One Drop Ceiling Drywall Ceiling Open Ceiling" at bounding box center [868, 215] width 552 height 23
click at [591, 205] on select "Please Choose One Drop Ceiling Drywall Ceiling Open Ceiling" at bounding box center [868, 215] width 552 height 23
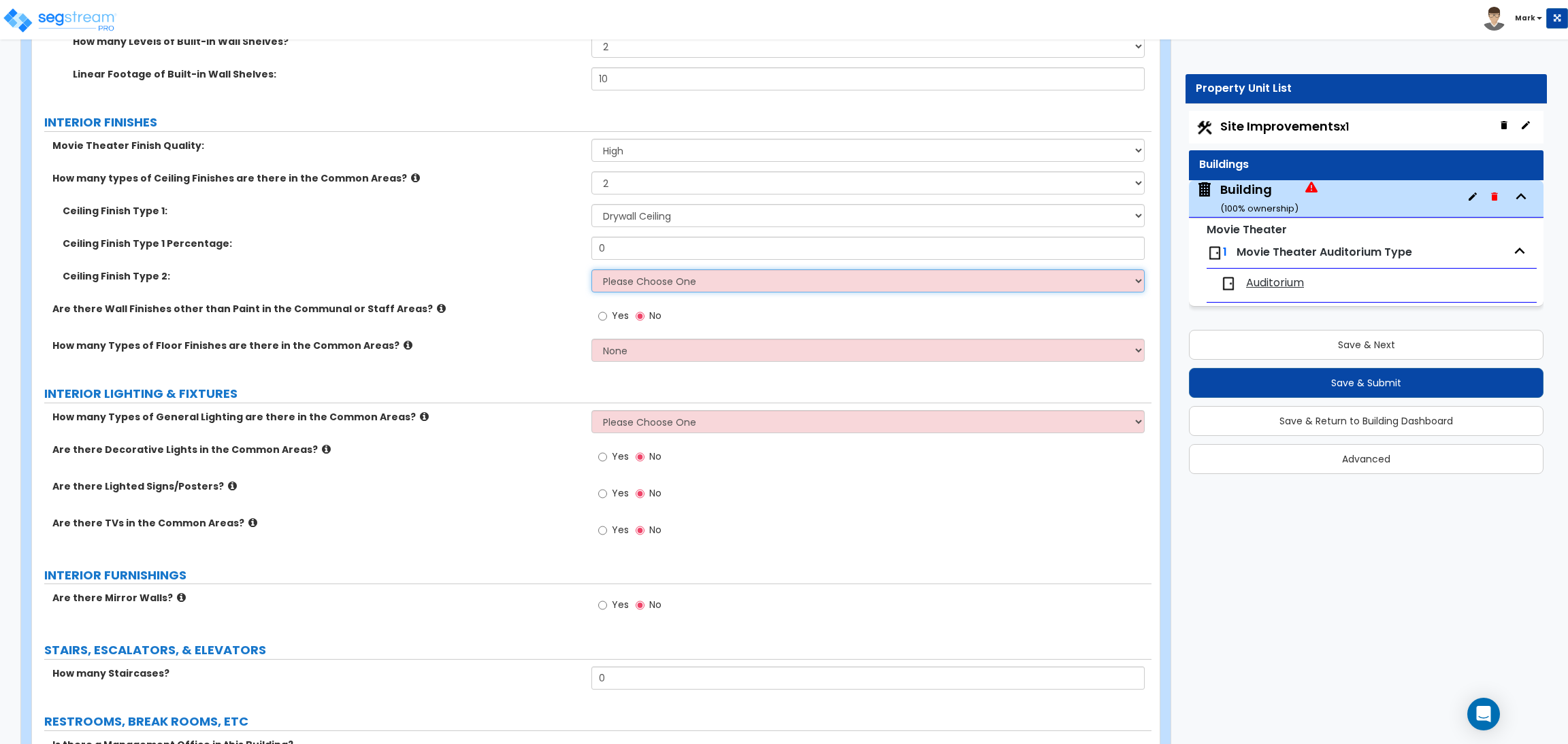
click at [623, 274] on select "Please Choose One Drop Ceiling Drywall Ceiling Open Ceiling" at bounding box center [868, 281] width 552 height 23
click at [591, 270] on select "Please Choose One Drop Ceiling Drywall Ceiling Open Ceiling" at bounding box center [868, 281] width 552 height 23
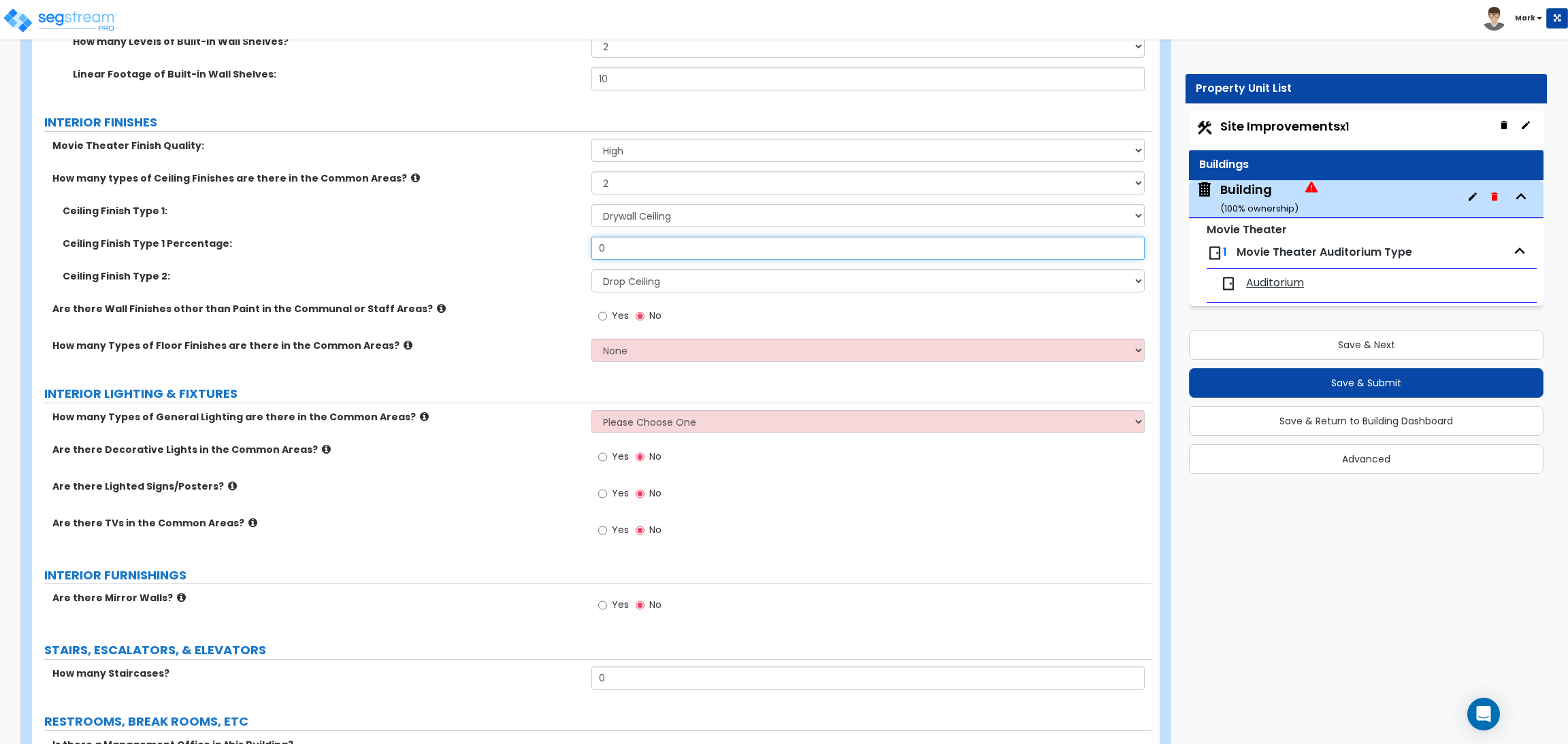
drag, startPoint x: 628, startPoint y: 254, endPoint x: 560, endPoint y: 253, distance: 68.0
click at [564, 241] on div "Ceiling Finish Type 1 Percentage: 0" at bounding box center [591, 253] width 1119 height 33
click at [609, 316] on label "Yes" at bounding box center [613, 317] width 31 height 23
click at [607, 316] on input "Yes" at bounding box center [602, 316] width 9 height 15
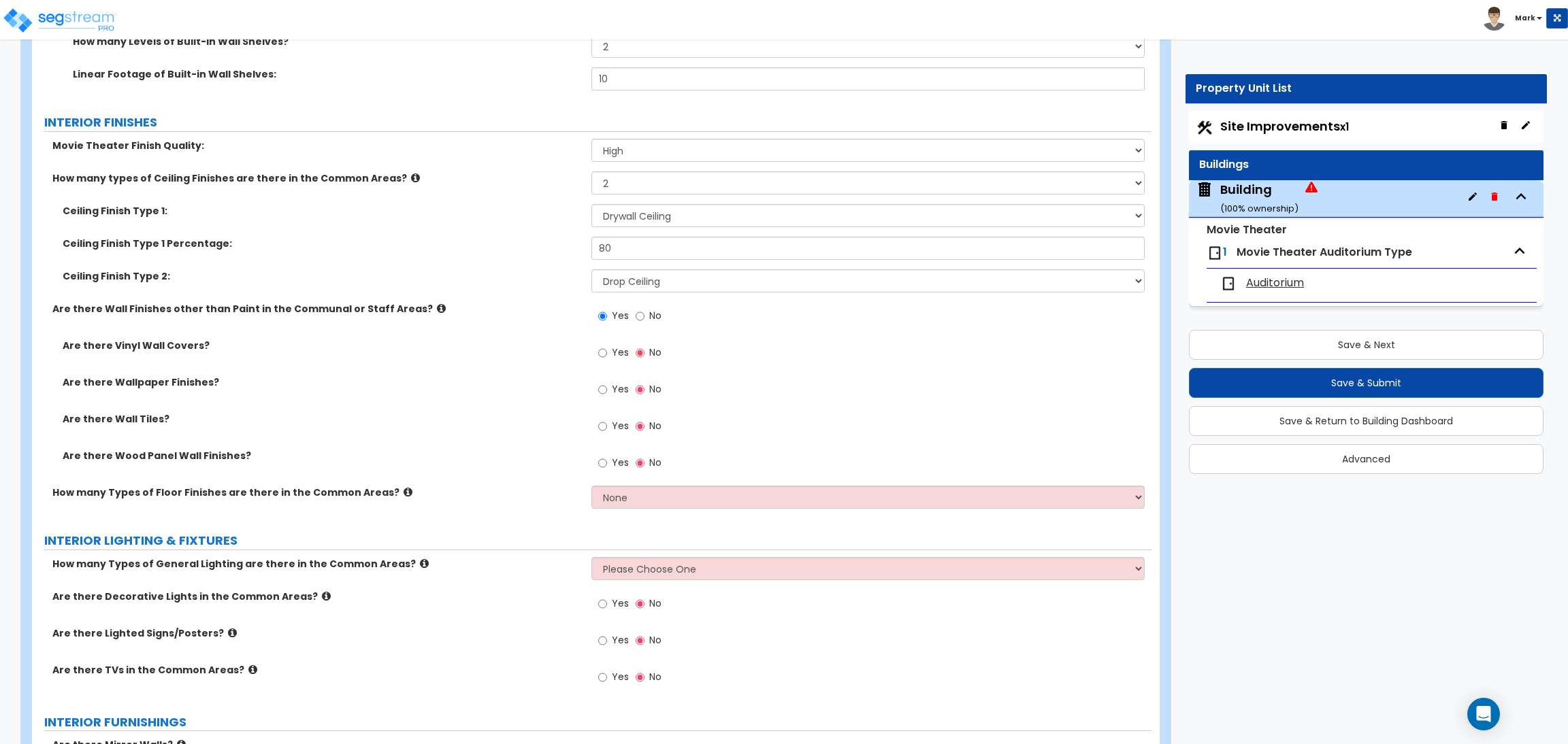
click at [613, 353] on span "Yes" at bounding box center [620, 352] width 17 height 13
click at [607, 353] on input "Yes" at bounding box center [602, 353] width 9 height 15
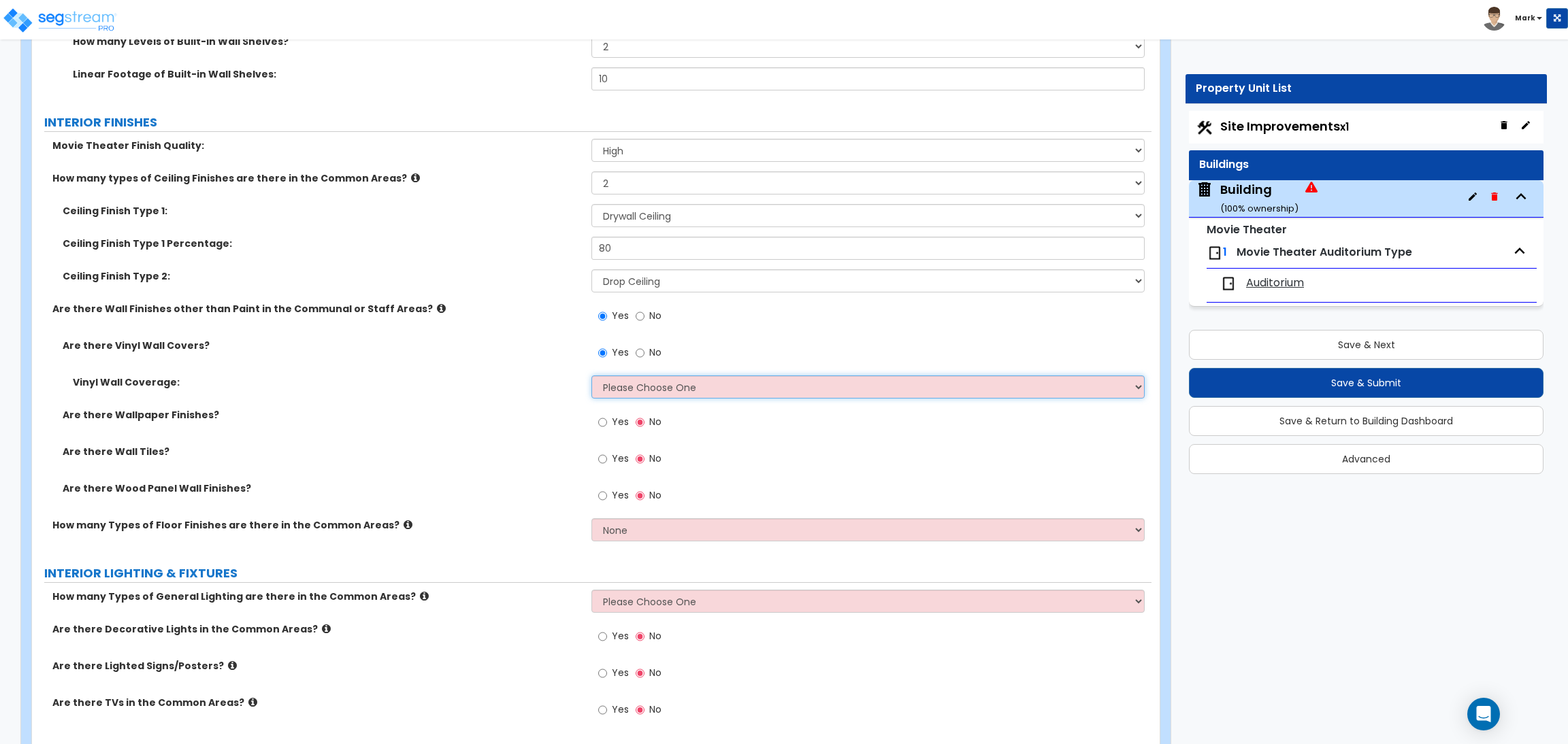
click at [635, 388] on select "Please Choose One Only a Small Portion of Walls are Covered Several Walls are C…" at bounding box center [868, 387] width 552 height 23
click at [591, 376] on select "Please Choose One Only a Small Portion of Walls are Covered Several Walls are C…" at bounding box center [868, 387] width 552 height 23
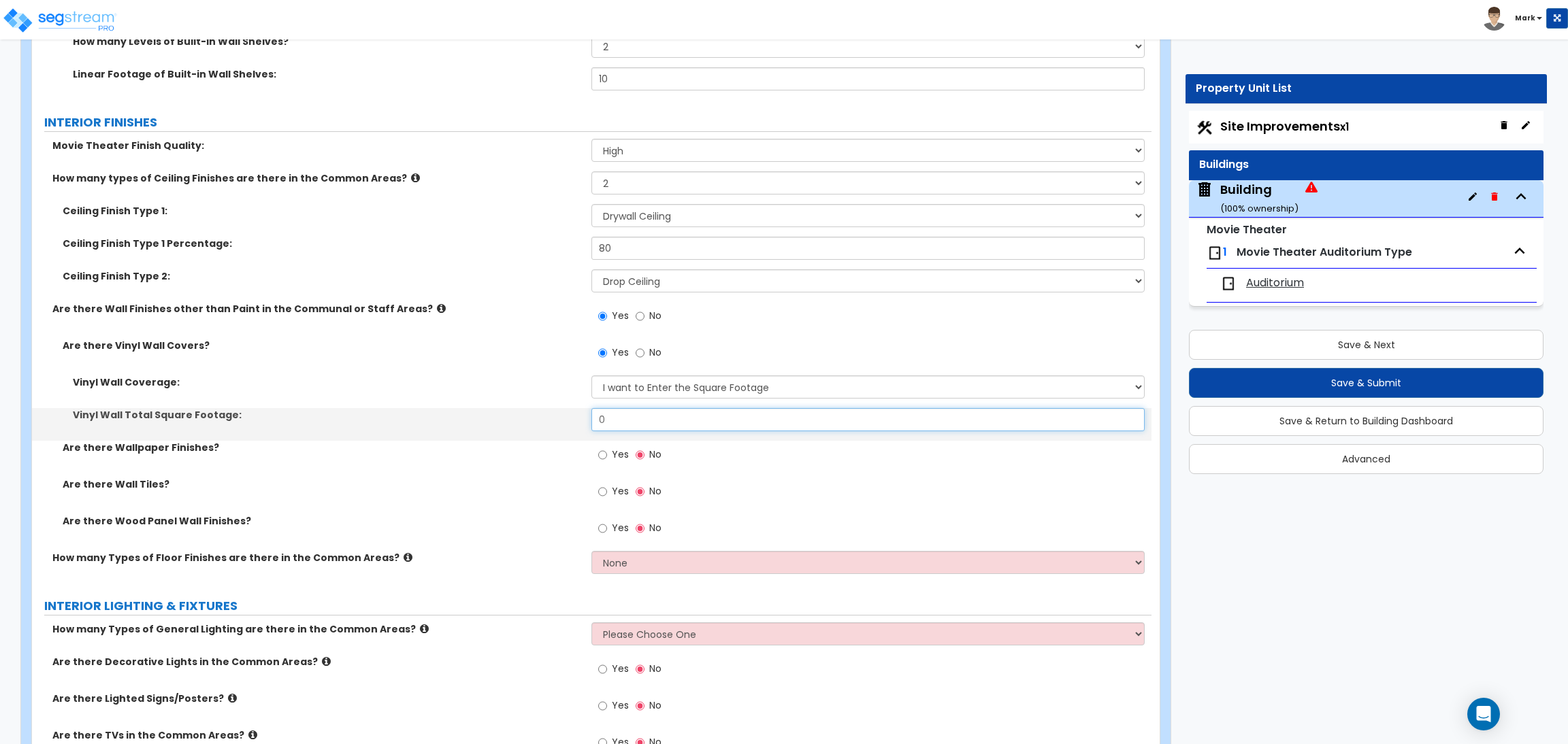
drag, startPoint x: 628, startPoint y: 422, endPoint x: 562, endPoint y: 412, distance: 66.8
click at [562, 412] on div "Vinyl Wall Total Square Footage: 0" at bounding box center [591, 424] width 1119 height 33
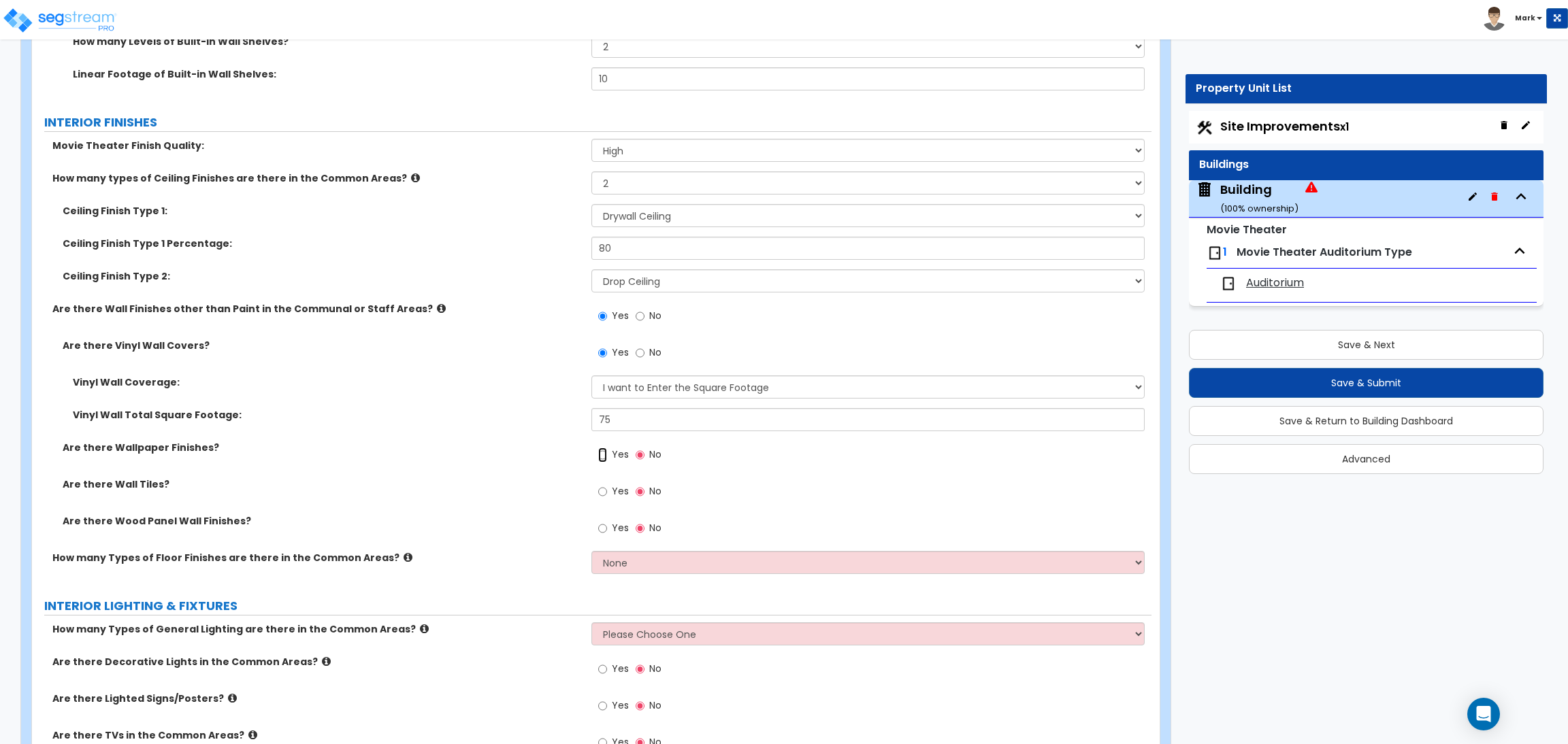
click at [606, 453] on input "Yes" at bounding box center [602, 455] width 9 height 15
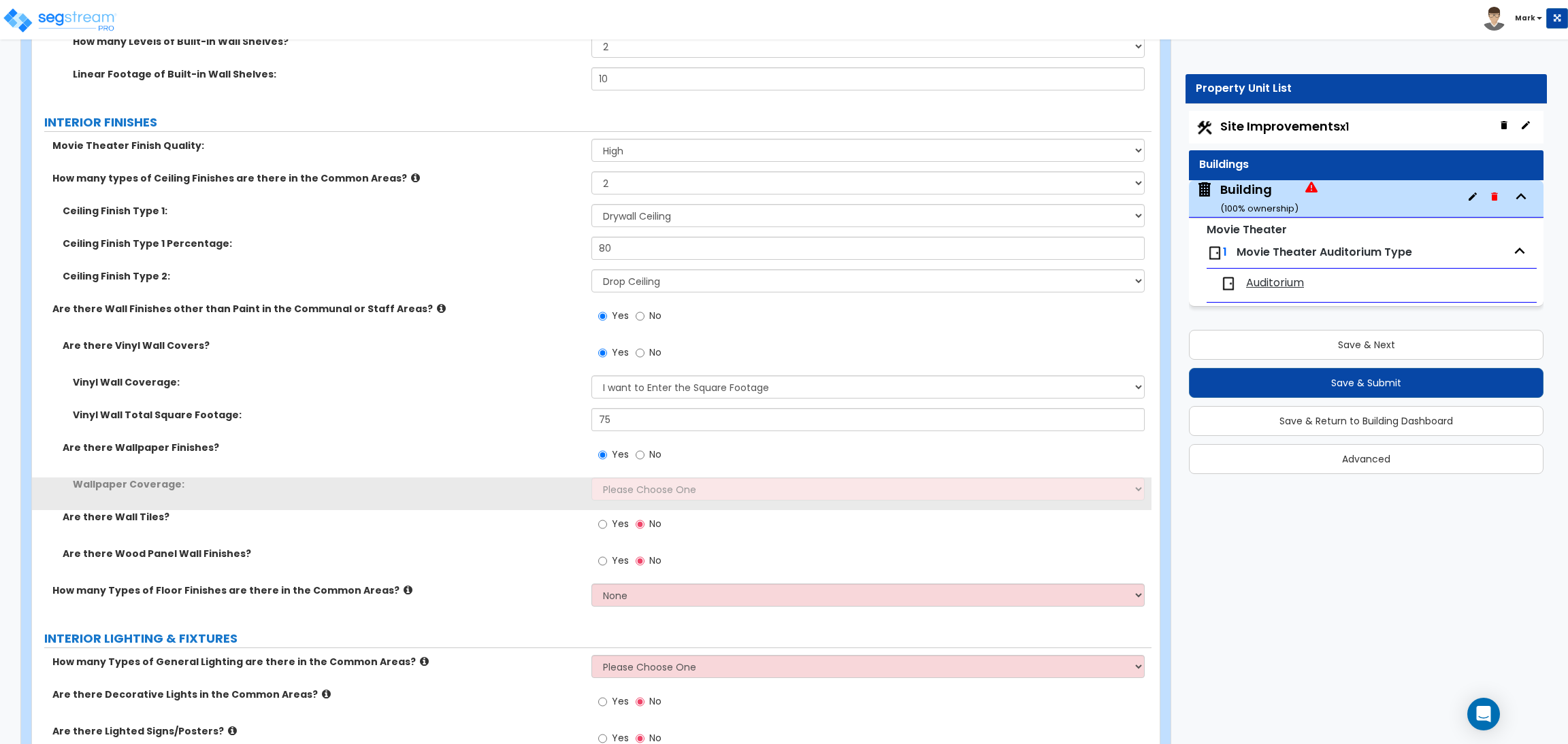
click at [631, 503] on div "Wallpaper Coverage: Please Choose One Only a Small Portion of Walls are Covered…" at bounding box center [591, 494] width 1119 height 33
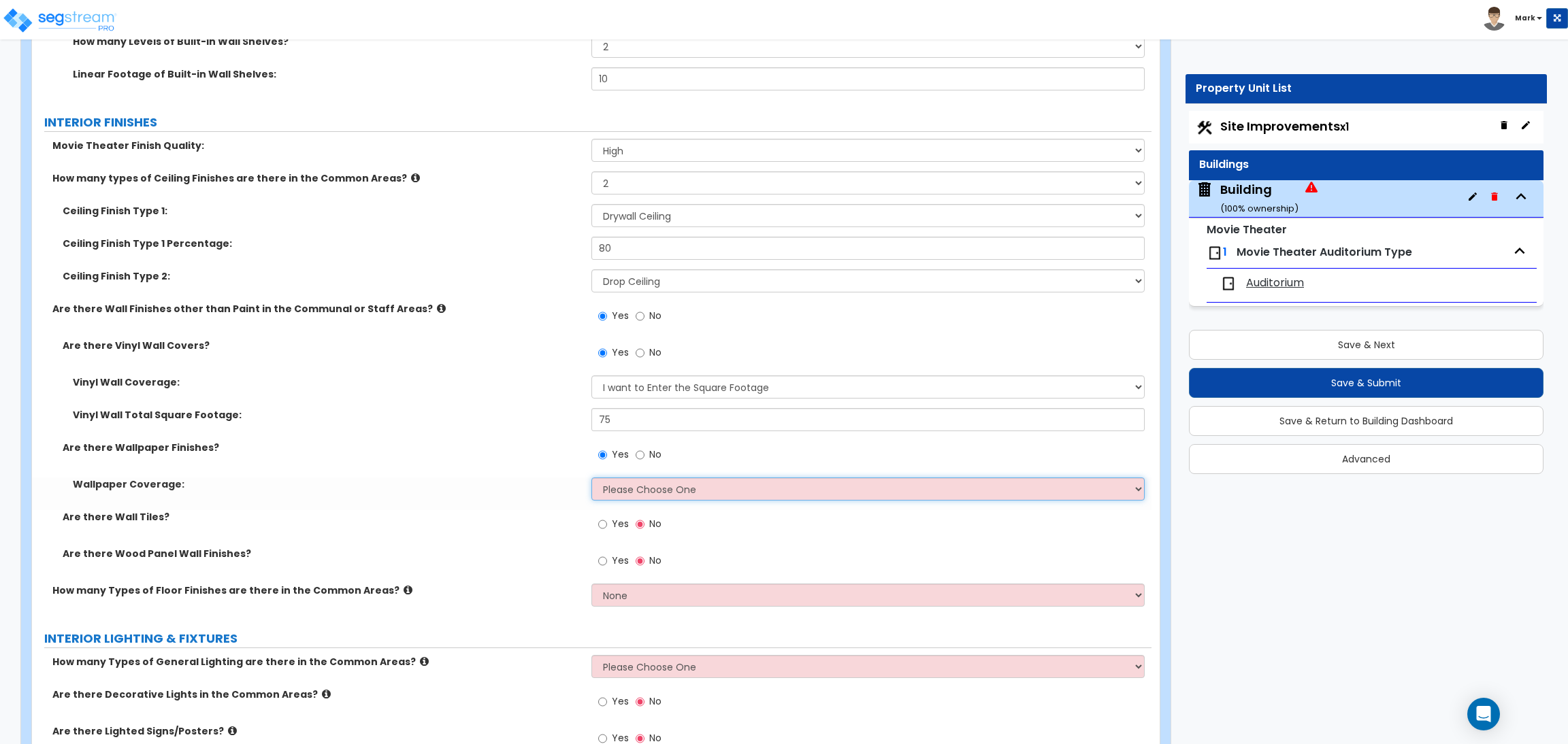
click at [625, 491] on select "Please Choose One Only a Small Portion of Walls are Covered Several Walls are C…" at bounding box center [868, 488] width 552 height 23
click at [591, 478] on select "Please Choose One Only a Small Portion of Walls are Covered Several Walls are C…" at bounding box center [868, 488] width 552 height 23
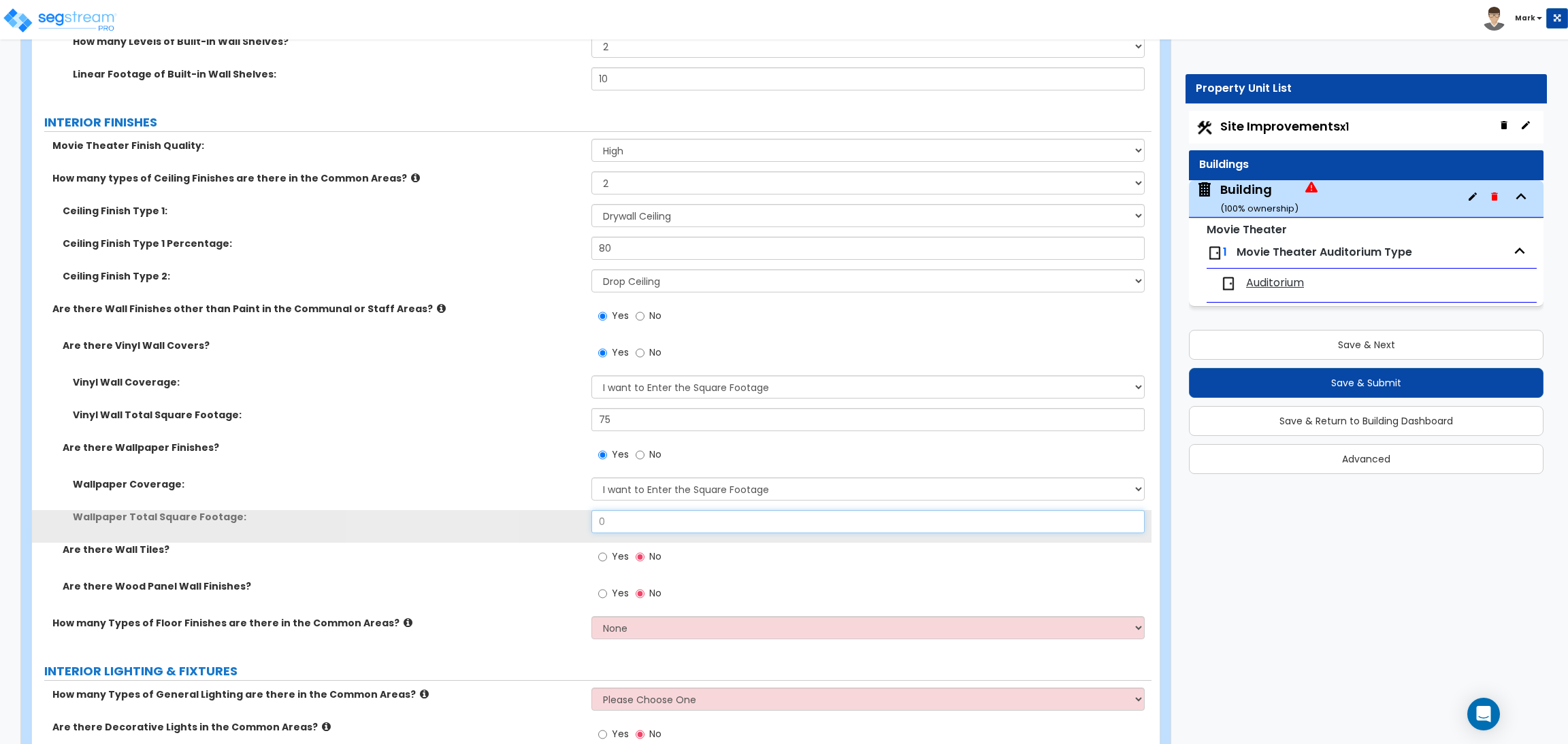
drag, startPoint x: 635, startPoint y: 523, endPoint x: 551, endPoint y: 506, distance: 85.7
click at [557, 507] on div "Wallpaper Coverage: Please Choose One Only a Small Portion of Walls are Covered…" at bounding box center [591, 510] width 1099 height 65
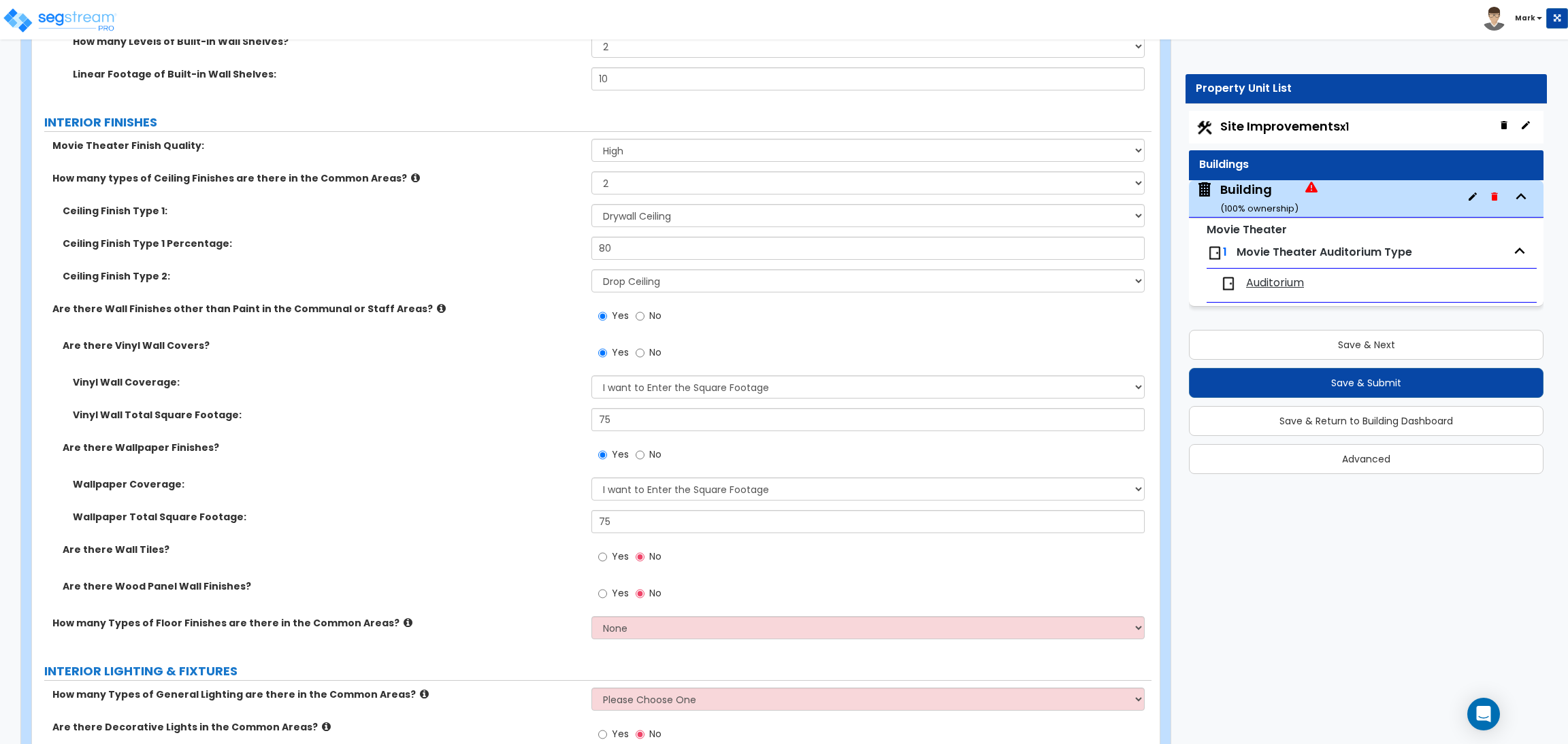
click at [616, 561] on span "Yes" at bounding box center [620, 556] width 17 height 13
click at [607, 561] on input "Yes" at bounding box center [602, 557] width 9 height 15
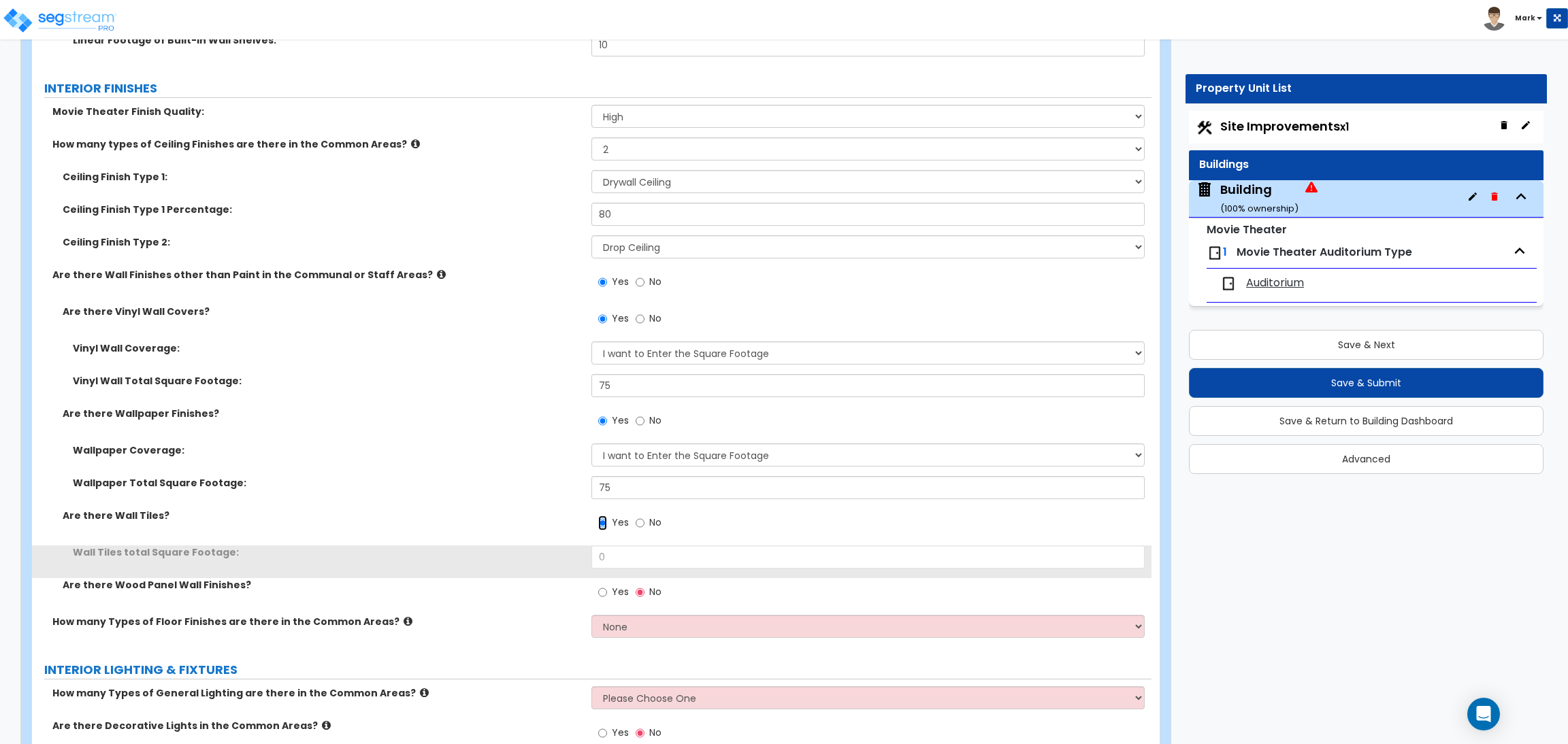
scroll to position [5895, 0]
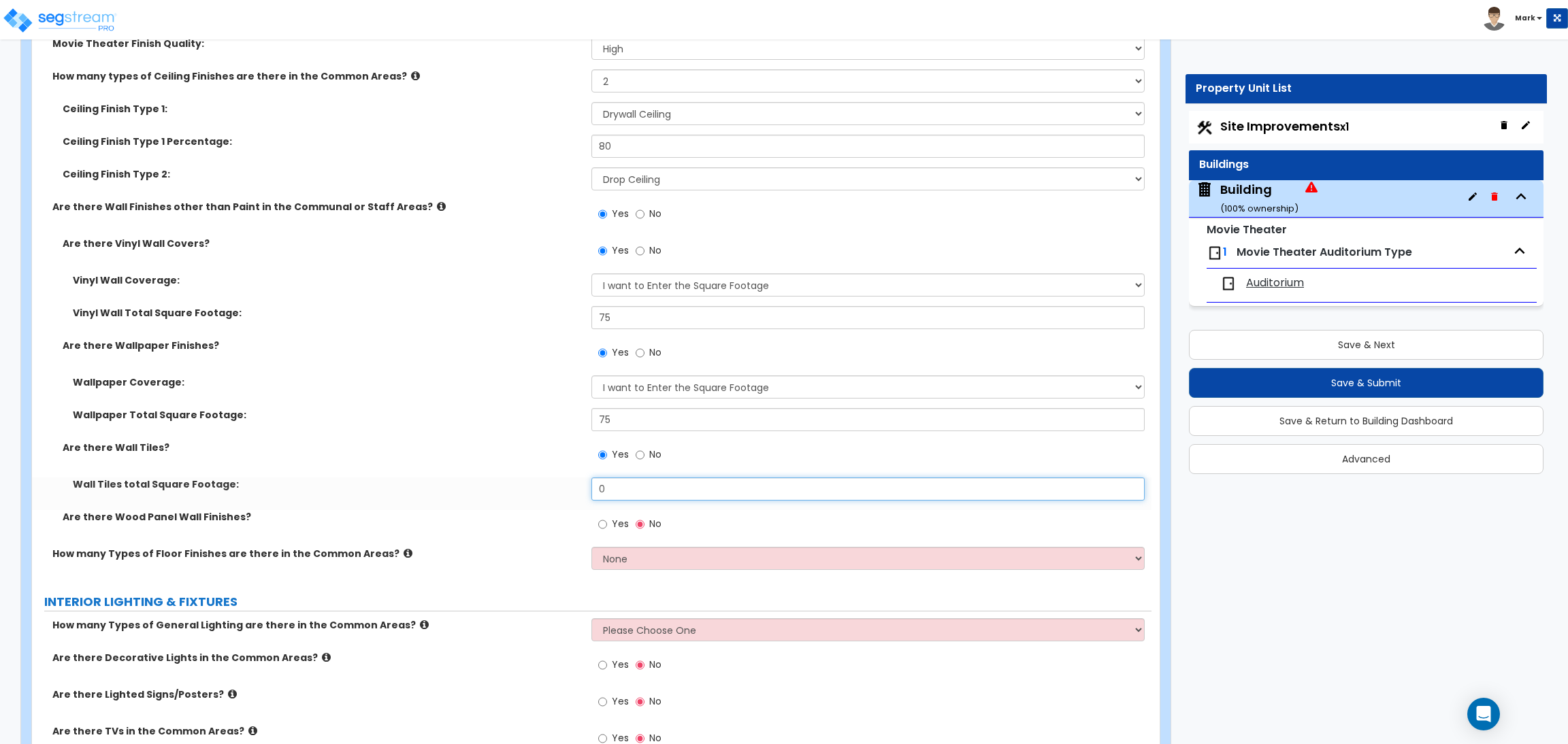
drag, startPoint x: 618, startPoint y: 490, endPoint x: 594, endPoint y: 484, distance: 24.7
click at [594, 484] on input "0" at bounding box center [868, 488] width 552 height 23
click at [614, 526] on span "Yes" at bounding box center [620, 523] width 17 height 13
click at [607, 526] on input "Yes" at bounding box center [602, 524] width 9 height 15
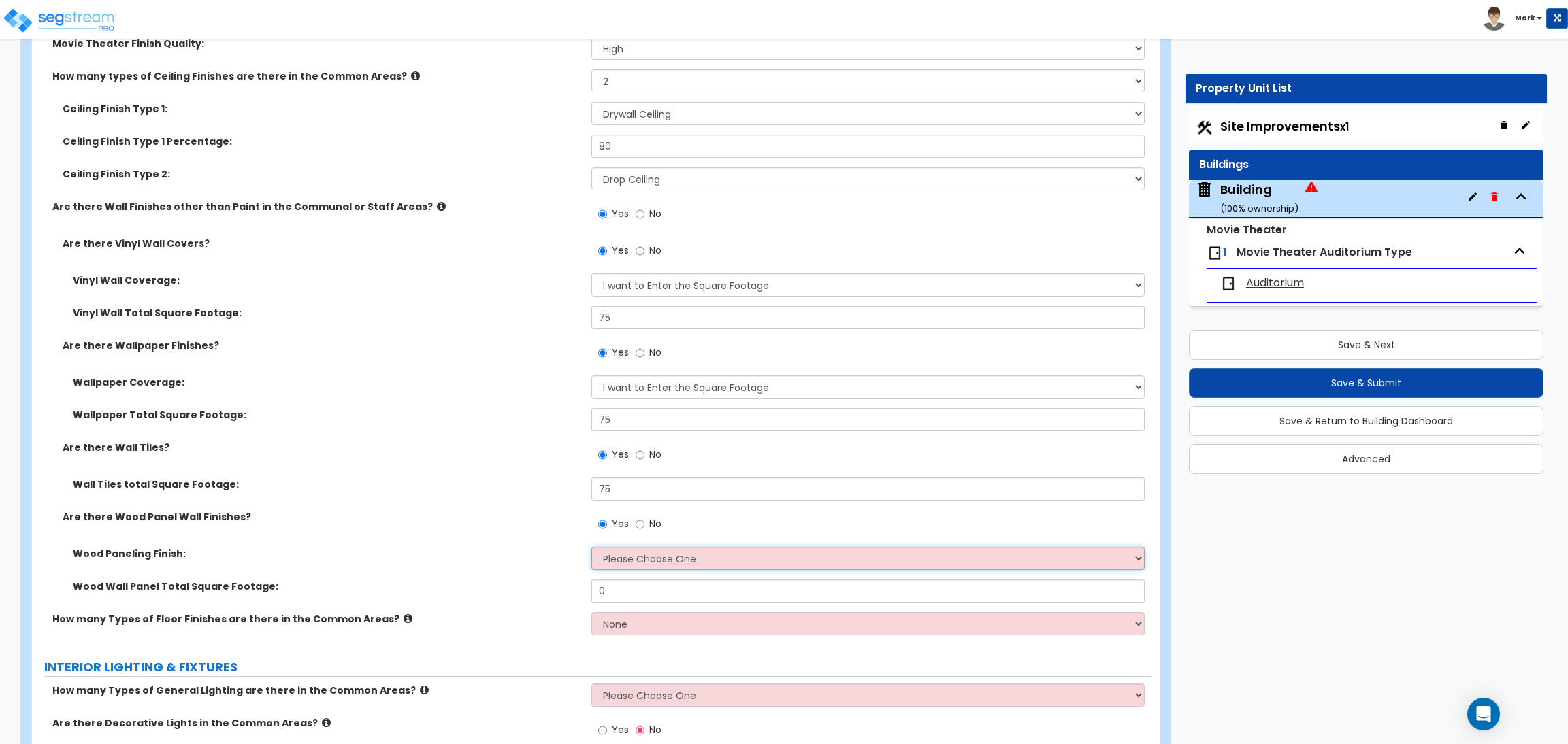
click at [628, 557] on select "Please Choose One Birch Mahogany Oak or Cherry Rosewood Teak I Don't Know, Plea…" at bounding box center [868, 557] width 552 height 23
click at [591, 547] on select "Please Choose One Birch Mahogany Oak or Cherry Rosewood Teak I Don't Know, Plea…" at bounding box center [868, 557] width 552 height 23
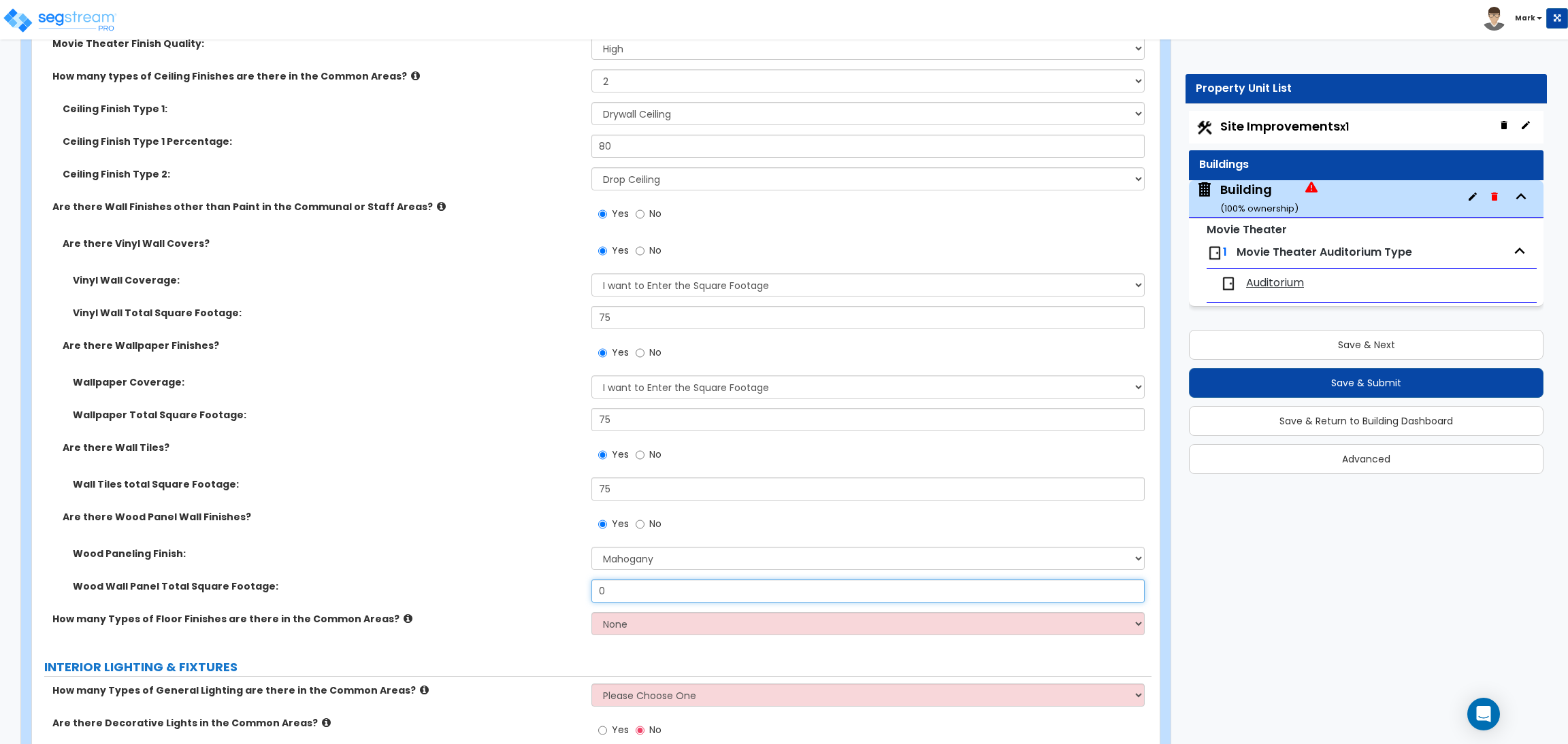
drag, startPoint x: 617, startPoint y: 592, endPoint x: 577, endPoint y: 587, distance: 40.3
click at [582, 589] on div "Wood Wall Panel Total Square Footage: 0" at bounding box center [591, 596] width 1119 height 33
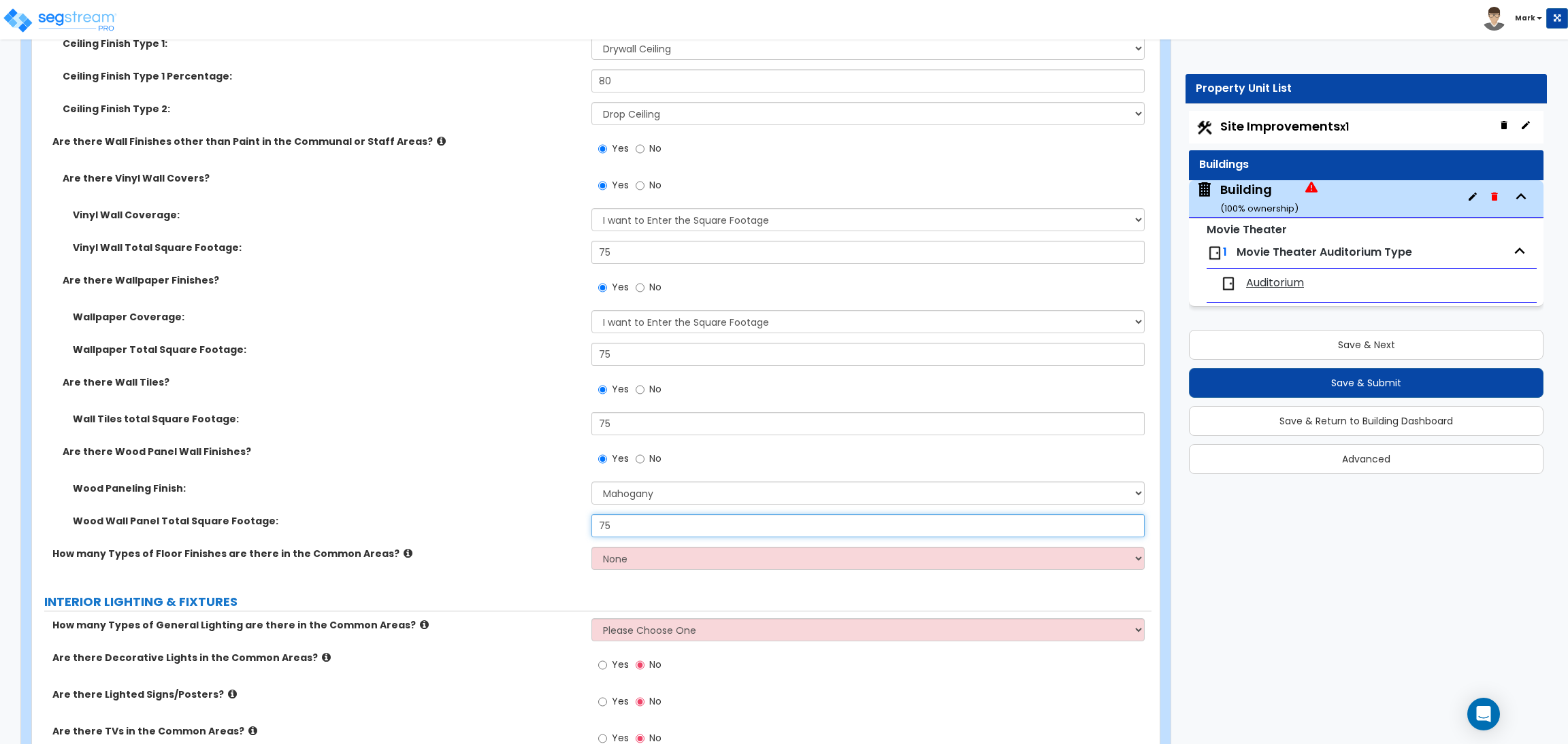
scroll to position [5997, 0]
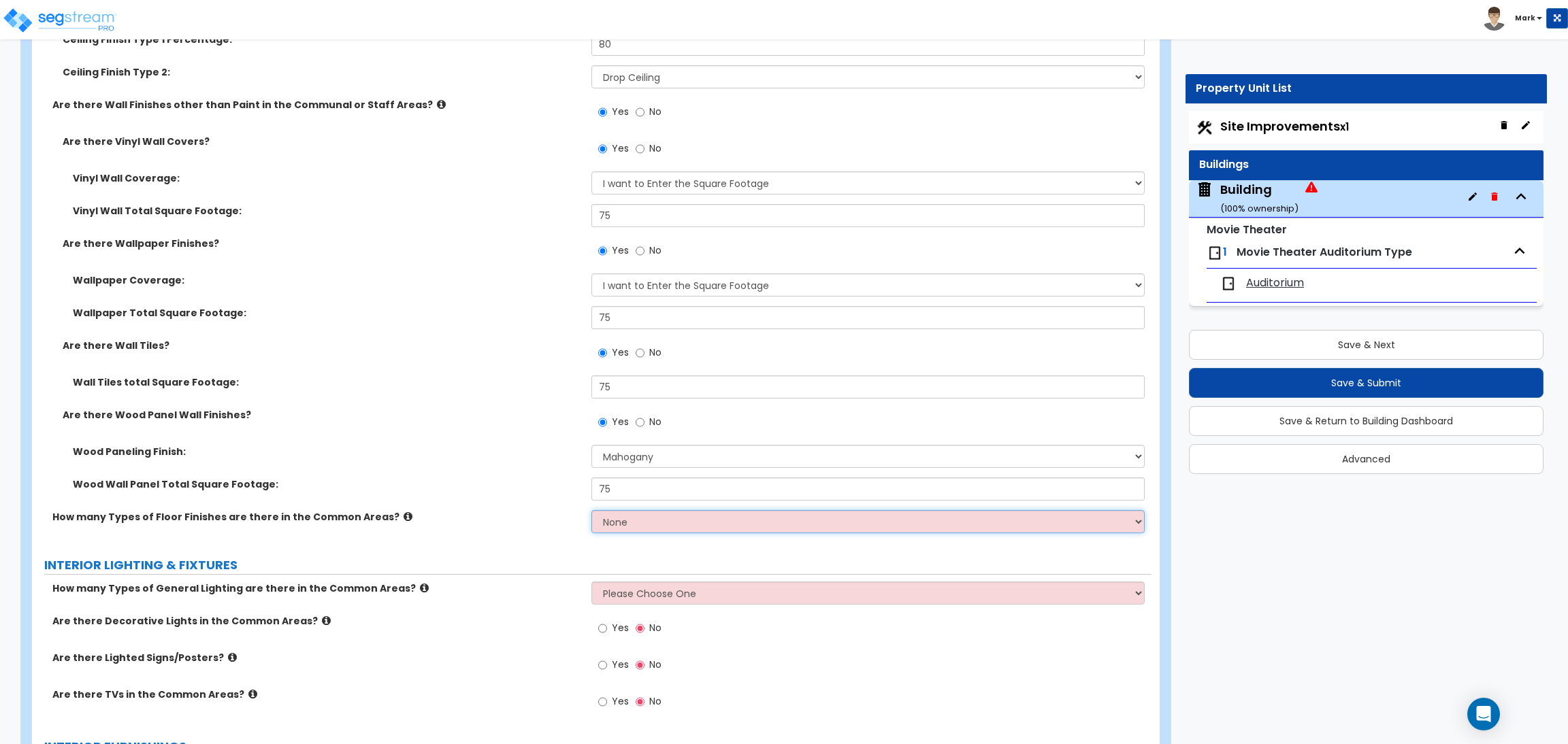
click at [617, 523] on select "None 1 2 3 4" at bounding box center [868, 521] width 552 height 23
click at [591, 510] on select "None 1 2 3 4" at bounding box center [868, 521] width 552 height 23
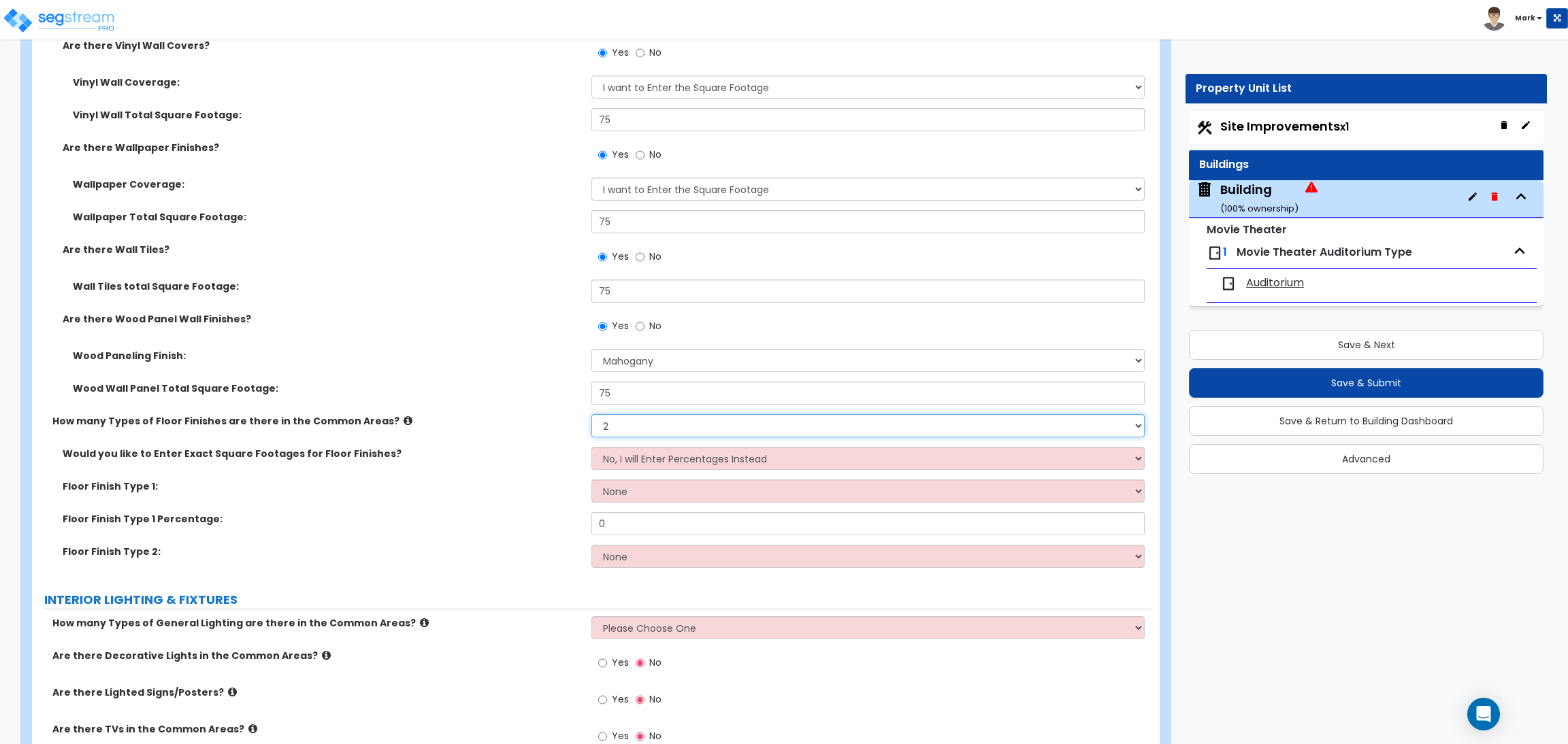
scroll to position [6099, 0]
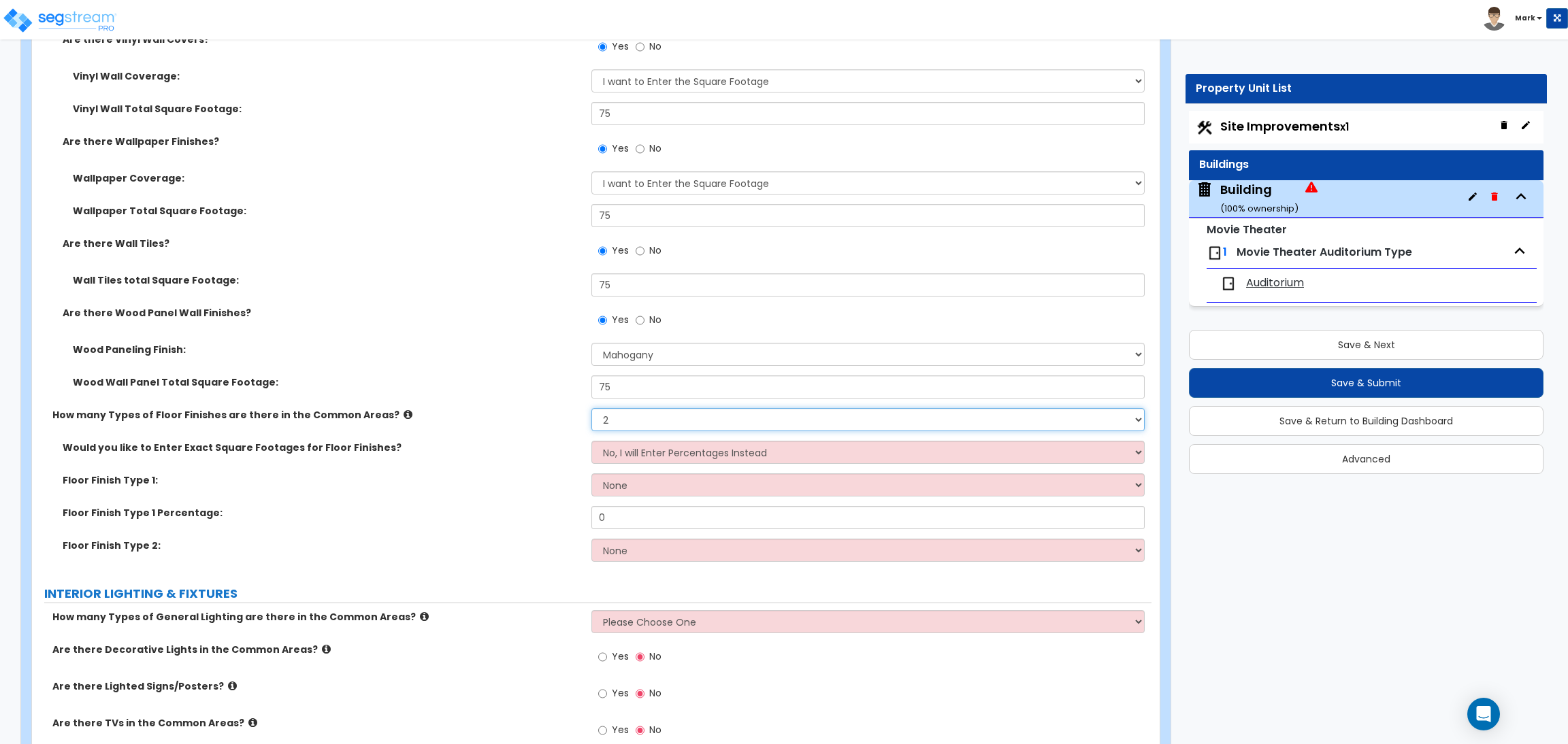
click at [631, 419] on select "None 1 2 3 4" at bounding box center [868, 419] width 552 height 23
click at [531, 490] on div "Floor Finish Type 1: None Tile Flooring Marble Flooring Hardwood Flooring Resil…" at bounding box center [591, 490] width 1119 height 33
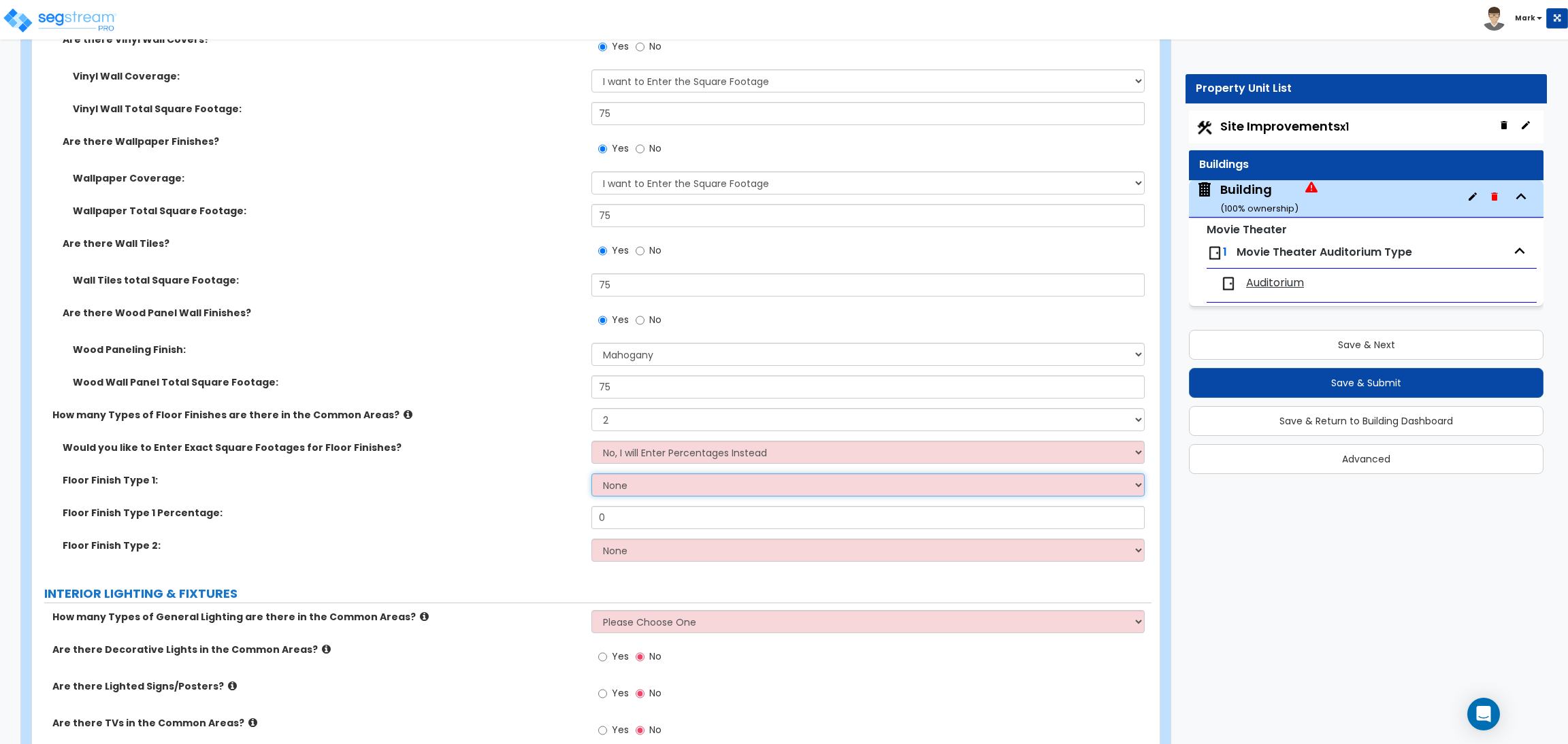
click at [654, 483] on select "None Tile Flooring Marble Flooring Hardwood Flooring Resilient Laminate Floorin…" at bounding box center [868, 485] width 552 height 23
click at [591, 474] on select "None Tile Flooring Marble Flooring Hardwood Flooring Resilient Laminate Floorin…" at bounding box center [868, 485] width 552 height 23
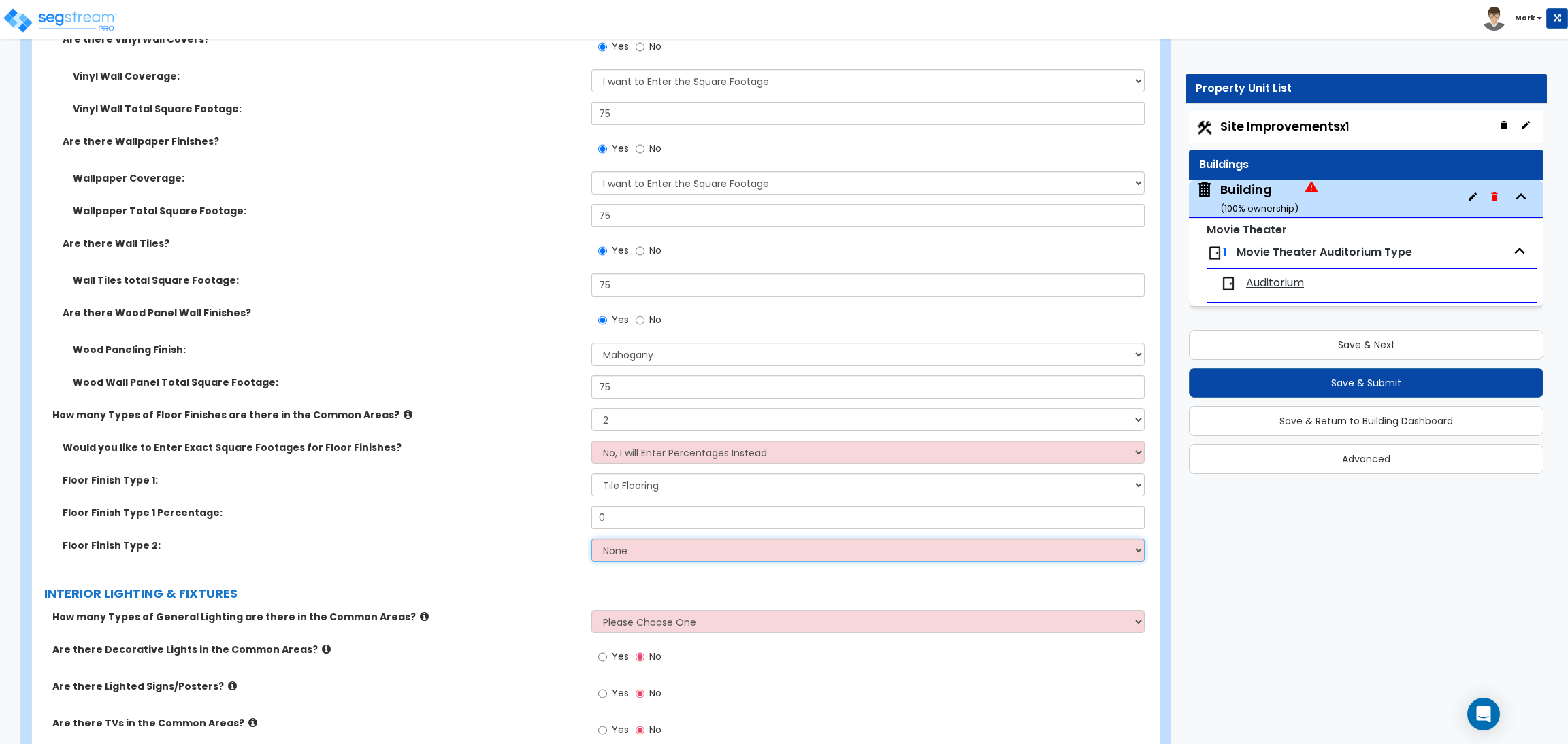
click at [632, 554] on select "None Tile Flooring Marble Flooring Hardwood Flooring Resilient Laminate Floorin…" at bounding box center [868, 550] width 552 height 23
click at [591, 539] on select "None Tile Flooring Marble Flooring Hardwood Flooring Resilient Laminate Floorin…" at bounding box center [868, 550] width 552 height 23
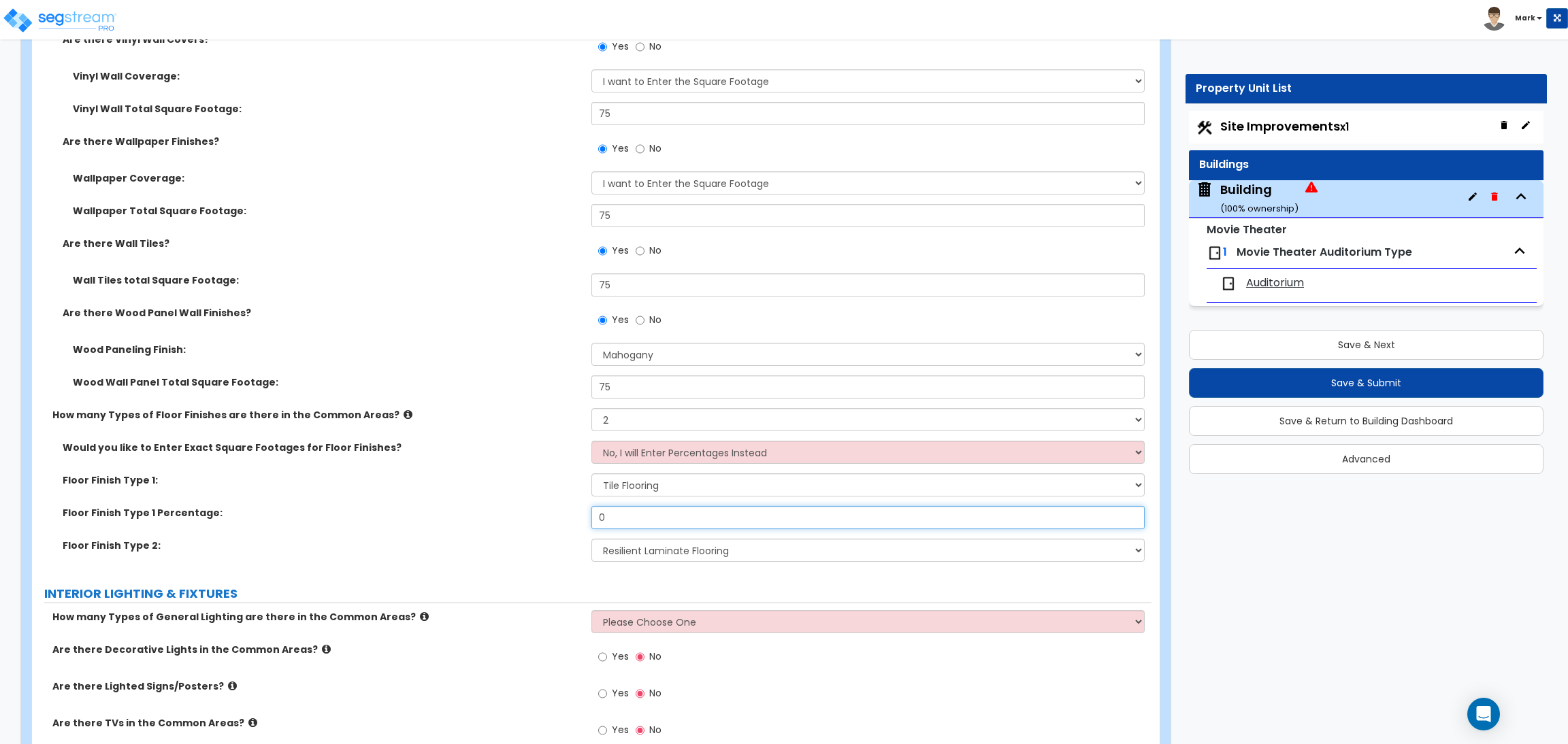
drag, startPoint x: 631, startPoint y: 519, endPoint x: 562, endPoint y: 515, distance: 69.1
click at [562, 515] on div "Floor Finish Type 1 Percentage: 0" at bounding box center [591, 522] width 1119 height 33
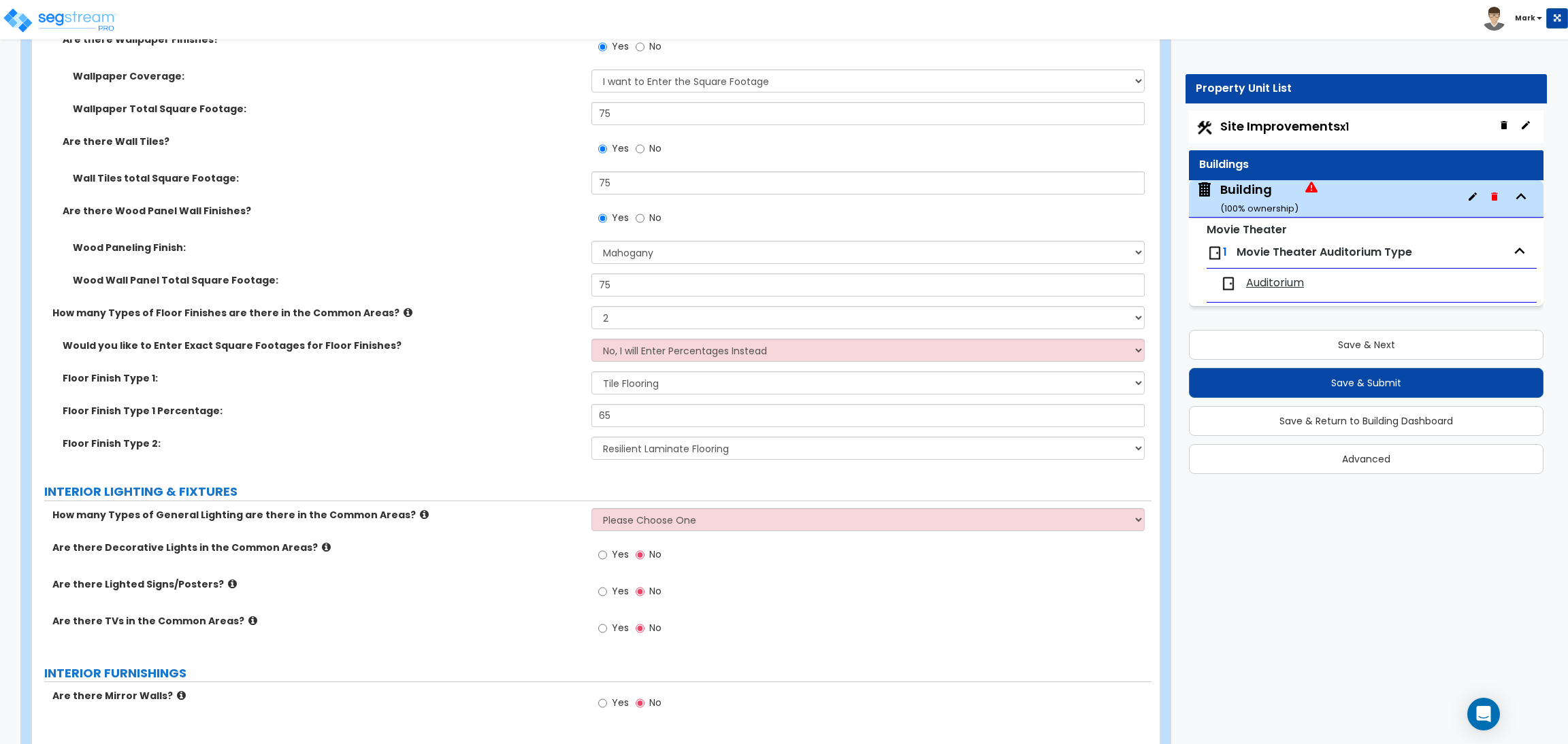
click at [554, 428] on div "Floor Finish Type 1 Percentage: 65" at bounding box center [591, 420] width 1119 height 33
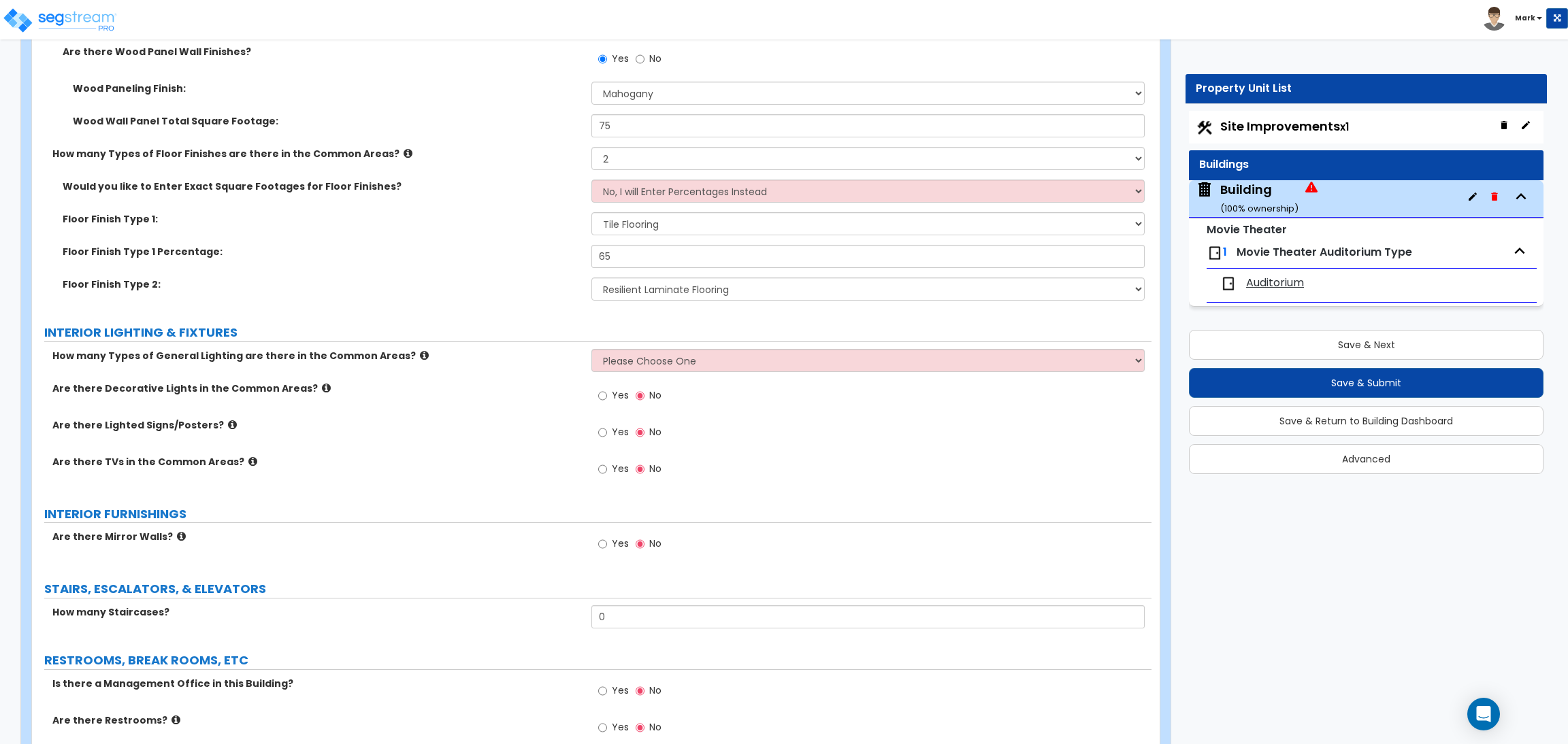
scroll to position [6405, 0]
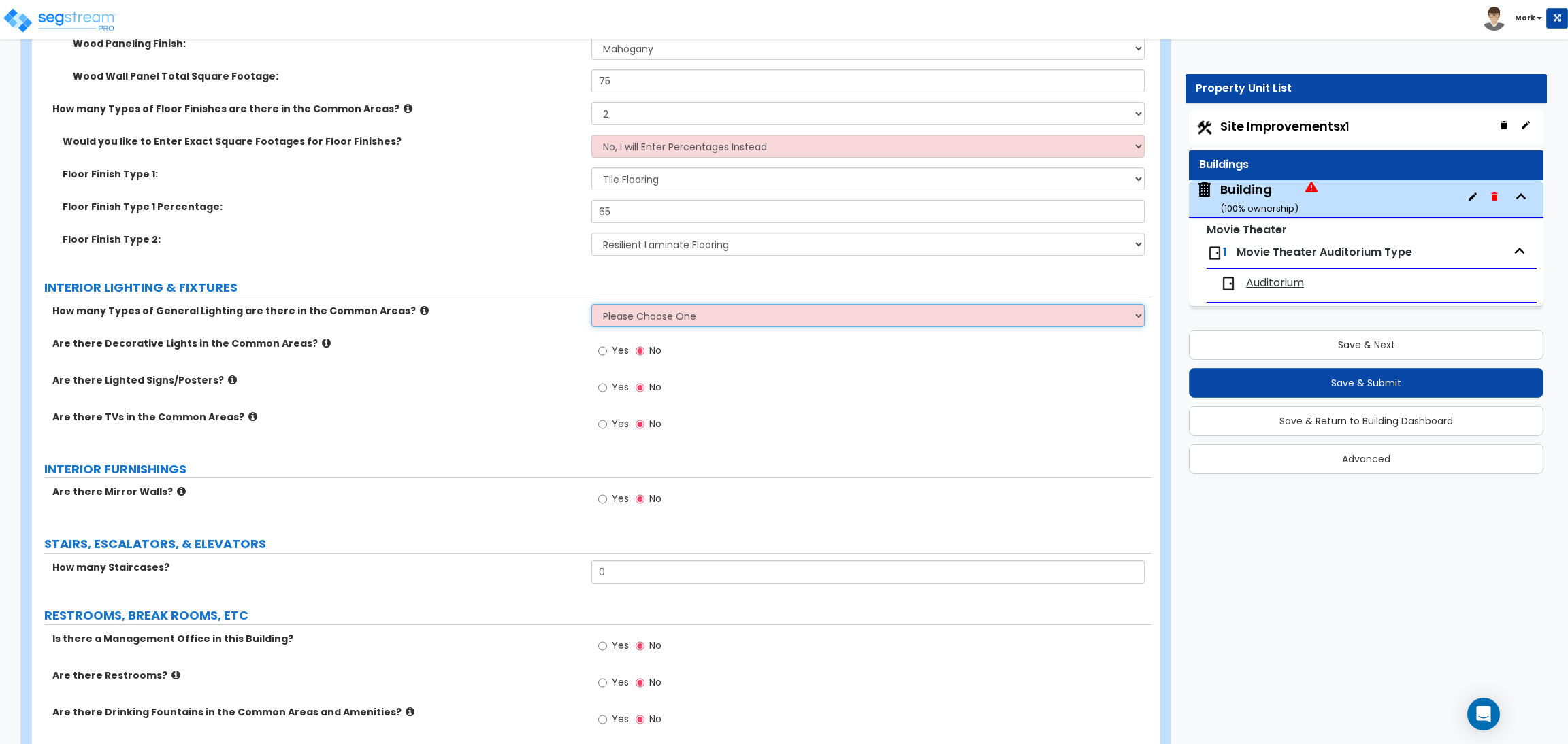
click at [657, 315] on select "Please Choose One 1 2 3" at bounding box center [868, 315] width 552 height 23
click at [591, 305] on select "Please Choose One 1 2 3" at bounding box center [868, 315] width 552 height 23
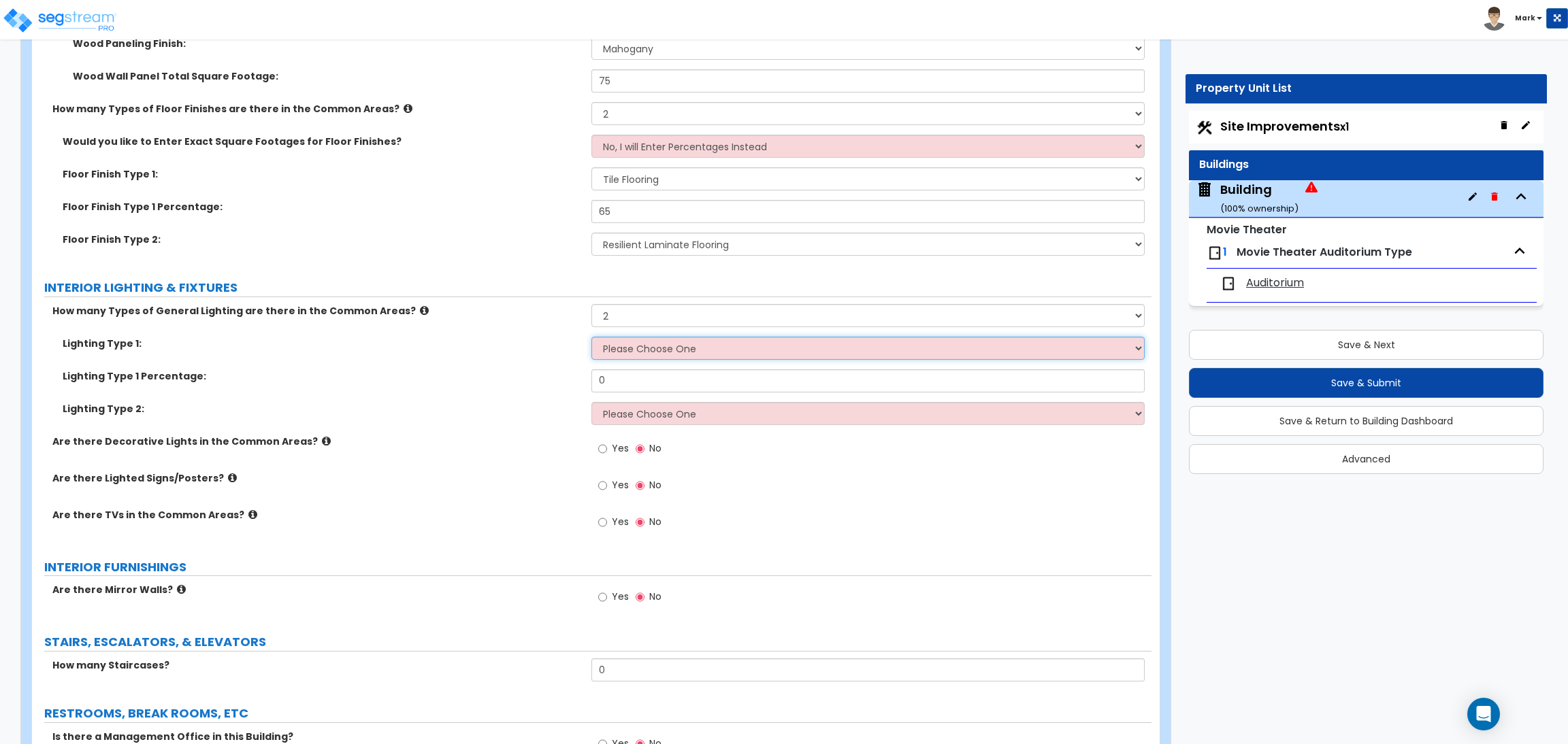
click at [628, 348] on select "Please Choose One LED Surface-Mounted LED Recessed Fluorescent Surface-Mounted …" at bounding box center [868, 347] width 552 height 23
click at [591, 337] on select "Please Choose One LED Surface-Mounted LED Recessed Fluorescent Surface-Mounted …" at bounding box center [868, 347] width 552 height 23
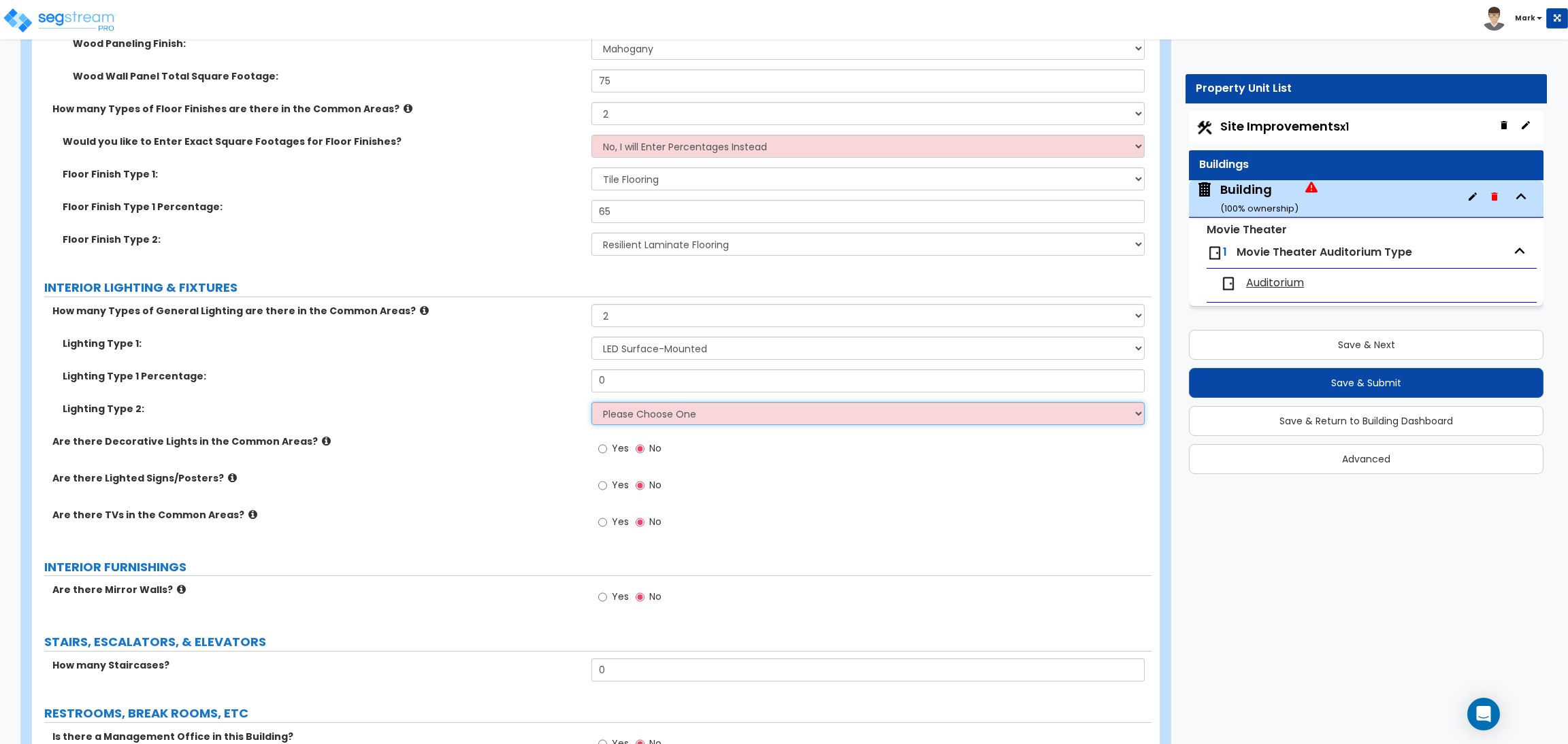
click at [635, 410] on select "Please Choose One LED Surface-Mounted LED Recessed Fluorescent Surface-Mounted …" at bounding box center [868, 413] width 552 height 23
click at [591, 403] on select "Please Choose One LED Surface-Mounted LED Recessed Fluorescent Surface-Mounted …" at bounding box center [868, 413] width 552 height 23
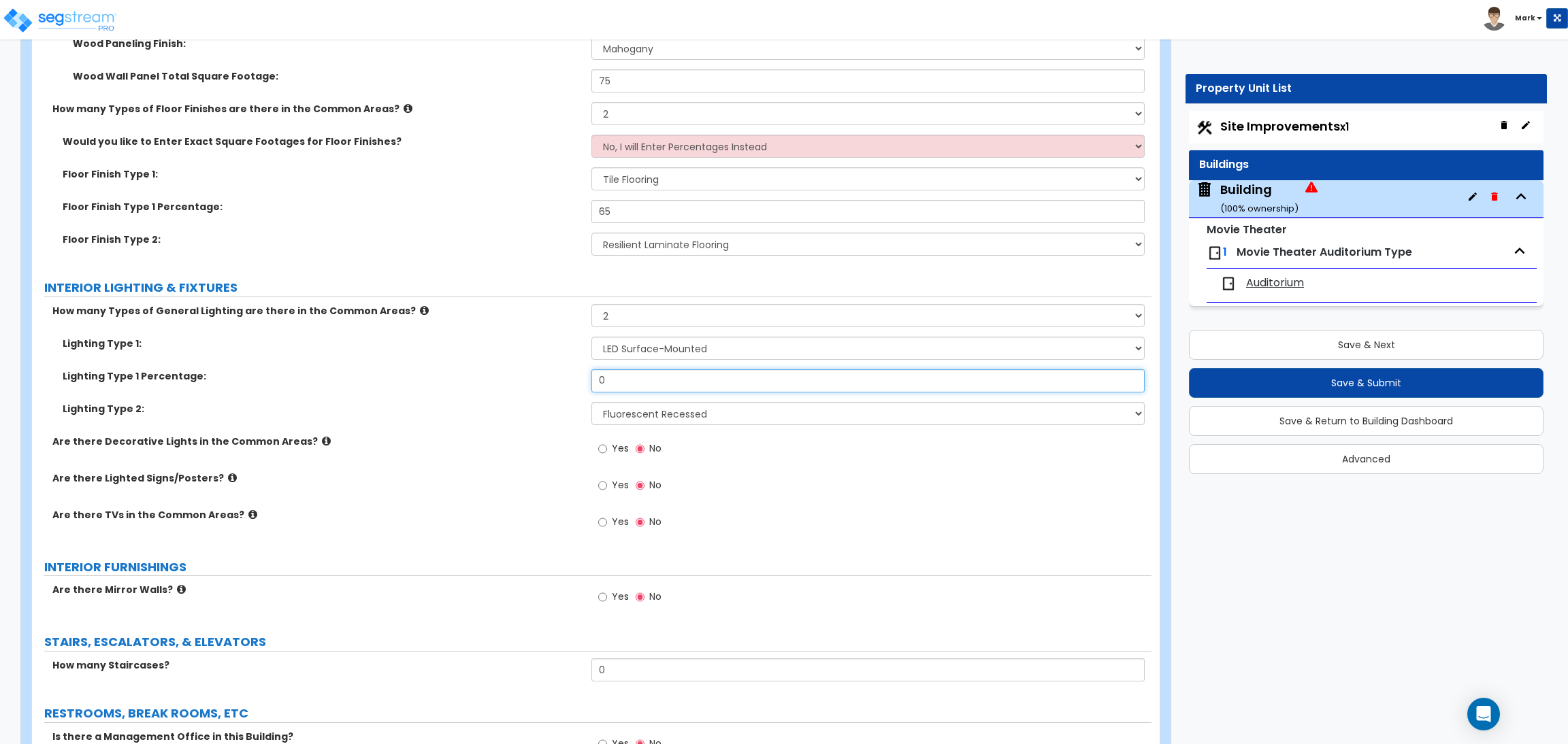
drag, startPoint x: 632, startPoint y: 380, endPoint x: 586, endPoint y: 373, distance: 46.5
click at [586, 373] on div "Lighting Type 1 Percentage: 0" at bounding box center [591, 386] width 1119 height 33
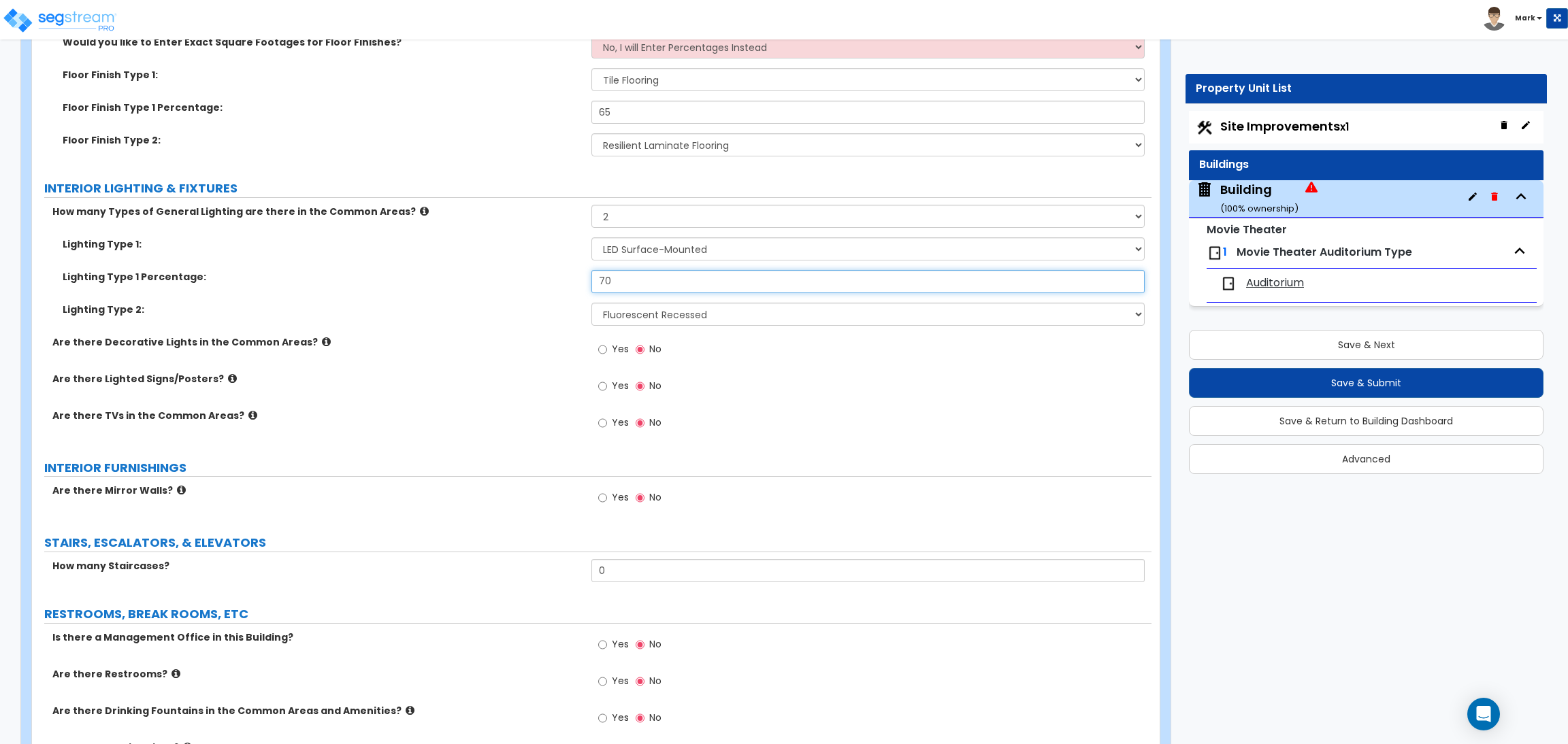
scroll to position [6507, 0]
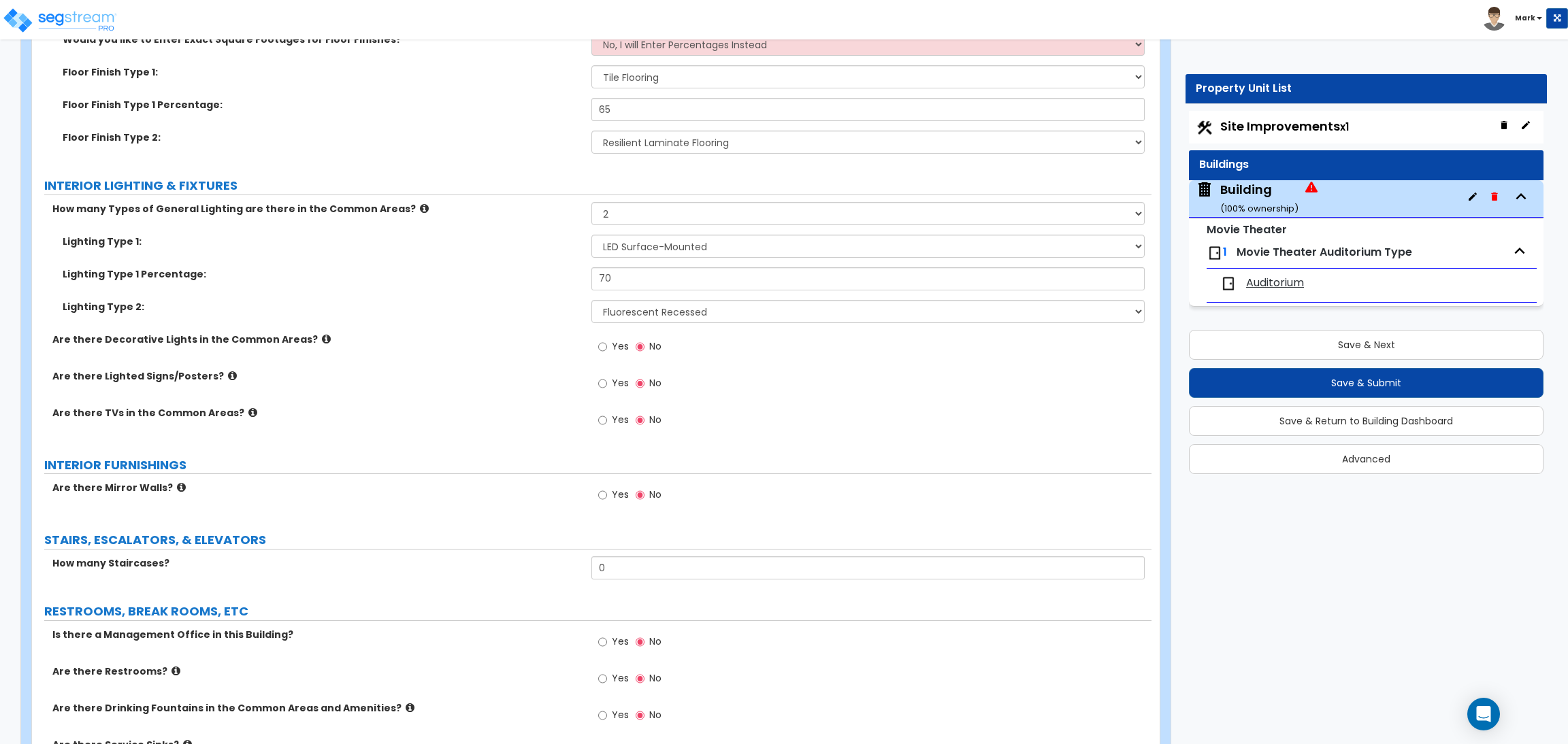
click at [609, 347] on label "Yes" at bounding box center [613, 347] width 31 height 23
click at [607, 347] on input "Yes" at bounding box center [602, 347] width 9 height 15
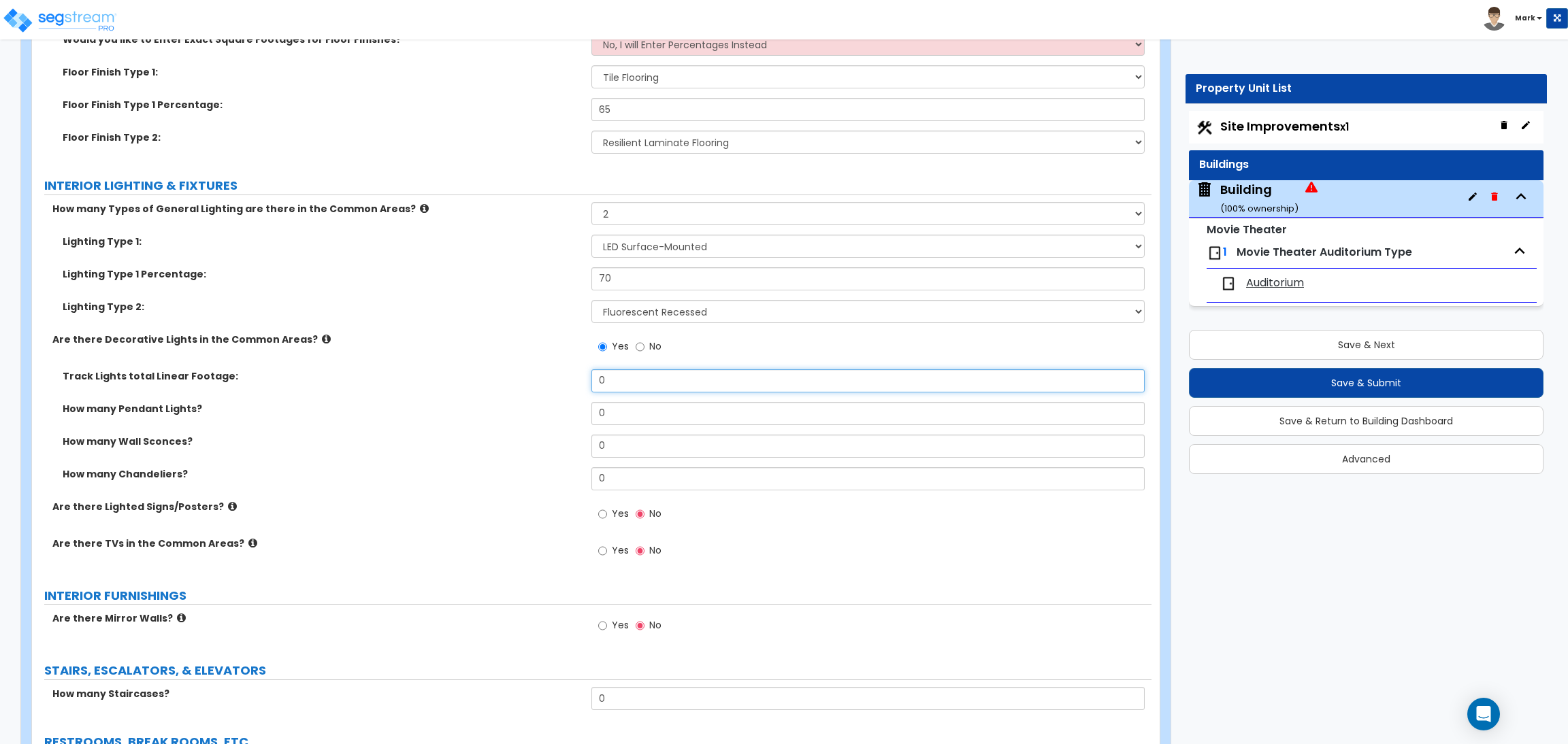
drag, startPoint x: 628, startPoint y: 387, endPoint x: 586, endPoint y: 384, distance: 42.1
click at [586, 384] on div "Track Lights total Linear Footage: 0" at bounding box center [591, 386] width 1119 height 33
click at [591, 414] on input "0" at bounding box center [868, 413] width 552 height 23
drag, startPoint x: 603, startPoint y: 445, endPoint x: 589, endPoint y: 442, distance: 14.3
click at [590, 442] on div "How many Wall Sconces? 0" at bounding box center [591, 451] width 1119 height 33
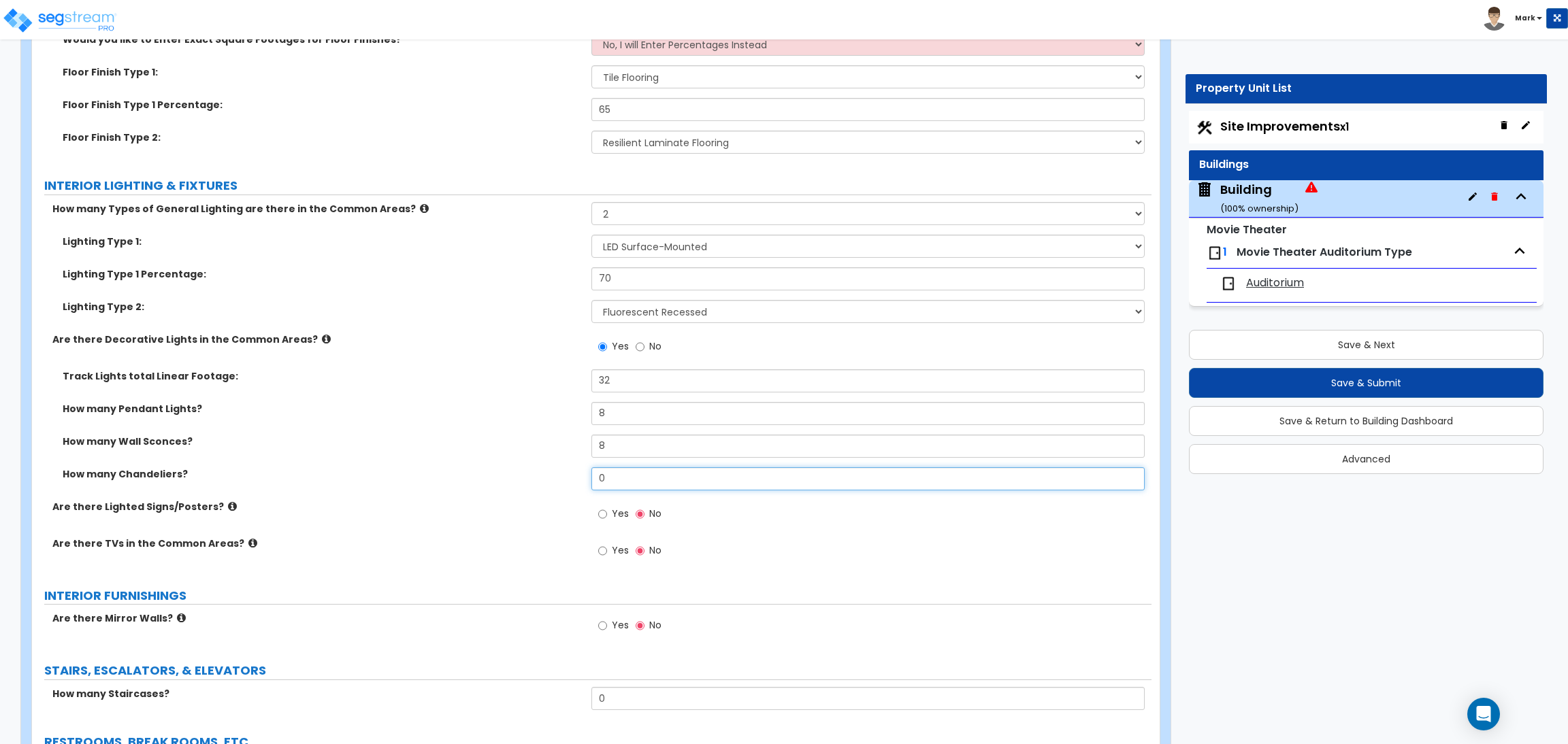
drag, startPoint x: 611, startPoint y: 475, endPoint x: 597, endPoint y: 475, distance: 14.0
click at [597, 475] on input "0" at bounding box center [868, 478] width 552 height 23
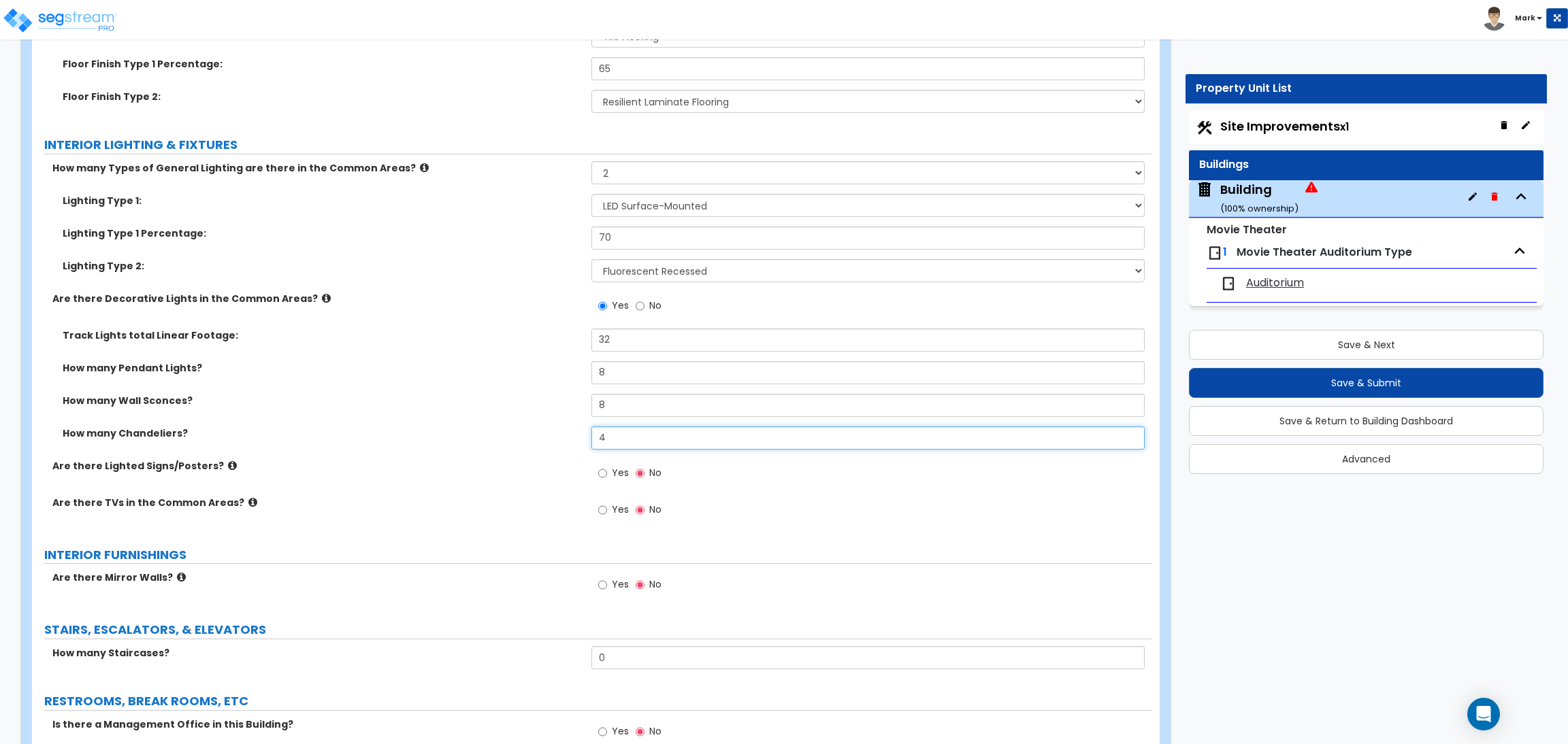
scroll to position [6609, 0]
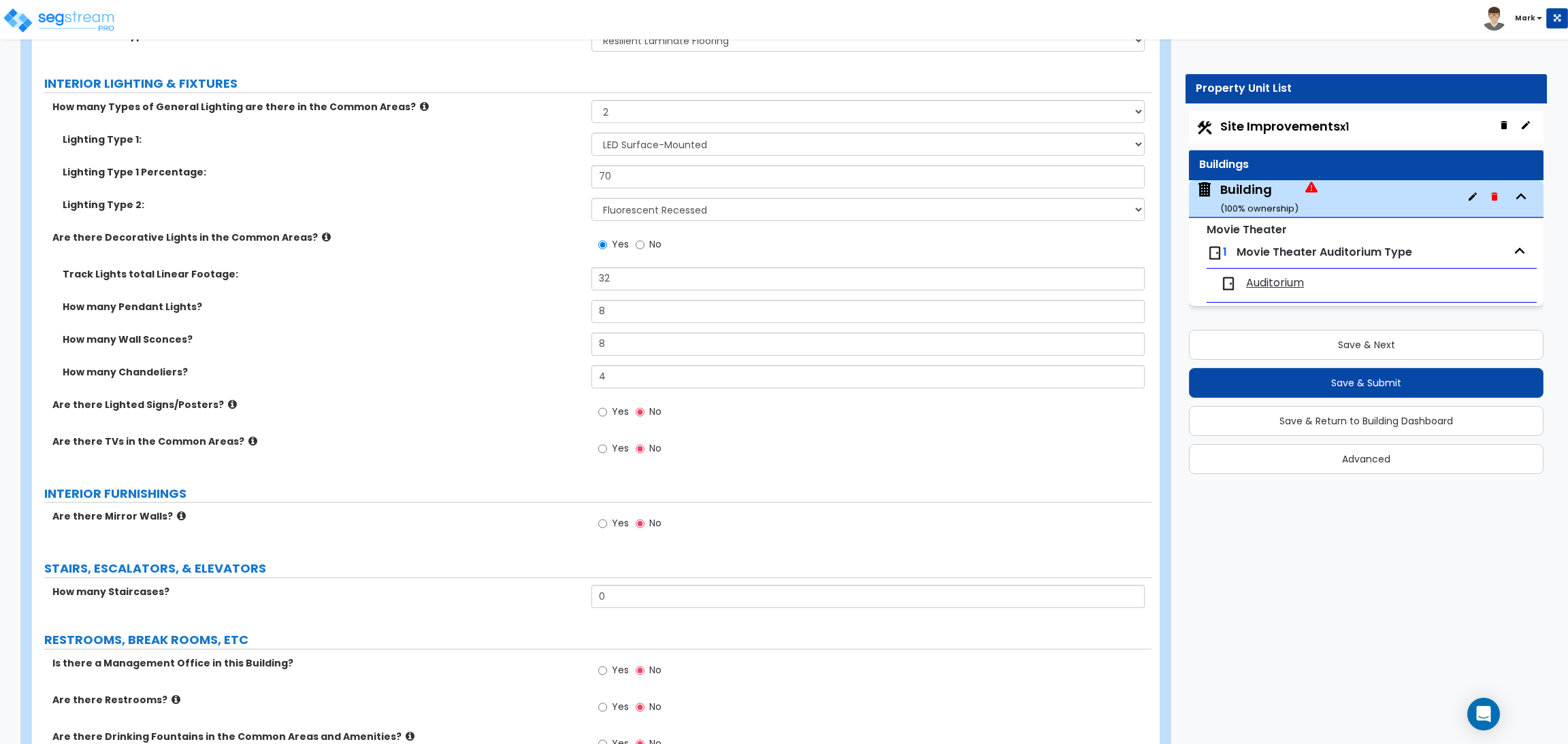
click at [616, 412] on span "Yes" at bounding box center [620, 411] width 17 height 13
click at [607, 412] on input "Yes" at bounding box center [602, 412] width 9 height 15
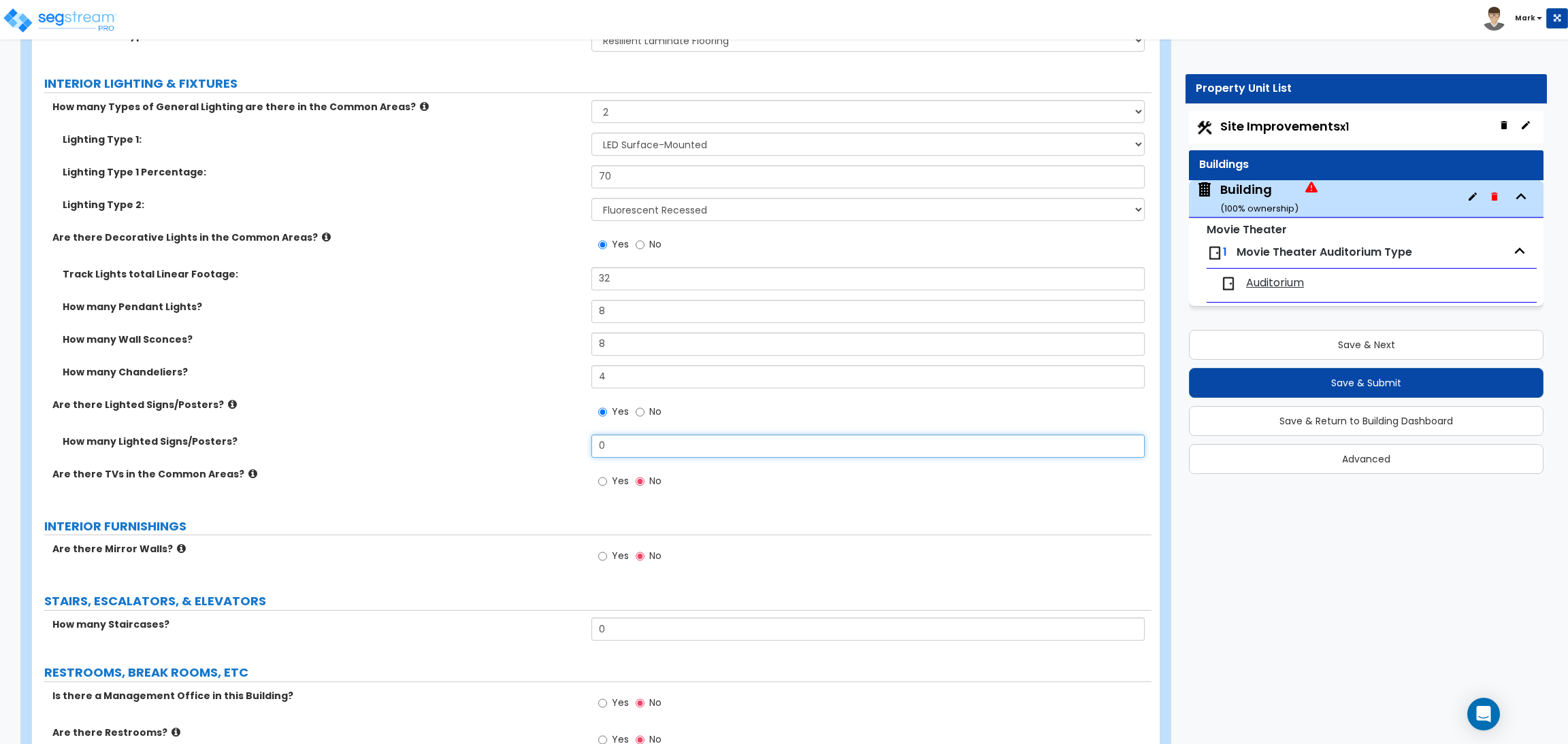
drag, startPoint x: 634, startPoint y: 444, endPoint x: 573, endPoint y: 451, distance: 61.4
click at [573, 451] on div "How many Lighted Signs/Posters? 0" at bounding box center [591, 451] width 1119 height 33
click at [609, 477] on label "Yes" at bounding box center [613, 482] width 31 height 23
click at [607, 477] on input "Yes" at bounding box center [602, 481] width 9 height 15
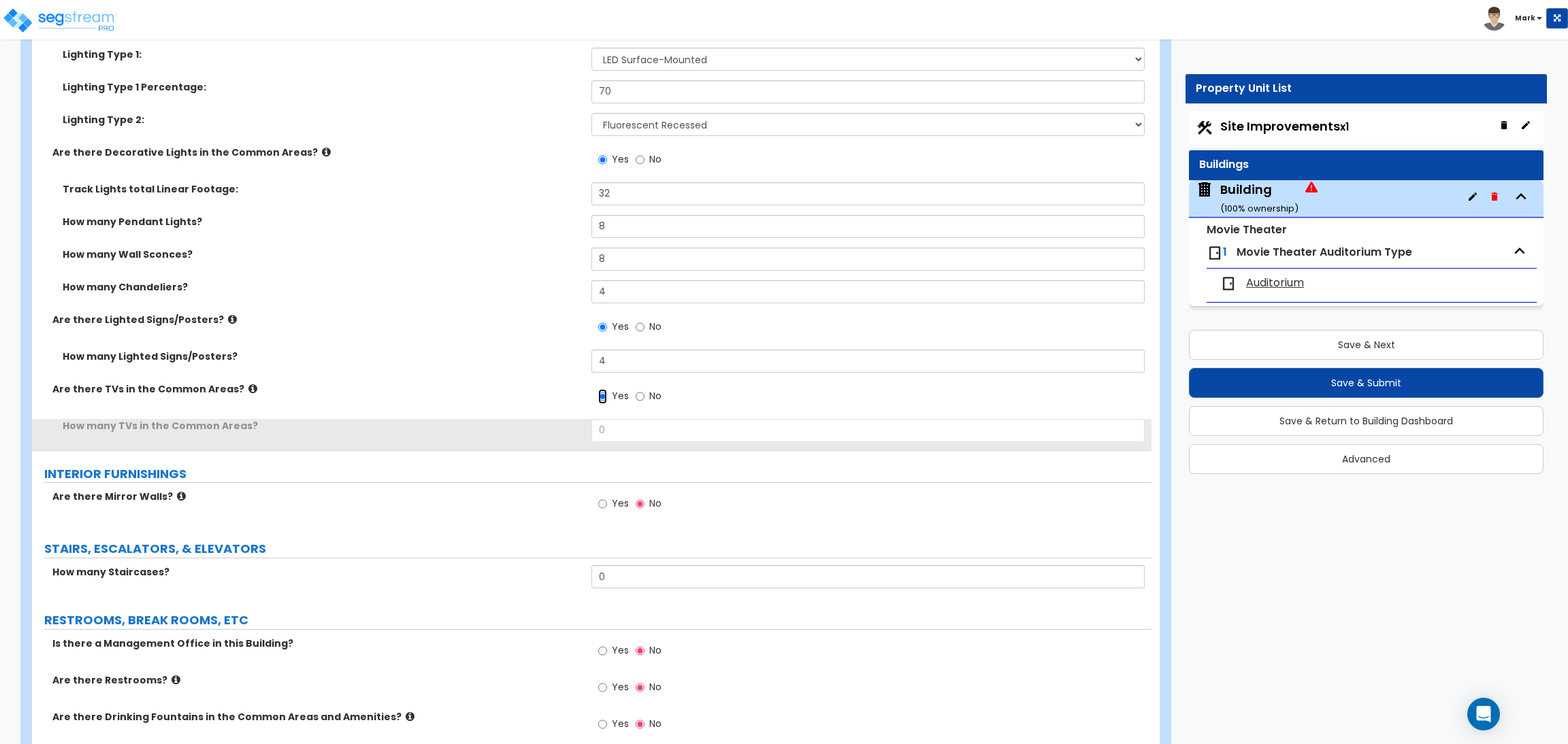
scroll to position [6813, 0]
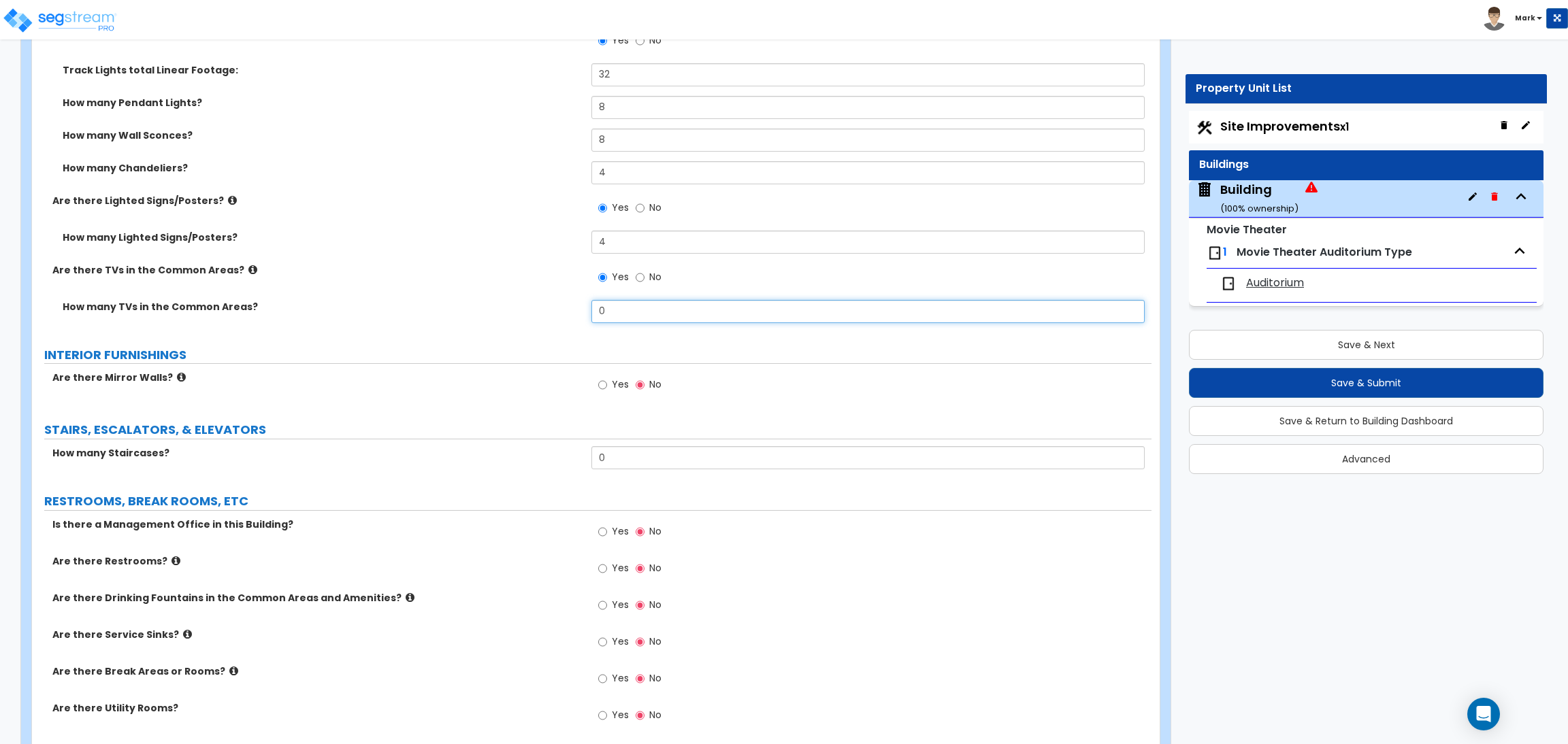
drag, startPoint x: 617, startPoint y: 315, endPoint x: 595, endPoint y: 311, distance: 22.4
click at [595, 311] on input "0" at bounding box center [868, 311] width 552 height 23
drag, startPoint x: 627, startPoint y: 311, endPoint x: 603, endPoint y: 314, distance: 24.2
click at [603, 314] on input "2" at bounding box center [868, 311] width 552 height 23
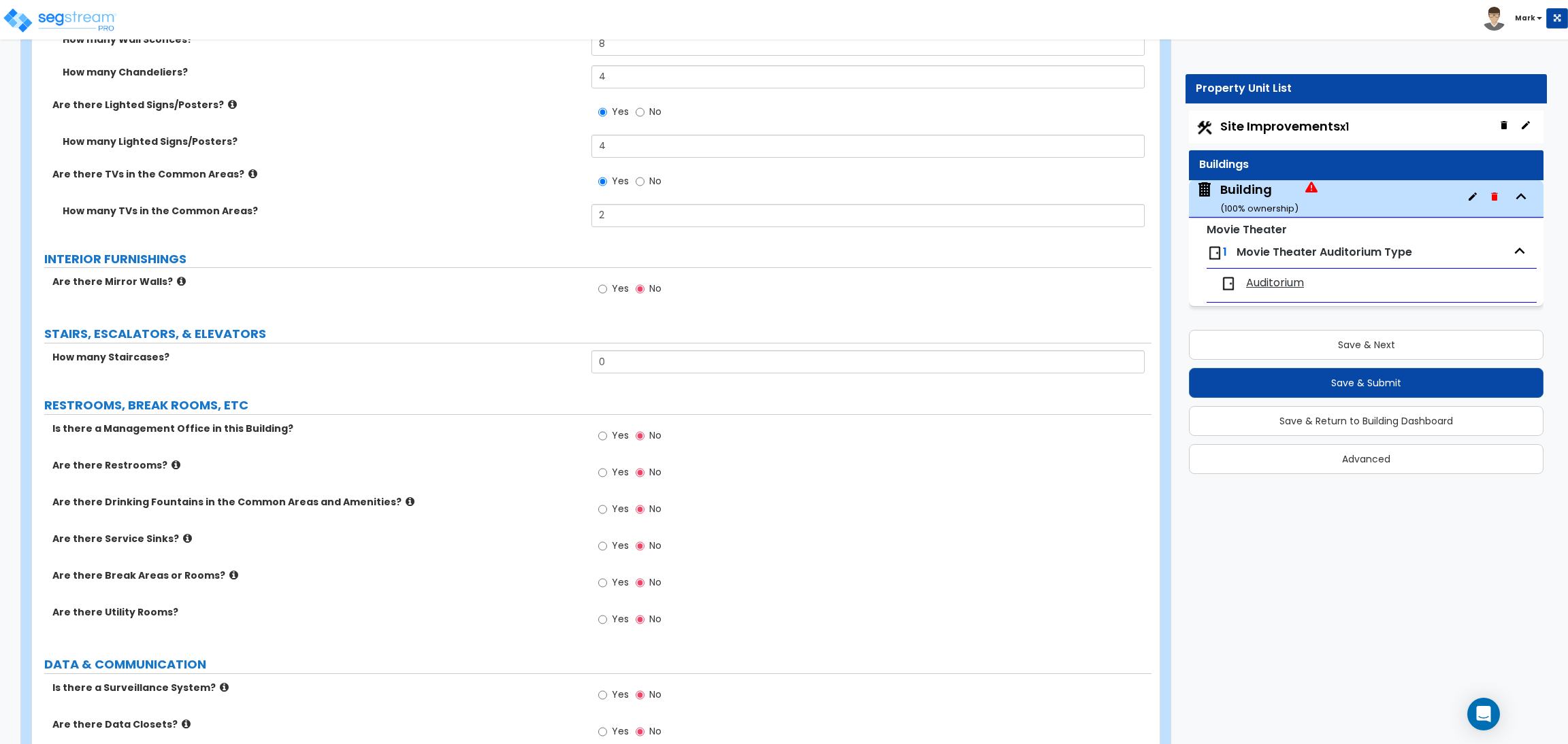
scroll to position [6915, 0]
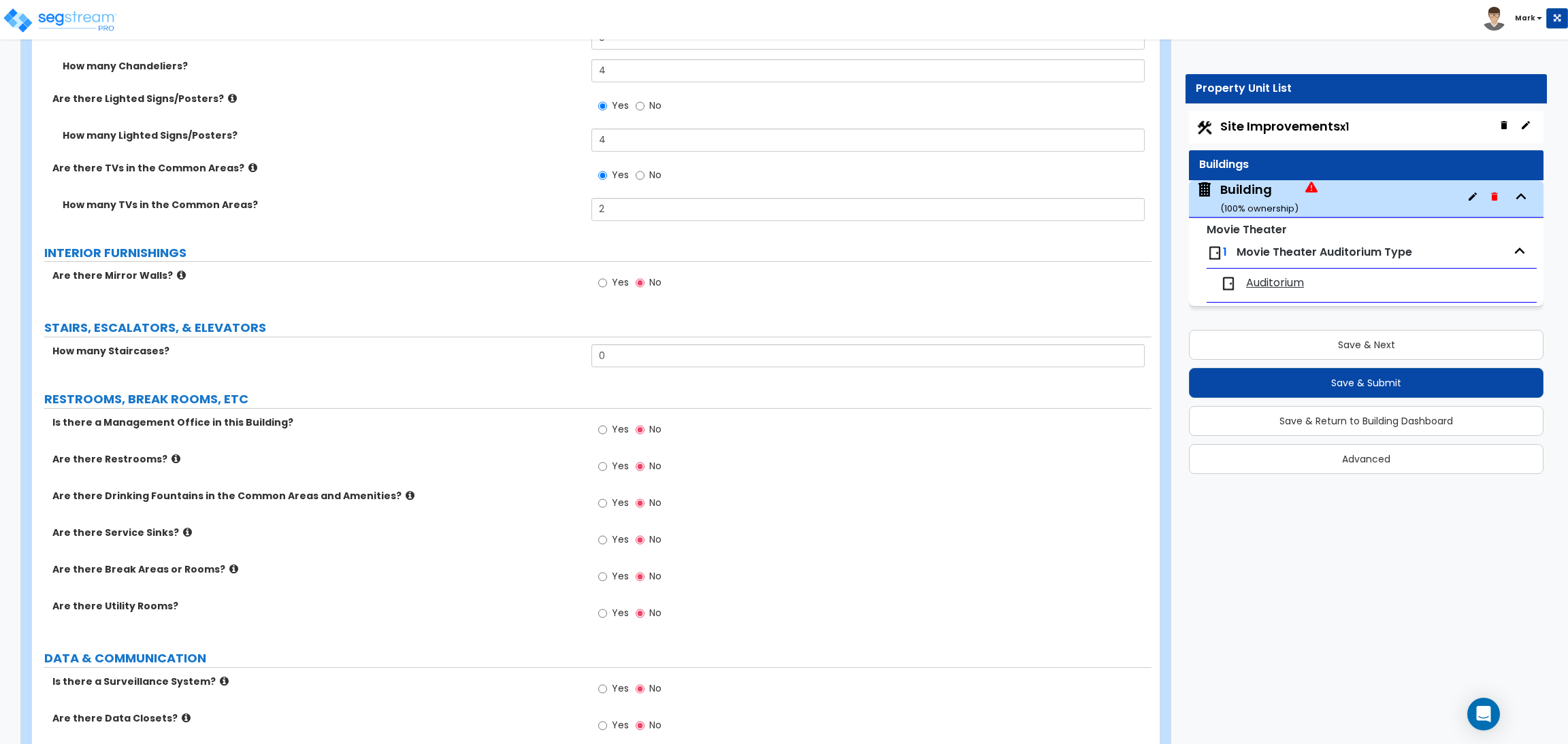
click at [610, 285] on label "Yes" at bounding box center [613, 284] width 31 height 23
click at [607, 285] on input "Yes" at bounding box center [602, 282] width 9 height 15
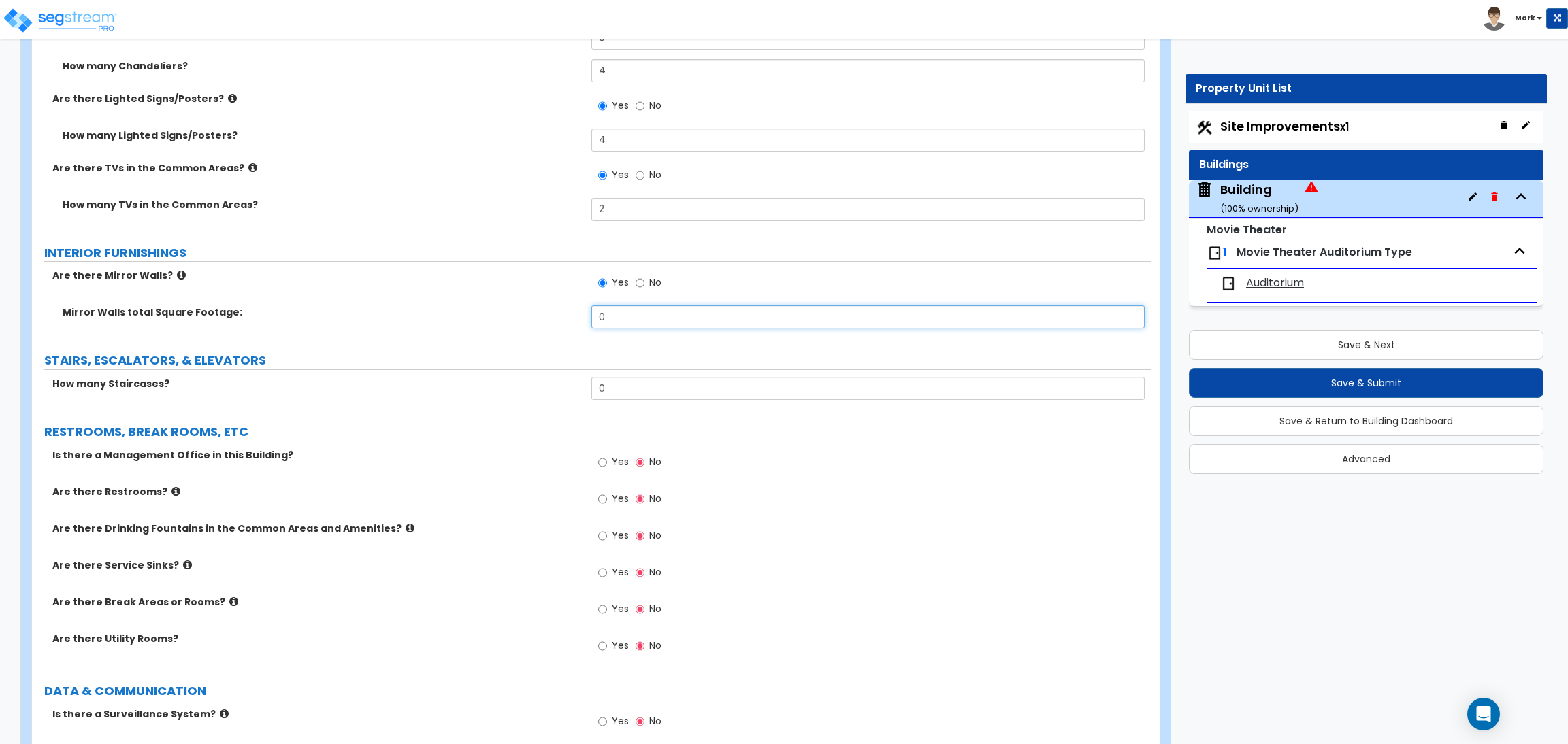
drag, startPoint x: 618, startPoint y: 324, endPoint x: 588, endPoint y: 324, distance: 30.0
click at [588, 324] on div "Mirror Walls total Square Footage: 0" at bounding box center [591, 321] width 1119 height 33
drag, startPoint x: 622, startPoint y: 391, endPoint x: 580, endPoint y: 391, distance: 42.0
click at [584, 391] on div "How many Staircases? 0" at bounding box center [591, 394] width 1119 height 33
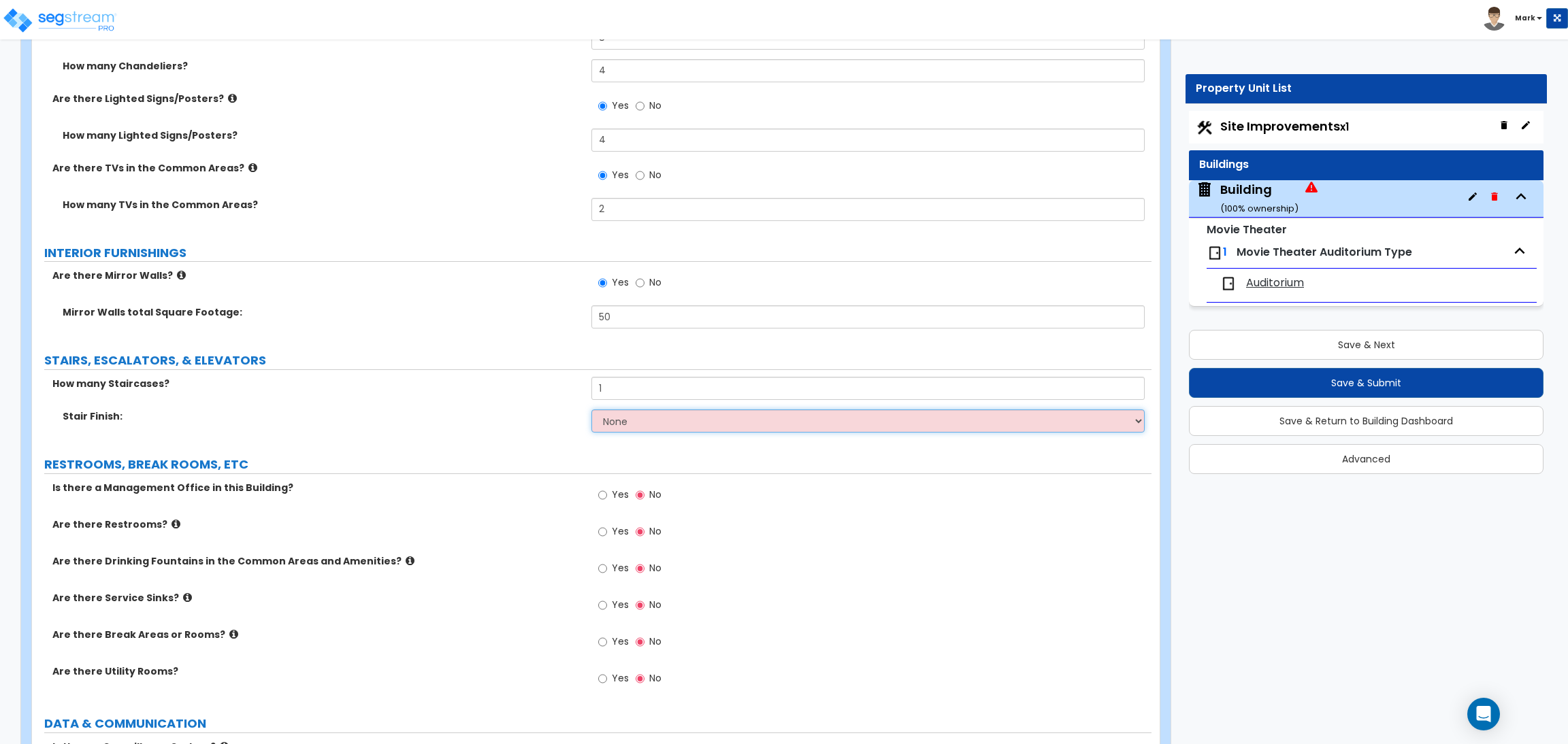
click at [623, 414] on select "None Tile Wood Laminate VCT Sheet Carpet Sheet Vinyl Carpet Tile" at bounding box center [868, 420] width 552 height 23
click at [591, 411] on select "None Tile Wood Laminate VCT Sheet Carpet Sheet Vinyl Carpet Tile" at bounding box center [868, 420] width 552 height 23
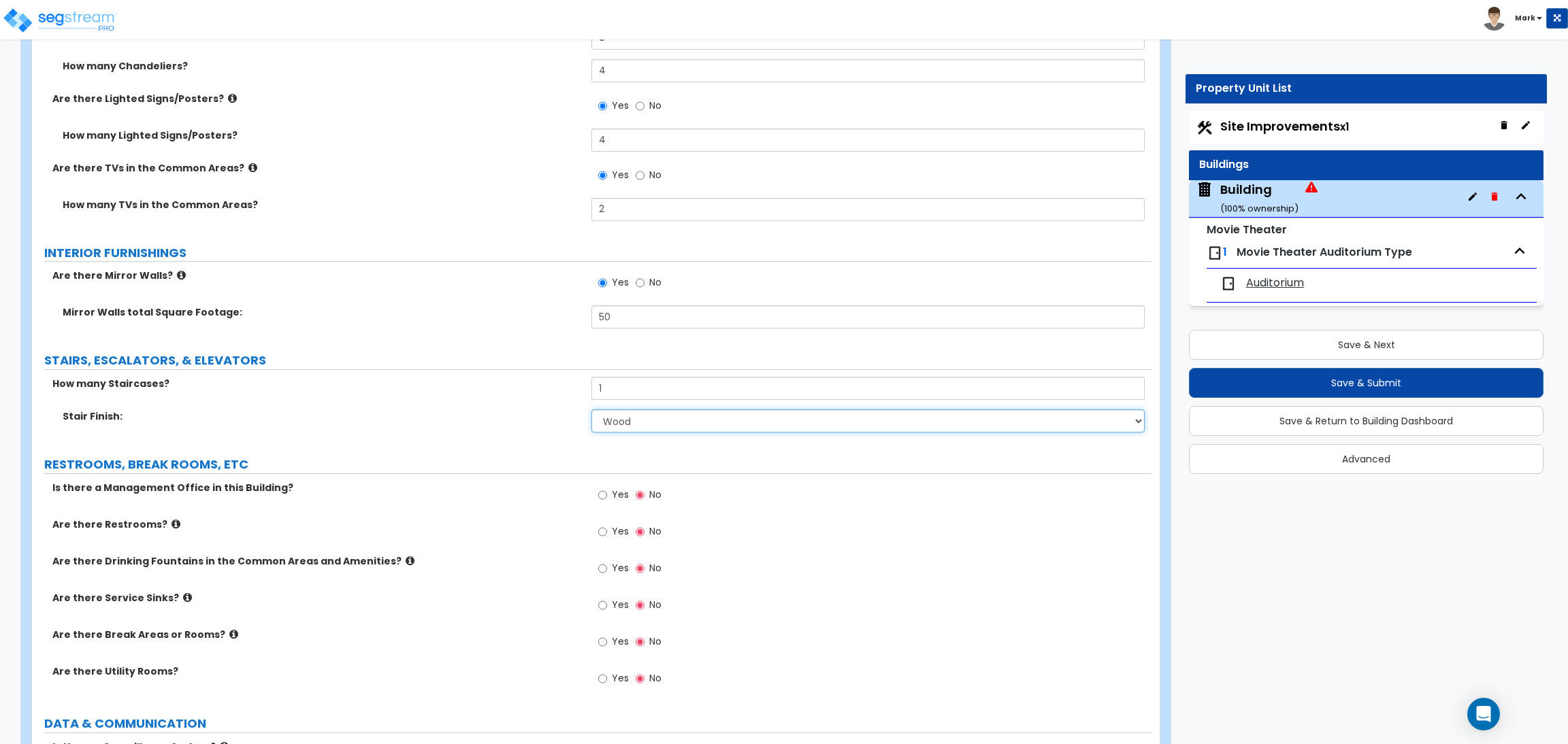
click at [631, 417] on select "None Tile Wood Laminate VCT Sheet Carpet Sheet Vinyl Carpet Tile" at bounding box center [868, 420] width 552 height 23
click at [499, 434] on div "Stair Finish: None Tile Wood Laminate VCT Sheet Carpet Sheet Vinyl Carpet Tile" at bounding box center [591, 426] width 1119 height 33
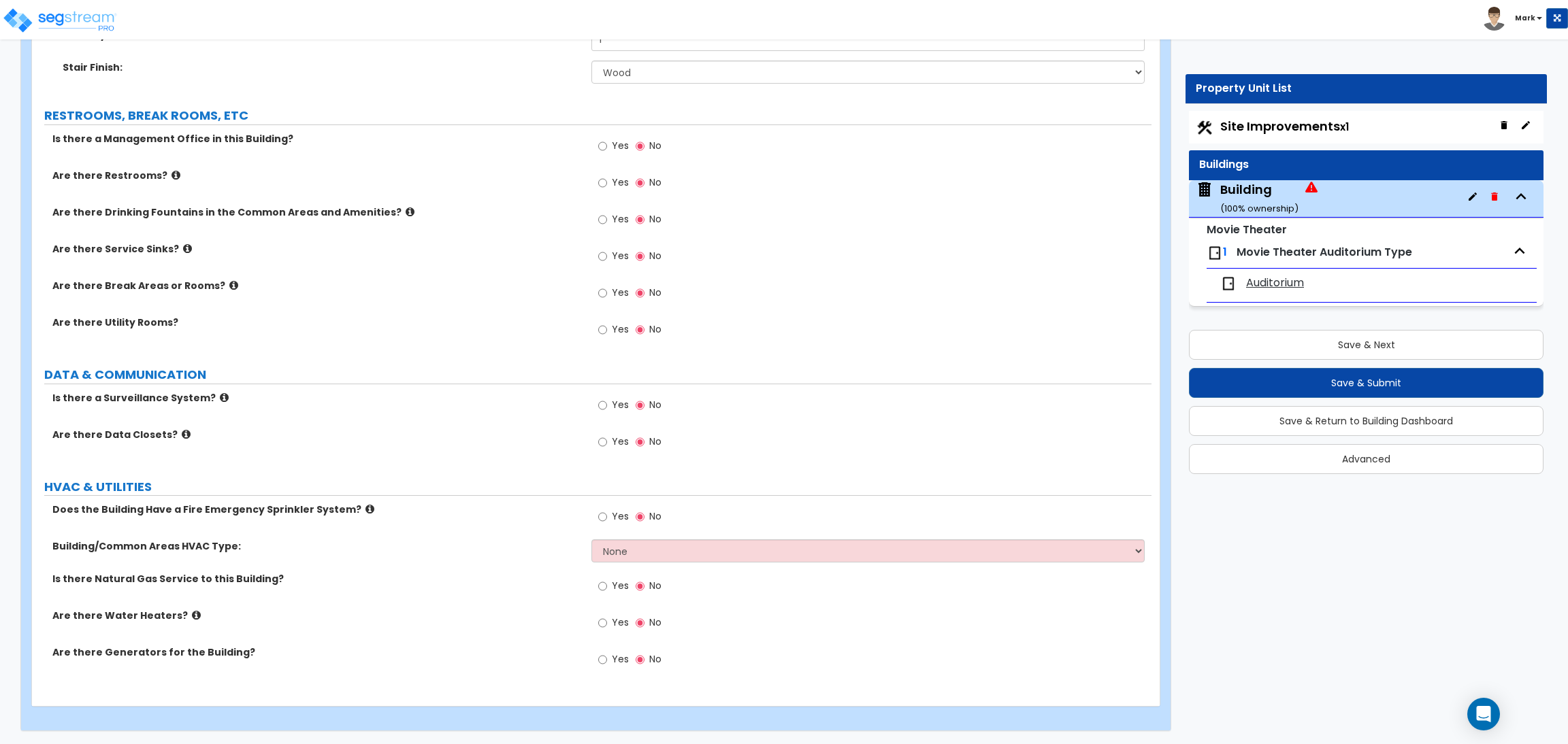
scroll to position [7266, 0]
click at [613, 142] on span "Yes" at bounding box center [620, 143] width 17 height 13
click at [607, 142] on input "Yes" at bounding box center [602, 143] width 9 height 15
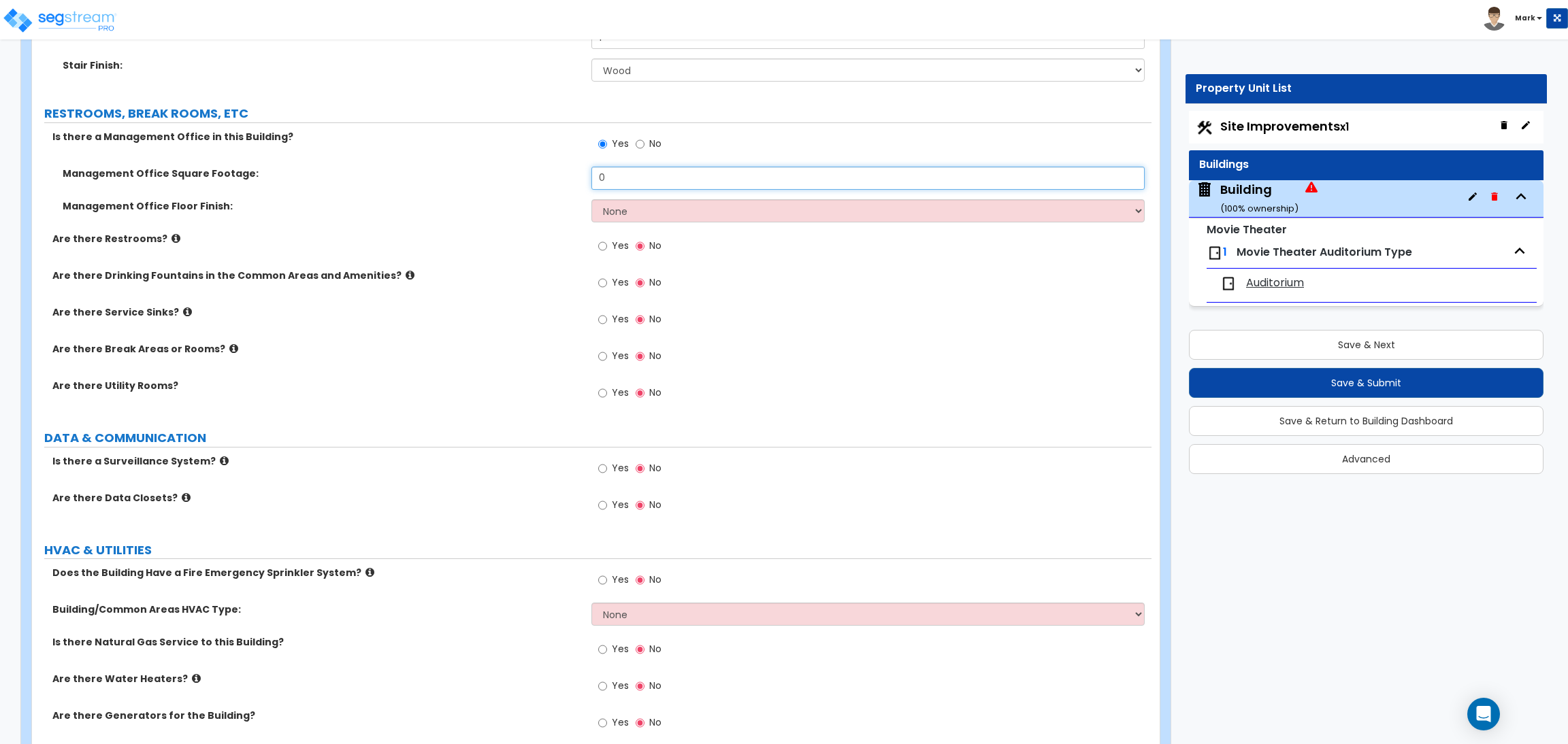
drag, startPoint x: 628, startPoint y: 173, endPoint x: 565, endPoint y: 179, distance: 63.3
click at [565, 179] on div "Management Office Square Footage: 0" at bounding box center [591, 183] width 1119 height 33
drag, startPoint x: 619, startPoint y: 183, endPoint x: 594, endPoint y: 188, distance: 25.5
click at [595, 183] on input "200" at bounding box center [868, 178] width 552 height 23
click at [610, 213] on select "None Tile Flooring Hardwood Flooring Resilient Laminate Flooring VCT Flooring S…" at bounding box center [868, 210] width 552 height 23
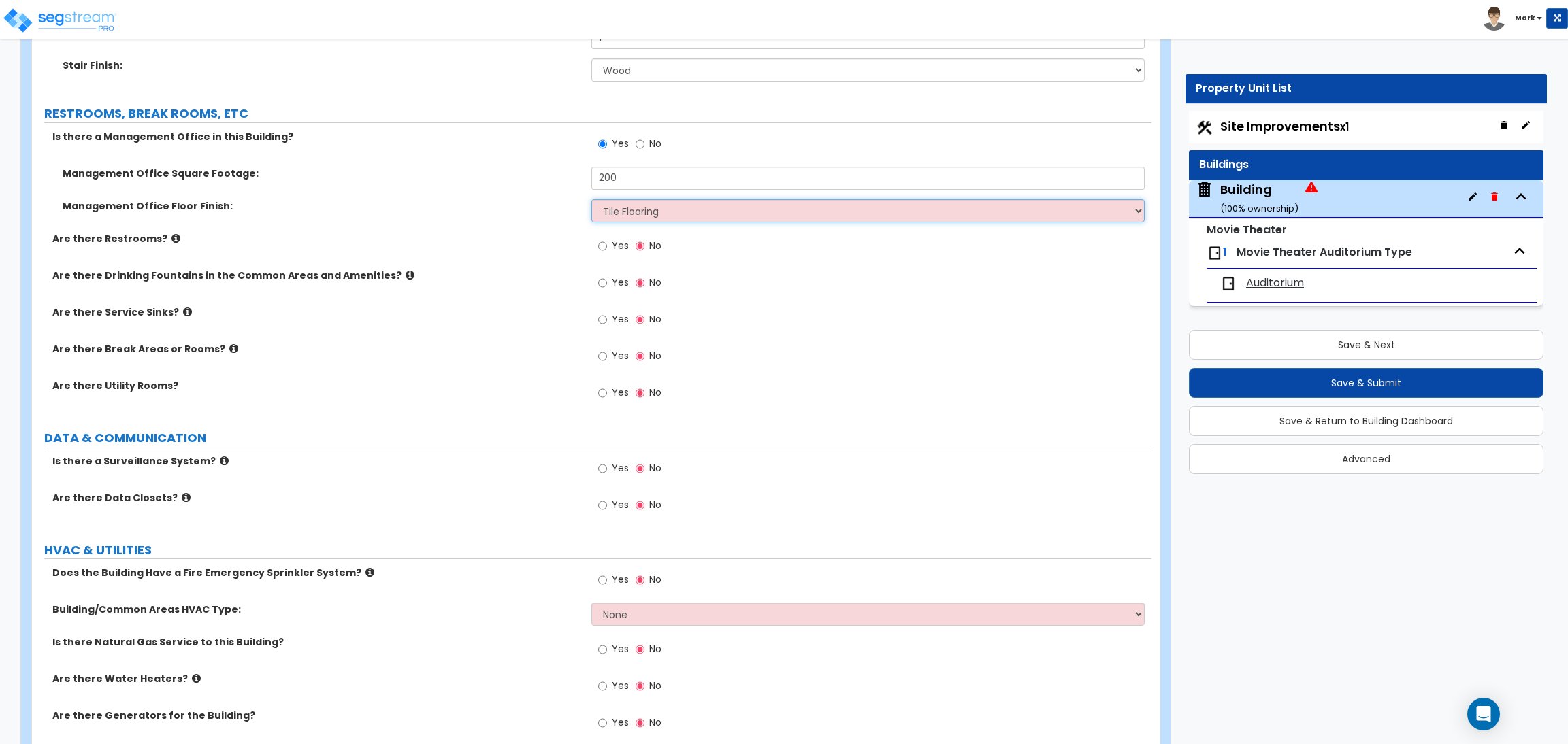
click at [591, 200] on select "None Tile Flooring Hardwood Flooring Resilient Laminate Flooring VCT Flooring S…" at bounding box center [868, 210] width 552 height 23
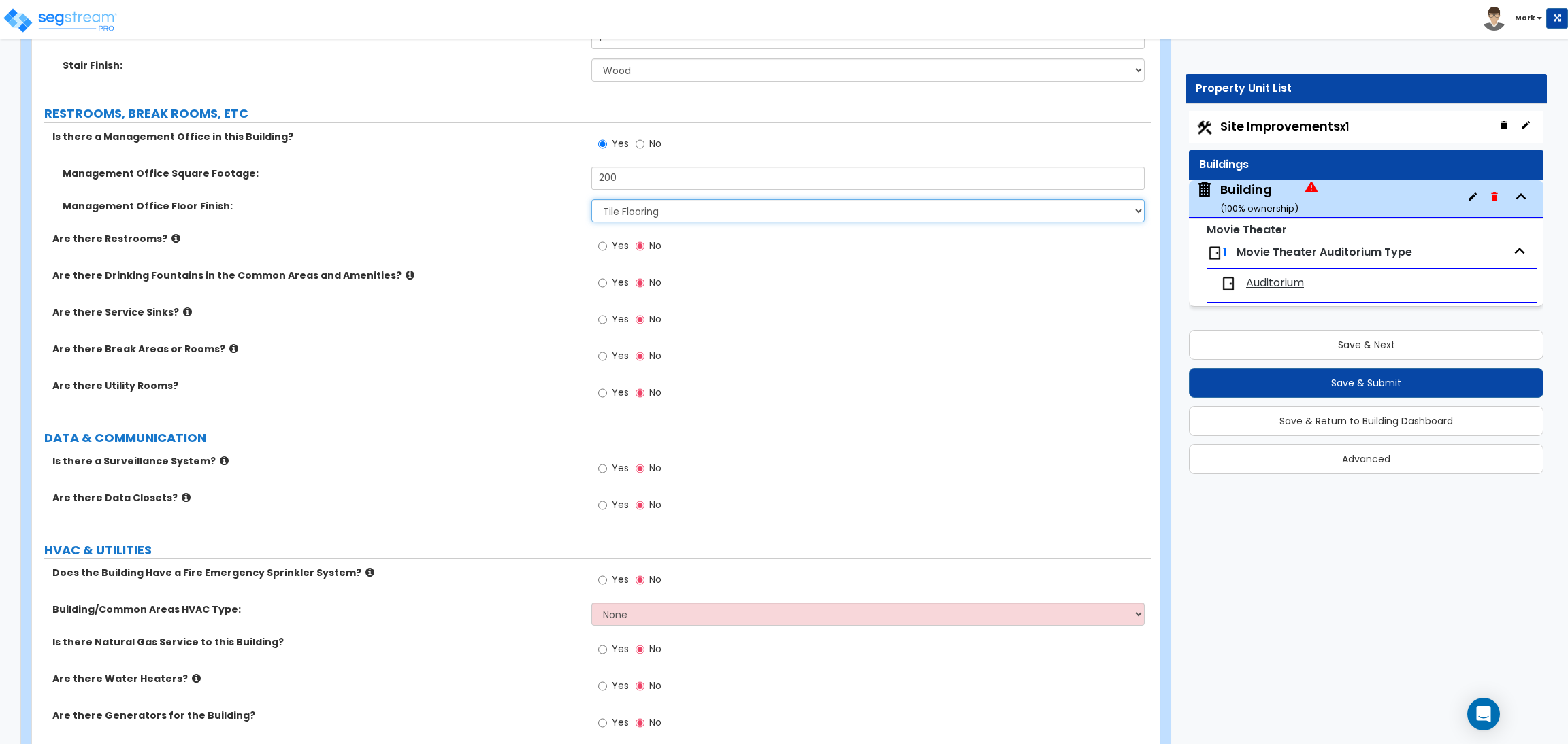
click at [634, 212] on select "None Tile Flooring Hardwood Flooring Resilient Laminate Flooring VCT Flooring S…" at bounding box center [868, 210] width 552 height 23
click at [591, 200] on select "None Tile Flooring Hardwood Flooring Resilient Laminate Flooring VCT Flooring S…" at bounding box center [868, 210] width 552 height 23
click at [613, 247] on span "Yes" at bounding box center [620, 245] width 17 height 13
click at [607, 247] on input "Yes" at bounding box center [602, 245] width 9 height 15
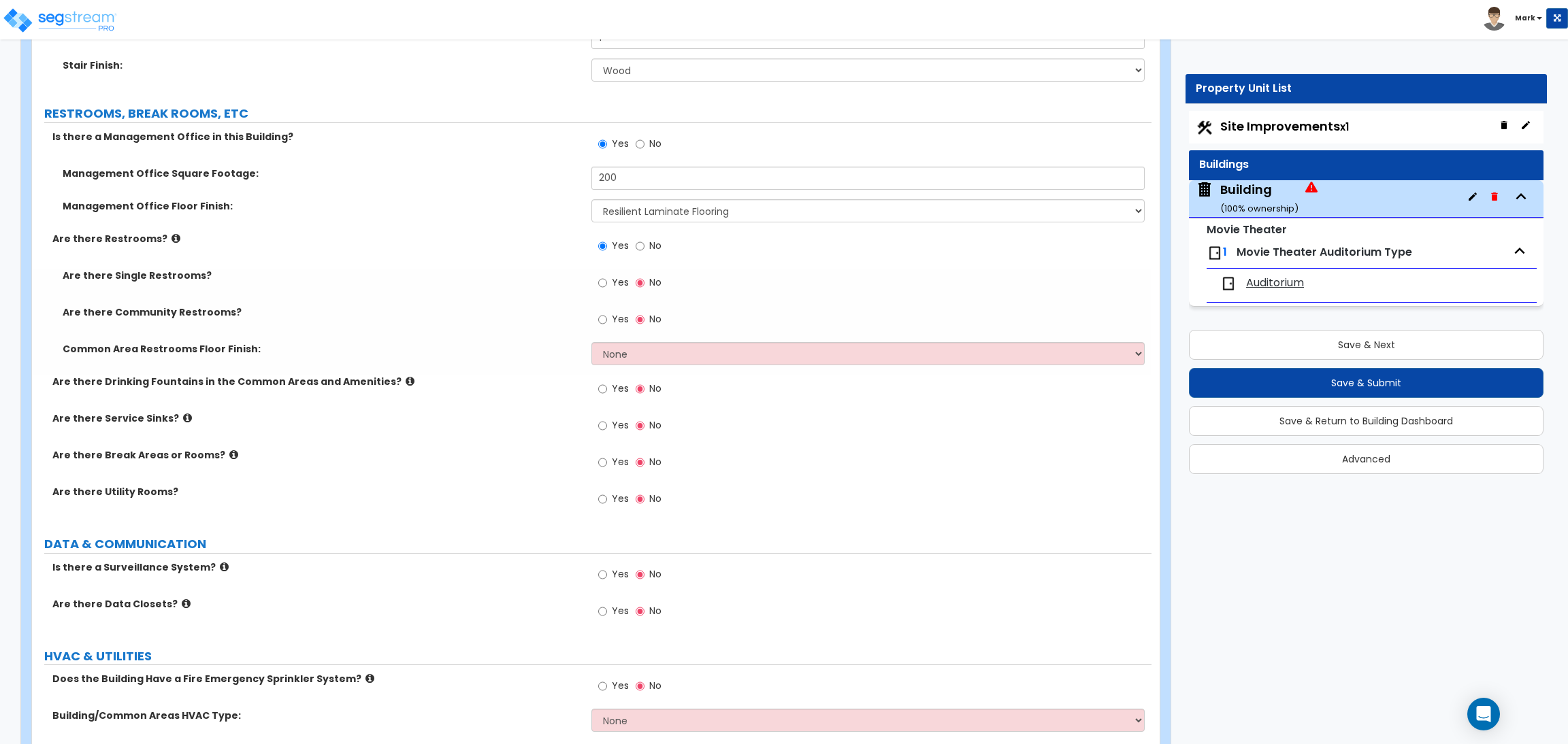
click at [619, 283] on span "Yes" at bounding box center [620, 281] width 17 height 13
click at [607, 283] on input "Yes" at bounding box center [602, 282] width 9 height 15
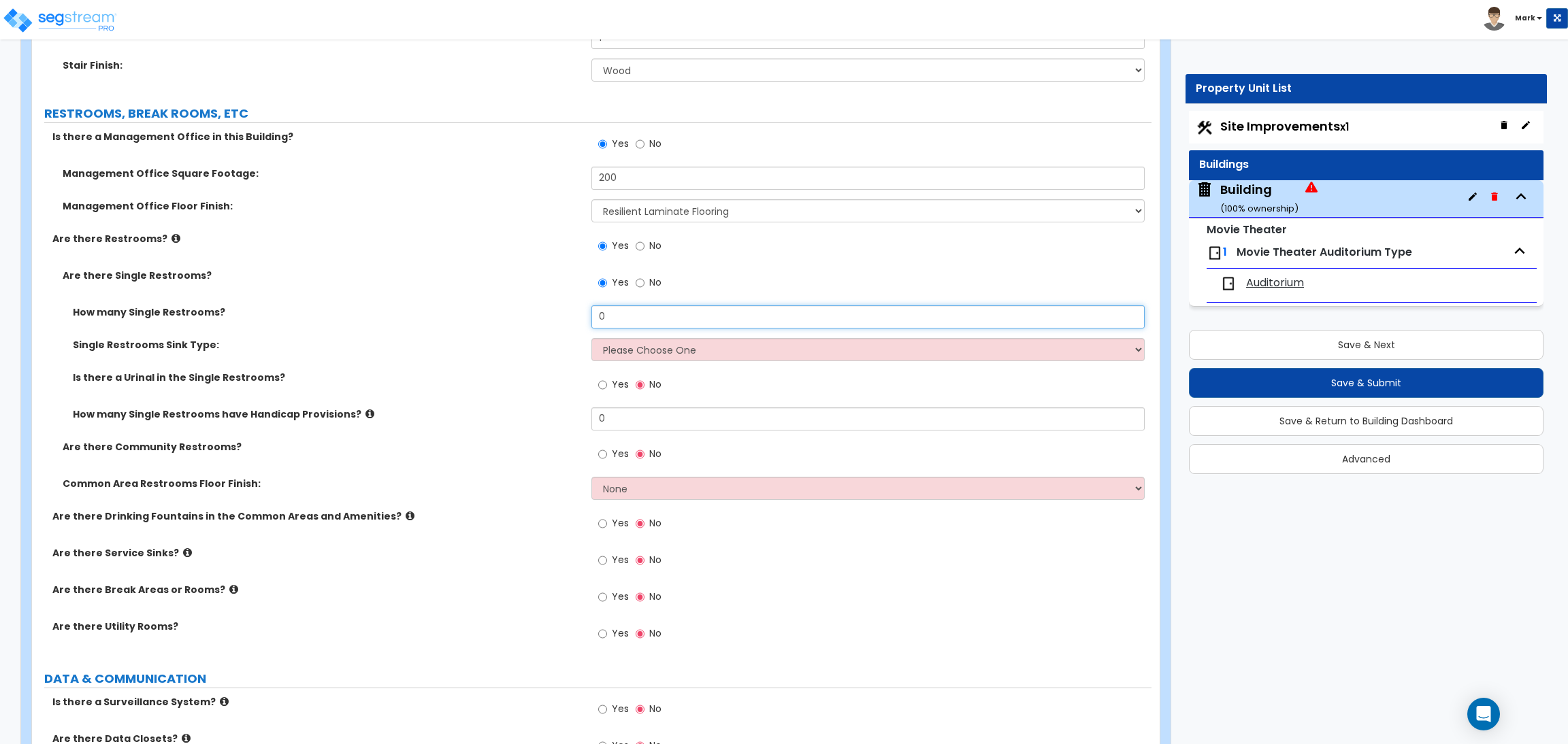
drag, startPoint x: 630, startPoint y: 315, endPoint x: 588, endPoint y: 314, distance: 42.0
click at [588, 314] on div "How many Single Restrooms? 0" at bounding box center [591, 321] width 1119 height 33
click at [620, 349] on select "Please Choose One Wall-mounted Vanity-mounted" at bounding box center [868, 349] width 552 height 23
click at [591, 339] on select "Please Choose One Wall-mounted Vanity-mounted" at bounding box center [868, 349] width 552 height 23
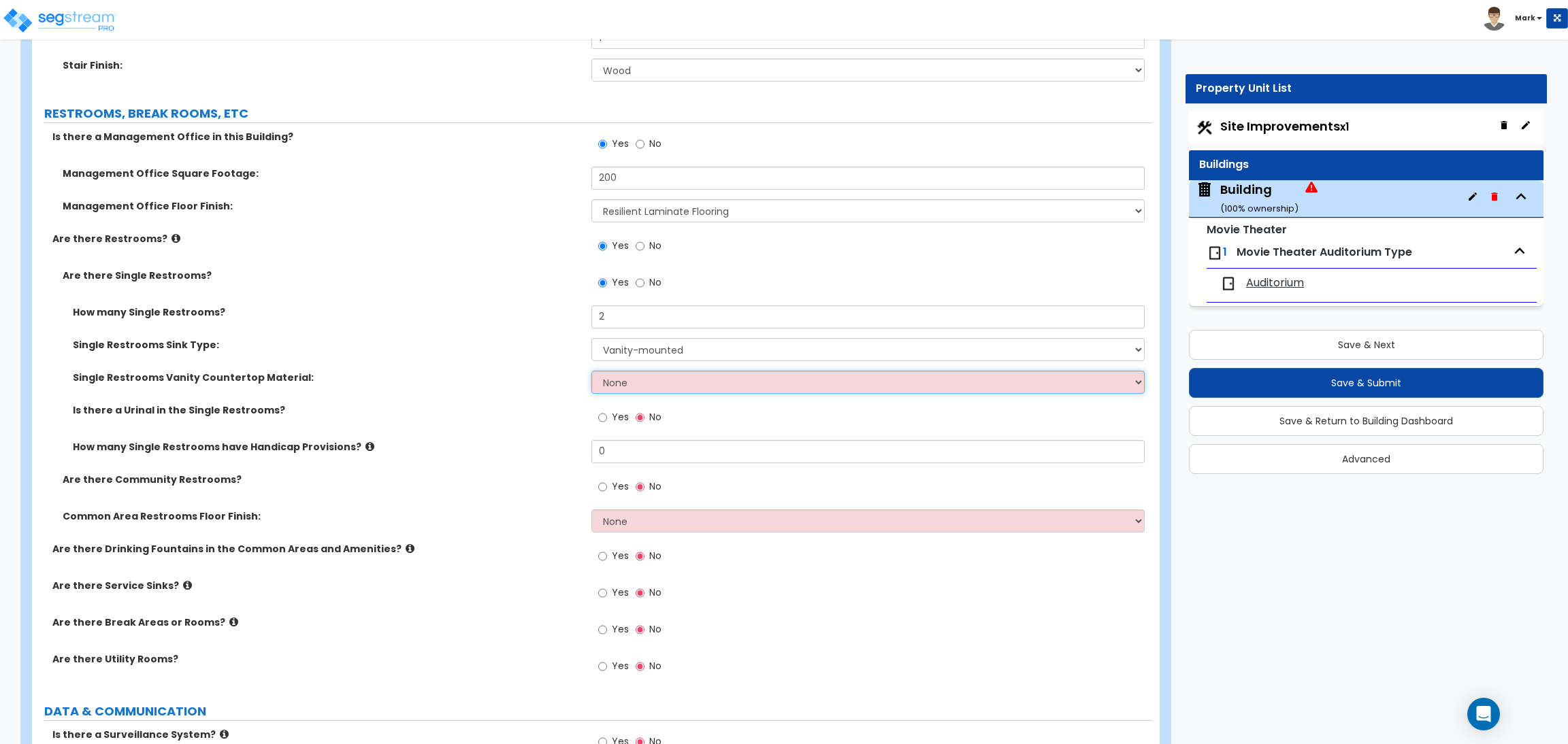
click at [624, 390] on select "None Plastic Laminate Solid Surface Stone Quartz Marble Tile Wood Stainless Ste…" at bounding box center [868, 382] width 552 height 23
click at [591, 372] on select "None Plastic Laminate Solid Surface Stone Quartz Marble Tile Wood Stainless Ste…" at bounding box center [868, 382] width 552 height 23
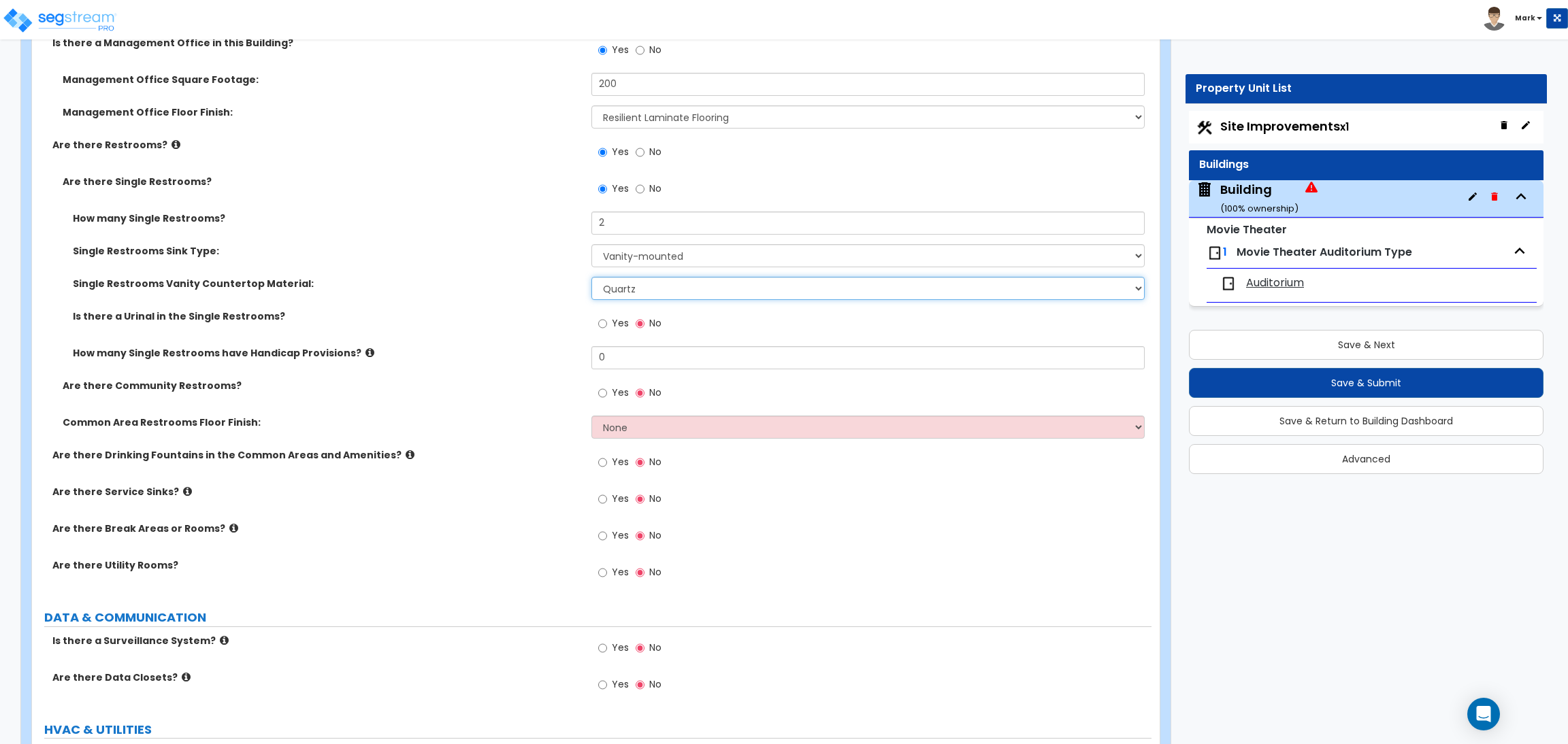
scroll to position [7368, 0]
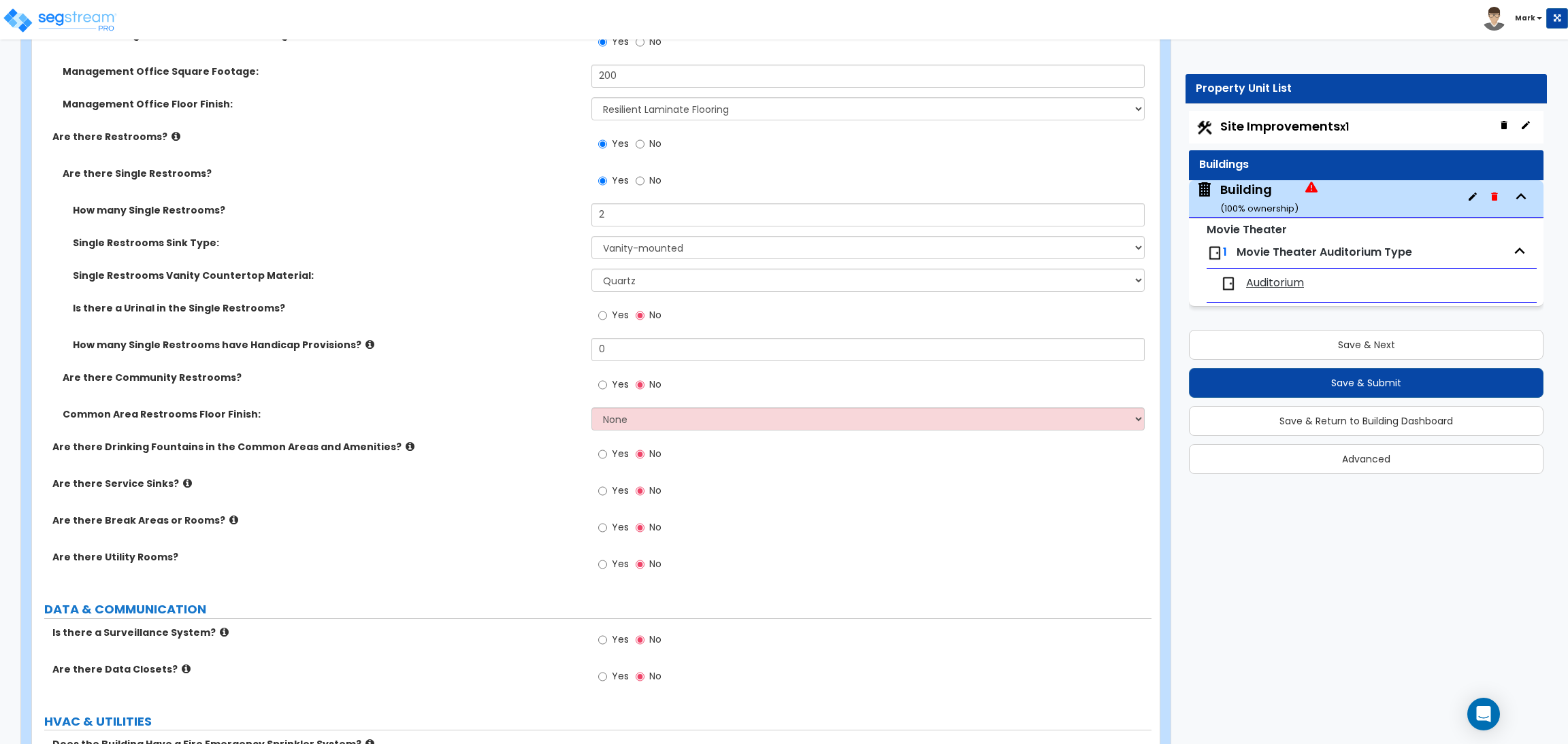
click at [612, 315] on span "Yes" at bounding box center [620, 314] width 17 height 13
click at [607, 315] on input "Yes" at bounding box center [602, 315] width 9 height 15
click at [613, 351] on input "0" at bounding box center [868, 349] width 552 height 23
drag, startPoint x: 616, startPoint y: 351, endPoint x: 593, endPoint y: 349, distance: 23.1
click at [593, 349] on input "0" at bounding box center [868, 349] width 552 height 23
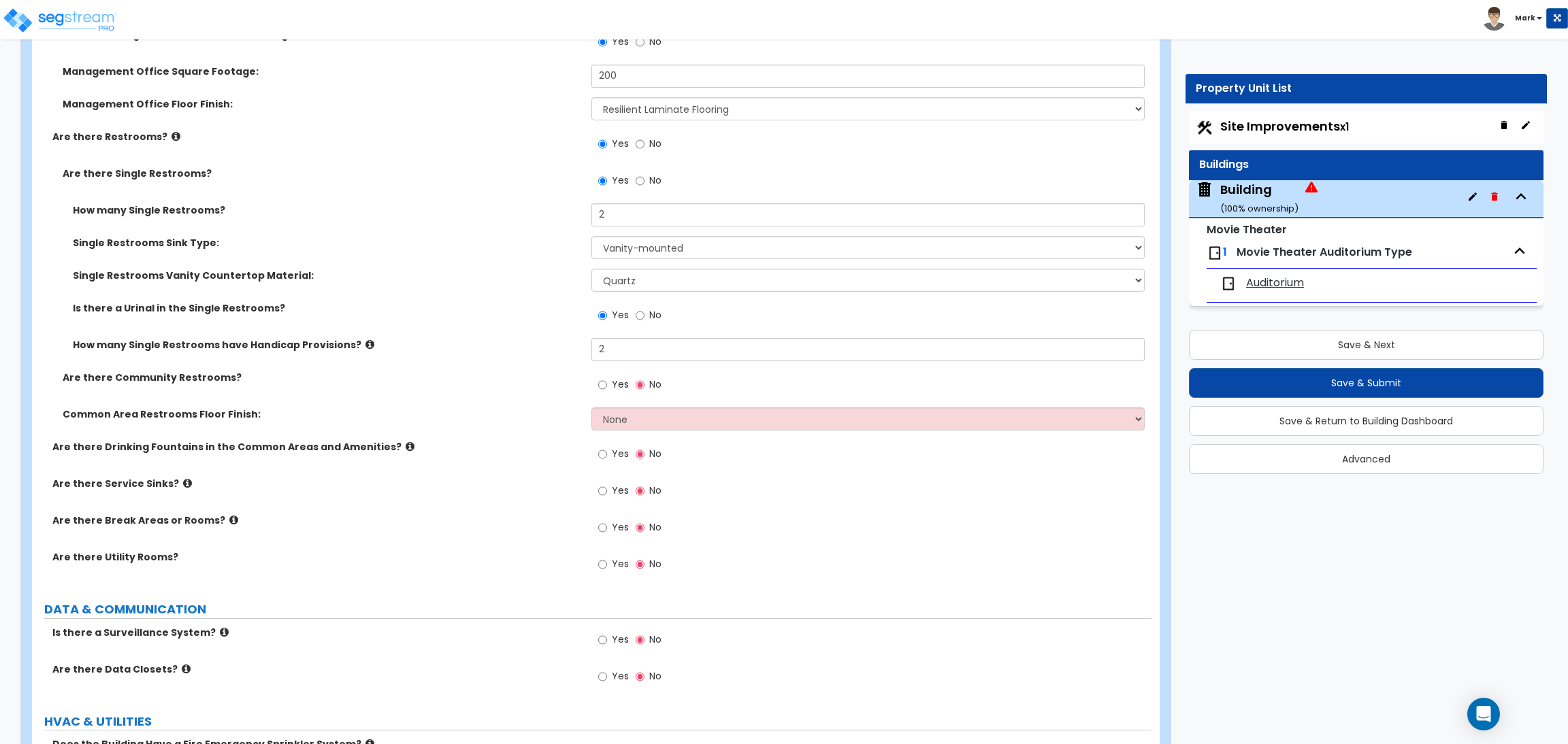
click at [613, 381] on span "Yes" at bounding box center [620, 383] width 17 height 13
click at [607, 381] on input "Yes" at bounding box center [602, 384] width 9 height 15
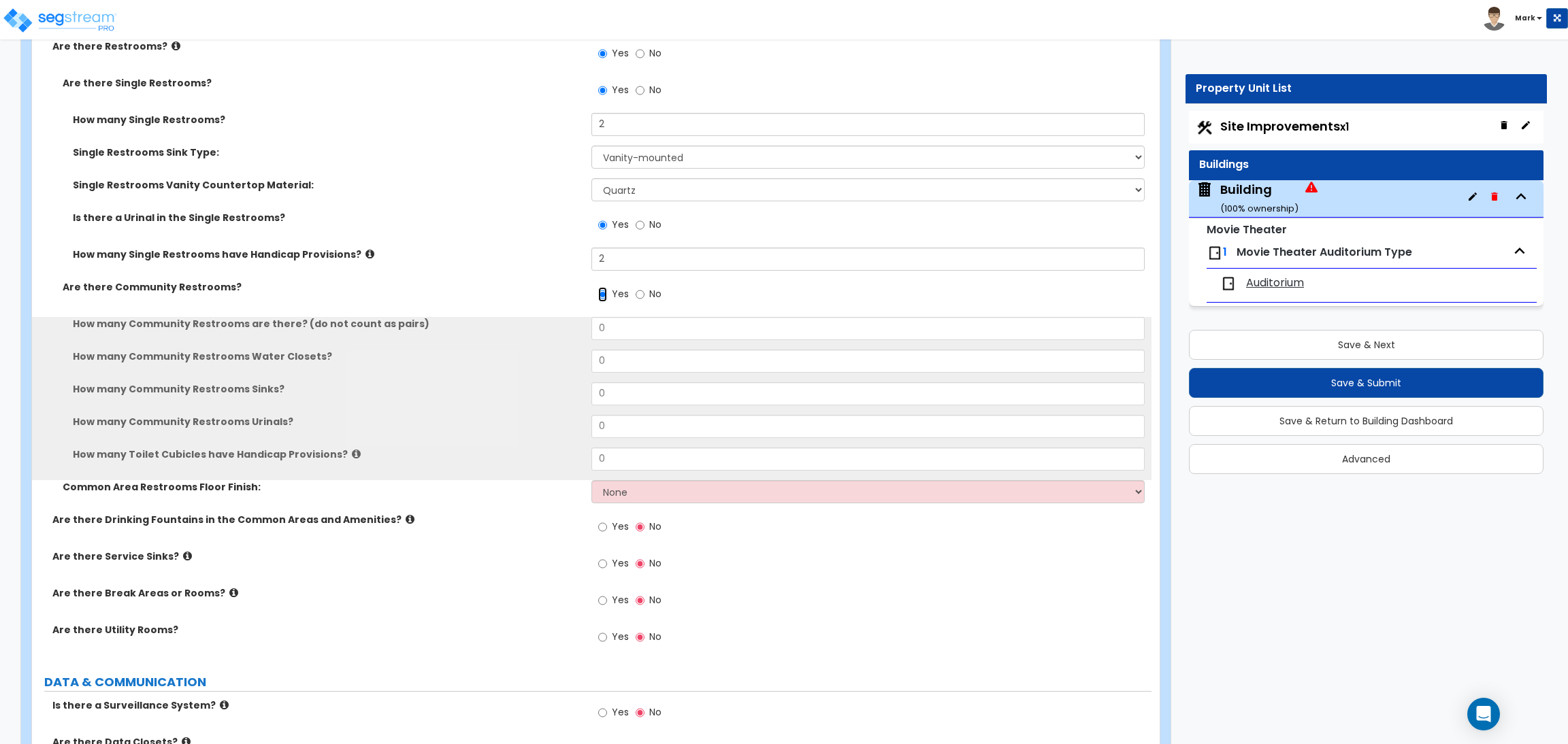
scroll to position [7470, 0]
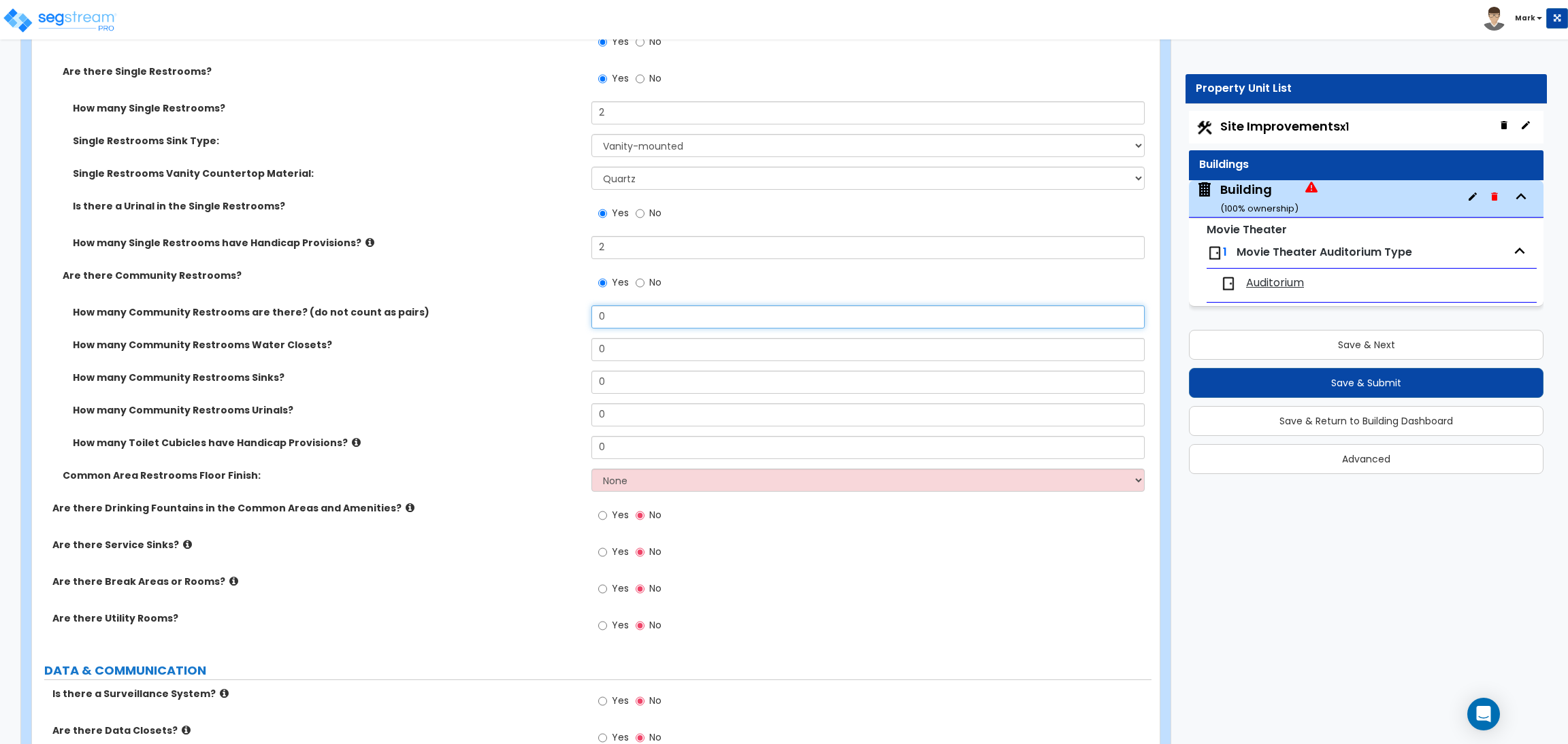
drag, startPoint x: 625, startPoint y: 321, endPoint x: 585, endPoint y: 314, distance: 40.6
click at [585, 314] on div "How many Community Restrooms are there? (do not count as pairs) 0" at bounding box center [591, 321] width 1119 height 33
drag, startPoint x: 616, startPoint y: 352, endPoint x: 577, endPoint y: 352, distance: 39.0
click at [577, 352] on div "How many Community Restrooms Water Closets? 0" at bounding box center [591, 354] width 1119 height 33
drag, startPoint x: 619, startPoint y: 383, endPoint x: 578, endPoint y: 381, distance: 41.0
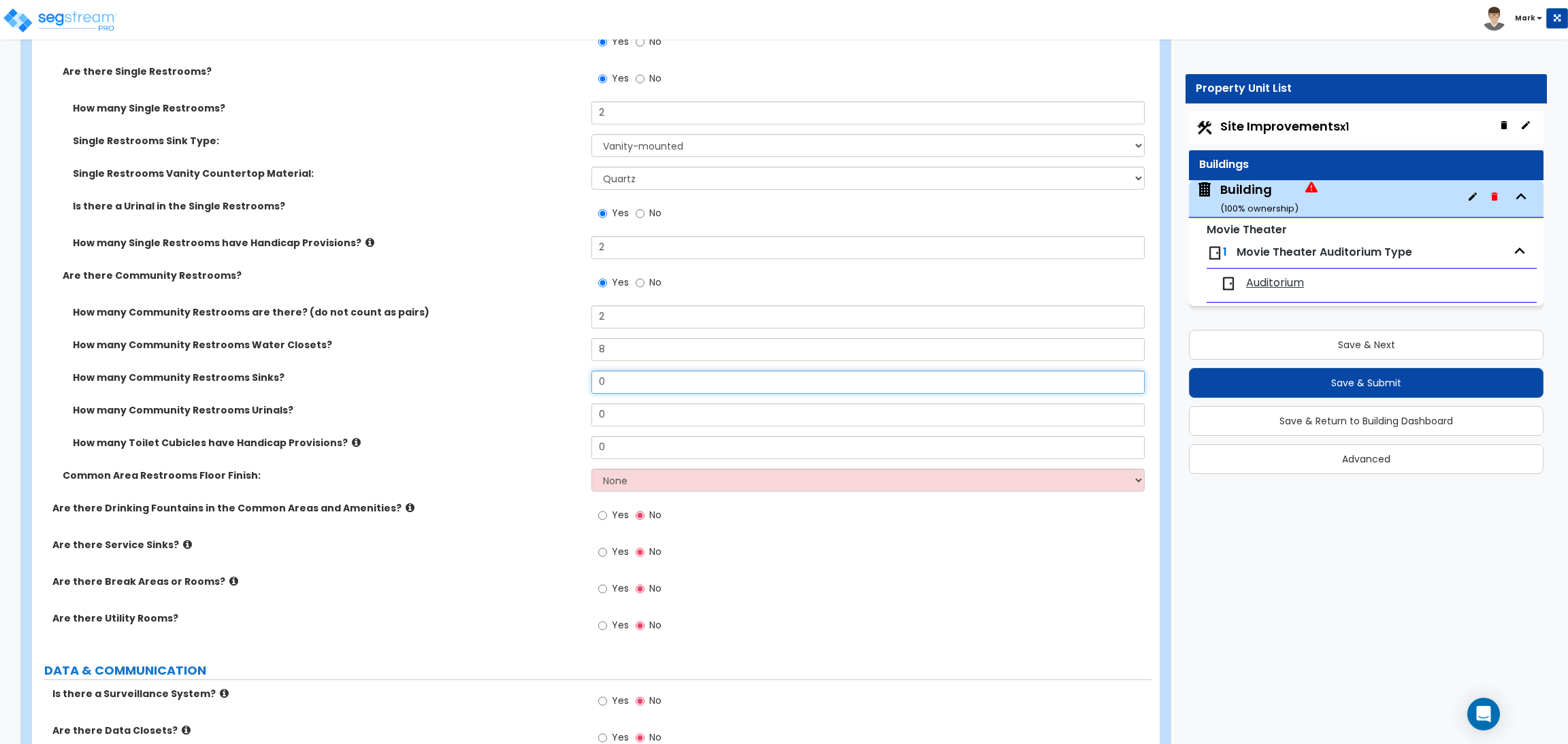
click at [578, 381] on div "How many Community Restrooms Sinks? 0" at bounding box center [591, 387] width 1119 height 33
drag, startPoint x: 610, startPoint y: 408, endPoint x: 590, endPoint y: 408, distance: 20.0
click at [590, 408] on div "How many Community Restrooms Urinals? 0" at bounding box center [591, 419] width 1119 height 33
drag, startPoint x: 619, startPoint y: 441, endPoint x: 579, endPoint y: 441, distance: 40.0
click at [579, 441] on div "How many Toilet Cubicles have Handicap Provisions? 0" at bounding box center [591, 452] width 1119 height 33
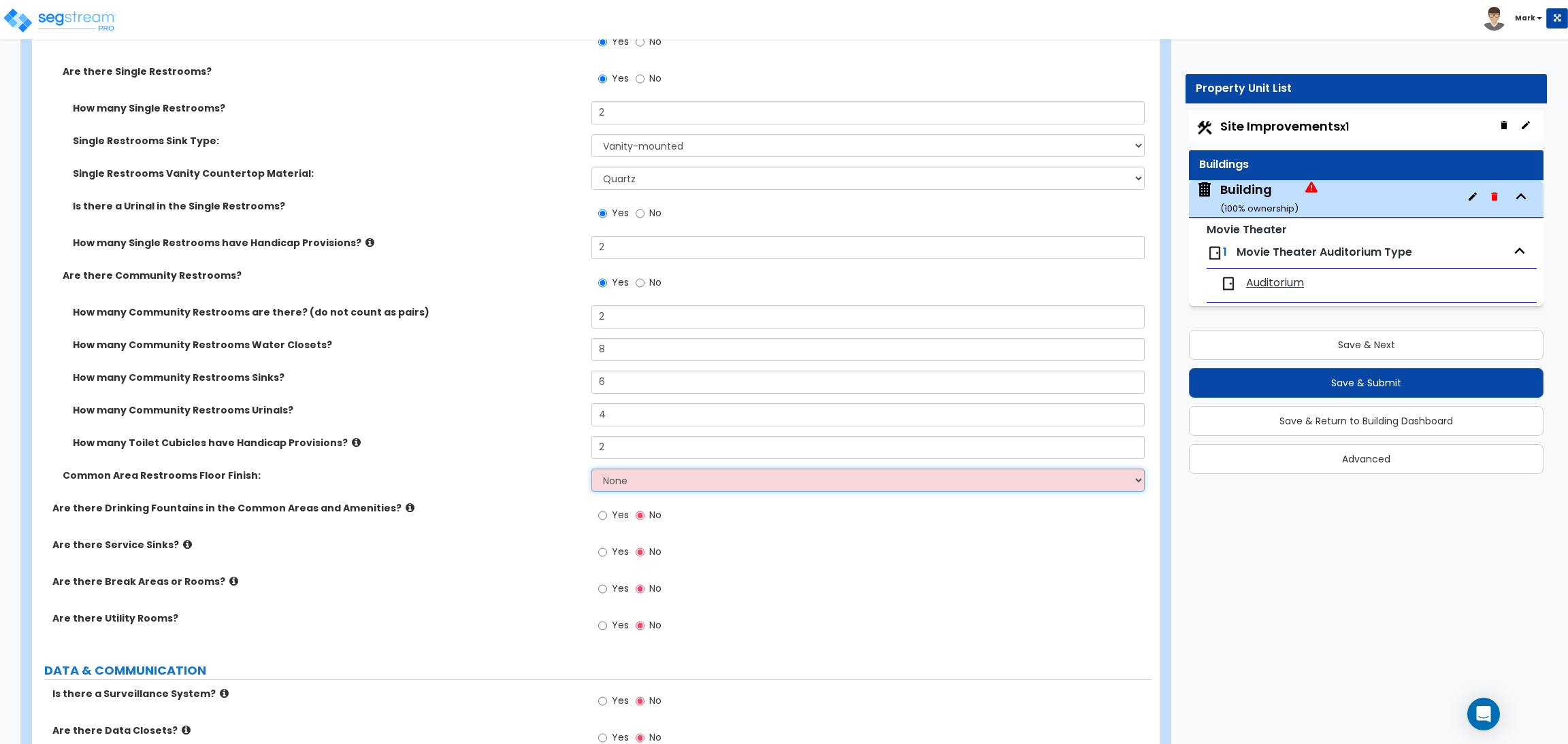
click at [626, 474] on select "None Tile Flooring Resilient Laminate Flooring VCT Flooring Sheet Vinyl Flooring" at bounding box center [868, 480] width 552 height 23
click at [591, 470] on select "None Tile Flooring Resilient Laminate Flooring VCT Flooring Sheet Vinyl Flooring" at bounding box center [868, 480] width 552 height 23
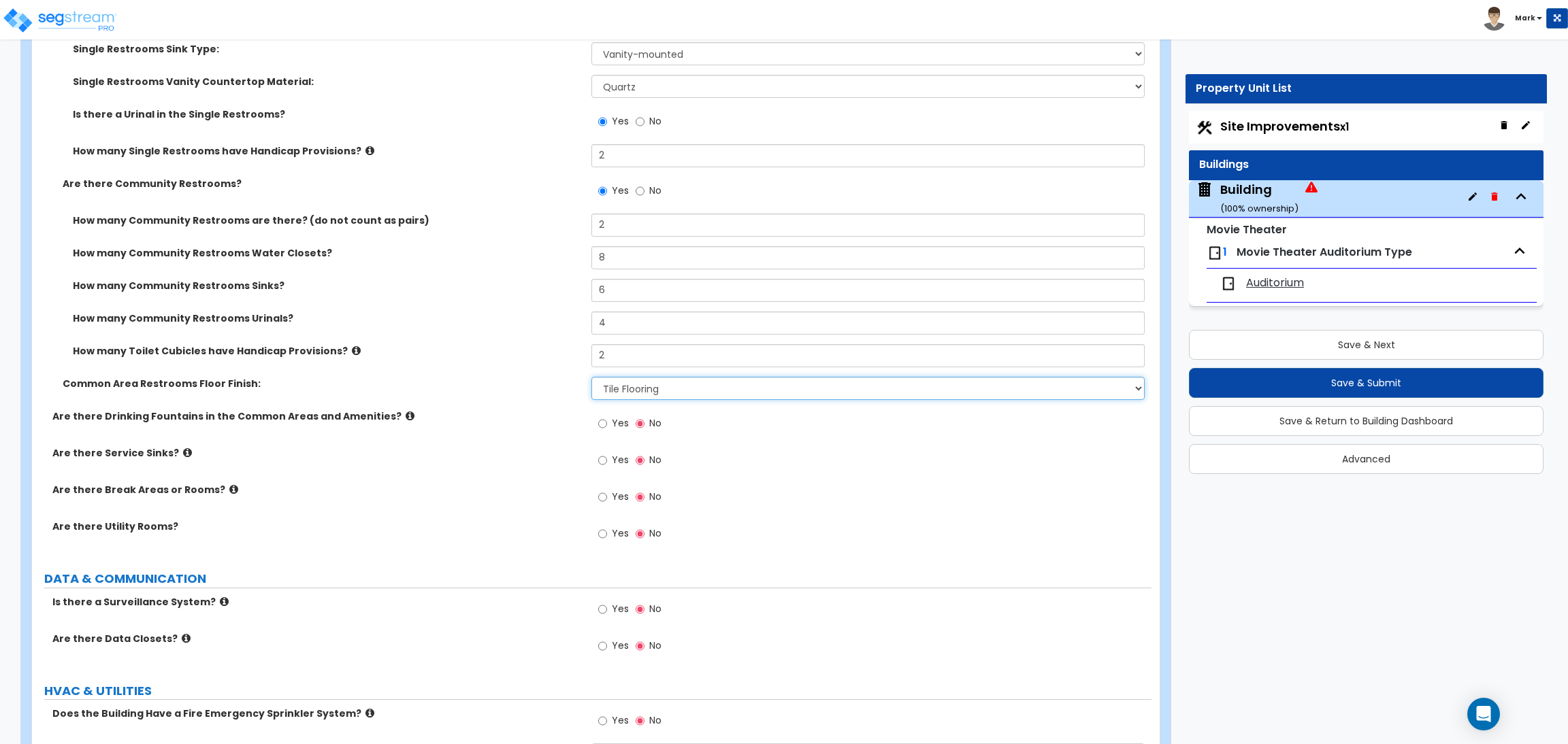
scroll to position [7572, 0]
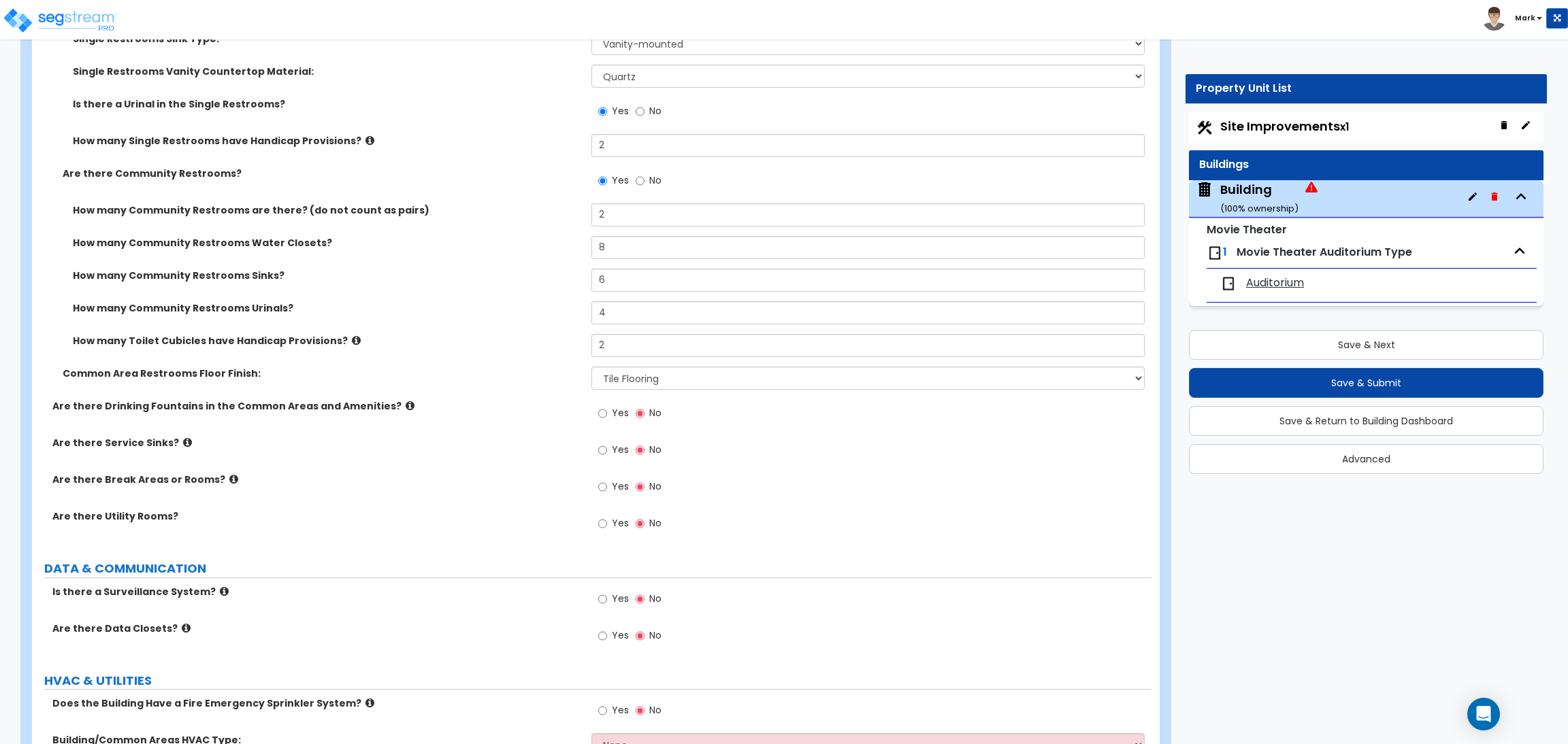
click at [613, 410] on span "Yes" at bounding box center [620, 412] width 17 height 13
click at [607, 410] on input "Yes" at bounding box center [602, 413] width 9 height 15
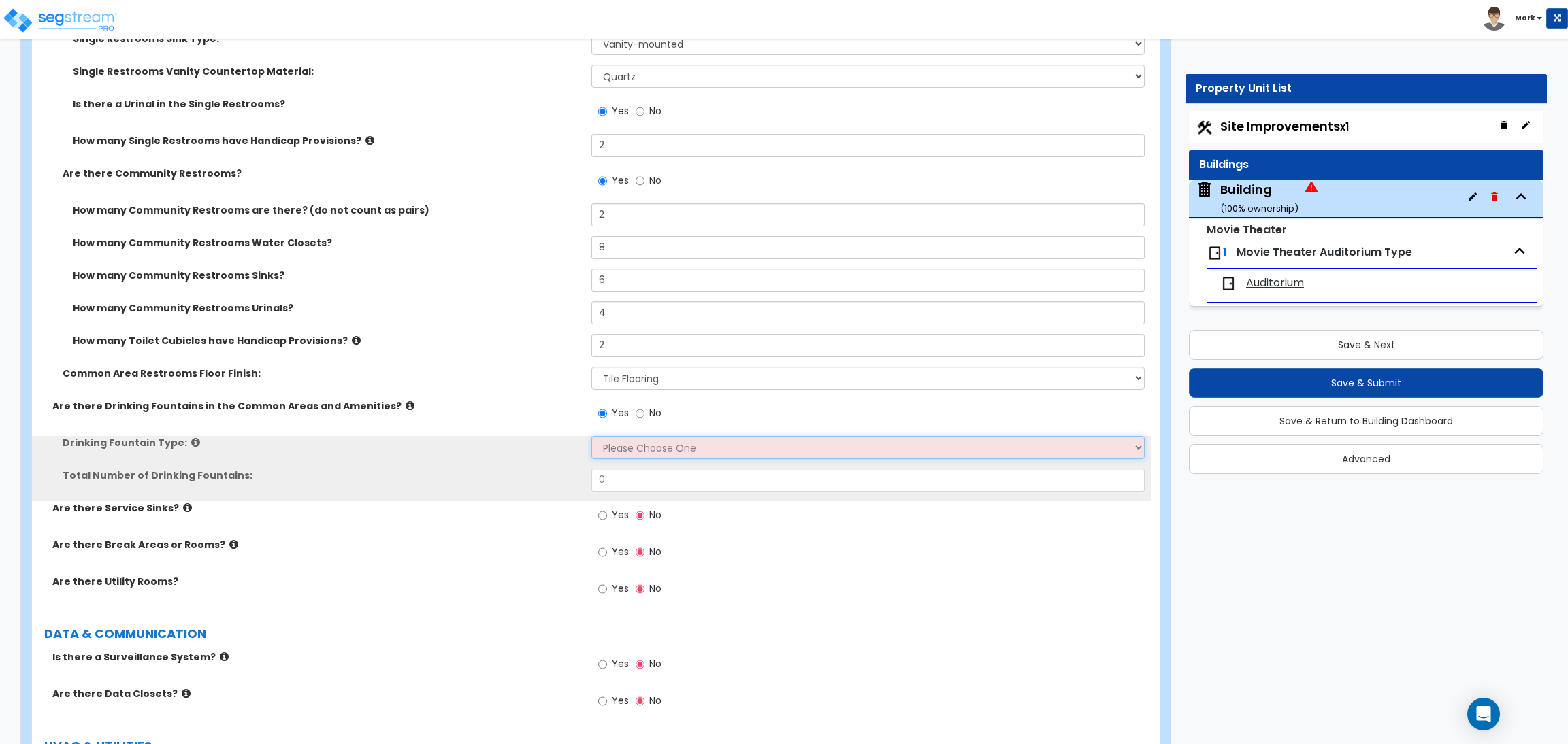
click at [634, 450] on select "Please Choose One Wall-mounted Floor-mounted" at bounding box center [868, 447] width 552 height 23
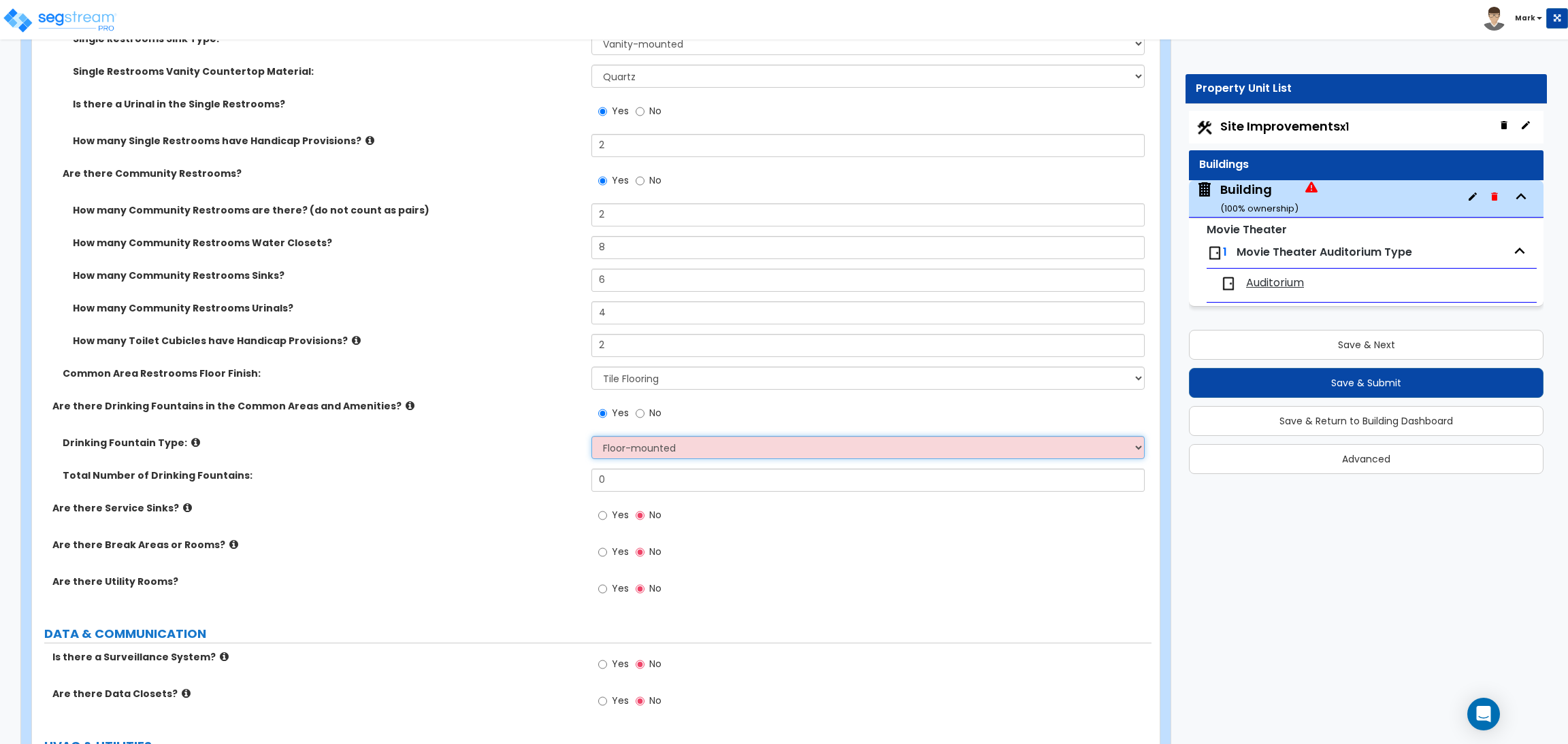
click at [591, 437] on select "Please Choose One Wall-mounted Floor-mounted" at bounding box center [868, 447] width 552 height 23
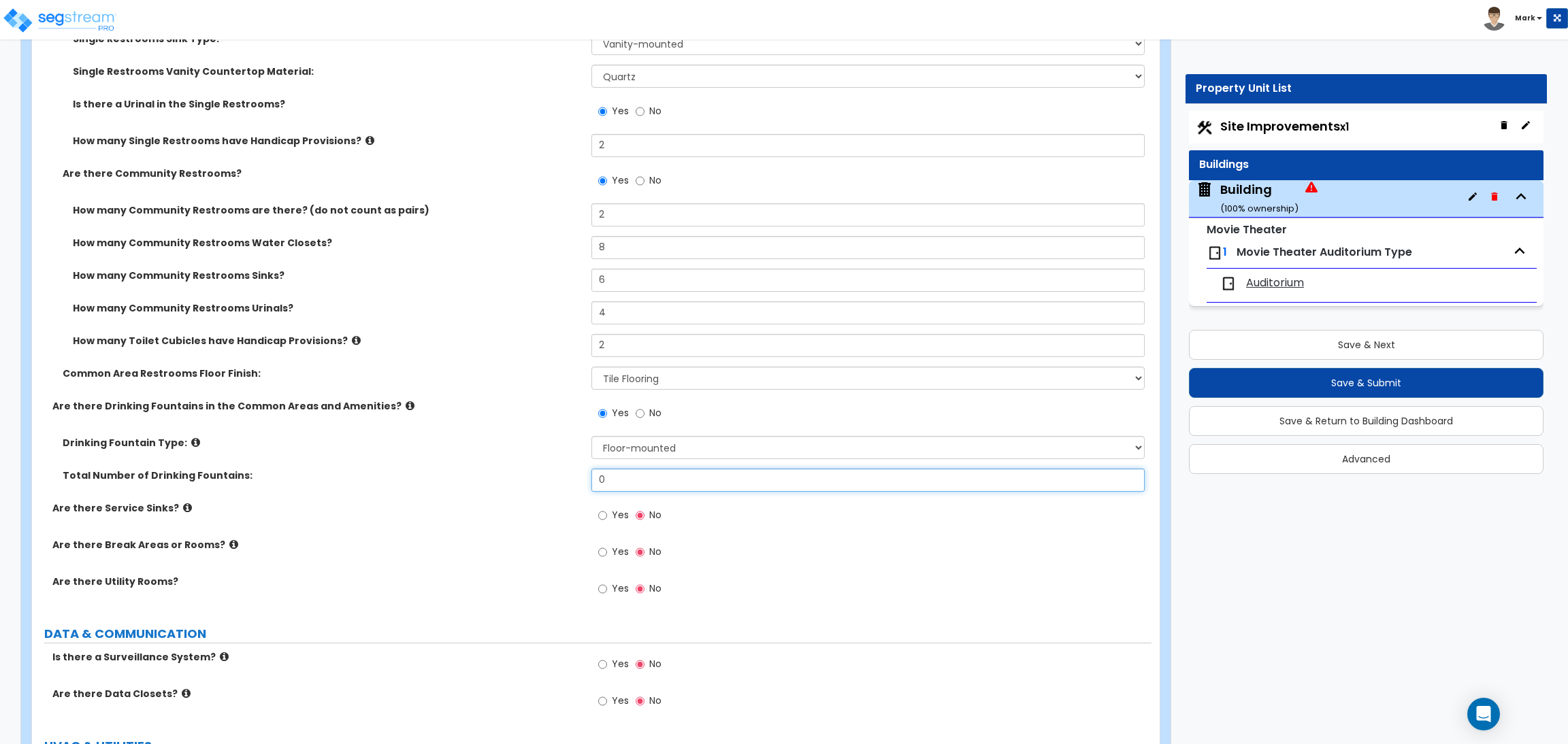
drag, startPoint x: 618, startPoint y: 483, endPoint x: 574, endPoint y: 481, distance: 44.0
click at [578, 483] on div "Total Number of Drinking Fountains: 0" at bounding box center [591, 485] width 1119 height 33
click at [613, 511] on span "Yes" at bounding box center [620, 514] width 17 height 13
click at [607, 511] on input "Yes" at bounding box center [602, 515] width 9 height 15
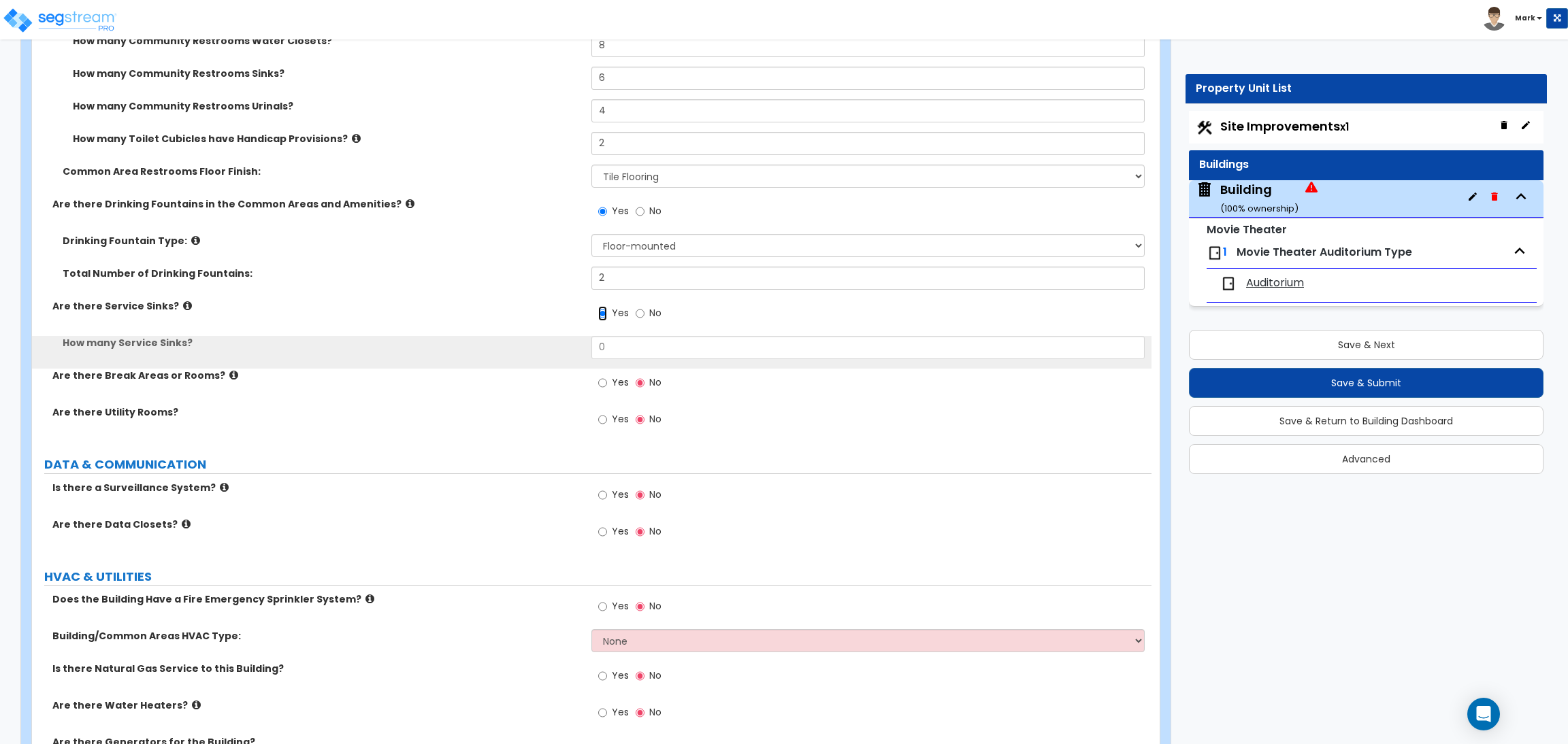
scroll to position [7776, 0]
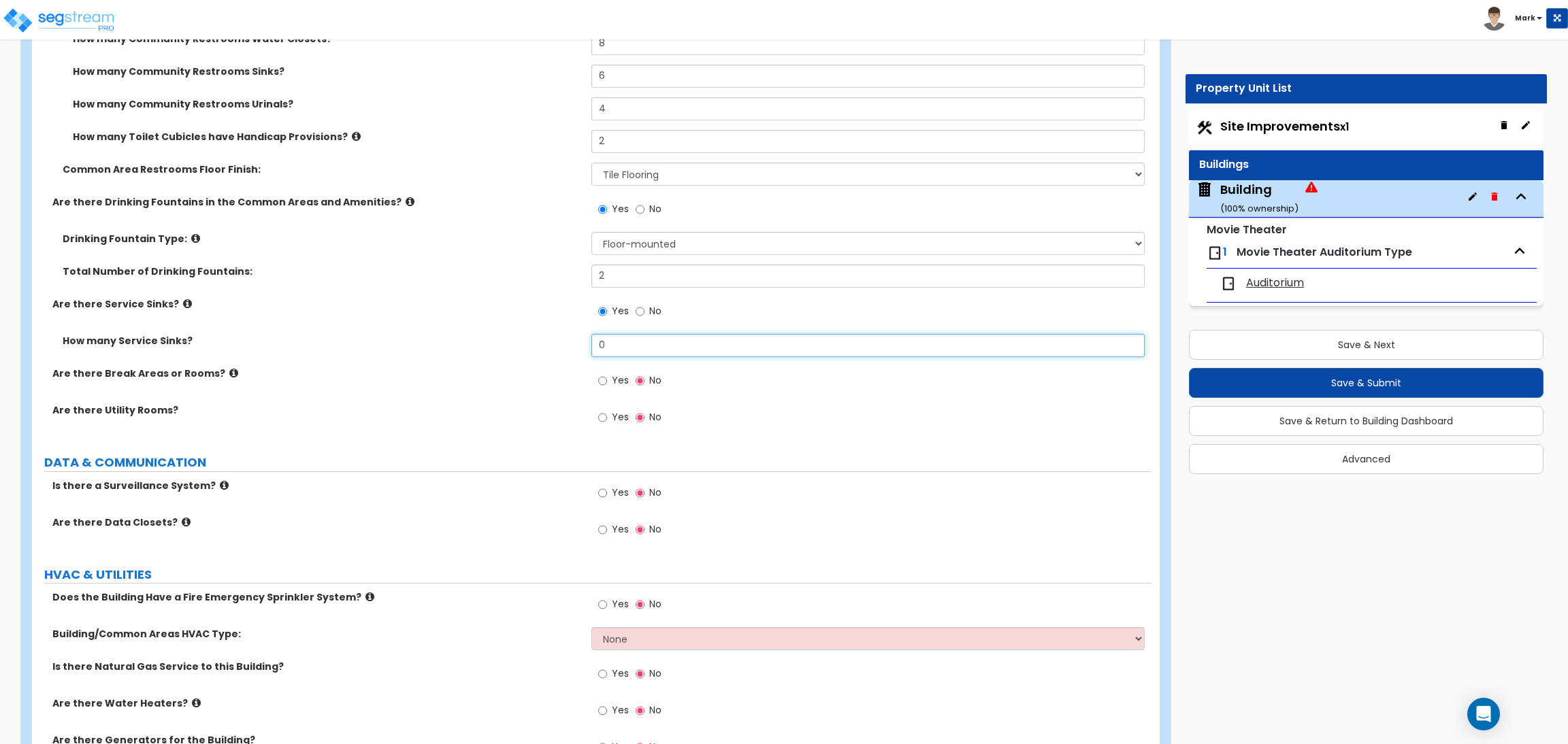
drag, startPoint x: 609, startPoint y: 343, endPoint x: 588, endPoint y: 341, distance: 21.1
click at [588, 341] on div "How many Service Sinks? 0" at bounding box center [591, 350] width 1119 height 33
click at [609, 379] on label "Yes" at bounding box center [613, 382] width 31 height 23
click at [607, 379] on input "Yes" at bounding box center [602, 380] width 9 height 15
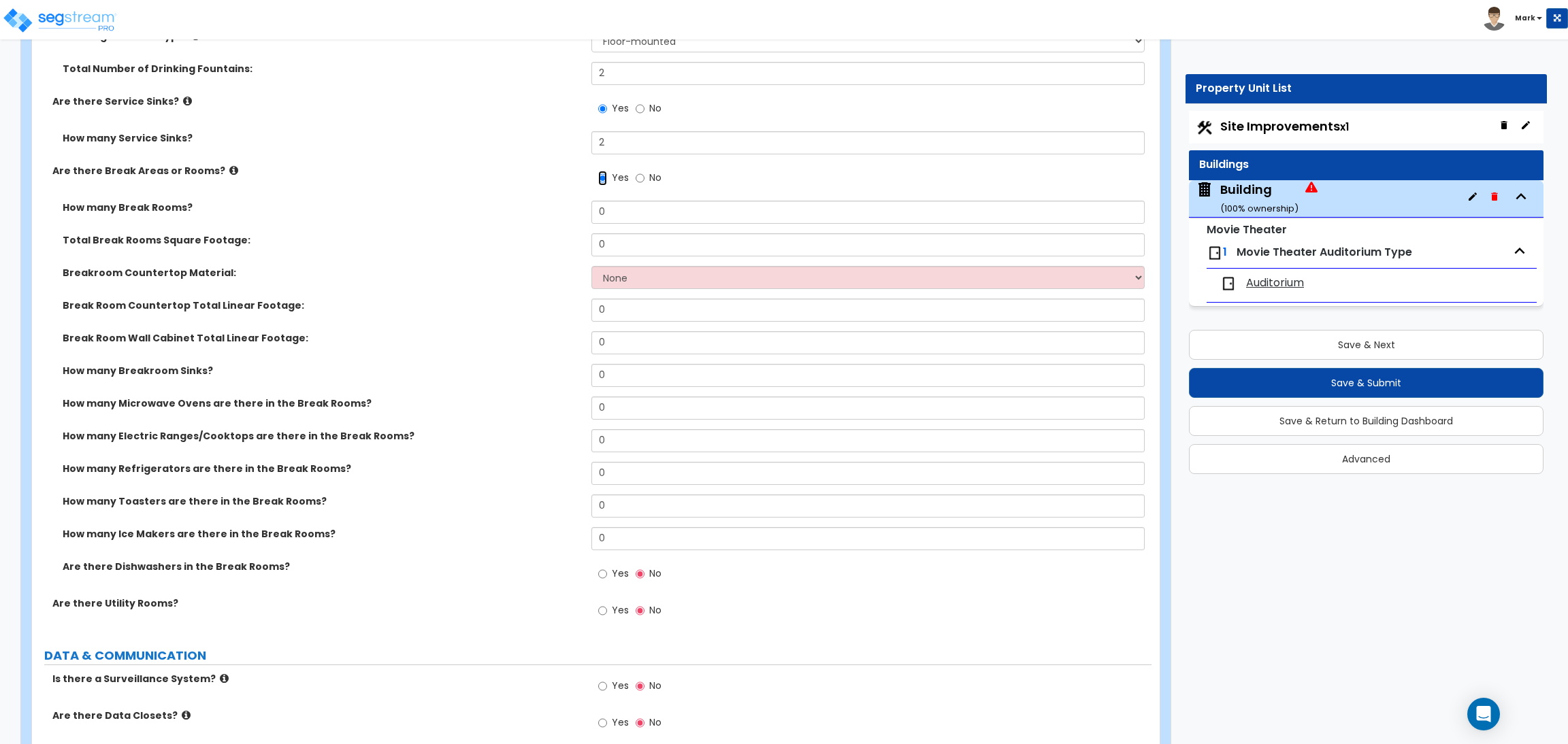
scroll to position [7877, 0]
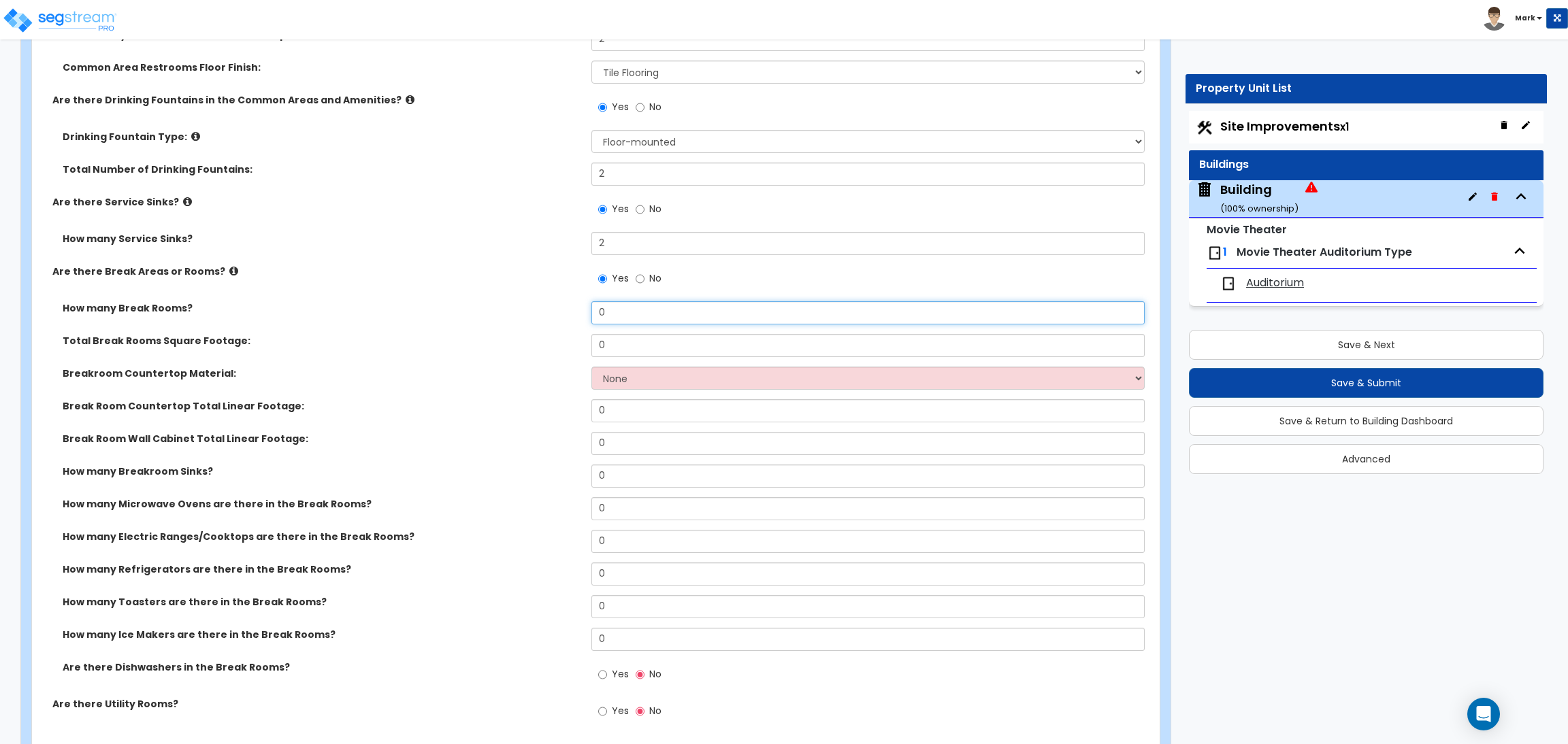
drag, startPoint x: 630, startPoint y: 319, endPoint x: 595, endPoint y: 316, distance: 35.1
click at [597, 318] on input "0" at bounding box center [868, 312] width 552 height 23
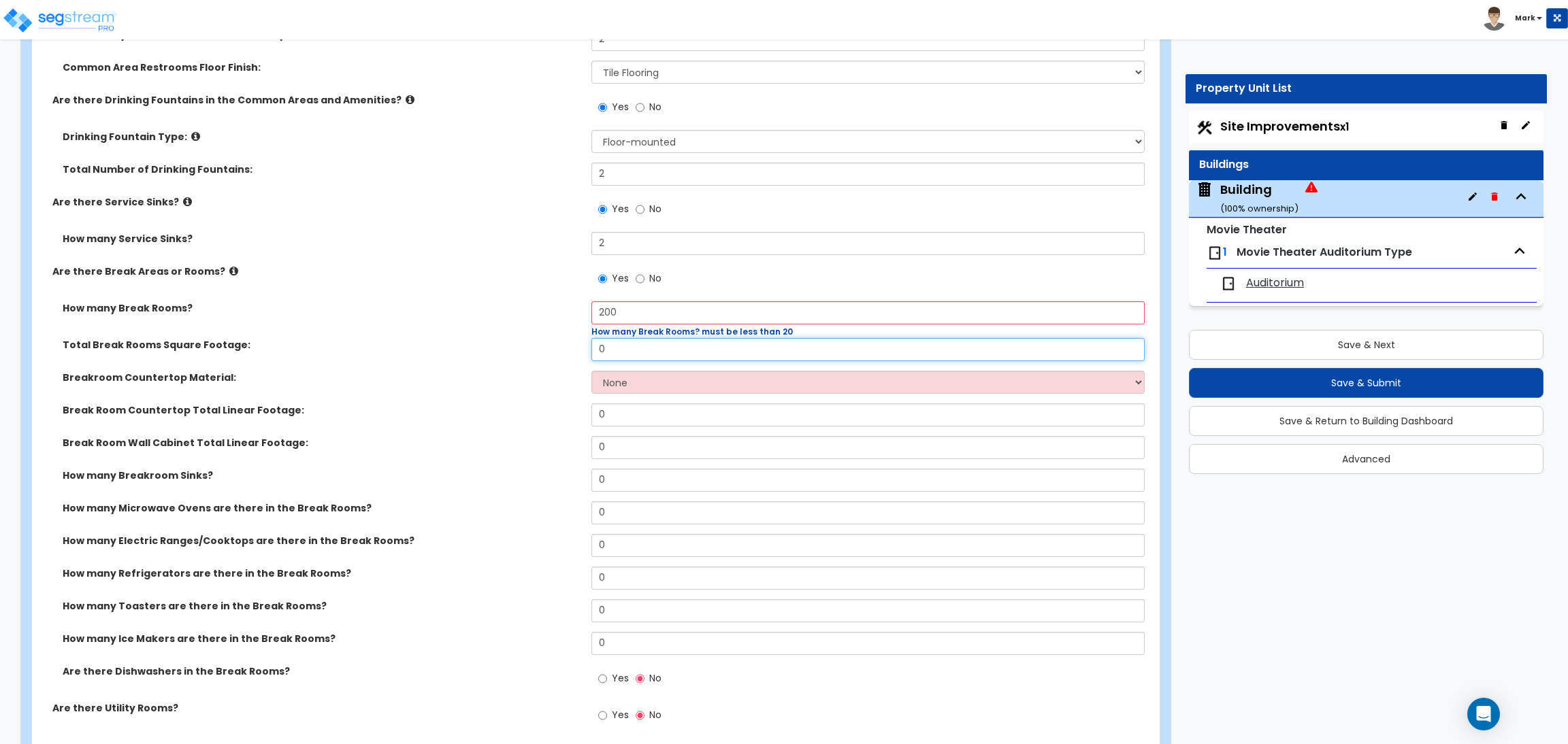
drag, startPoint x: 619, startPoint y: 344, endPoint x: 577, endPoint y: 347, distance: 42.1
click at [577, 347] on div "Total Break Rooms Square Footage: 0" at bounding box center [591, 354] width 1119 height 33
drag, startPoint x: 631, startPoint y: 315, endPoint x: 587, endPoint y: 311, distance: 44.2
click at [587, 311] on div "How many Break Rooms? 200 How many Break Rooms? must be less than 20" at bounding box center [591, 319] width 1119 height 37
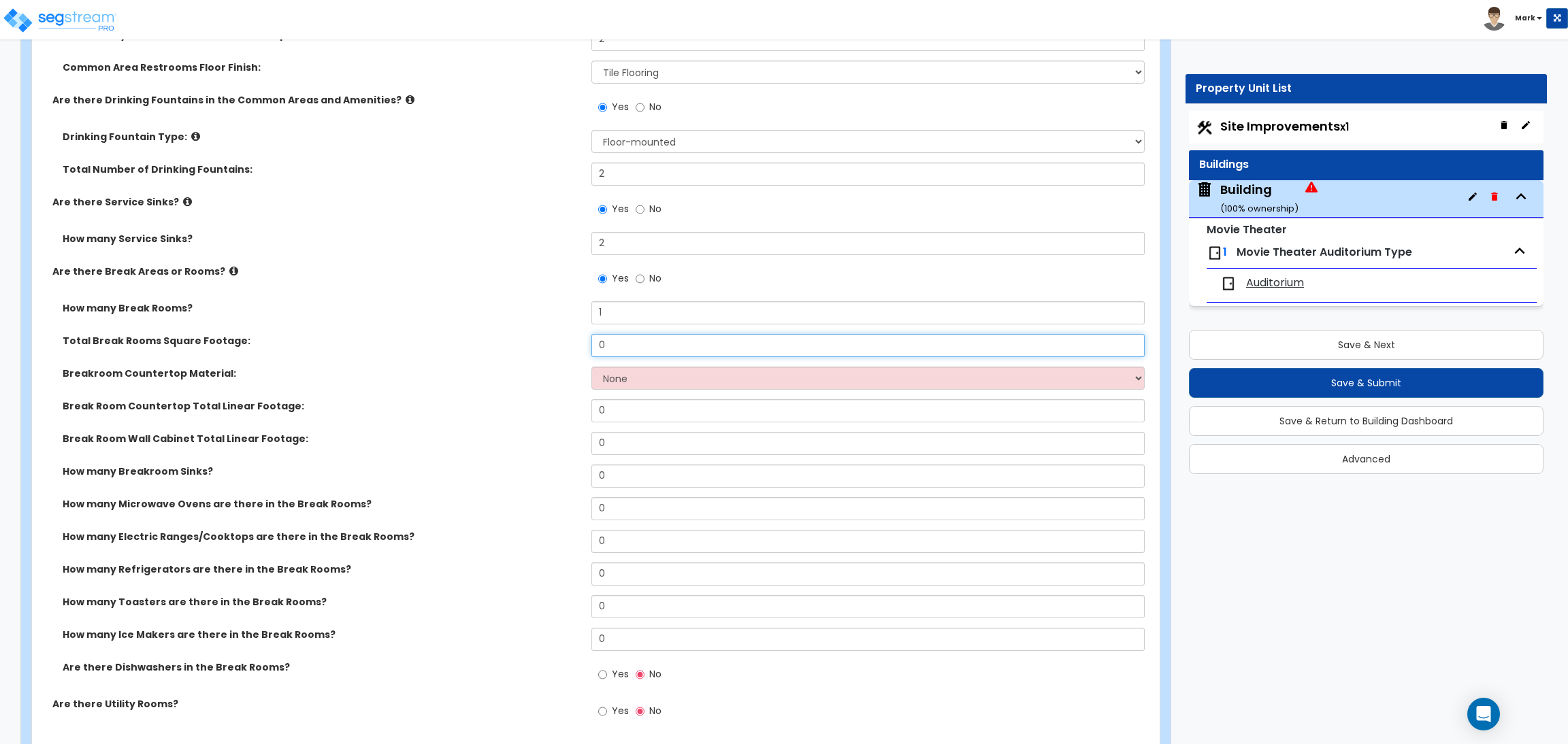
drag, startPoint x: 619, startPoint y: 343, endPoint x: 589, endPoint y: 347, distance: 30.3
click at [591, 347] on input "0" at bounding box center [868, 345] width 552 height 23
drag, startPoint x: 613, startPoint y: 474, endPoint x: 584, endPoint y: 470, distance: 29.3
click at [584, 473] on div "How many Breakroom Sinks? 0" at bounding box center [591, 481] width 1119 height 33
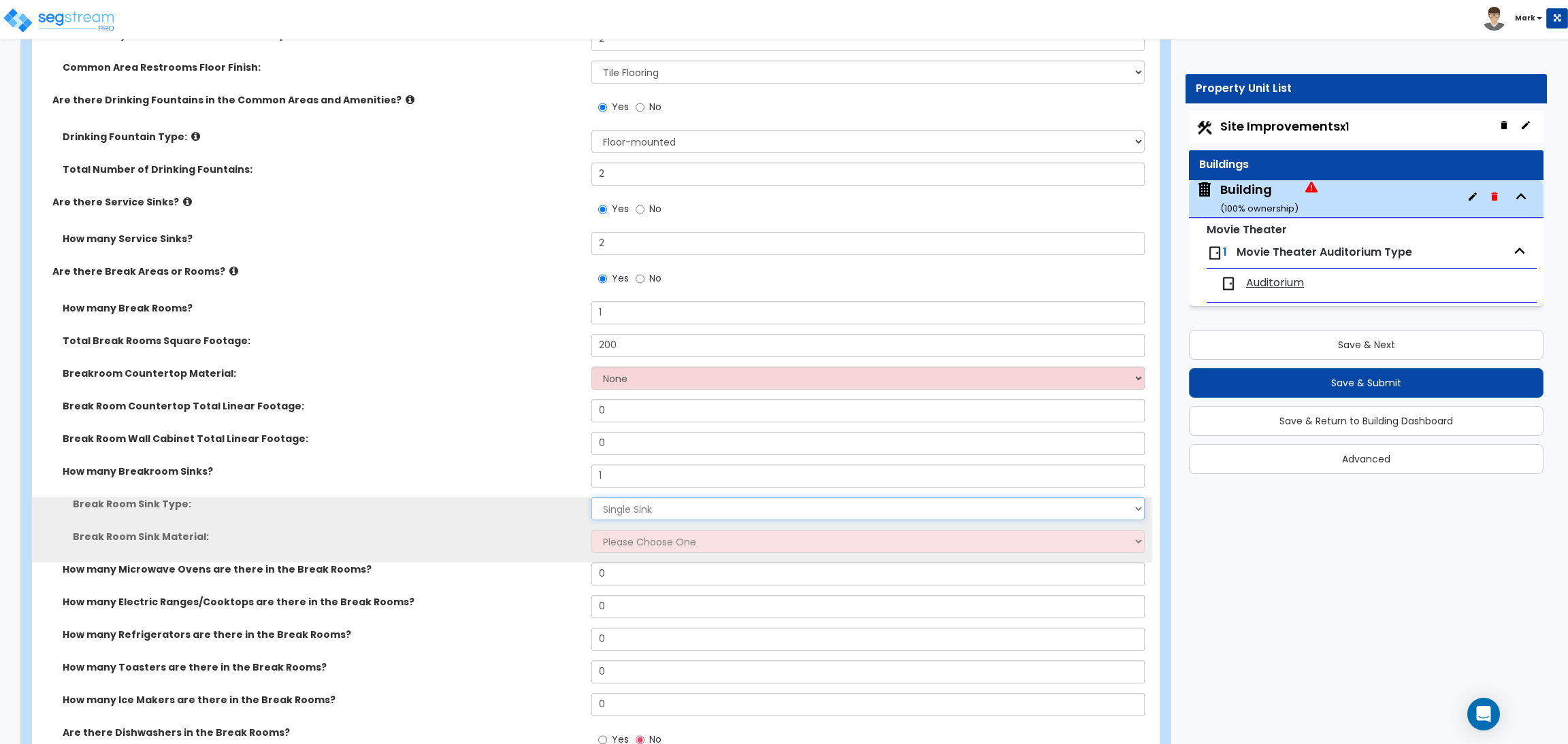
click at [624, 510] on select "Please Choose One Single Sink Double Sink" at bounding box center [868, 508] width 552 height 23
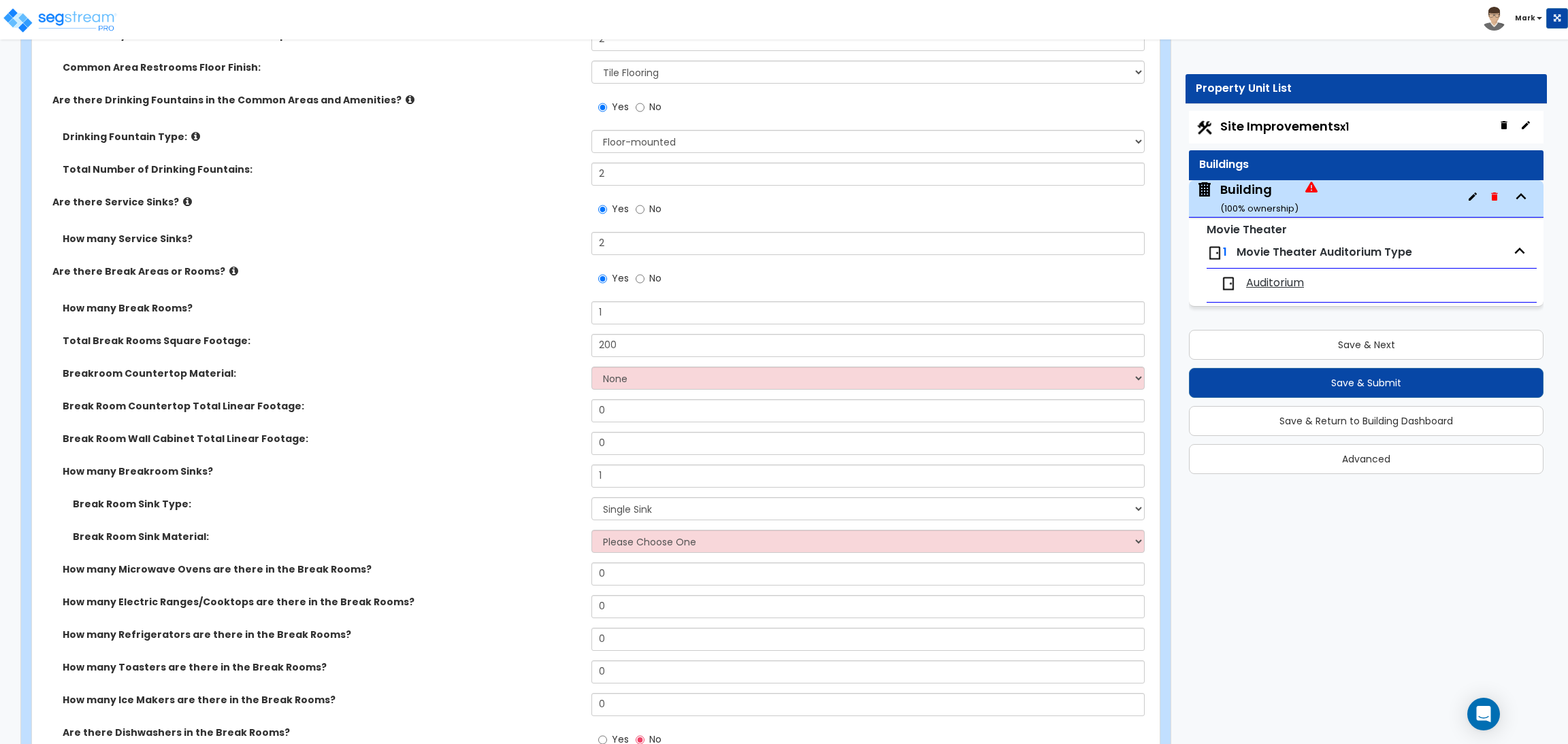
click at [525, 500] on label "Break Room Sink Type:" at bounding box center [327, 503] width 508 height 13
drag, startPoint x: 628, startPoint y: 485, endPoint x: 593, endPoint y: 480, distance: 35.4
click at [593, 480] on input "1" at bounding box center [868, 475] width 552 height 23
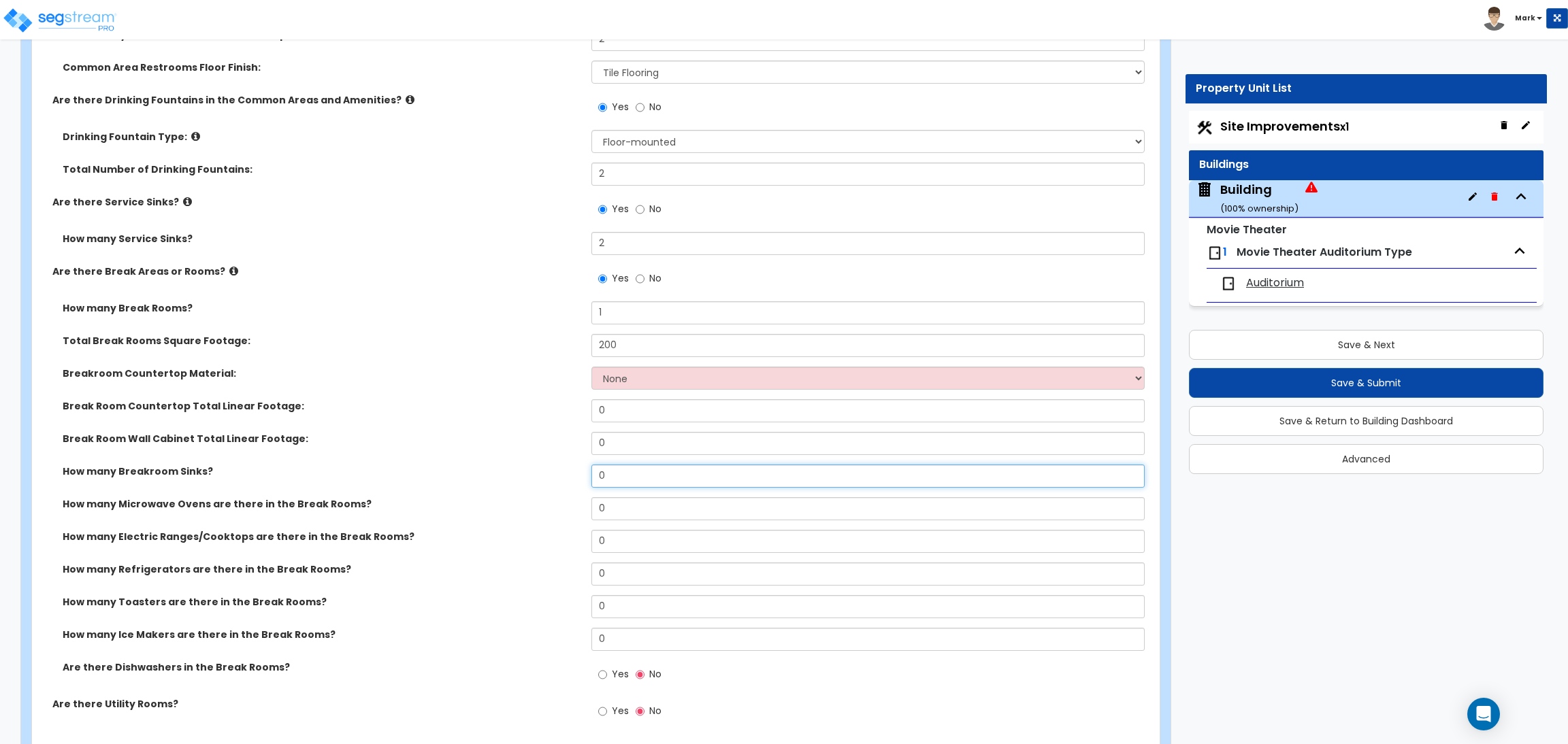
drag, startPoint x: 593, startPoint y: 477, endPoint x: 585, endPoint y: 477, distance: 8.0
click at [585, 477] on div "How many Breakroom Sinks? 0" at bounding box center [591, 481] width 1119 height 33
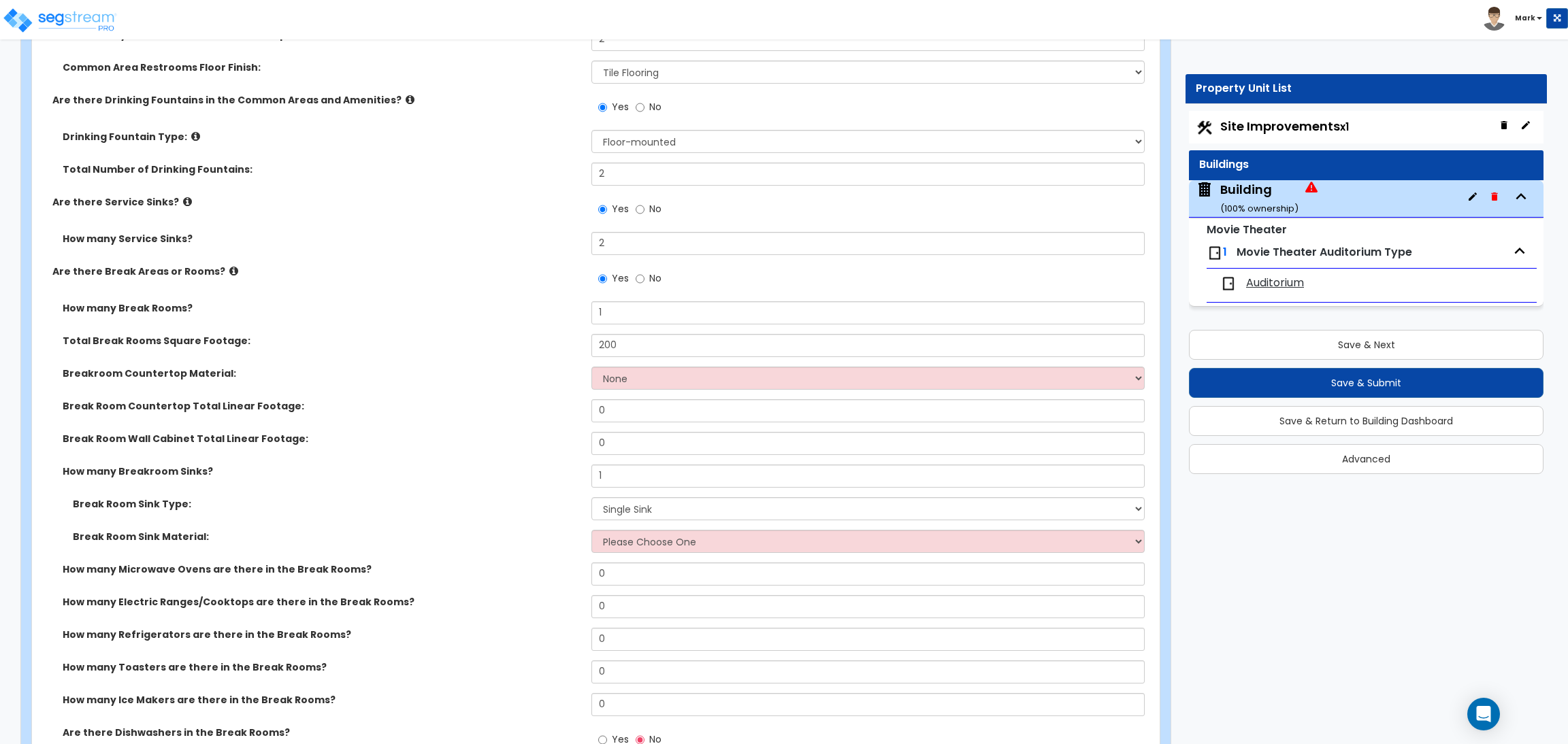
click at [406, 0] on div "Toggle navigation Mark" at bounding box center [784, 20] width 1568 height 39
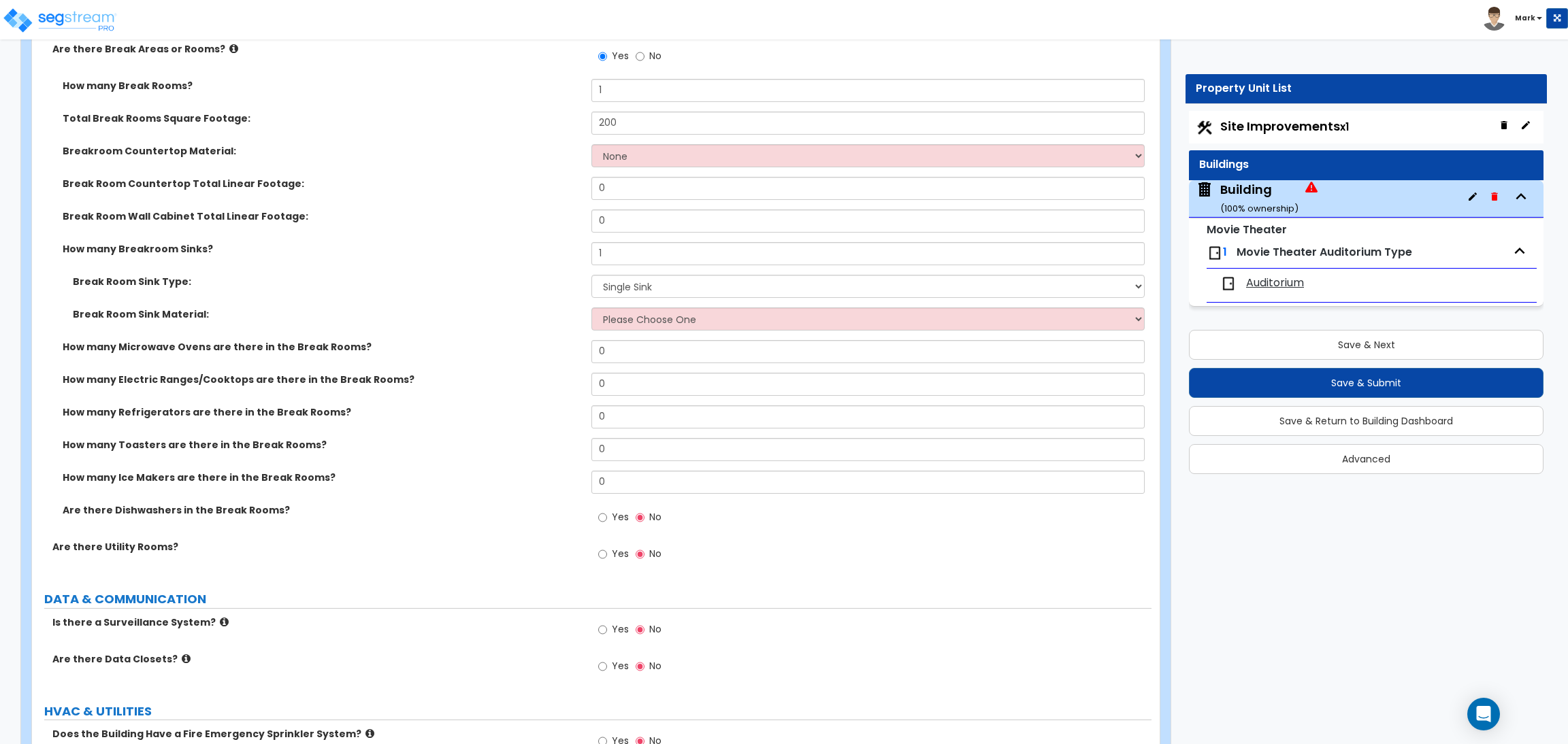
scroll to position [8184, 0]
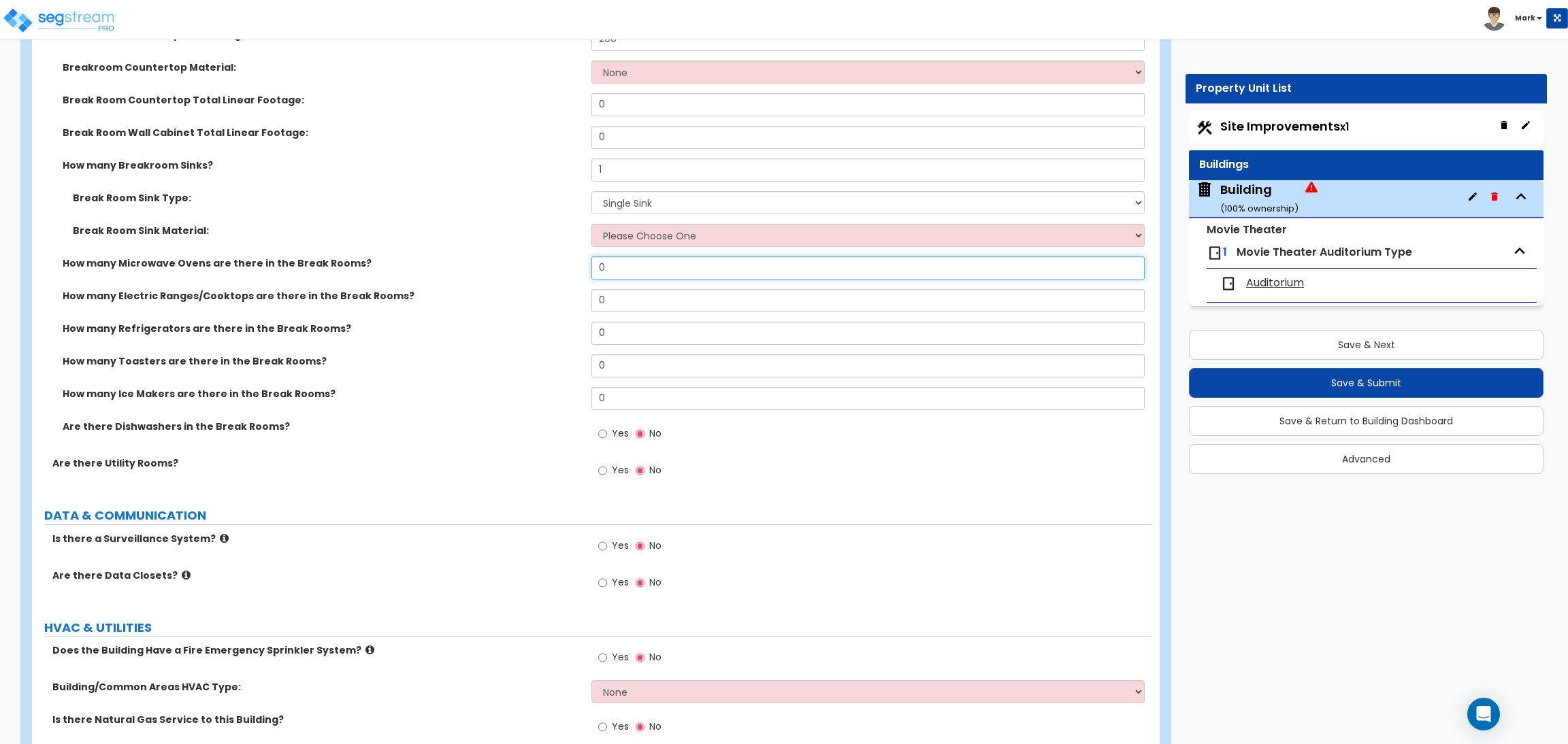
drag, startPoint x: 620, startPoint y: 274, endPoint x: 595, endPoint y: 270, distance: 25.3
click at [595, 270] on input "0" at bounding box center [868, 267] width 552 height 23
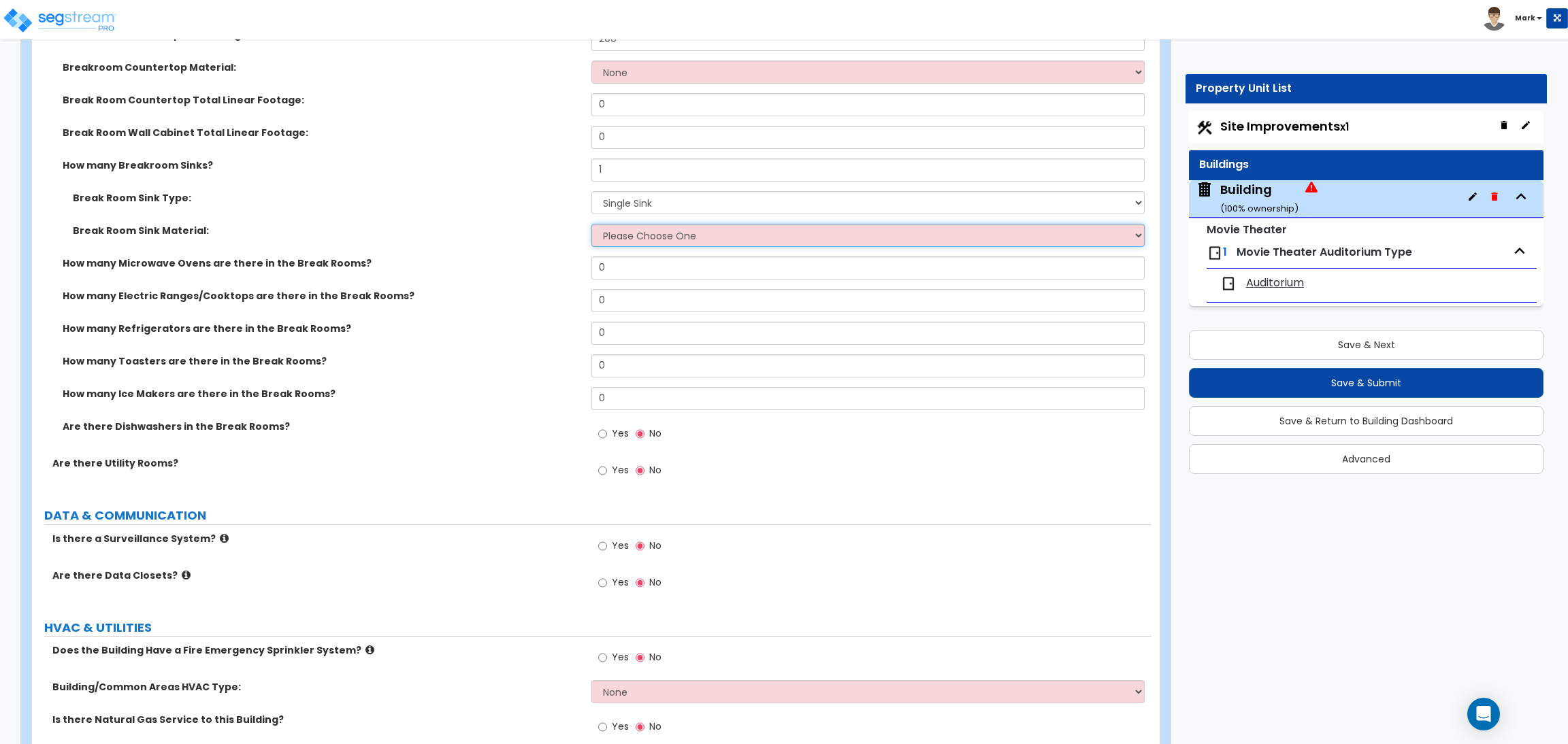
click at [634, 241] on select "Please Choose One Stainless Steel Porcelain Enamel Cast Iron" at bounding box center [868, 234] width 552 height 23
click at [591, 224] on select "Please Choose One Stainless Steel Porcelain Enamel Cast Iron" at bounding box center [868, 234] width 552 height 23
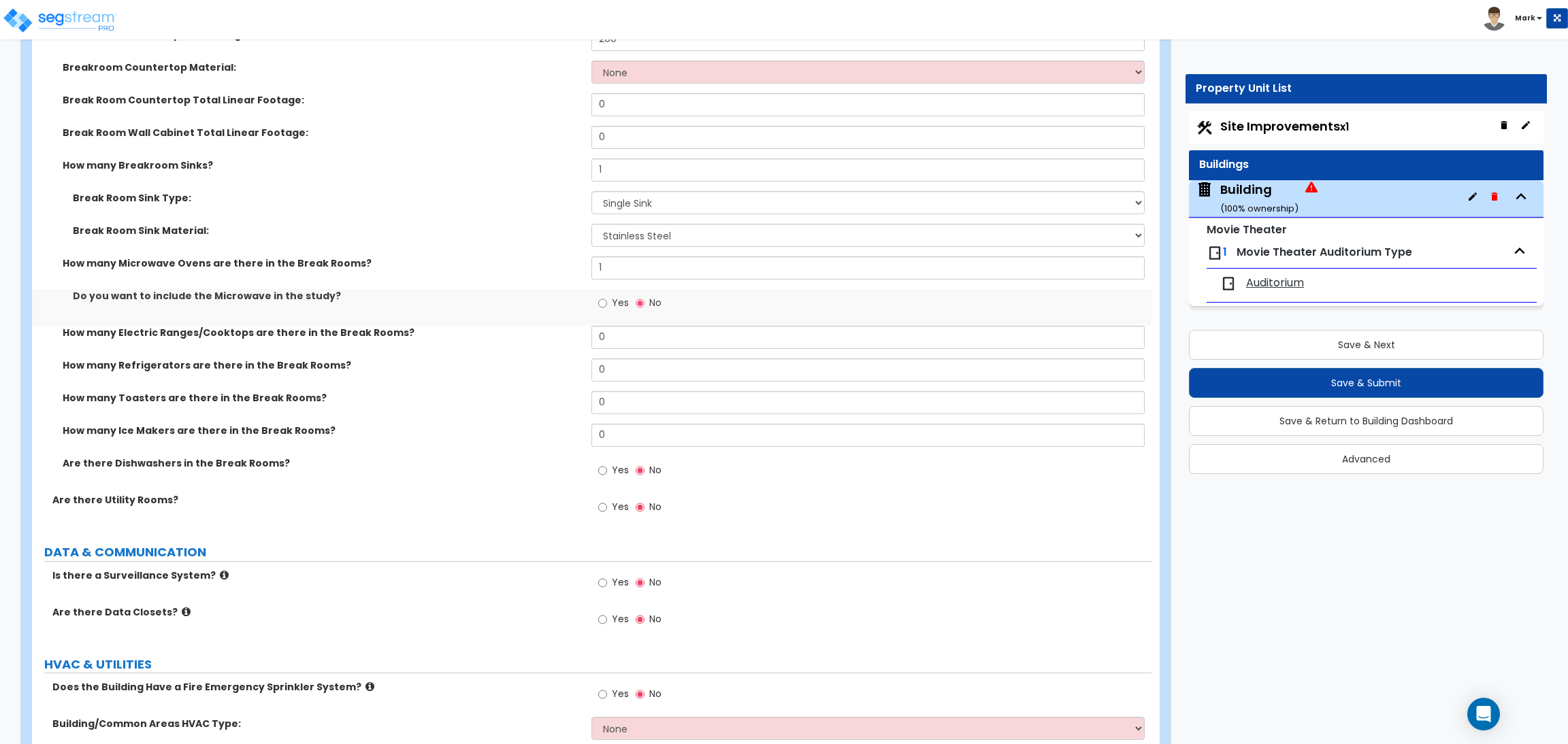
click at [615, 305] on span "Yes" at bounding box center [620, 302] width 17 height 13
click at [607, 305] on input "Yes" at bounding box center [602, 303] width 9 height 15
click at [615, 336] on input "0" at bounding box center [868, 337] width 552 height 23
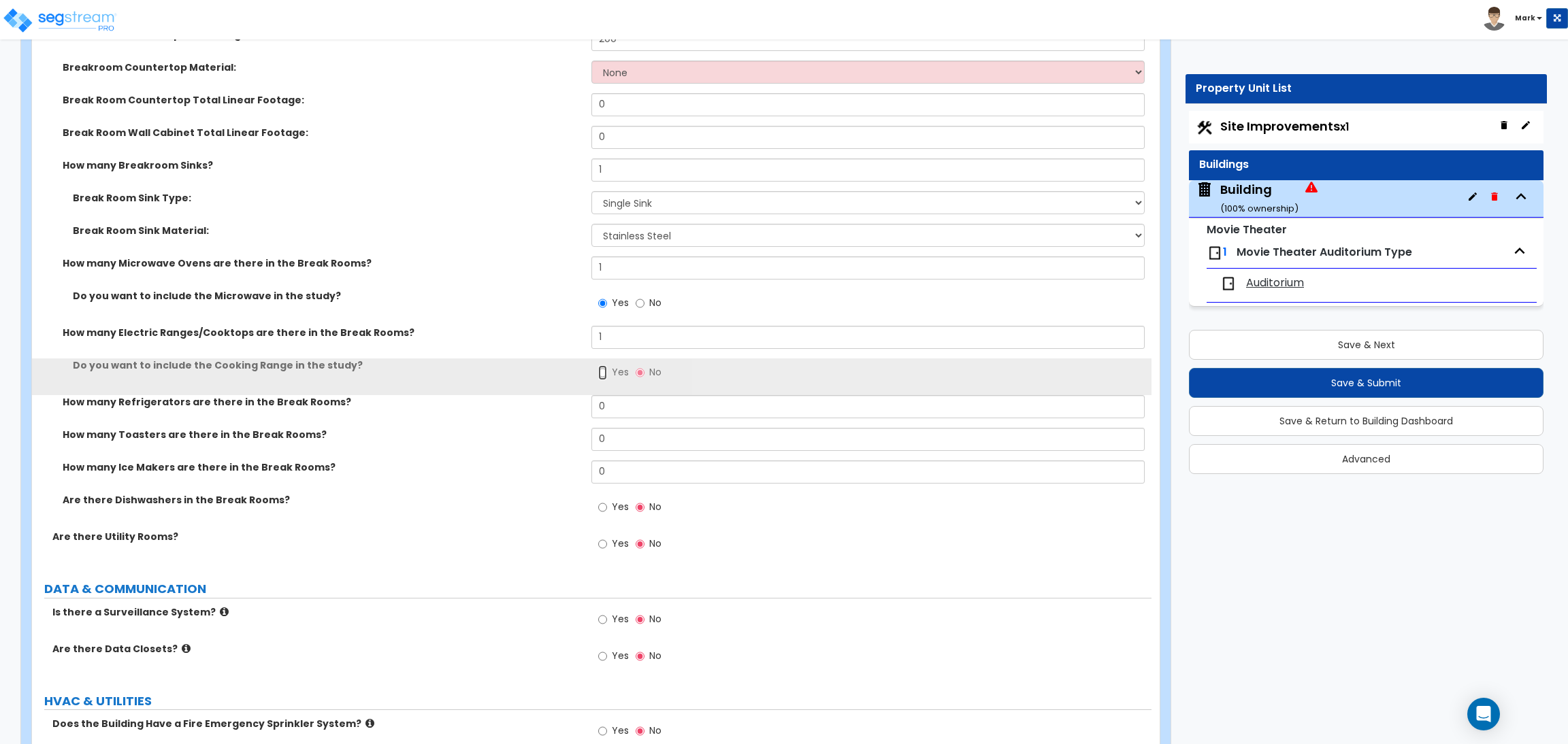
click at [606, 373] on input "Yes" at bounding box center [602, 372] width 9 height 15
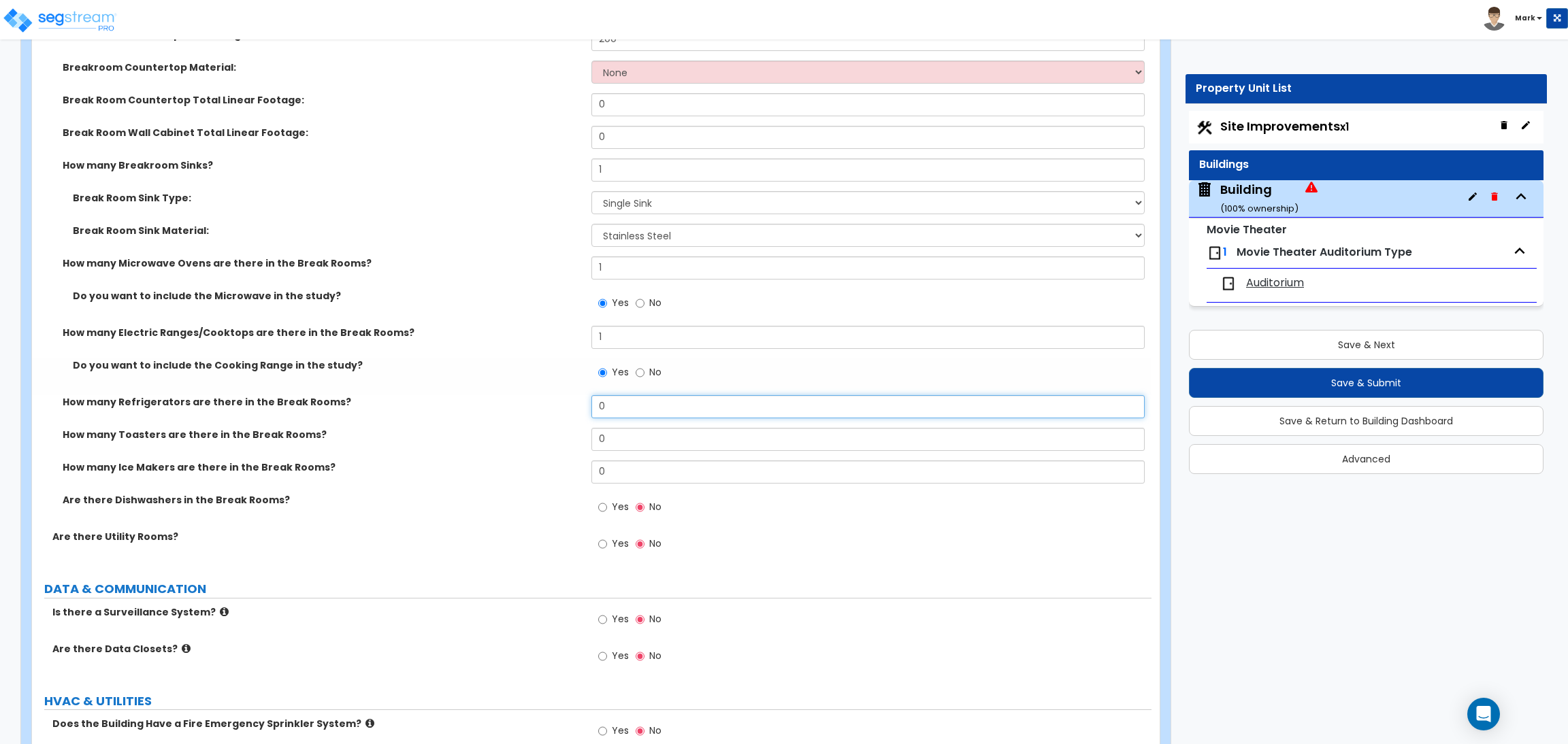
click at [609, 410] on input "0" at bounding box center [868, 406] width 552 height 23
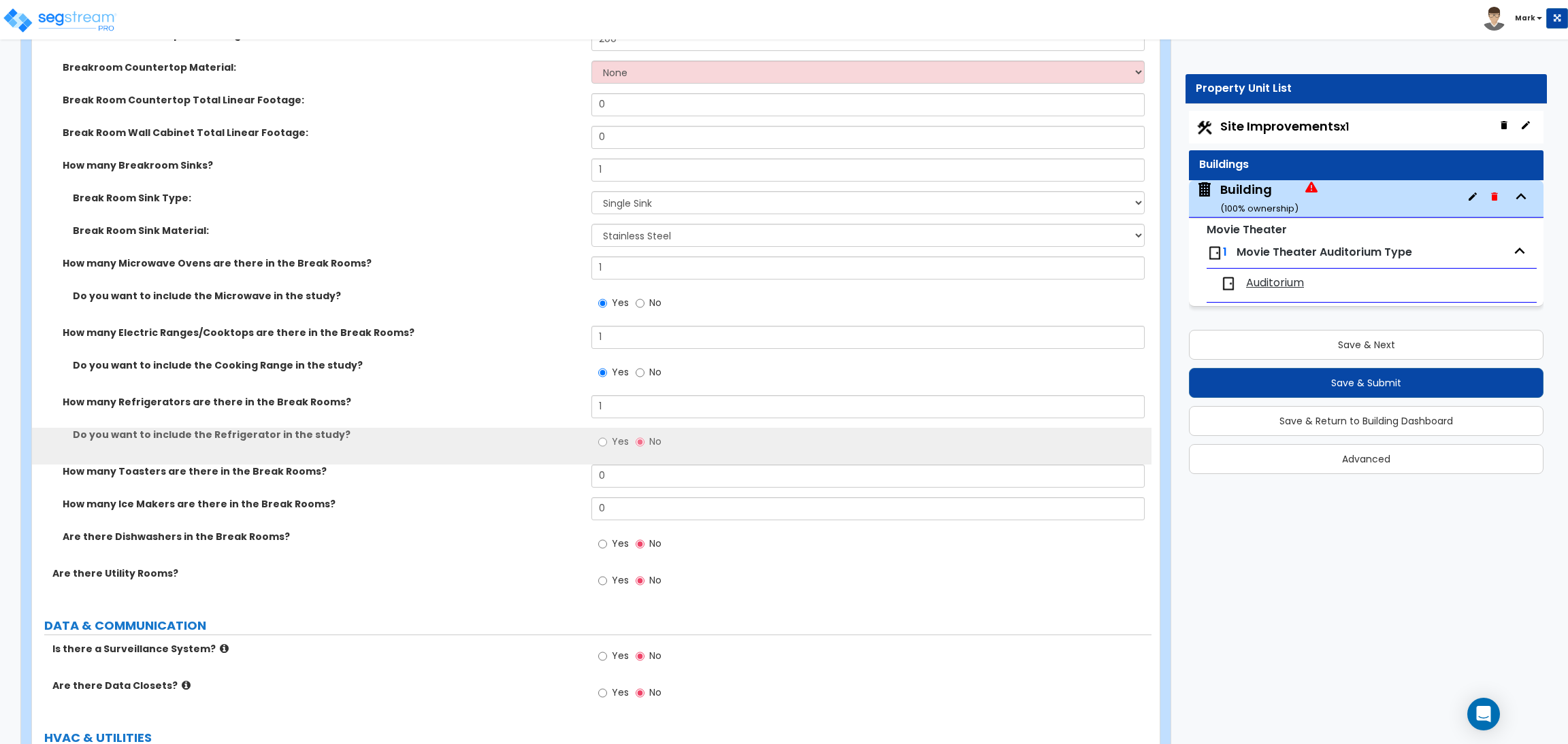
click at [608, 441] on label "Yes" at bounding box center [613, 443] width 31 height 23
click at [607, 441] on input "Yes" at bounding box center [602, 441] width 9 height 15
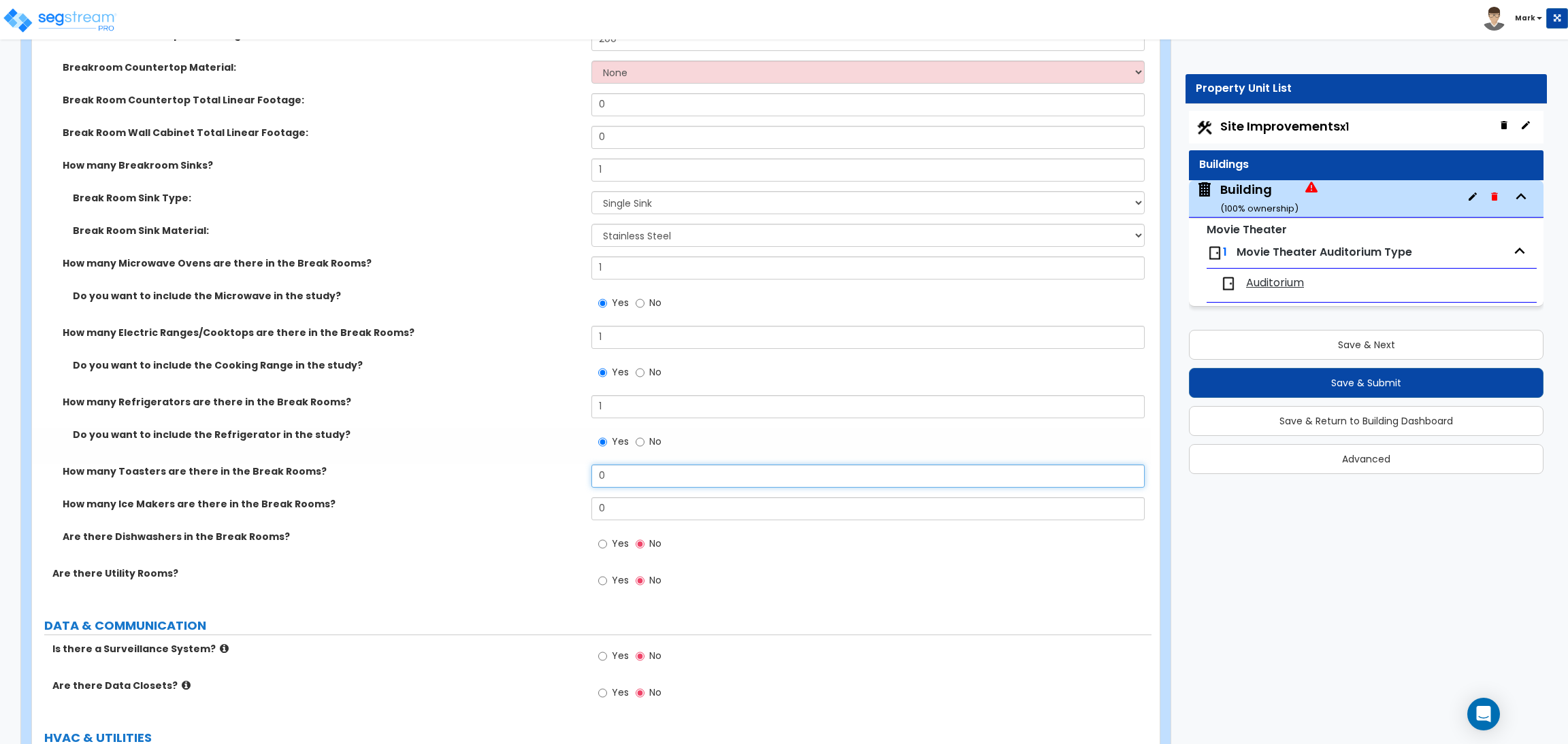
click at [609, 471] on input "0" at bounding box center [868, 475] width 552 height 23
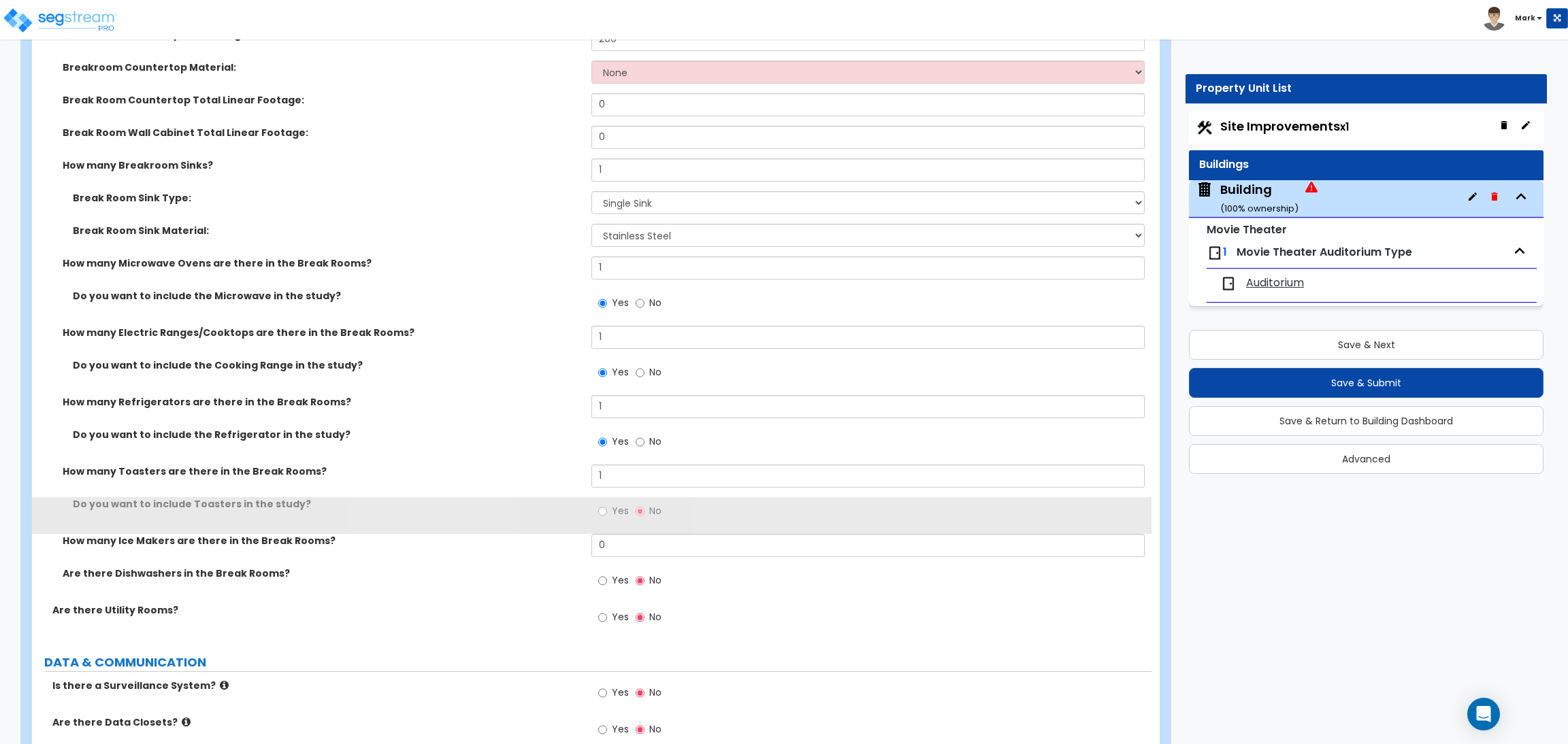
click at [607, 514] on label "Yes" at bounding box center [613, 512] width 31 height 23
click at [607, 514] on input "Yes" at bounding box center [602, 511] width 9 height 15
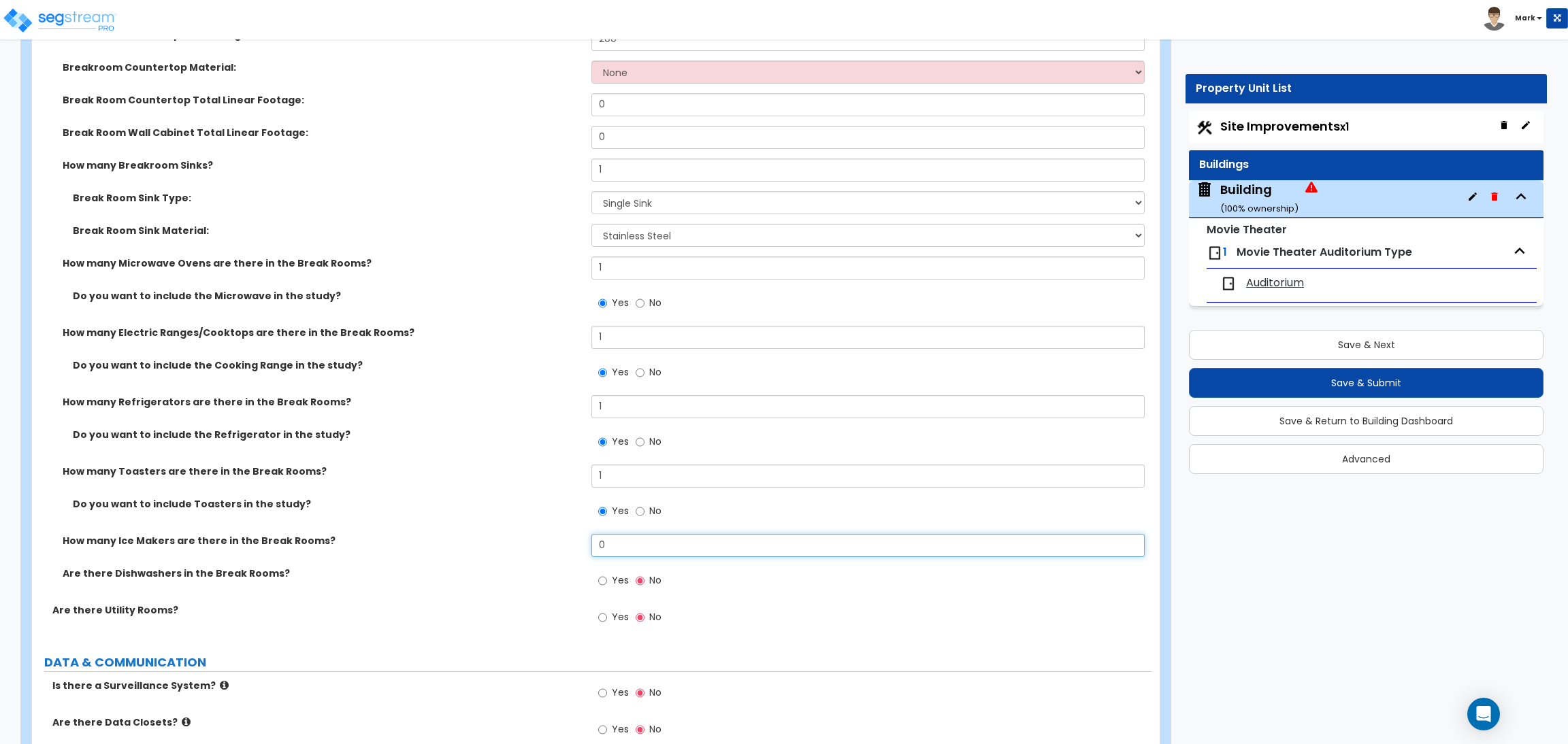
click at [617, 550] on input "0" at bounding box center [868, 545] width 552 height 23
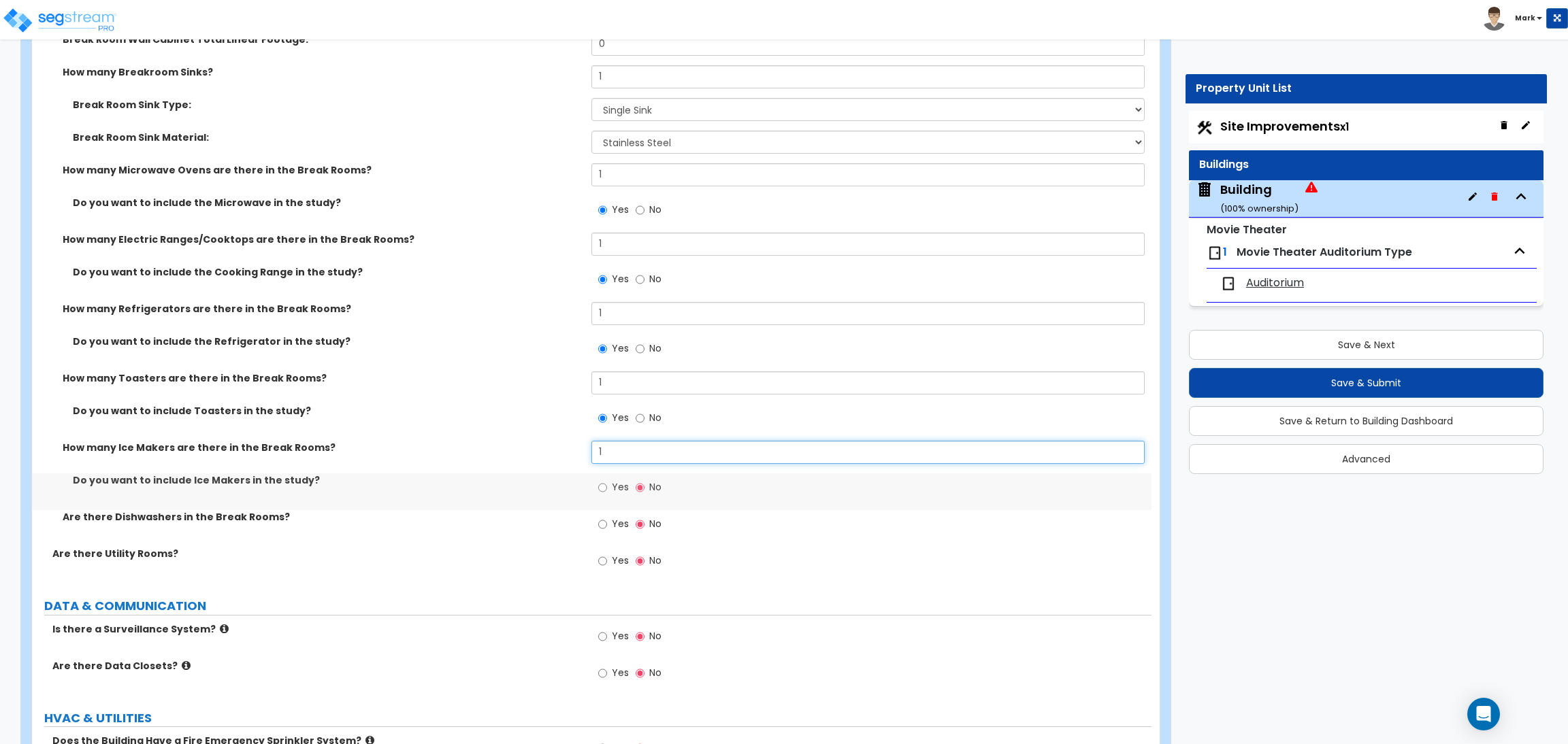
scroll to position [8286, 0]
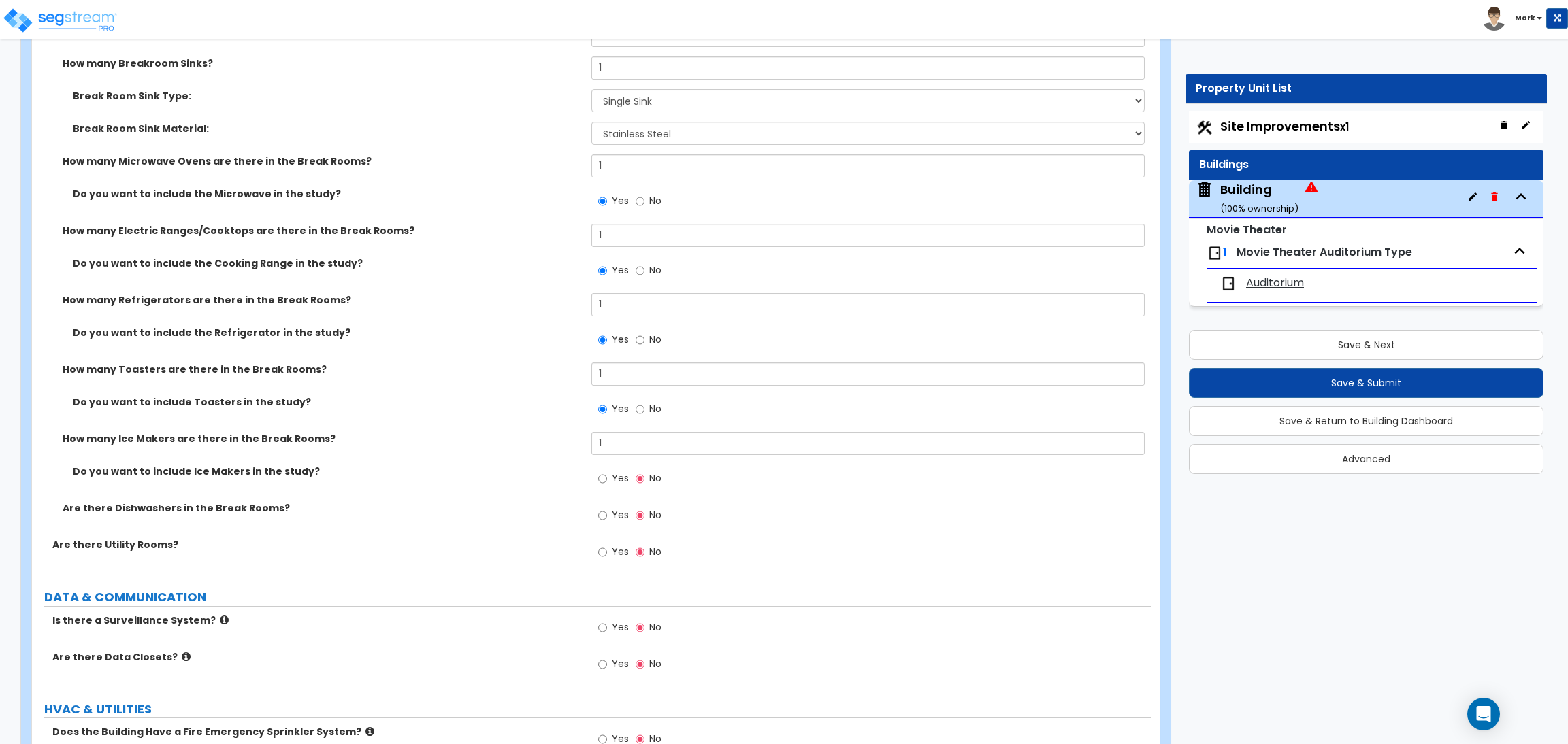
click at [621, 479] on span "Yes" at bounding box center [620, 477] width 17 height 13
click at [607, 479] on input "Yes" at bounding box center [602, 478] width 9 height 15
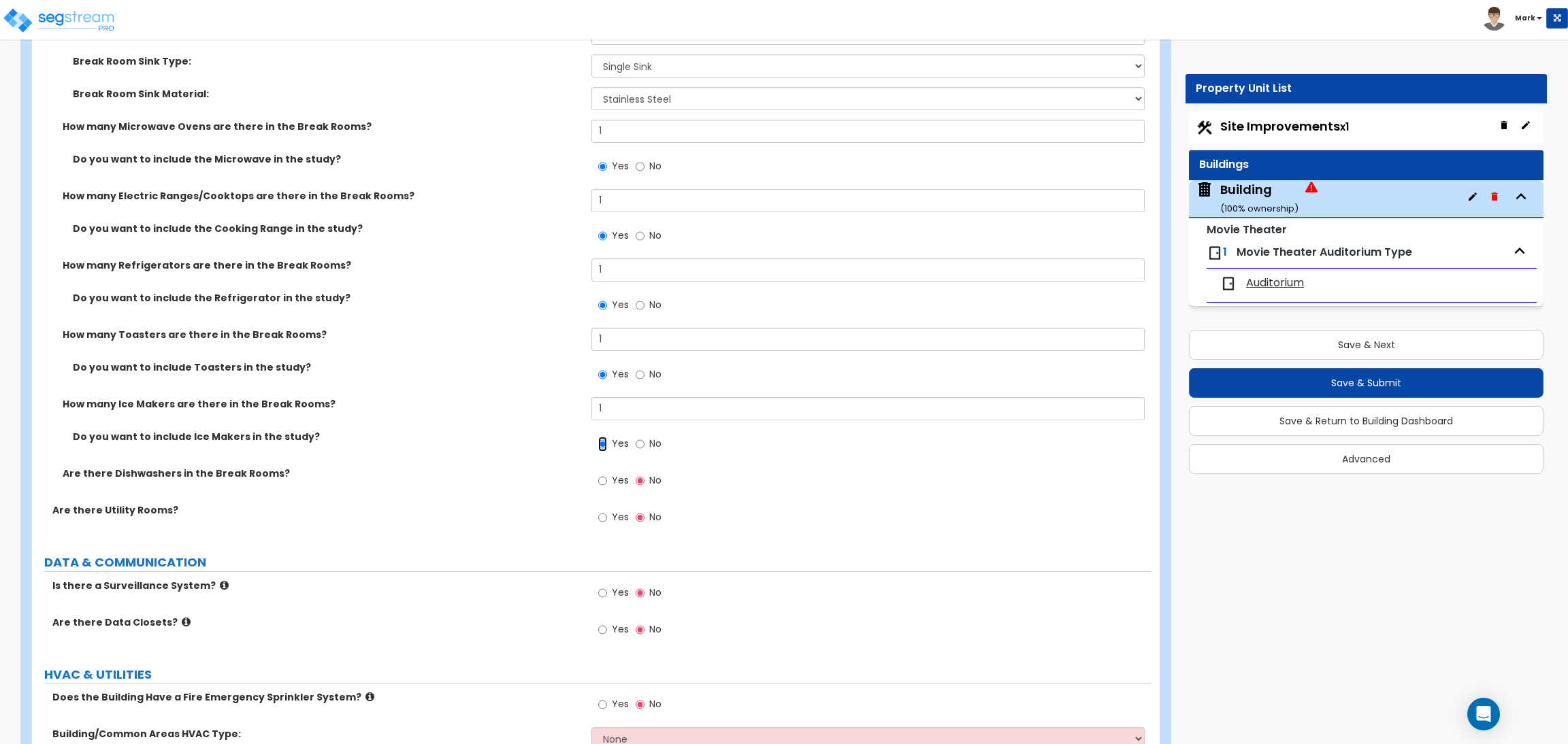
scroll to position [8388, 0]
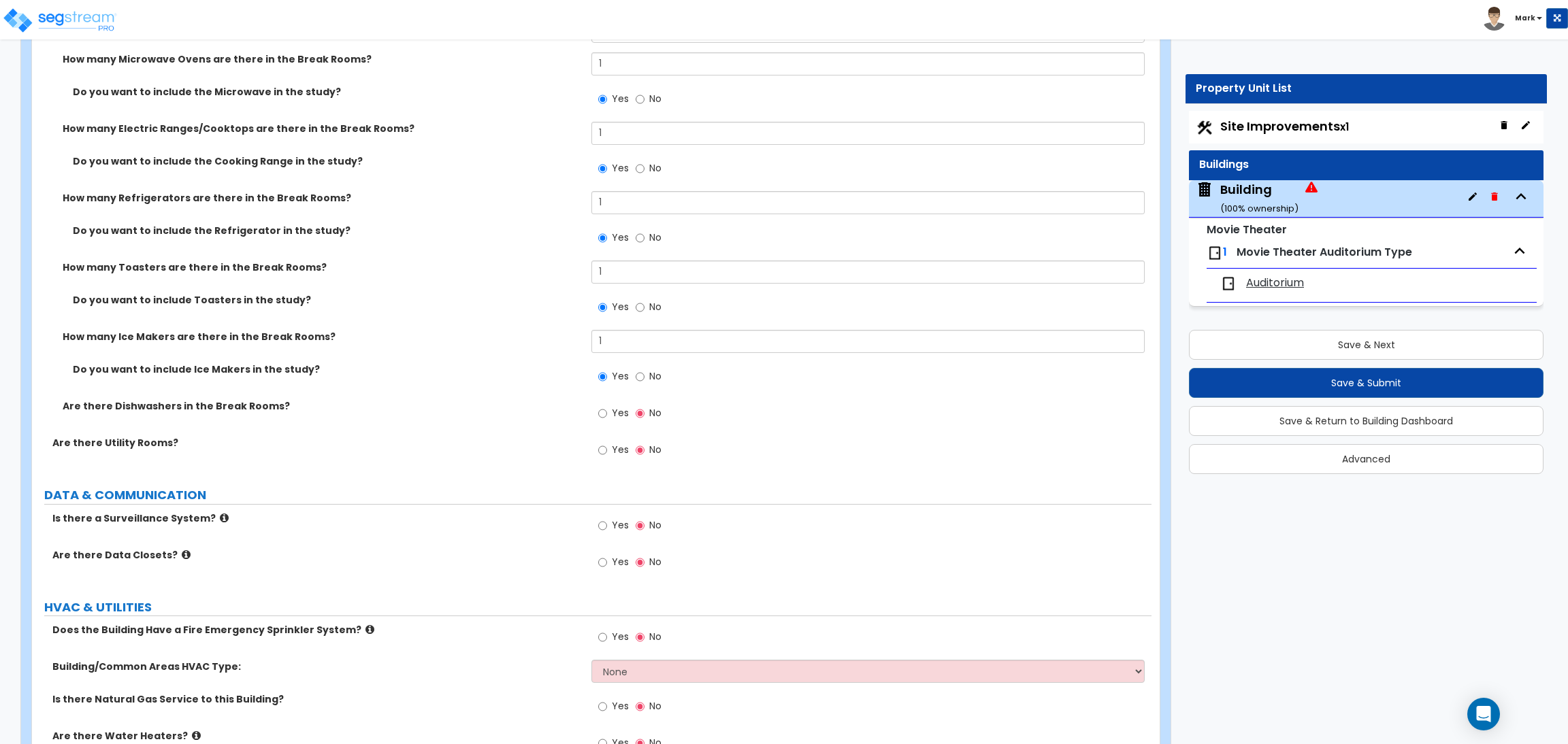
click at [607, 410] on label "Yes" at bounding box center [613, 414] width 31 height 23
click at [607, 410] on input "Yes" at bounding box center [602, 413] width 9 height 15
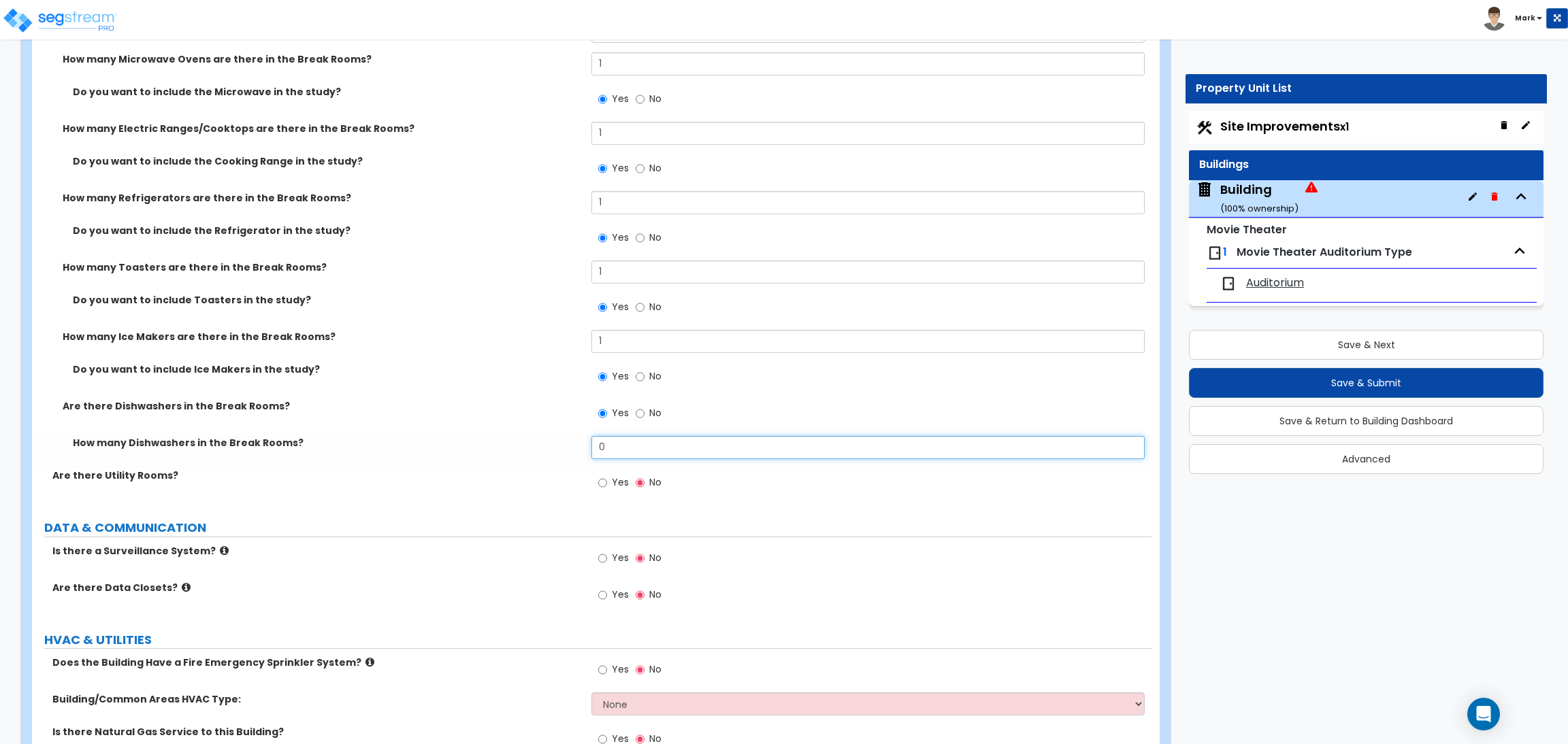
drag, startPoint x: 615, startPoint y: 450, endPoint x: 577, endPoint y: 458, distance: 38.8
click at [581, 456] on div "How many Dishwashers in the Break Rooms? 0" at bounding box center [591, 452] width 1119 height 33
click at [603, 481] on input "Yes" at bounding box center [602, 482] width 9 height 15
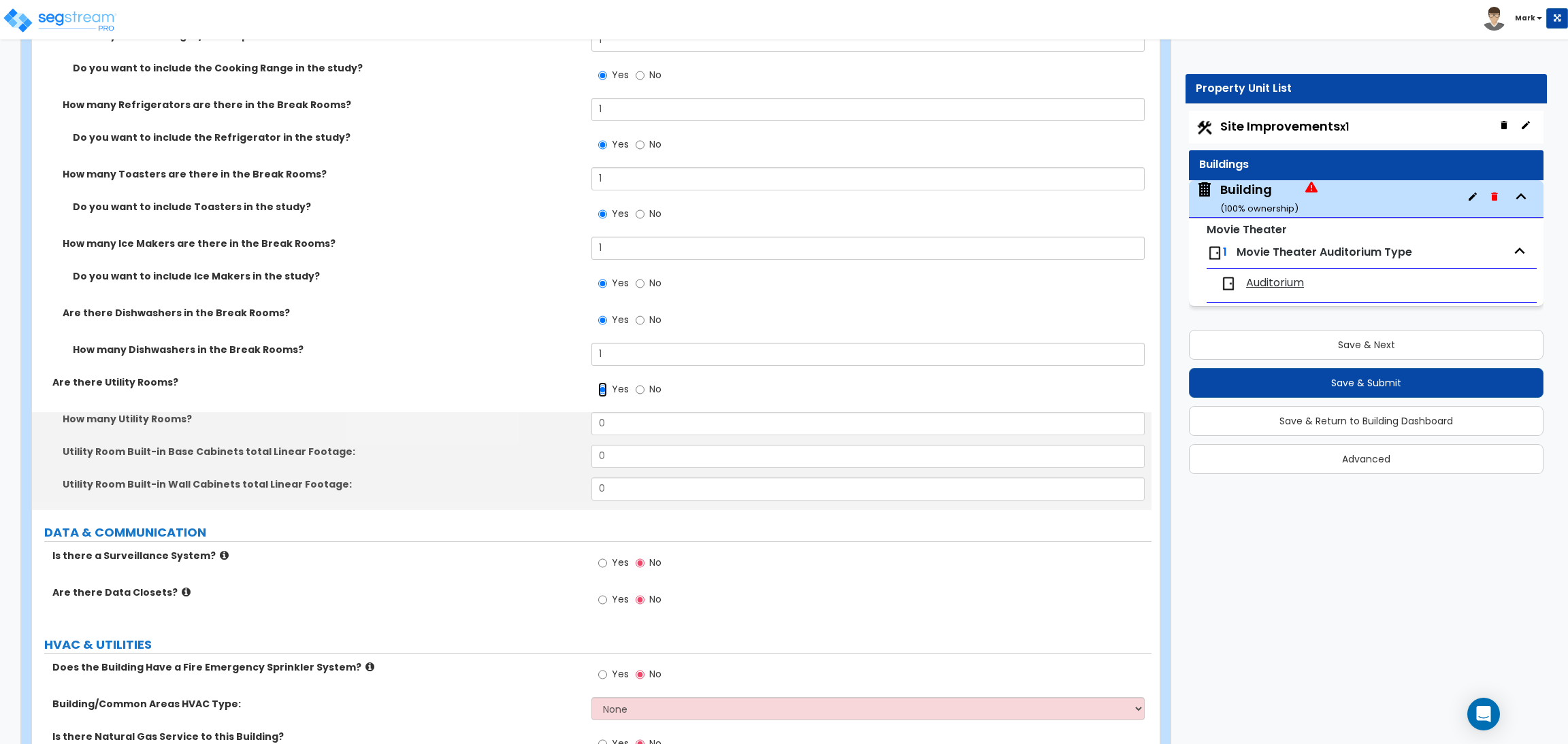
scroll to position [8490, 0]
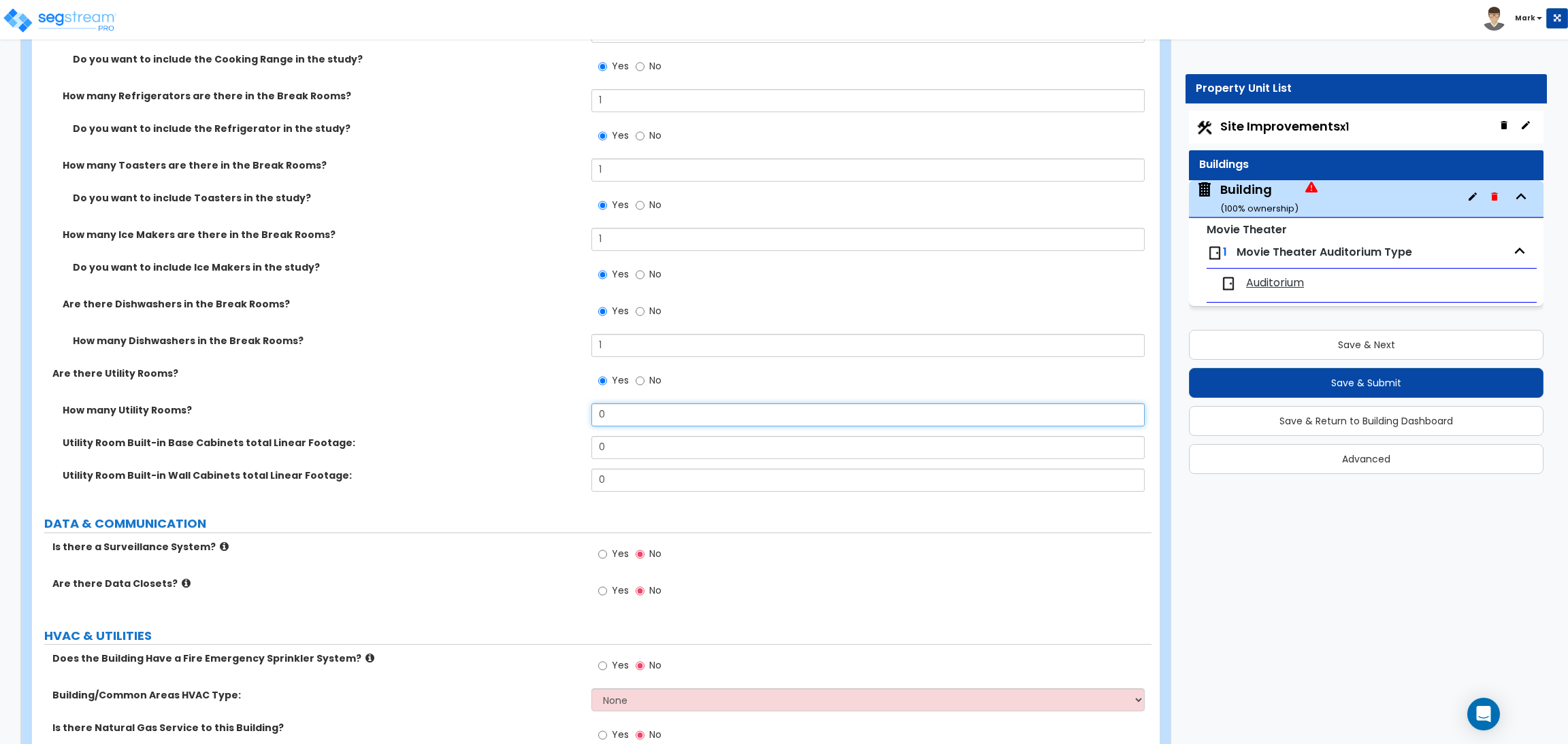
drag, startPoint x: 628, startPoint y: 419, endPoint x: 575, endPoint y: 410, distance: 53.8
click at [575, 410] on div "How many Utility Rooms? 0" at bounding box center [591, 419] width 1119 height 33
click at [489, 430] on div "How many Utility Rooms? 100" at bounding box center [591, 419] width 1119 height 33
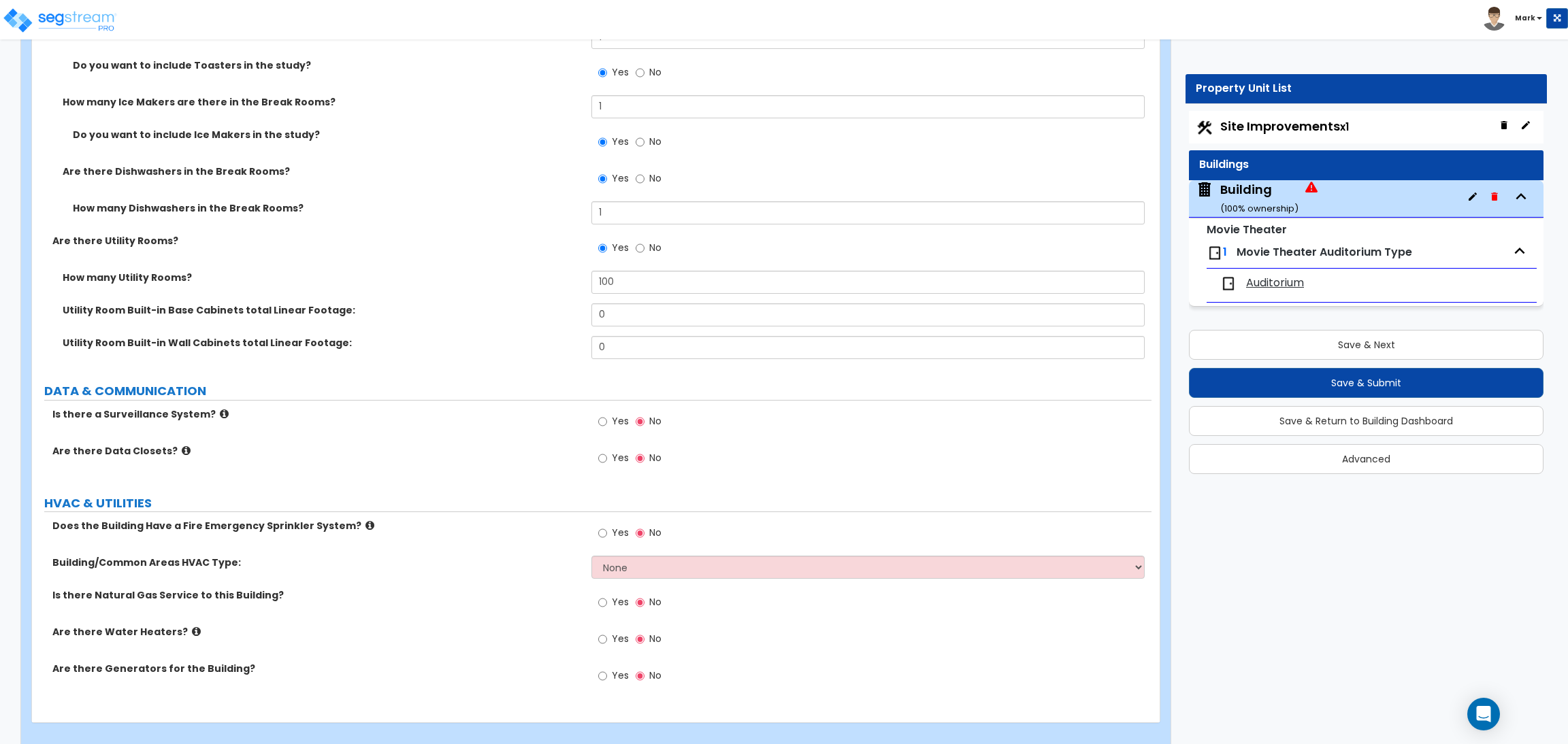
scroll to position [8641, 0]
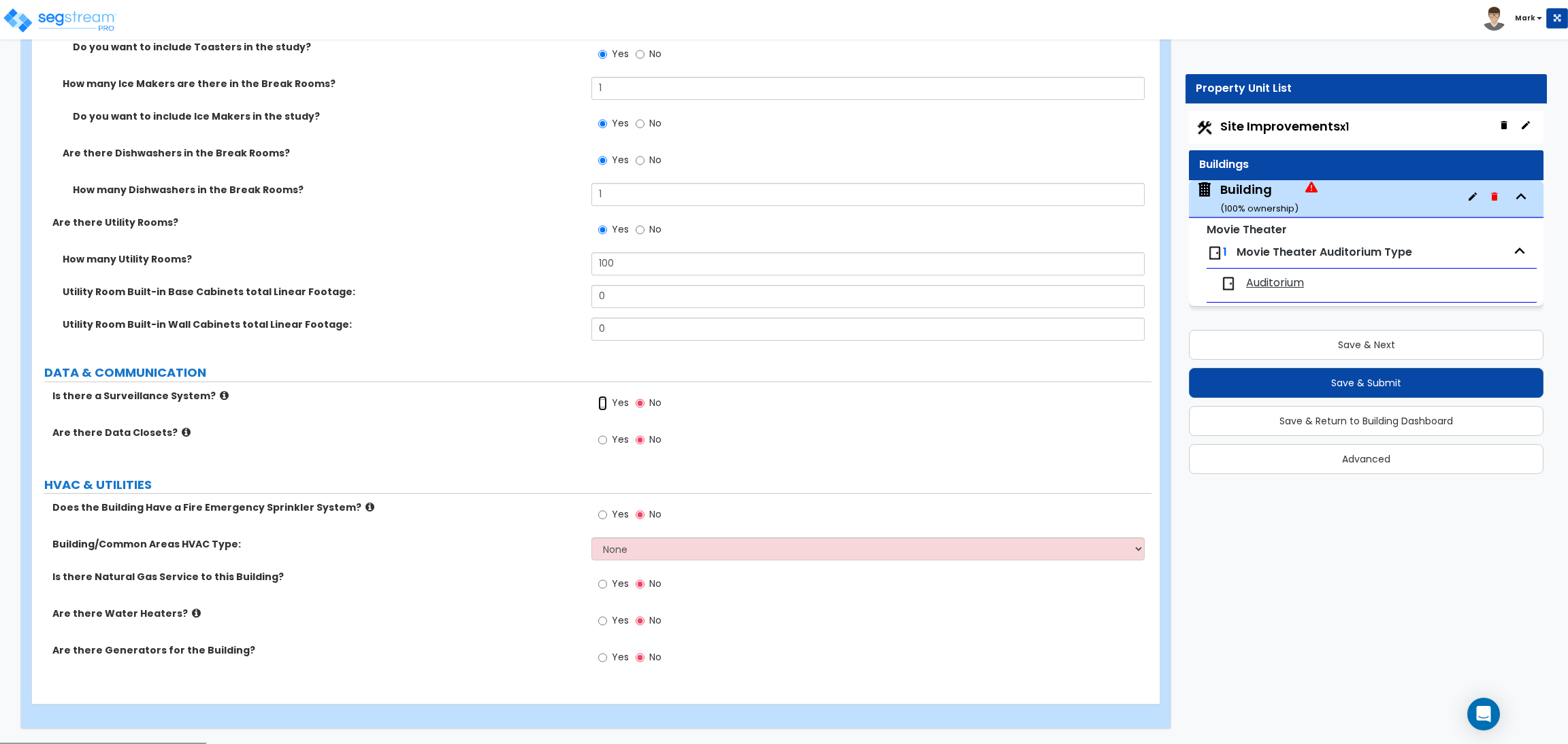
click at [606, 408] on input "Yes" at bounding box center [602, 403] width 9 height 15
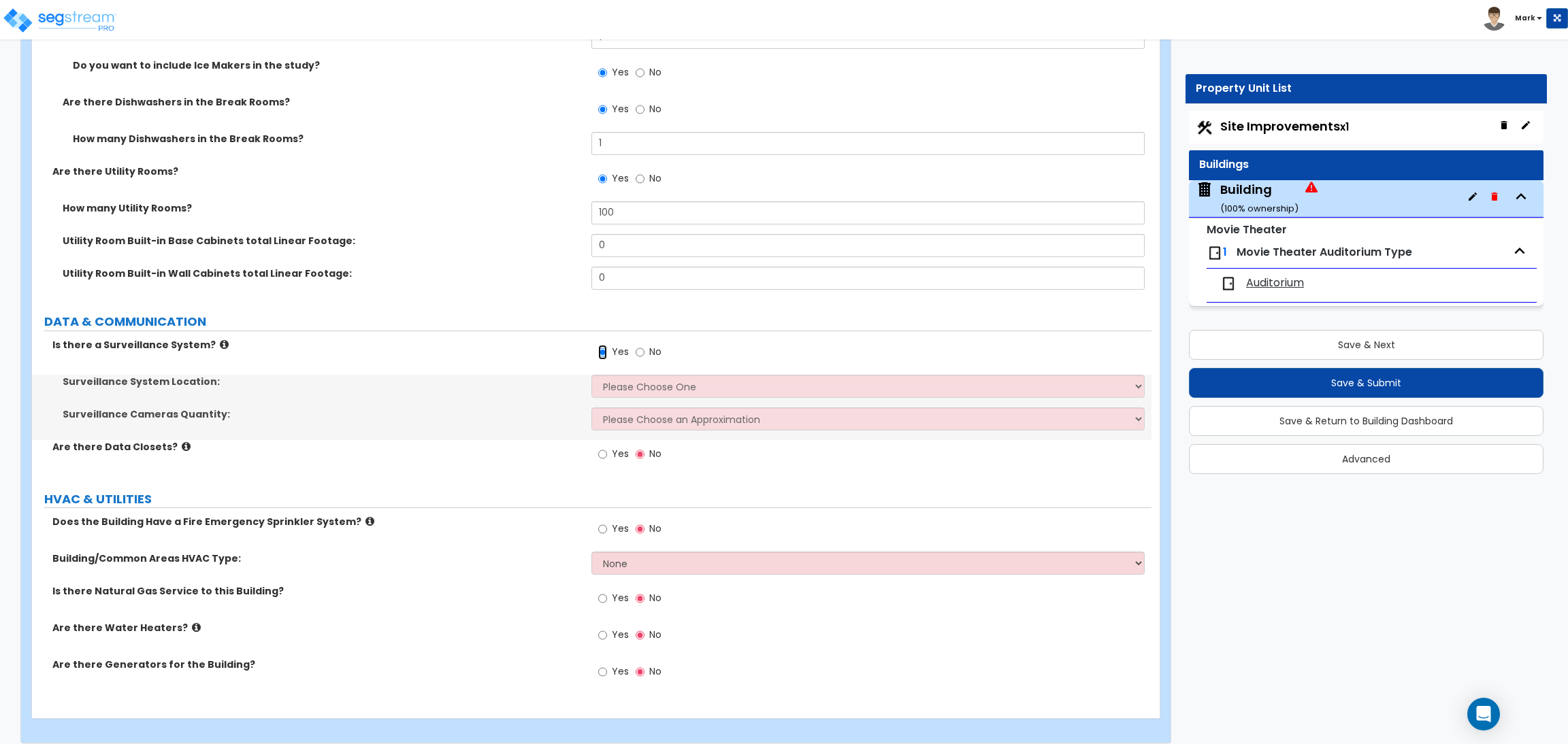
scroll to position [8706, 0]
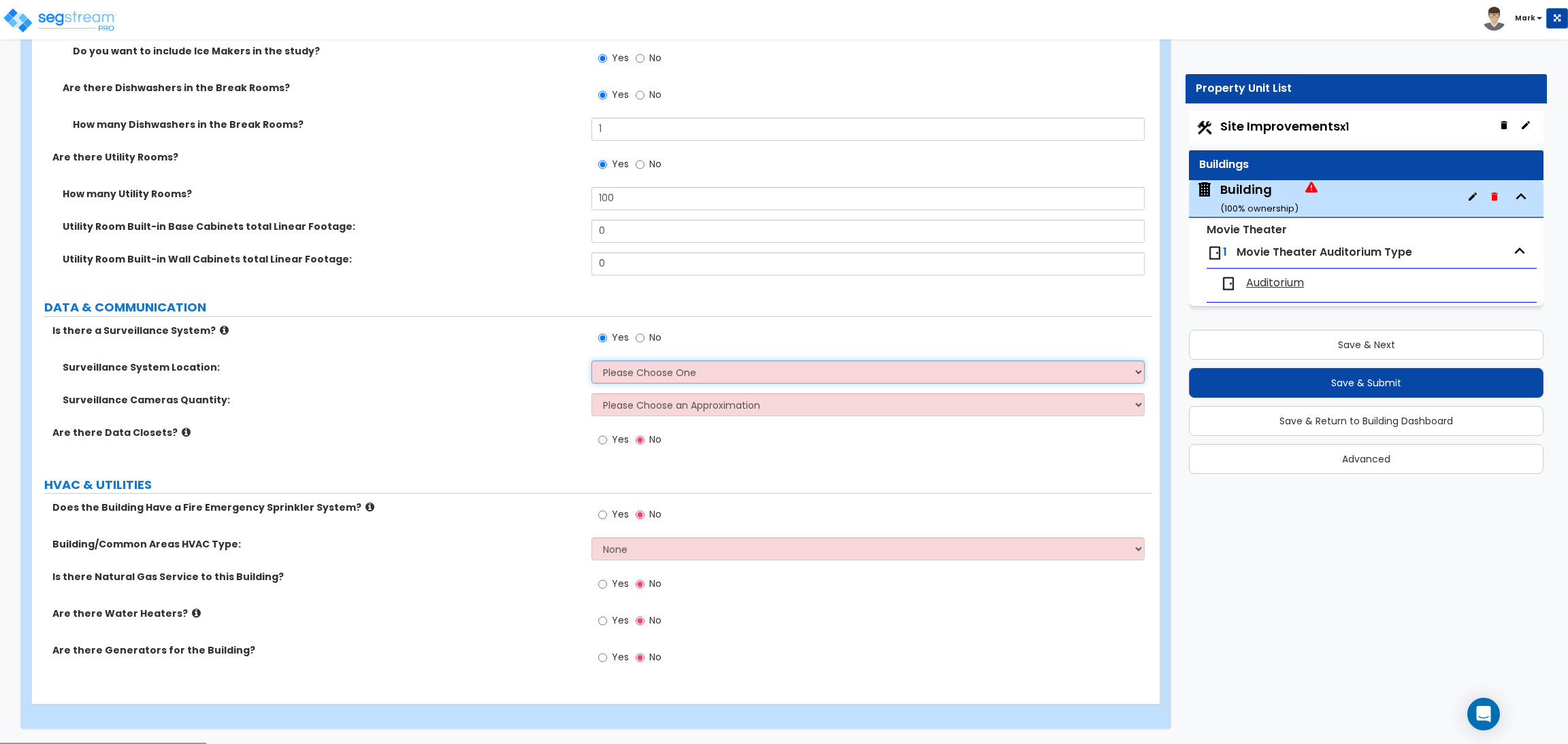
click at [617, 365] on select "Please Choose One Inside the Building Outside the Building Both Inside & Outside" at bounding box center [868, 372] width 552 height 23
click at [591, 361] on select "Please Choose One Inside the Building Outside the Building Both Inside & Outside" at bounding box center [868, 372] width 552 height 23
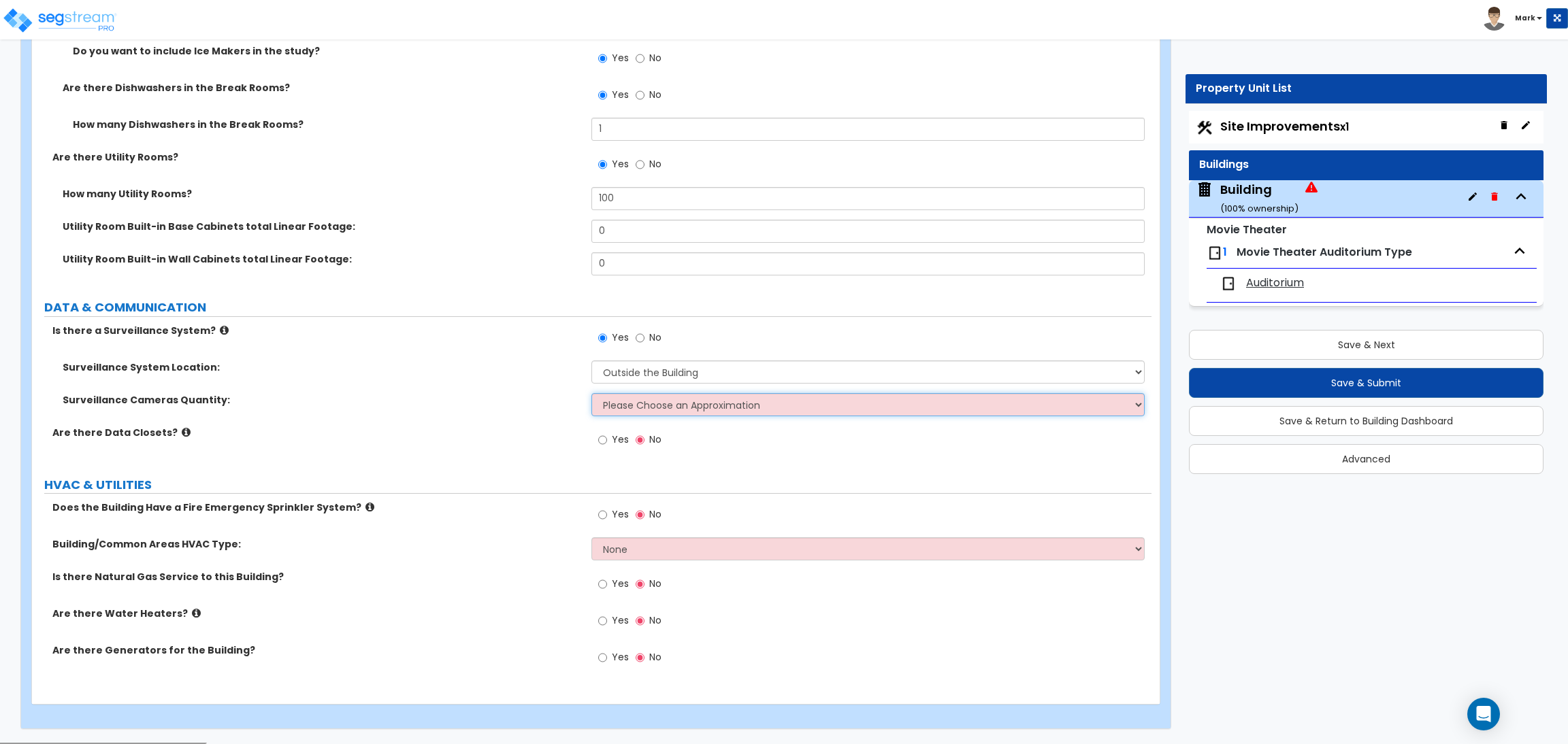
click at [630, 410] on select "Please Choose an Approximation Barely Noticed Any Noticed a Couple Frequently S…" at bounding box center [868, 404] width 552 height 23
click at [591, 394] on select "Please Choose an Approximation Barely Noticed Any Noticed a Couple Frequently S…" at bounding box center [868, 404] width 552 height 23
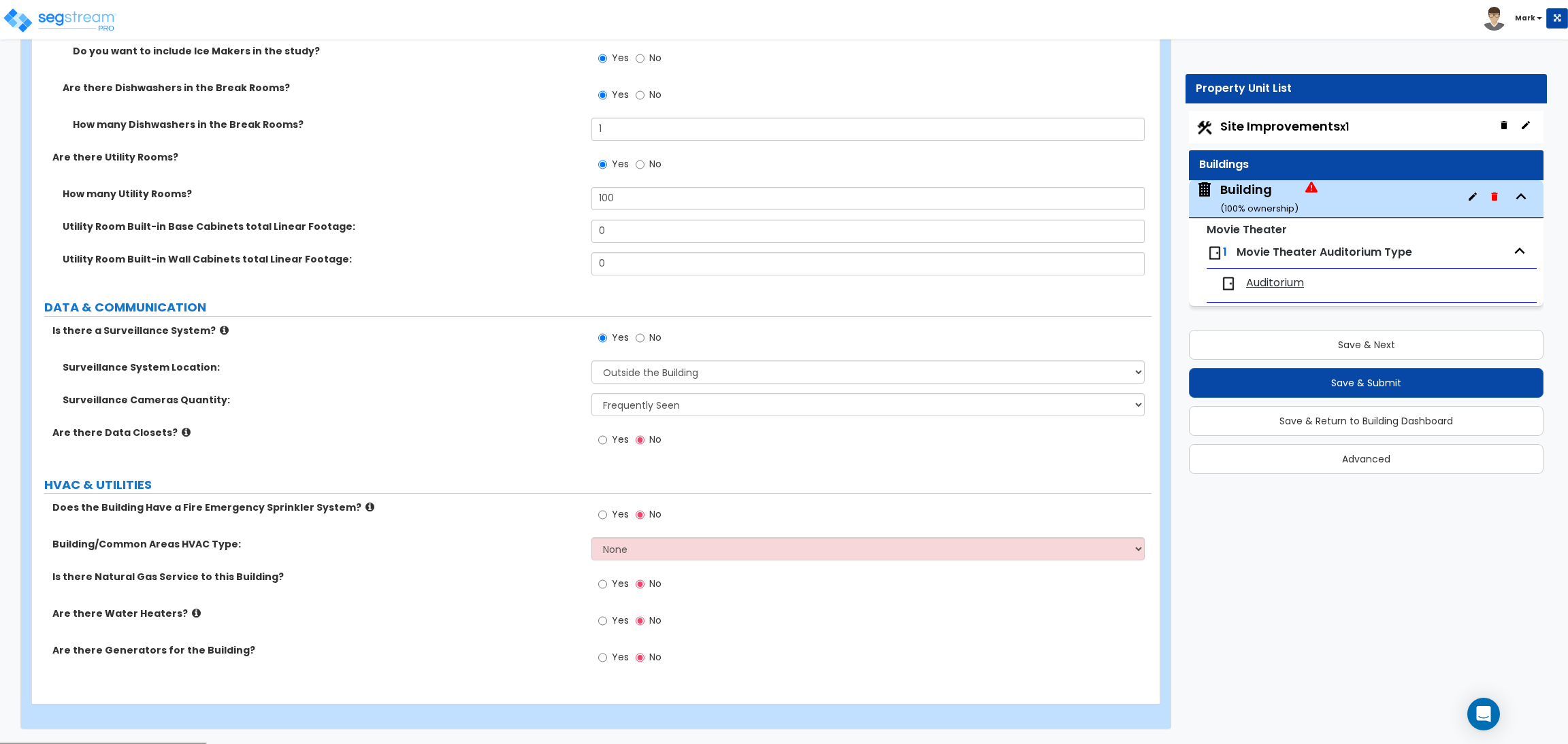
click at [617, 440] on span "Yes" at bounding box center [620, 439] width 17 height 13
click at [607, 440] on input "Yes" at bounding box center [602, 440] width 9 height 15
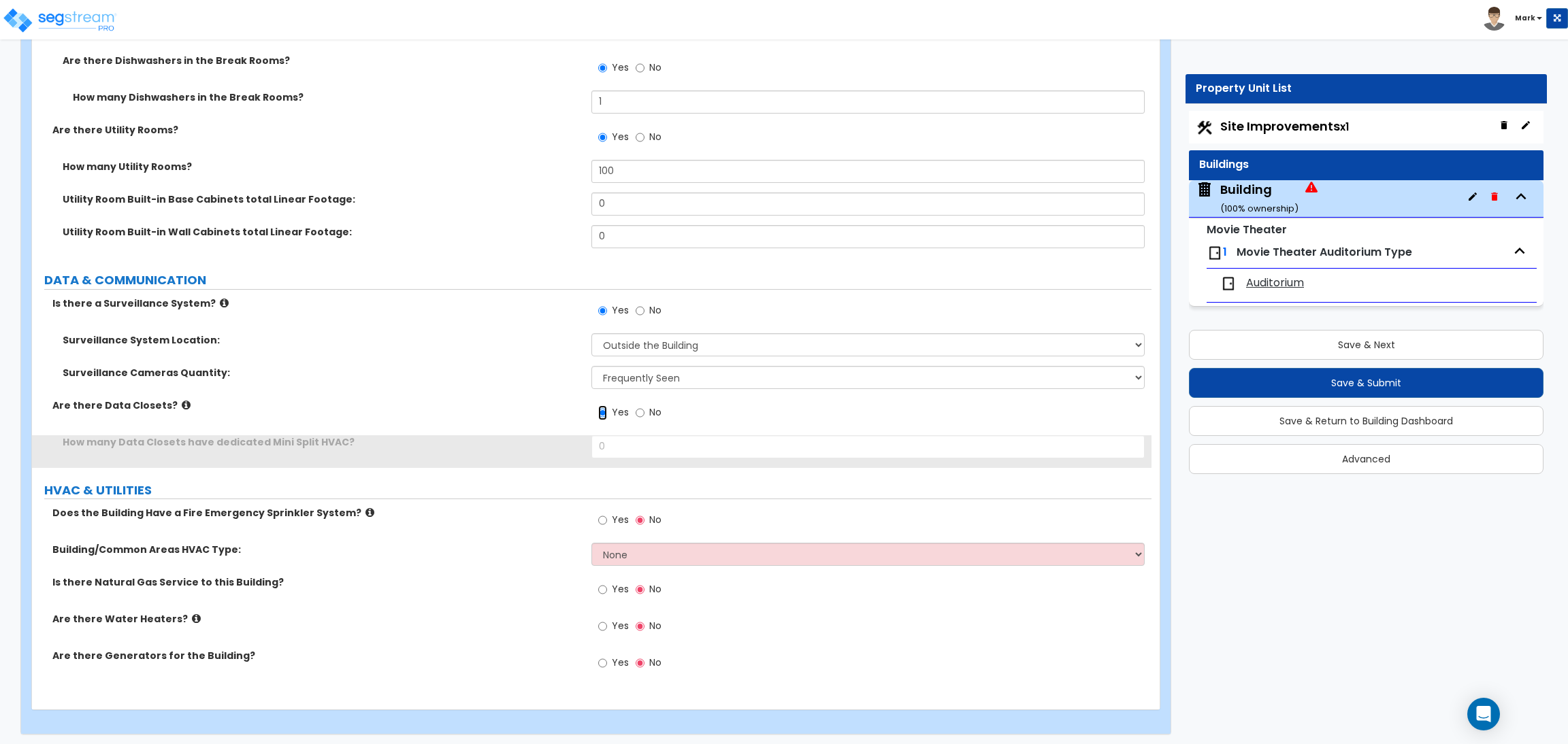
scroll to position [8739, 0]
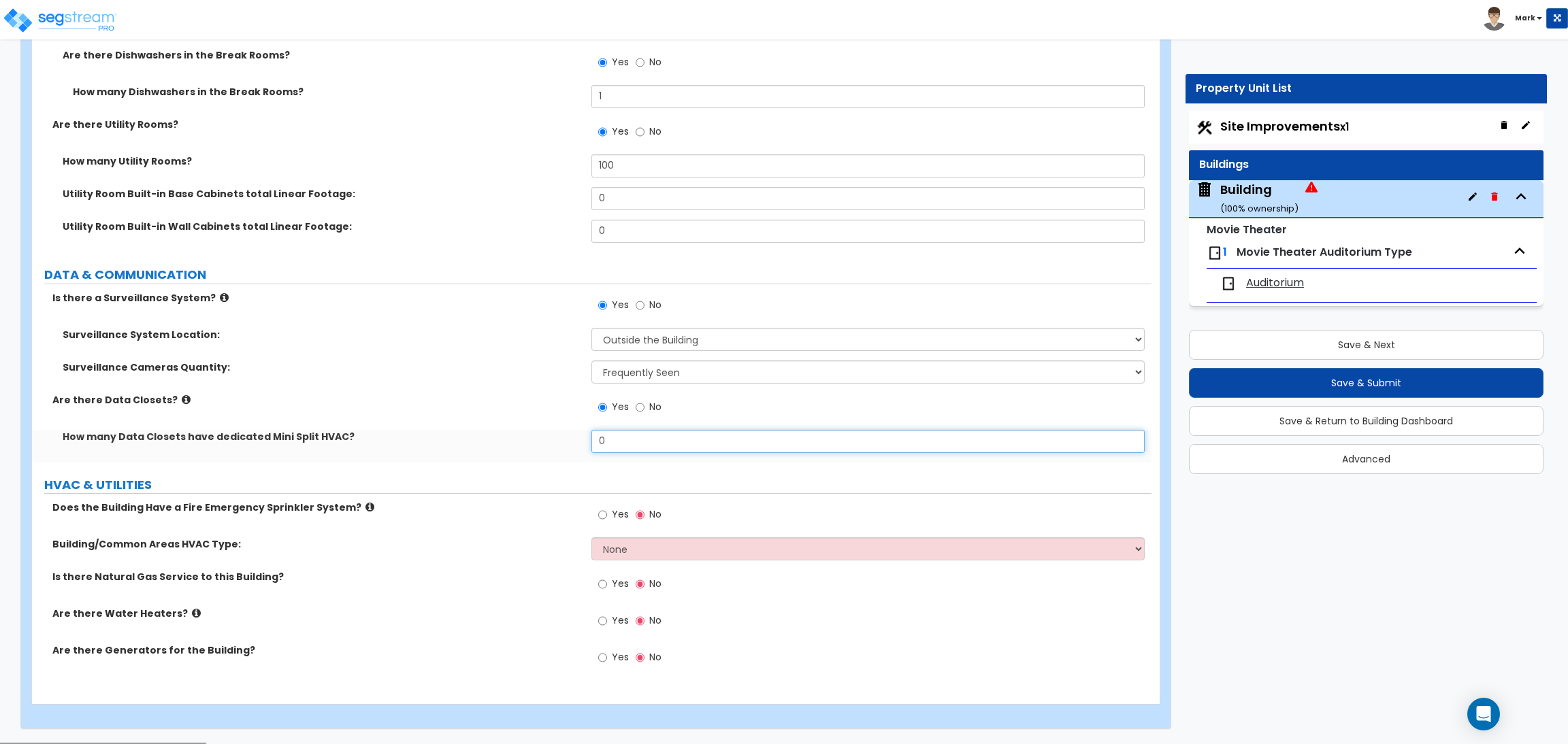
drag, startPoint x: 608, startPoint y: 440, endPoint x: 556, endPoint y: 441, distance: 52.0
click at [558, 441] on div "How many Data Closets have dedicated Mini Split HVAC? 0" at bounding box center [591, 446] width 1119 height 33
click at [462, 457] on div "How many Data Closets have dedicated Mini Split HVAC? 1" at bounding box center [591, 446] width 1119 height 33
click at [620, 510] on span "Yes" at bounding box center [620, 514] width 17 height 13
click at [607, 510] on input "Yes" at bounding box center [602, 514] width 9 height 15
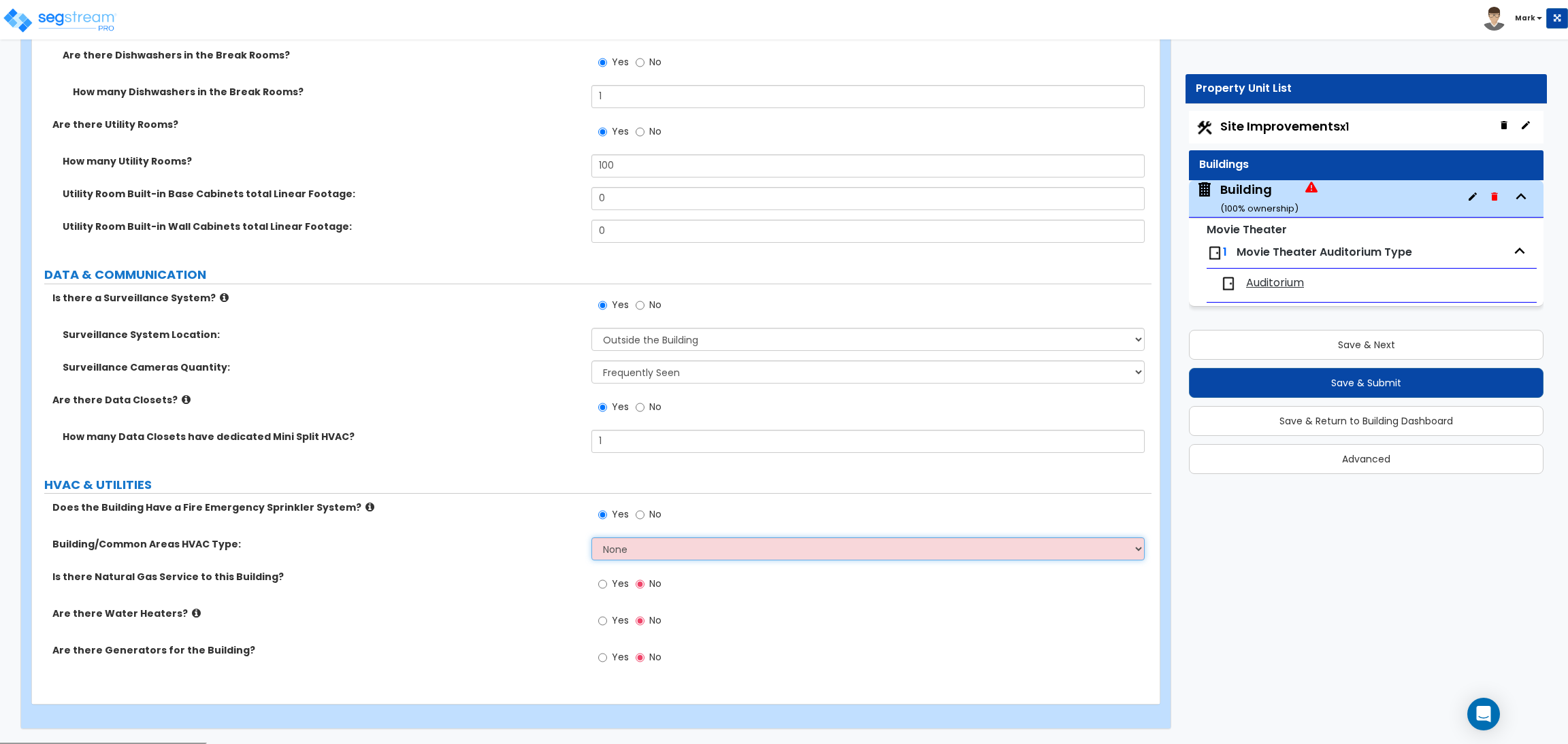
click at [609, 556] on select "None Split System - Heat Pump Rooftop Unit" at bounding box center [868, 548] width 552 height 23
click at [591, 539] on select "None Split System - Heat Pump Rooftop Unit" at bounding box center [868, 548] width 552 height 23
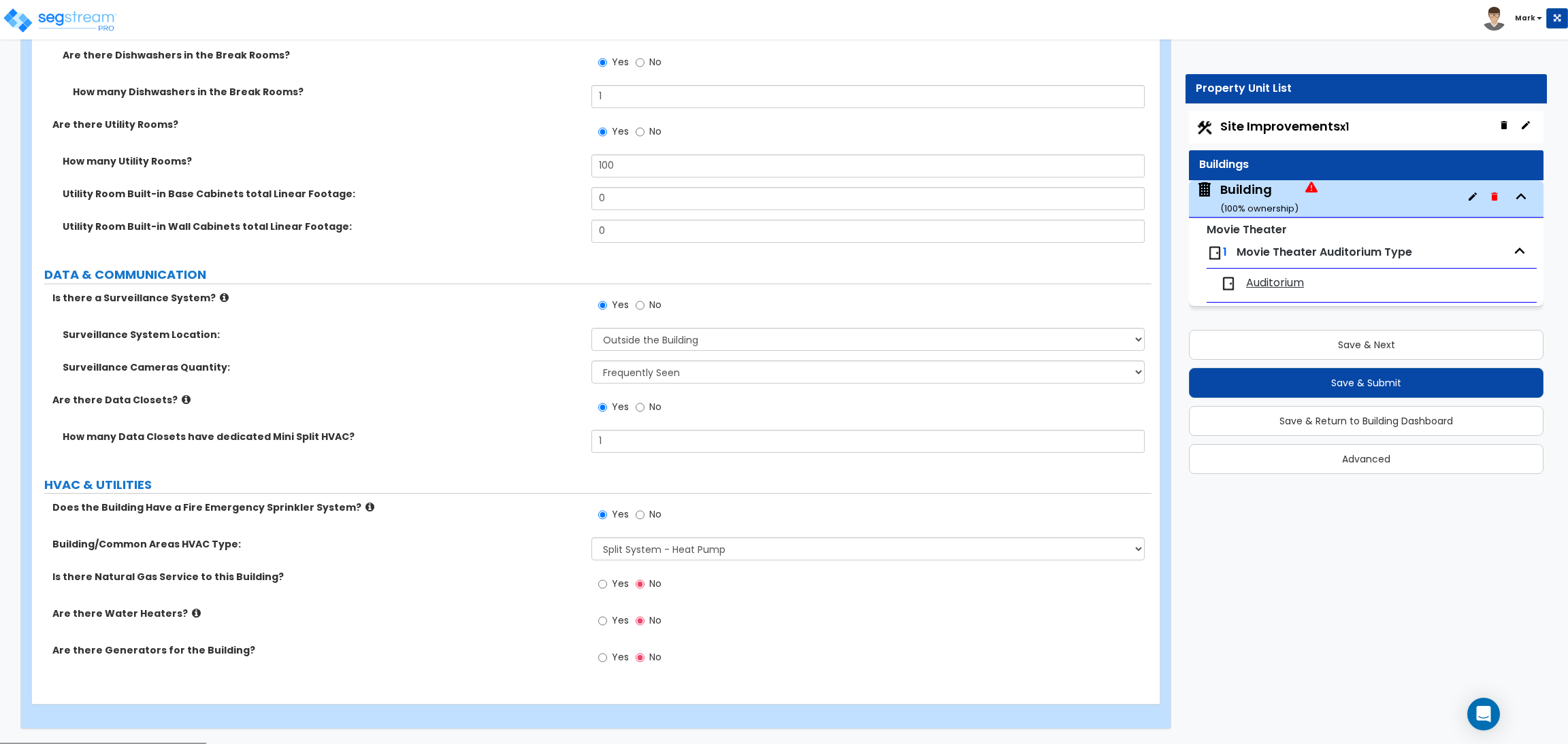
click at [619, 580] on span "Yes" at bounding box center [620, 583] width 17 height 13
click at [607, 580] on input "Yes" at bounding box center [602, 584] width 9 height 15
click at [534, 551] on label "Building/Common Areas HVAC Type:" at bounding box center [317, 543] width 529 height 13
click at [624, 620] on span "Yes" at bounding box center [620, 619] width 17 height 13
click at [607, 620] on input "Yes" at bounding box center [602, 620] width 9 height 15
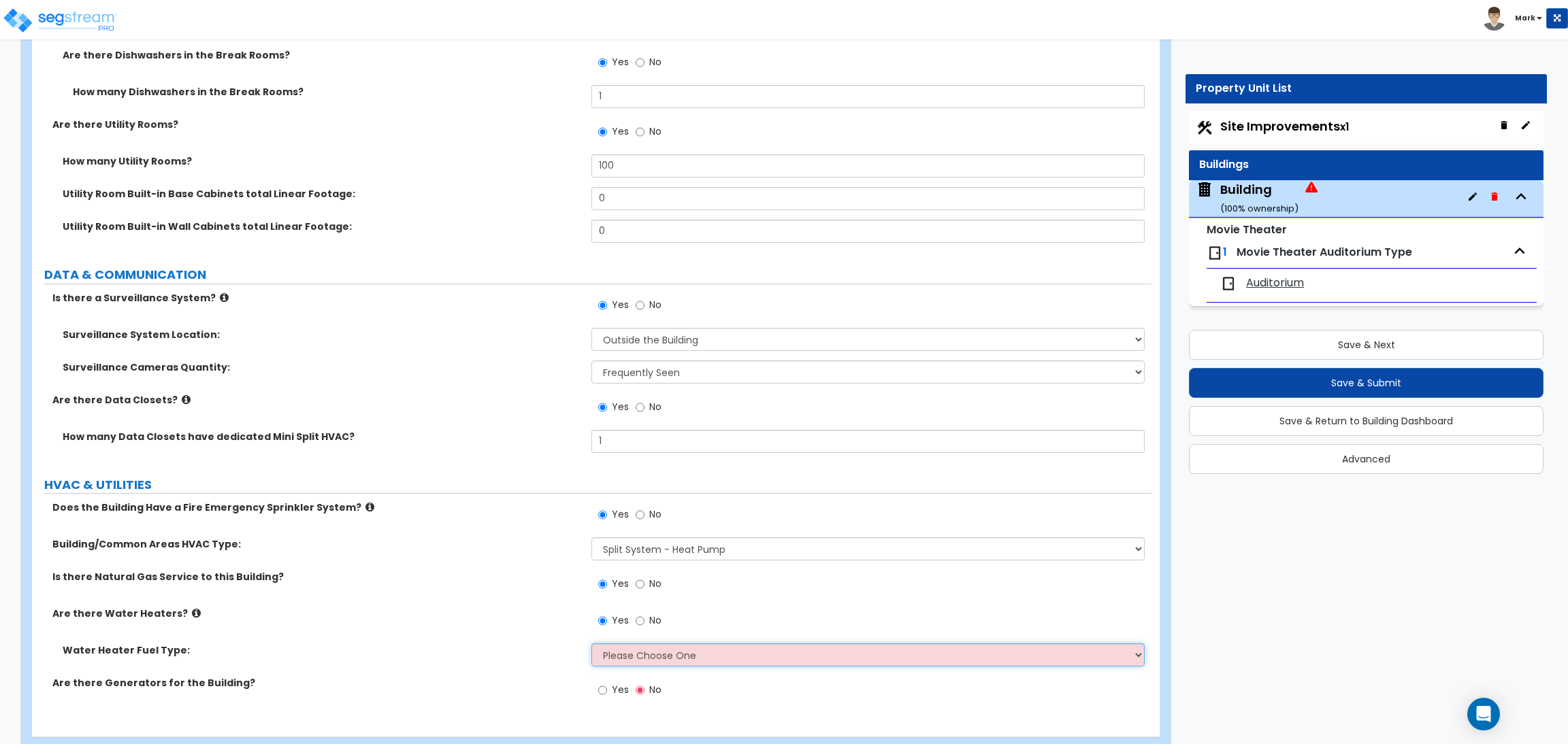
click at [626, 660] on select "Please Choose One Gas Electric" at bounding box center [868, 655] width 552 height 23
click at [591, 644] on select "Please Choose One Gas Electric" at bounding box center [868, 655] width 552 height 23
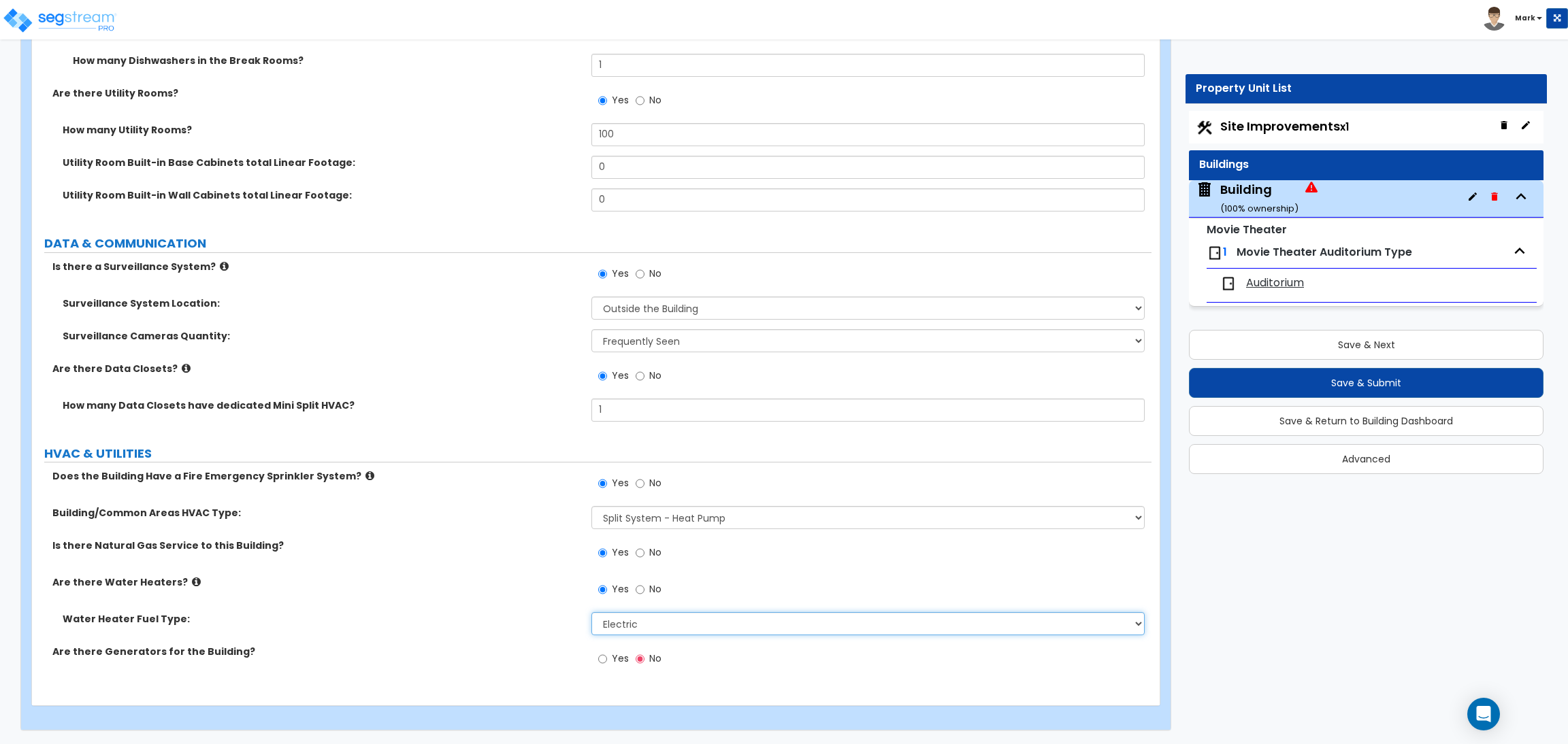
scroll to position [8771, 0]
click at [607, 659] on label "Yes" at bounding box center [613, 659] width 31 height 23
click at [607, 659] on input "Yes" at bounding box center [602, 657] width 9 height 15
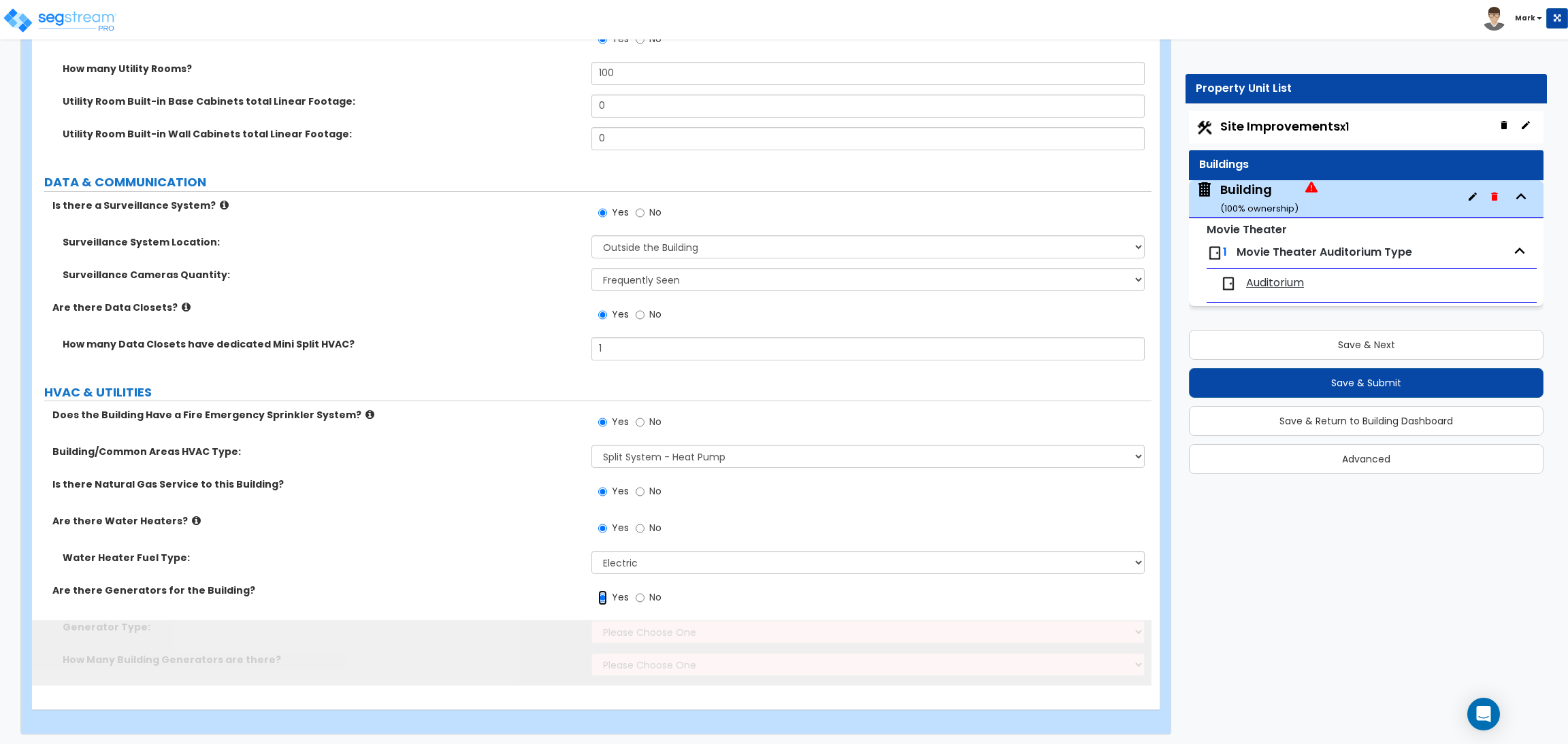
scroll to position [8837, 0]
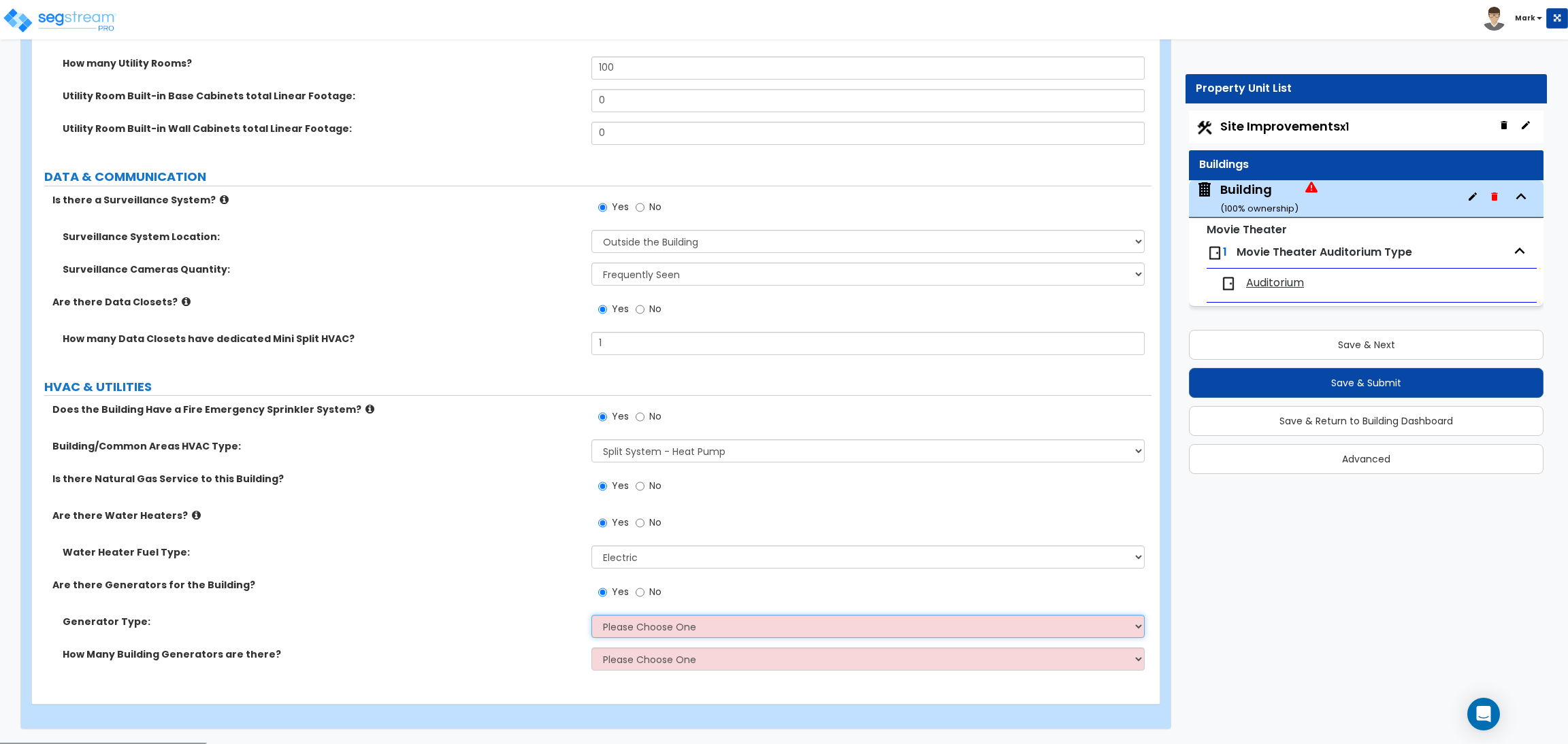
click at [617, 628] on select "Please Choose One Gas Diesel" at bounding box center [868, 626] width 552 height 23
click at [495, 640] on div "Generator Type: Please Choose One Gas Diesel" at bounding box center [591, 631] width 1119 height 33
click at [668, 624] on select "Please Choose One Gas Diesel" at bounding box center [868, 626] width 552 height 23
click at [390, 630] on div "Generator Type: Please Choose One Gas Diesel" at bounding box center [591, 631] width 1119 height 33
click at [649, 659] on select "Please Choose One 1 2 3" at bounding box center [868, 659] width 552 height 23
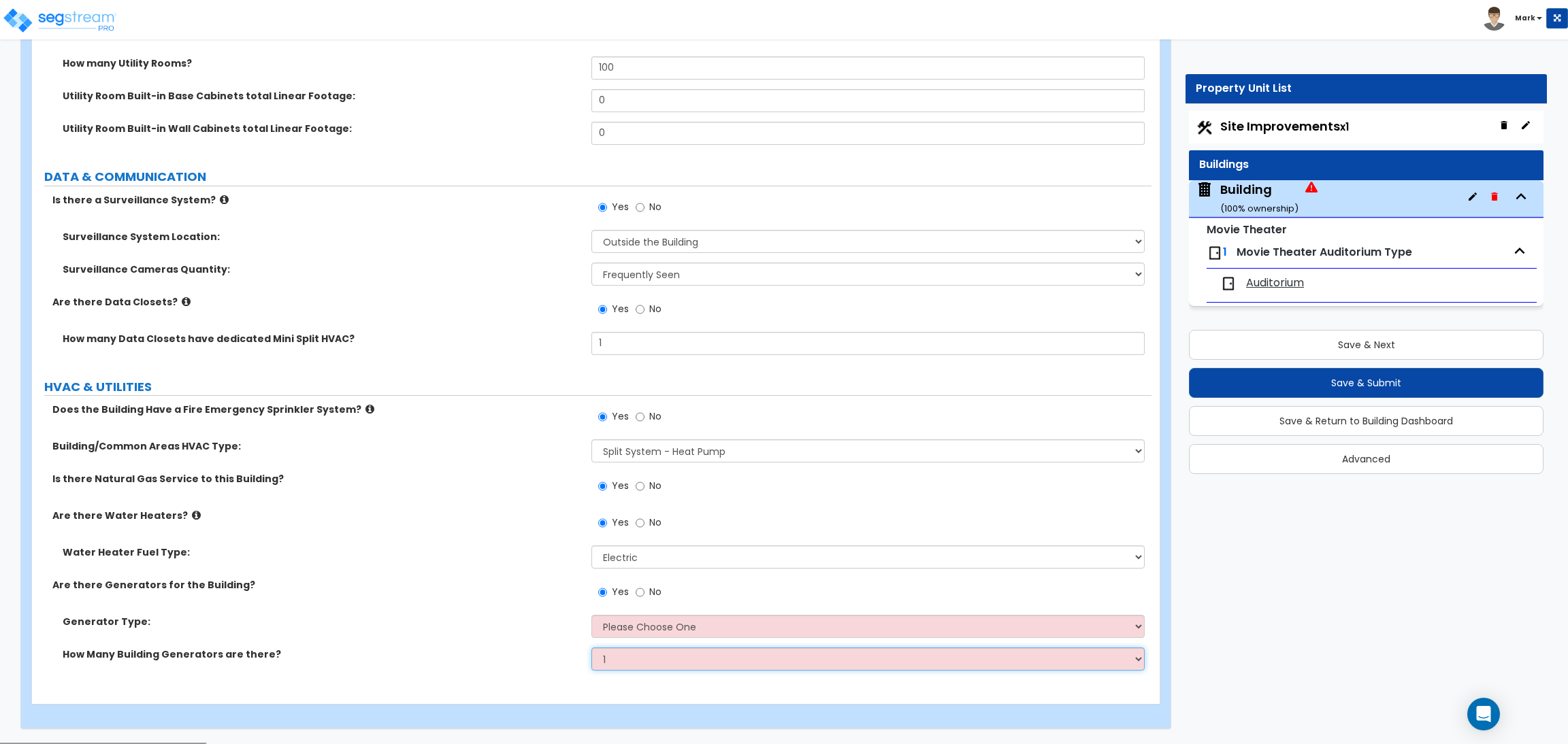
click at [591, 649] on select "Please Choose One 1 2 3" at bounding box center [868, 659] width 552 height 23
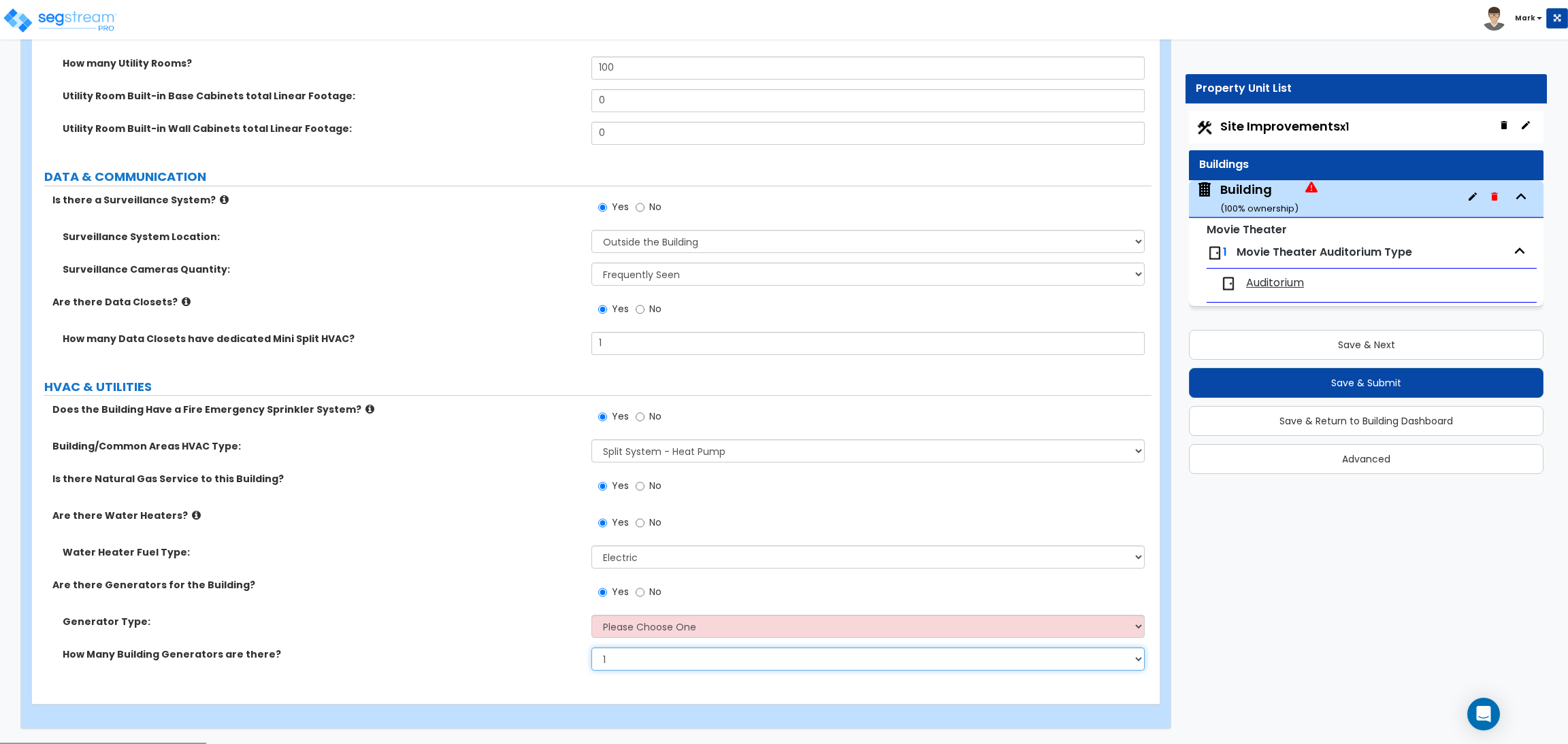
click at [628, 653] on select "Please Choose One 1 2 3" at bounding box center [868, 659] width 552 height 23
click at [591, 649] on select "Please Choose One 1 2 3" at bounding box center [868, 659] width 552 height 23
click at [627, 636] on select "Please Choose One Gas Diesel" at bounding box center [868, 626] width 552 height 23
click at [446, 637] on div "Generator Type: Please Choose One Gas Diesel" at bounding box center [591, 631] width 1119 height 33
click at [644, 629] on select "Please Choose One Gas Diesel" at bounding box center [868, 626] width 552 height 23
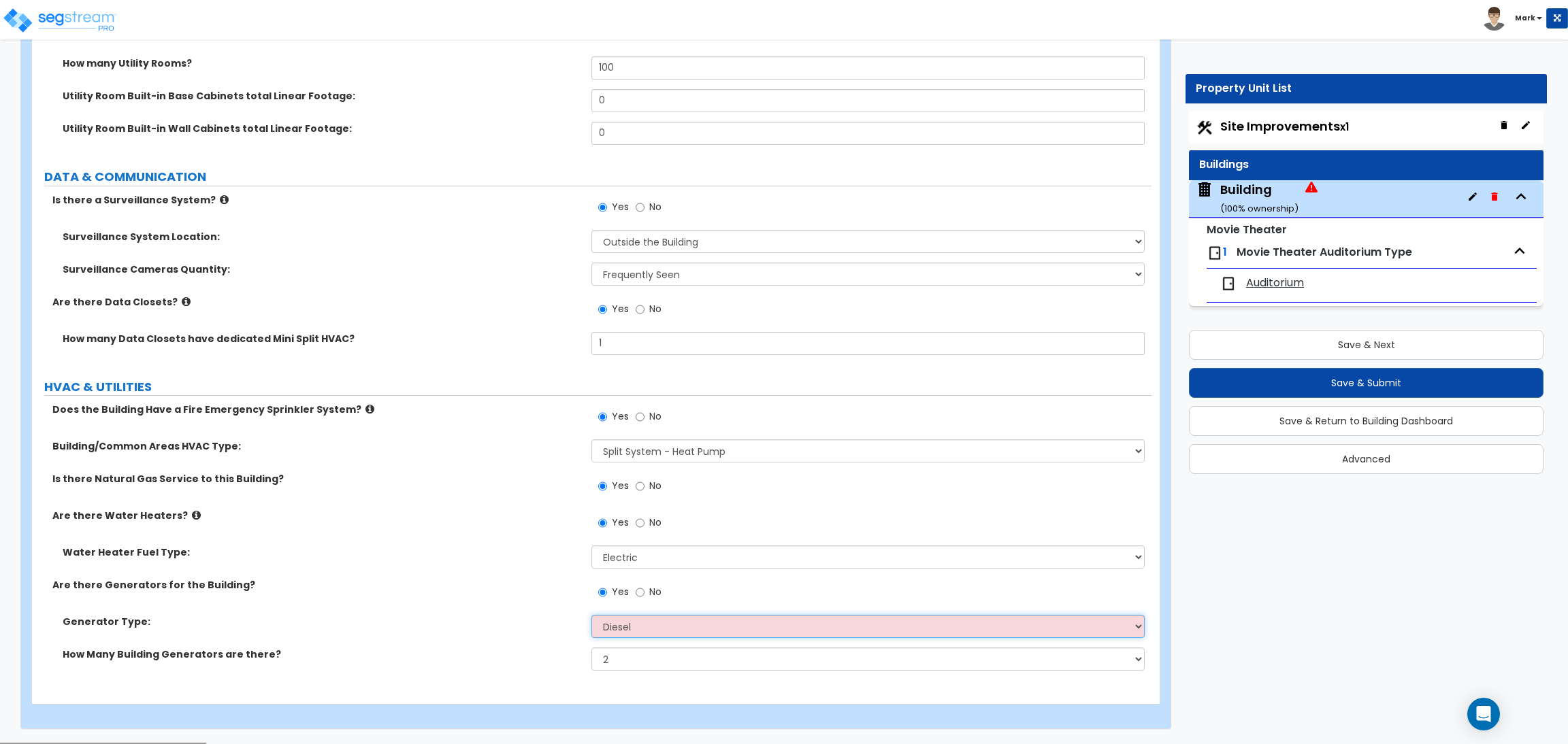
click at [591, 616] on select "Please Choose One Gas Diesel" at bounding box center [868, 626] width 552 height 23
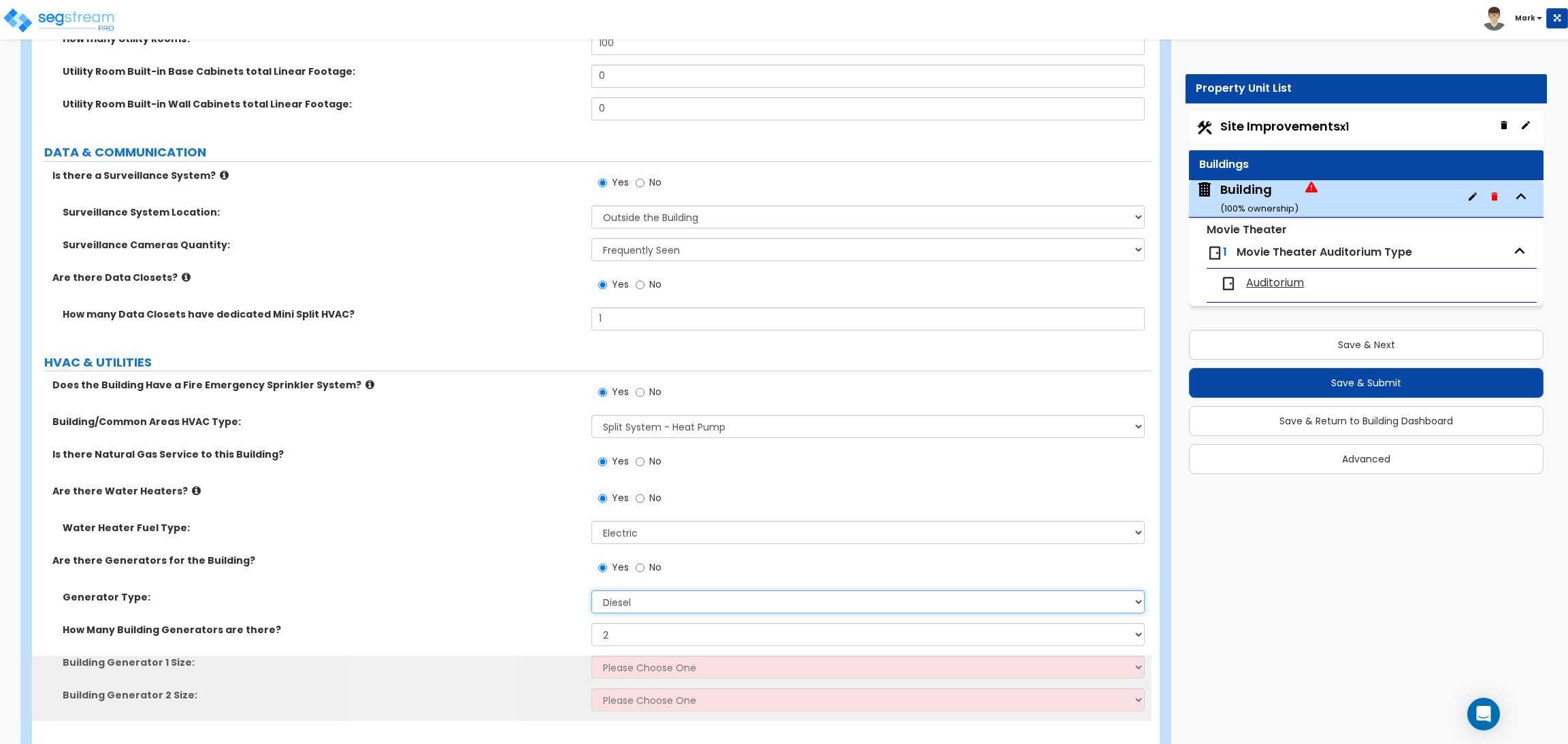
scroll to position [8902, 0]
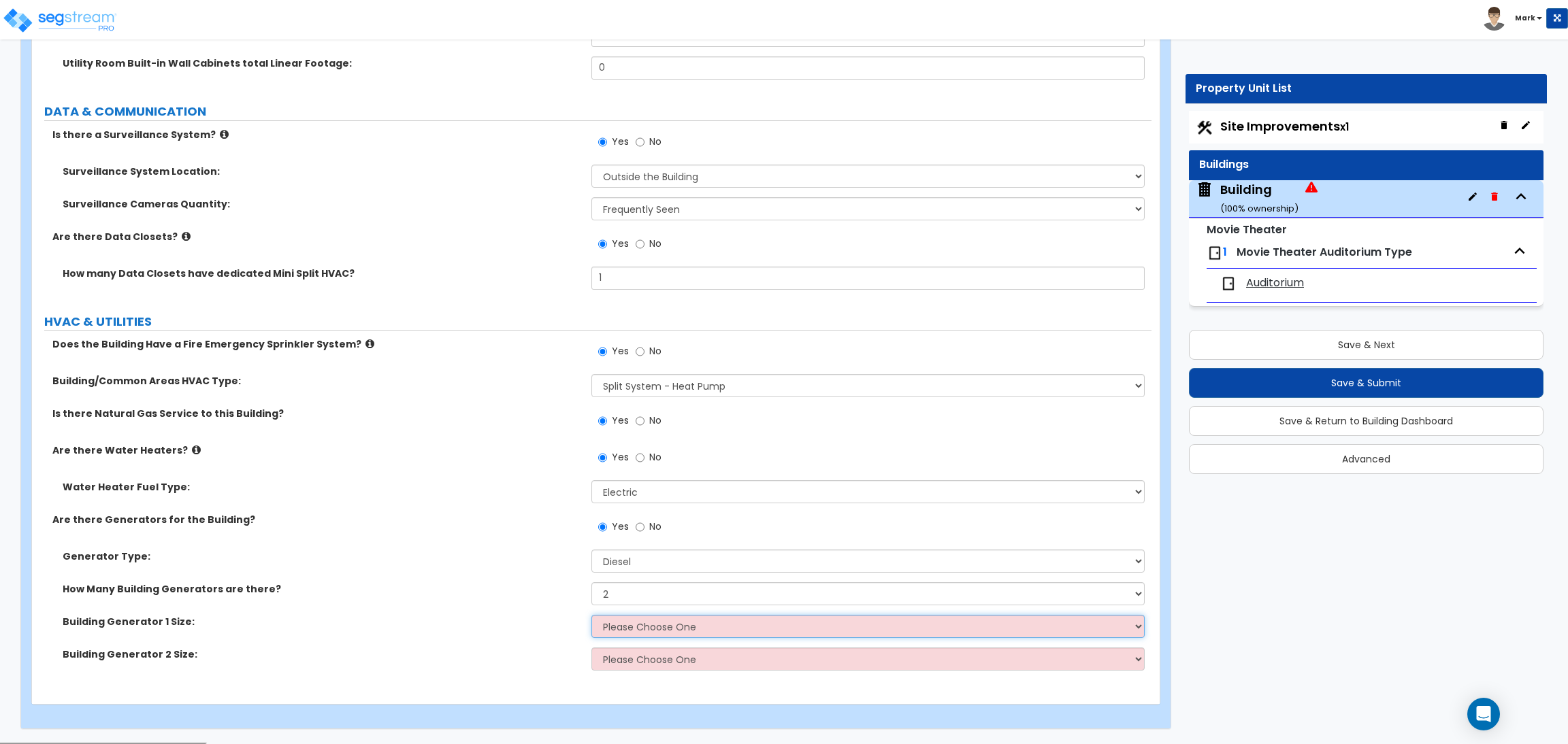
click at [638, 629] on select "Please Choose One 30kW 50kW 75kW 100kW 125kW 150kW 175kW 200kW 250kW 300kW 350k…" at bounding box center [868, 626] width 552 height 23
click at [591, 616] on select "Please Choose One 30kW 50kW 75kW 100kW 125kW 150kW 175kW 200kW 250kW 300kW 350k…" at bounding box center [868, 626] width 552 height 23
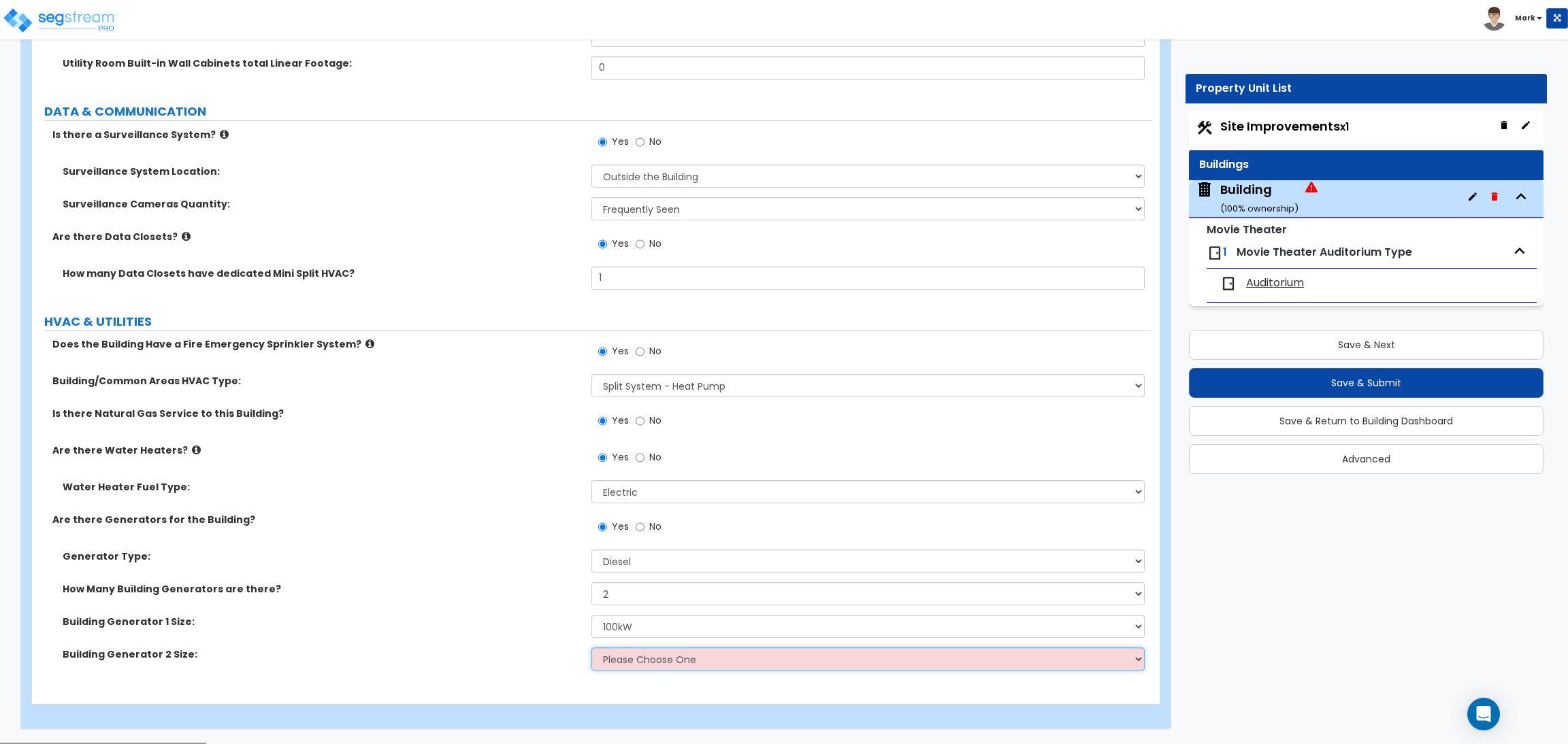
drag, startPoint x: 642, startPoint y: 664, endPoint x: 639, endPoint y: 657, distance: 7.6
click at [642, 664] on select "Please Choose One 30kW 50kW 75kW 100kW 125kW 150kW 175kW 200kW 250kW 300kW 350k…" at bounding box center [868, 659] width 552 height 23
click at [591, 649] on select "Please Choose One 30kW 50kW 75kW 100kW 125kW 150kW 175kW 200kW 250kW 300kW 350k…" at bounding box center [868, 659] width 552 height 23
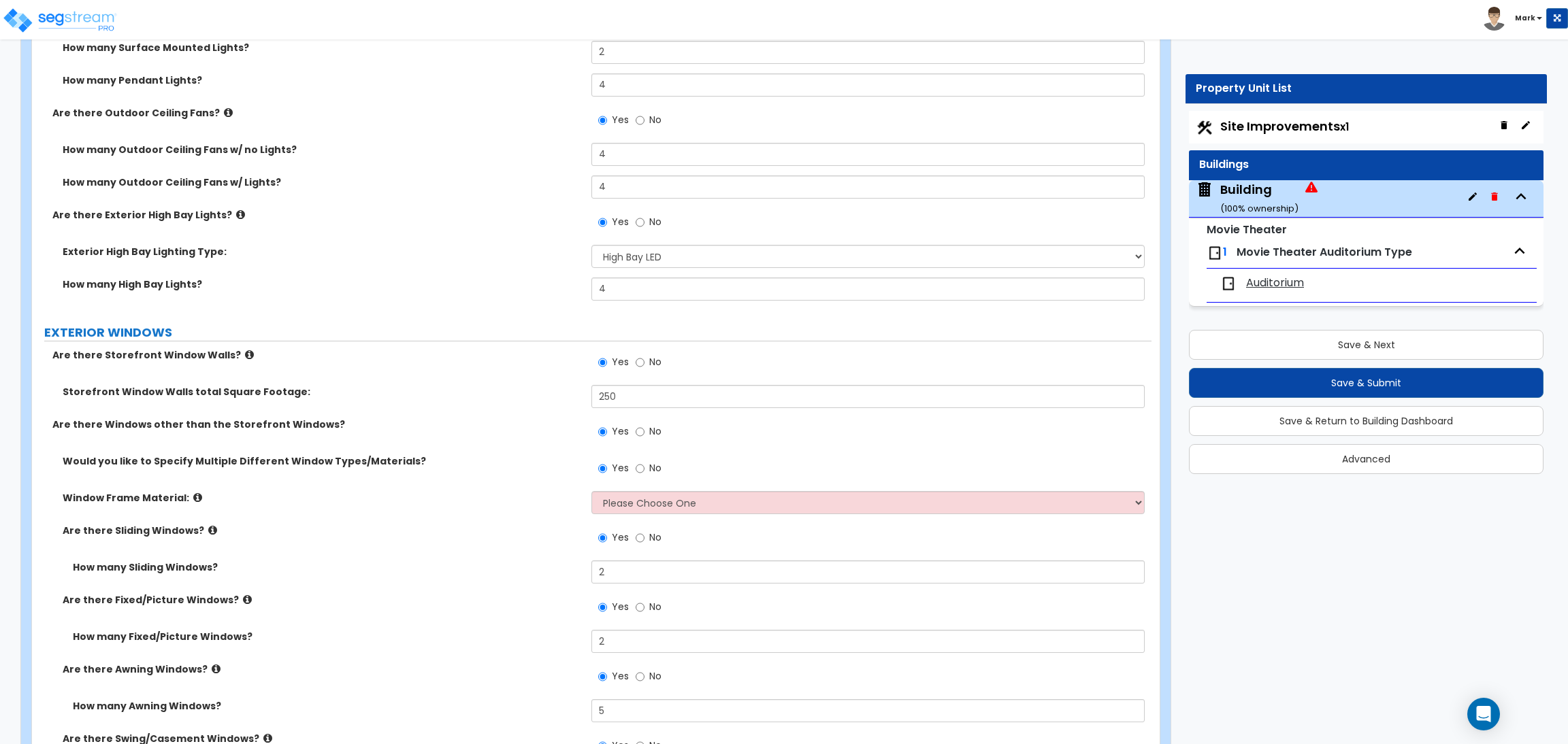
scroll to position [2883, 0]
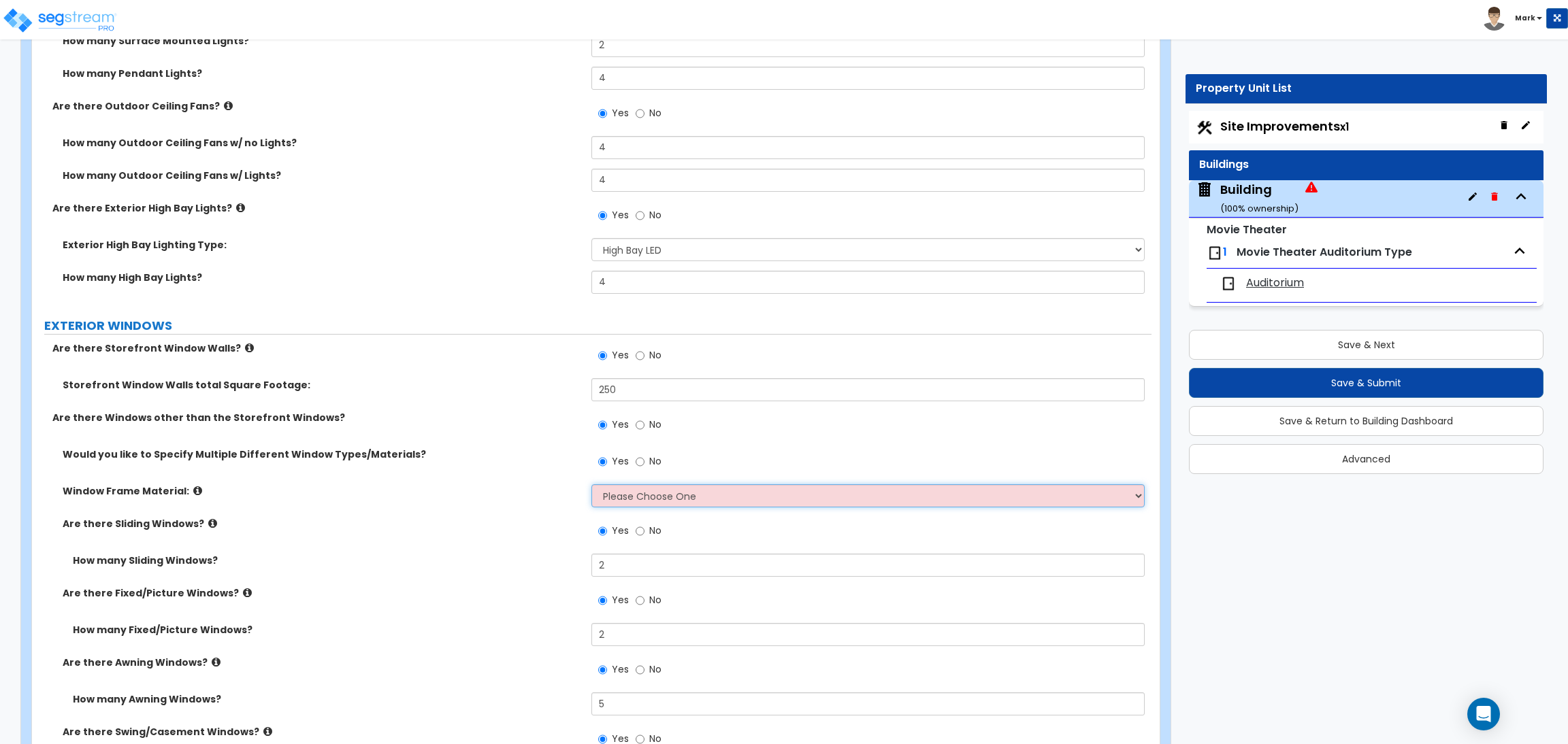
click at [636, 493] on select "Please Choose One Vinyl Aluminum Wood" at bounding box center [868, 495] width 552 height 23
click at [591, 485] on select "Please Choose One Vinyl Aluminum Wood" at bounding box center [868, 495] width 552 height 23
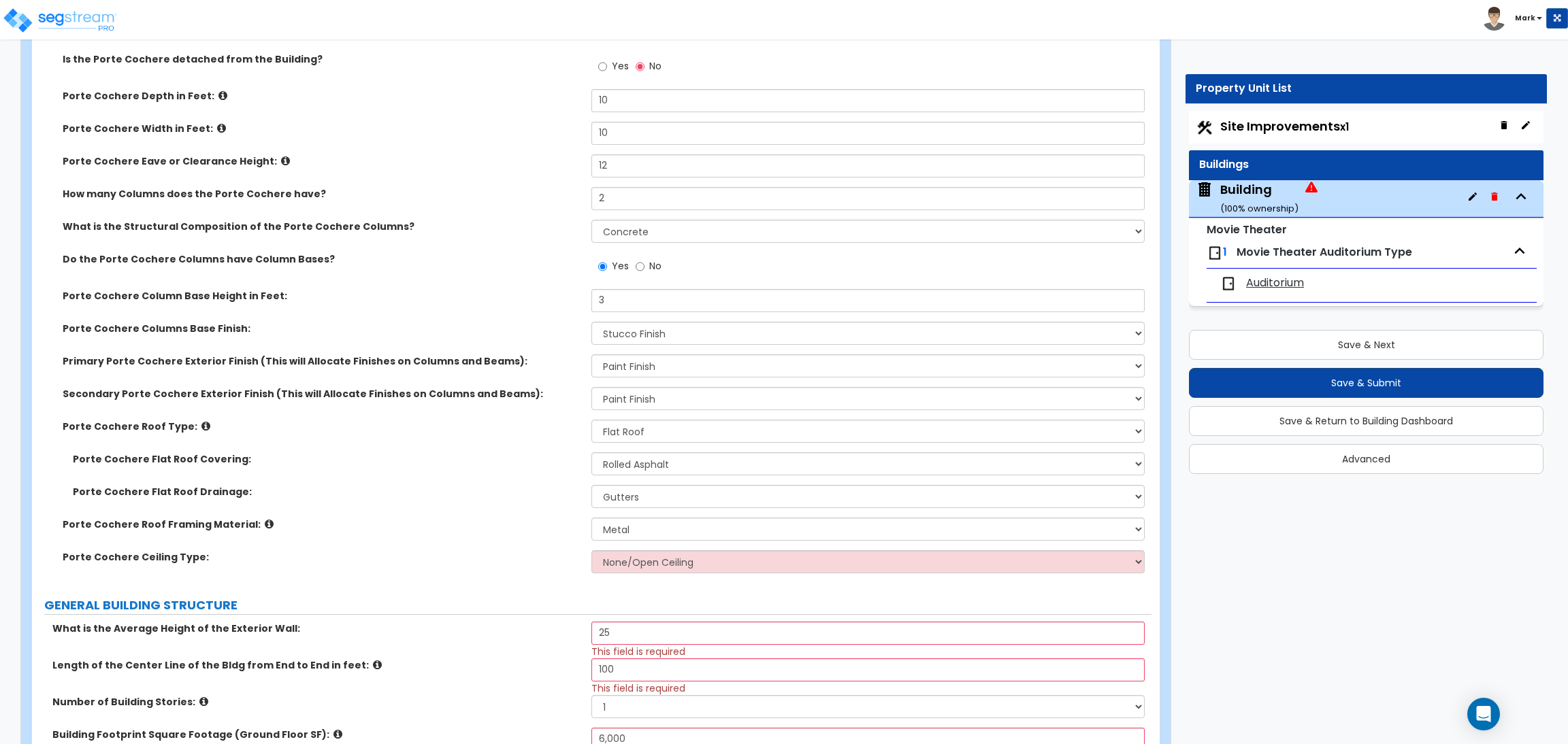
scroll to position [333, 0]
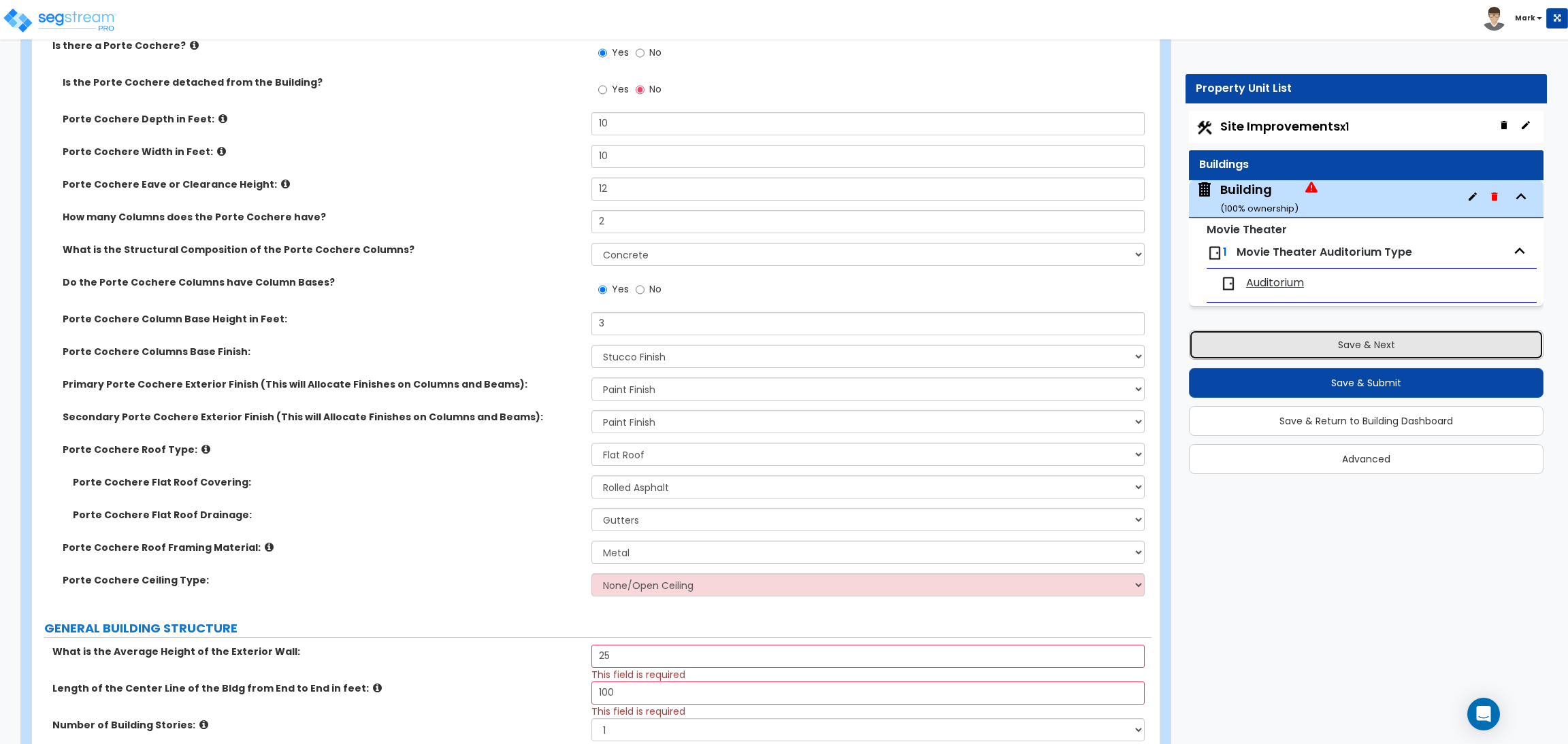
click at [1330, 351] on button "Save & Next" at bounding box center [1366, 345] width 355 height 30
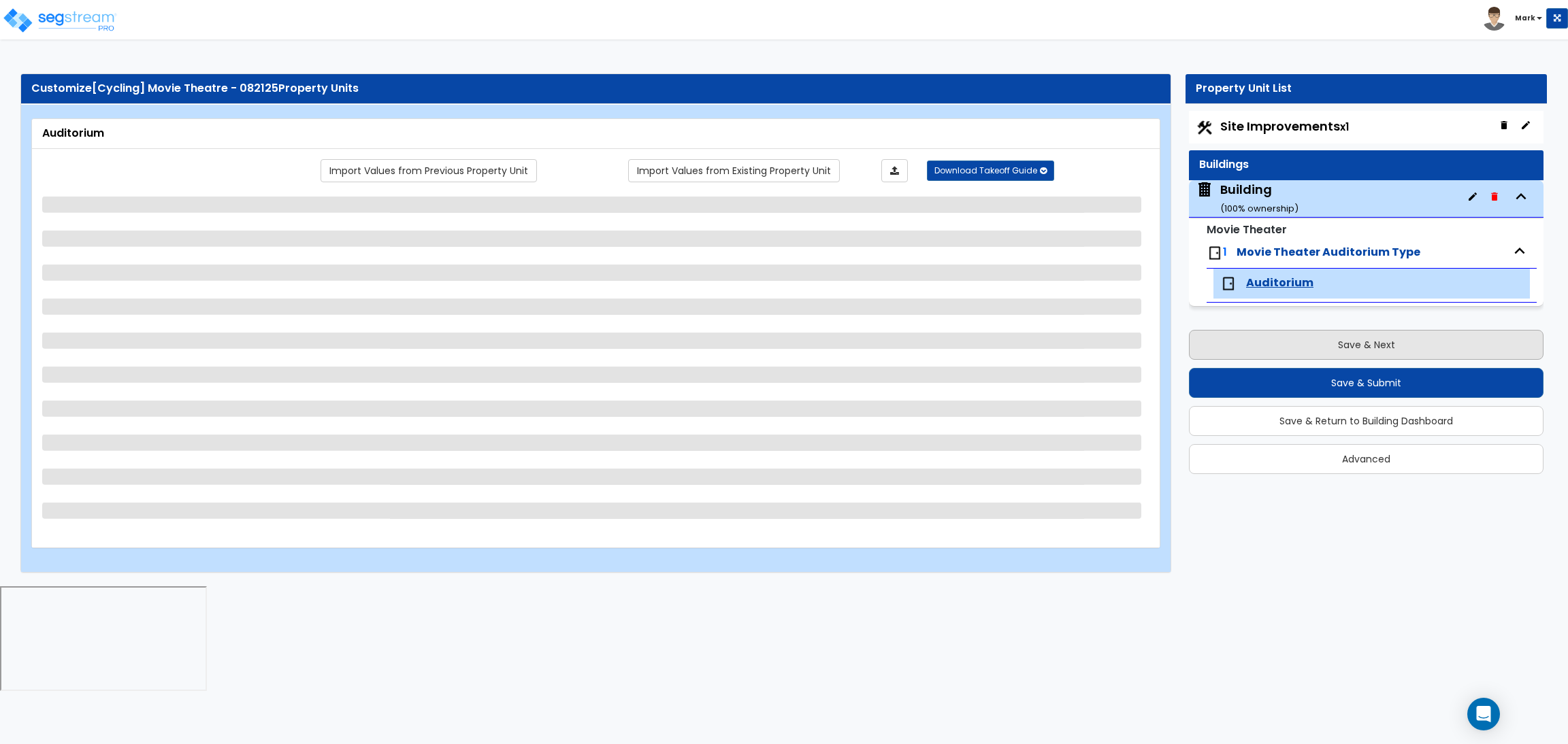
scroll to position [0, 0]
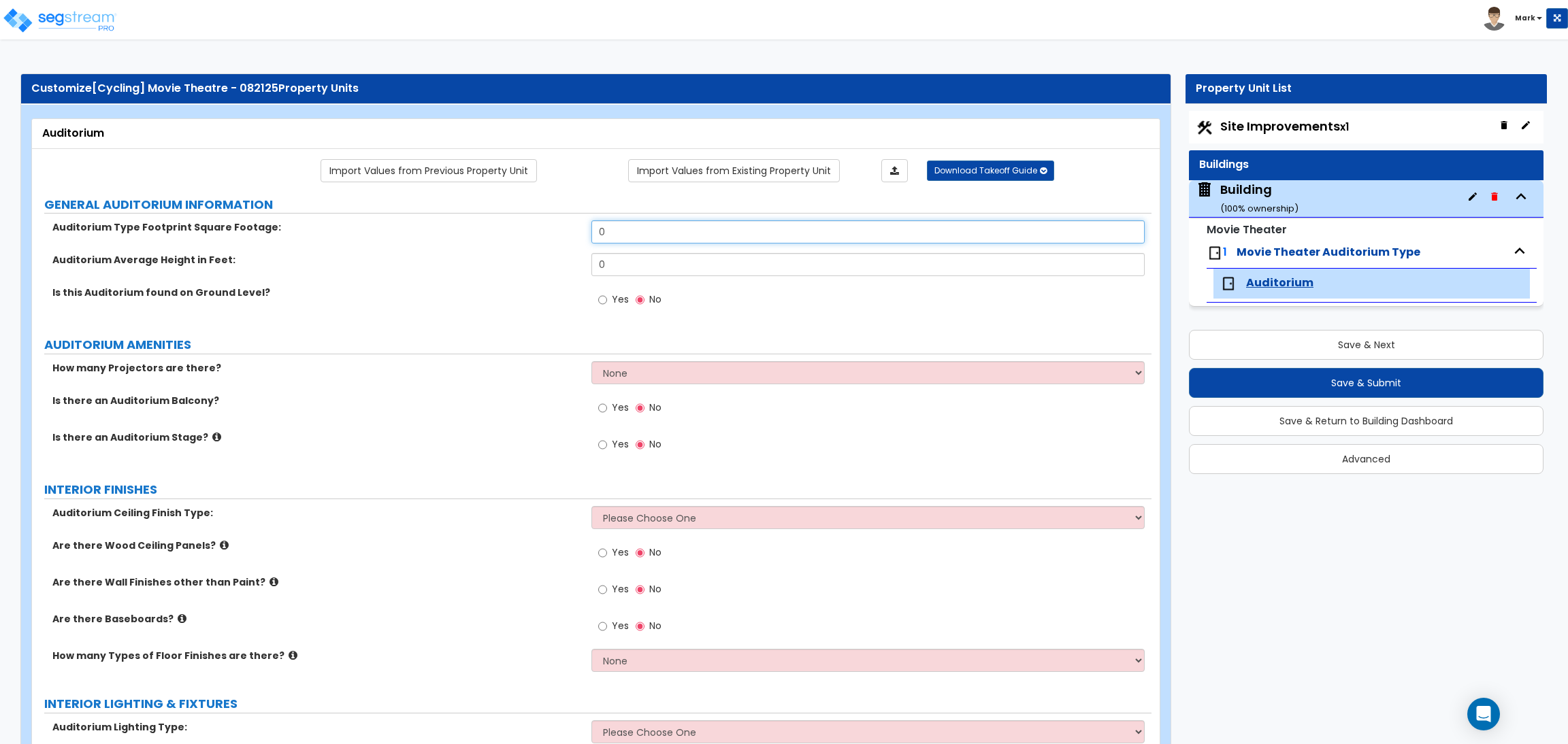
drag, startPoint x: 619, startPoint y: 238, endPoint x: 580, endPoint y: 234, distance: 39.2
click at [580, 234] on div "Auditorium Type Footprint Square Footage: 0" at bounding box center [591, 237] width 1119 height 33
drag, startPoint x: 618, startPoint y: 236, endPoint x: 582, endPoint y: 228, distance: 36.9
click at [582, 228] on div "Auditorium Type Footprint Square Footage: 300" at bounding box center [591, 237] width 1119 height 33
click at [697, 162] on link "Import Values from Existing Property Unit" at bounding box center [734, 170] width 212 height 23
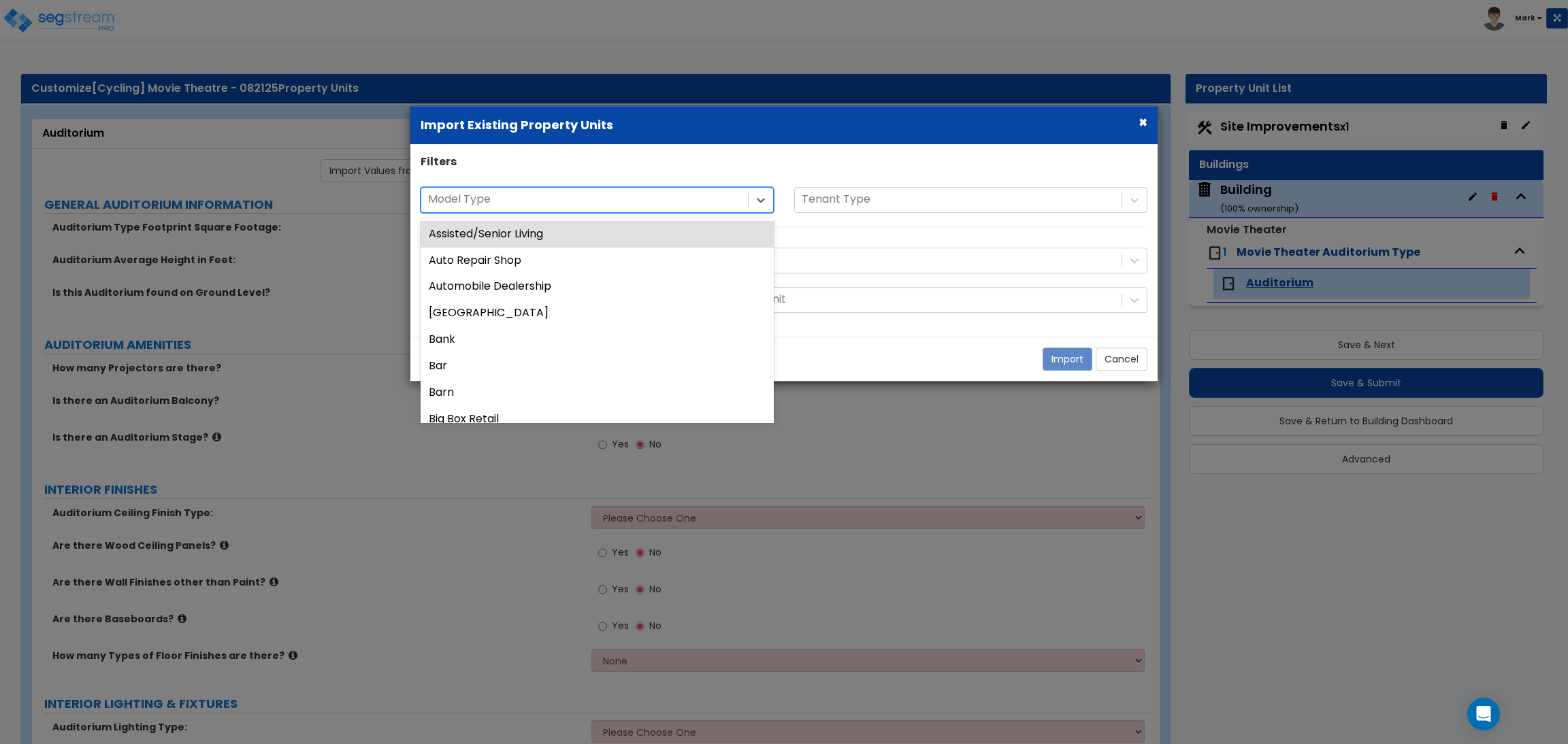
click at [561, 209] on div "Model Type" at bounding box center [584, 200] width 326 height 24
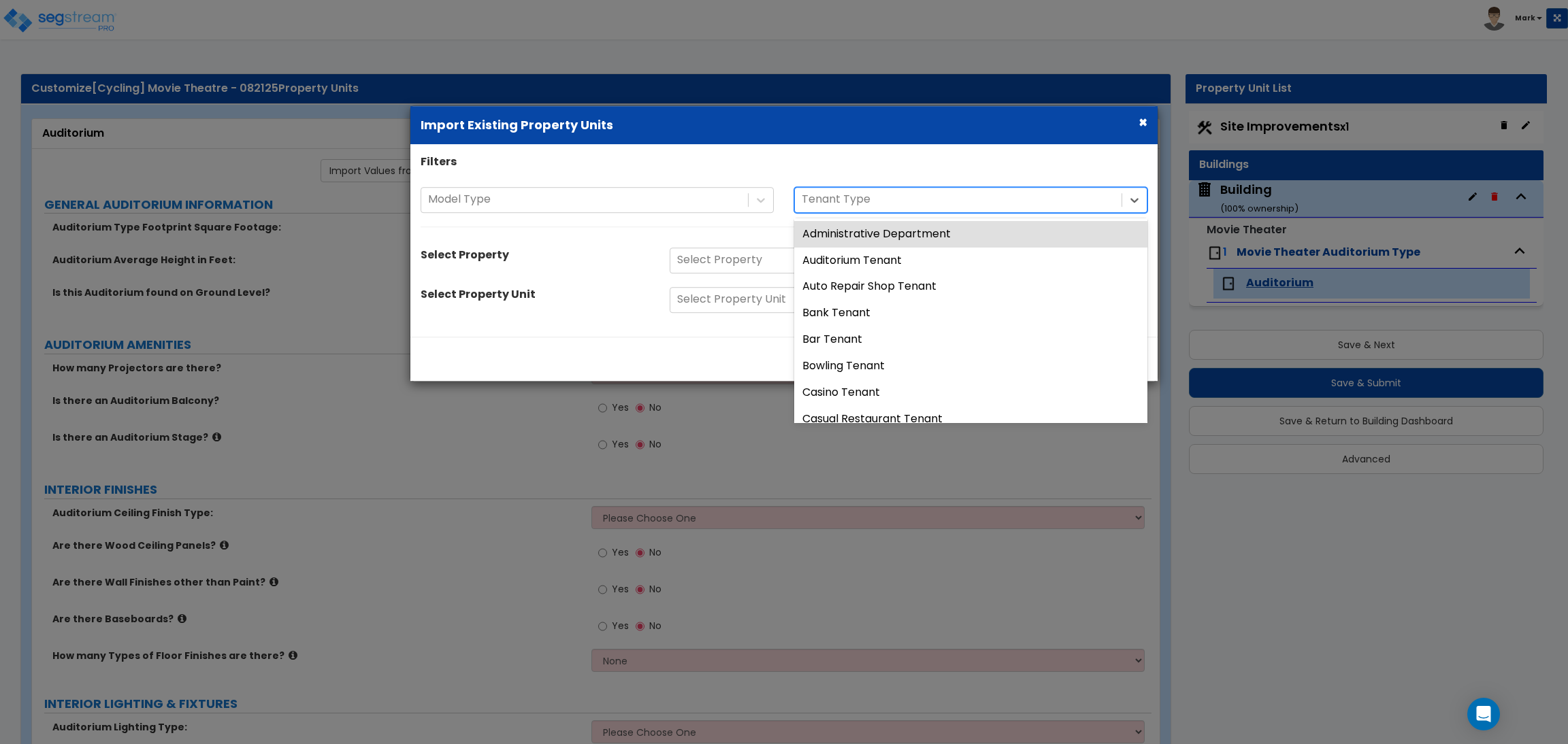
click at [827, 195] on div at bounding box center [958, 200] width 313 height 18
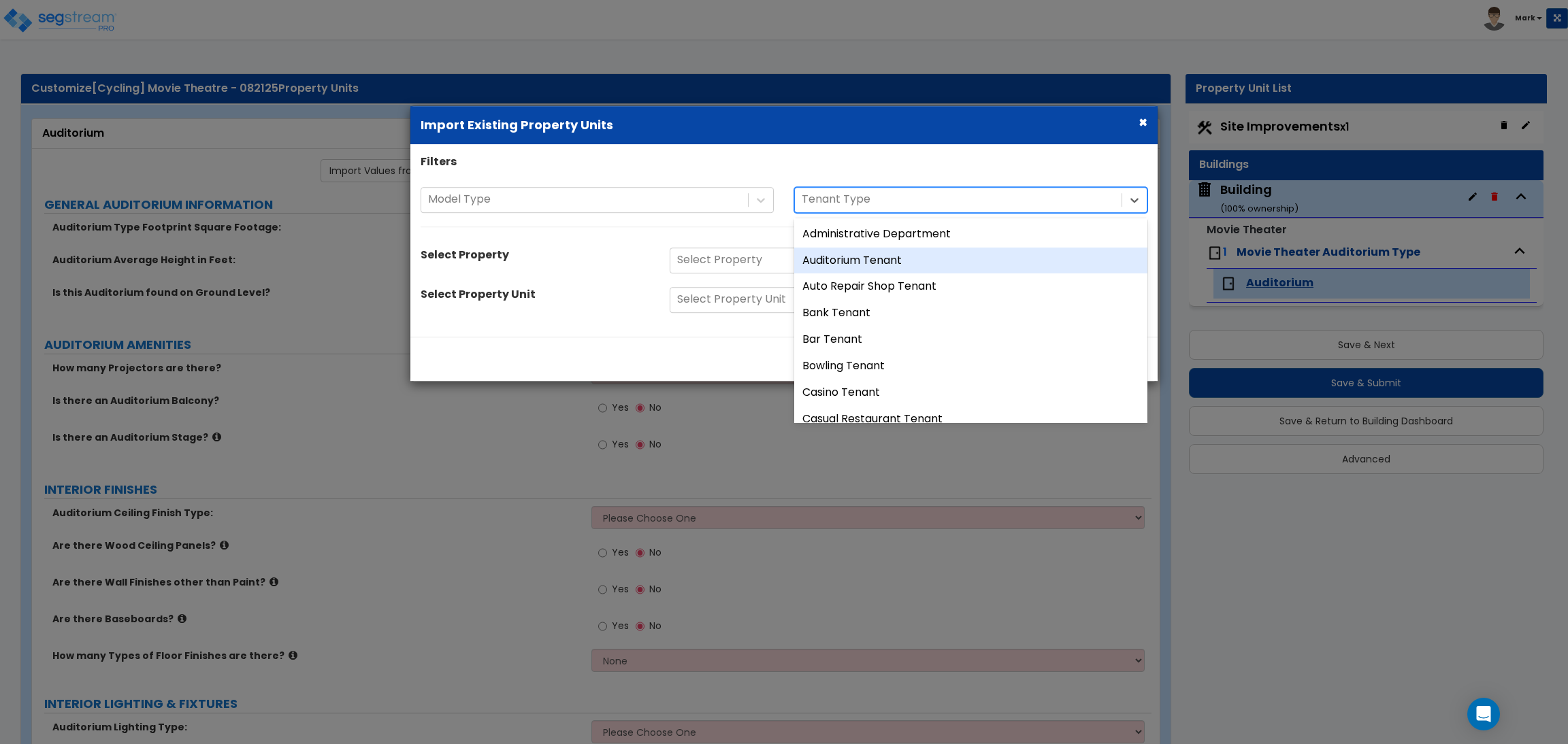
click at [844, 259] on div "Auditorium Tenant" at bounding box center [970, 261] width 353 height 27
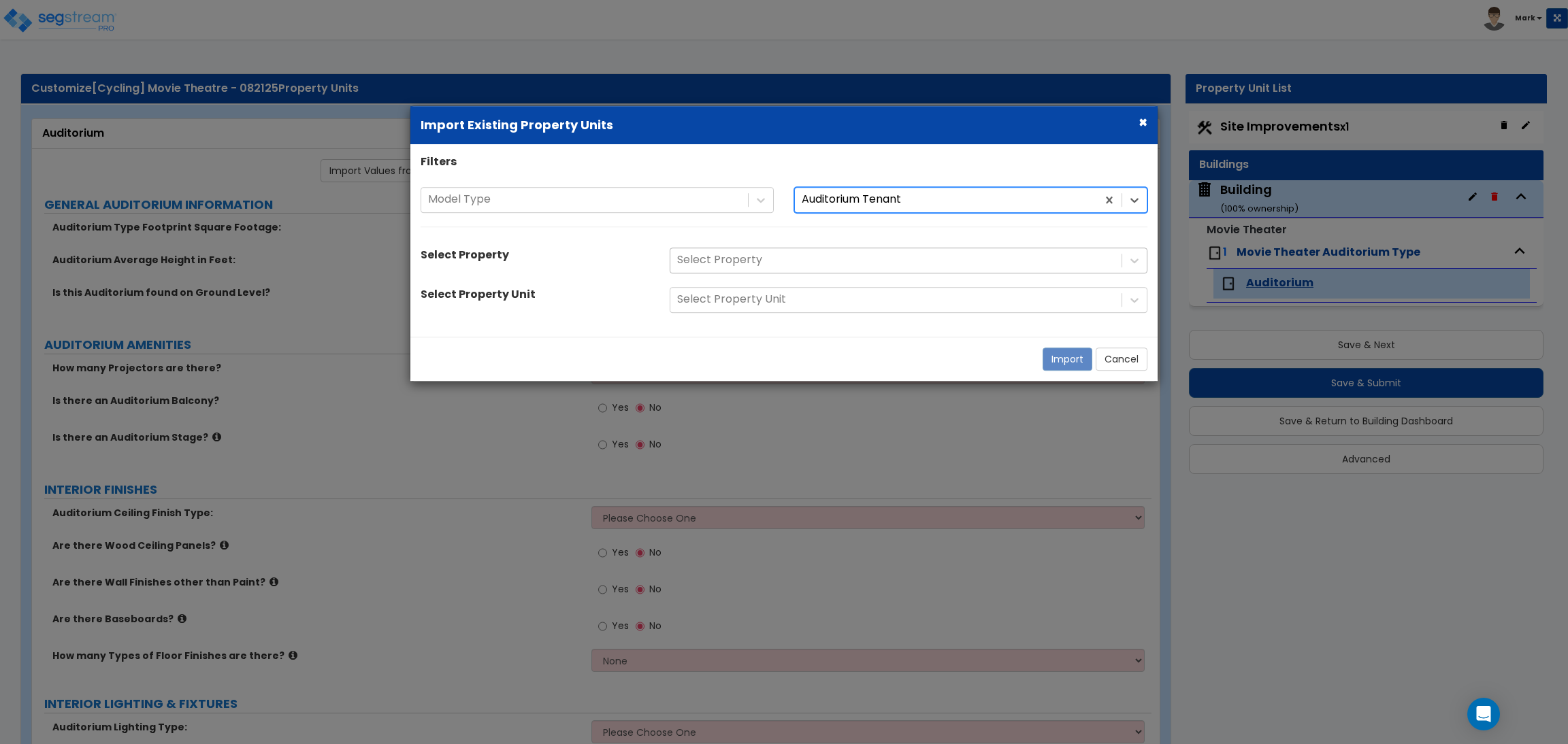
click at [762, 260] on div at bounding box center [896, 260] width 438 height 18
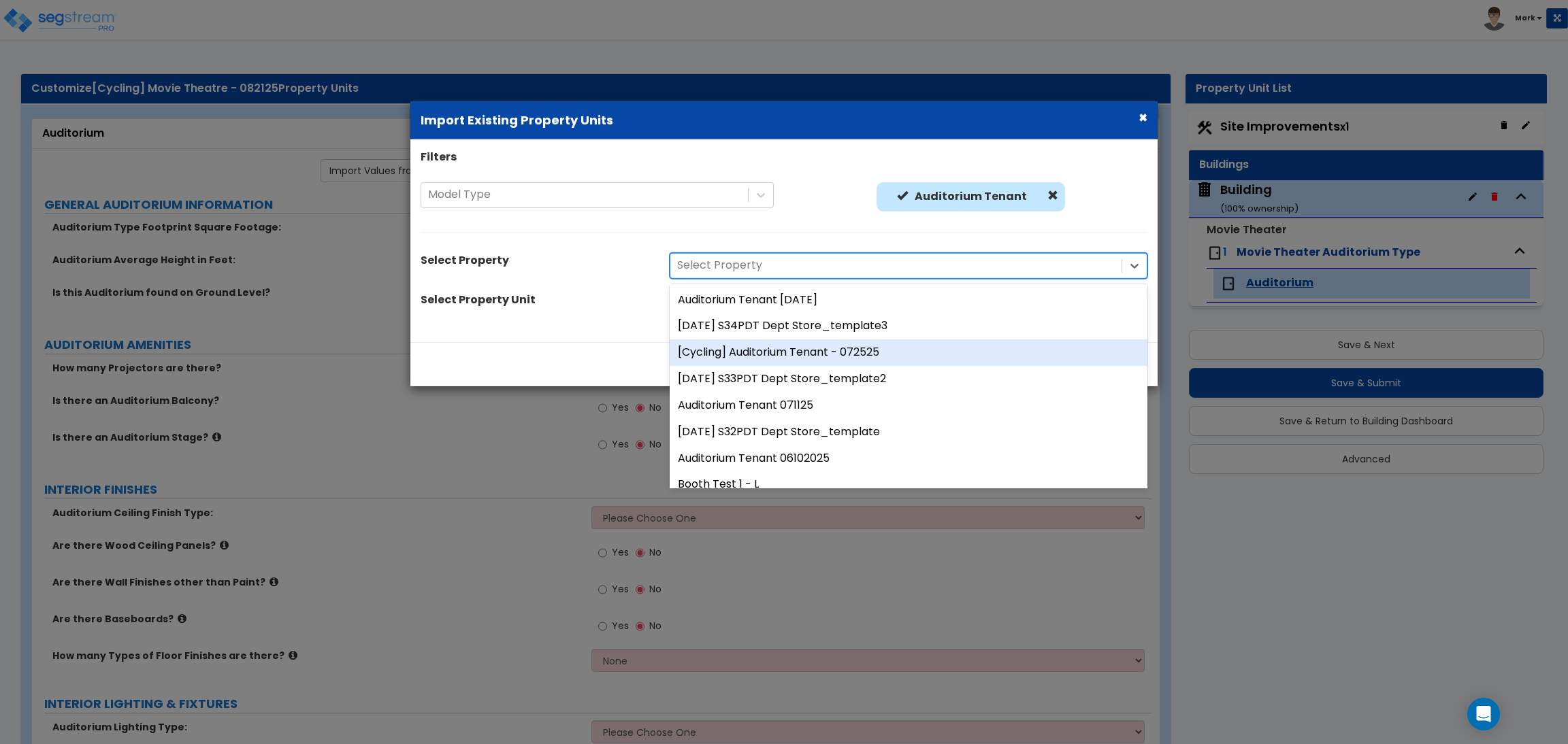
click at [777, 361] on div "[Cycling] Auditorium Tenant - 072525" at bounding box center [908, 353] width 478 height 27
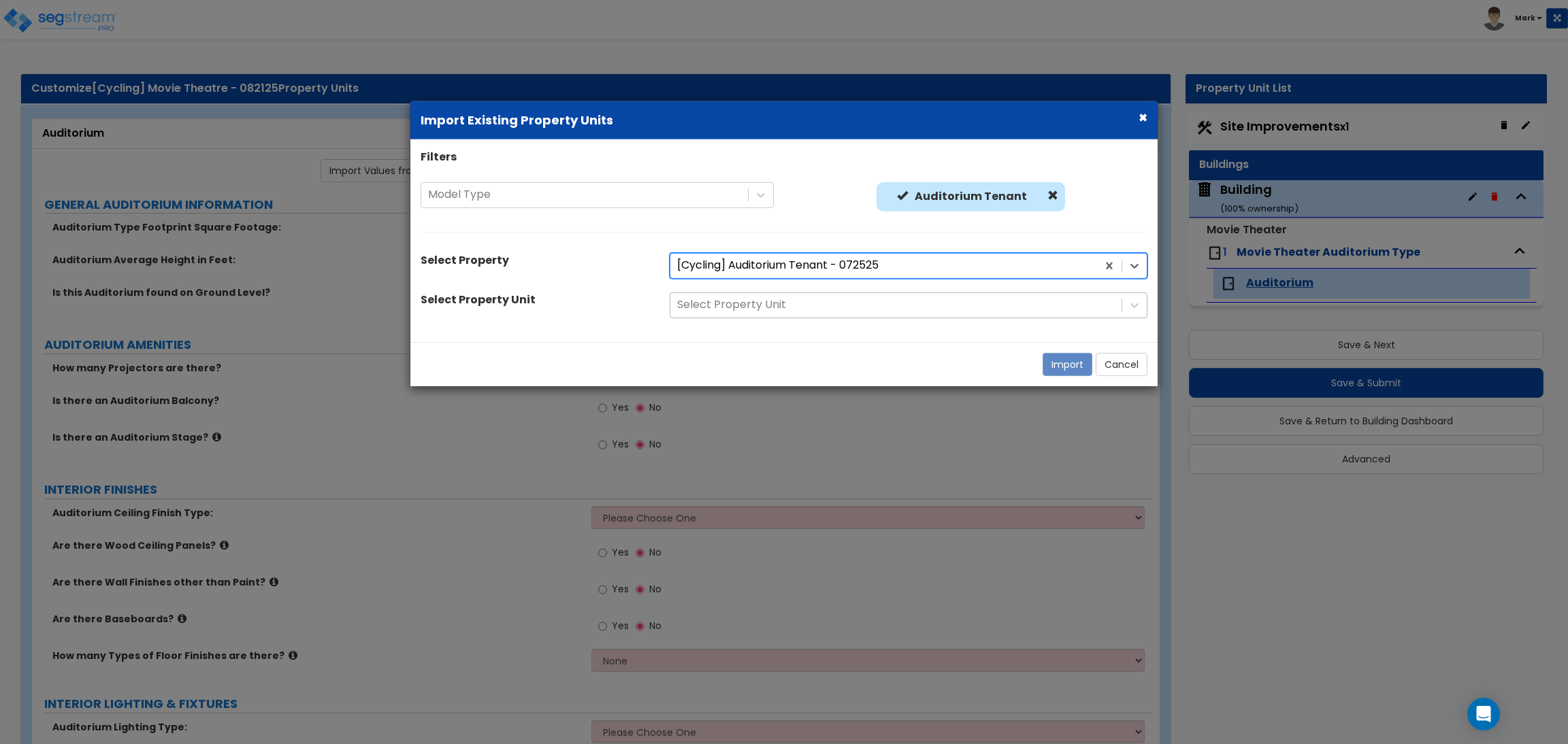
click at [752, 308] on div at bounding box center [896, 304] width 438 height 18
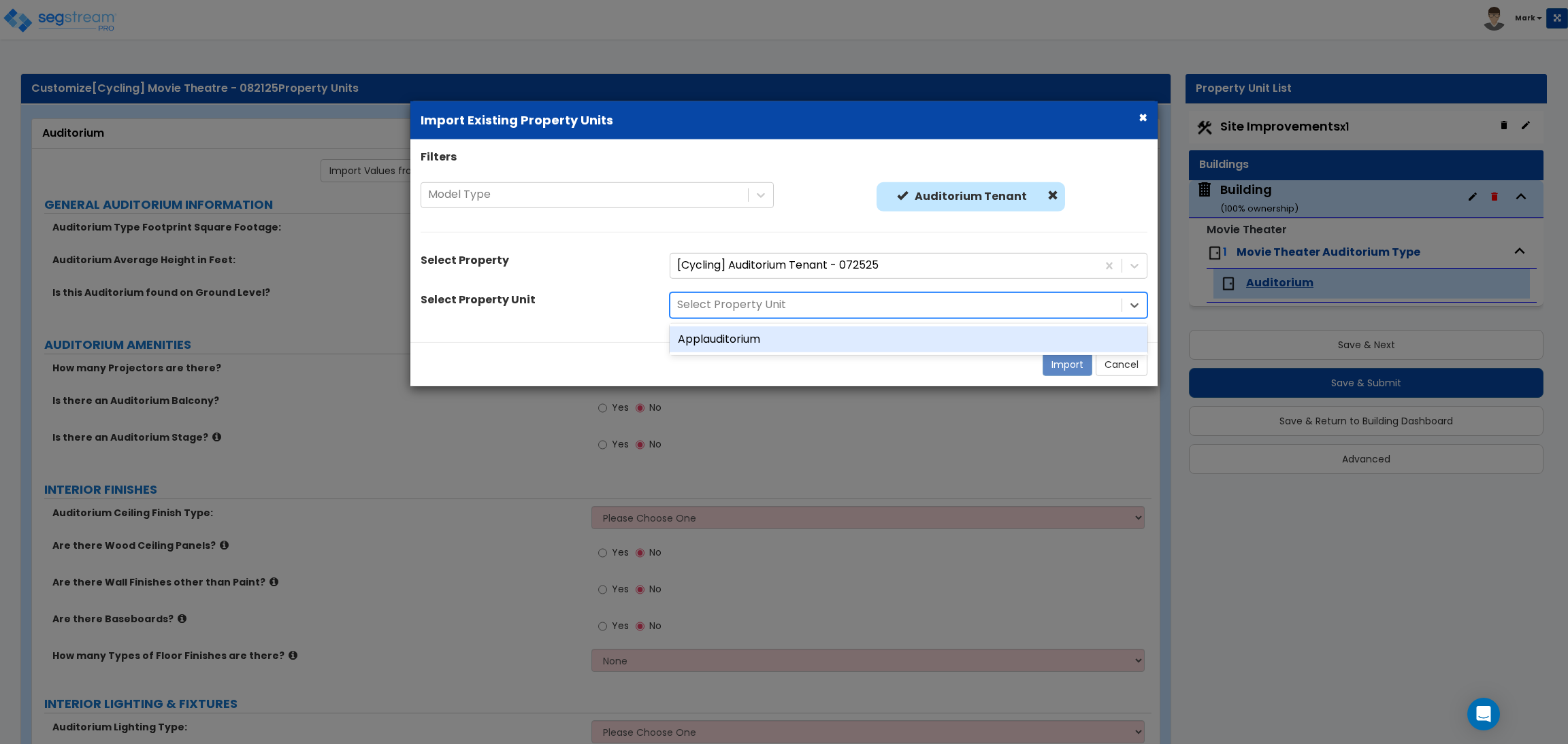
click at [738, 339] on div "Applauditorium" at bounding box center [908, 339] width 478 height 27
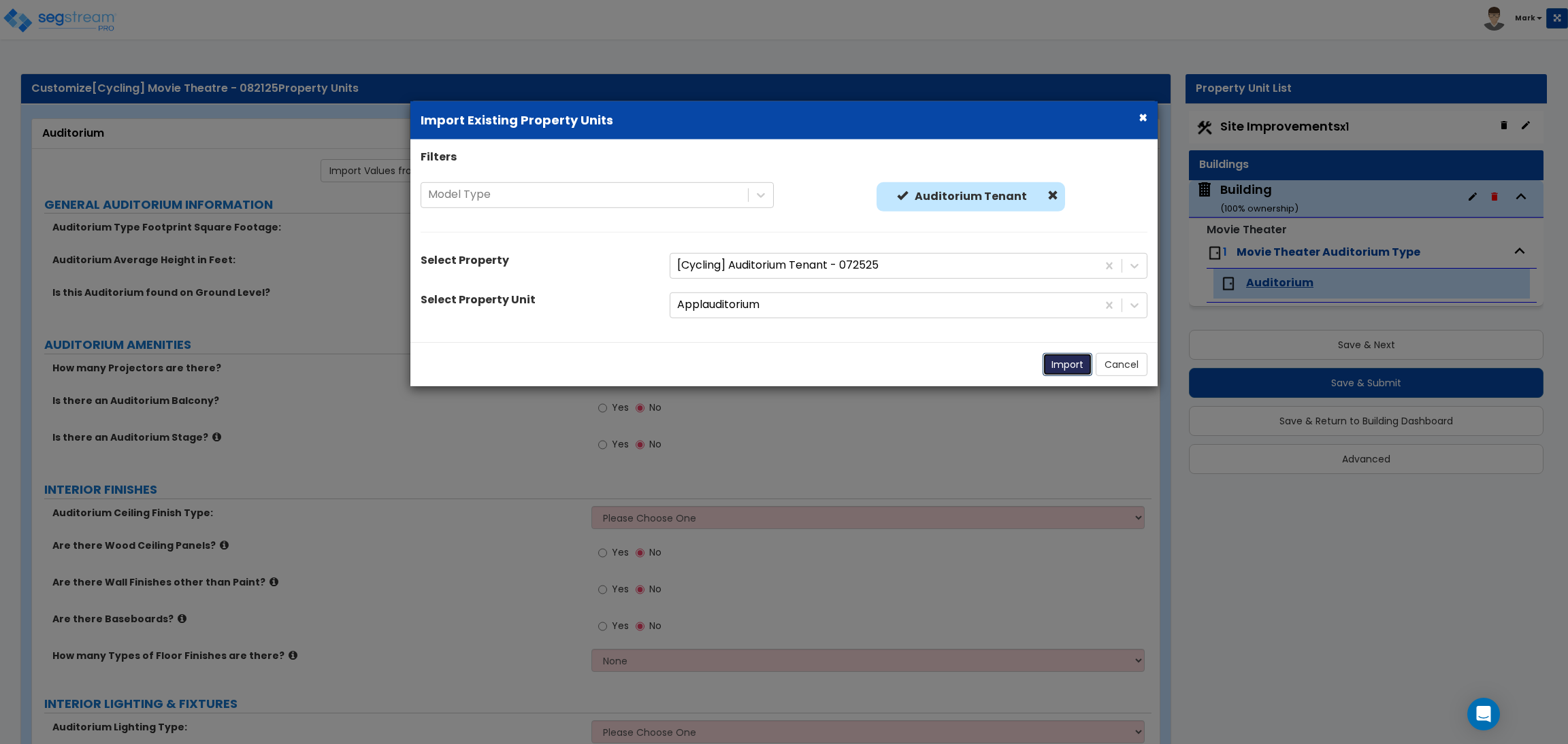
click at [1057, 365] on button "Import" at bounding box center [1067, 363] width 49 height 23
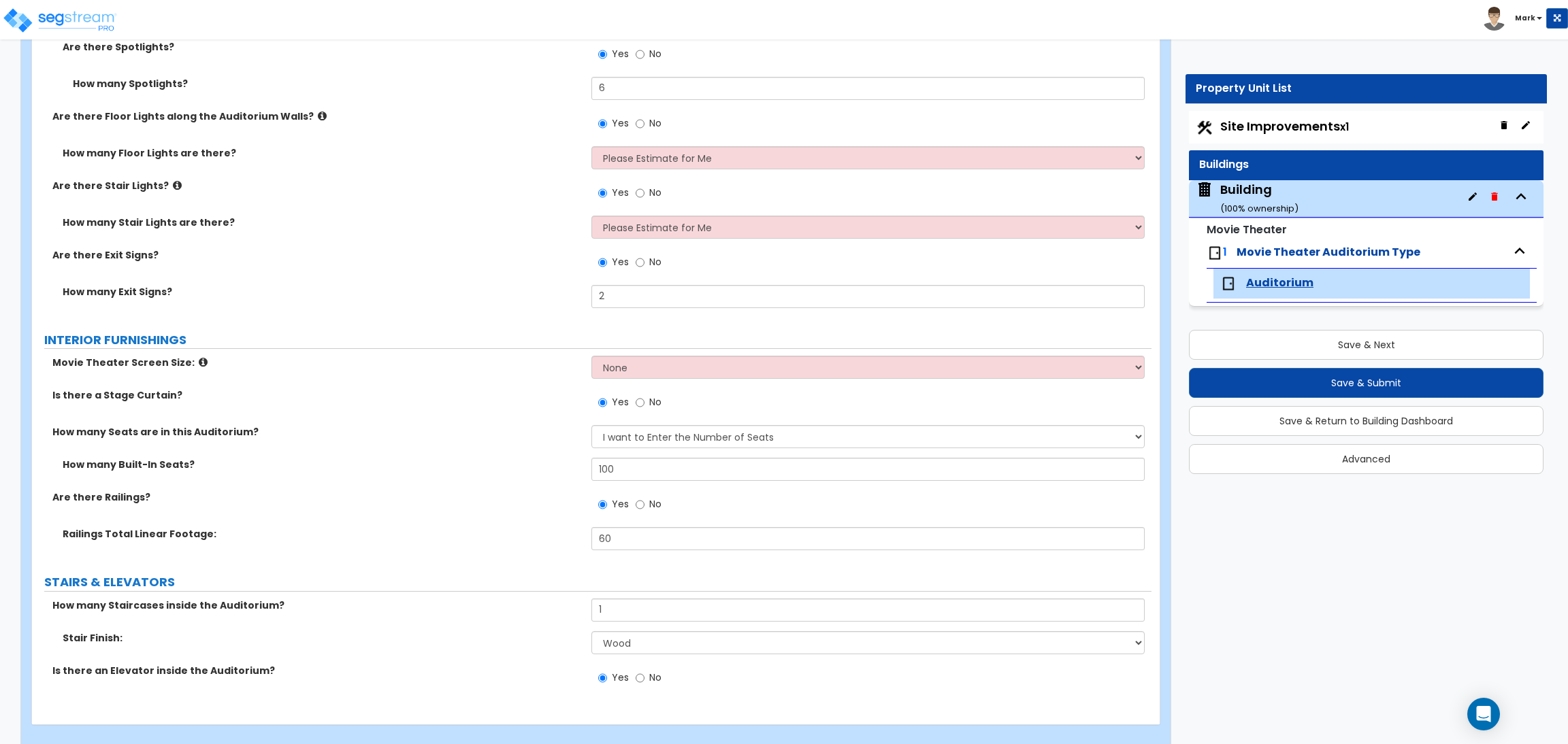
scroll to position [1642, 0]
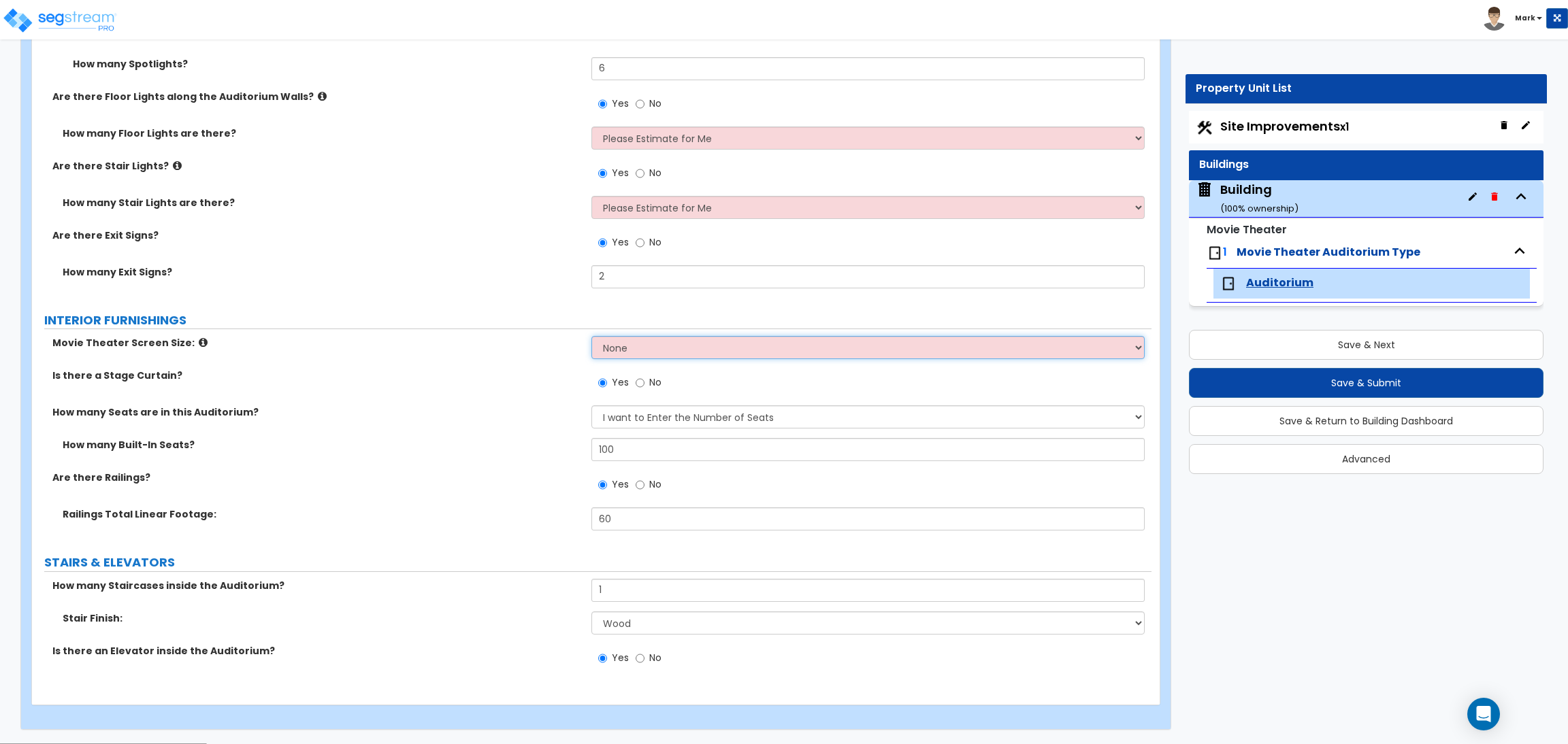
click at [638, 348] on select "None Narrow Medium Wide" at bounding box center [868, 347] width 552 height 23
click at [591, 336] on select "None Narrow Medium Wide" at bounding box center [868, 347] width 552 height 23
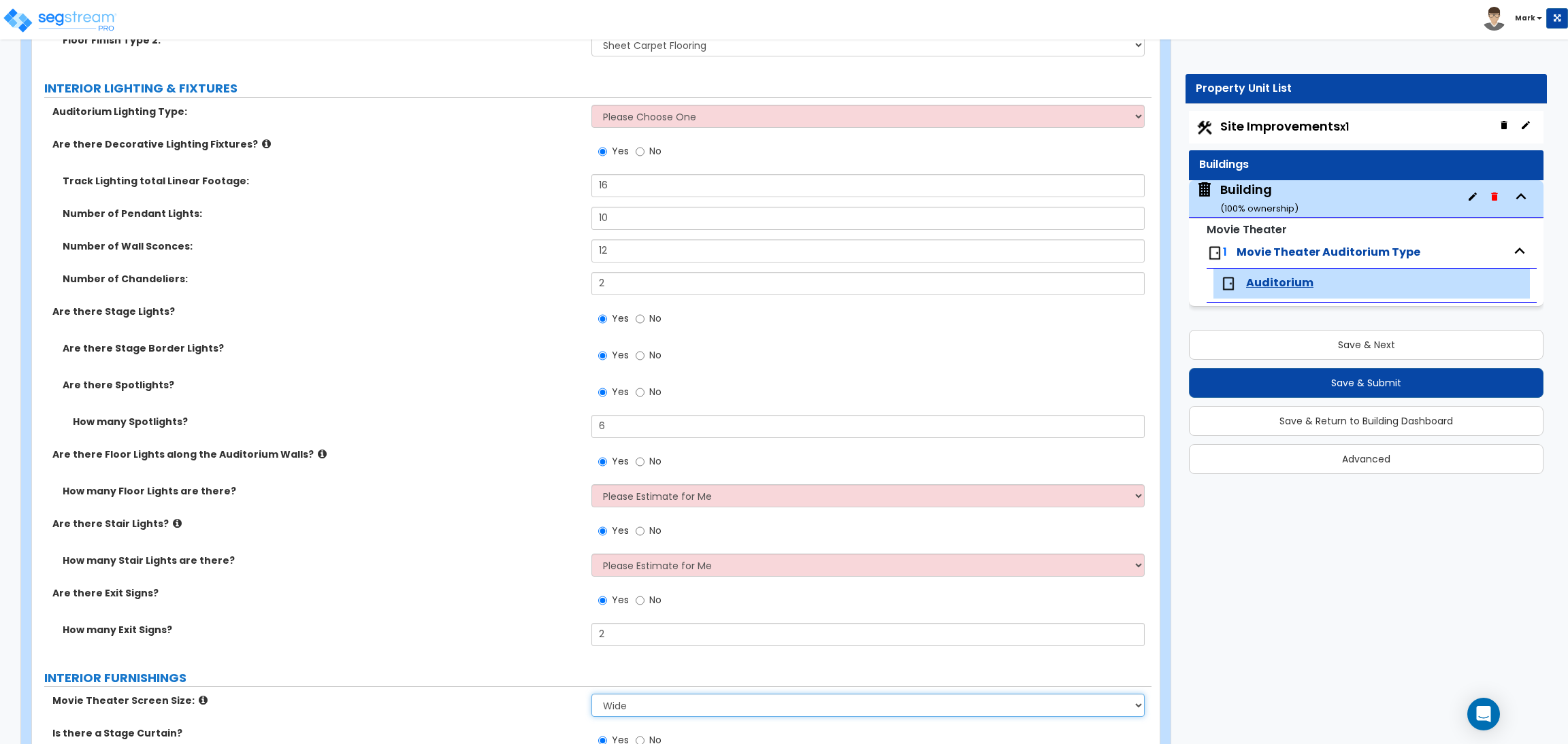
scroll to position [1439, 0]
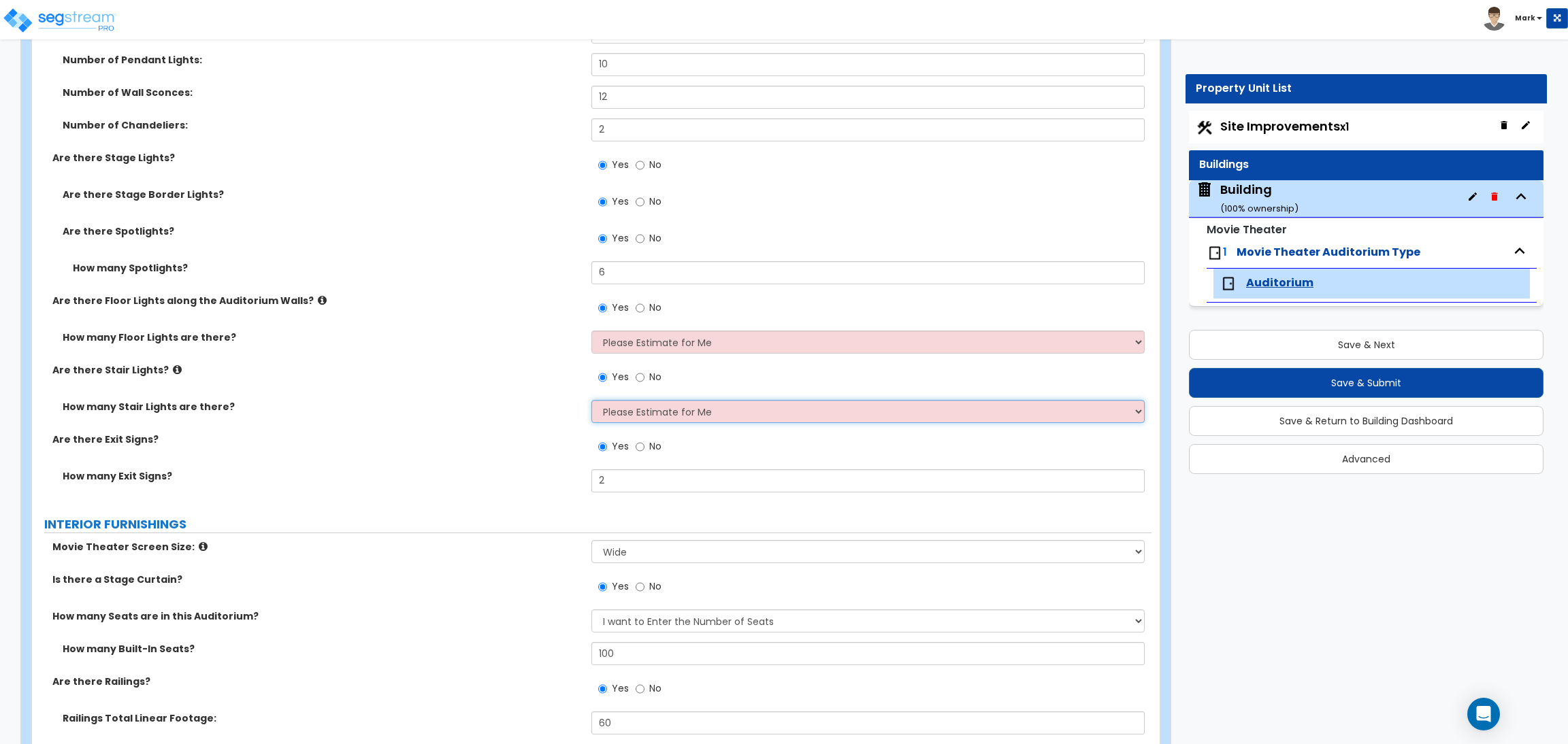
click at [629, 413] on select "Please Estimate for Me I want to Enter the Linear Footage" at bounding box center [868, 411] width 552 height 23
click at [591, 400] on select "Please Estimate for Me I want to Enter the Linear Footage" at bounding box center [868, 411] width 552 height 23
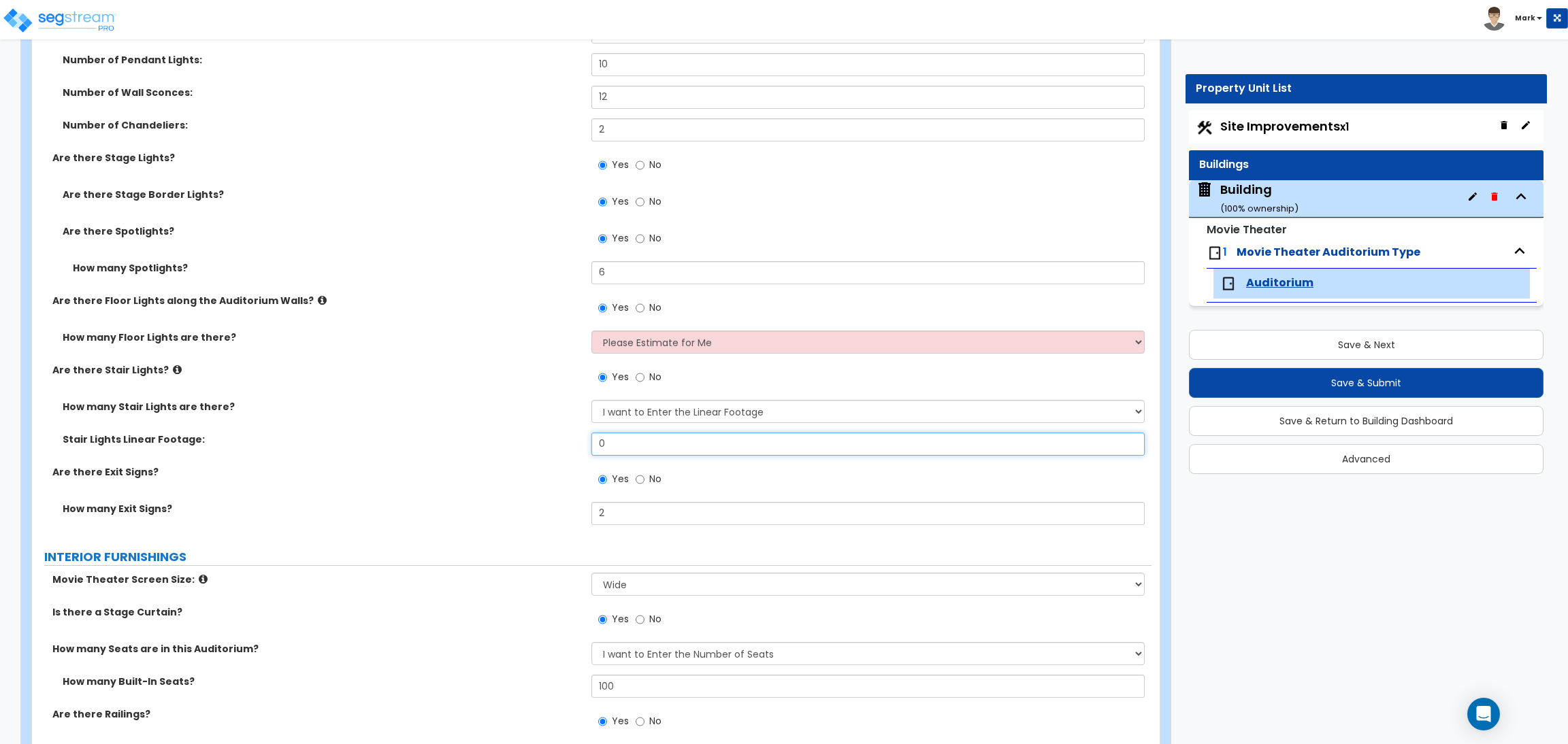
drag, startPoint x: 628, startPoint y: 447, endPoint x: 569, endPoint y: 447, distance: 59.0
click at [569, 447] on div "Stair Lights Linear Footage: 0" at bounding box center [591, 449] width 1119 height 33
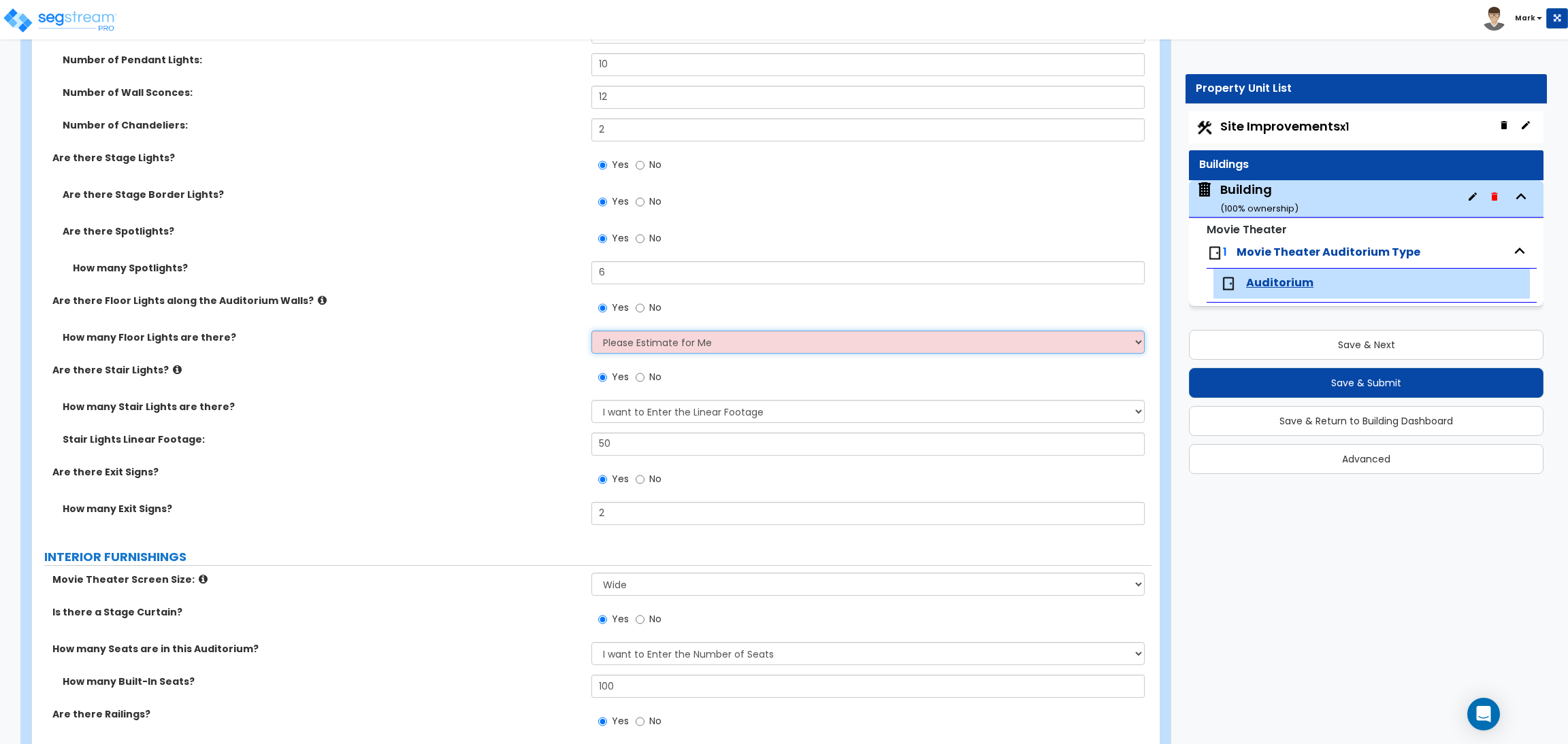
click at [638, 347] on select "Please Estimate for Me I want to Enter the Linear Footage" at bounding box center [868, 342] width 552 height 23
click at [591, 331] on select "Please Estimate for Me I want to Enter the Linear Footage" at bounding box center [868, 342] width 552 height 23
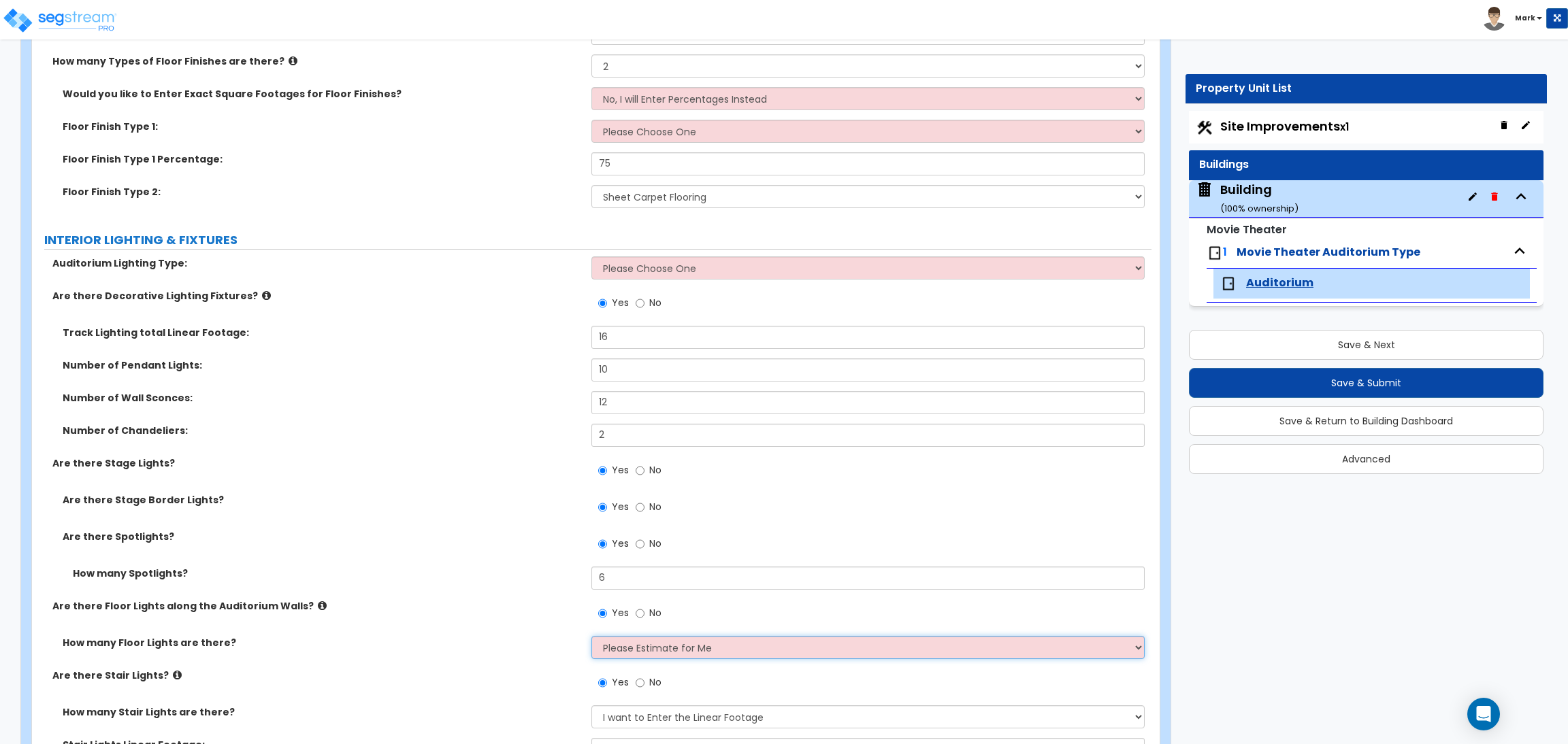
scroll to position [1132, 0]
click at [643, 258] on select "Please Choose One LED Surface-Mounted LED Recessed Fluorescent Surface-Mounted …" at bounding box center [868, 268] width 552 height 23
click at [591, 257] on select "Please Choose One LED Surface-Mounted LED Recessed Fluorescent Surface-Mounted …" at bounding box center [868, 268] width 552 height 23
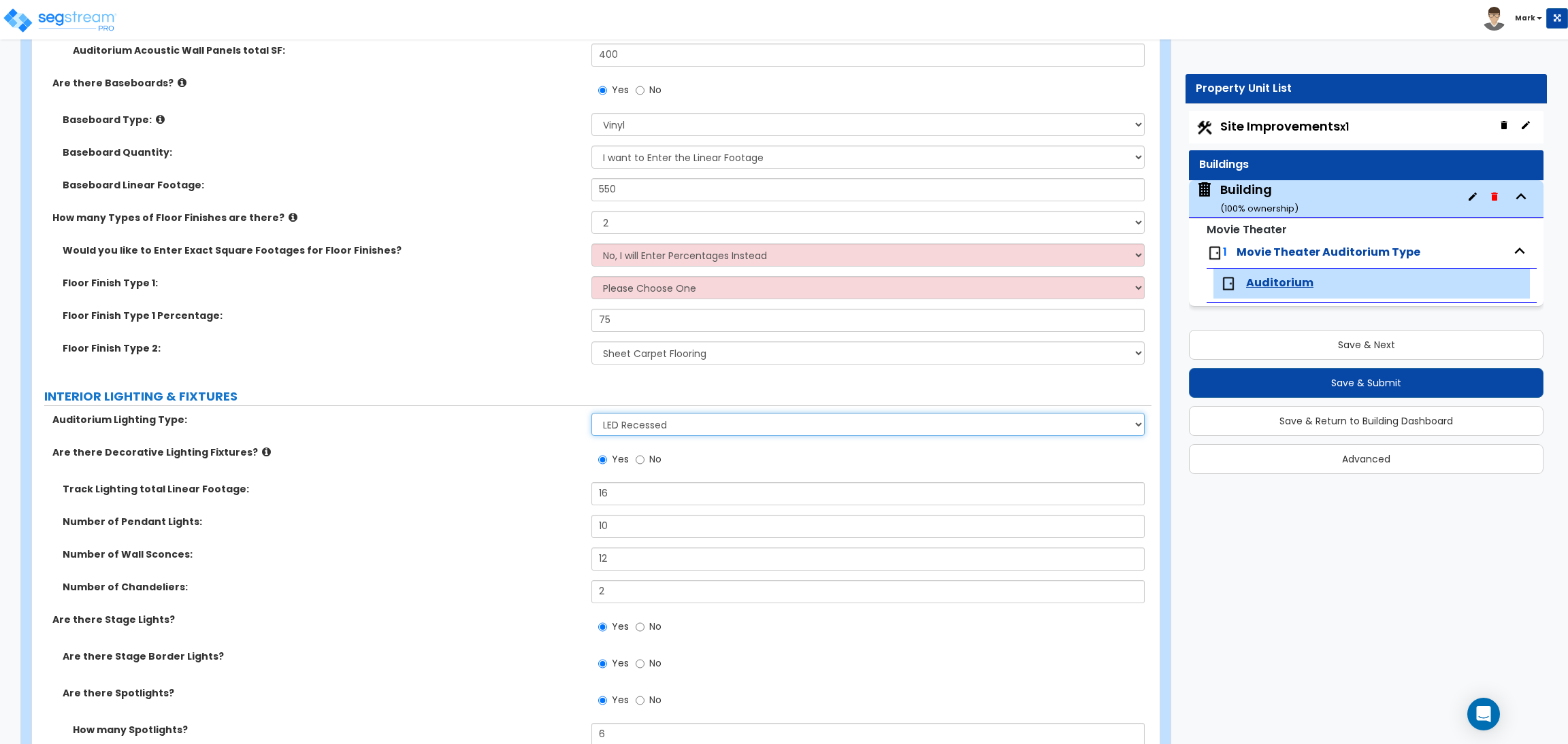
scroll to position [928, 0]
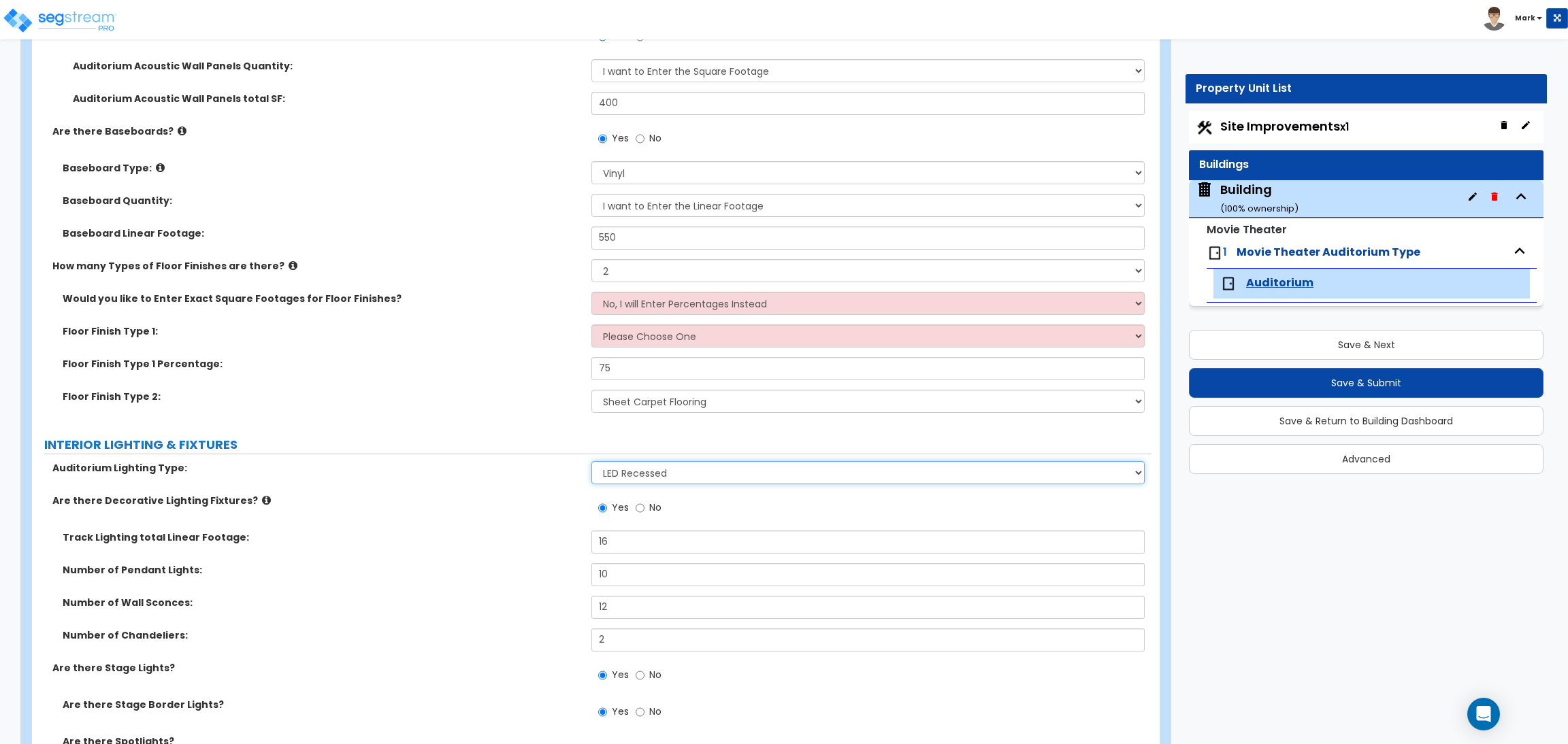
click at [628, 477] on select "Please Choose One LED Surface-Mounted LED Recessed Fluorescent Surface-Mounted …" at bounding box center [868, 472] width 552 height 23
click at [591, 461] on select "Please Choose One LED Surface-Mounted LED Recessed Fluorescent Surface-Mounted …" at bounding box center [868, 472] width 552 height 23
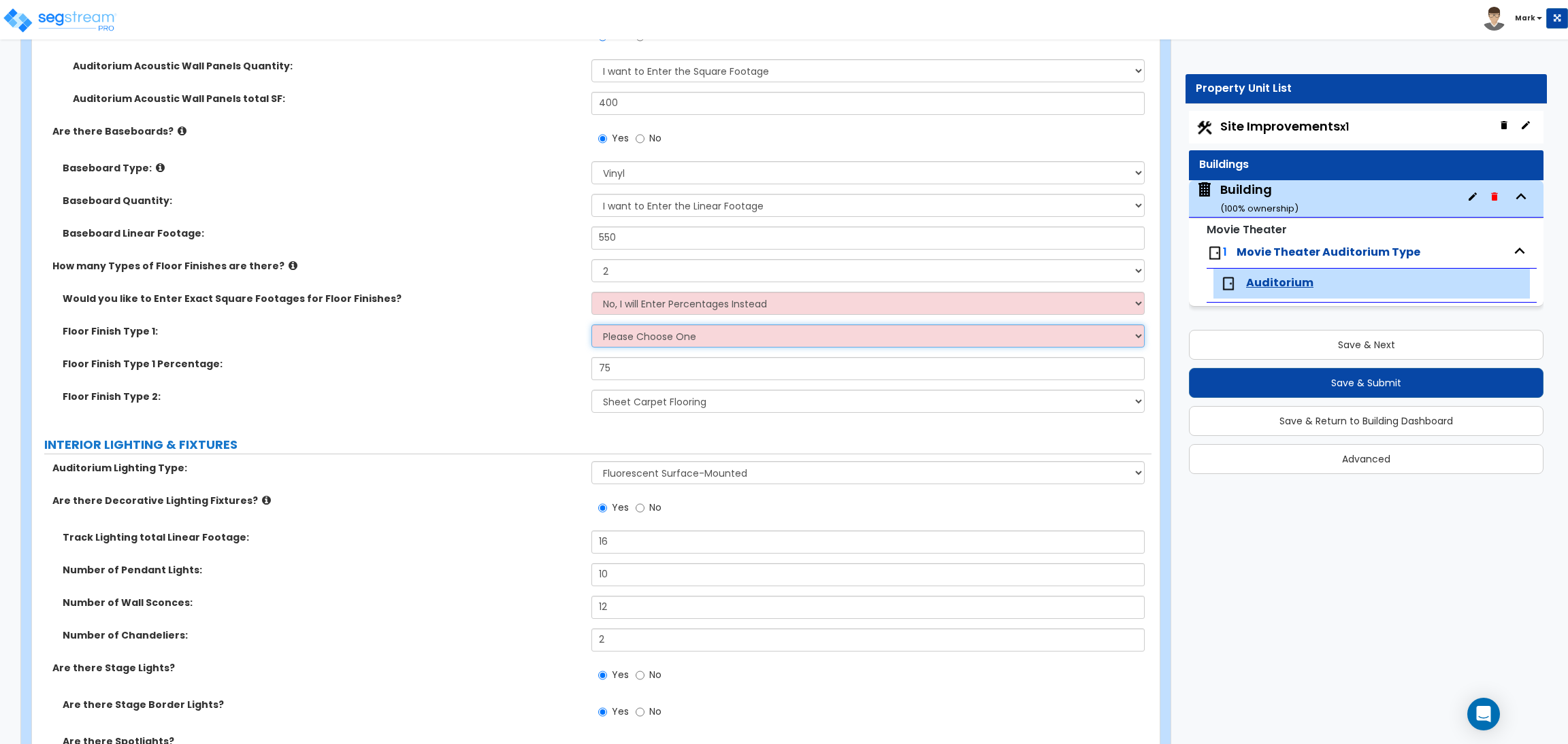
click at [642, 335] on select "Please Choose One Tile Flooring Hardwood Flooring Resilient Laminate Flooring V…" at bounding box center [868, 336] width 552 height 23
click at [591, 325] on select "Please Choose One Tile Flooring Hardwood Flooring Resilient Laminate Flooring V…" at bounding box center [868, 336] width 552 height 23
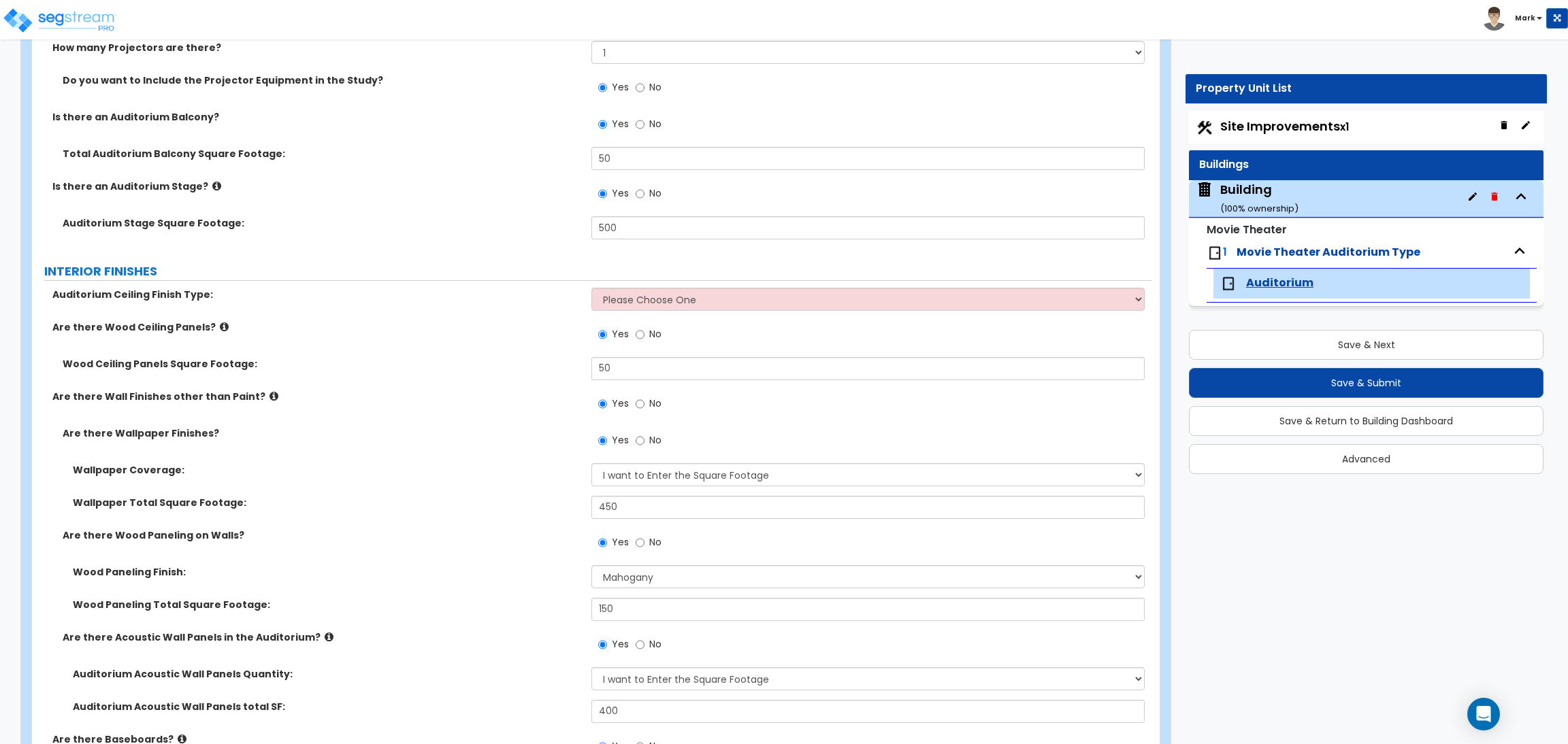
scroll to position [316, 0]
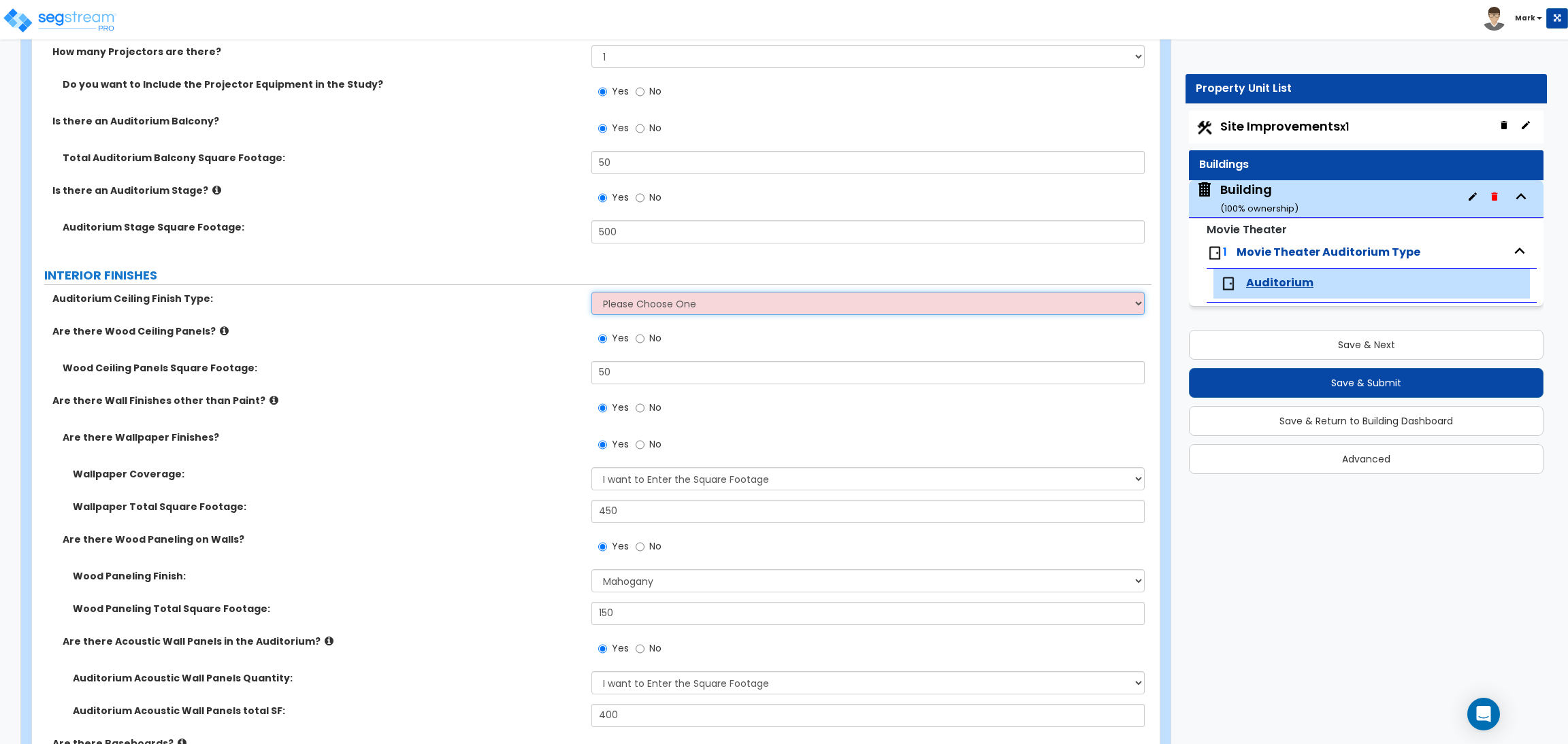
click at [644, 304] on select "Please Choose One Drywall Ceiling Open Ceiling Acoustic Ceiling" at bounding box center [868, 303] width 552 height 23
click at [591, 292] on select "Please Choose One Drywall Ceiling Open Ceiling Acoustic Ceiling" at bounding box center [868, 303] width 552 height 23
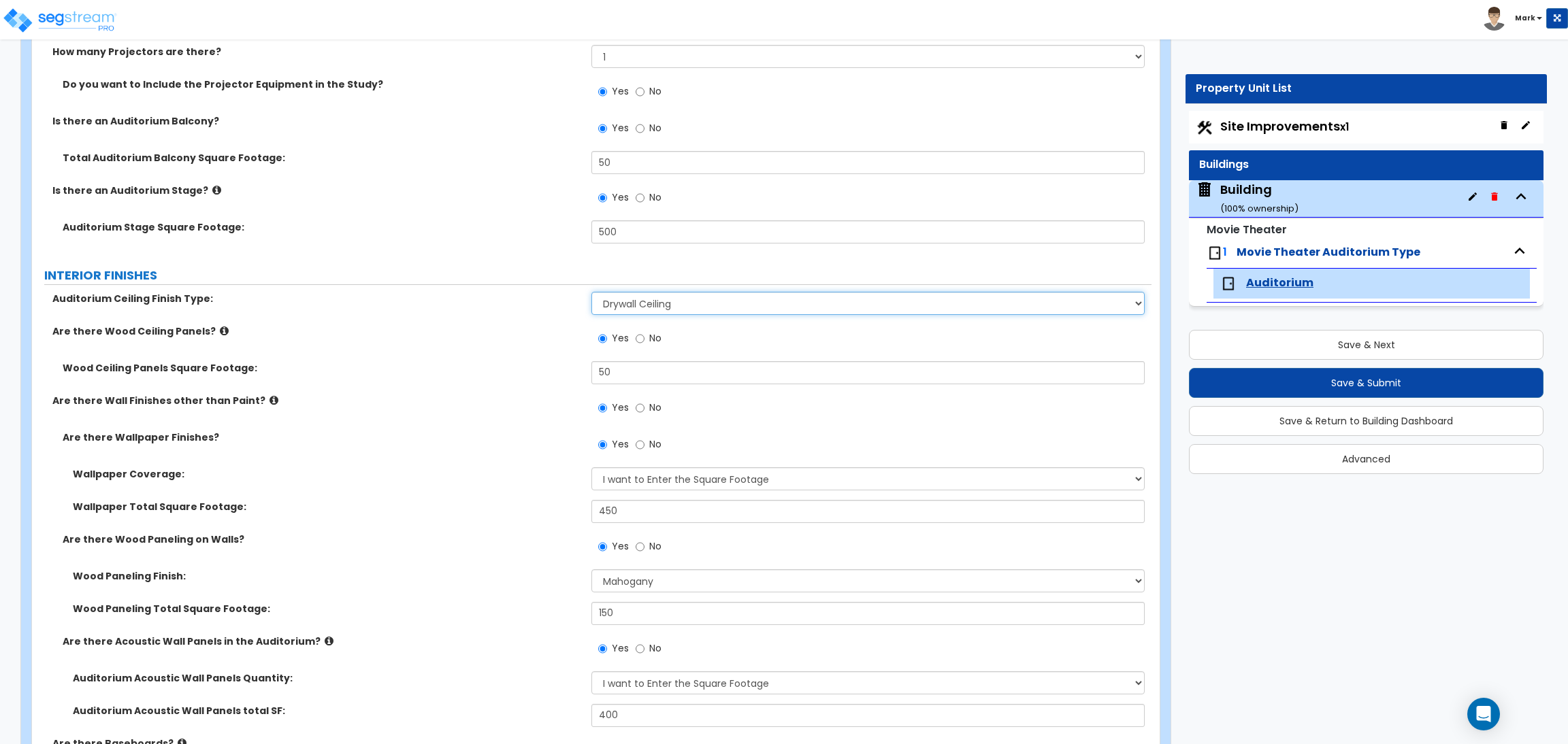
click at [646, 303] on select "Please Choose One Drywall Ceiling Open Ceiling Acoustic Ceiling" at bounding box center [868, 303] width 552 height 23
click at [521, 294] on label "Auditorium Ceiling Finish Type:" at bounding box center [317, 298] width 529 height 13
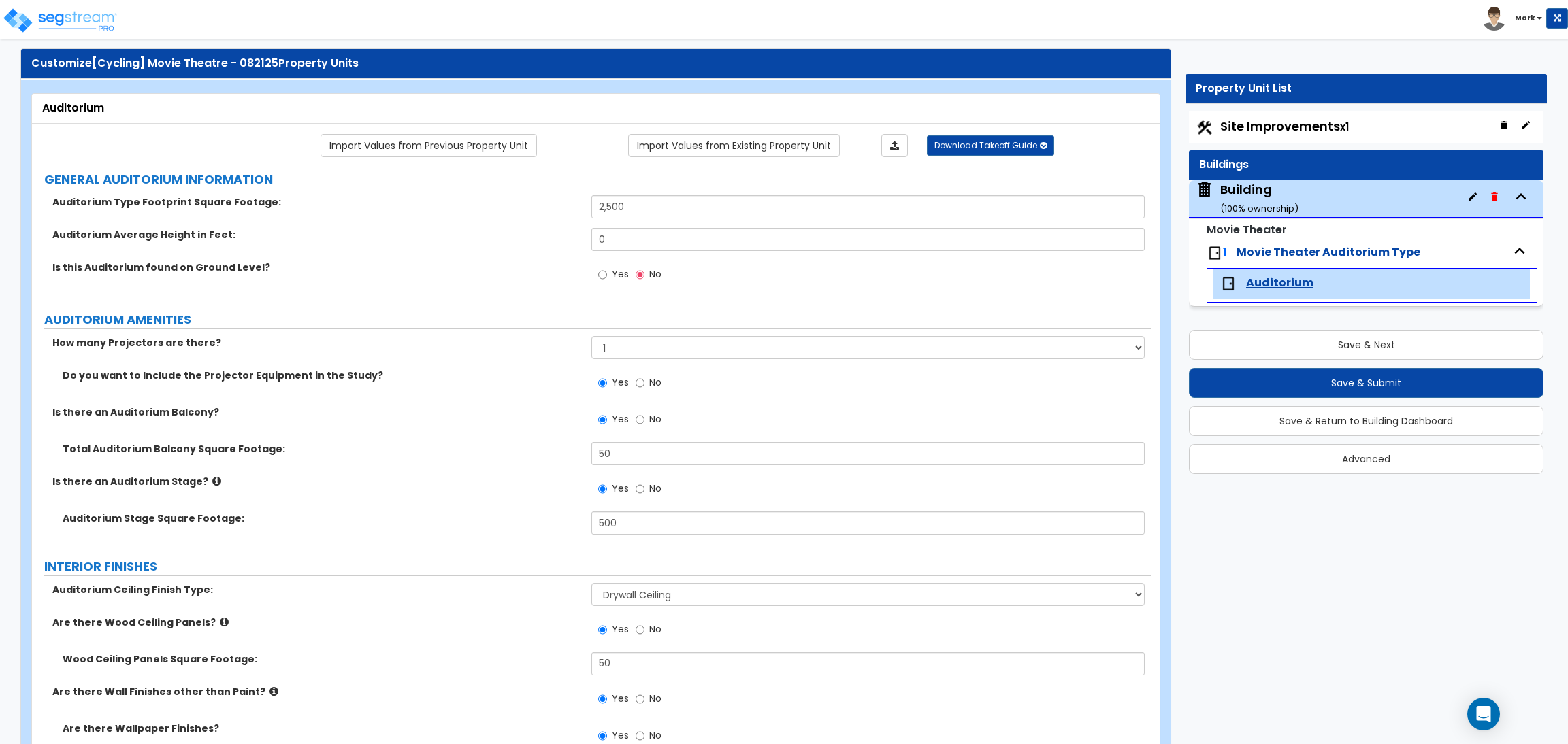
scroll to position [10, 0]
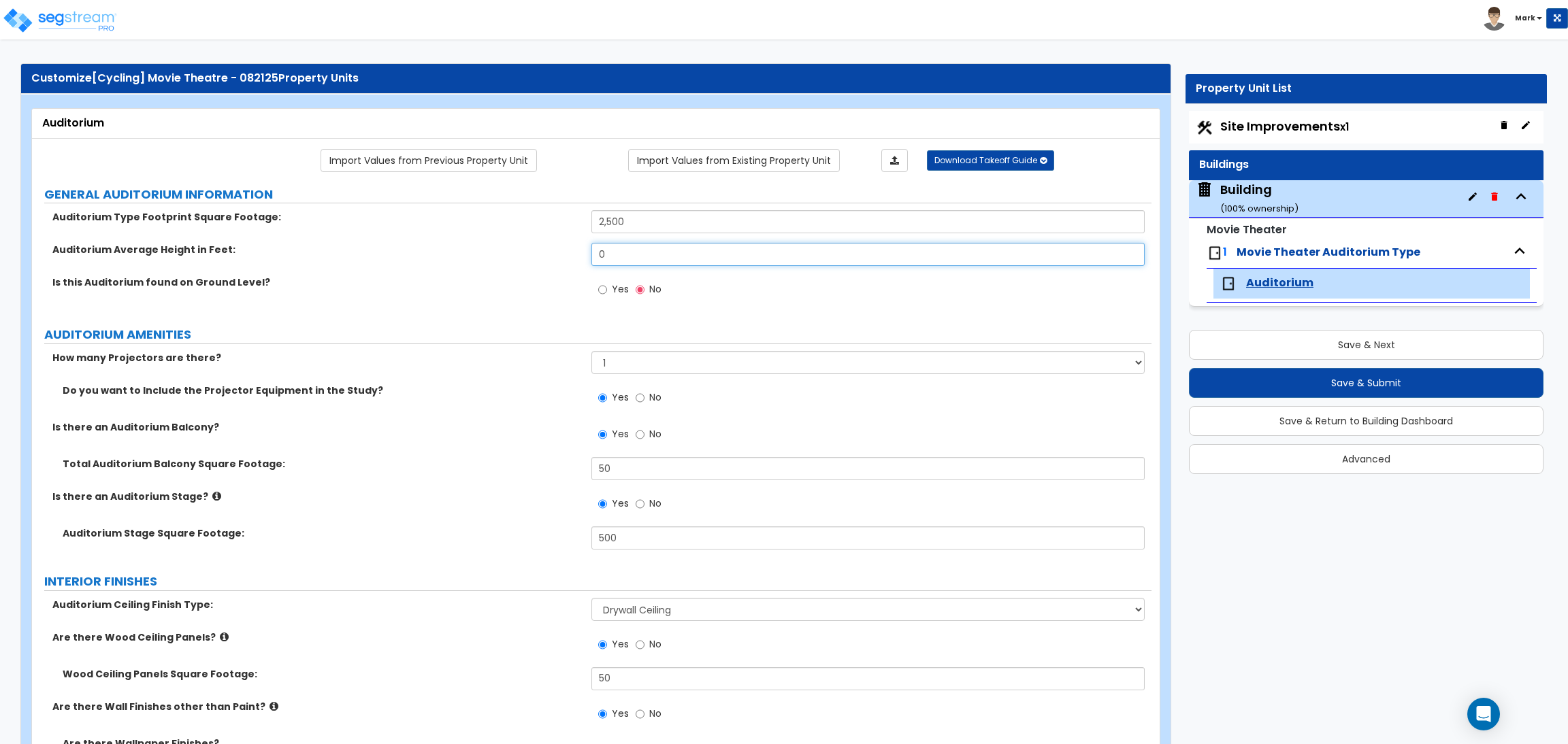
drag, startPoint x: 631, startPoint y: 262, endPoint x: 577, endPoint y: 263, distance: 54.0
click at [577, 263] on div "Auditorium Average Height in Feet: 0" at bounding box center [591, 259] width 1119 height 33
click at [601, 287] on input "Yes" at bounding box center [602, 289] width 9 height 15
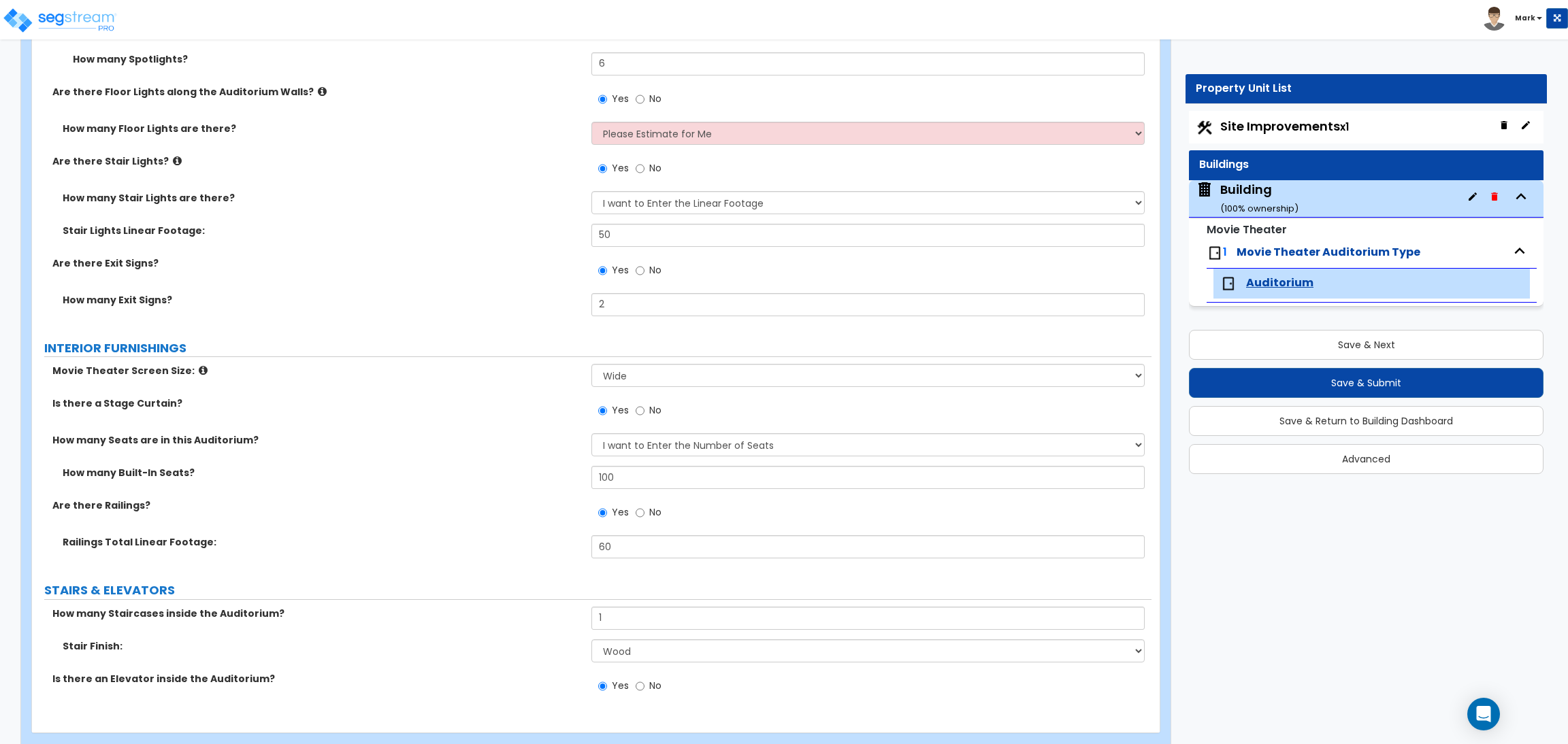
scroll to position [1675, 0]
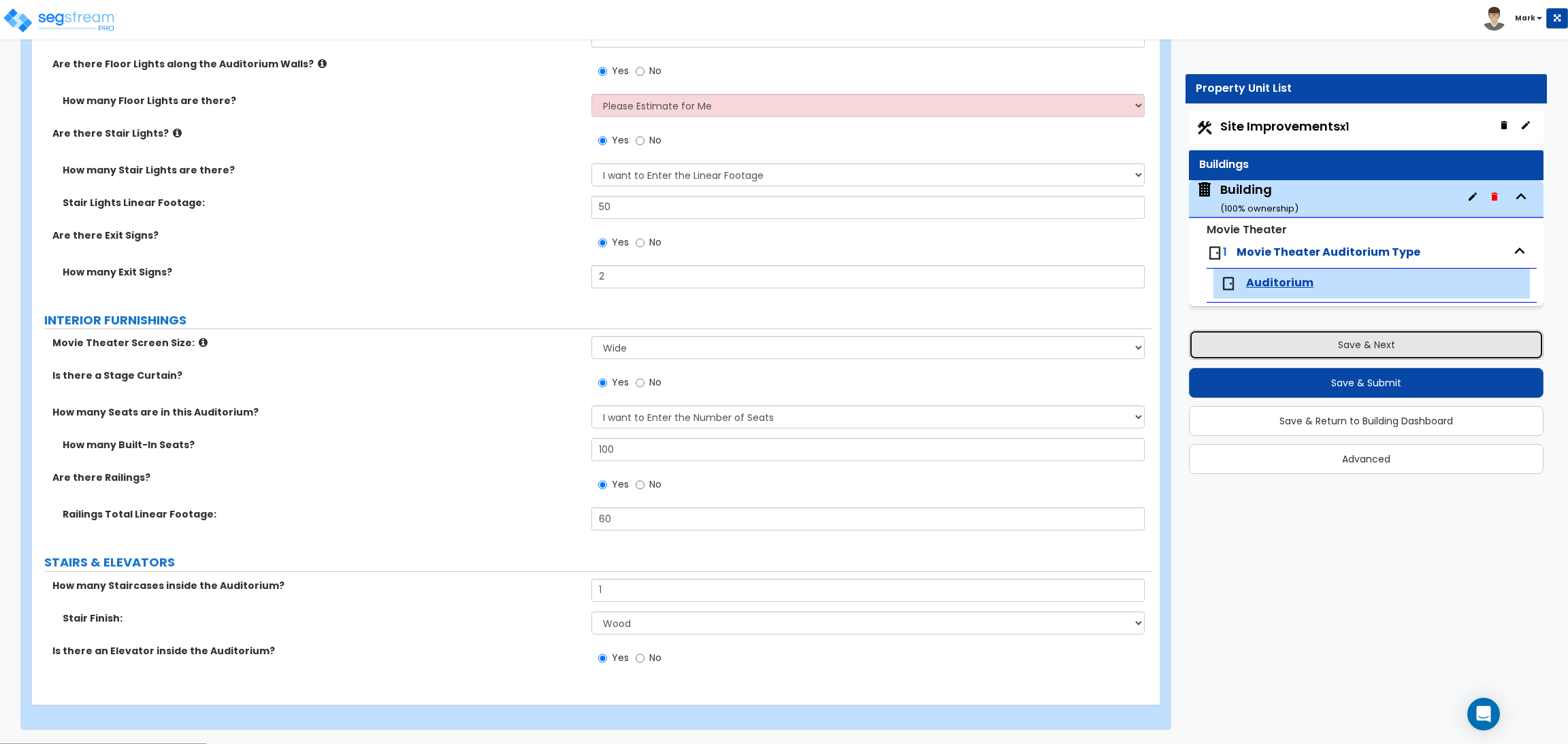
click at [1370, 343] on button "Save & Next" at bounding box center [1366, 345] width 355 height 30
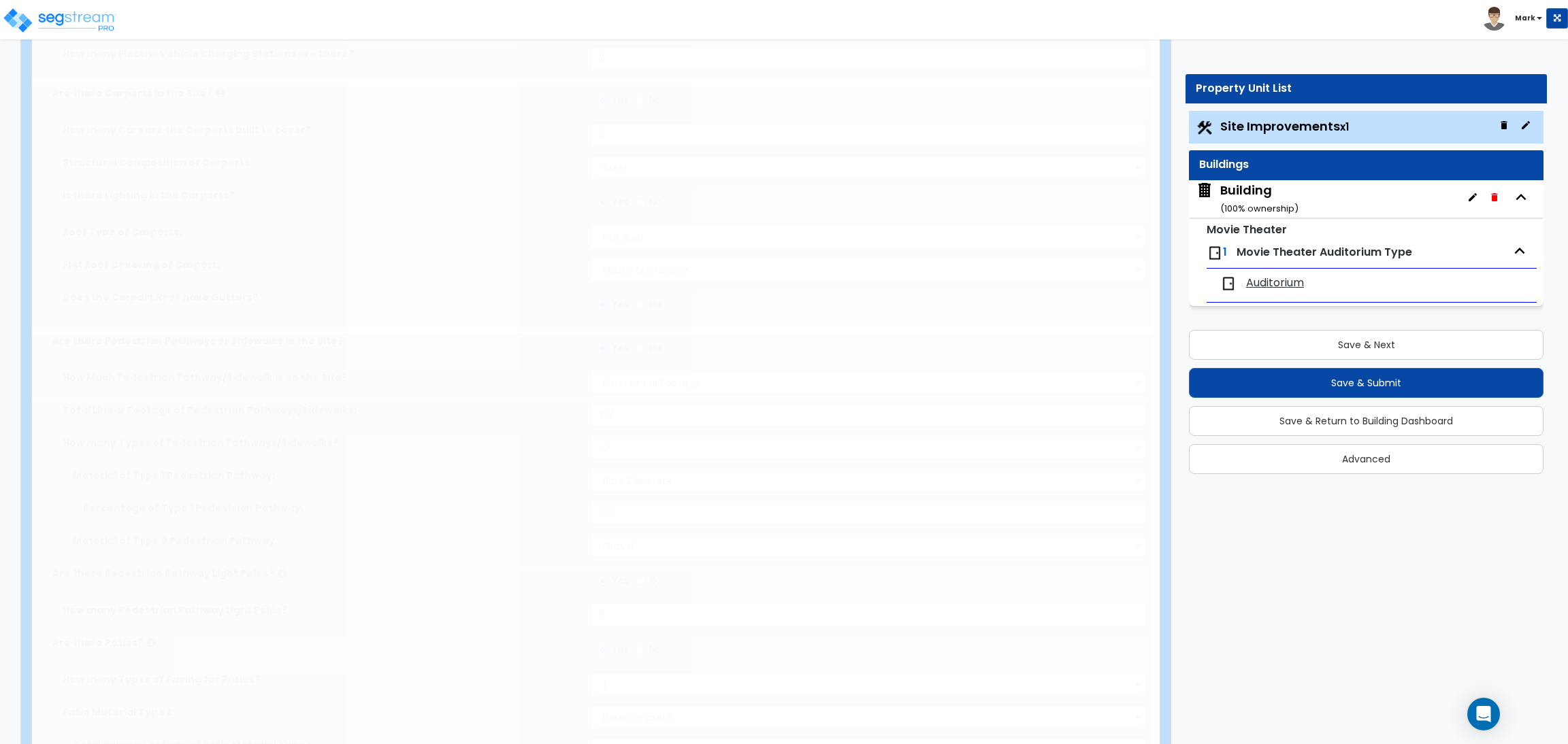
scroll to position [0, 0]
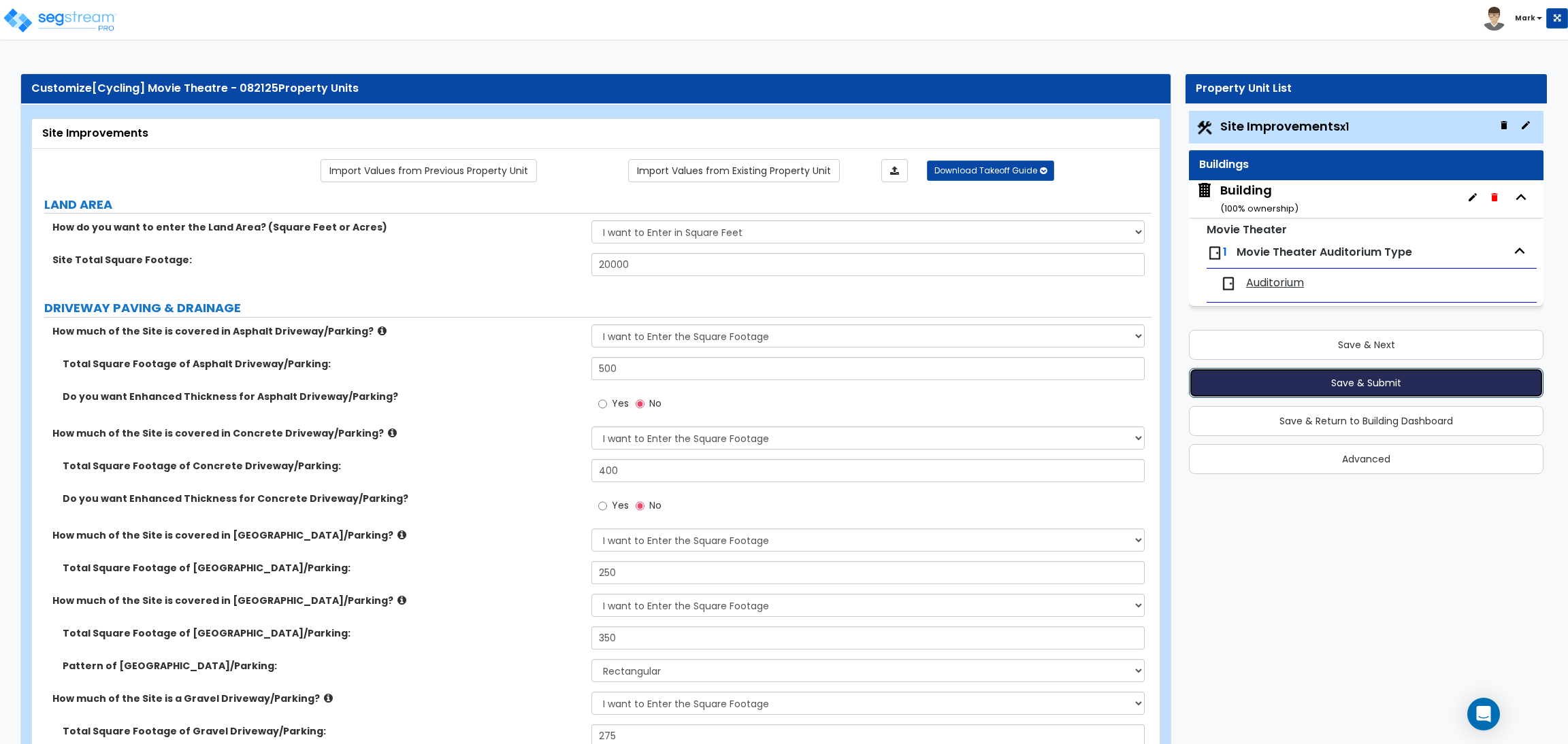
click at [1365, 385] on button "Save & Submit" at bounding box center [1366, 383] width 355 height 30
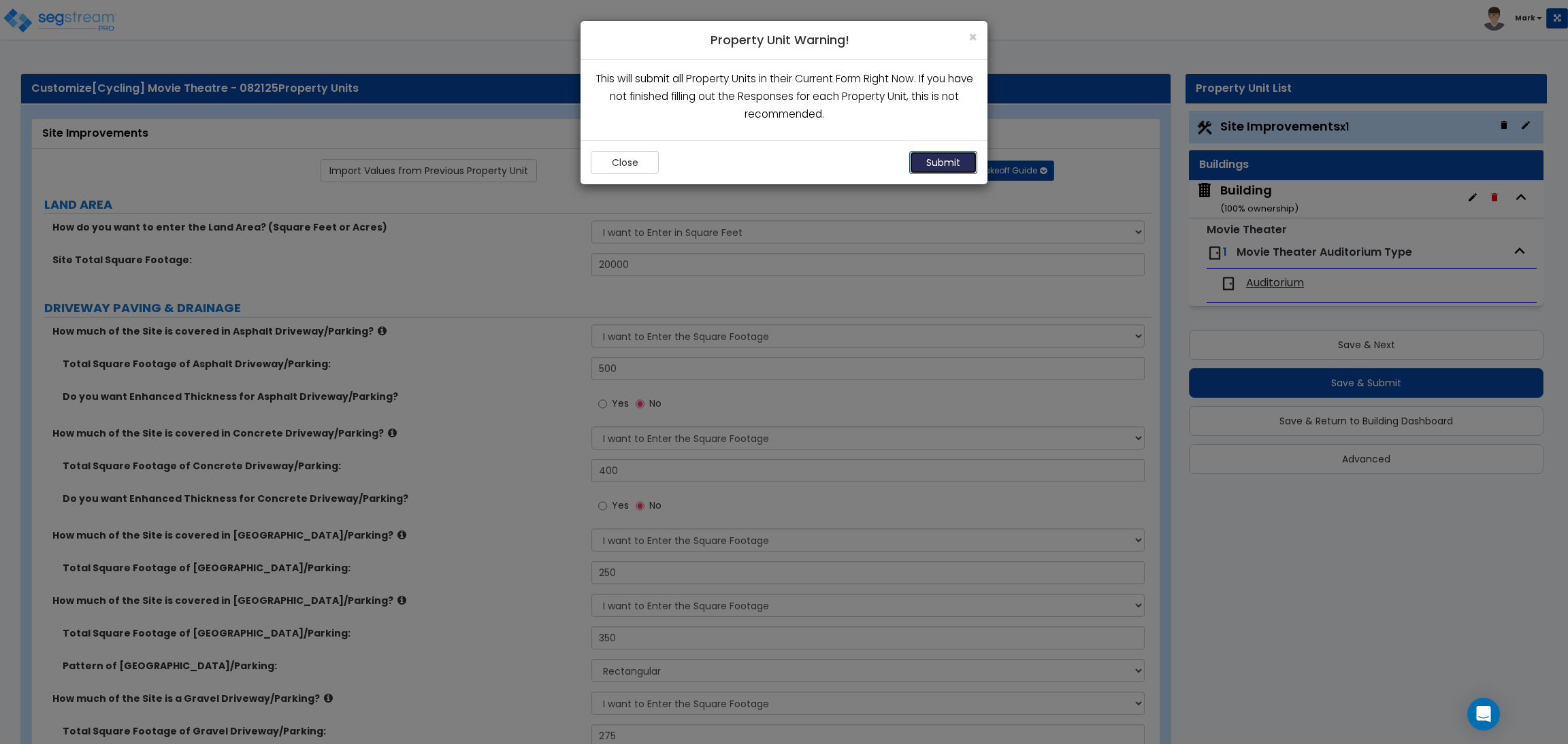
click at [952, 162] on button "Submit" at bounding box center [943, 162] width 68 height 23
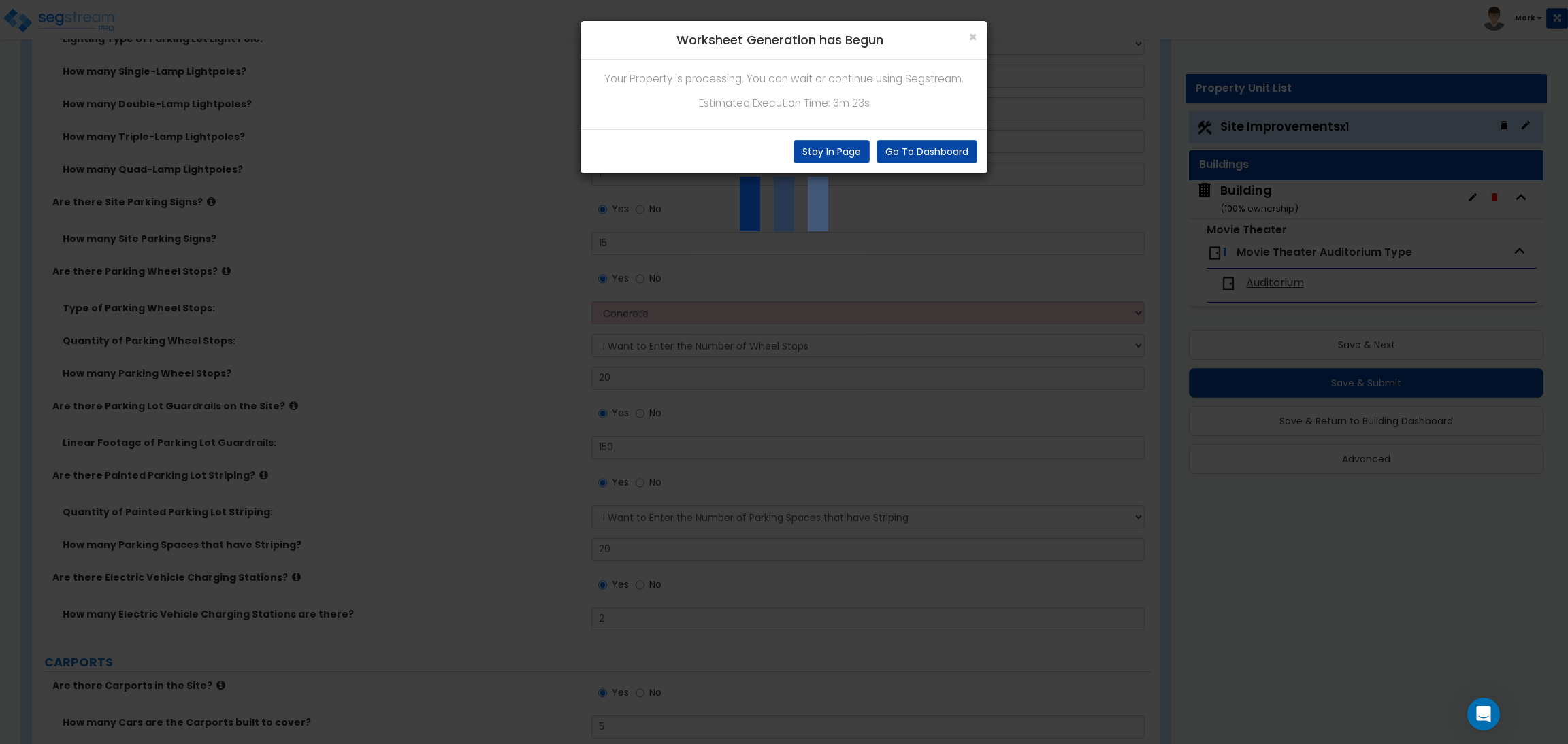
scroll to position [1224, 0]
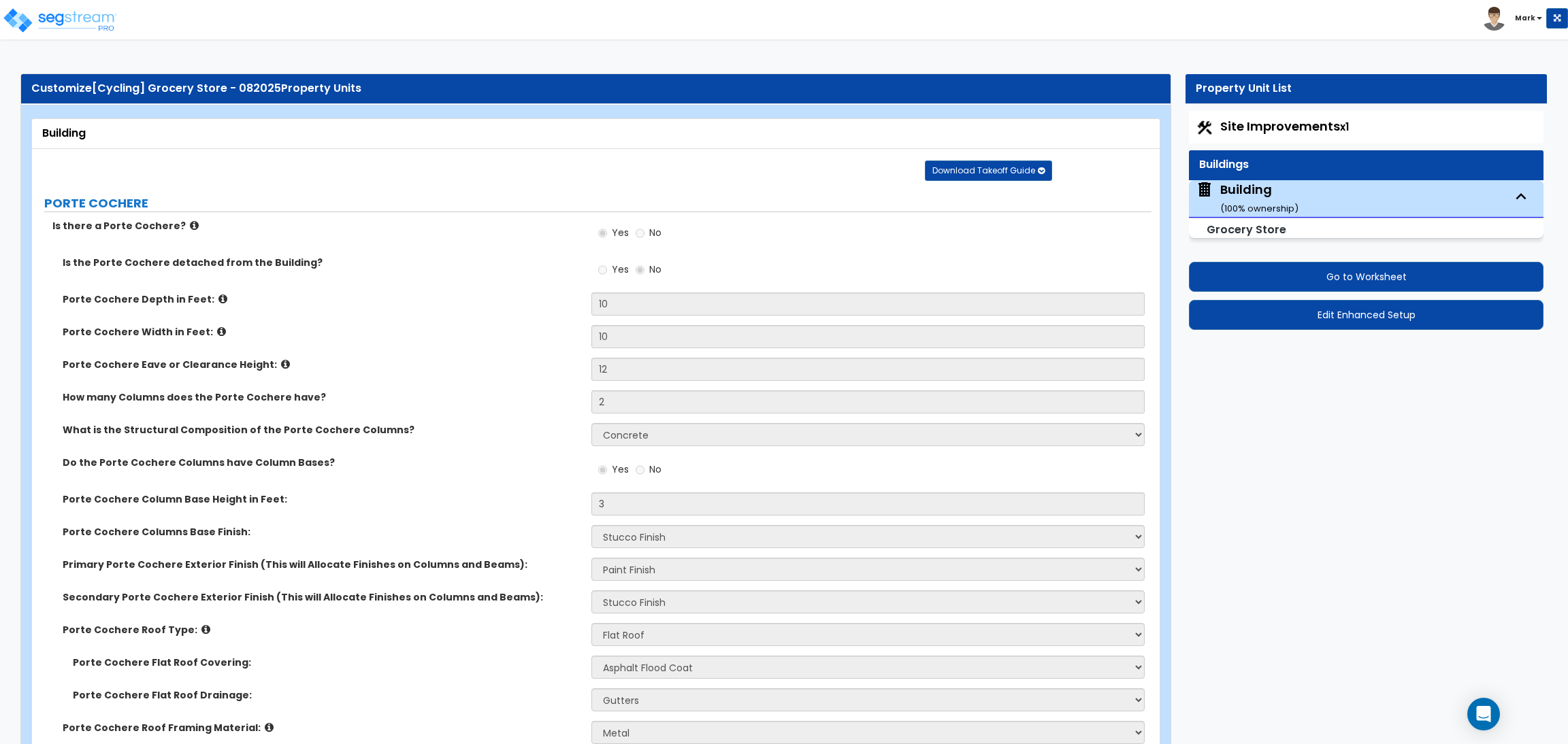
select select "3"
select select "2"
select select "1"
select select "2"
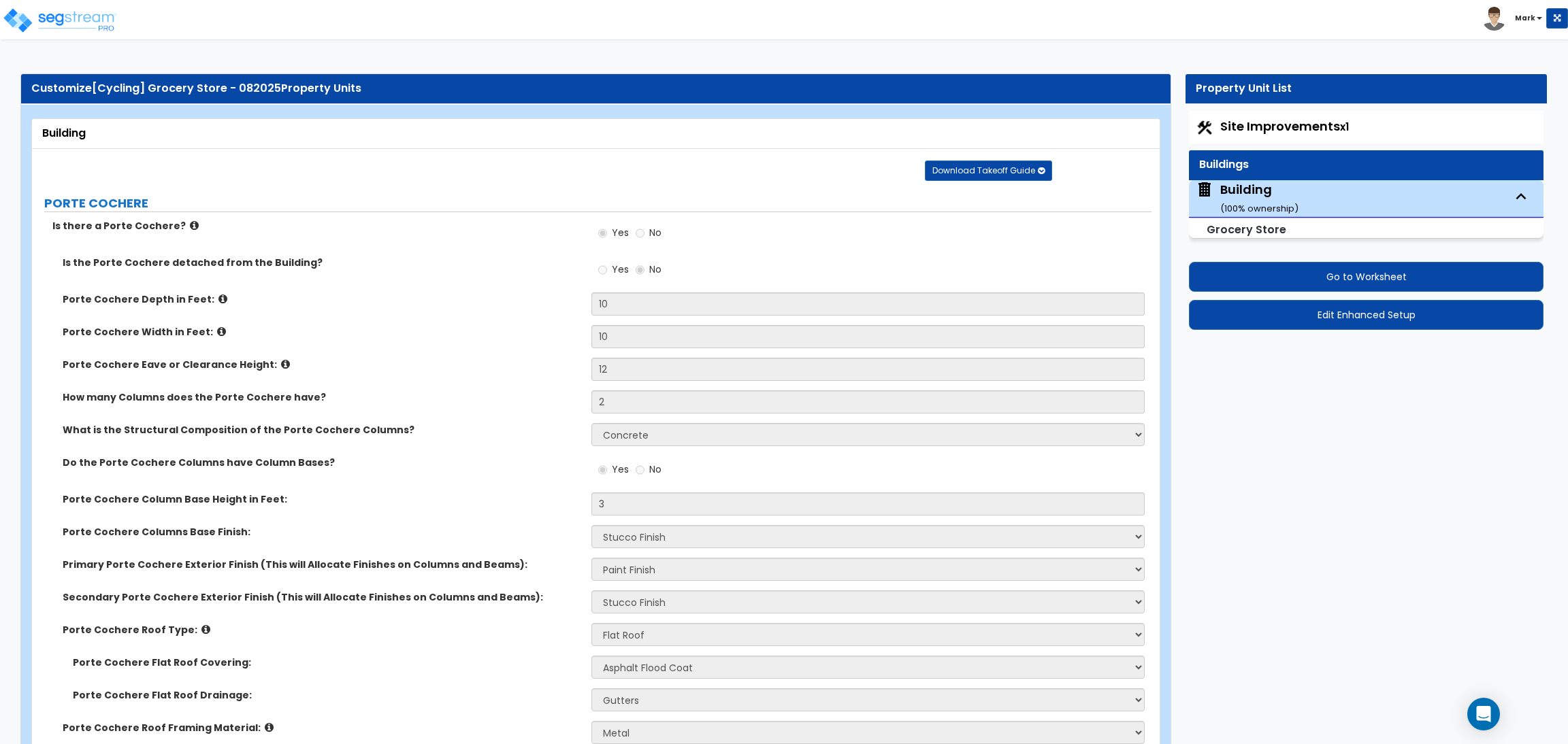
select select "3"
select select "1"
select select "2"
select select "1"
select select "4"
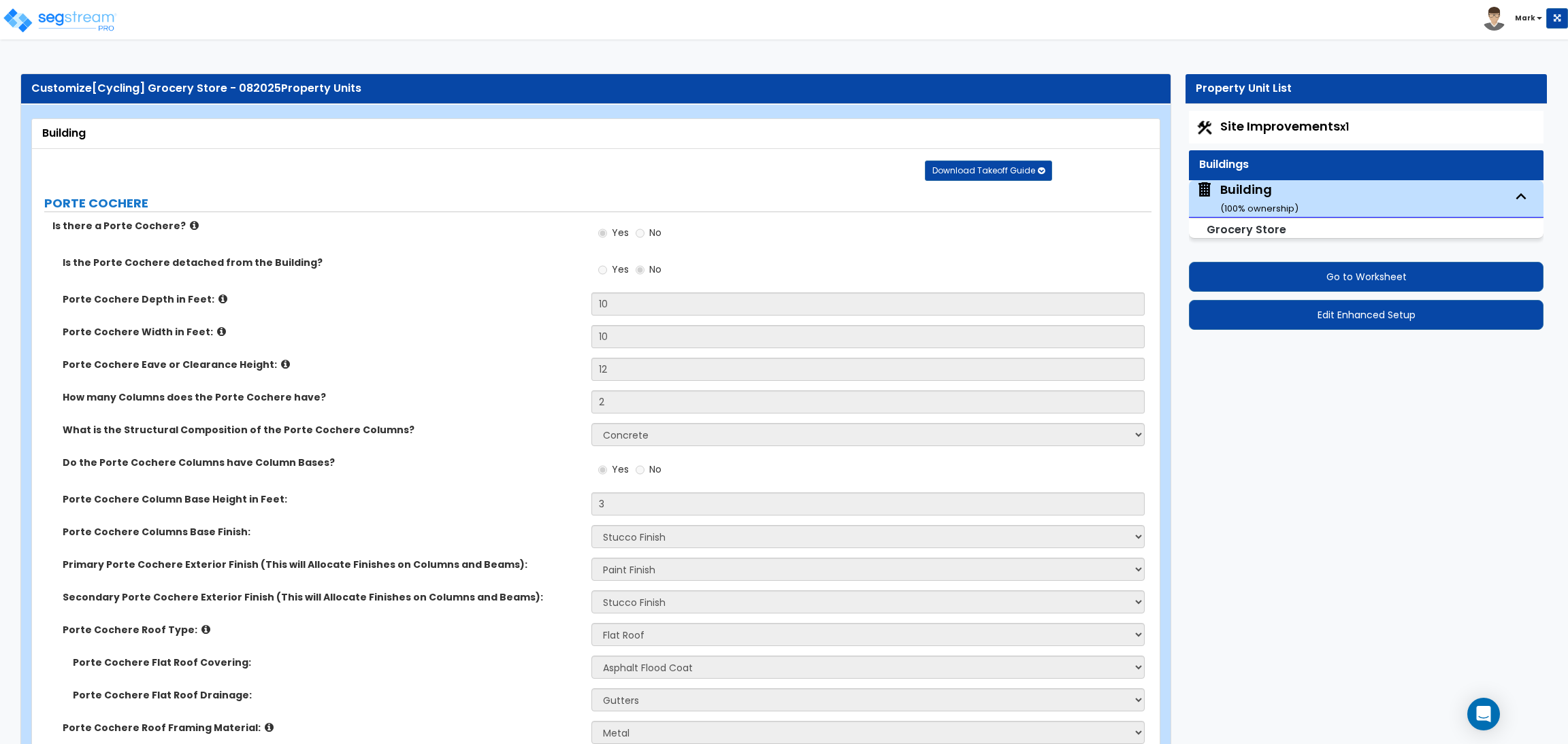
select select "1"
select select "4"
select select "3"
select select "2"
select select "1"
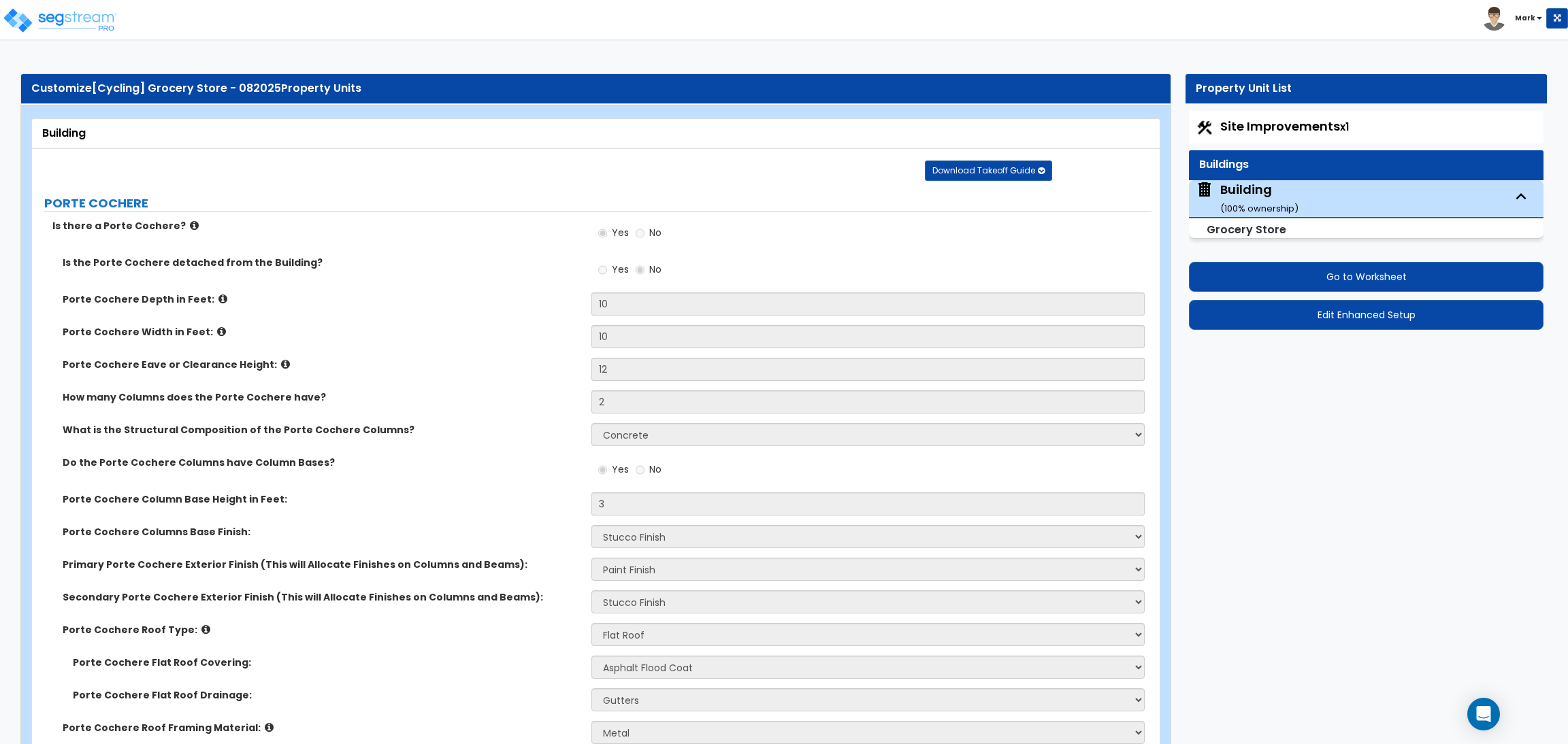
select select "10"
select select "5"
select select "1"
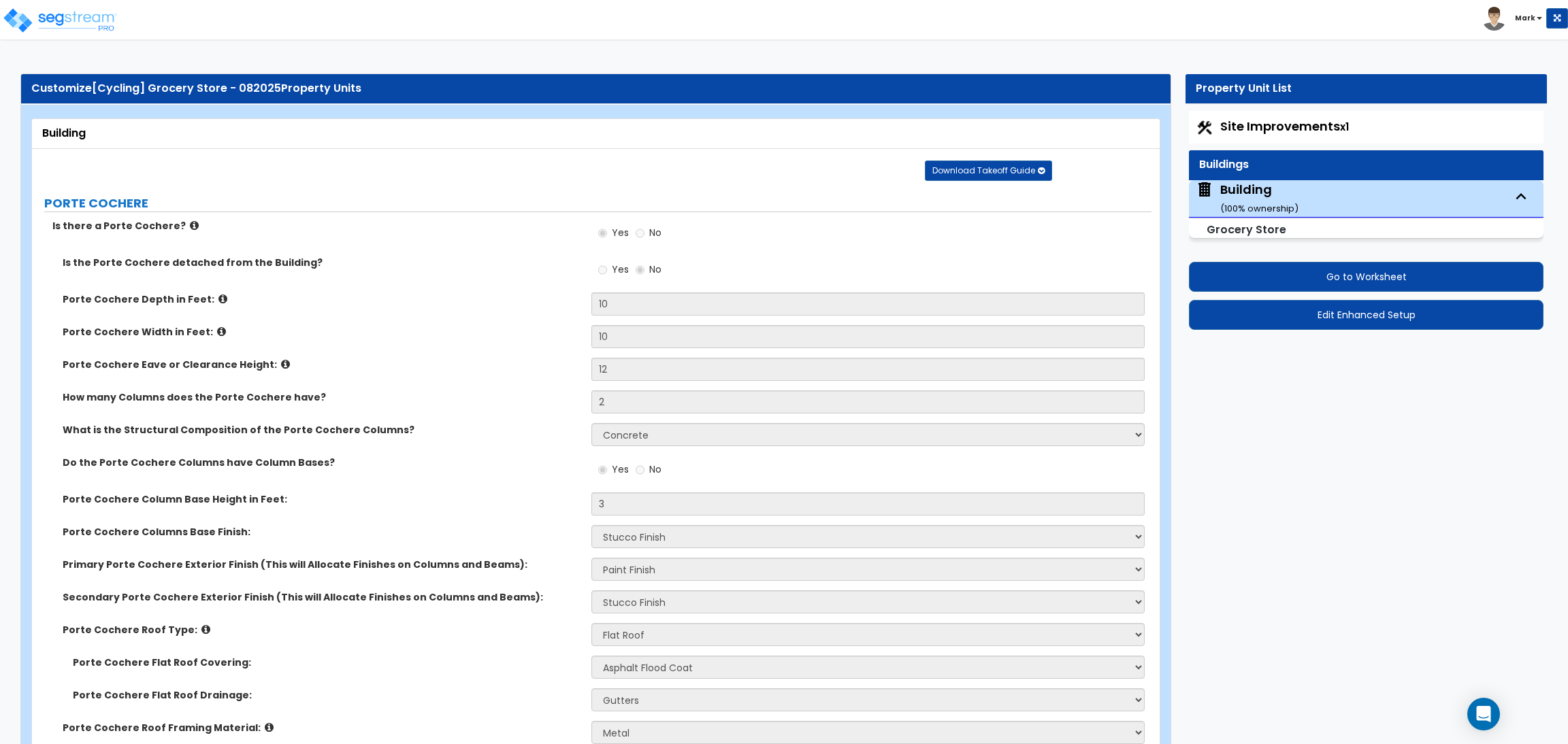
select select "1"
select select "2"
select select "4"
select select "2"
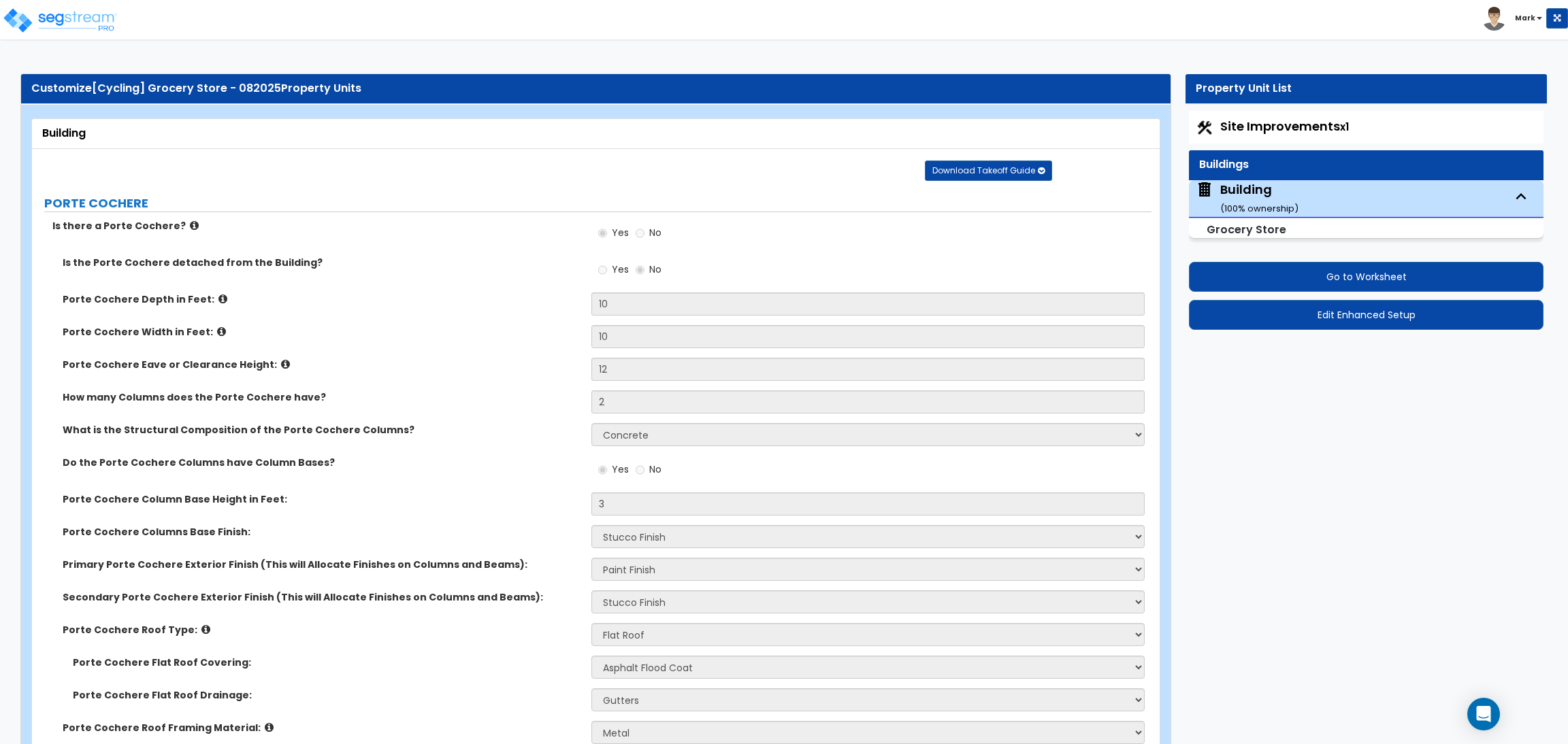
select select "1"
select select "3"
select select "1"
select select "2"
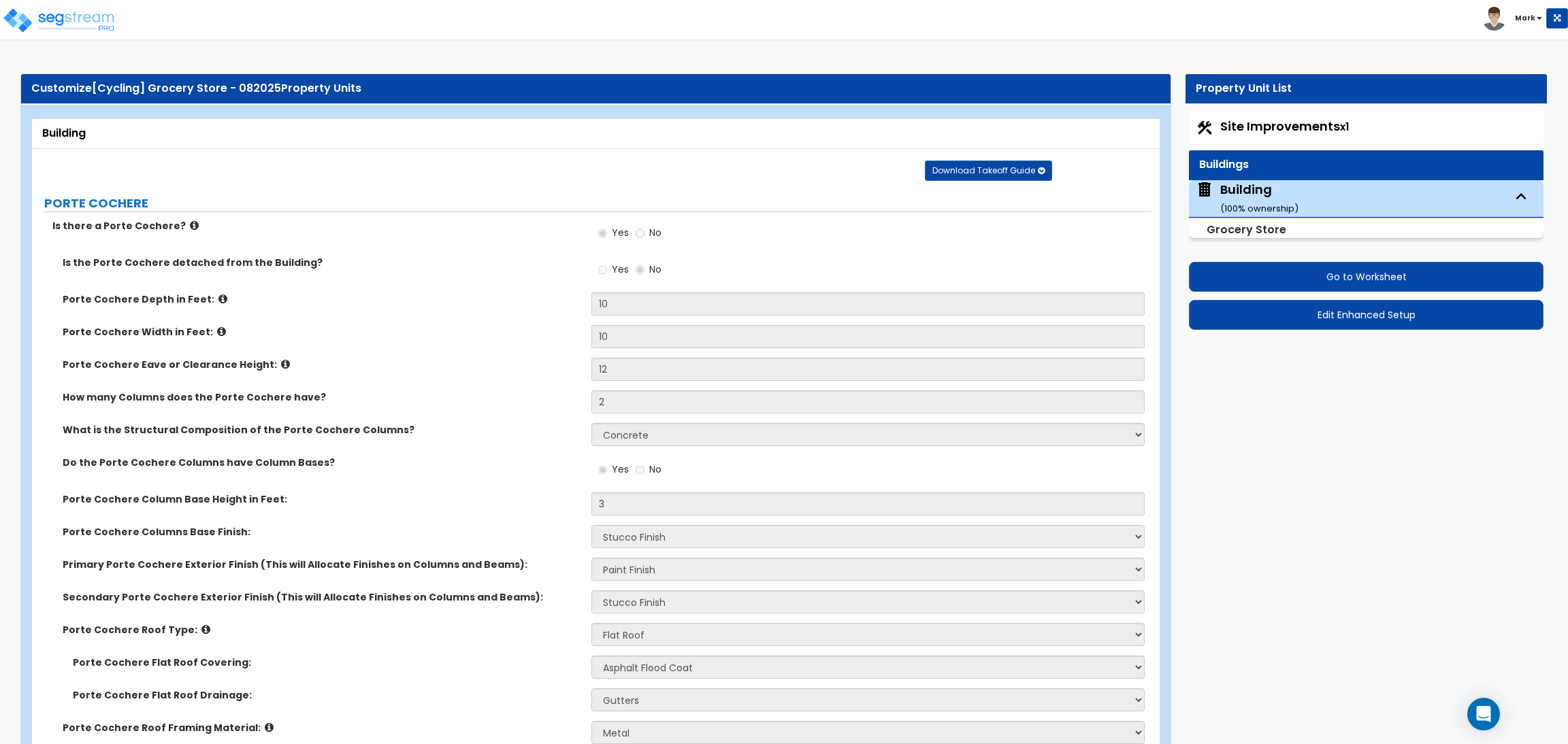
select select "2"
select select "1"
select select "2"
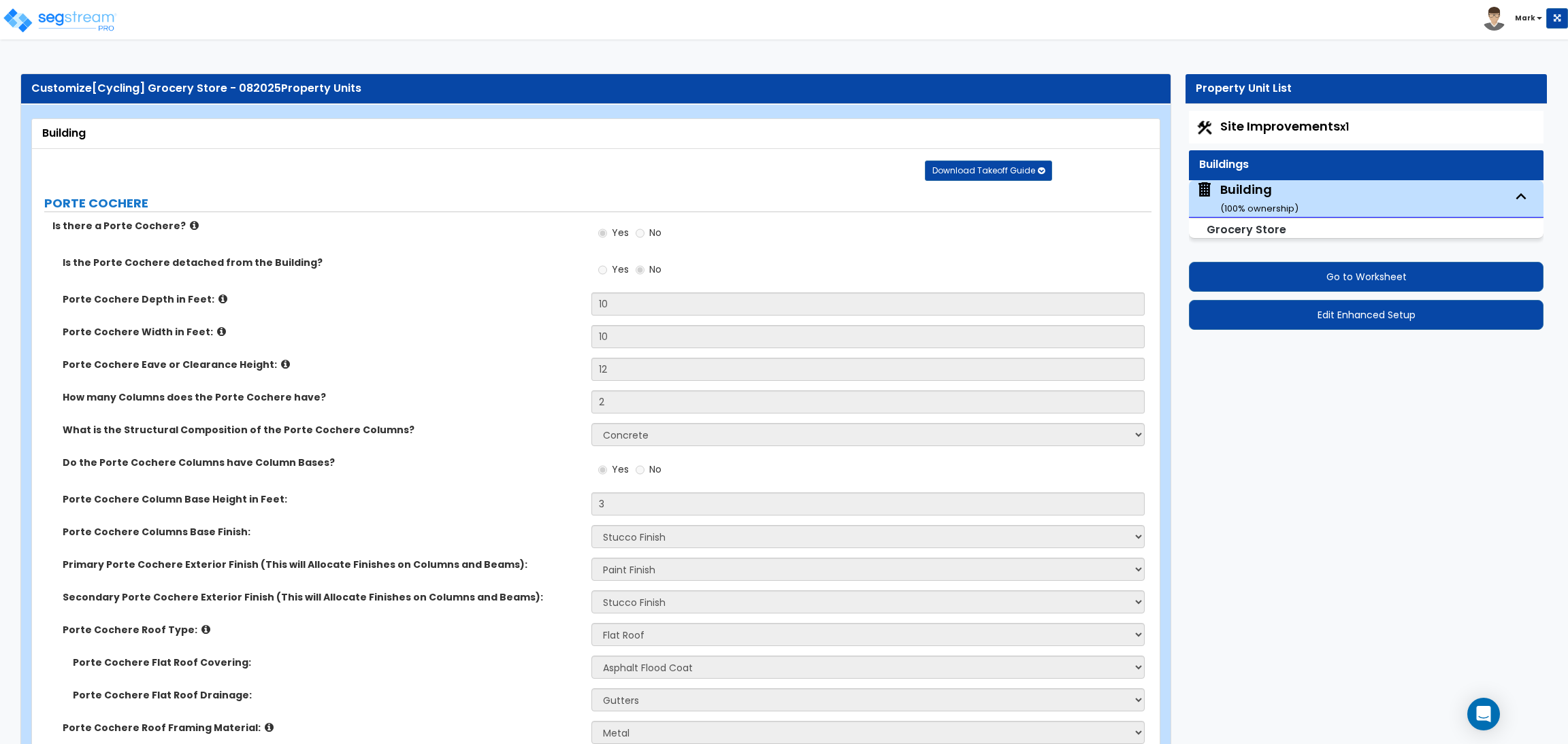
select select "1"
select select "2"
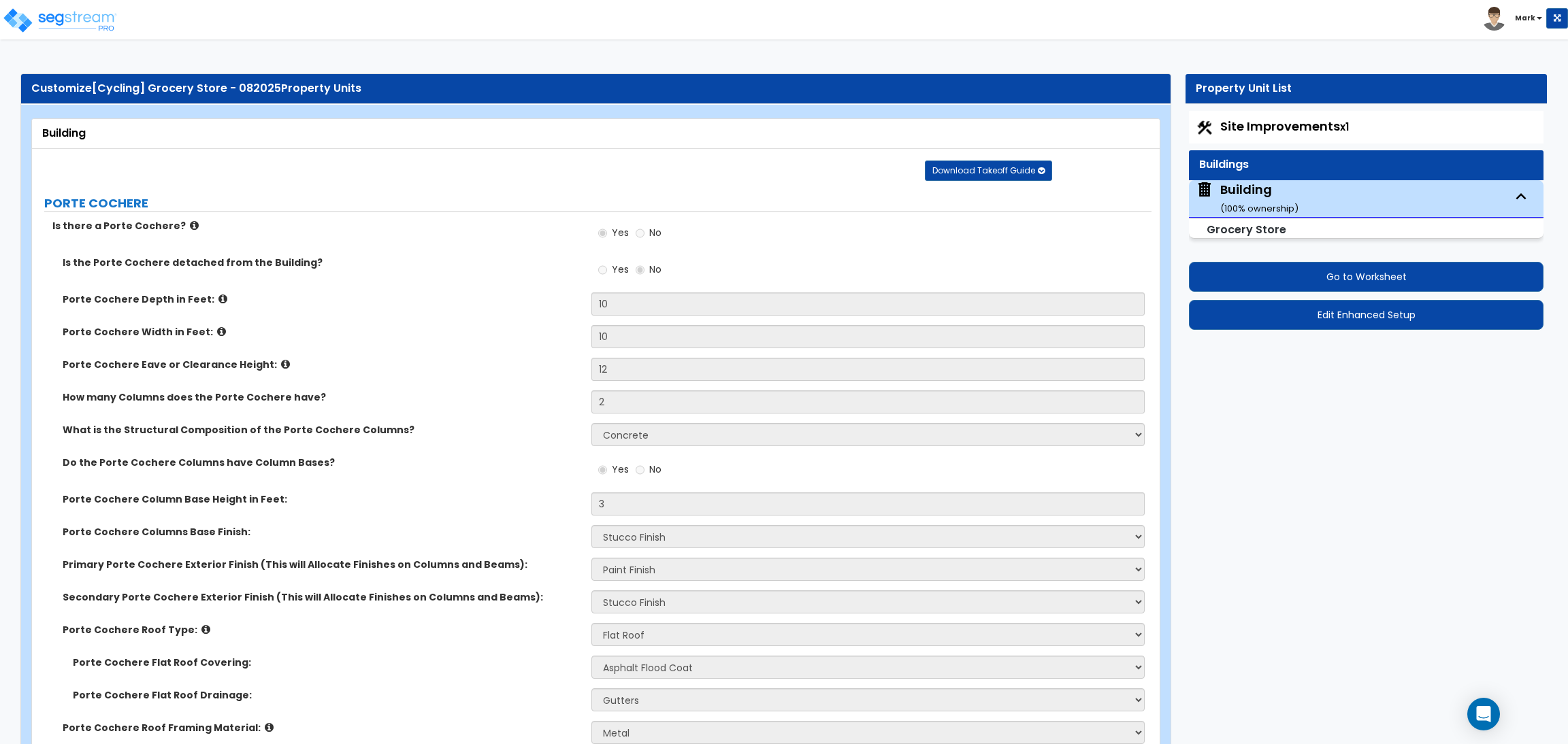
select select "2"
select select "1"
select select "2"
select select "4"
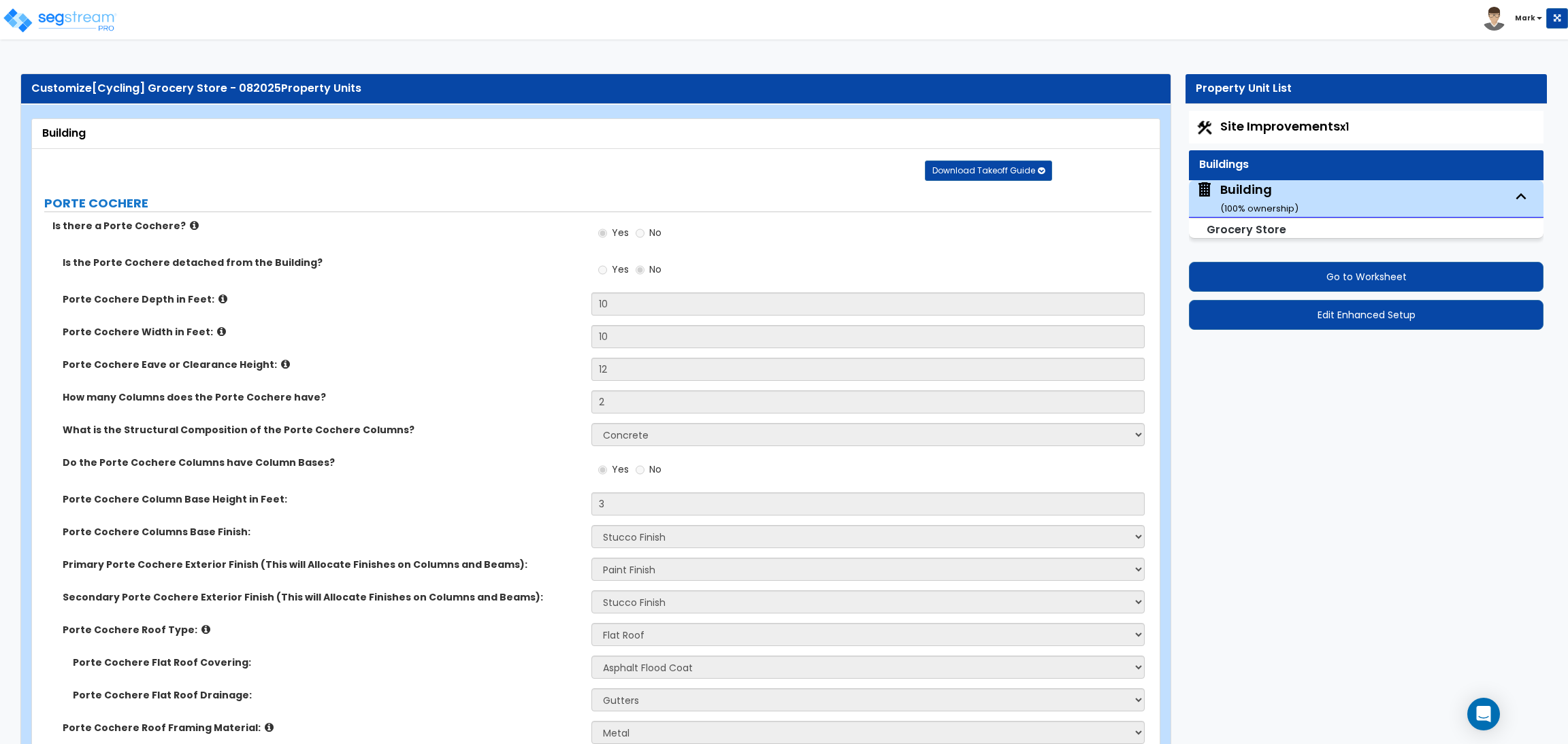
select select "4"
select select "1"
select select "3"
select select "5"
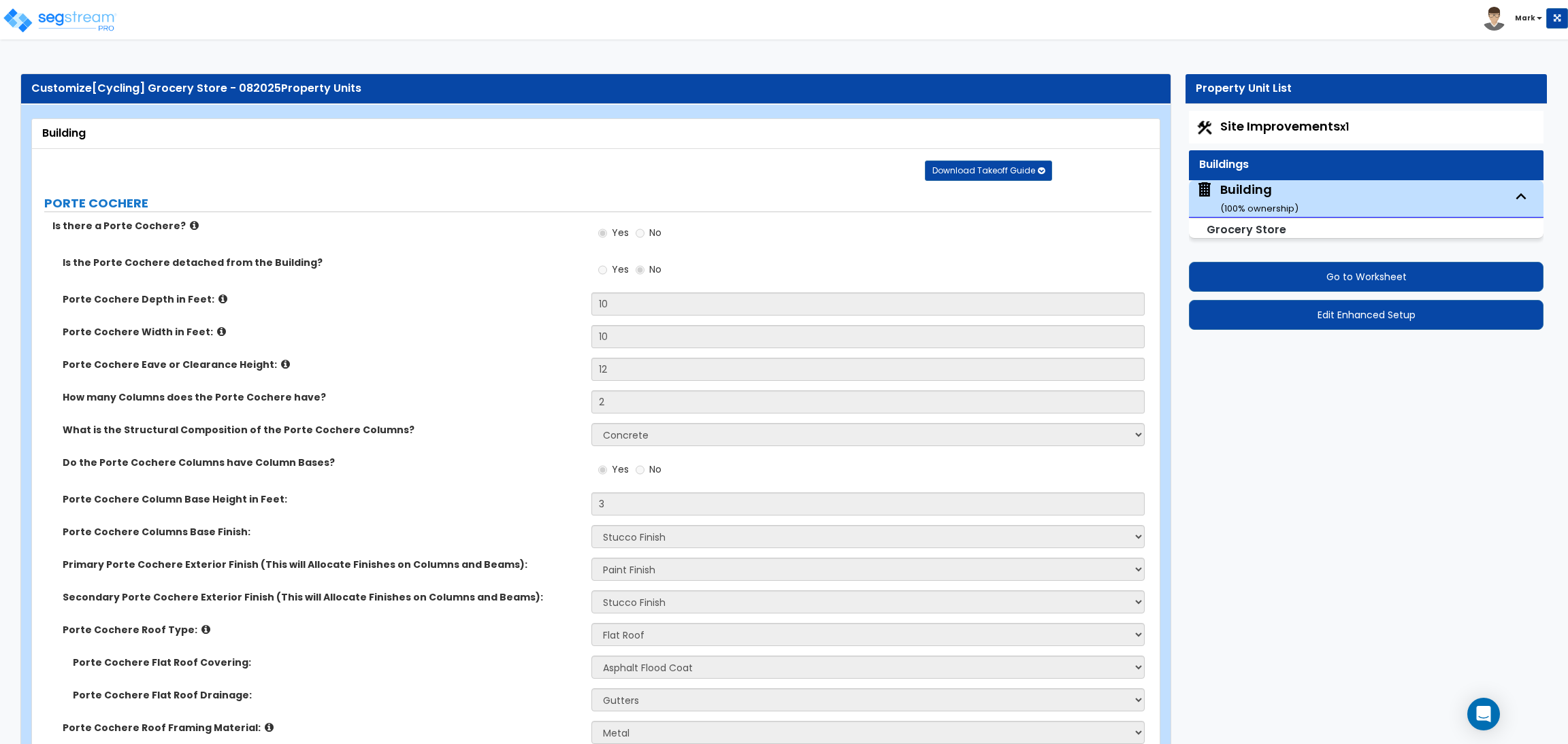
select select "2"
select select "1"
select select "3"
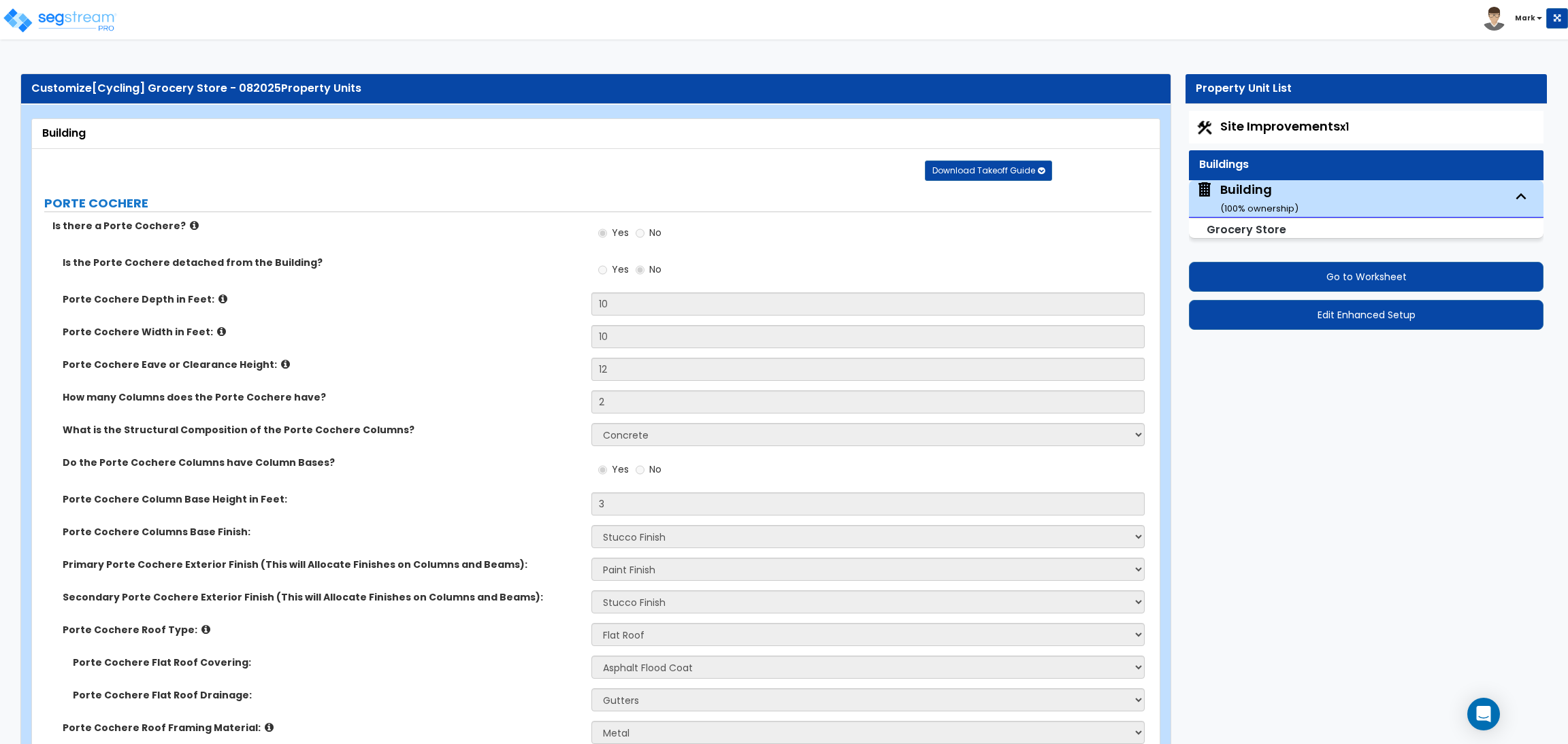
select select "1"
select select "2"
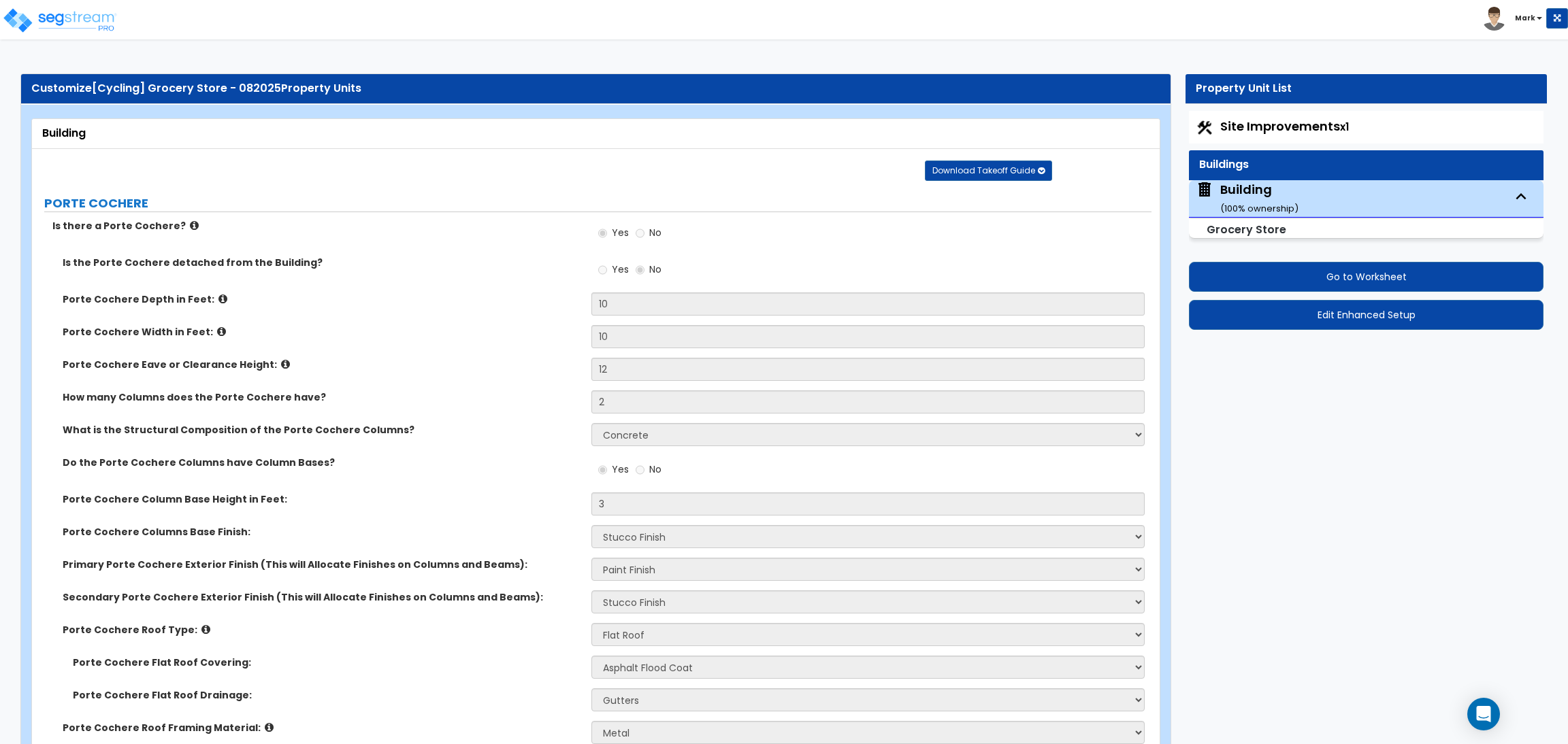
select select "4"
select select "1"
select select "3"
select select "1"
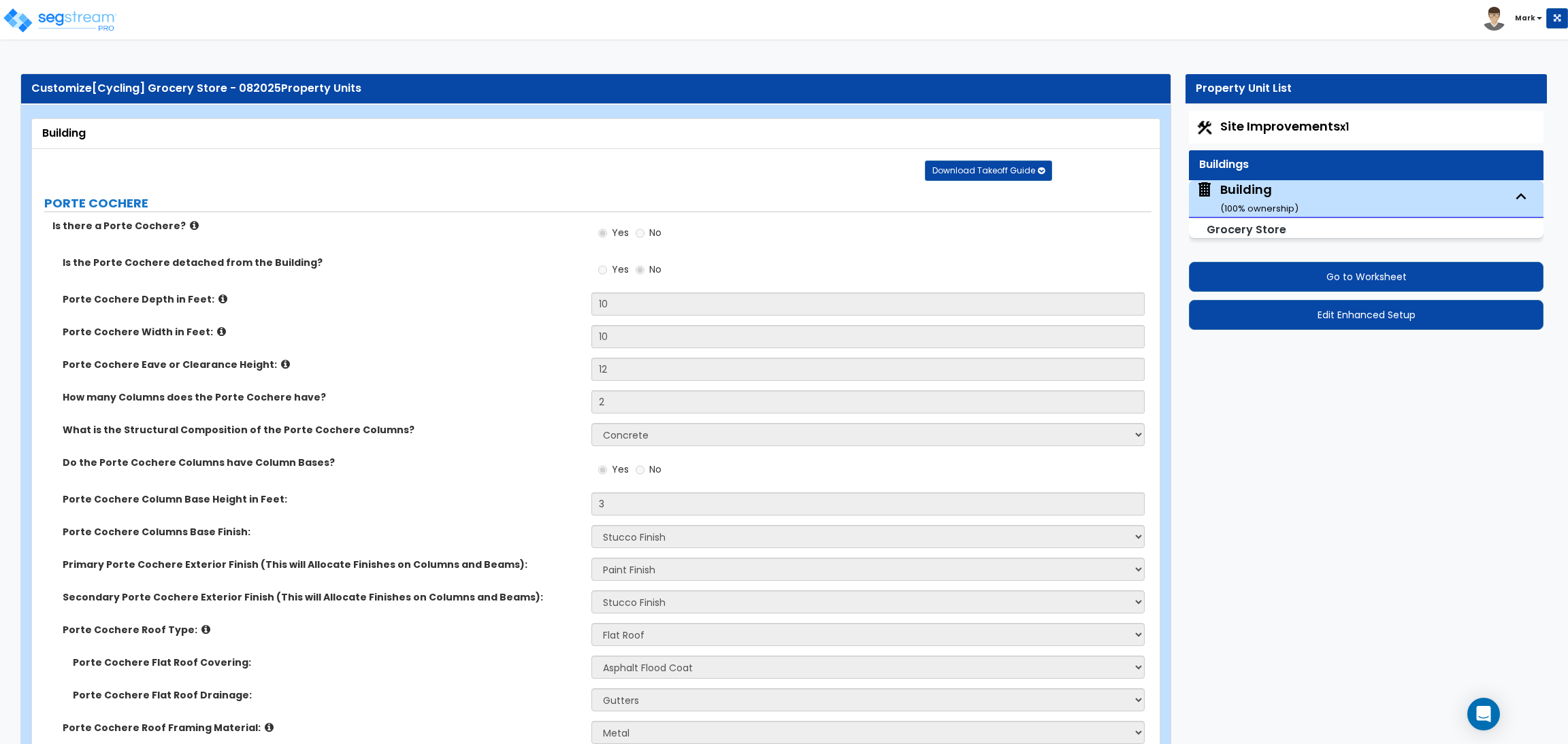
select select "2"
select select "3"
select select "2"
select select "1"
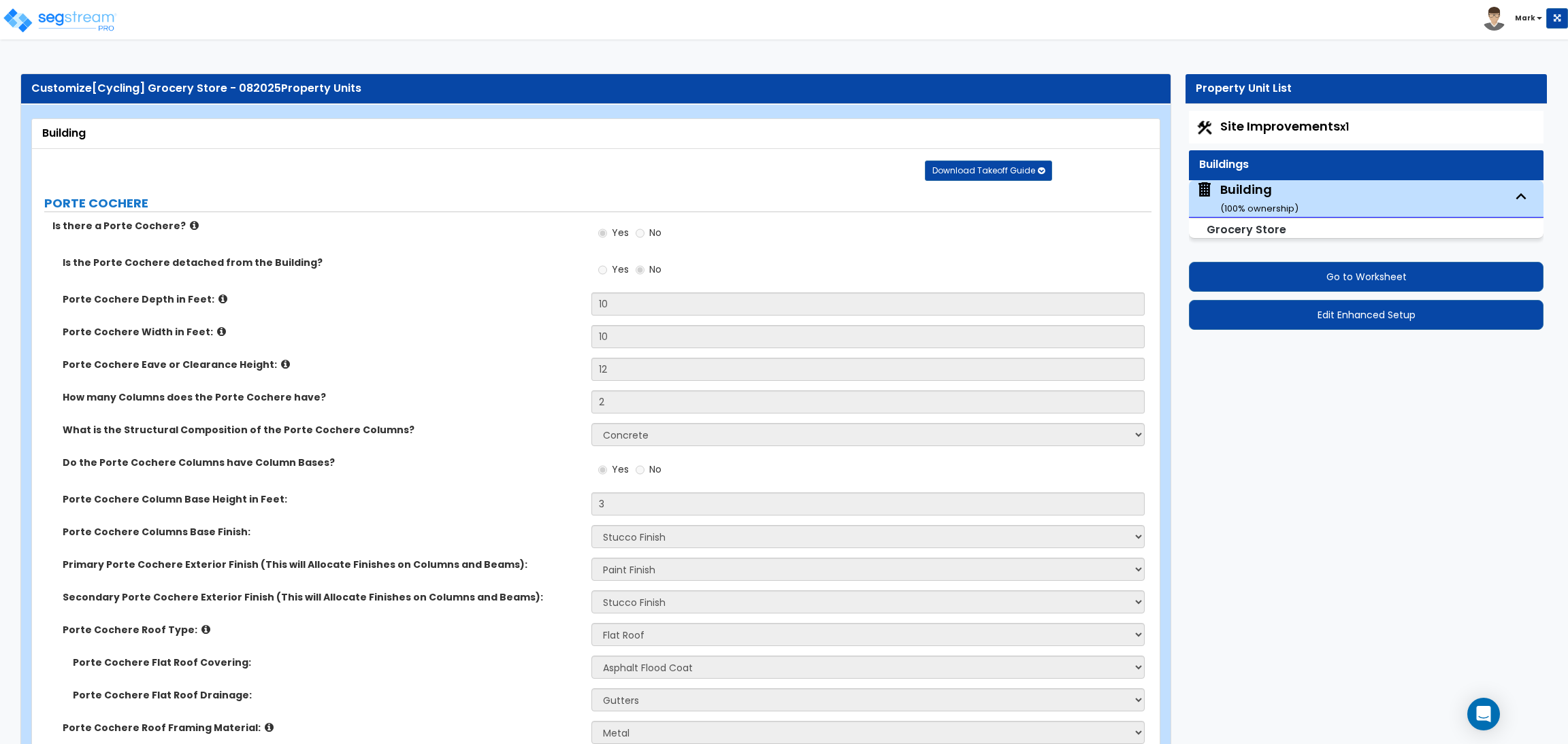
select select "2"
select select "4"
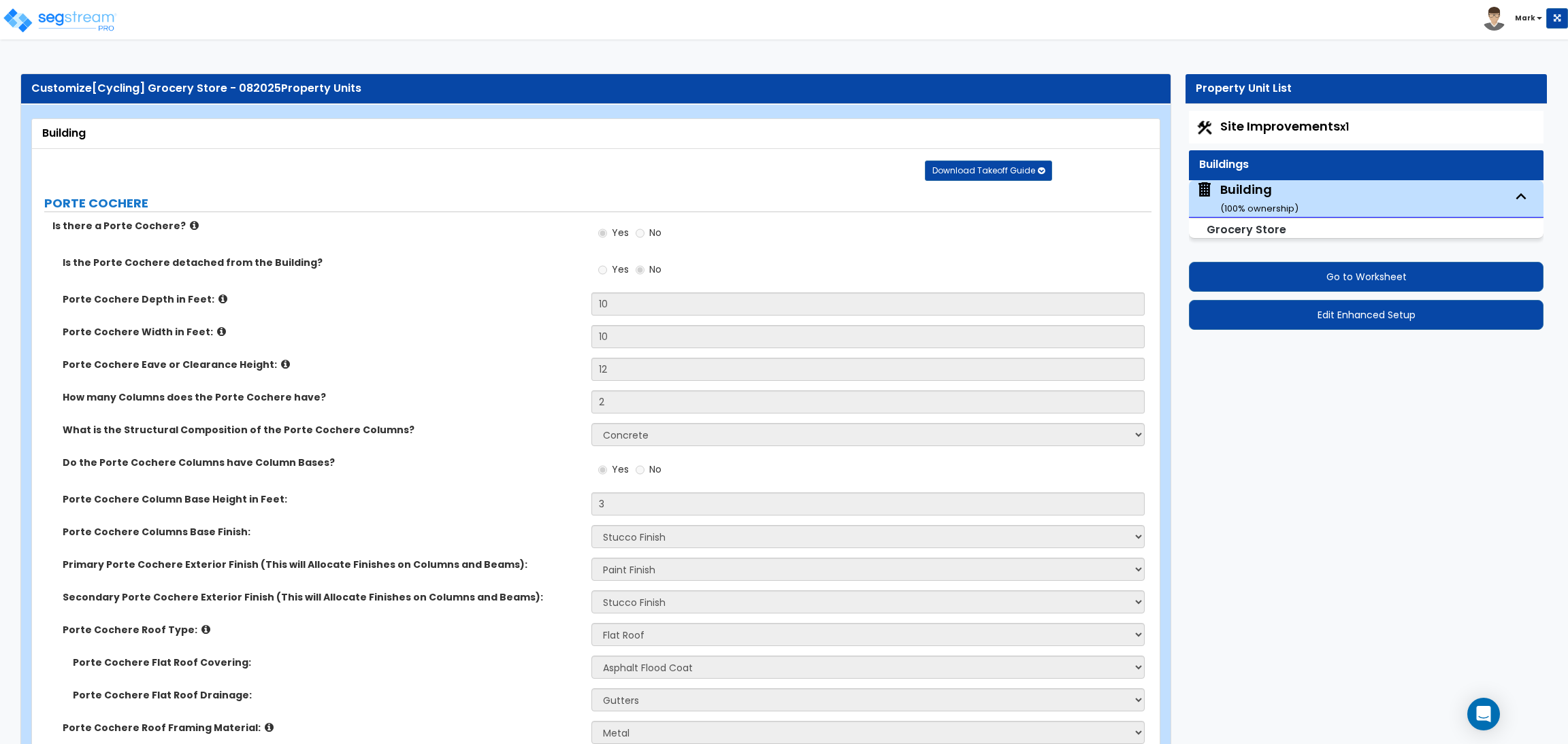
select select "5"
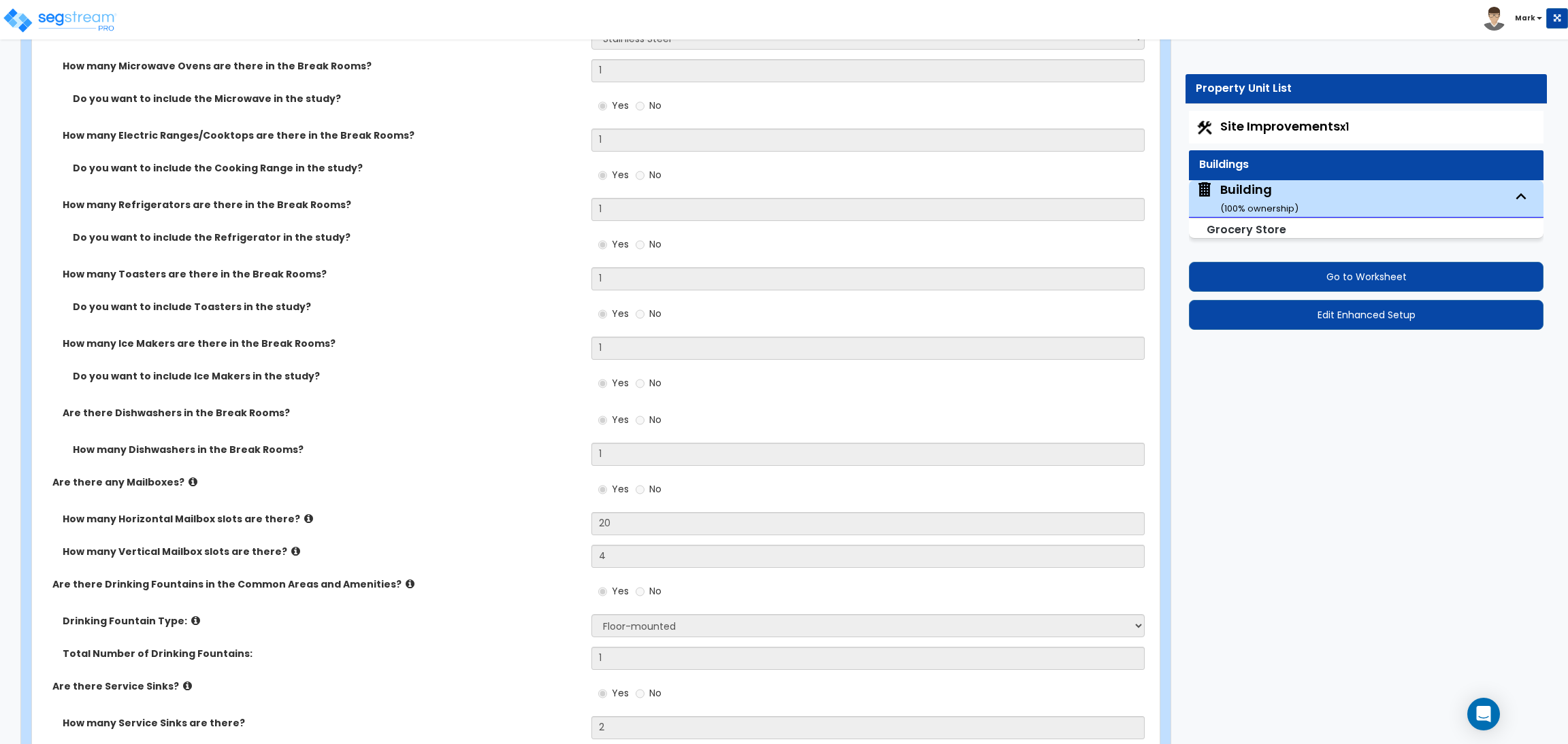
scroll to position [11455, 0]
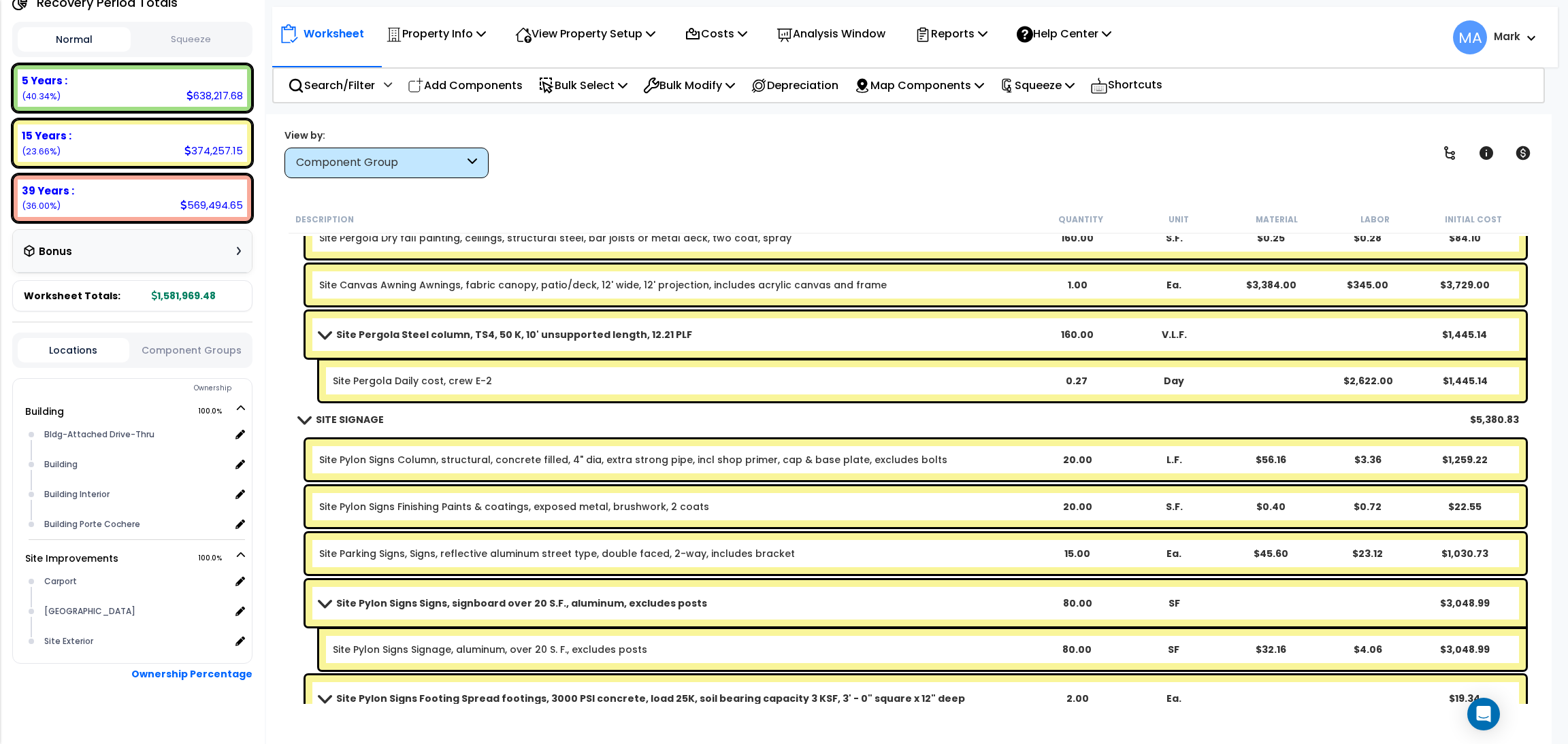
scroll to position [65548, 0]
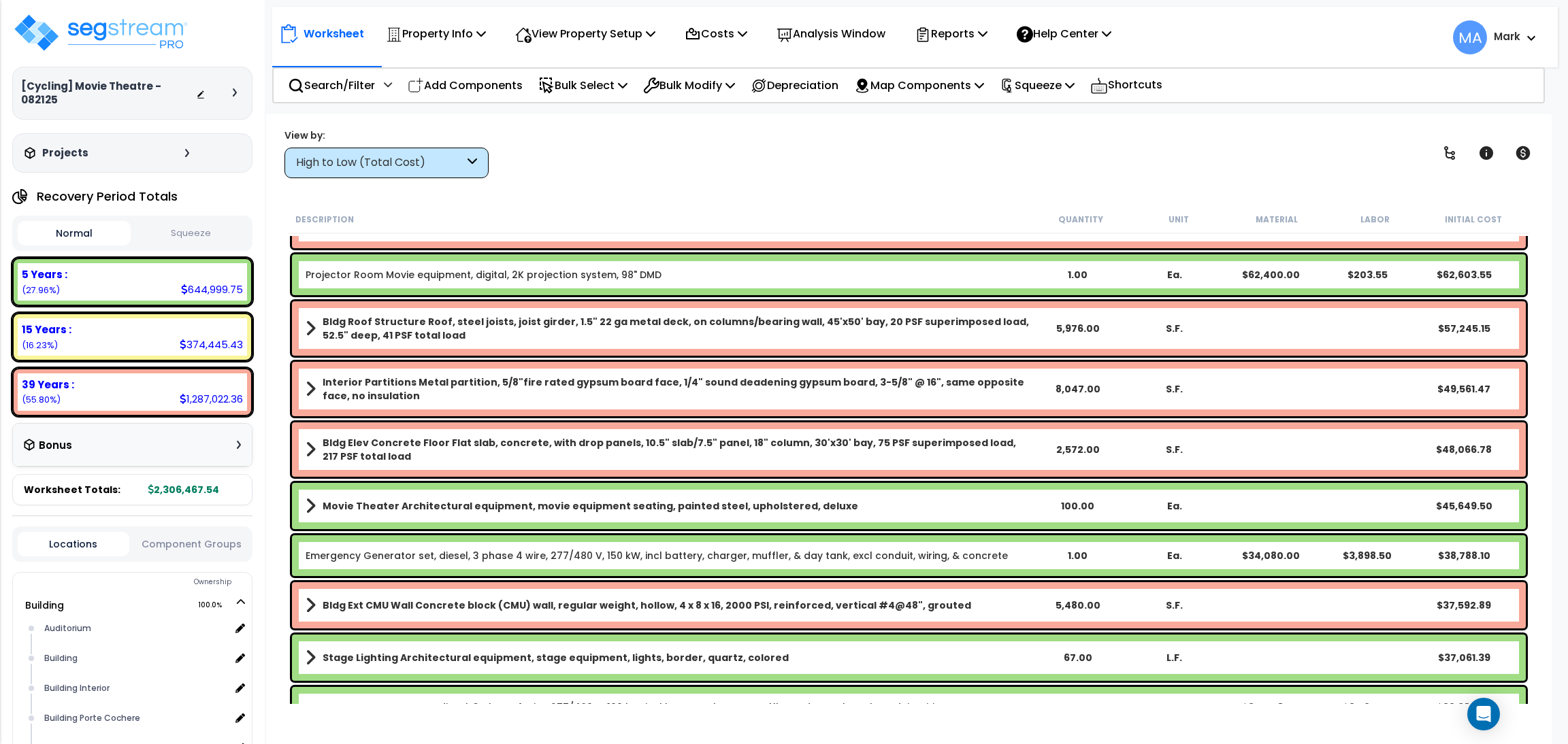
scroll to position [59, 0]
click at [1451, 156] on icon at bounding box center [1450, 153] width 11 height 13
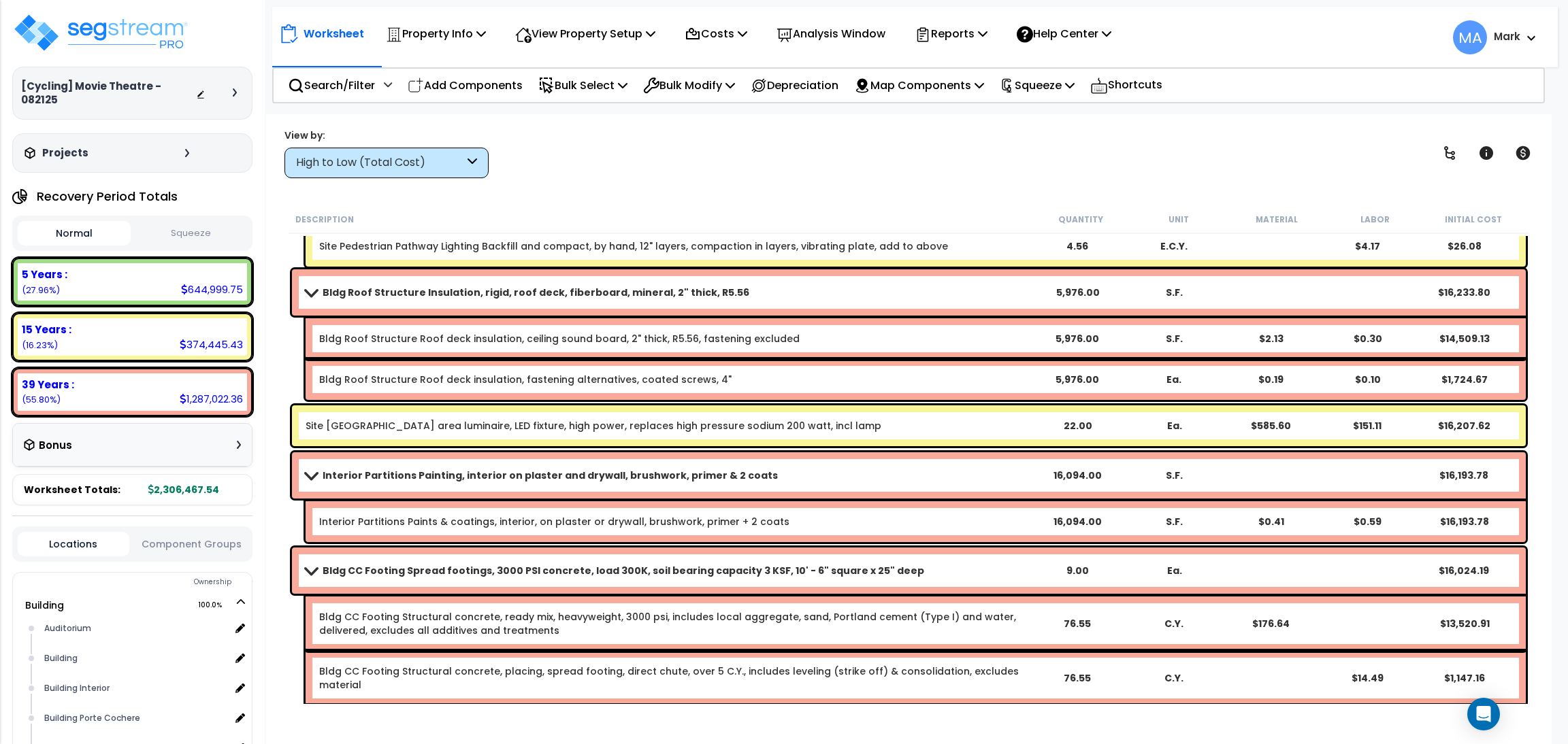
scroll to position [7854, 0]
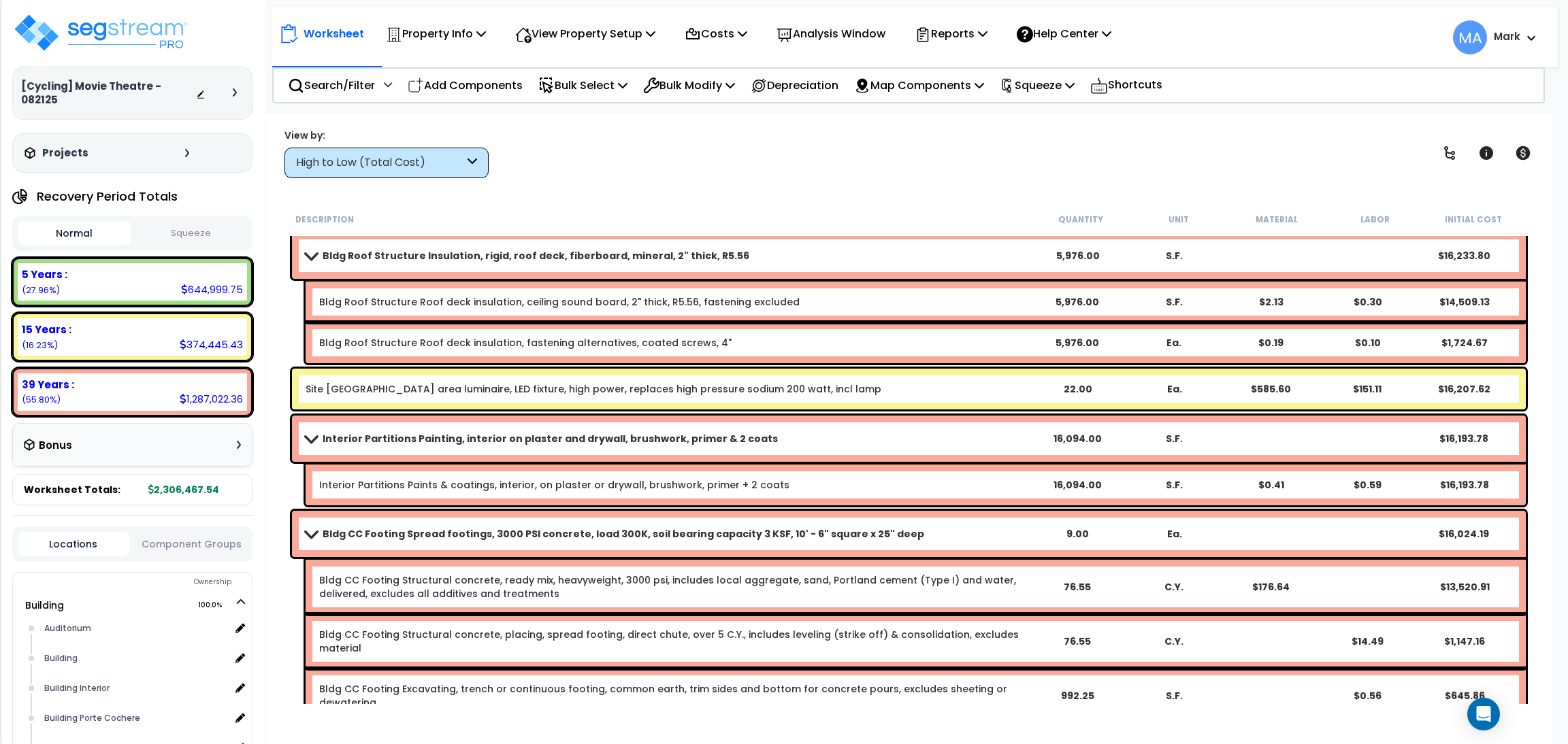
click at [696, 118] on div "Worksheet Property Info Property Setup Add Property Unit Template property Clon…" at bounding box center [908, 486] width 1286 height 744
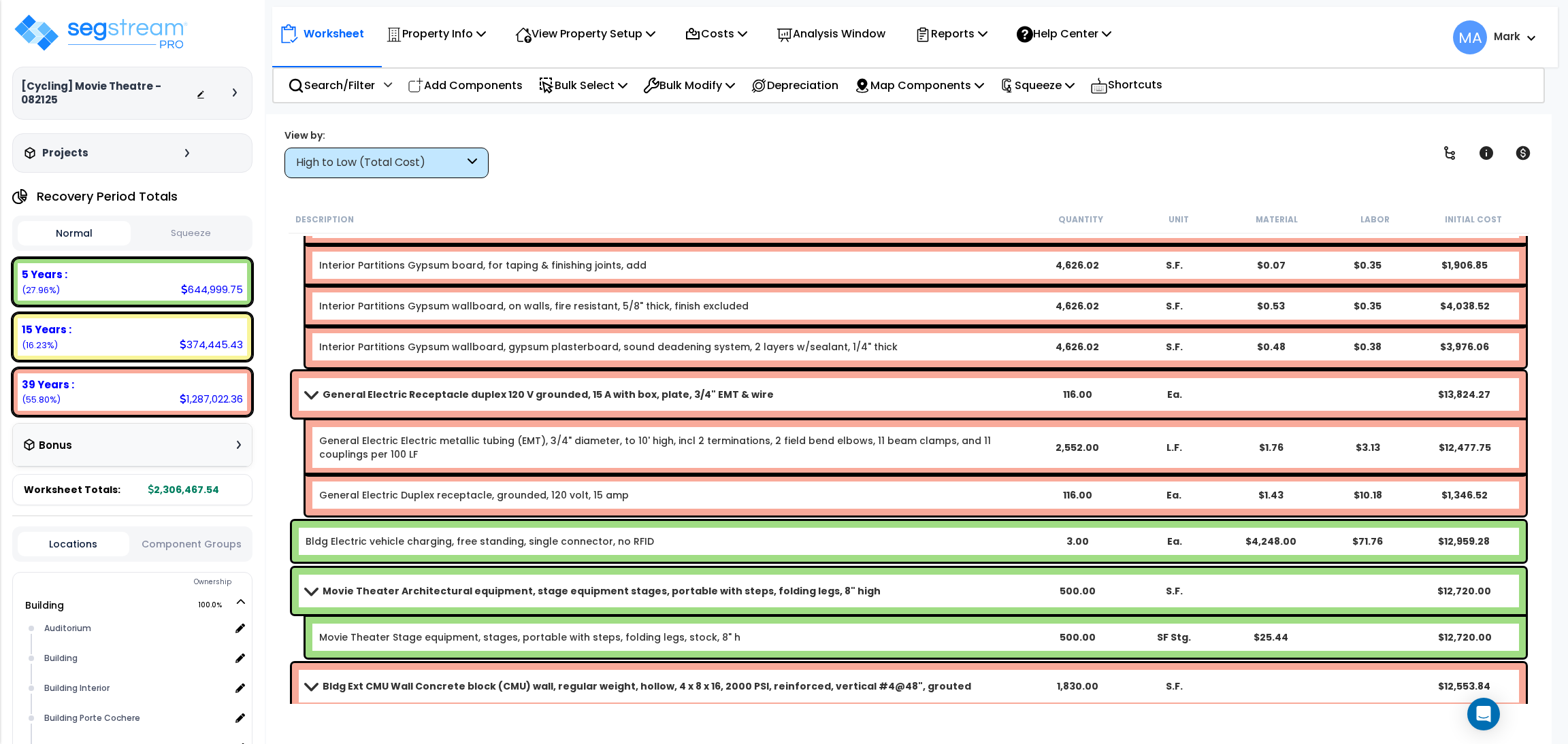
scroll to position [9690, 0]
